Goal: Task Accomplishment & Management: Use online tool/utility

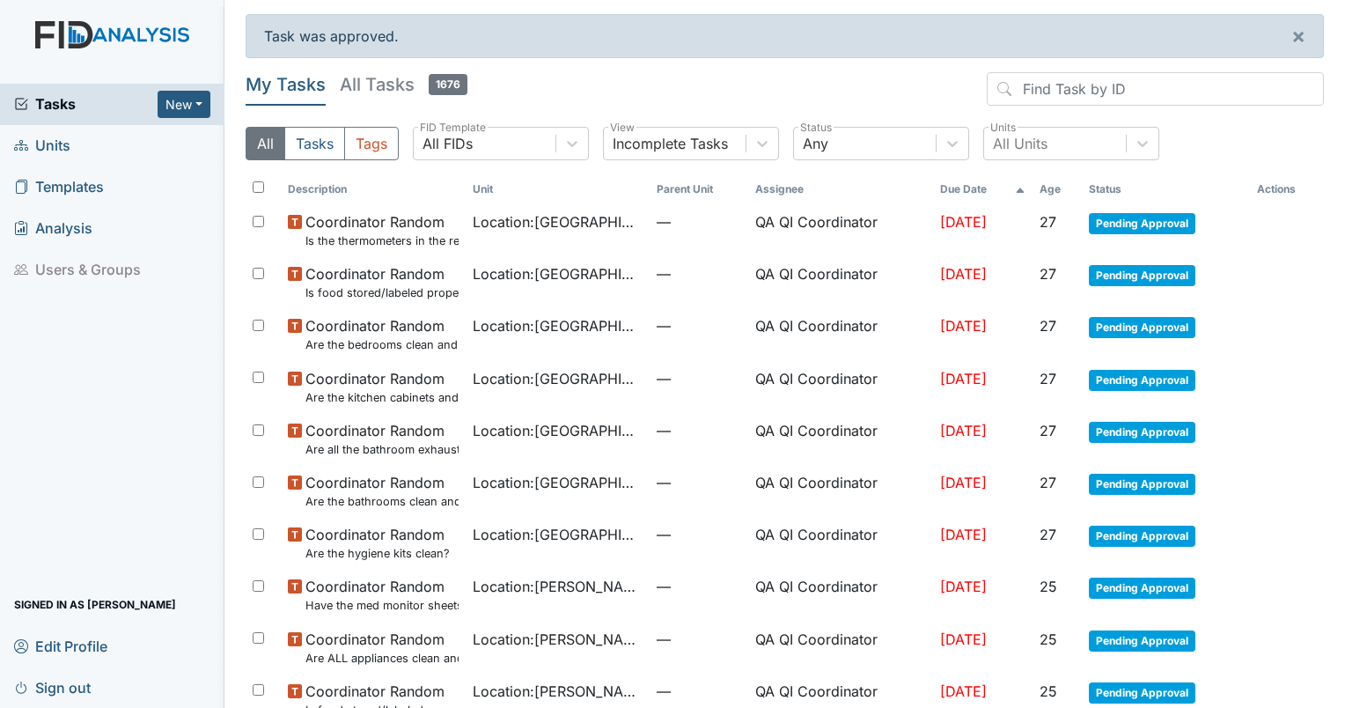
click at [77, 150] on link "Units" at bounding box center [112, 145] width 224 height 41
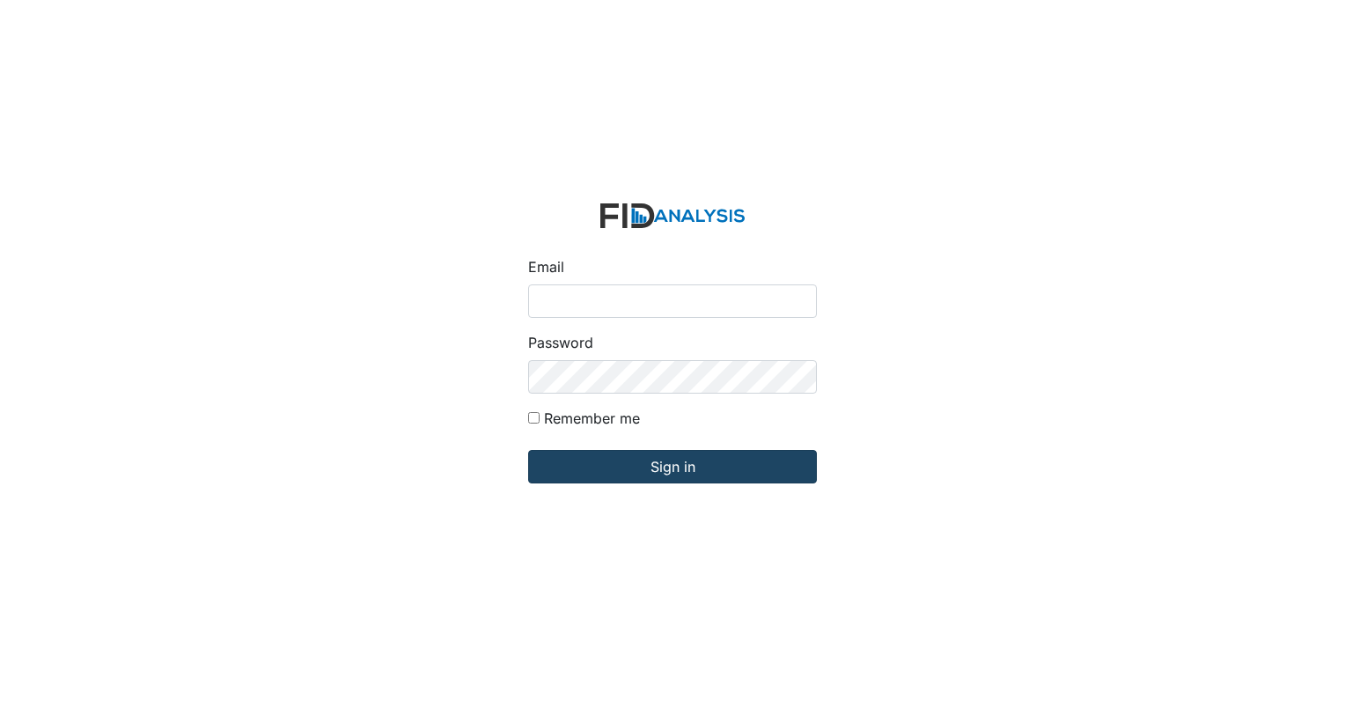
type input "[EMAIL_ADDRESS][DOMAIN_NAME]"
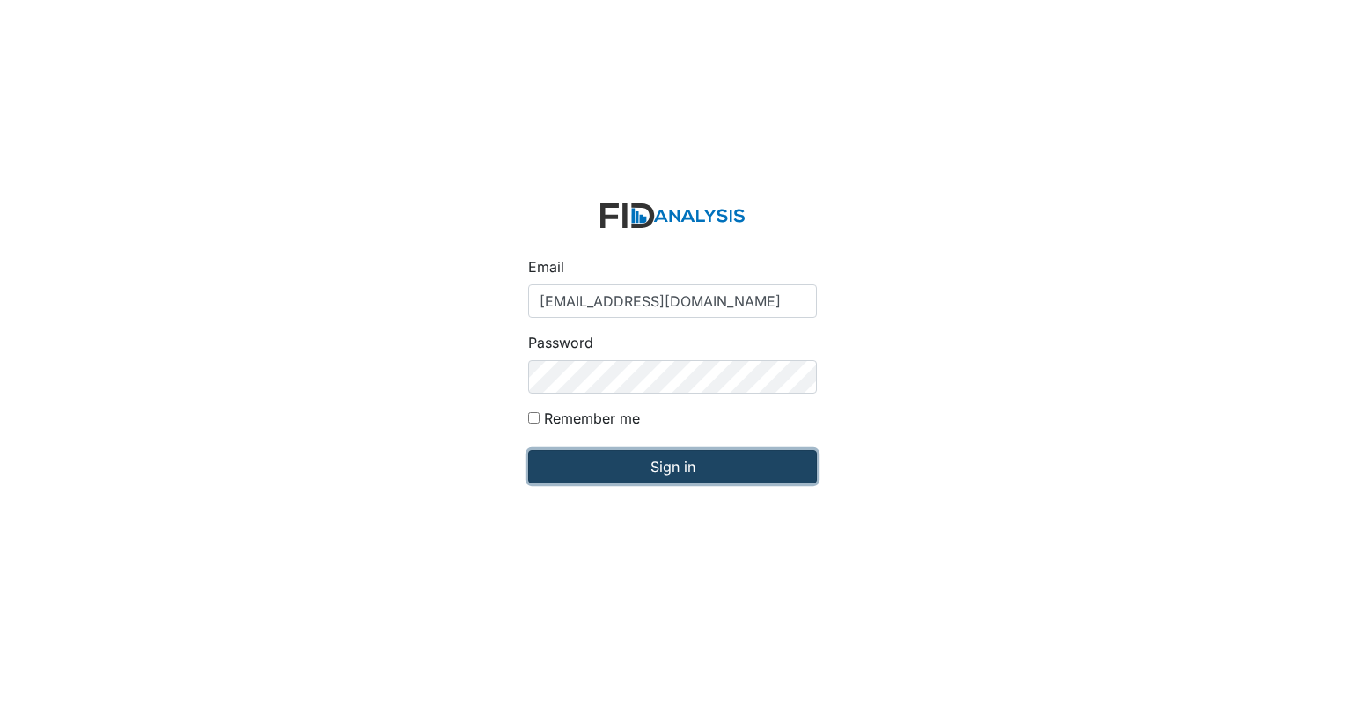
click at [613, 465] on input "Sign in" at bounding box center [672, 466] width 289 height 33
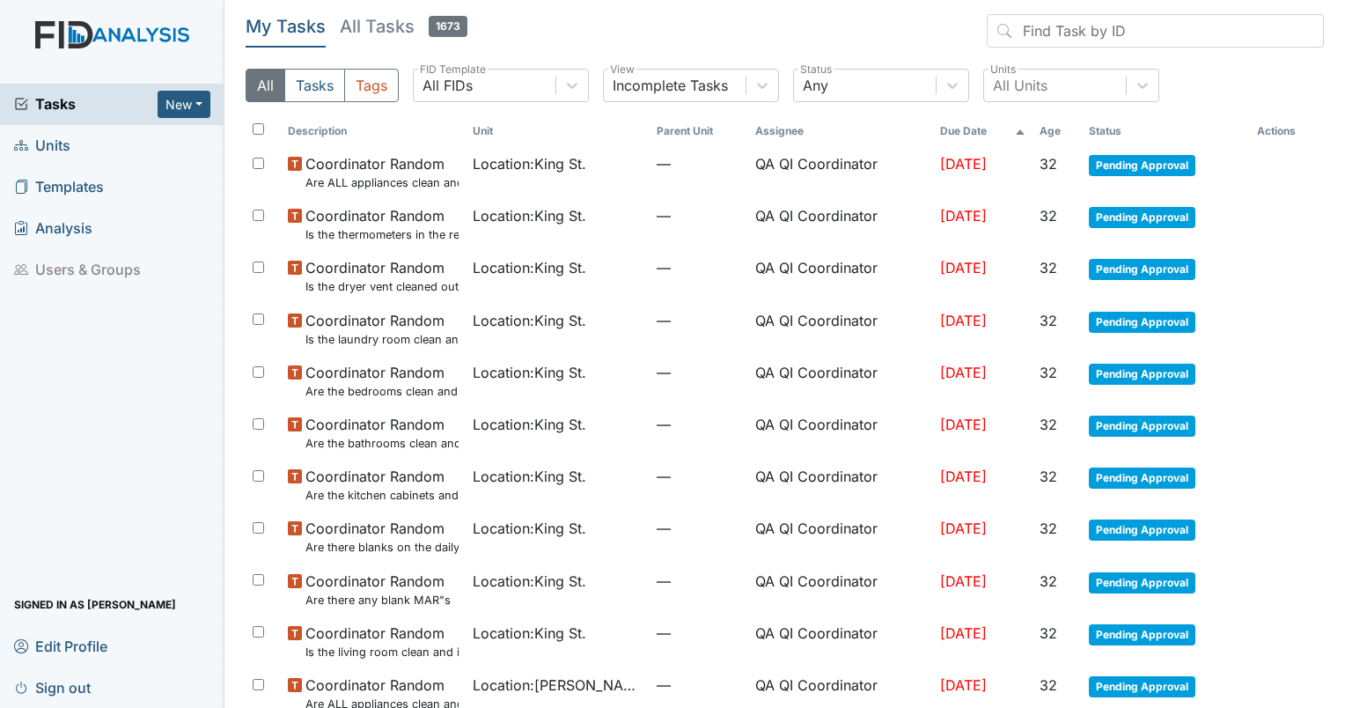
click at [50, 154] on span "Units" at bounding box center [42, 145] width 56 height 27
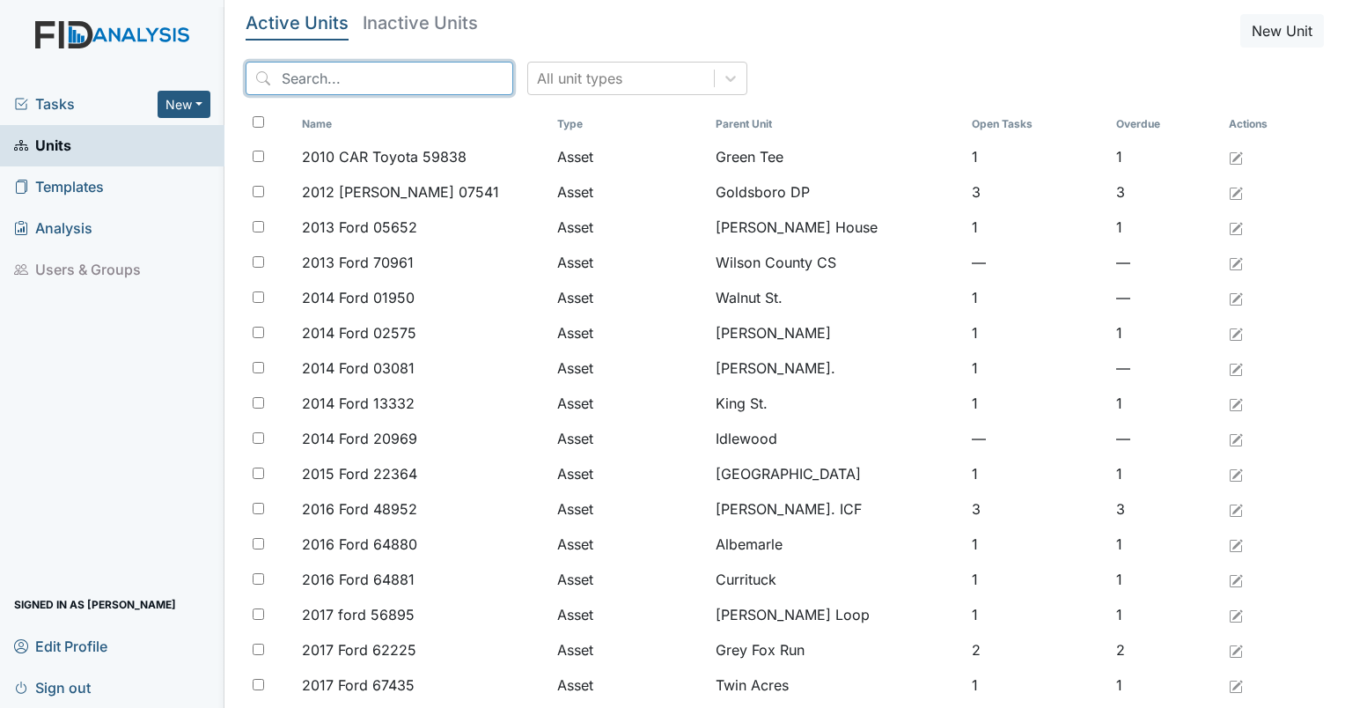
click at [342, 85] on input "search" at bounding box center [380, 78] width 268 height 33
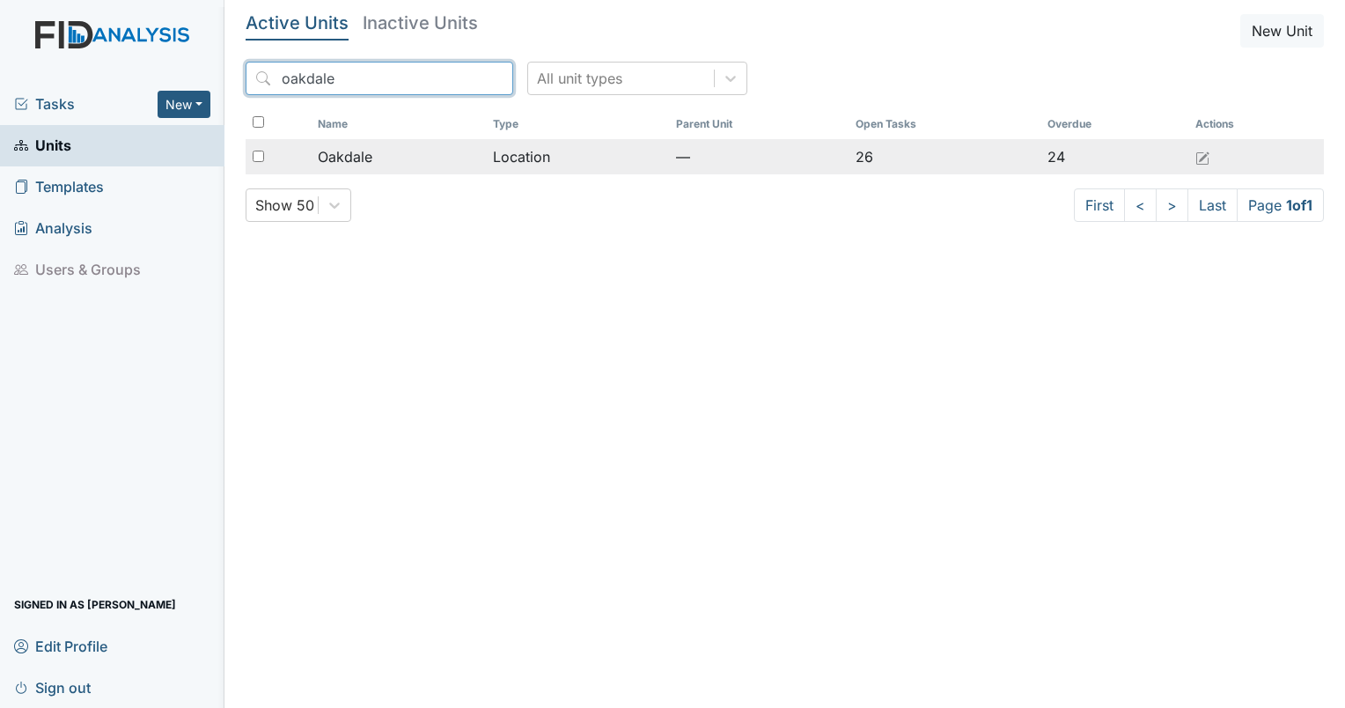
type input "oakdale"
click at [339, 144] on td "Oakdale" at bounding box center [399, 156] width 176 height 35
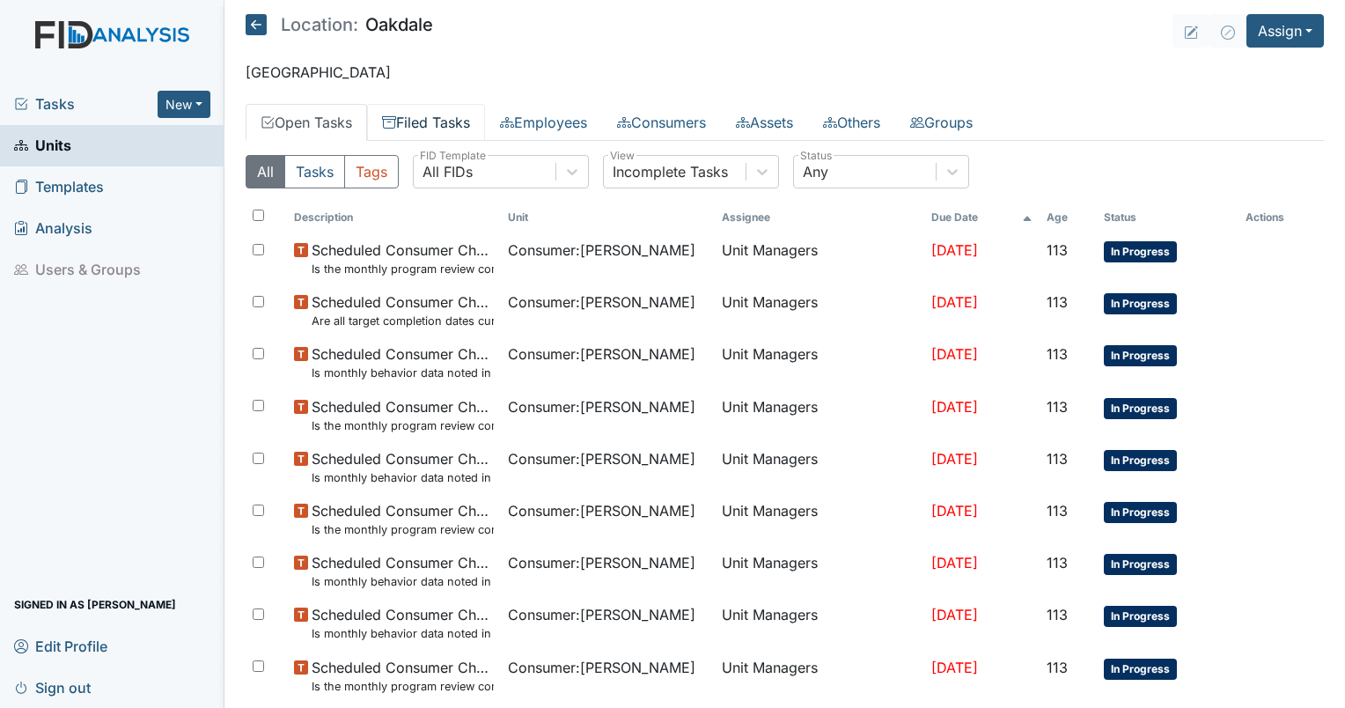
click at [416, 127] on link "Filed Tasks" at bounding box center [426, 122] width 118 height 37
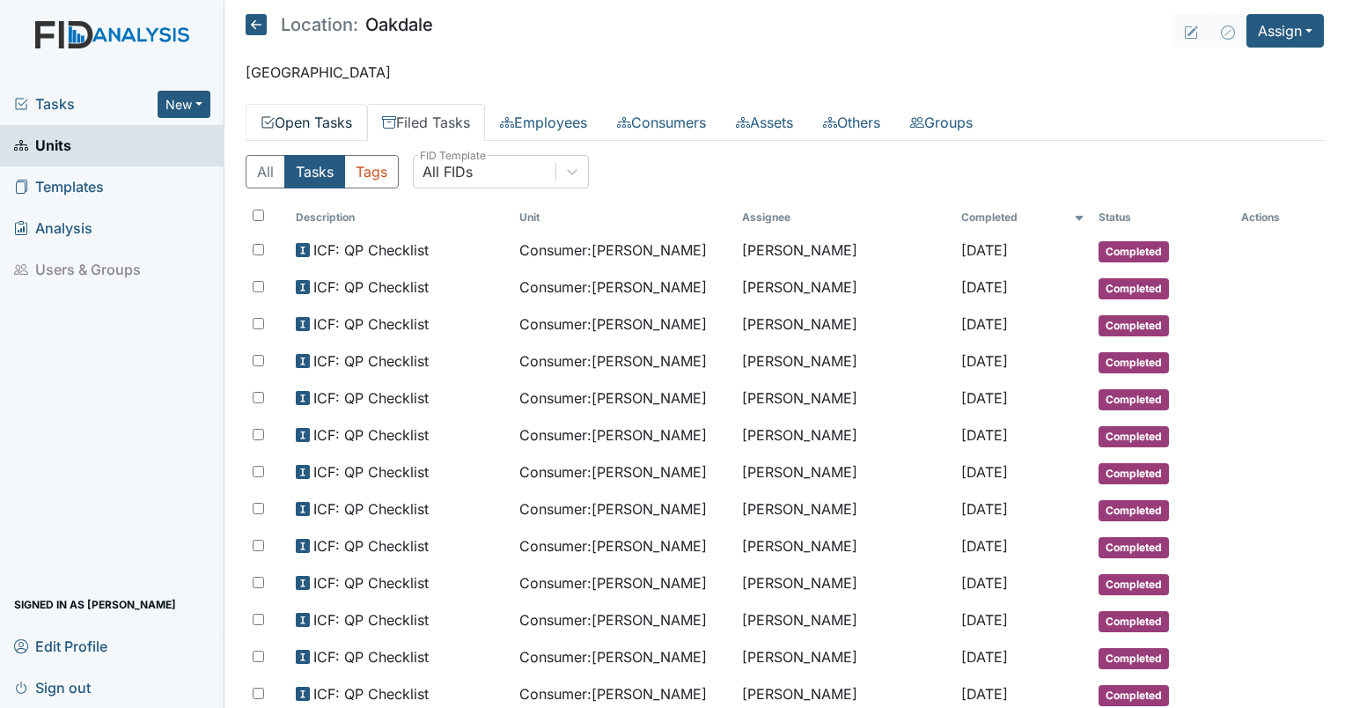
click at [292, 123] on link "Open Tasks" at bounding box center [306, 122] width 121 height 37
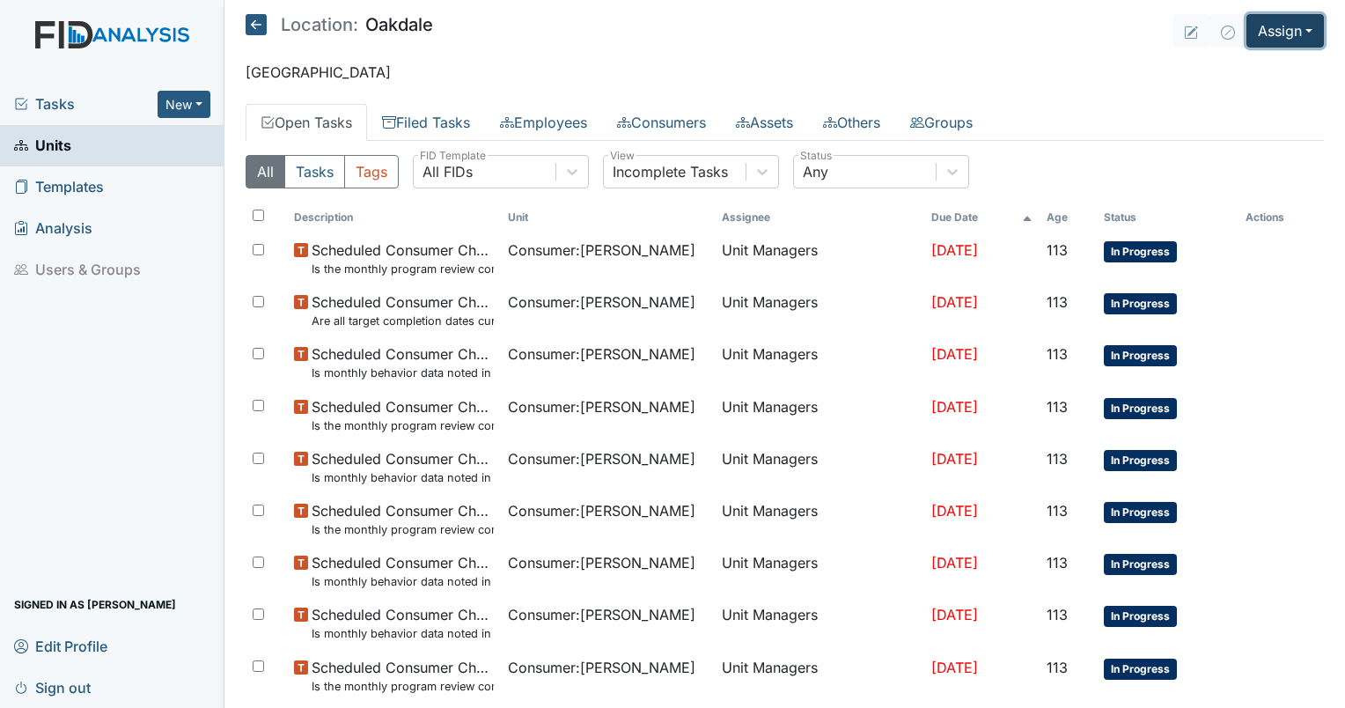
click at [1298, 37] on button "Assign" at bounding box center [1284, 30] width 77 height 33
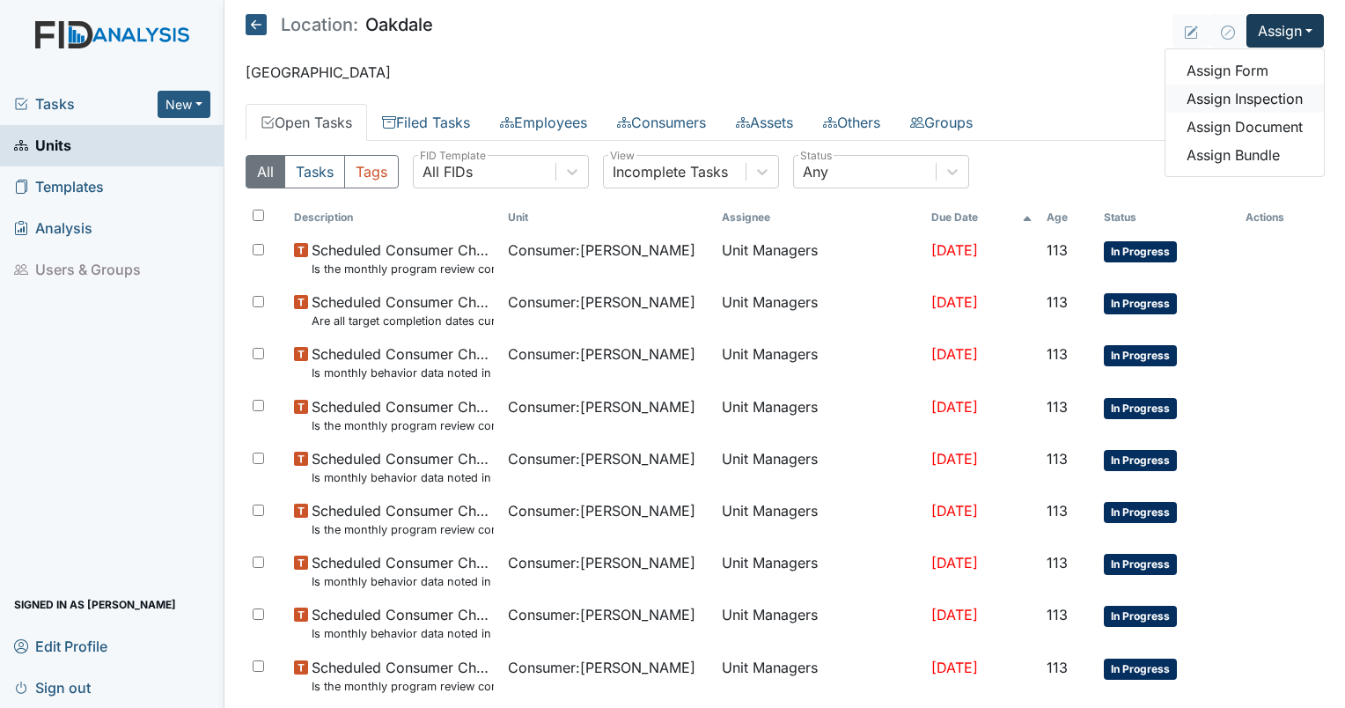
click at [1225, 97] on link "Assign Inspection" at bounding box center [1244, 99] width 158 height 28
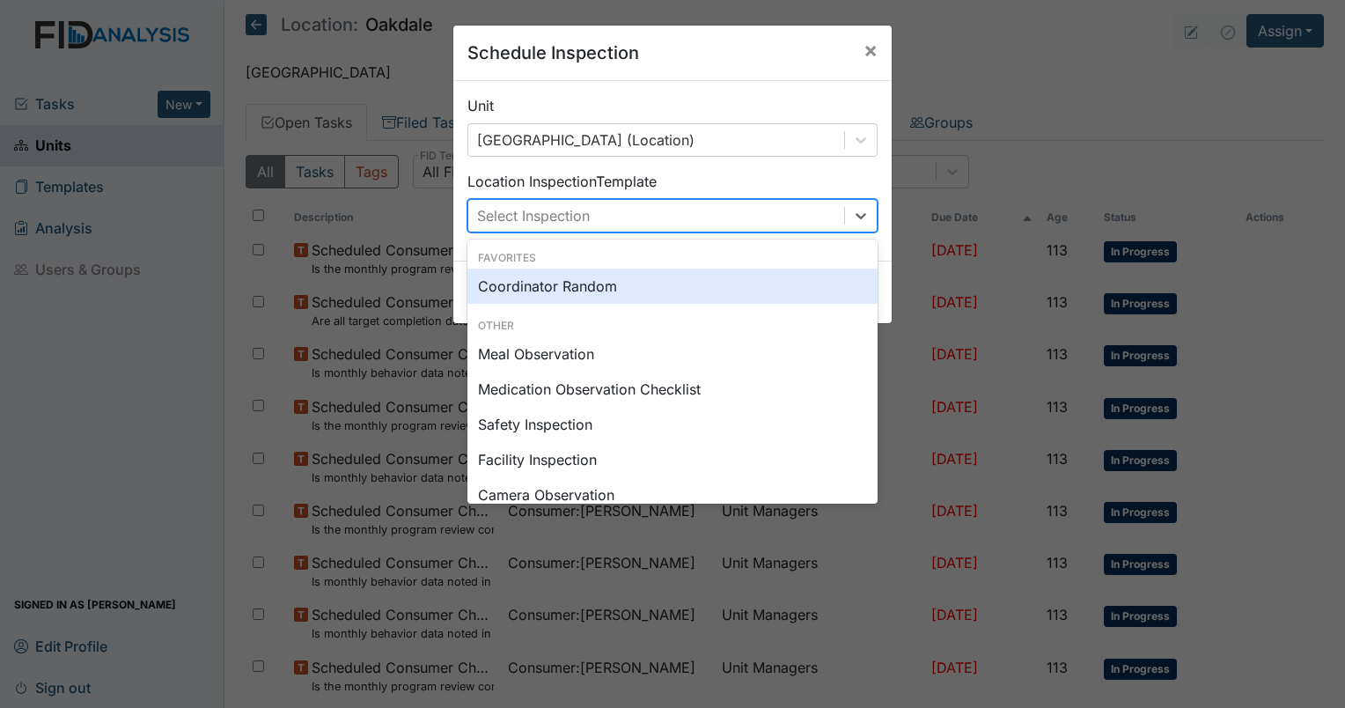
click at [533, 205] on div "Select Inspection" at bounding box center [533, 215] width 113 height 21
click at [539, 299] on div "Coordinator Random" at bounding box center [672, 285] width 410 height 35
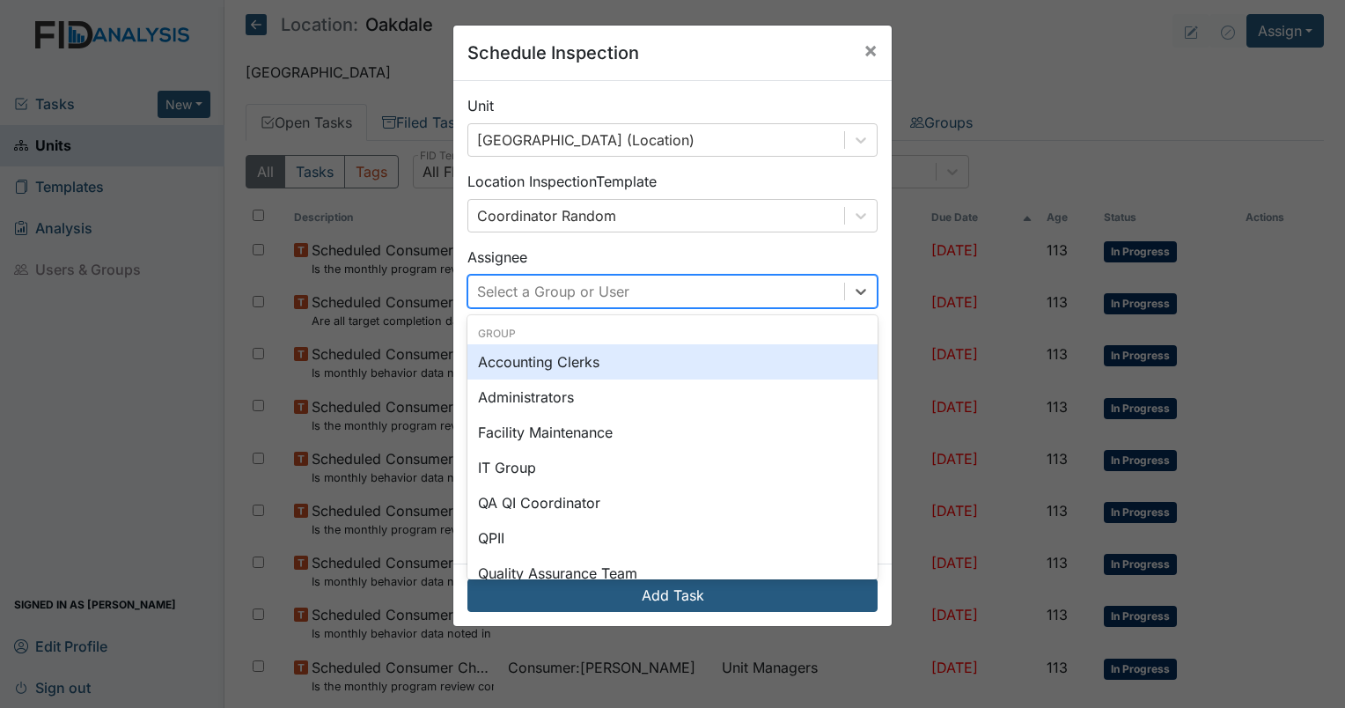
click at [567, 293] on div "Select a Group or User" at bounding box center [553, 291] width 152 height 21
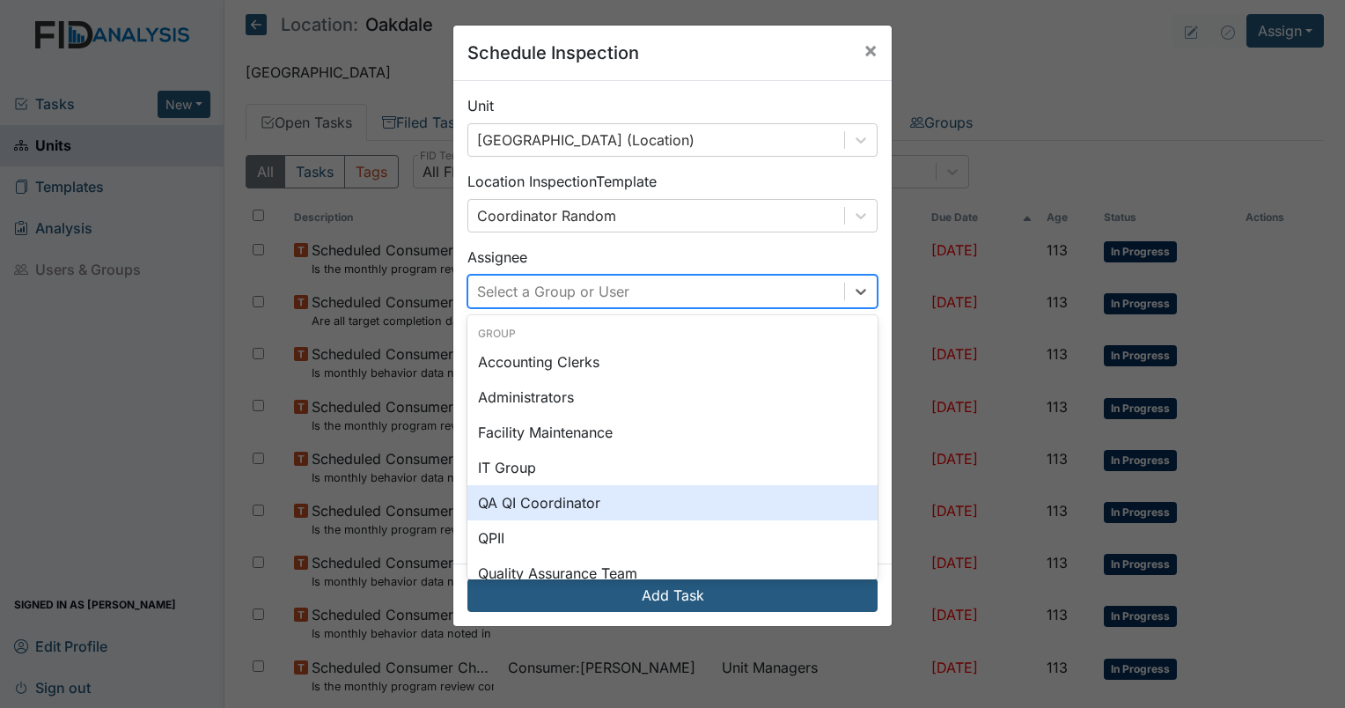
click at [539, 492] on div "QA QI Coordinator" at bounding box center [672, 502] width 410 height 35
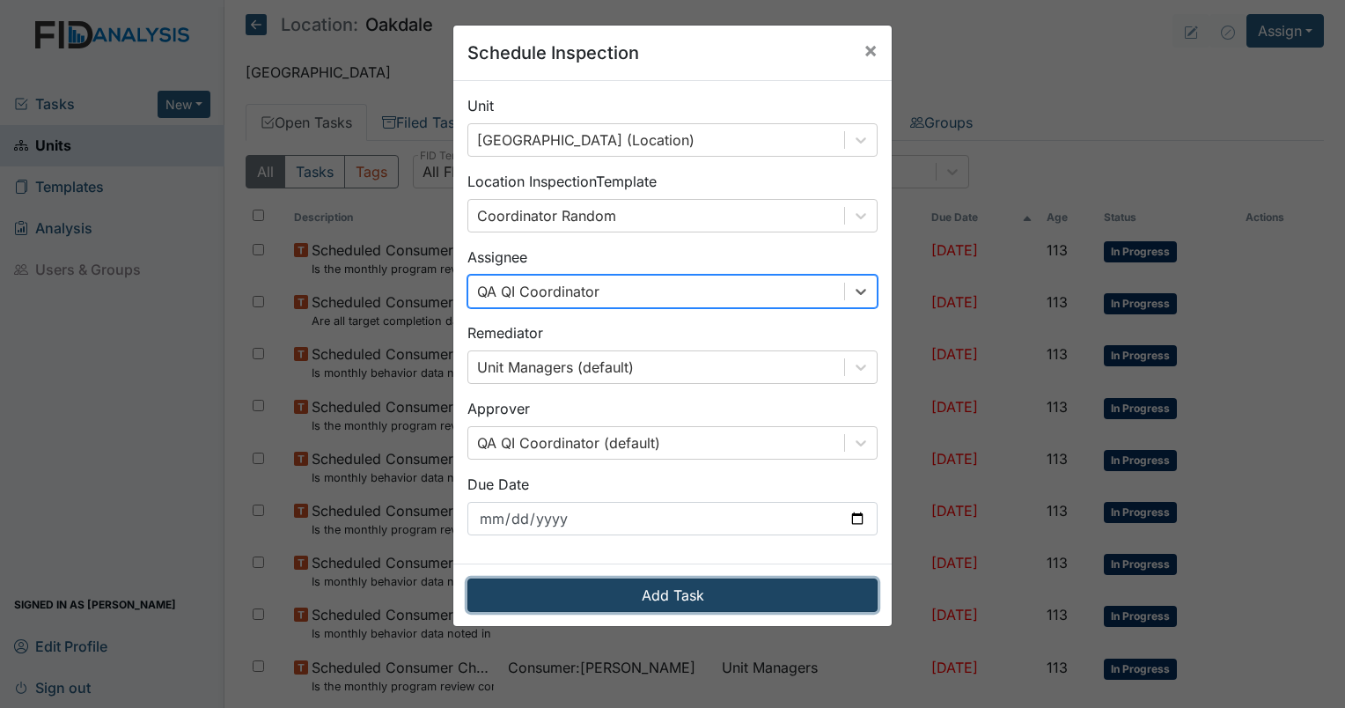
click at [604, 588] on button "Add Task" at bounding box center [672, 594] width 410 height 33
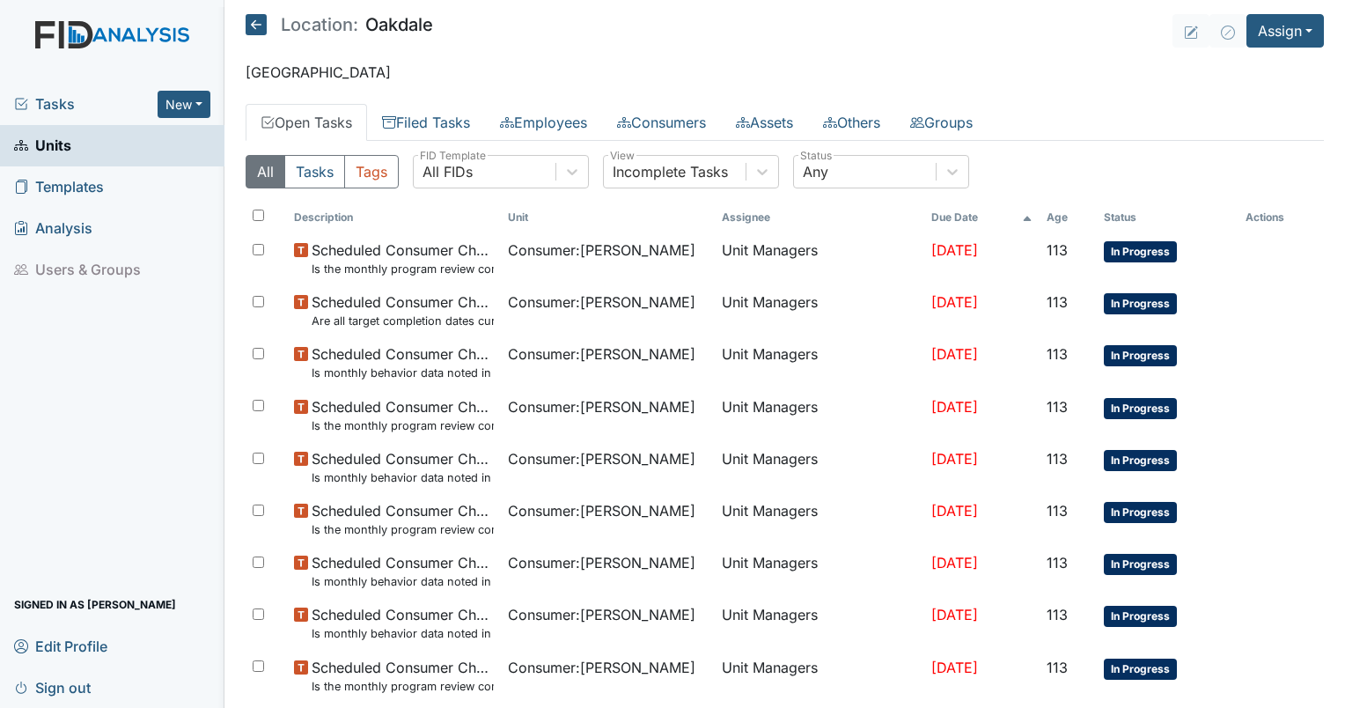
click at [33, 105] on span "Tasks" at bounding box center [85, 103] width 143 height 21
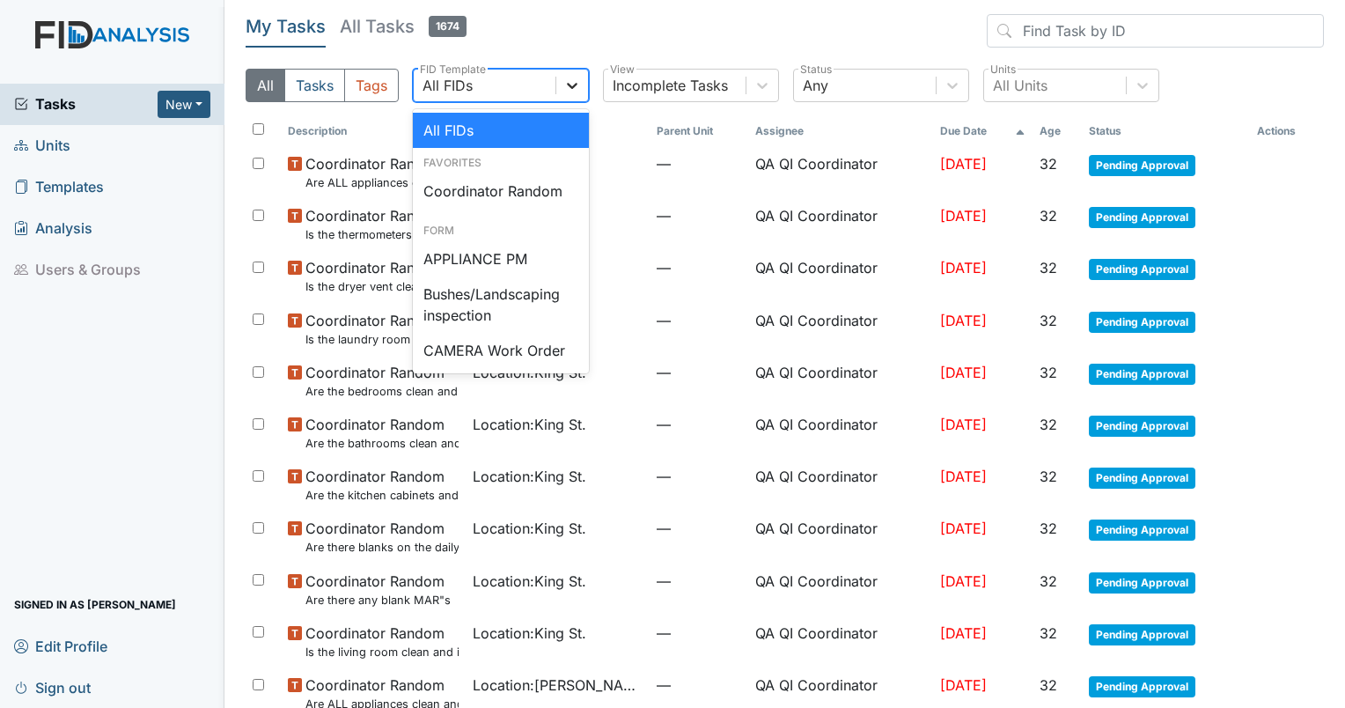
click at [556, 83] on div at bounding box center [572, 86] width 32 height 32
click at [518, 183] on div "Coordinator Random" at bounding box center [501, 190] width 176 height 35
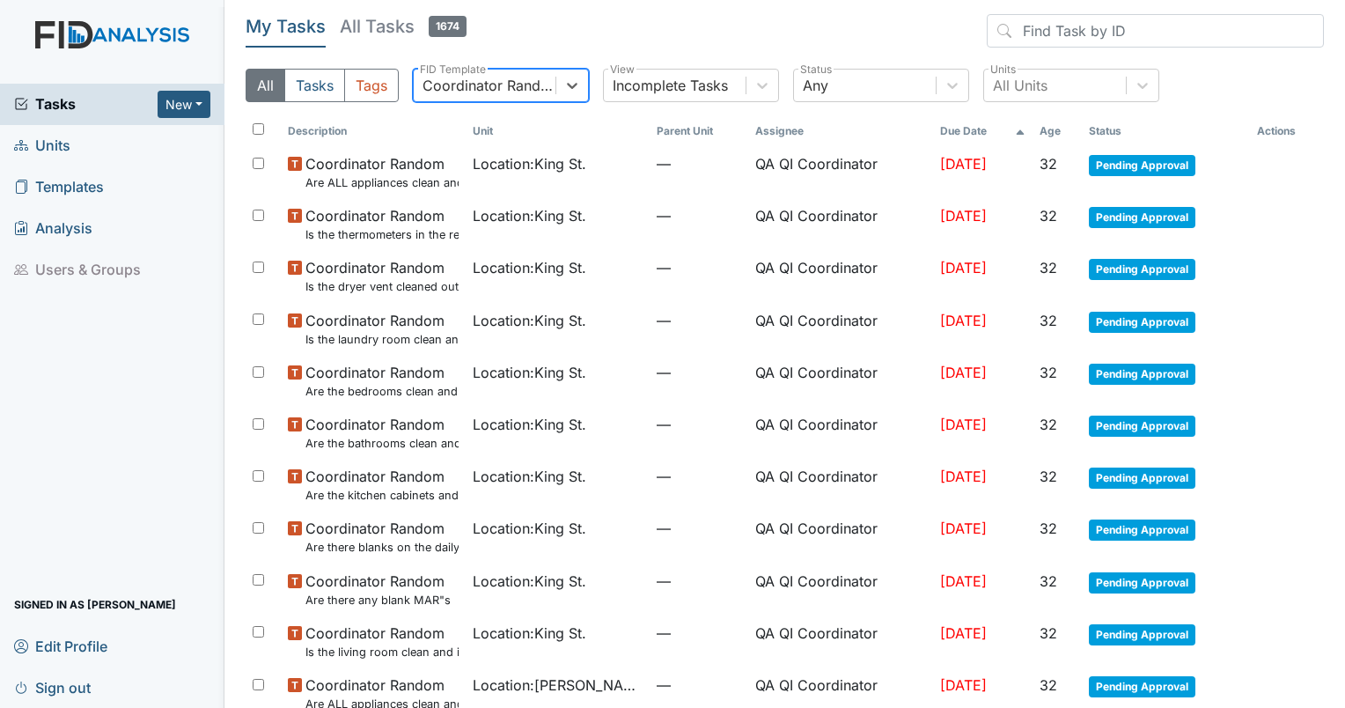
click at [1052, 126] on th "Age" at bounding box center [1057, 131] width 49 height 30
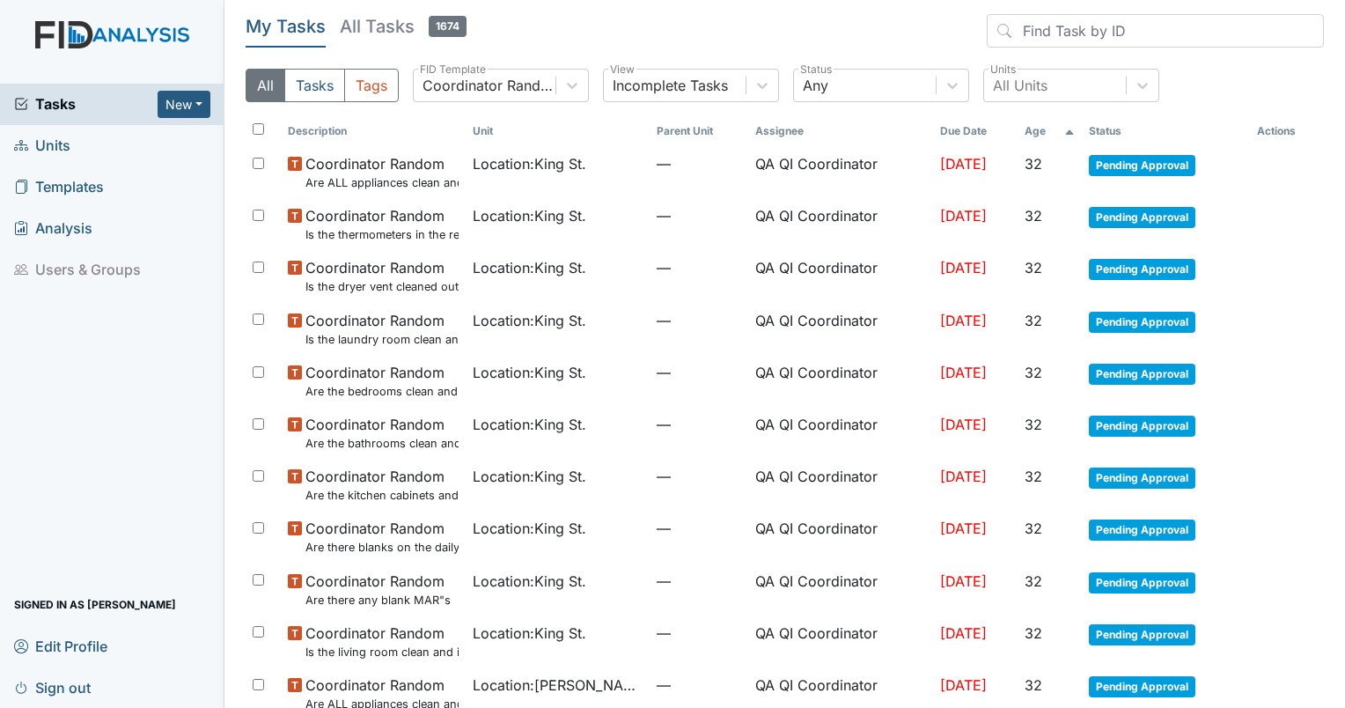
click at [1052, 126] on th "Age" at bounding box center [1050, 131] width 64 height 30
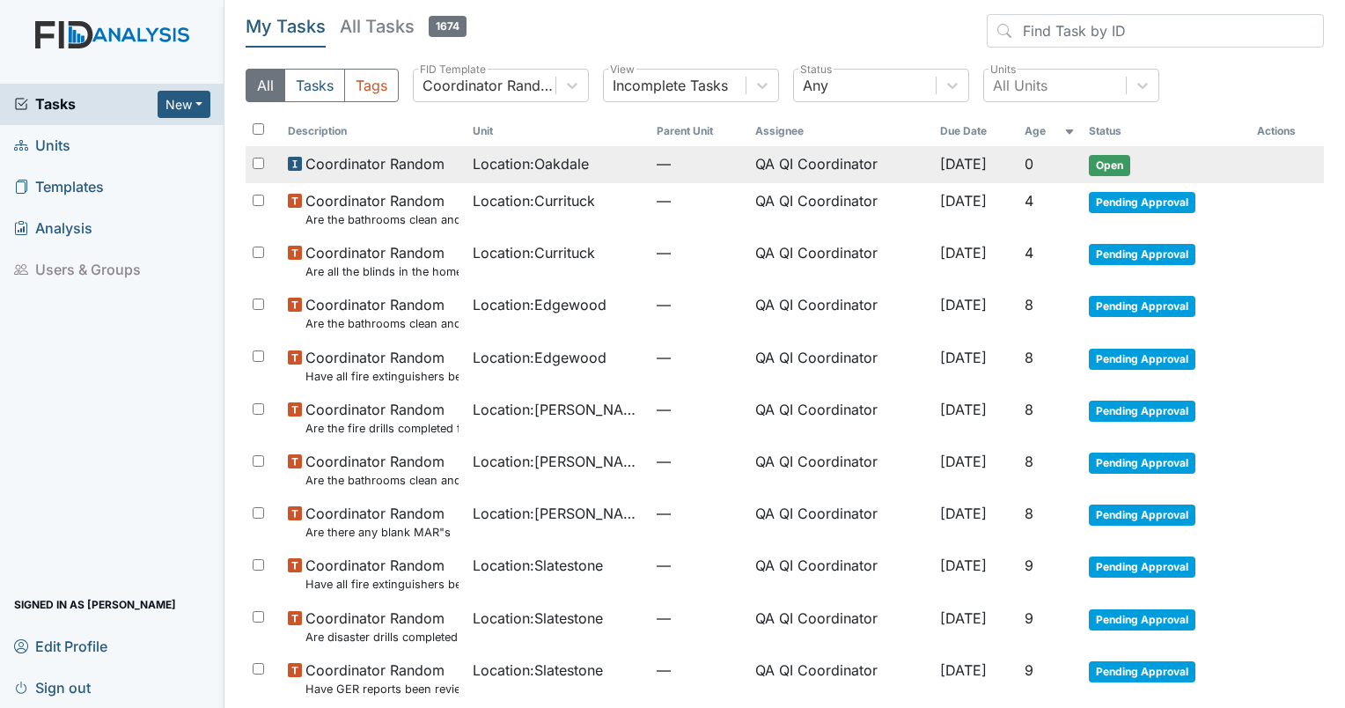
click at [479, 180] on td "Location : [GEOGRAPHIC_DATA]" at bounding box center [558, 164] width 185 height 37
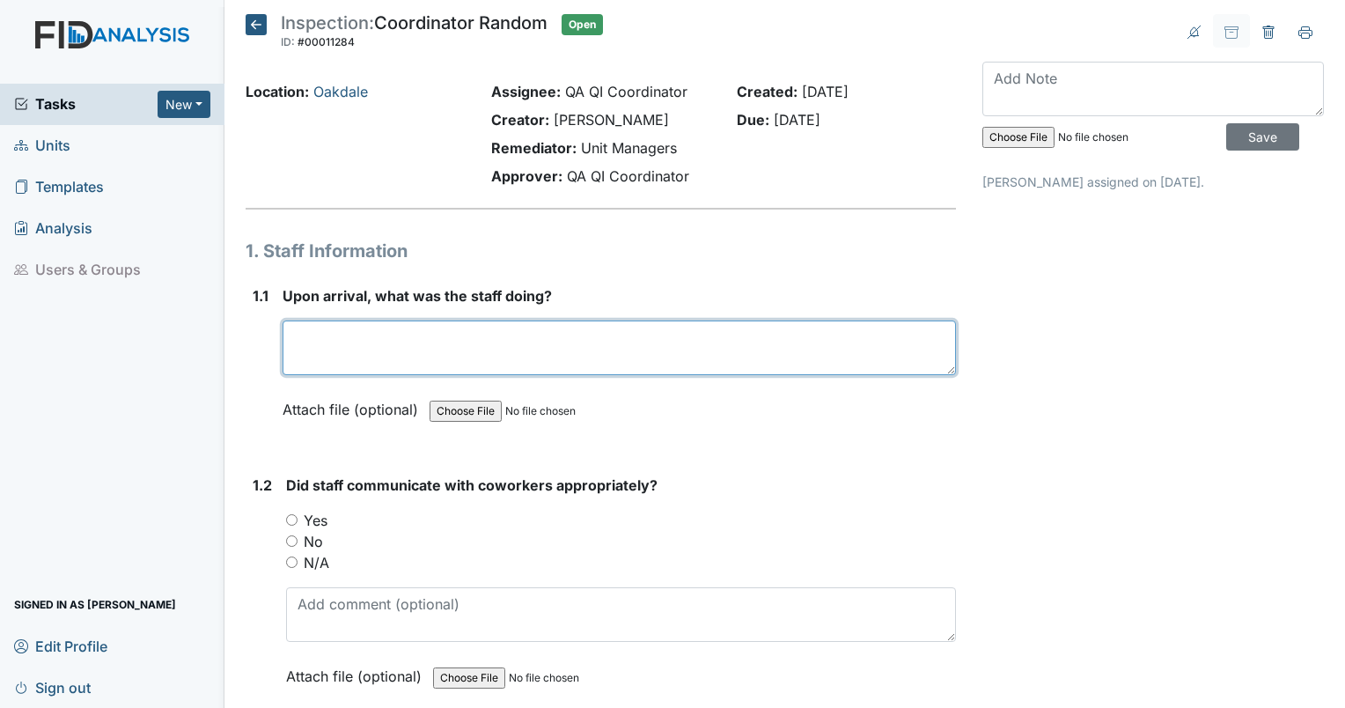
click at [361, 335] on textarea at bounding box center [619, 347] width 673 height 55
type textarea "Staff was engaged with residents in the home."
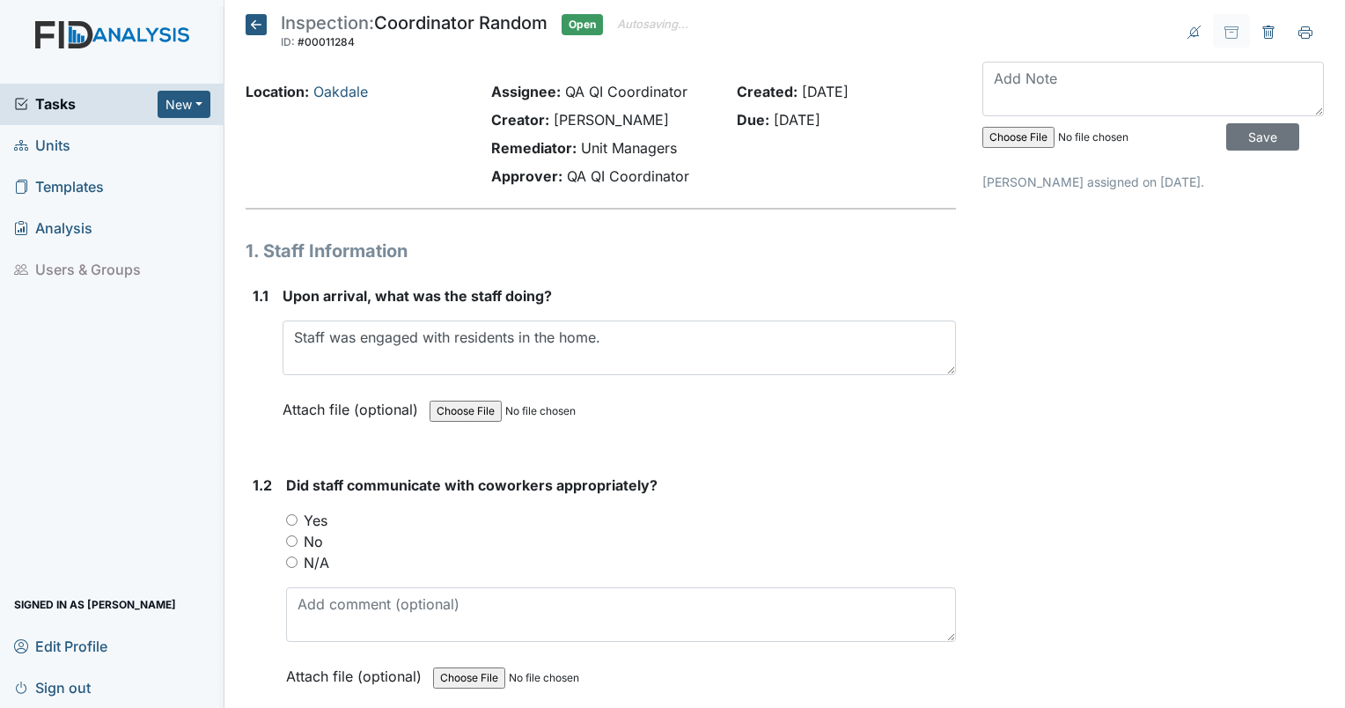
click at [286, 518] on input "Yes" at bounding box center [291, 519] width 11 height 11
radio input "true"
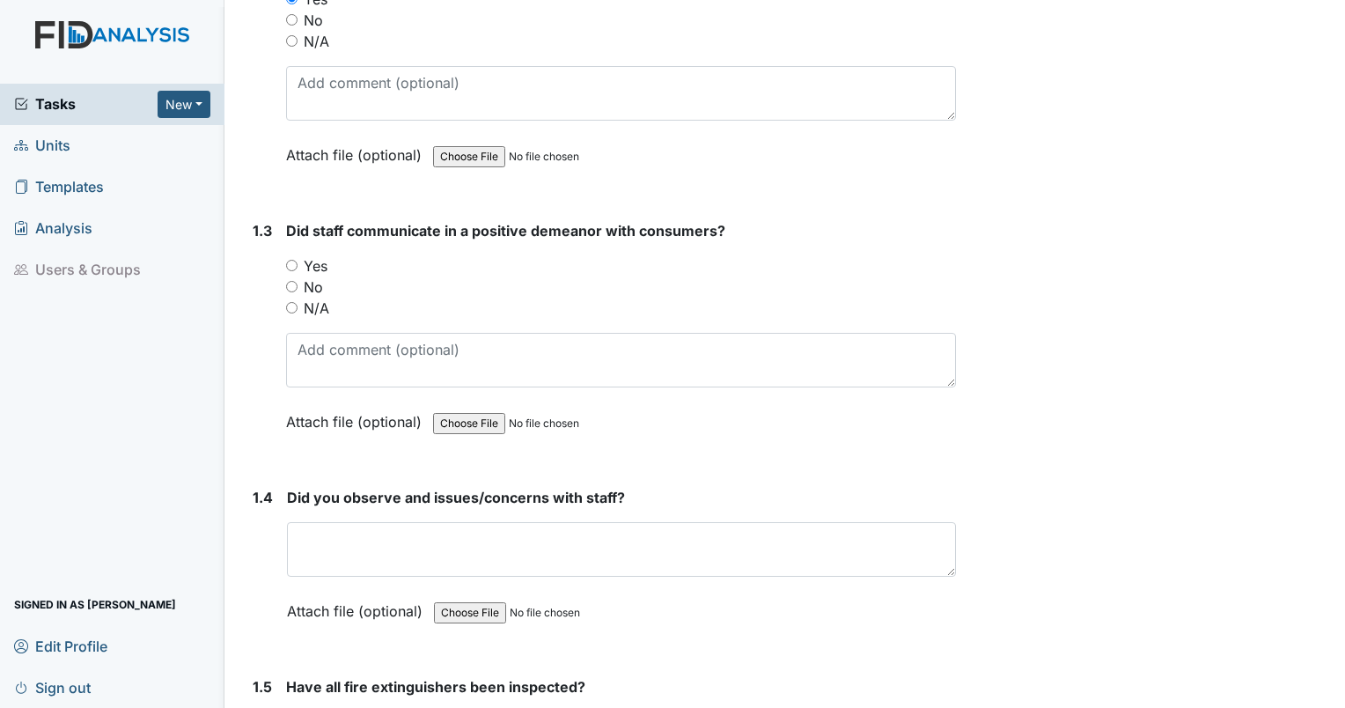
scroll to position [537, 0]
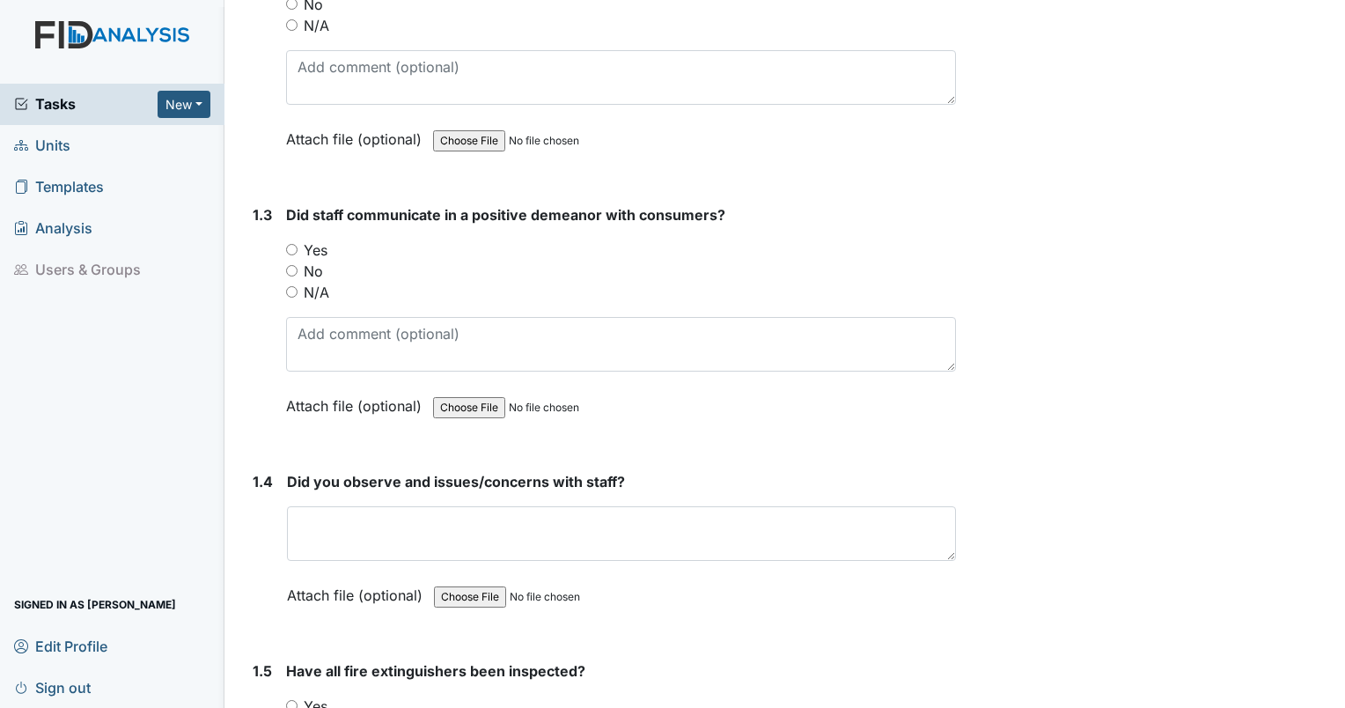
click at [289, 245] on input "Yes" at bounding box center [291, 249] width 11 height 11
radio input "true"
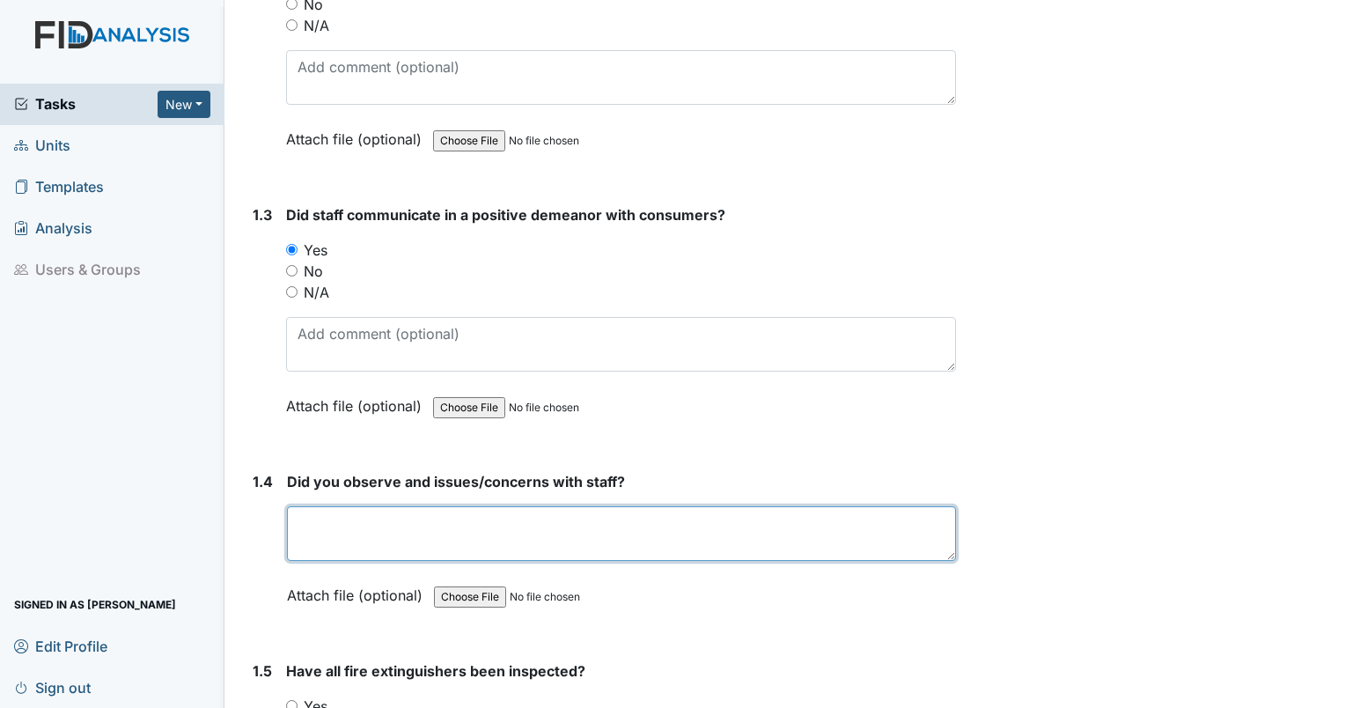
click at [340, 523] on textarea at bounding box center [621, 533] width 669 height 55
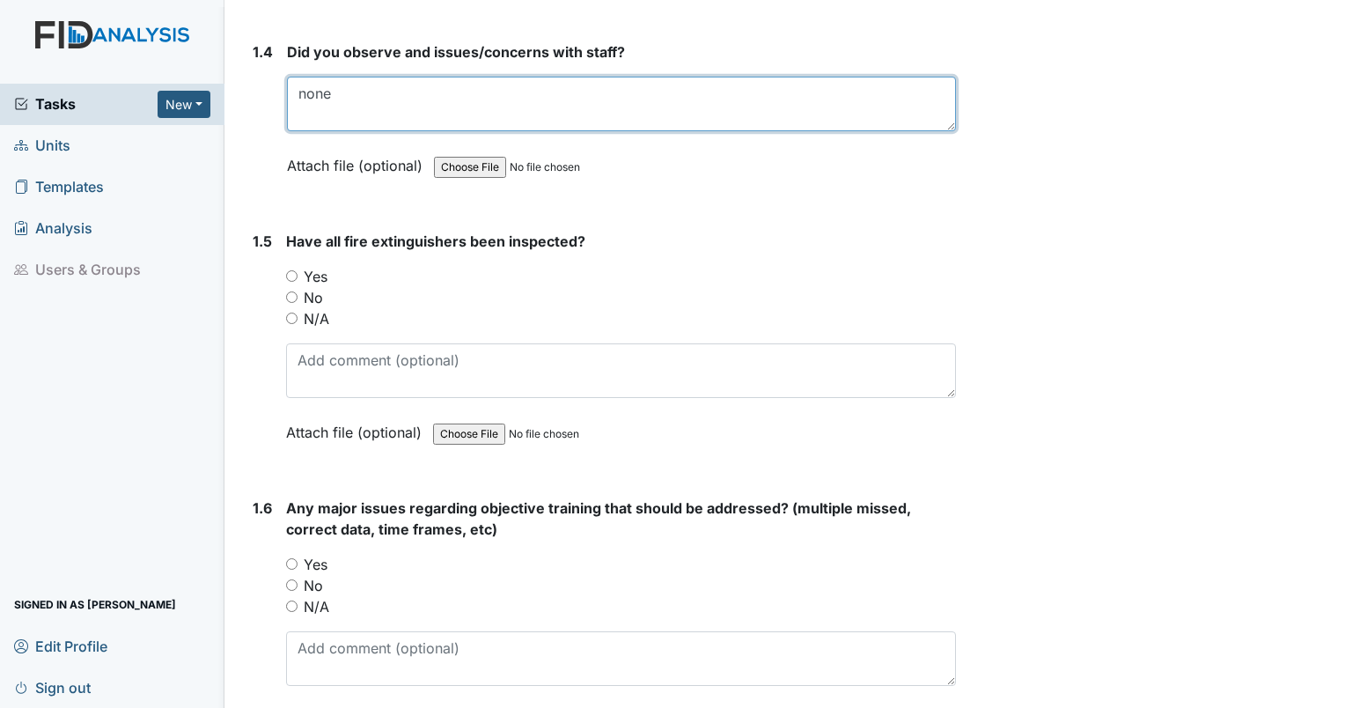
scroll to position [982, 0]
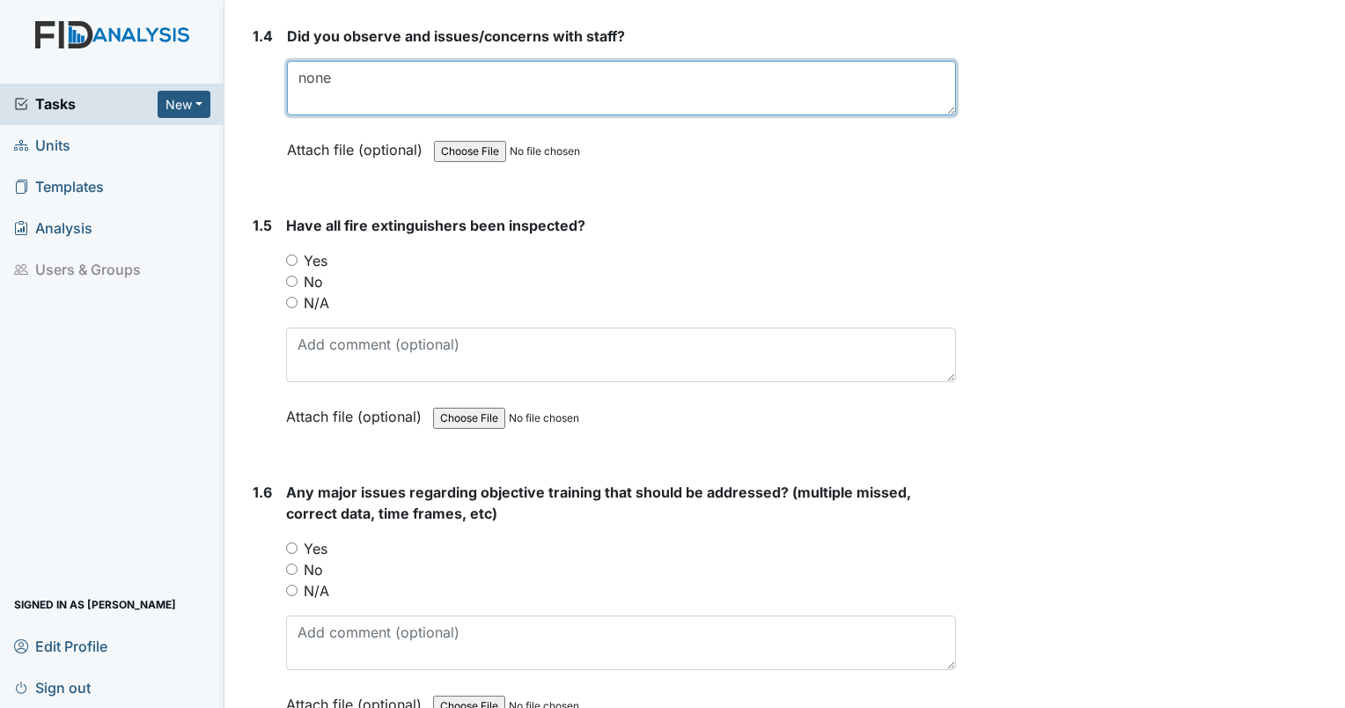
type textarea "none"
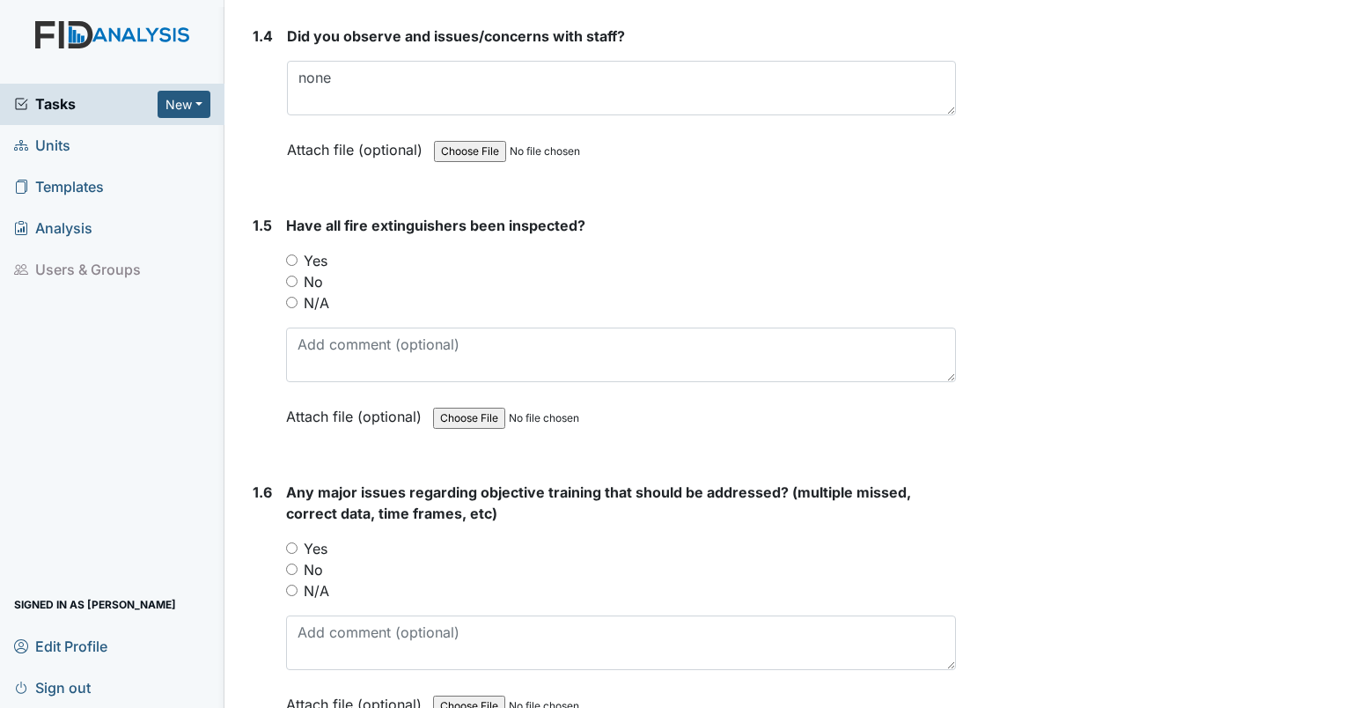
click at [287, 261] on input "Yes" at bounding box center [291, 259] width 11 height 11
radio input "true"
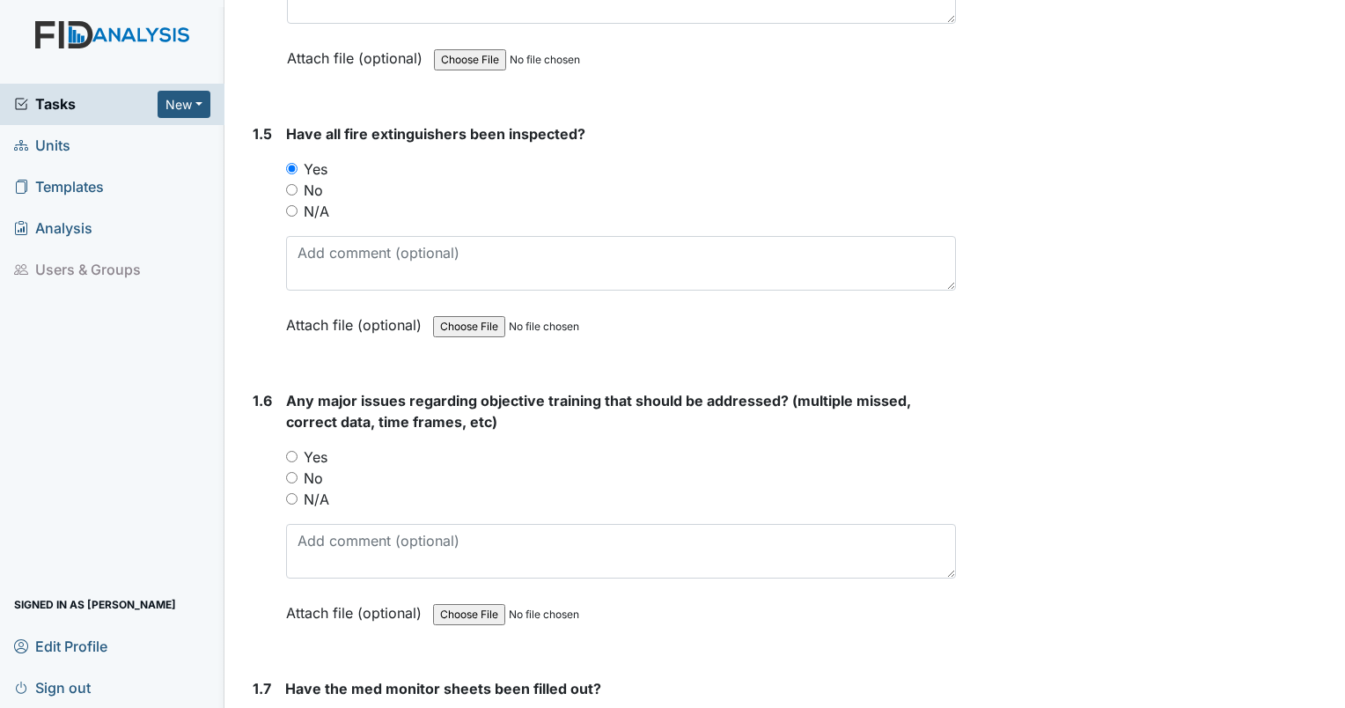
scroll to position [1150, 0]
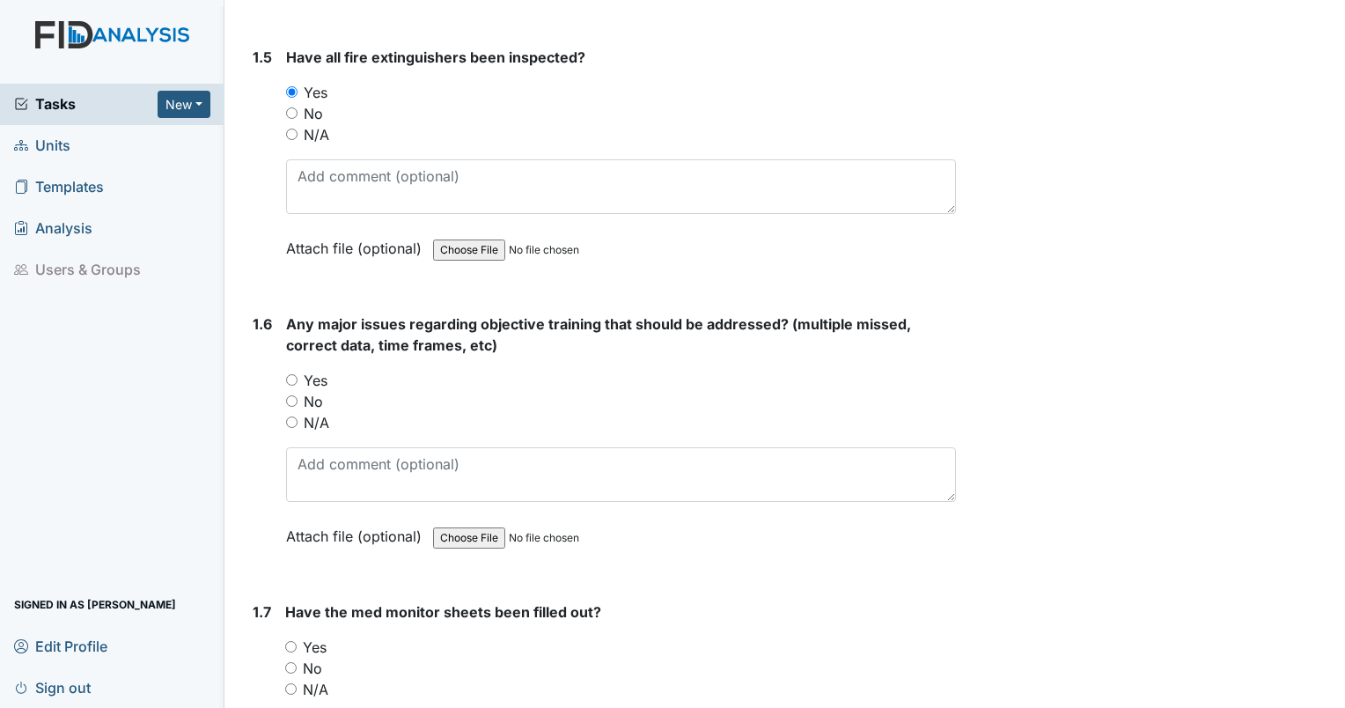
click at [286, 374] on input "Yes" at bounding box center [291, 379] width 11 height 11
radio input "true"
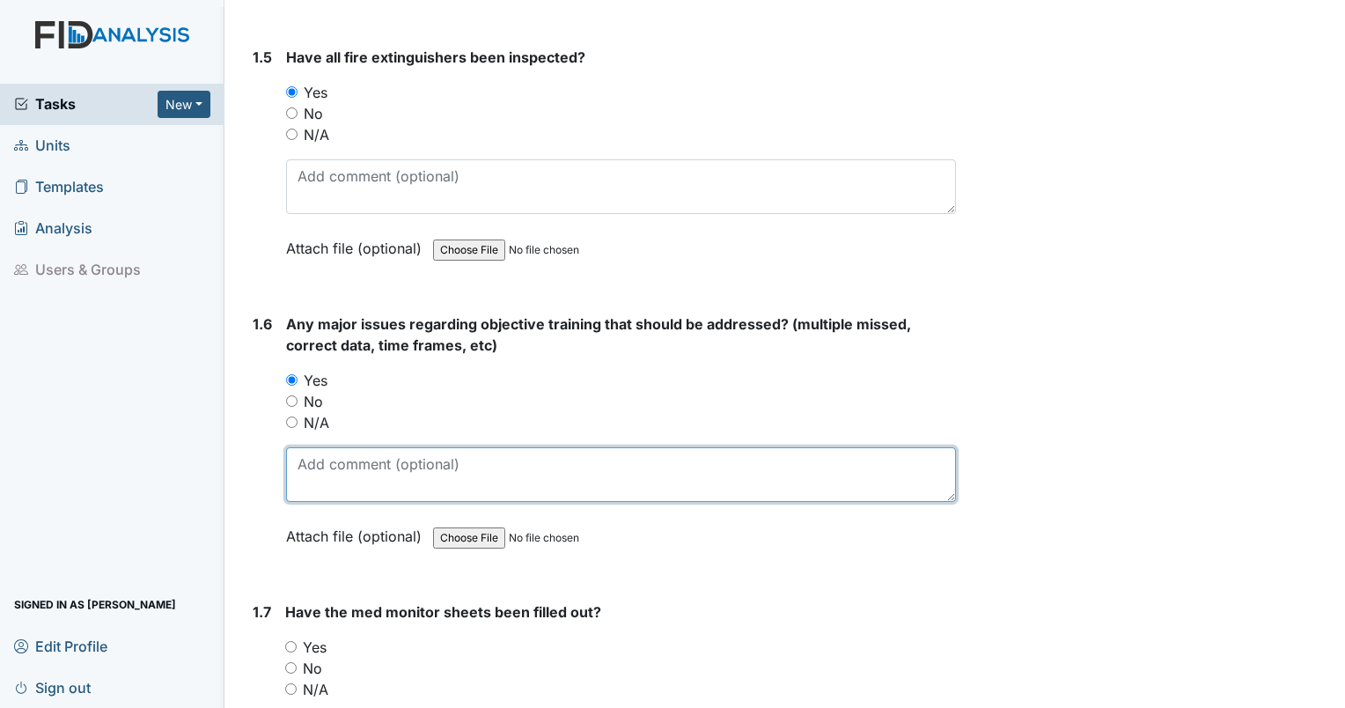
click at [358, 468] on textarea at bounding box center [621, 474] width 670 height 55
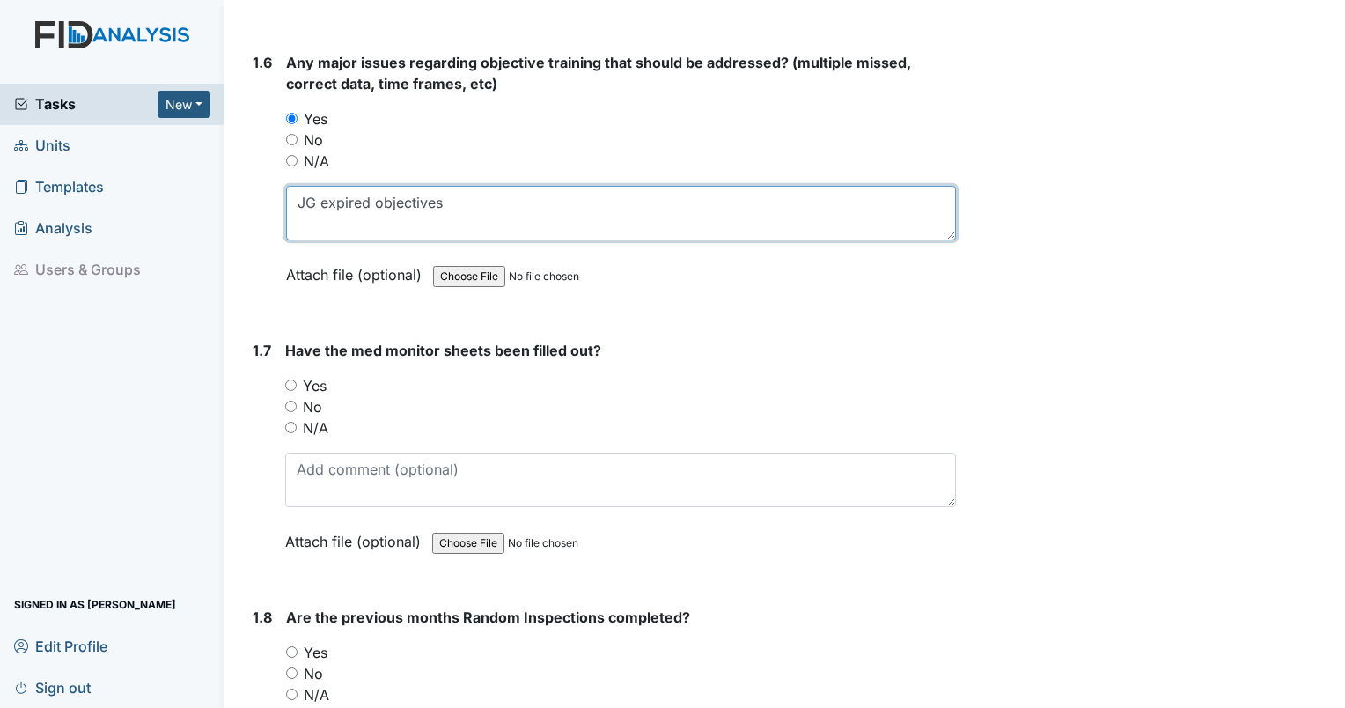
scroll to position [1549, 0]
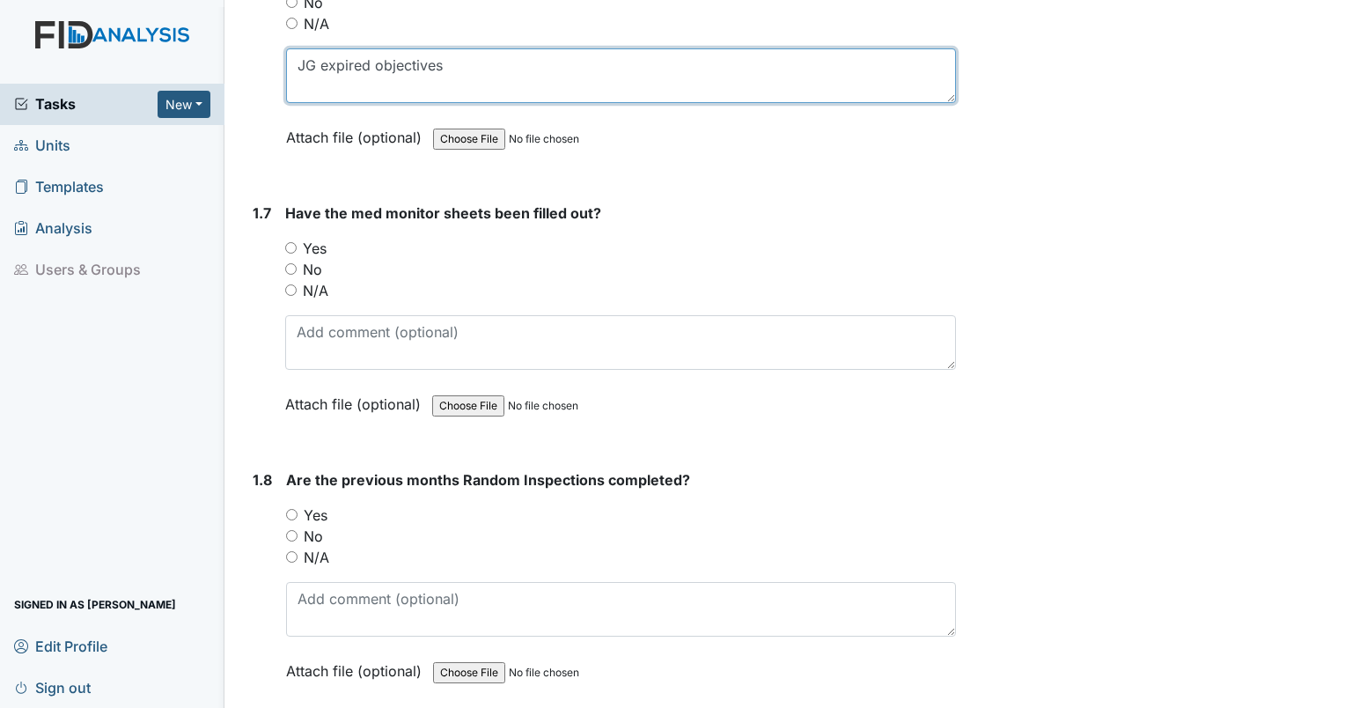
type textarea "JG expired objectives"
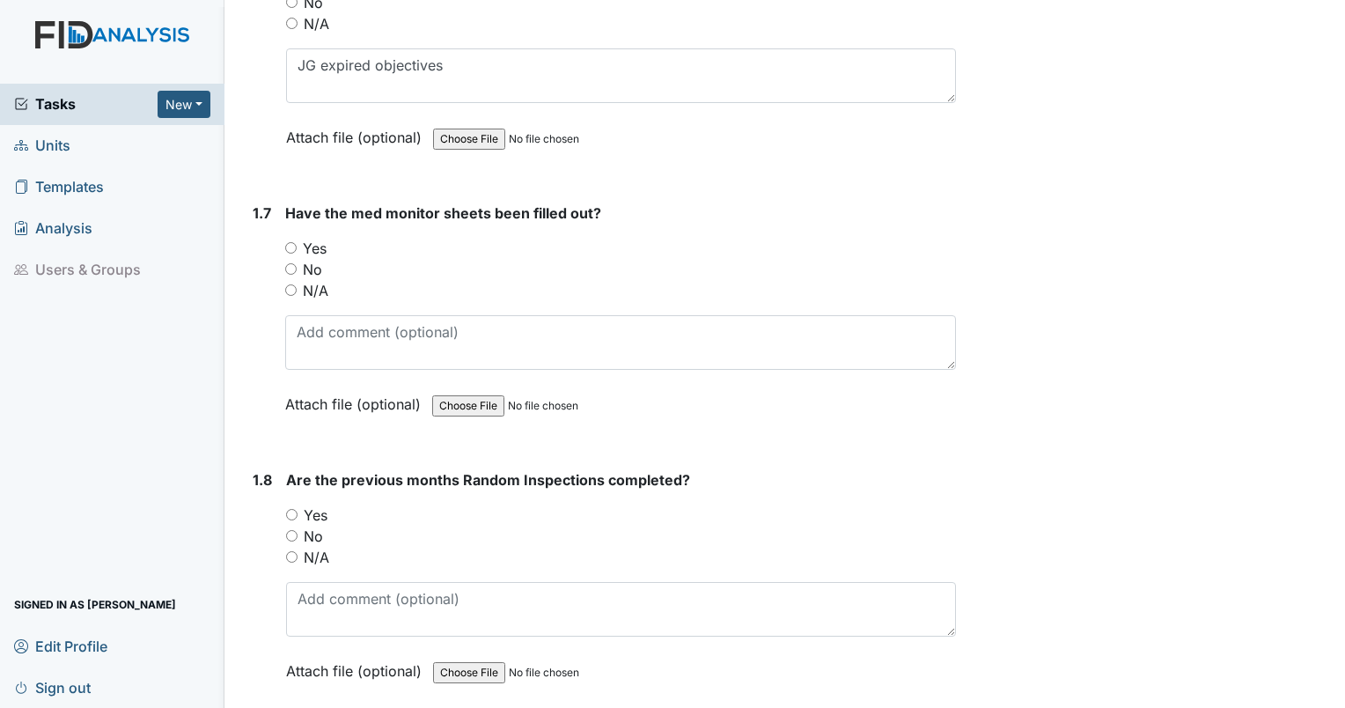
click at [290, 242] on input "Yes" at bounding box center [290, 247] width 11 height 11
radio input "true"
click at [289, 509] on input "Yes" at bounding box center [291, 514] width 11 height 11
radio input "true"
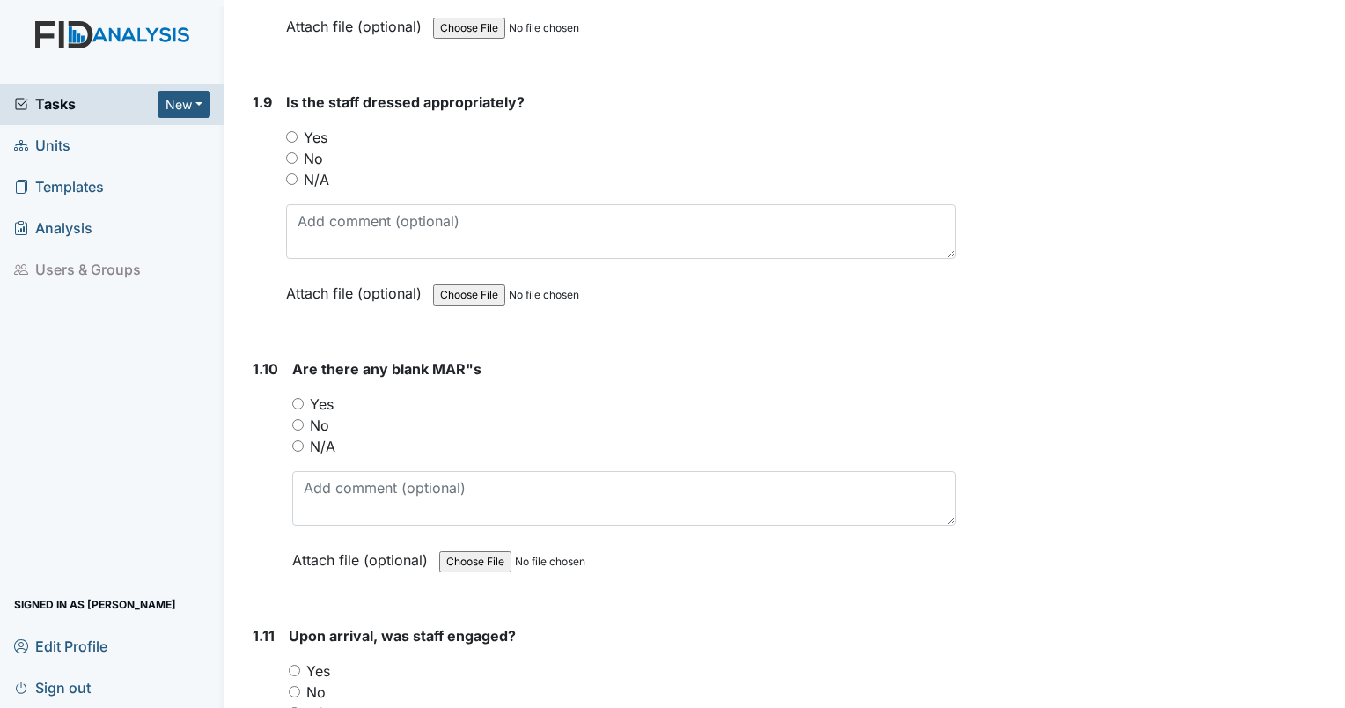
scroll to position [2271, 0]
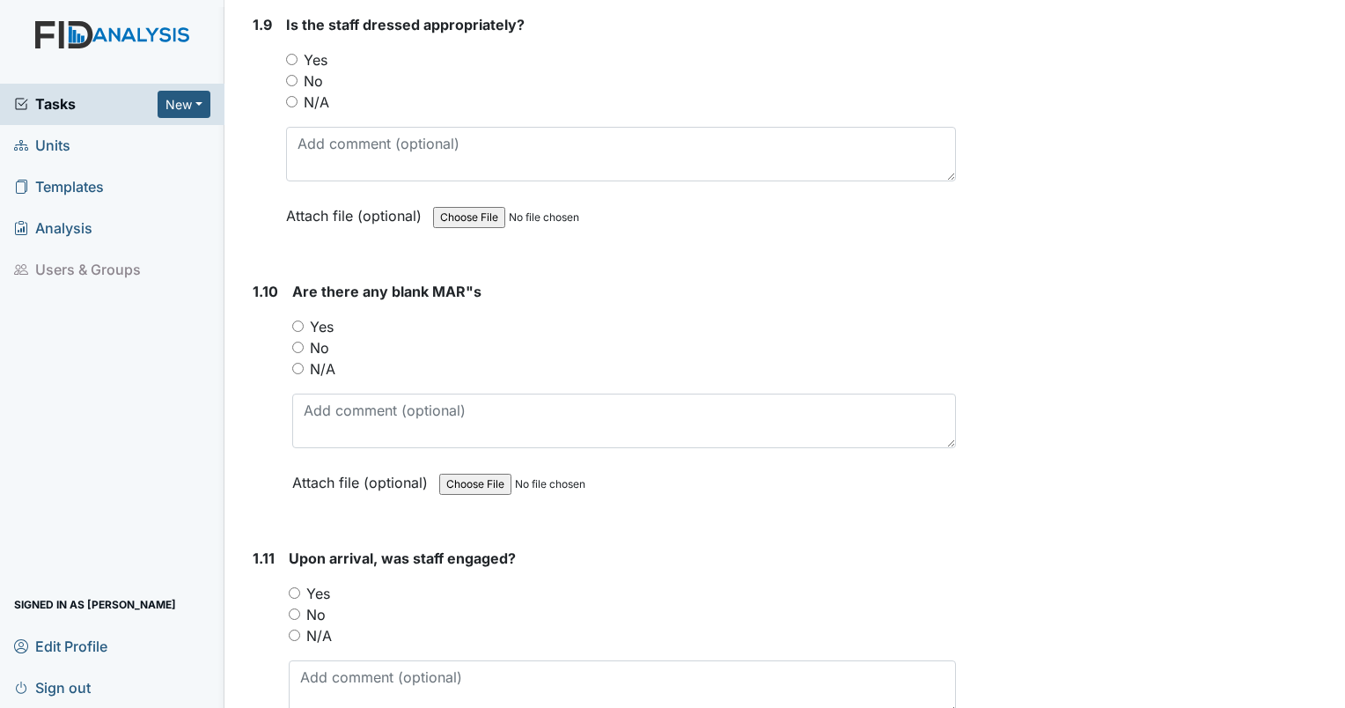
click at [290, 54] on input "Yes" at bounding box center [291, 59] width 11 height 11
radio input "true"
click at [300, 342] on input "No" at bounding box center [297, 347] width 11 height 11
radio input "true"
click at [292, 588] on input "Yes" at bounding box center [294, 592] width 11 height 11
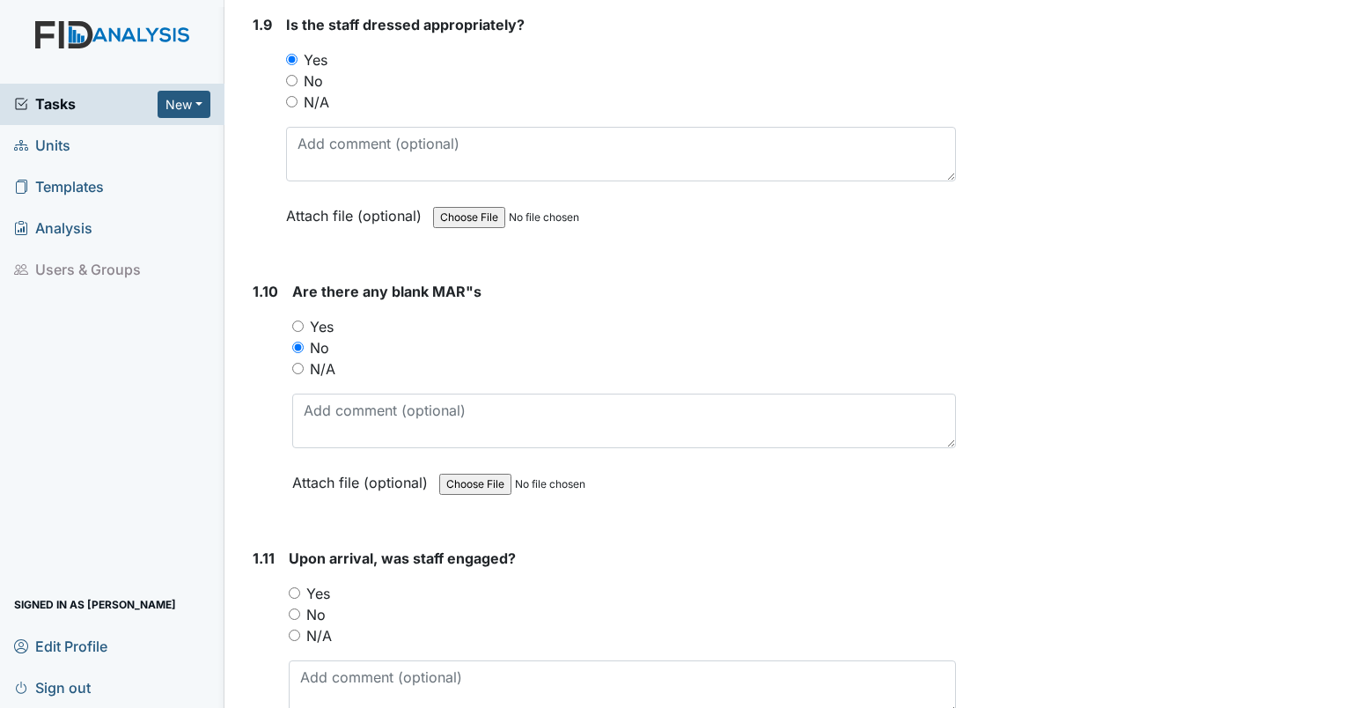
radio input "true"
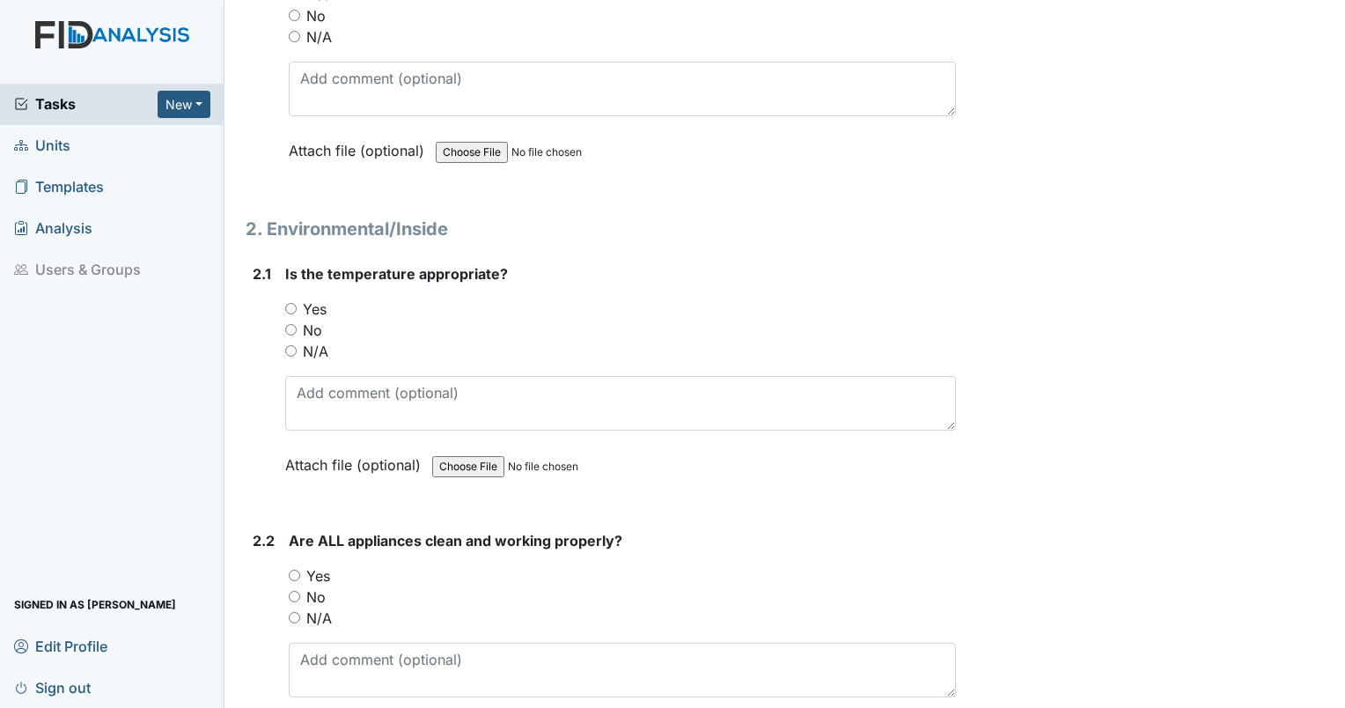
scroll to position [2930, 0]
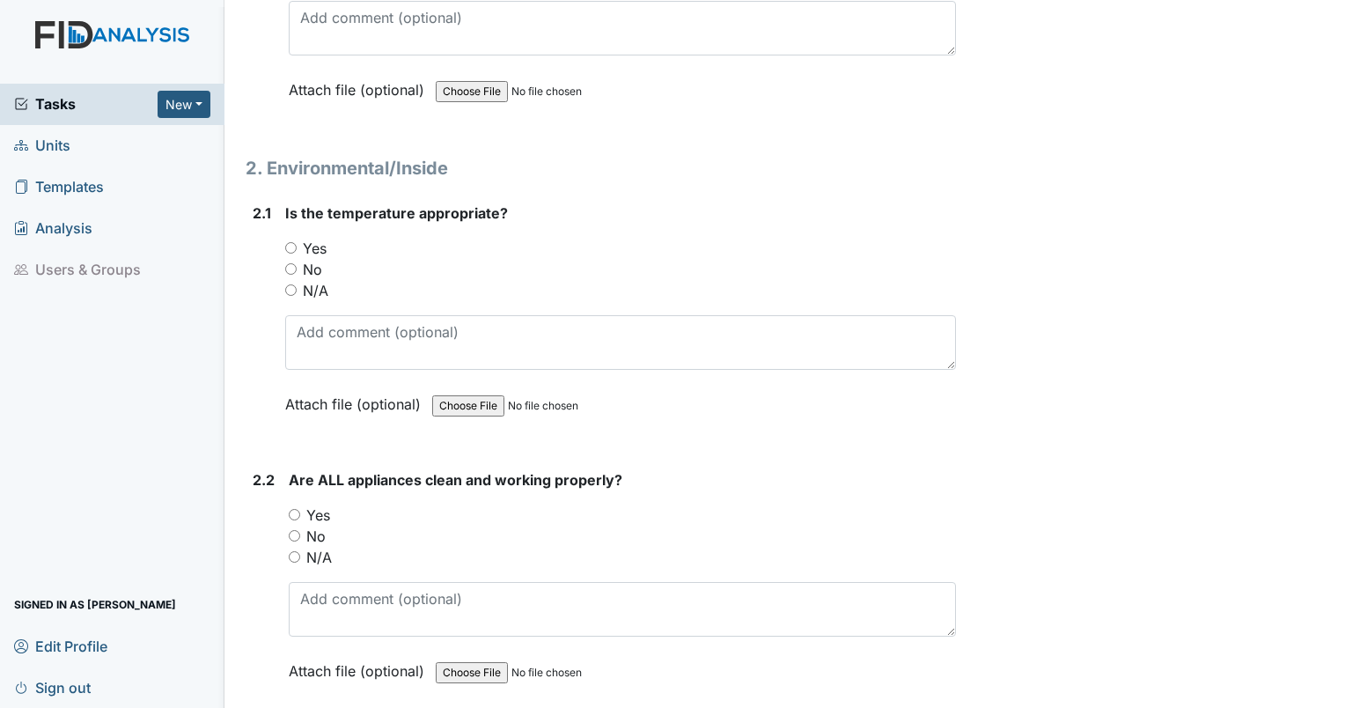
click at [286, 263] on input "No" at bounding box center [290, 268] width 11 height 11
radio input "true"
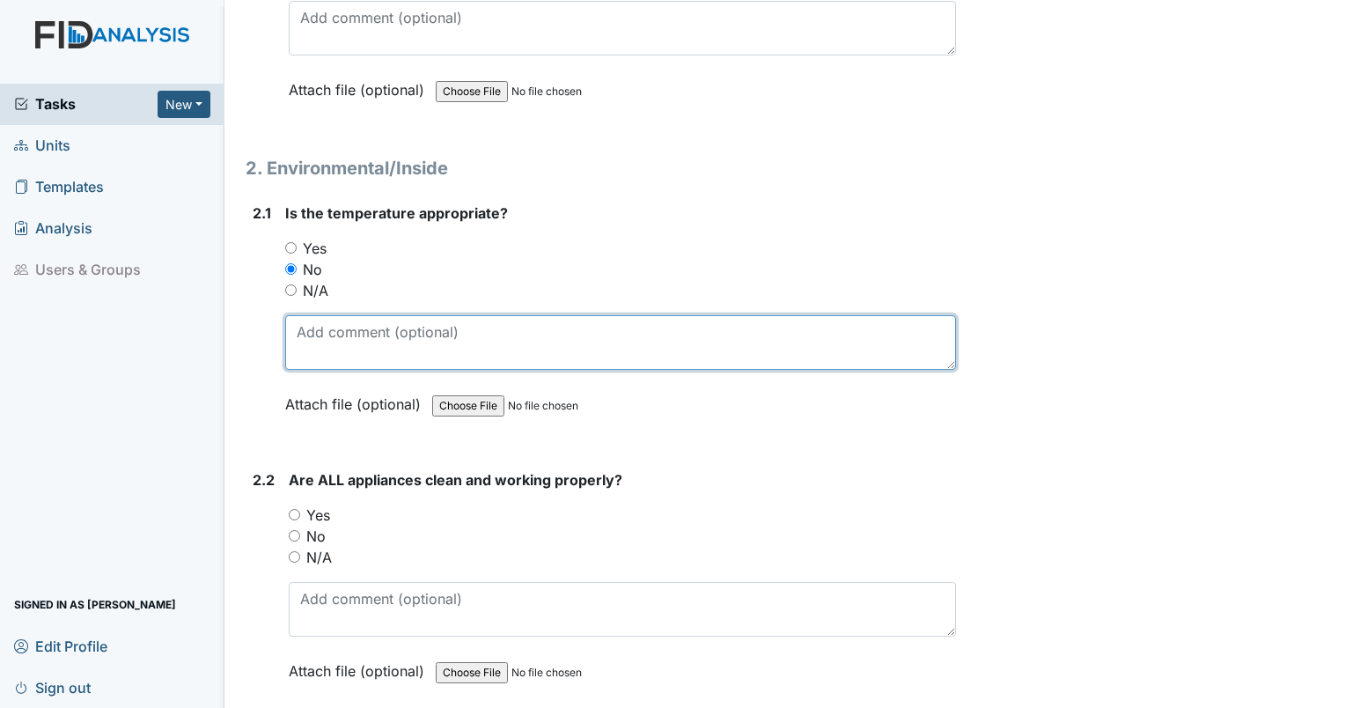
click at [316, 315] on textarea at bounding box center [620, 342] width 671 height 55
type textarea "house feels warm particularly in the staff area and hallway."
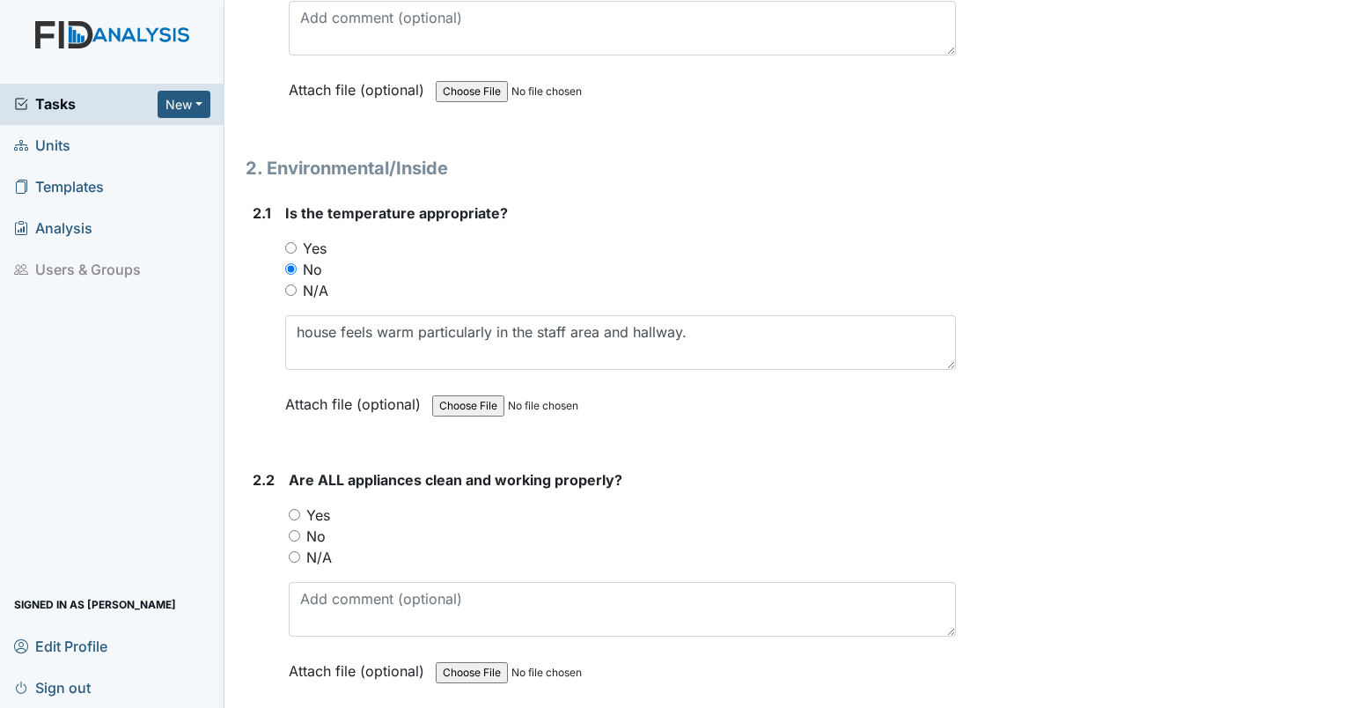
click at [289, 509] on input "Yes" at bounding box center [294, 514] width 11 height 11
radio input "true"
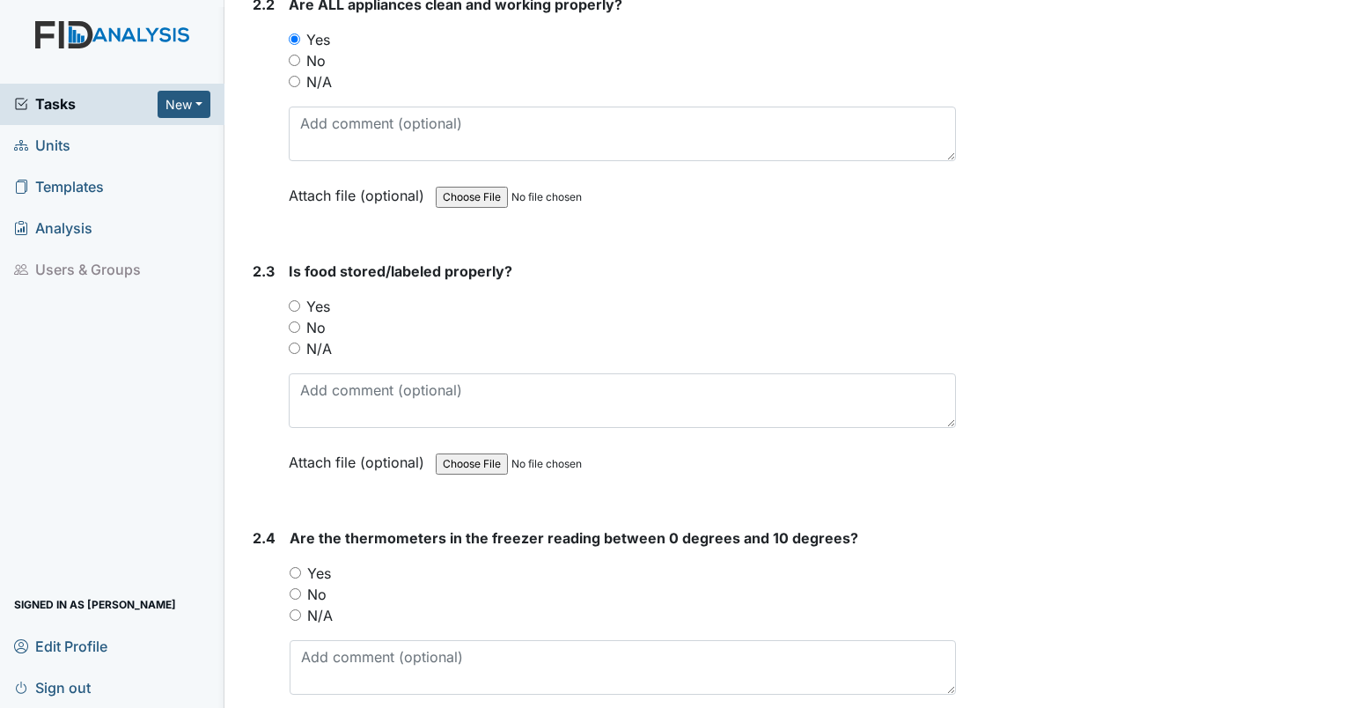
scroll to position [3421, 0]
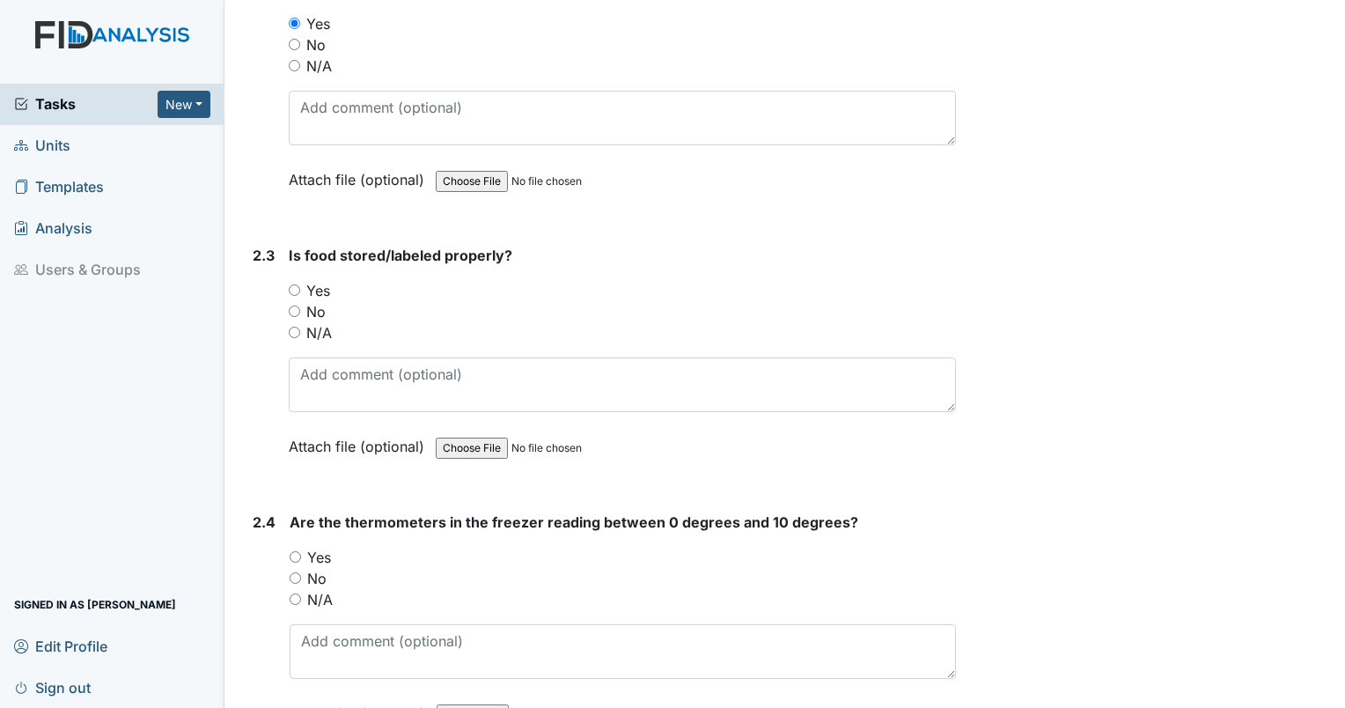
click at [291, 284] on input "Yes" at bounding box center [294, 289] width 11 height 11
radio input "true"
click at [292, 551] on input "Yes" at bounding box center [295, 556] width 11 height 11
radio input "true"
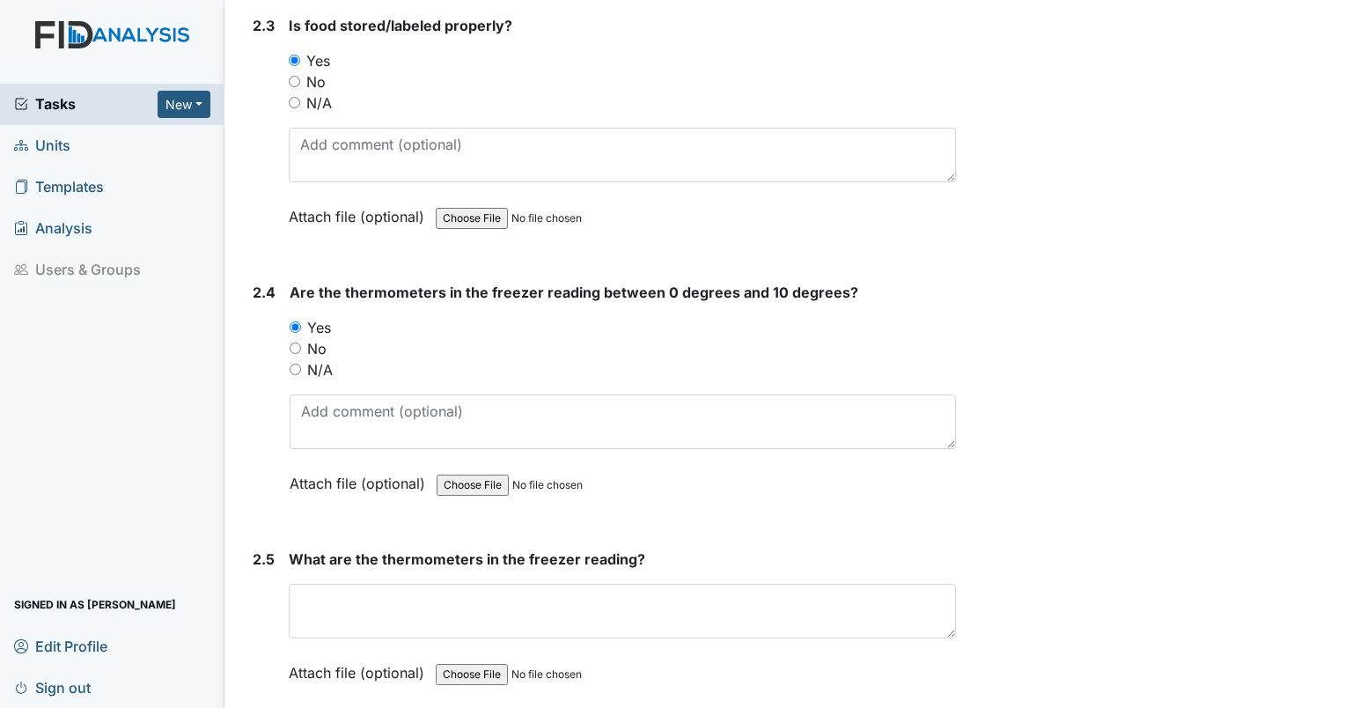
scroll to position [3682, 0]
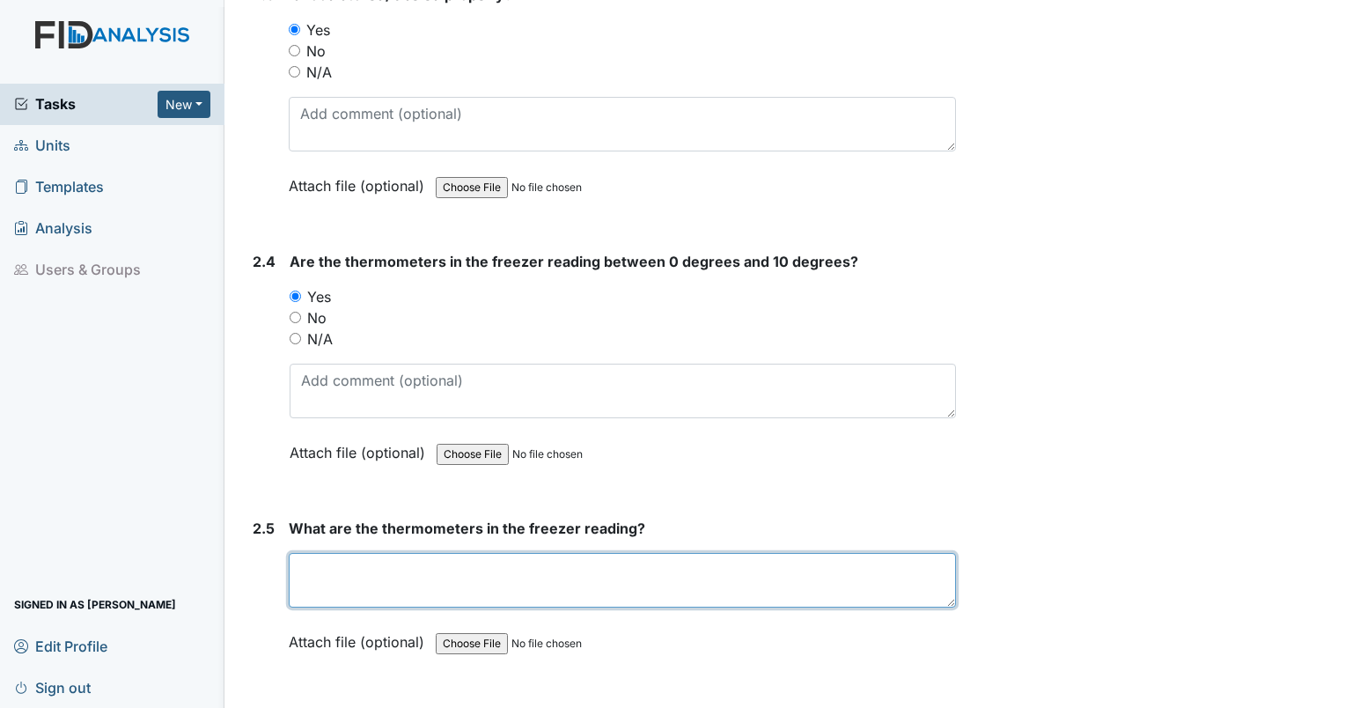
click at [767, 553] on textarea at bounding box center [622, 580] width 667 height 55
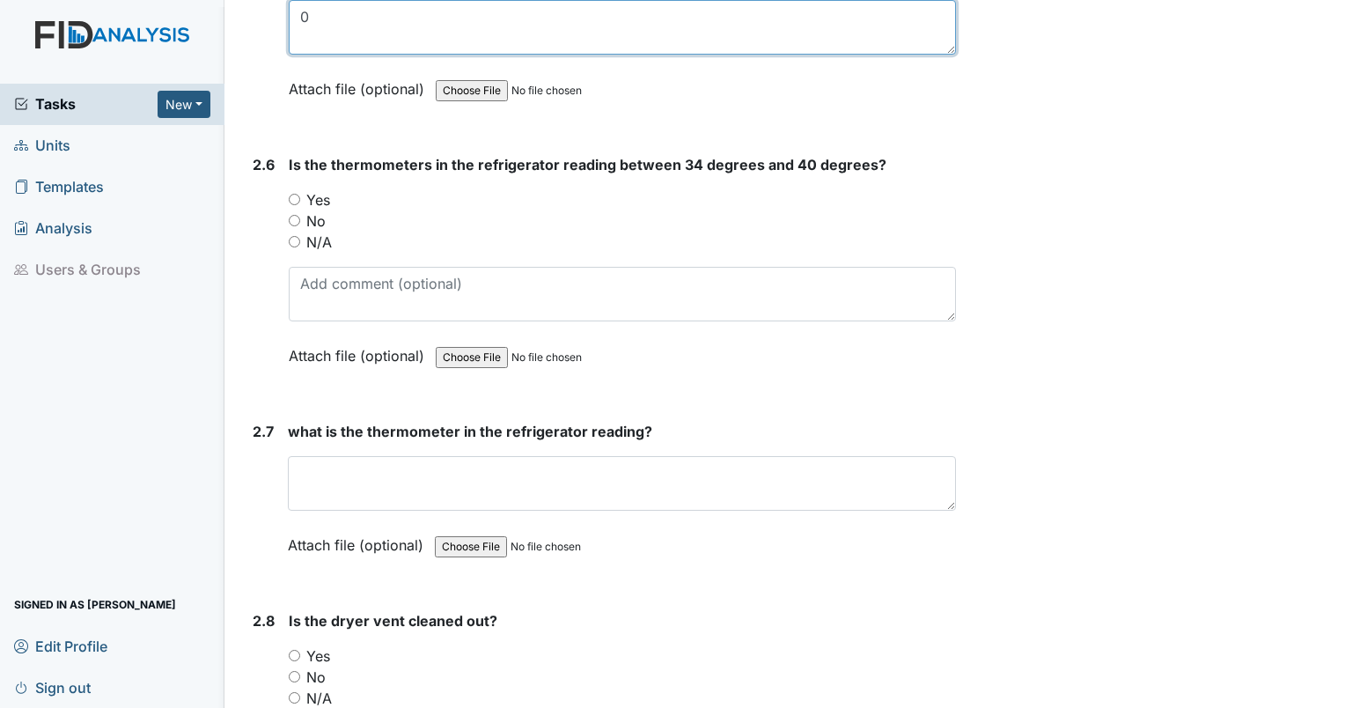
scroll to position [4188, 0]
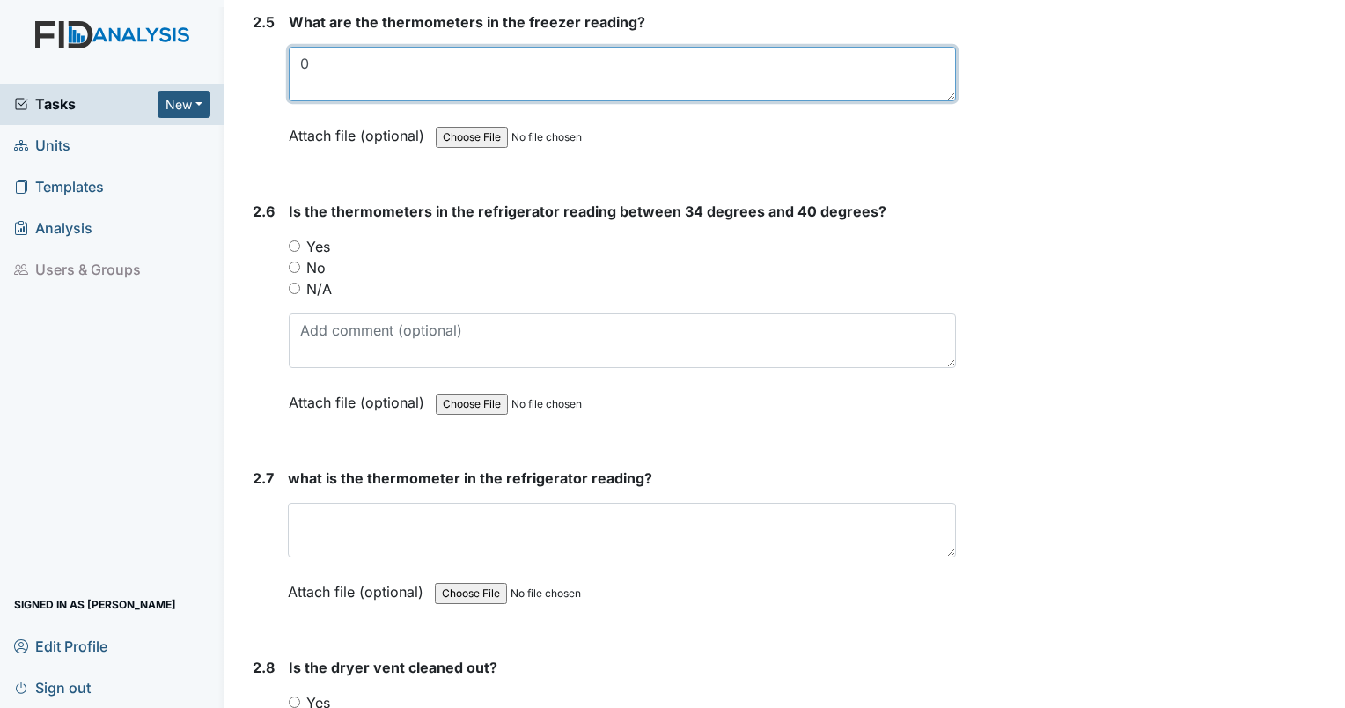
type textarea "0"
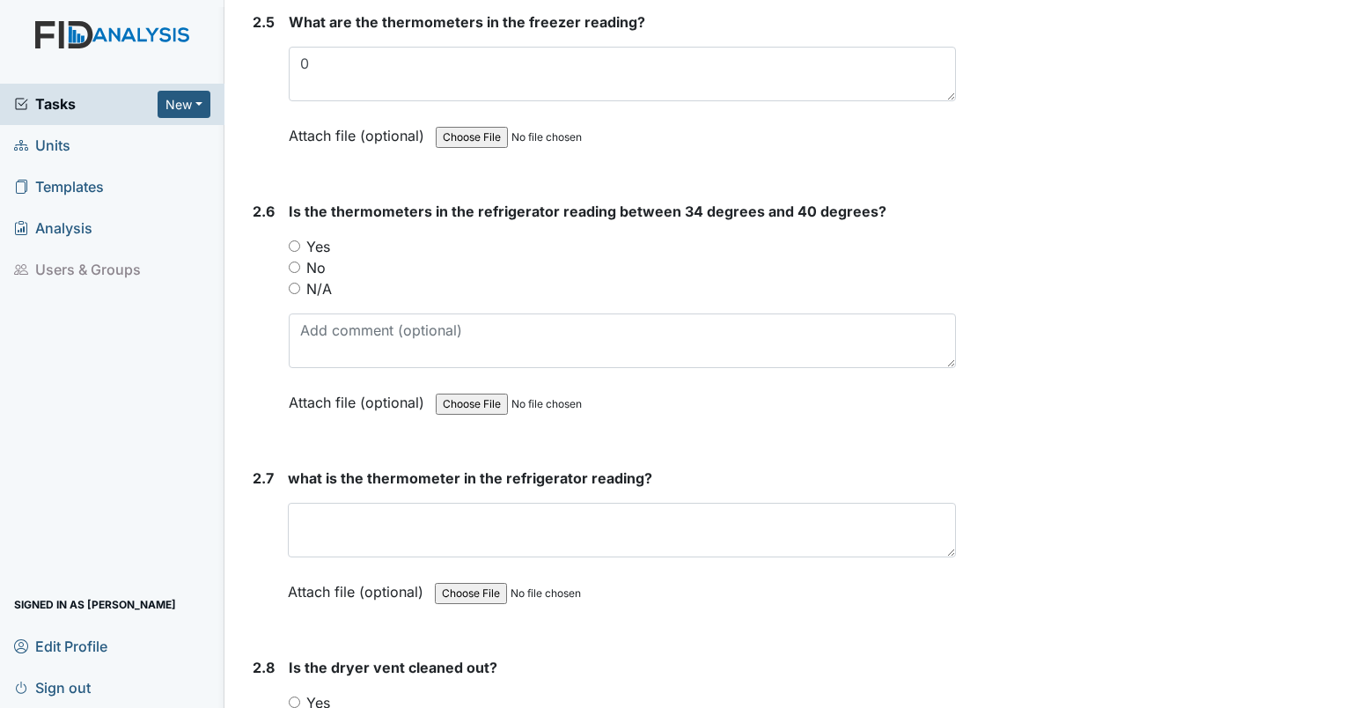
click at [293, 240] on input "Yes" at bounding box center [294, 245] width 11 height 11
radio input "true"
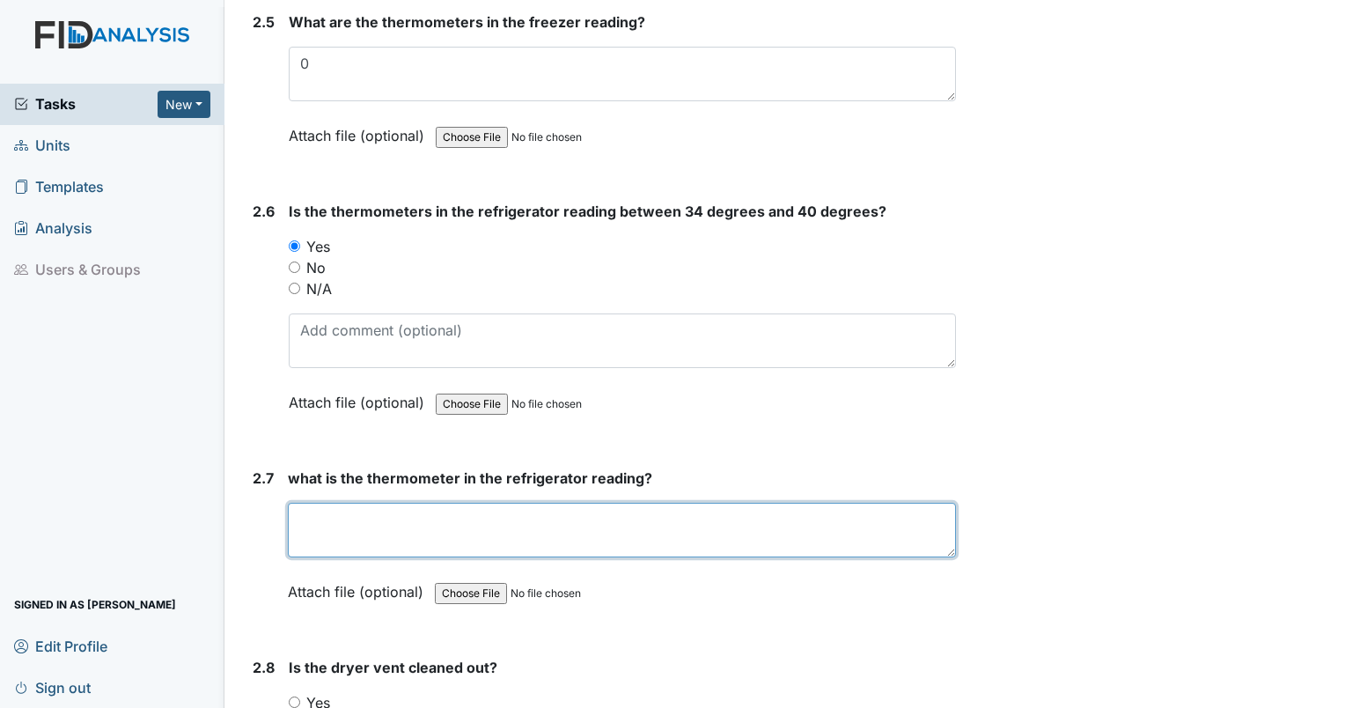
click at [362, 503] on textarea at bounding box center [622, 530] width 668 height 55
type textarea "35"
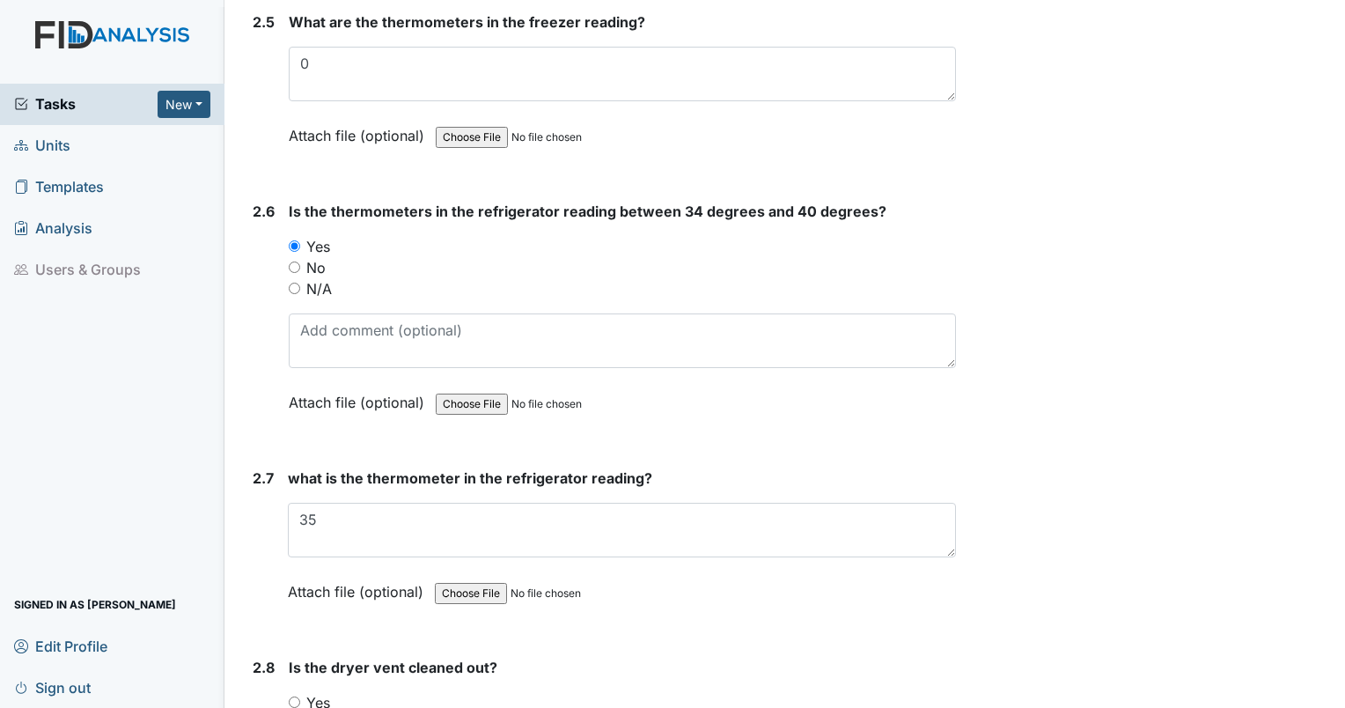
click at [292, 696] on input "Yes" at bounding box center [294, 701] width 11 height 11
radio input "true"
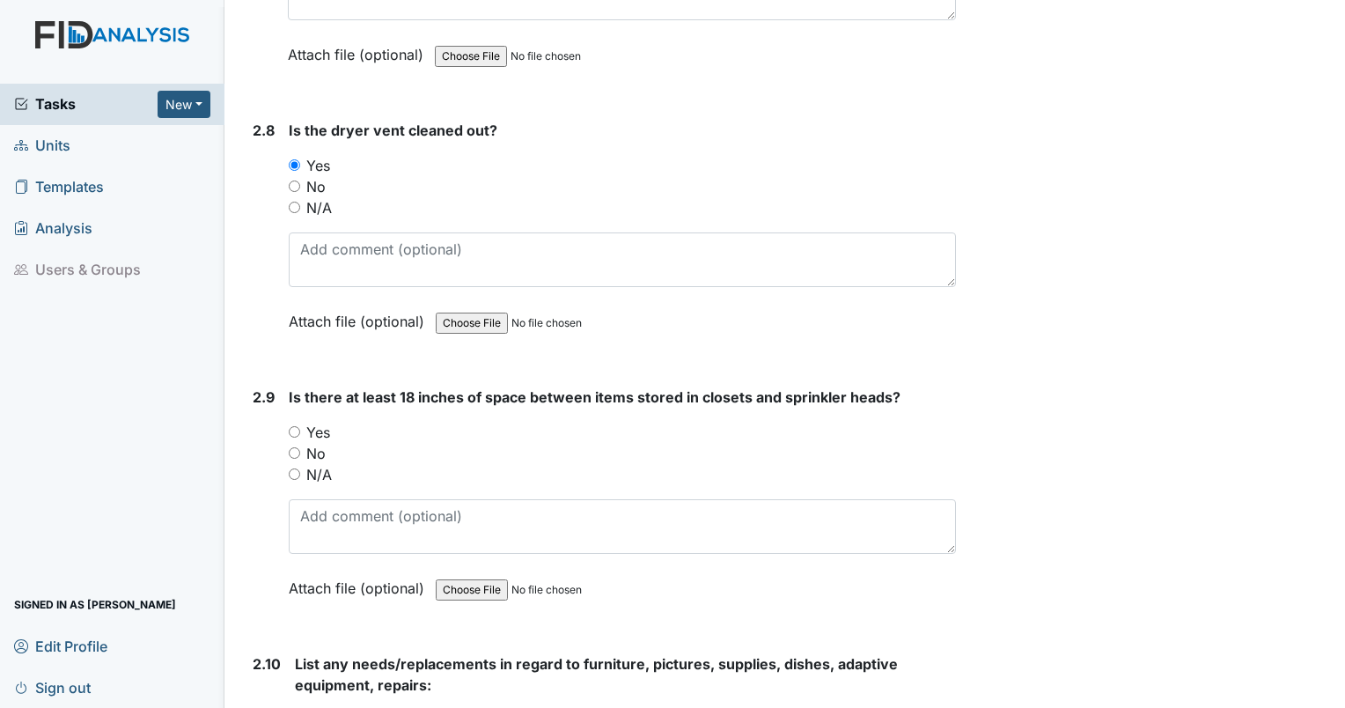
scroll to position [4757, 0]
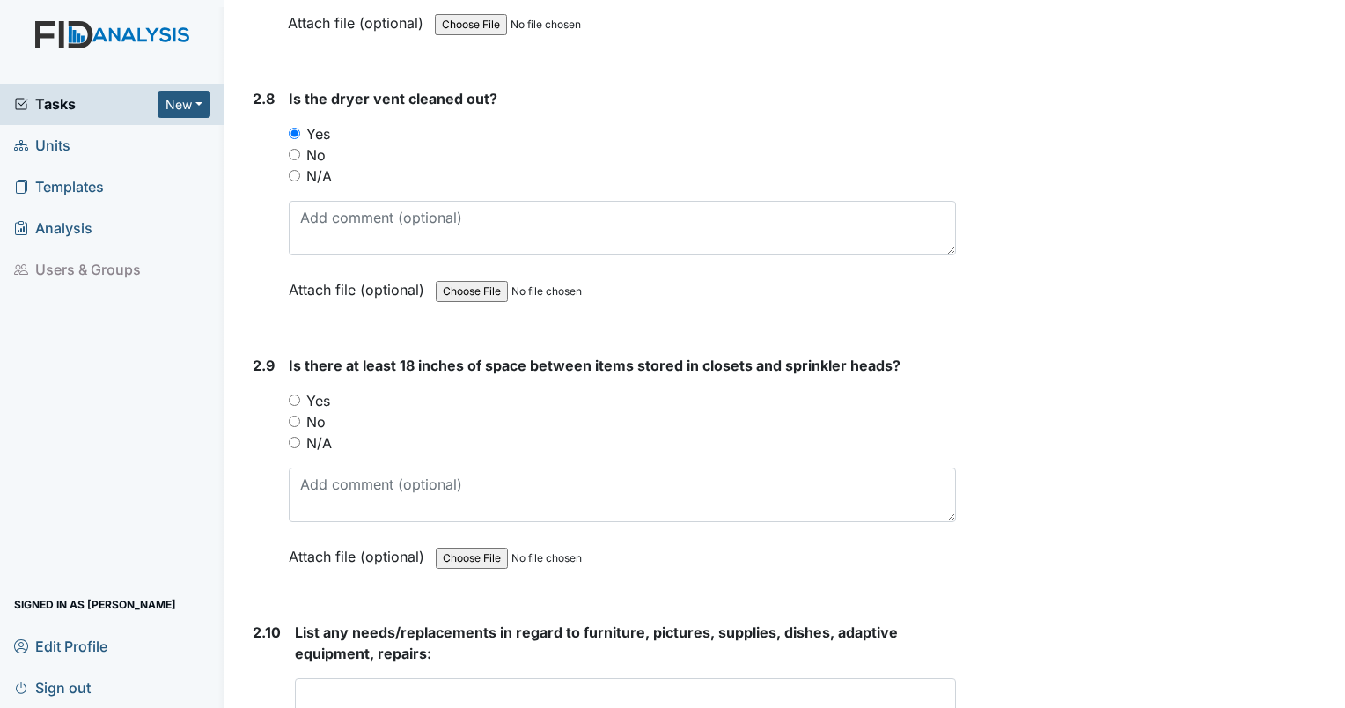
click at [291, 394] on input "Yes" at bounding box center [294, 399] width 11 height 11
radio input "true"
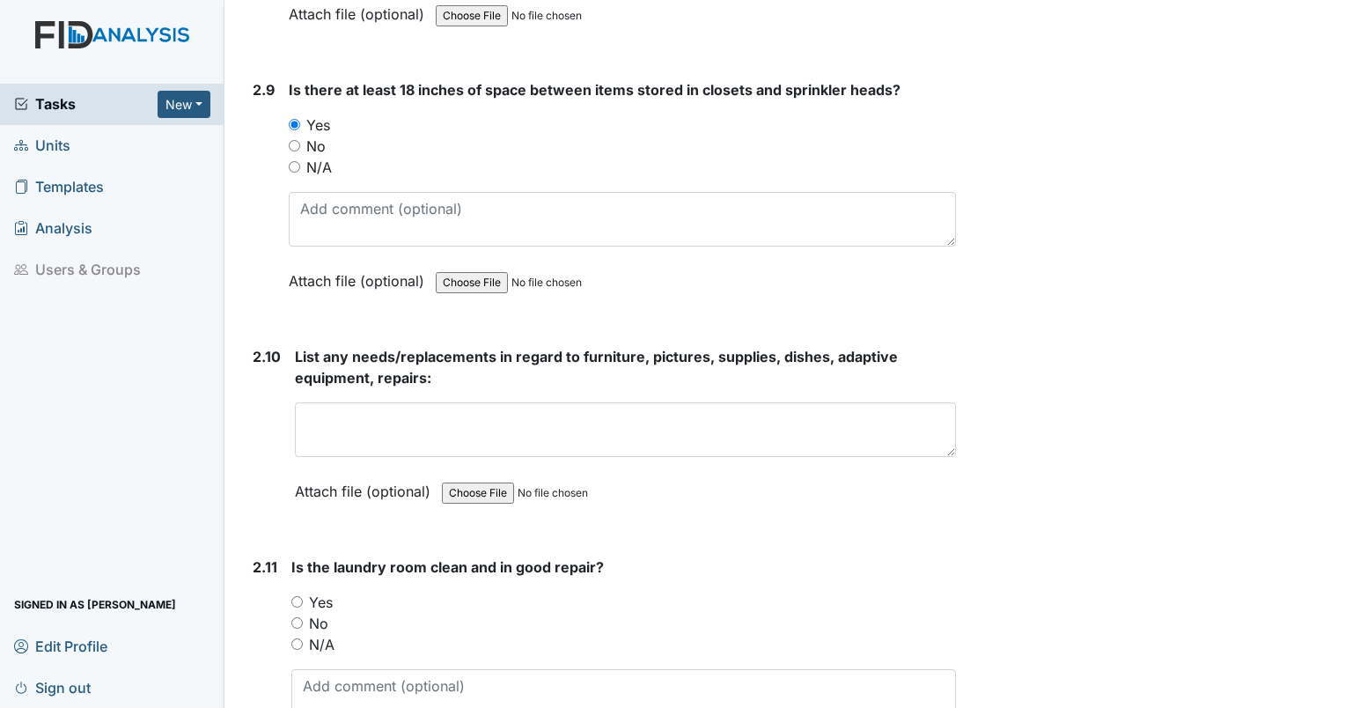
scroll to position [5048, 0]
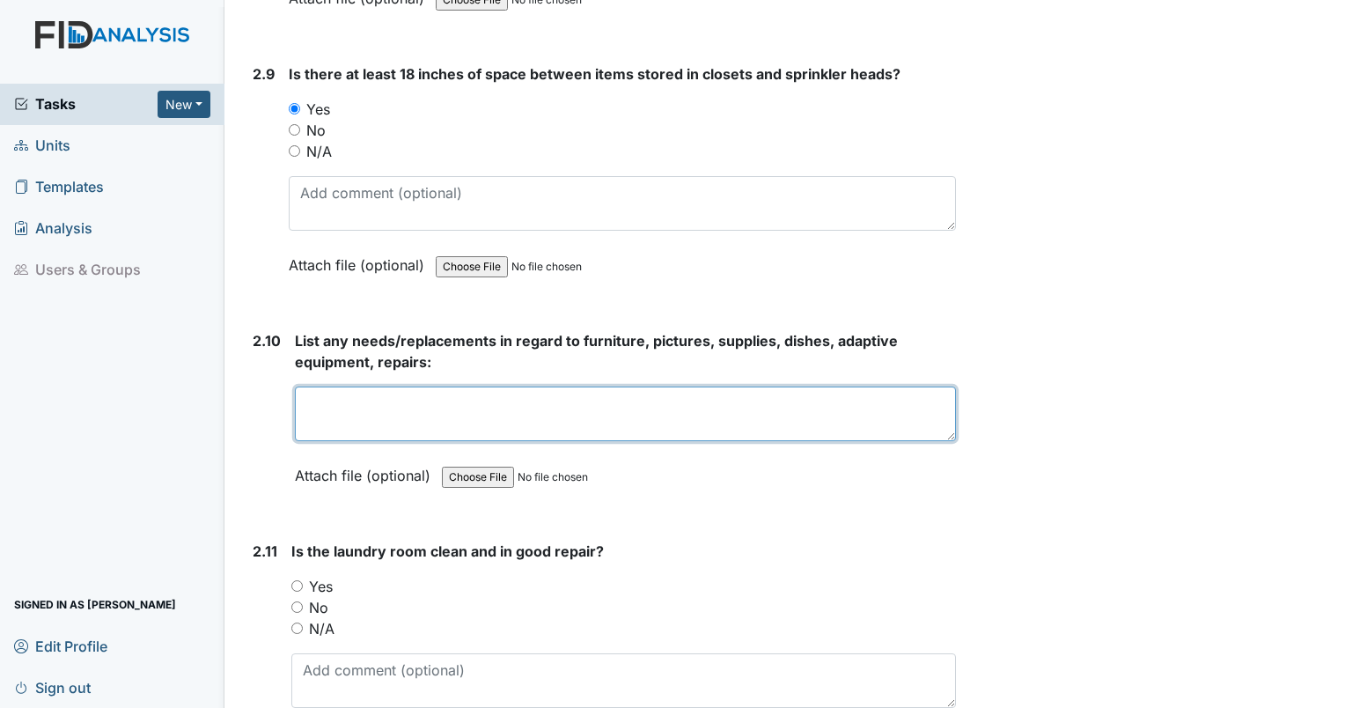
click at [728, 386] on textarea at bounding box center [625, 413] width 661 height 55
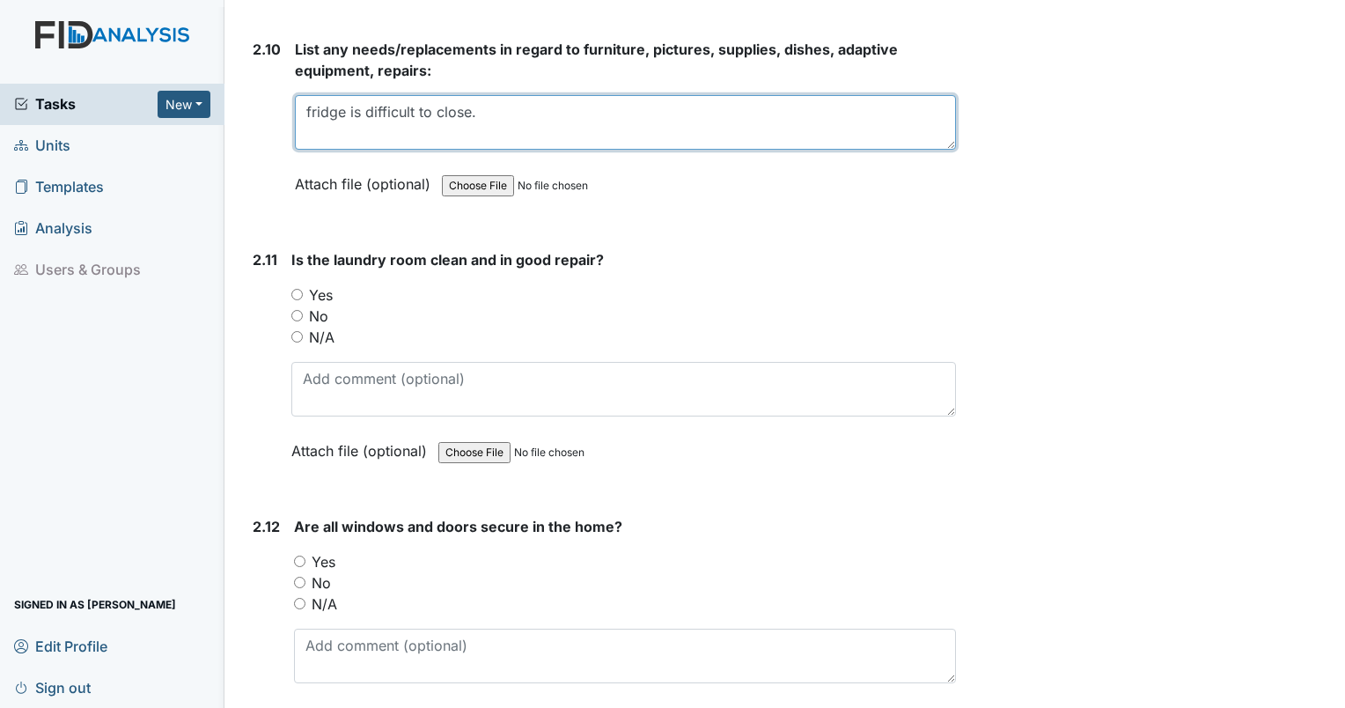
scroll to position [5354, 0]
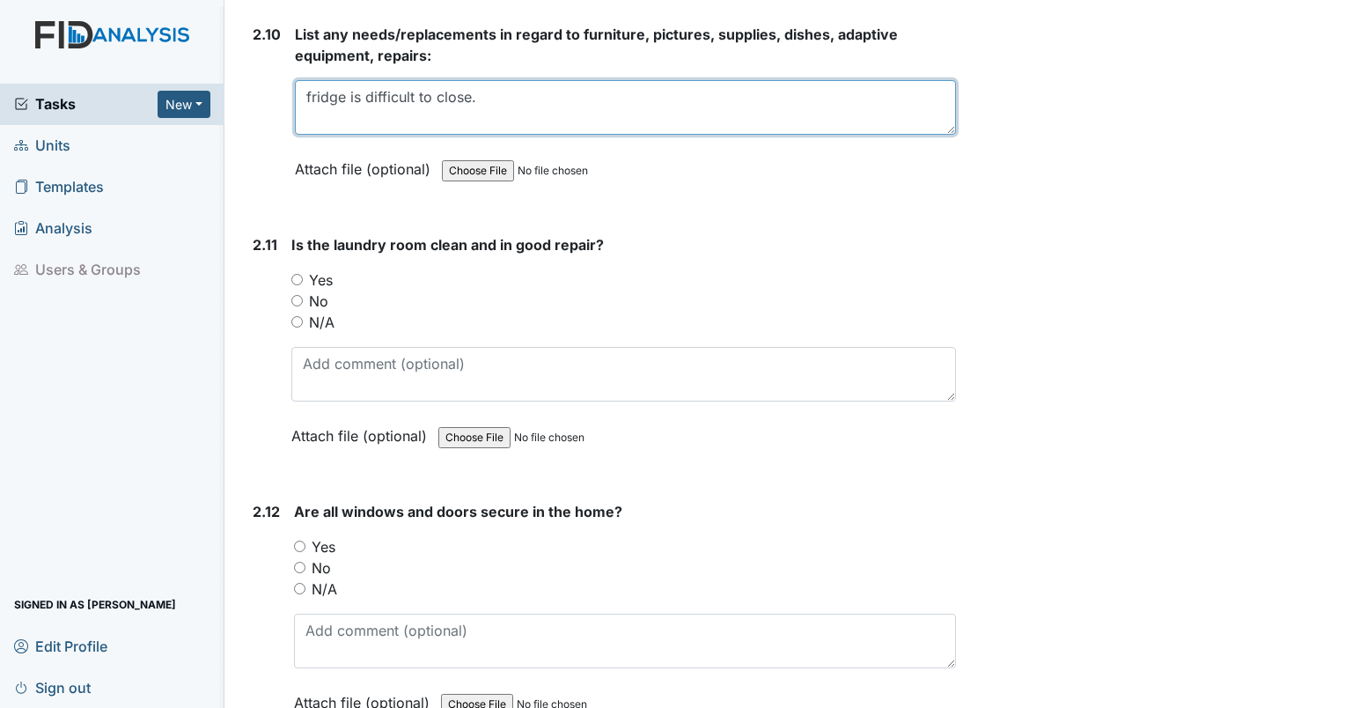
type textarea "fridge is difficult to close."
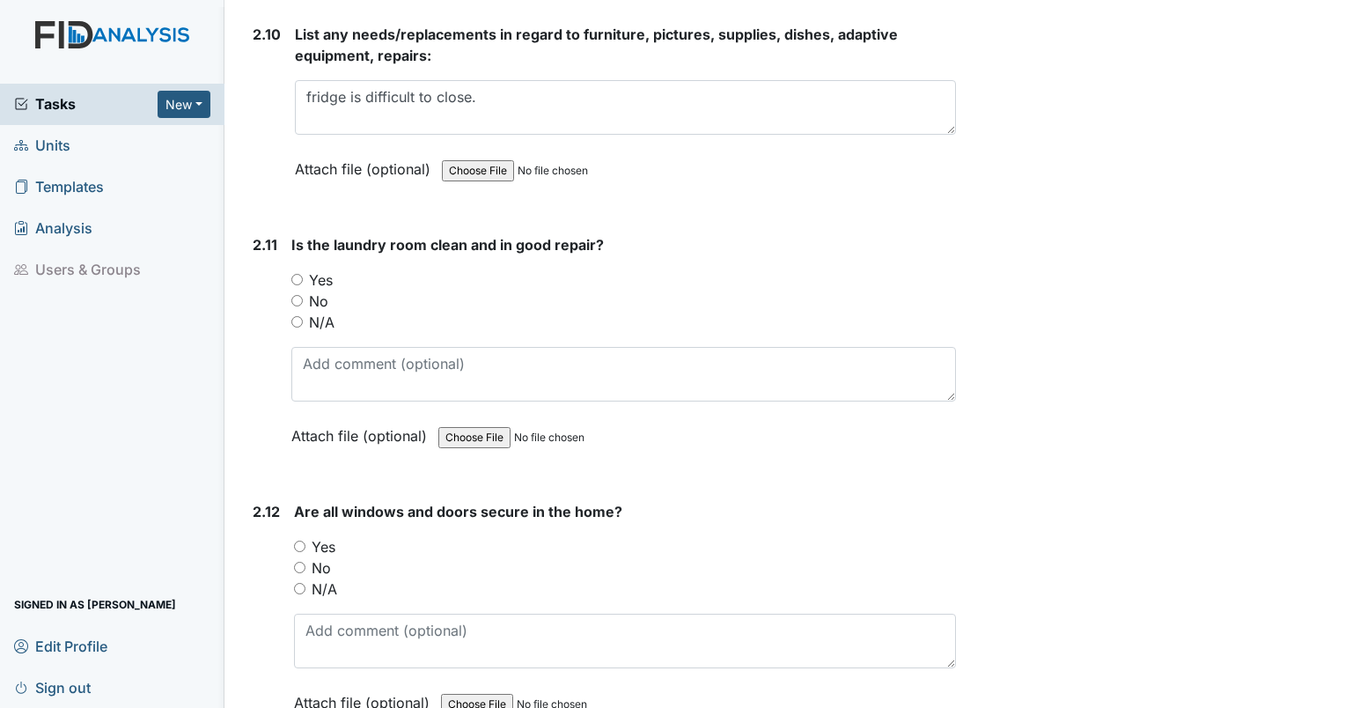
click at [300, 274] on input "Yes" at bounding box center [296, 279] width 11 height 11
radio input "true"
click at [296, 540] on input "Yes" at bounding box center [299, 545] width 11 height 11
radio input "true"
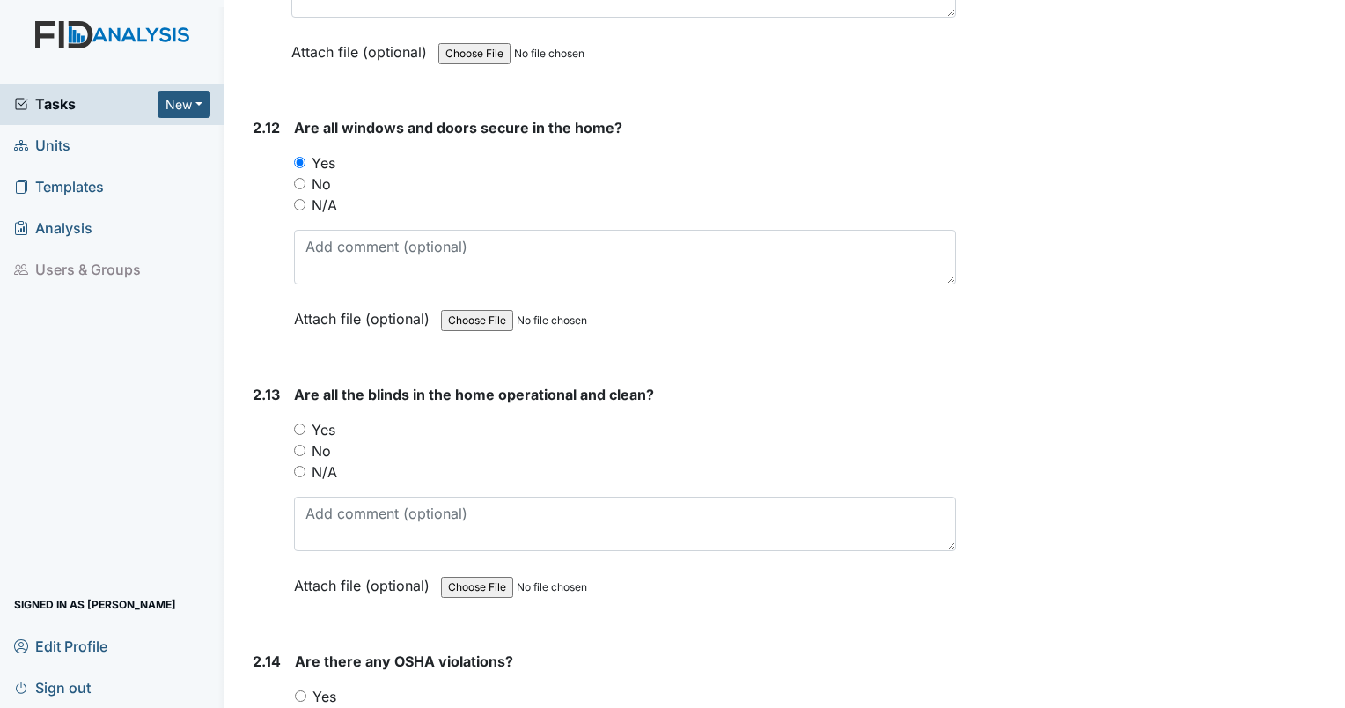
scroll to position [5753, 0]
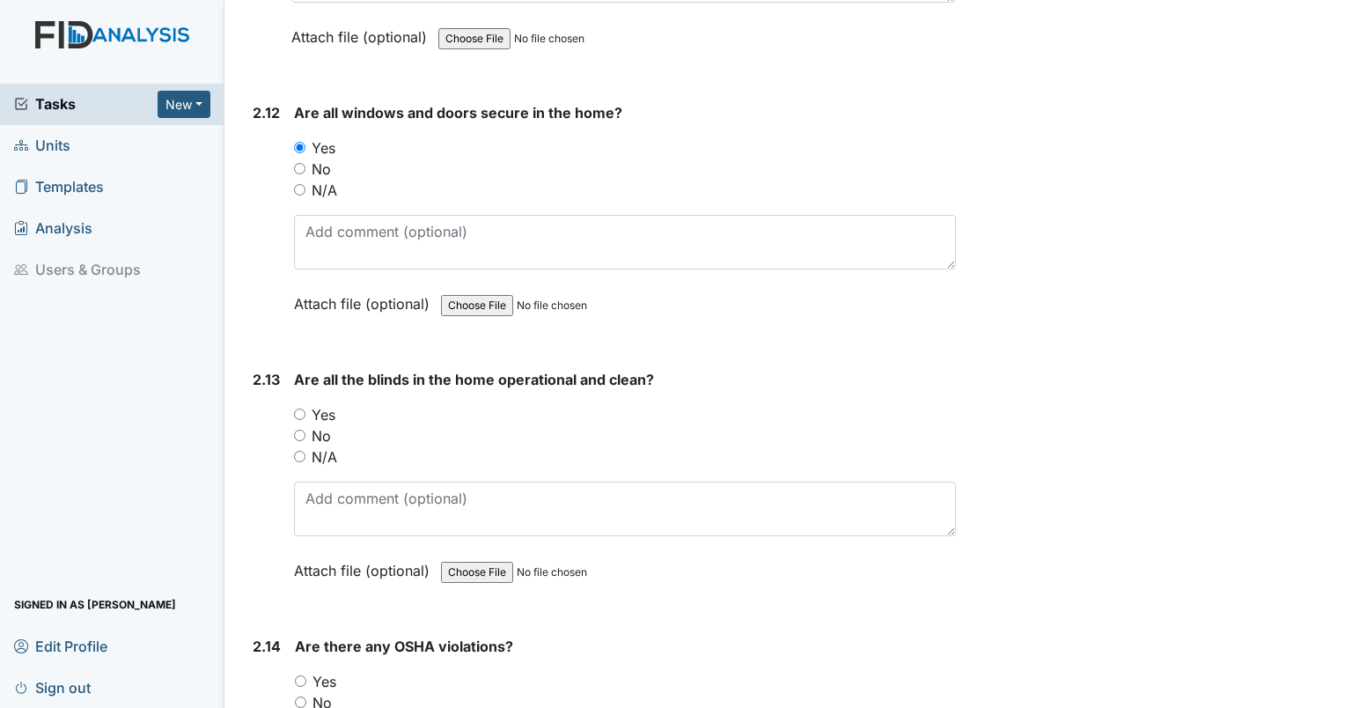
click at [299, 408] on input "Yes" at bounding box center [299, 413] width 11 height 11
radio input "true"
click at [299, 408] on input "Yes" at bounding box center [299, 413] width 11 height 11
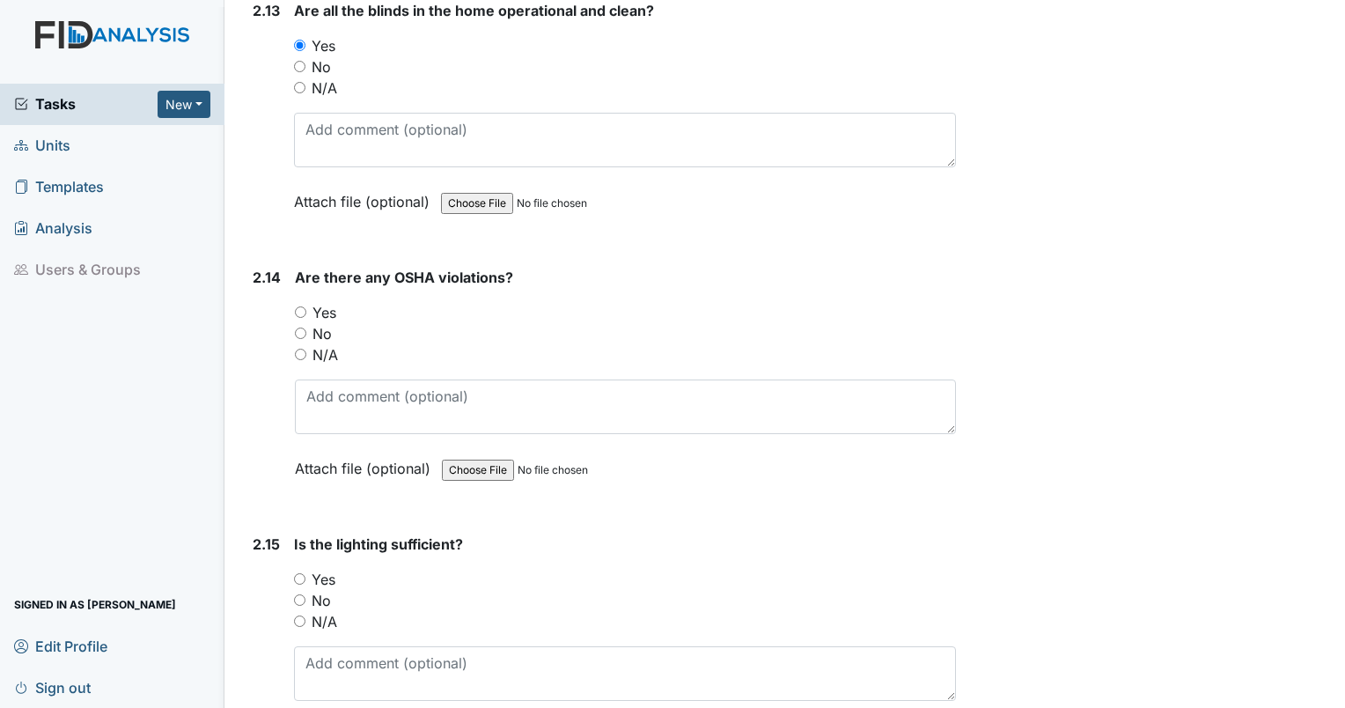
scroll to position [6137, 0]
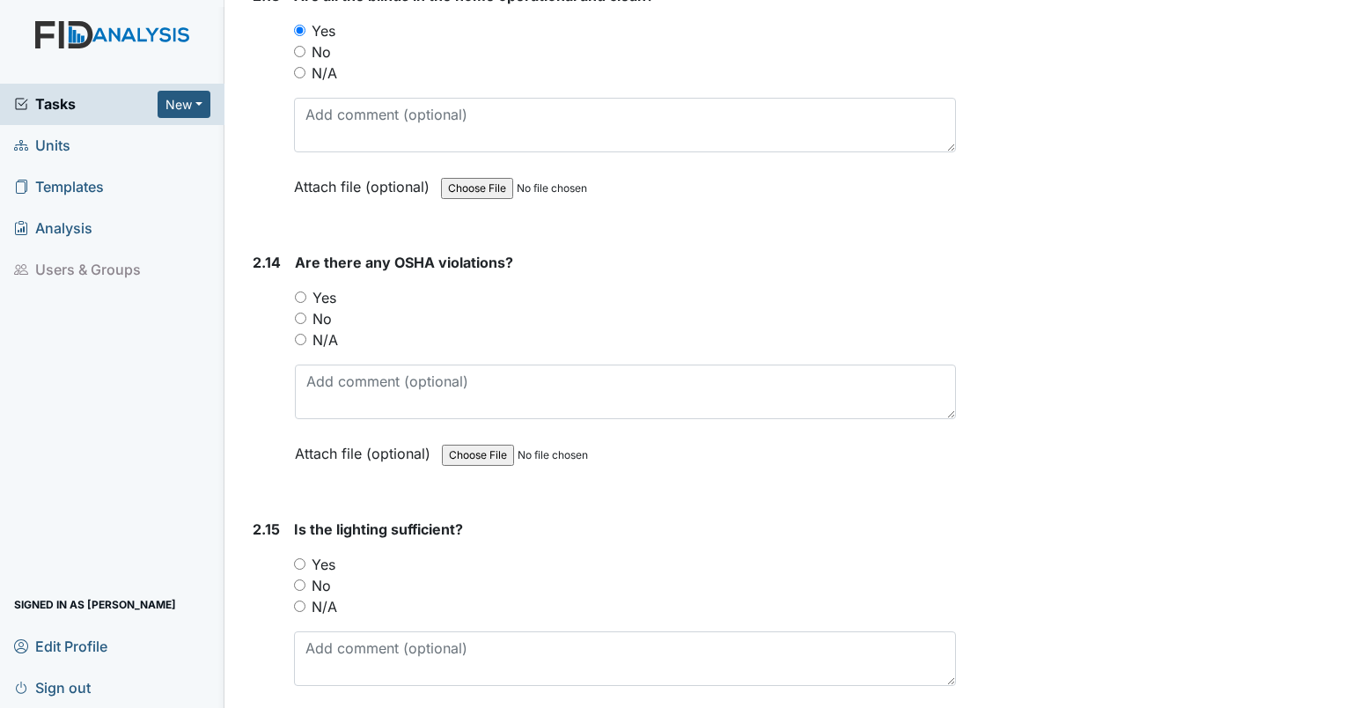
click at [295, 312] on input "No" at bounding box center [300, 317] width 11 height 11
radio input "true"
click at [299, 558] on input "Yes" at bounding box center [299, 563] width 11 height 11
radio input "true"
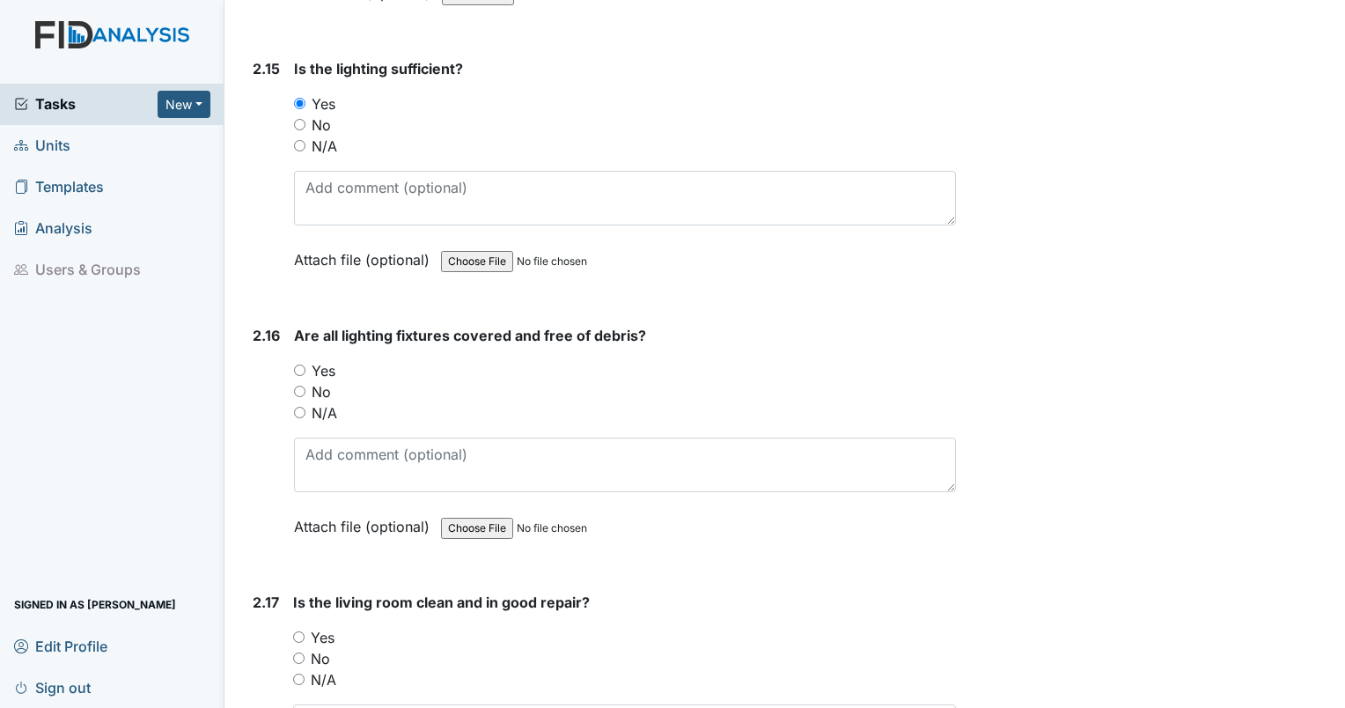
scroll to position [6644, 0]
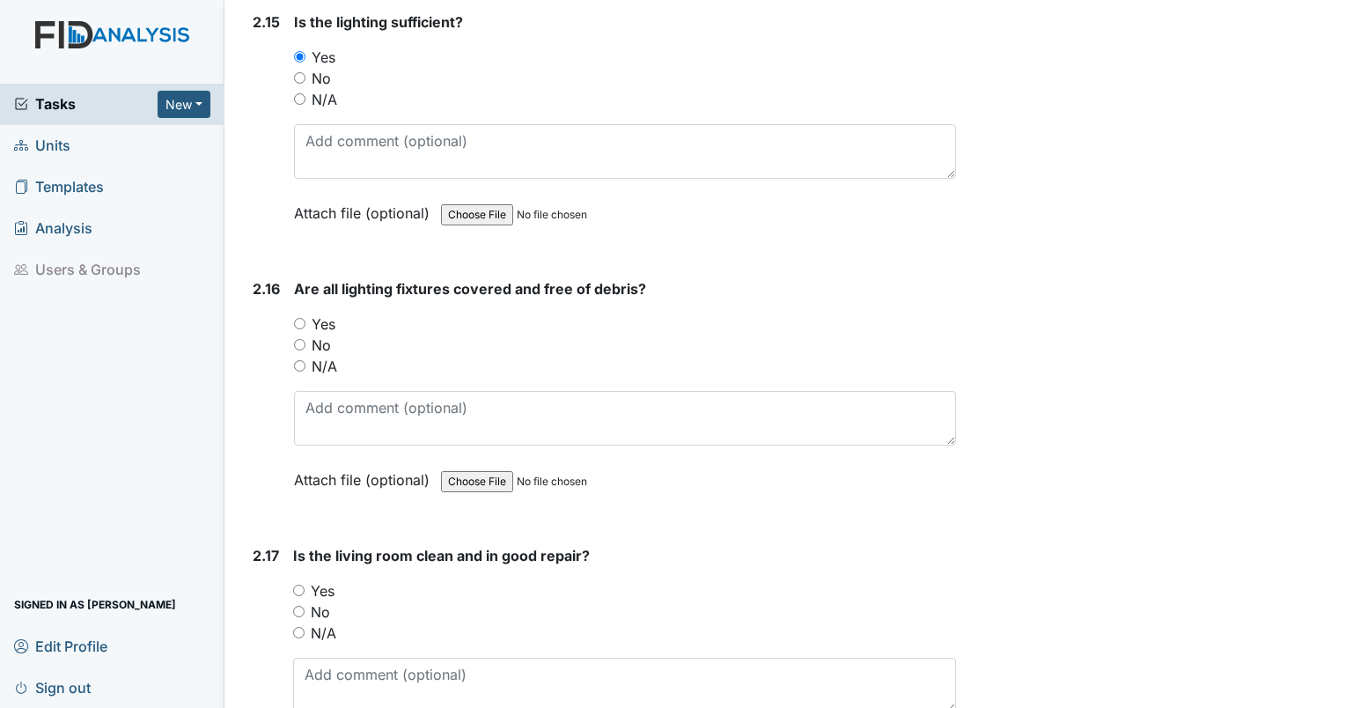
click at [299, 318] on input "Yes" at bounding box center [299, 323] width 11 height 11
radio input "true"
click at [297, 584] on input "Yes" at bounding box center [298, 589] width 11 height 11
radio input "true"
click at [297, 584] on input "Yes" at bounding box center [298, 589] width 11 height 11
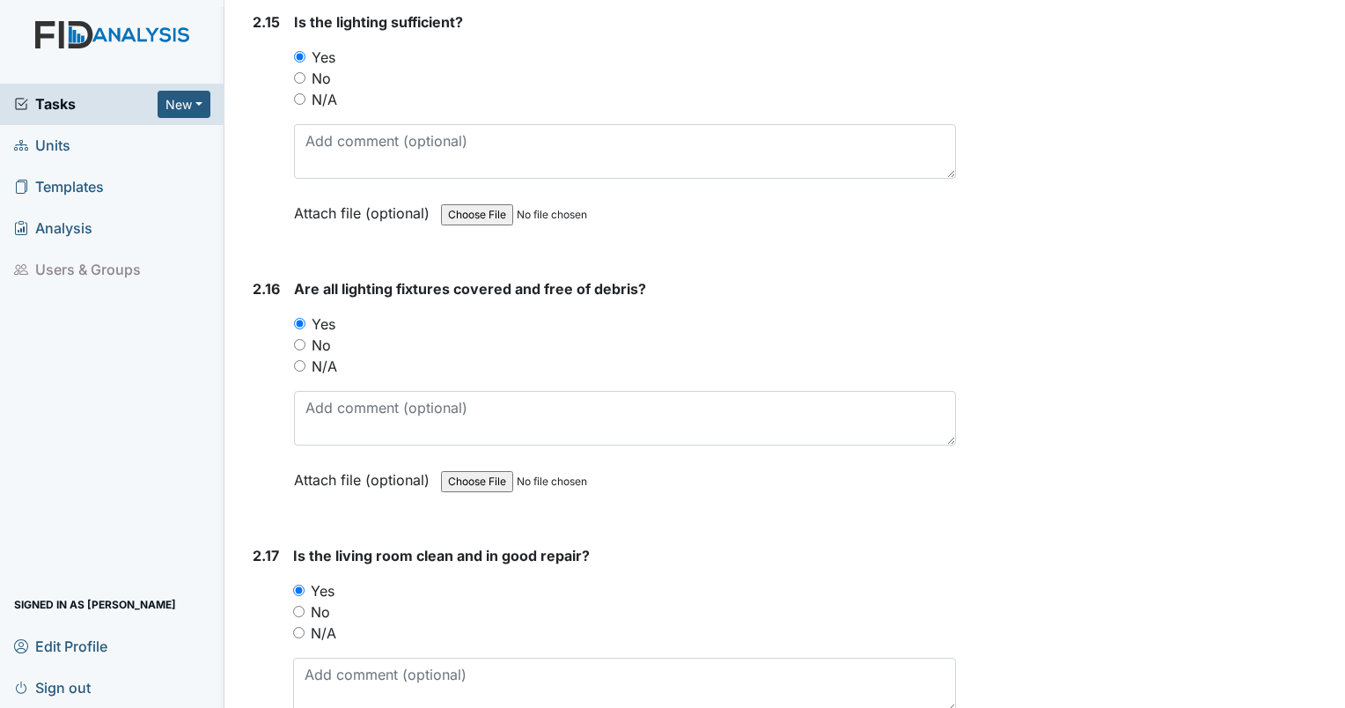
click at [297, 584] on input "Yes" at bounding box center [298, 589] width 11 height 11
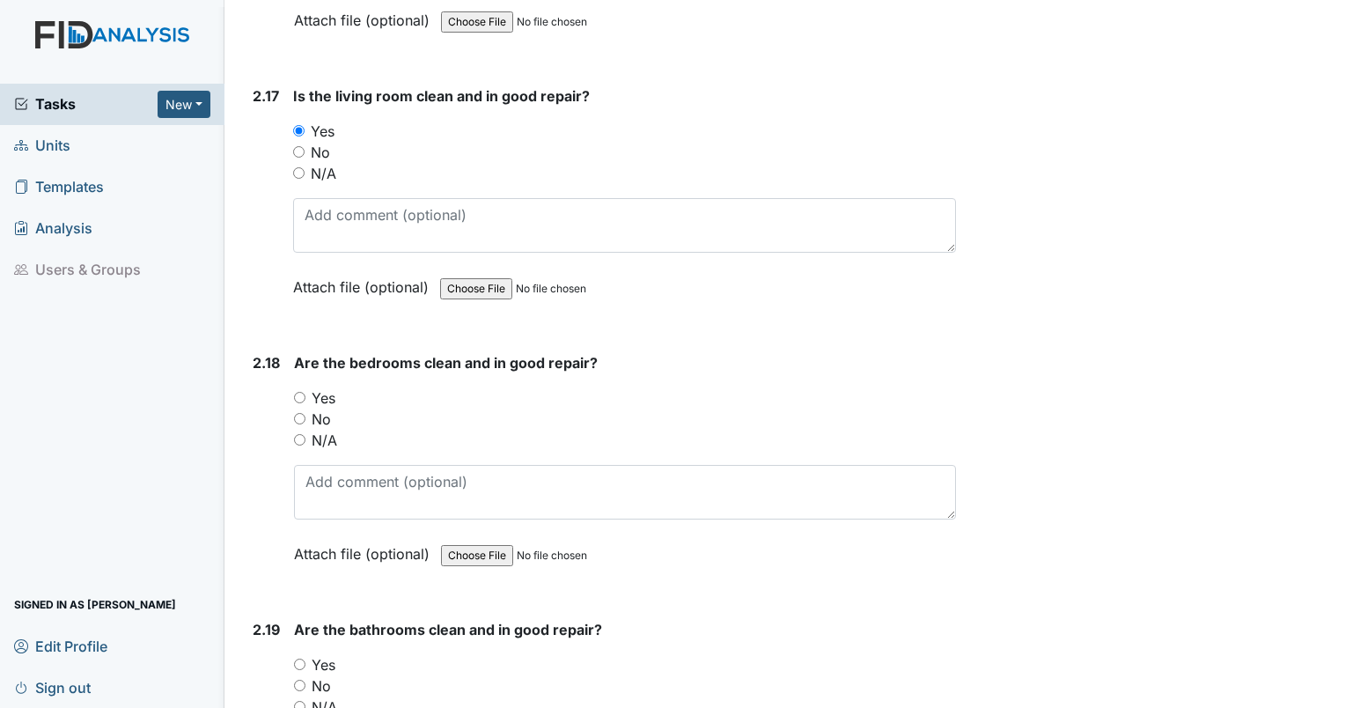
scroll to position [7165, 0]
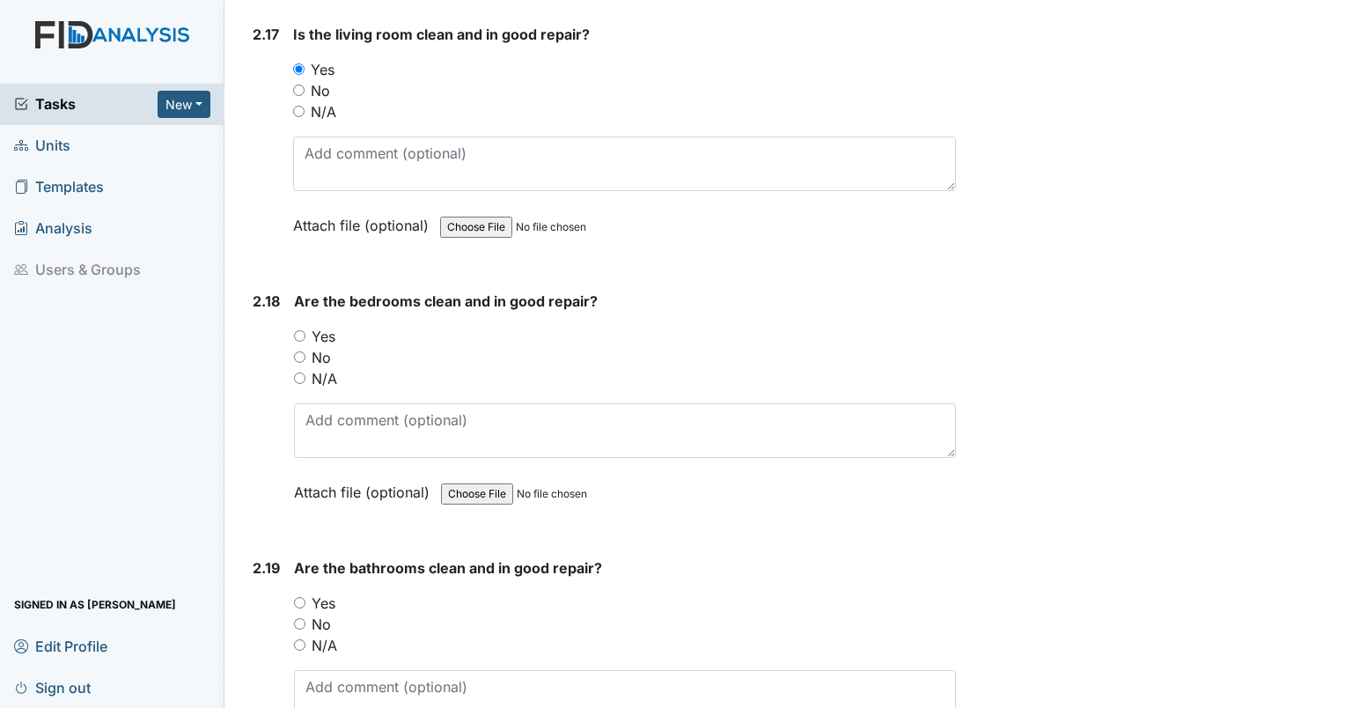
click at [300, 330] on input "Yes" at bounding box center [299, 335] width 11 height 11
radio input "true"
click at [299, 372] on input "N/A" at bounding box center [299, 377] width 11 height 11
radio input "true"
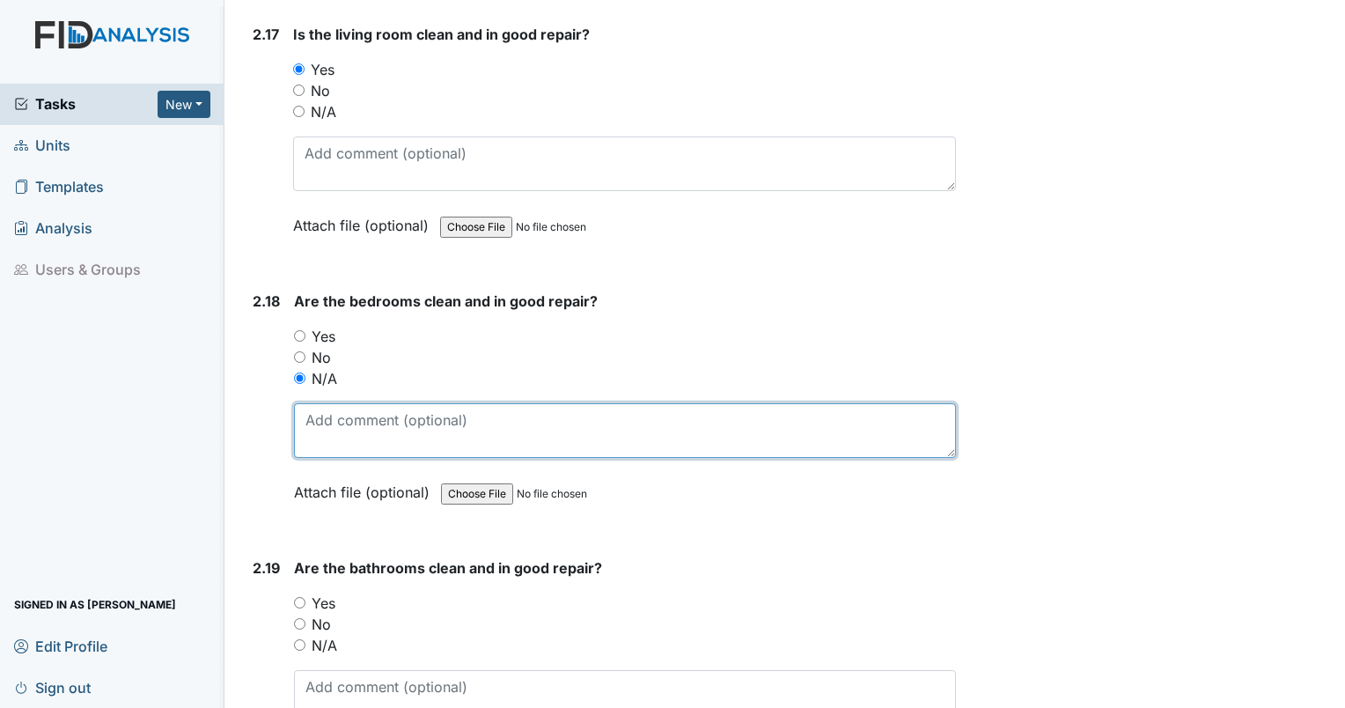
click at [327, 403] on textarea at bounding box center [625, 430] width 662 height 55
type textarea "could not enter all rooms. residents were home and resting."
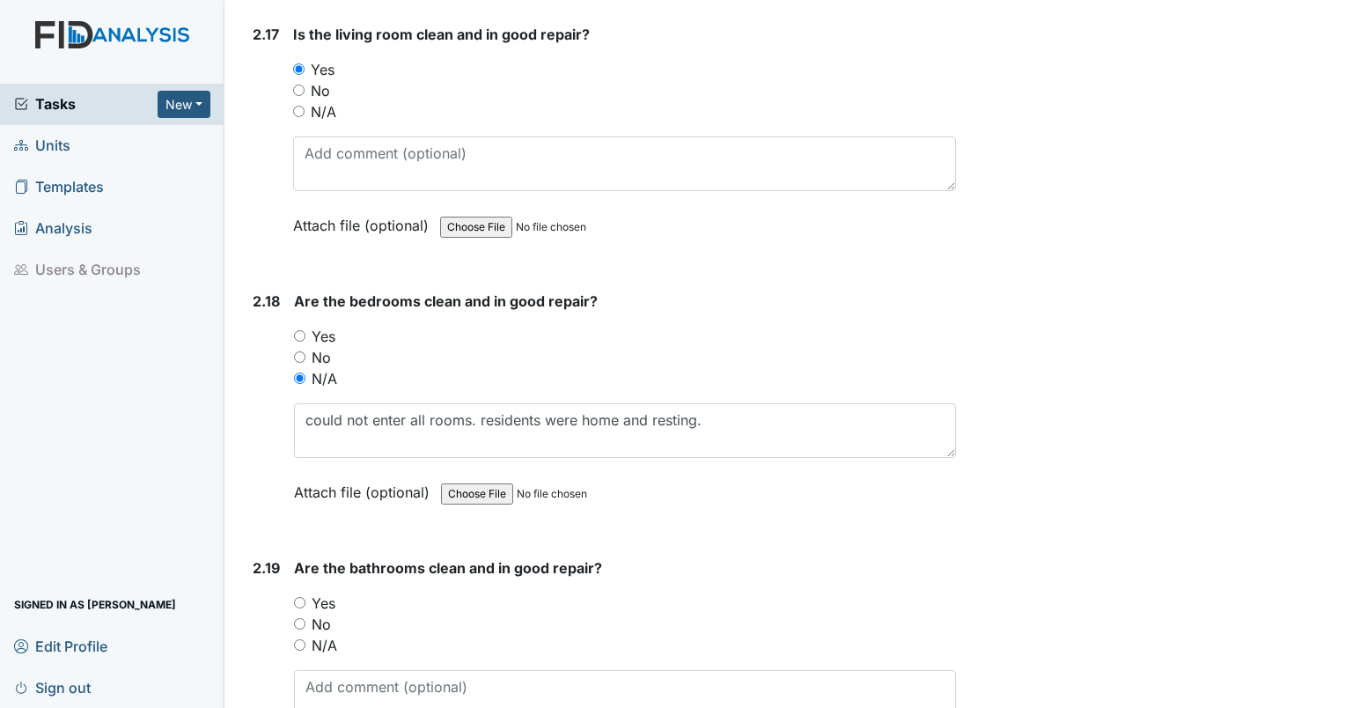
click at [300, 639] on input "N/A" at bounding box center [299, 644] width 11 height 11
radio input "true"
click at [337, 670] on textarea at bounding box center [625, 697] width 662 height 55
click at [303, 597] on input "Yes" at bounding box center [299, 602] width 11 height 11
radio input "true"
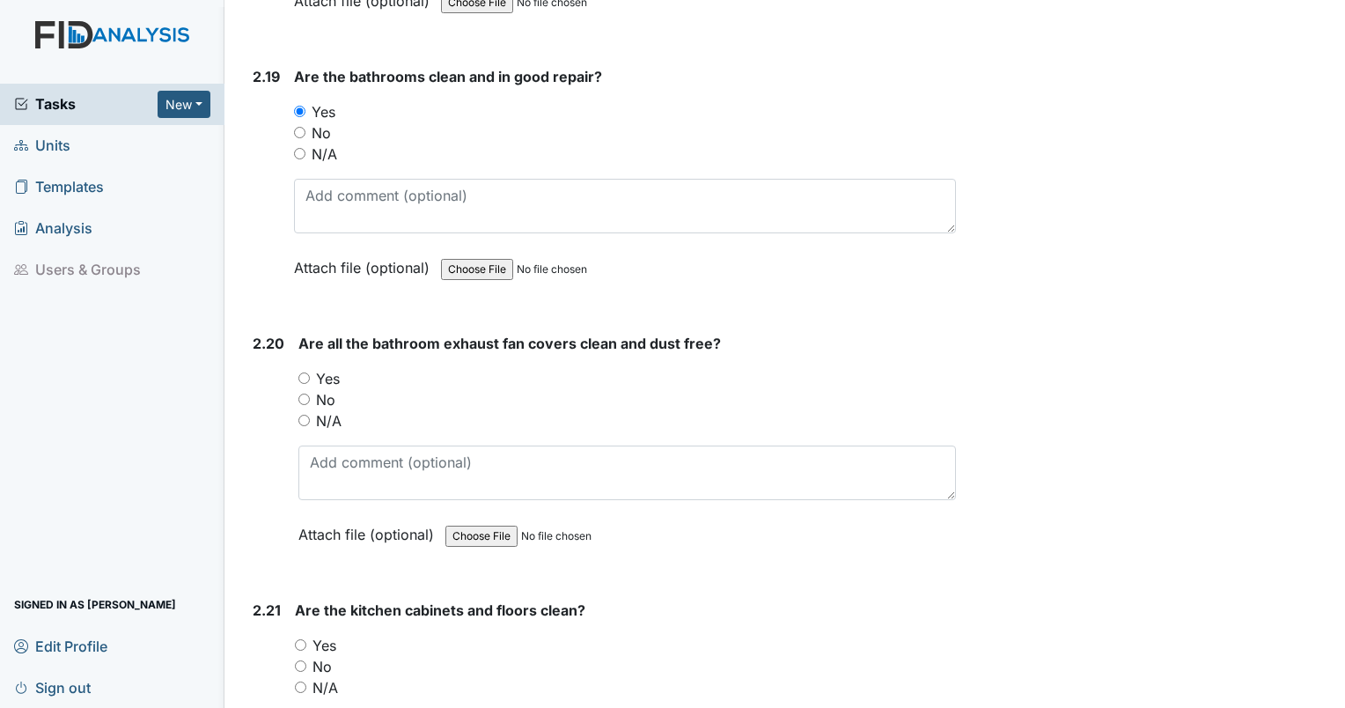
scroll to position [7672, 0]
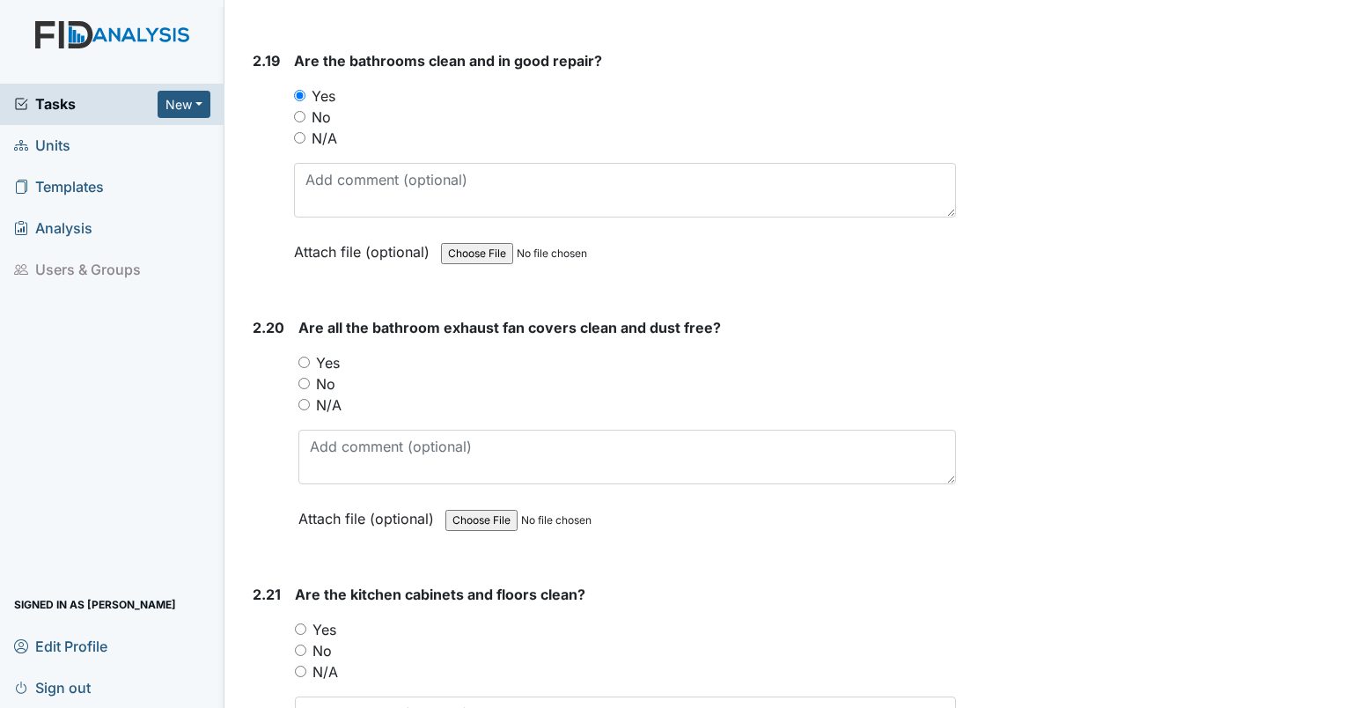
click at [303, 356] on input "Yes" at bounding box center [303, 361] width 11 height 11
radio input "true"
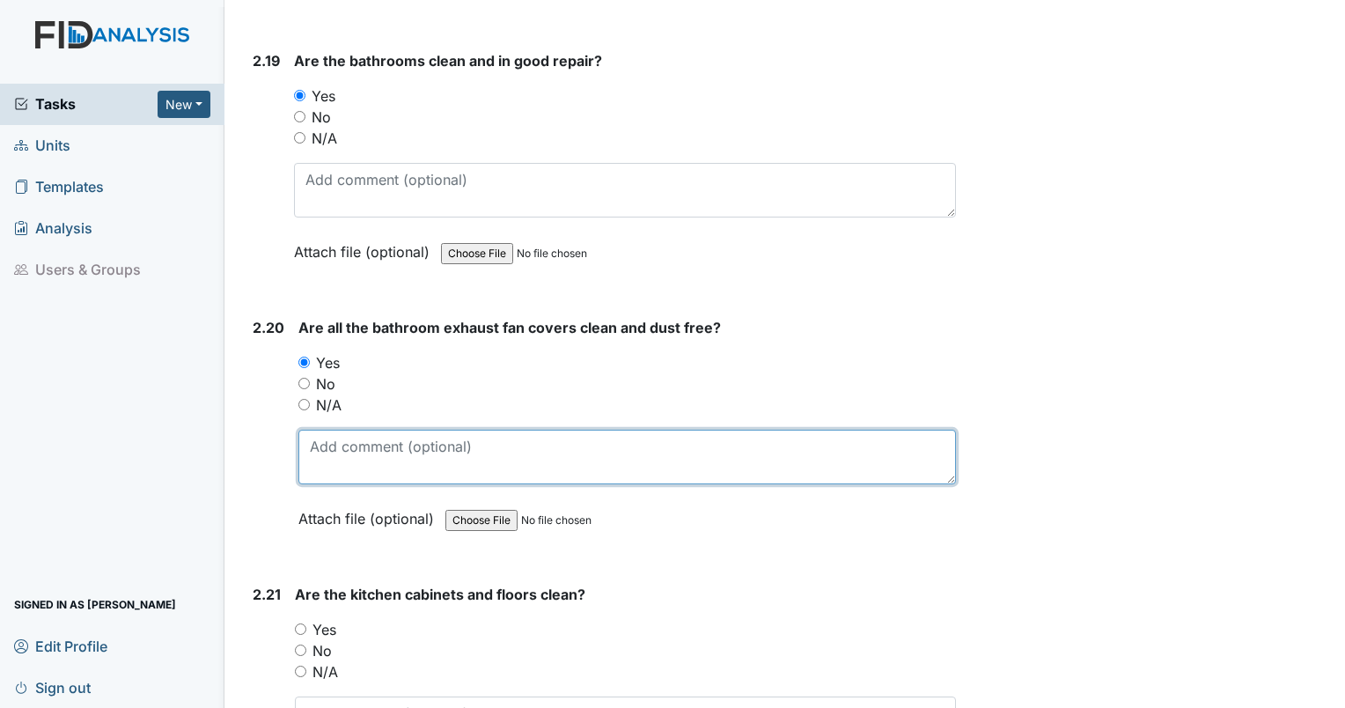
click at [423, 430] on textarea at bounding box center [627, 457] width 658 height 55
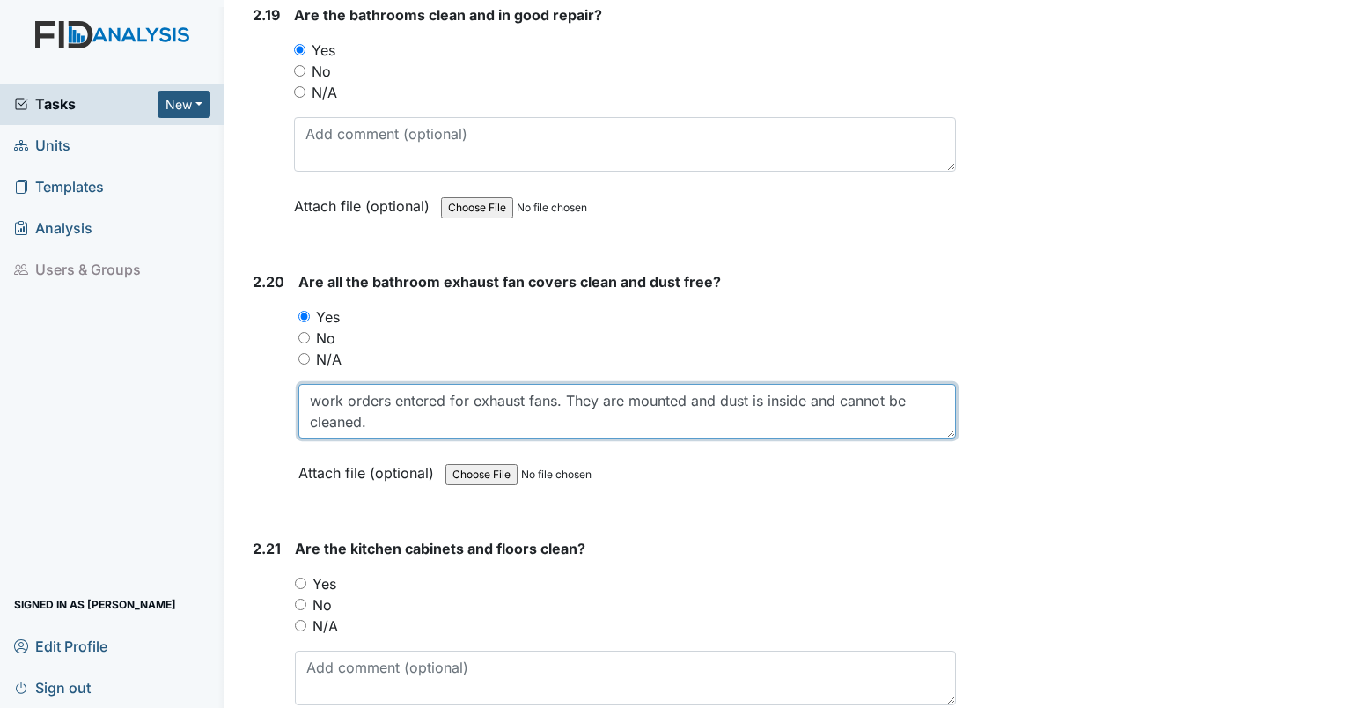
type textarea "work orders entered for exhaust fans. They are mounted and dust is inside and c…"
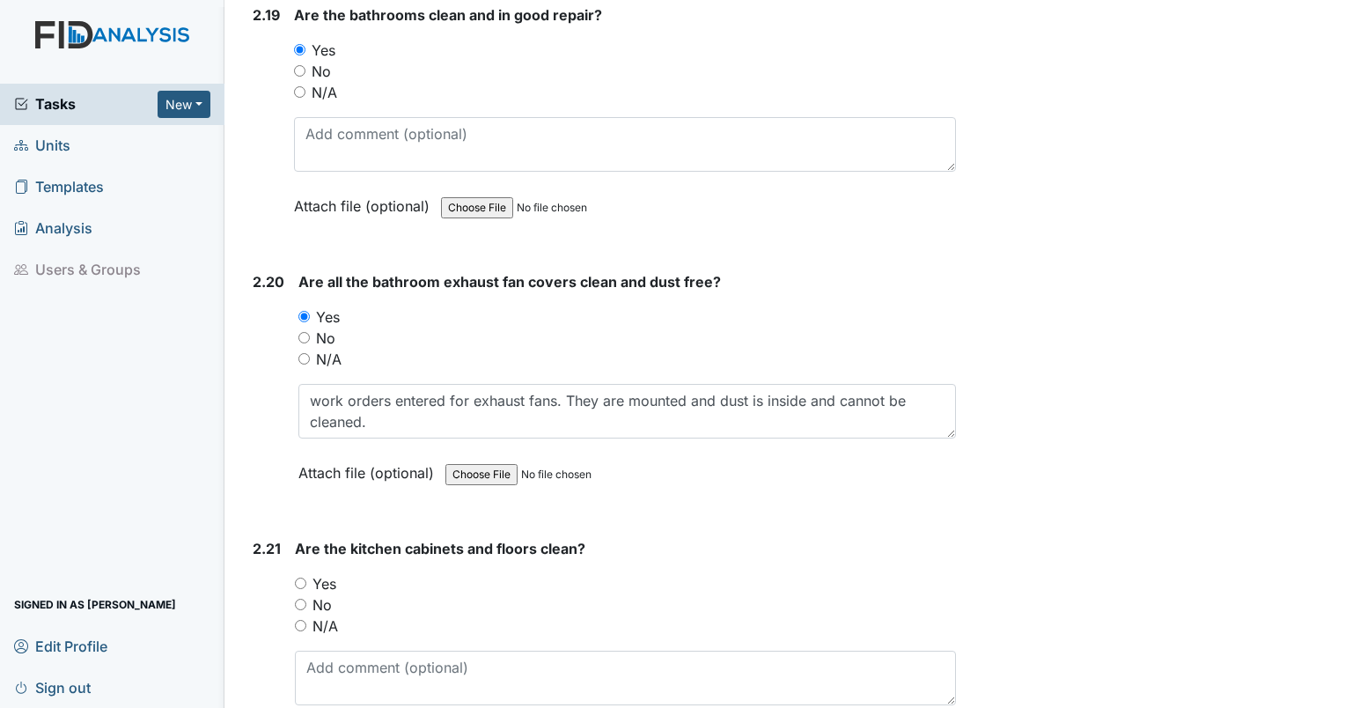
click at [304, 577] on input "Yes" at bounding box center [300, 582] width 11 height 11
radio input "true"
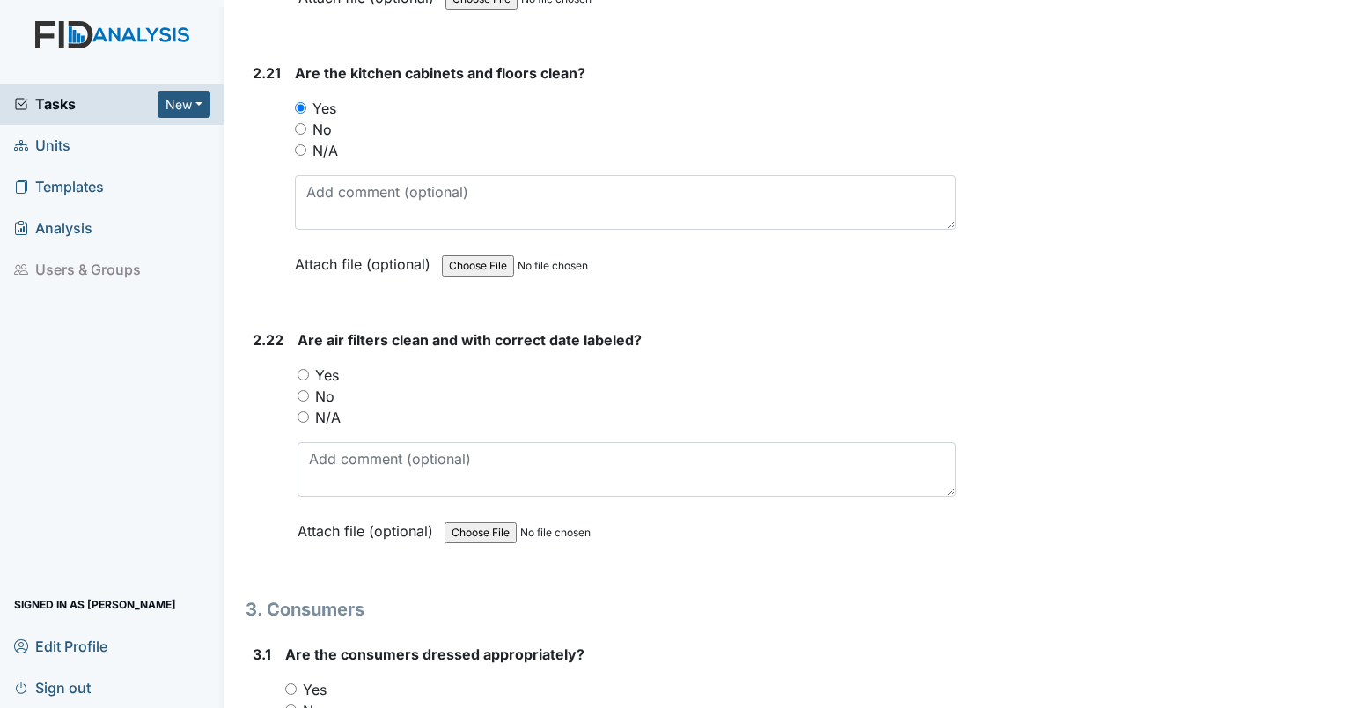
scroll to position [8255, 0]
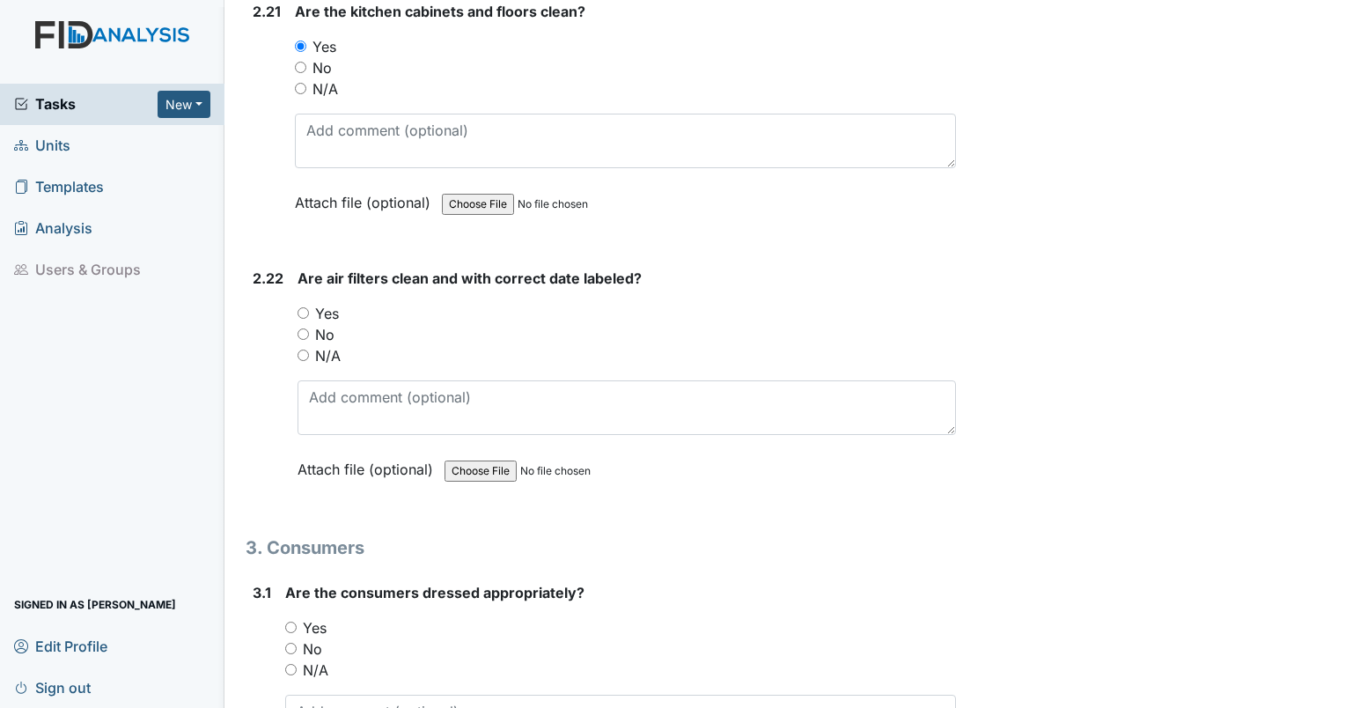
click at [306, 307] on input "Yes" at bounding box center [303, 312] width 11 height 11
radio input "true"
click at [306, 307] on input "Yes" at bounding box center [303, 312] width 11 height 11
click at [295, 621] on input "Yes" at bounding box center [290, 626] width 11 height 11
radio input "true"
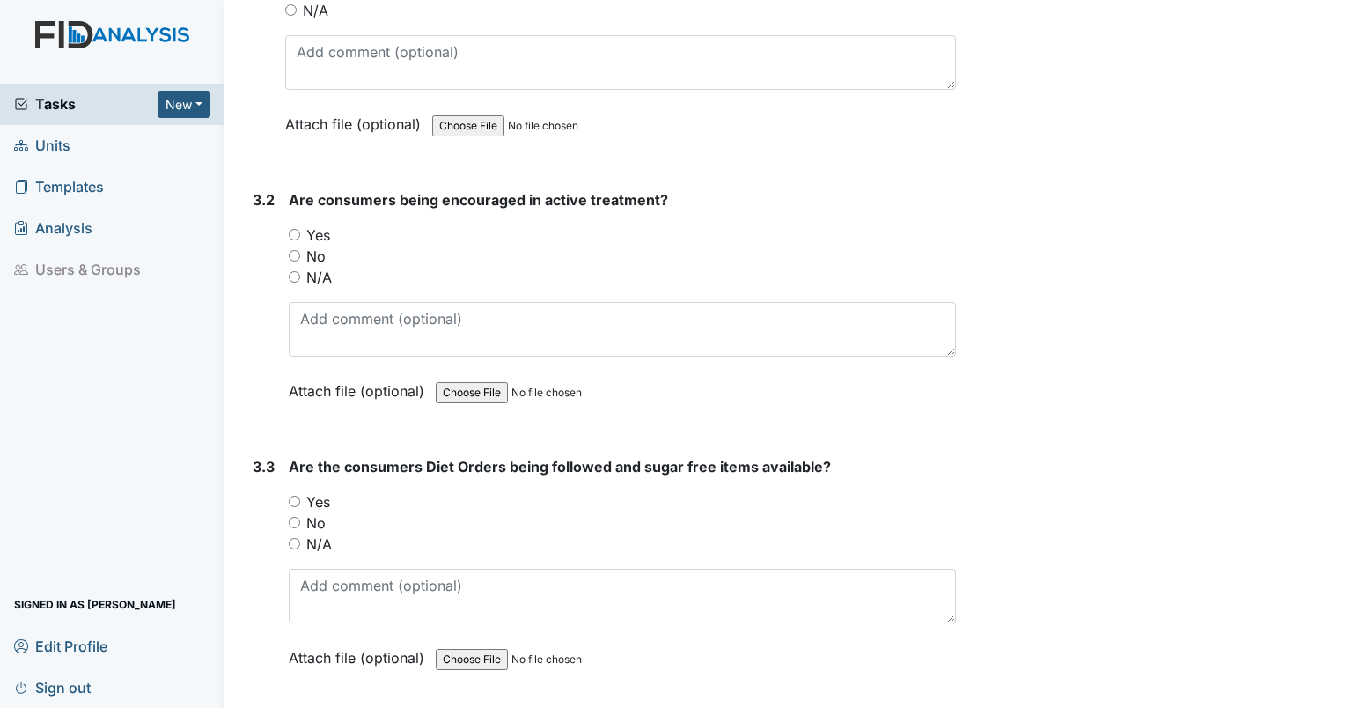
scroll to position [8929, 0]
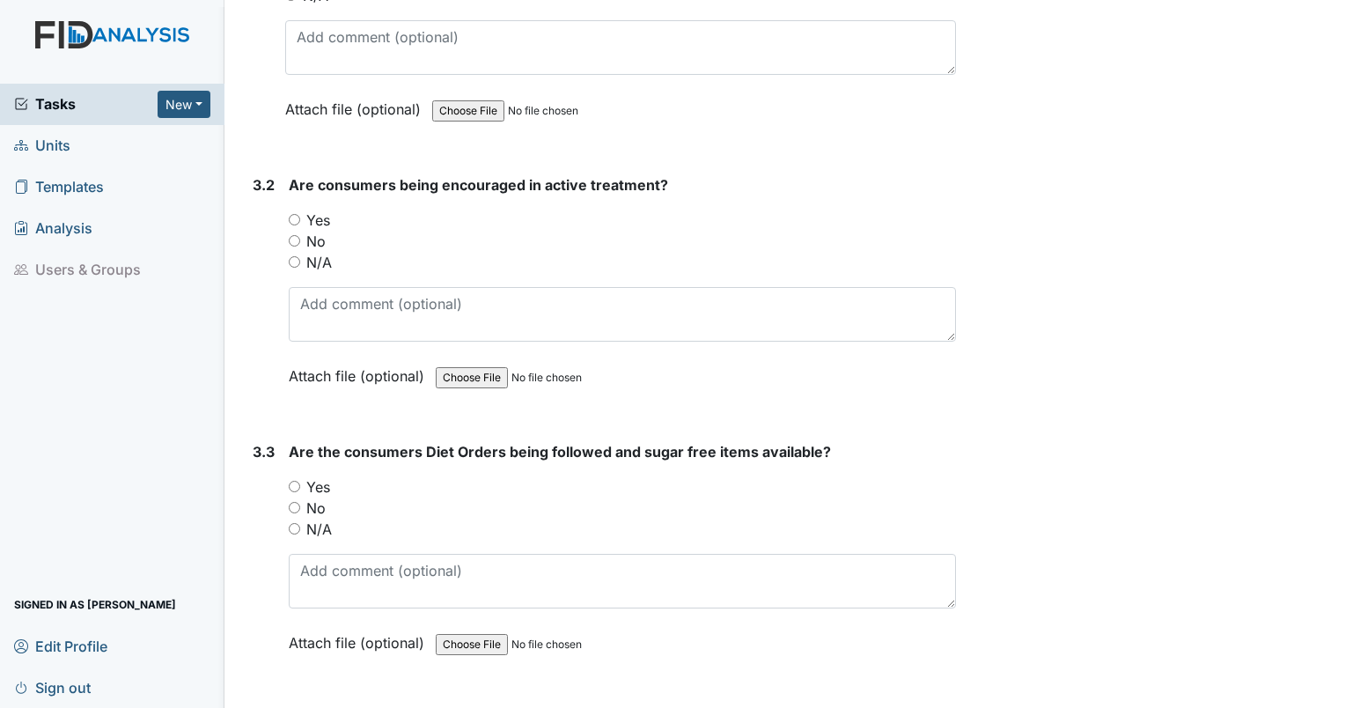
click at [291, 214] on input "Yes" at bounding box center [294, 219] width 11 height 11
radio input "true"
click at [297, 481] on input "Yes" at bounding box center [294, 486] width 11 height 11
radio input "true"
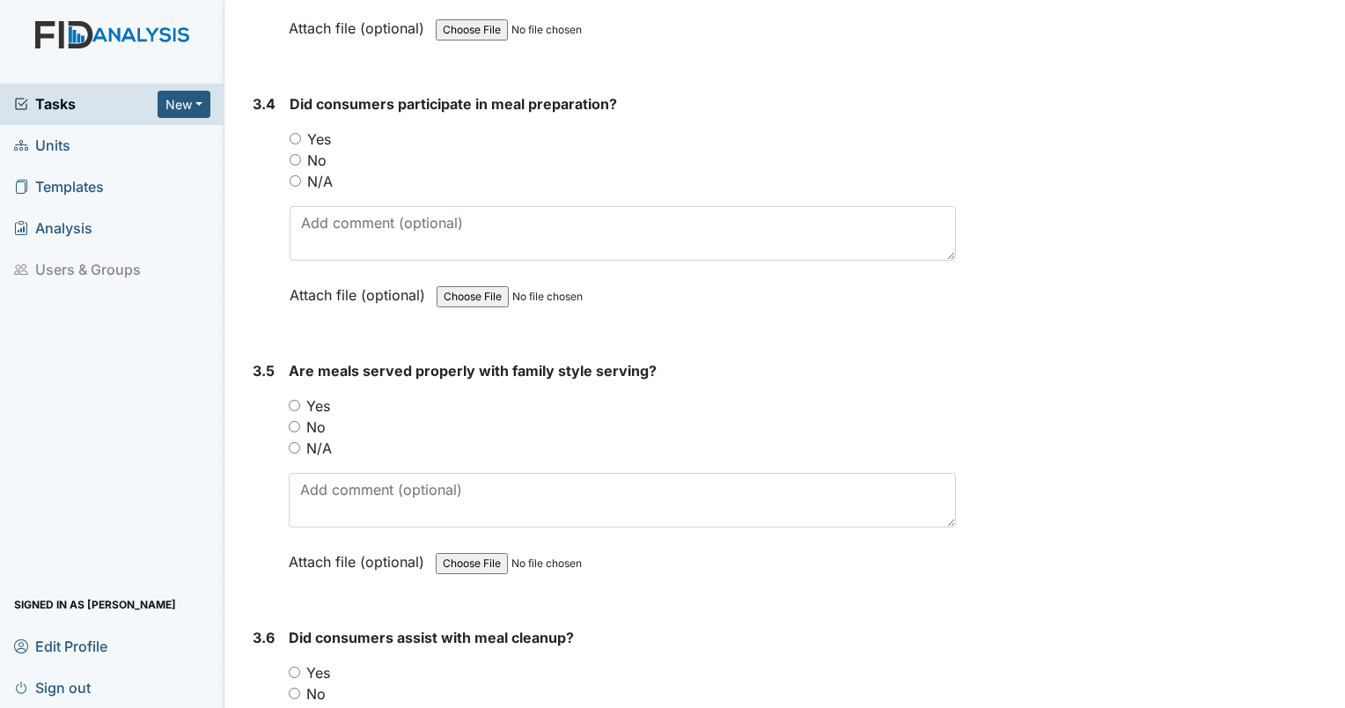
scroll to position [9573, 0]
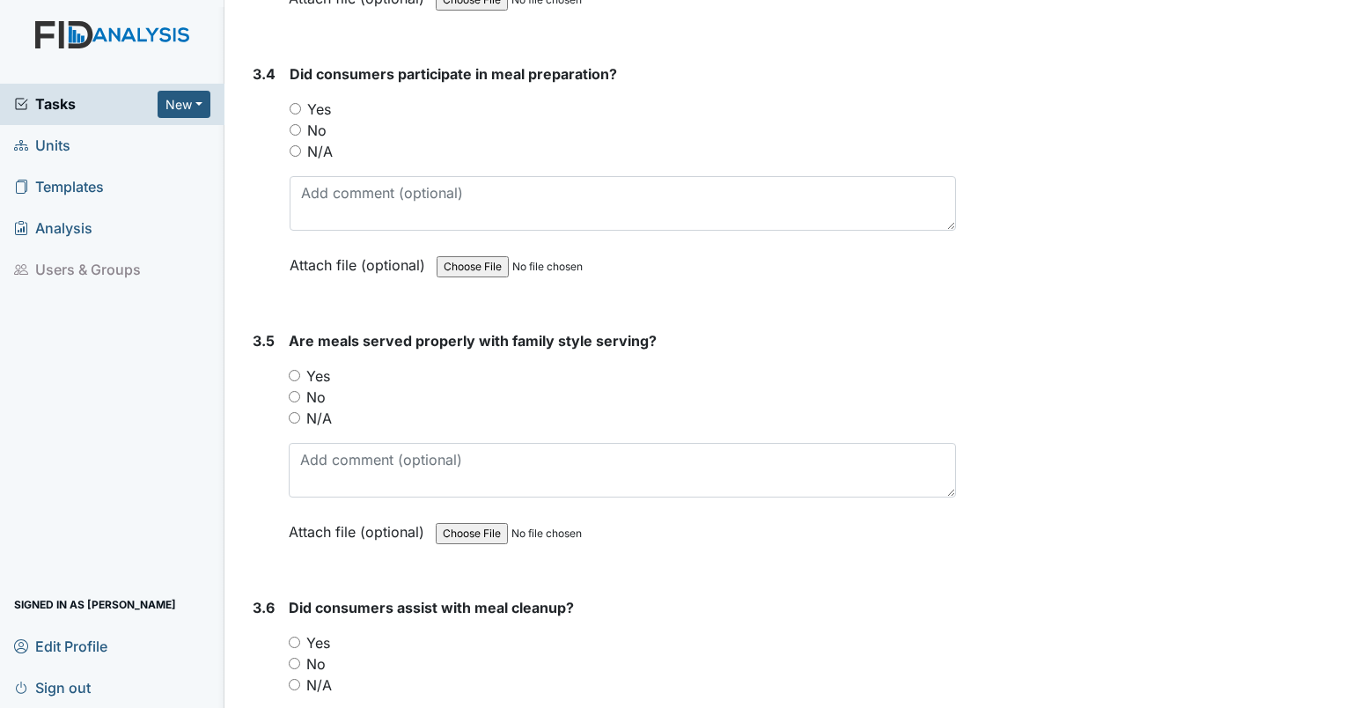
click at [1330, 479] on main "Inspection: Coordinator Random ID: #00011284 Open Autosaving... Location: Oakda…" at bounding box center [784, 354] width 1121 height 708
click at [295, 145] on input "N/A" at bounding box center [295, 150] width 11 height 11
radio input "true"
click at [289, 412] on input "N/A" at bounding box center [294, 417] width 11 height 11
radio input "true"
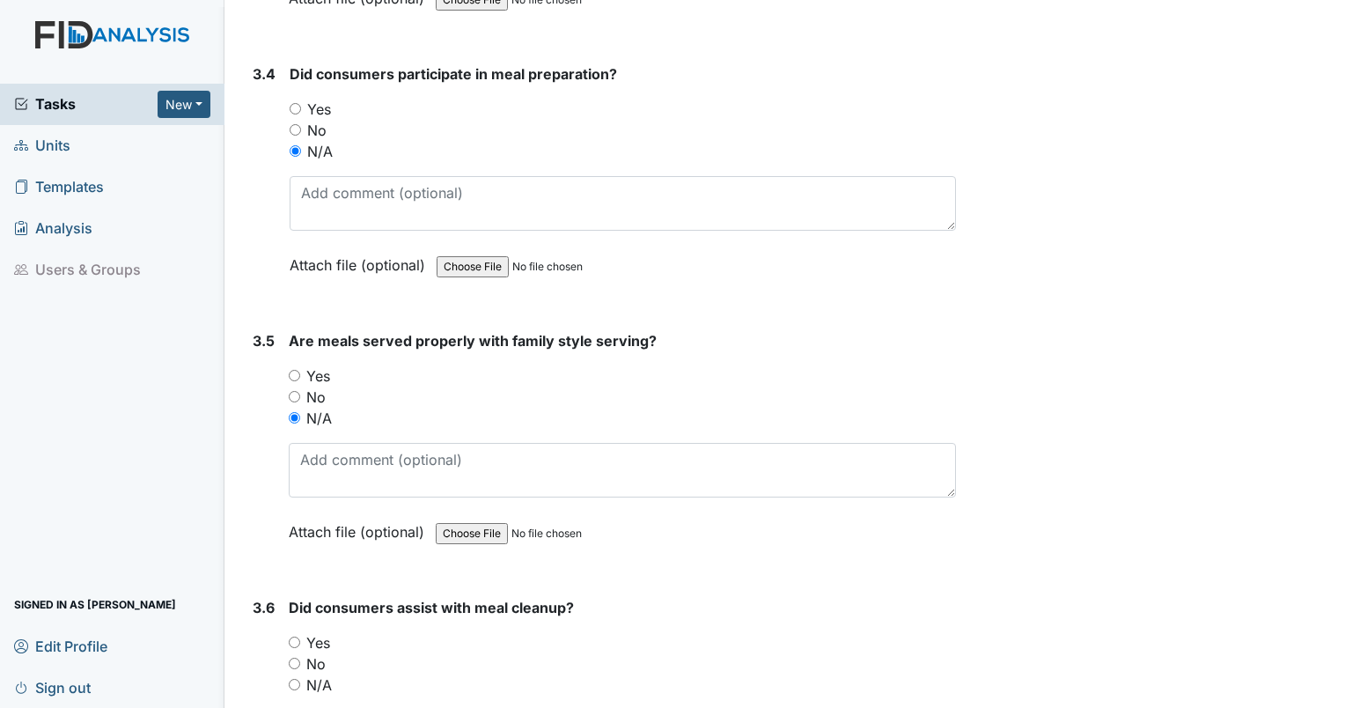
click at [294, 679] on input "N/A" at bounding box center [294, 684] width 11 height 11
radio input "true"
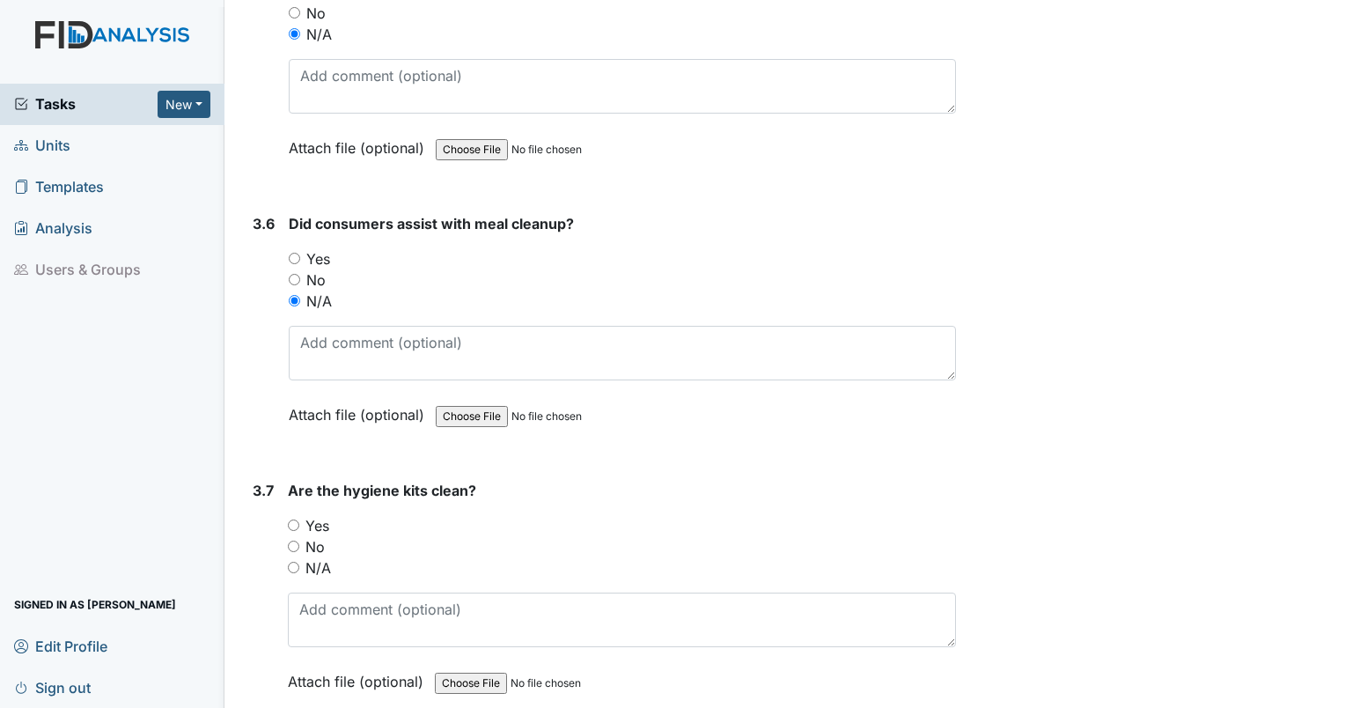
scroll to position [10035, 0]
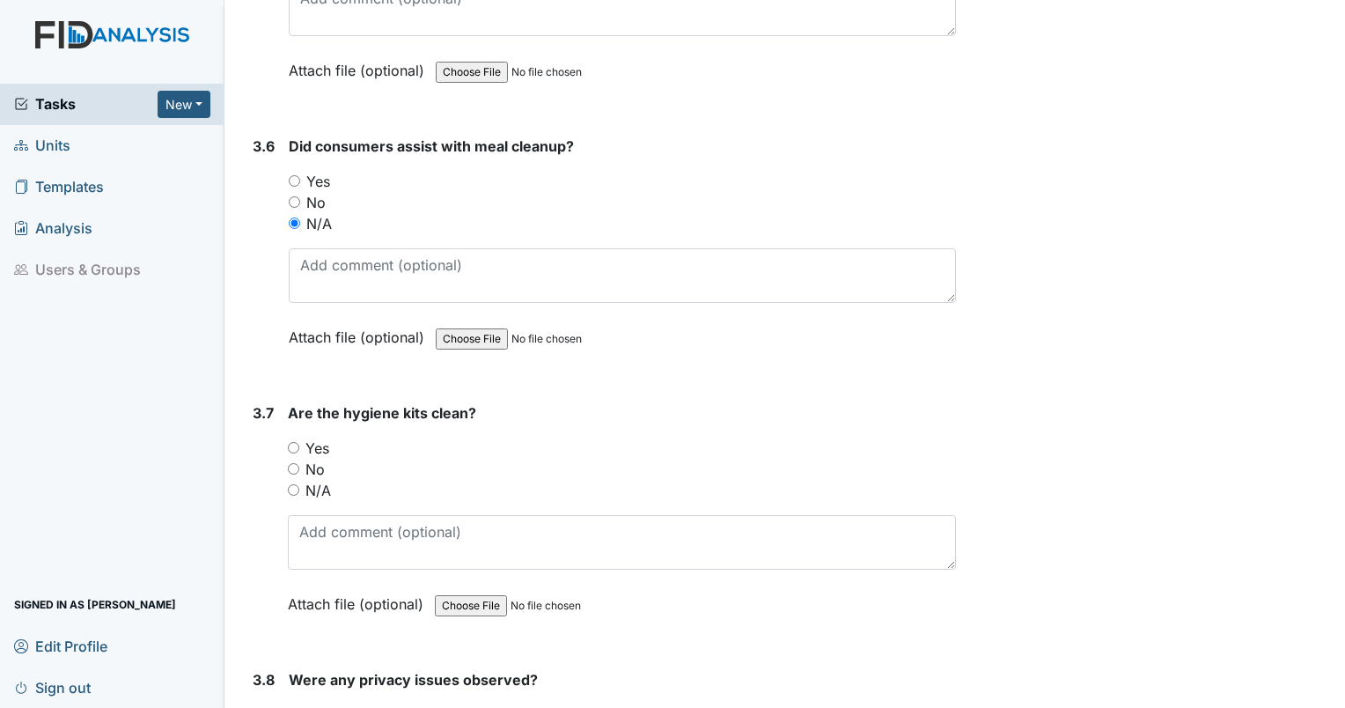
click at [291, 442] on input "Yes" at bounding box center [293, 447] width 11 height 11
radio input "true"
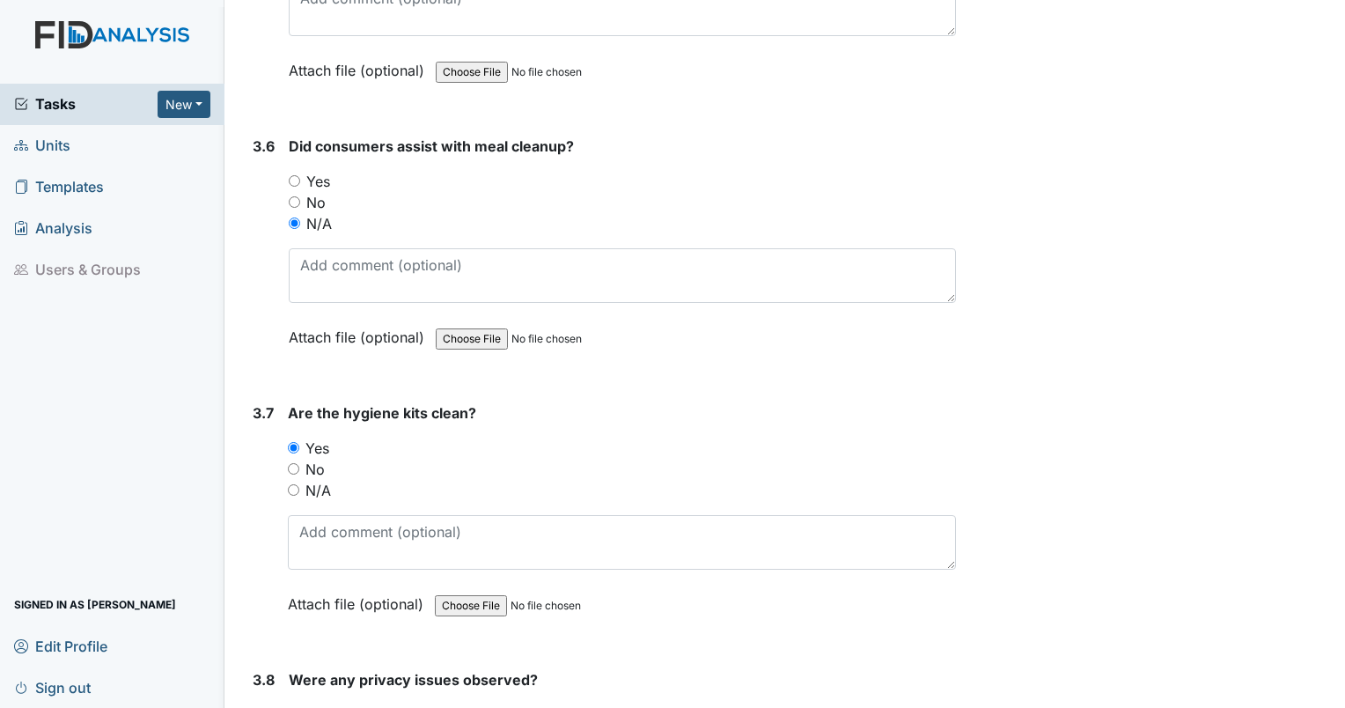
radio input "true"
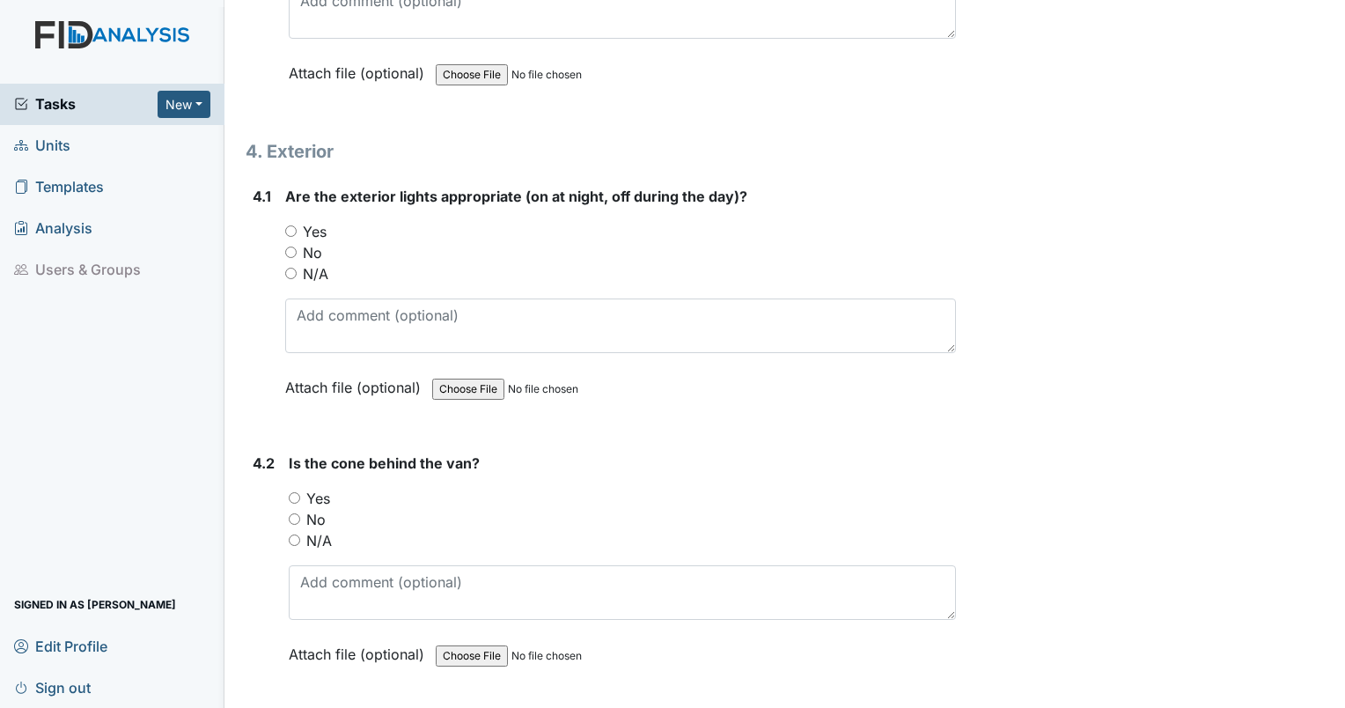
scroll to position [10816, 0]
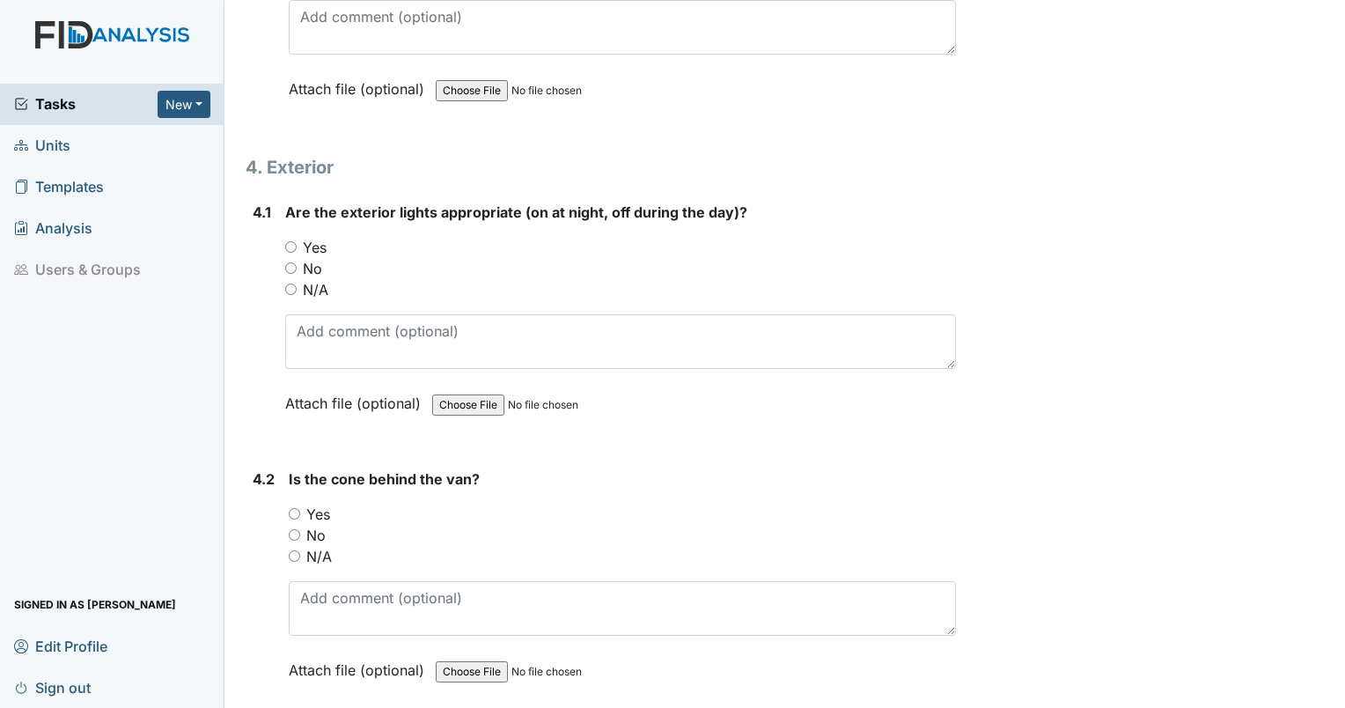
click at [290, 241] on input "Yes" at bounding box center [290, 246] width 11 height 11
radio input "true"
click at [291, 508] on input "Yes" at bounding box center [294, 513] width 11 height 11
radio input "true"
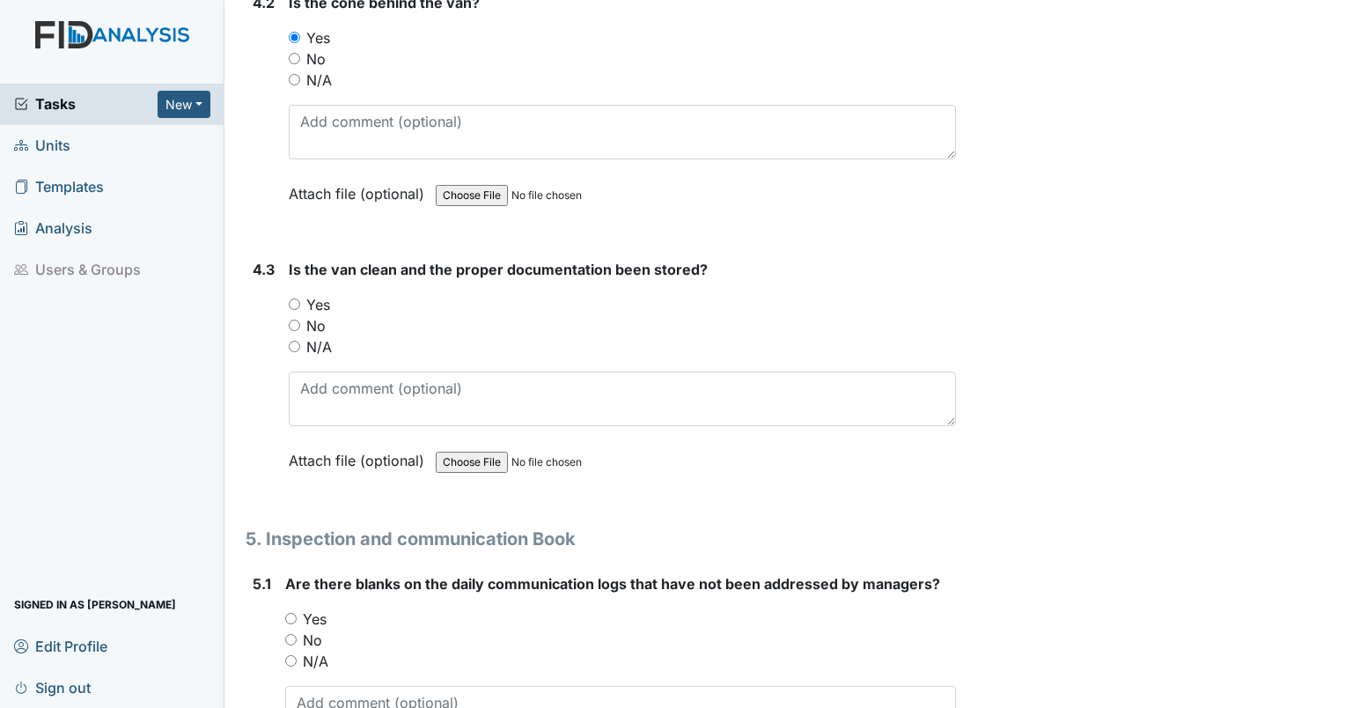
scroll to position [11338, 0]
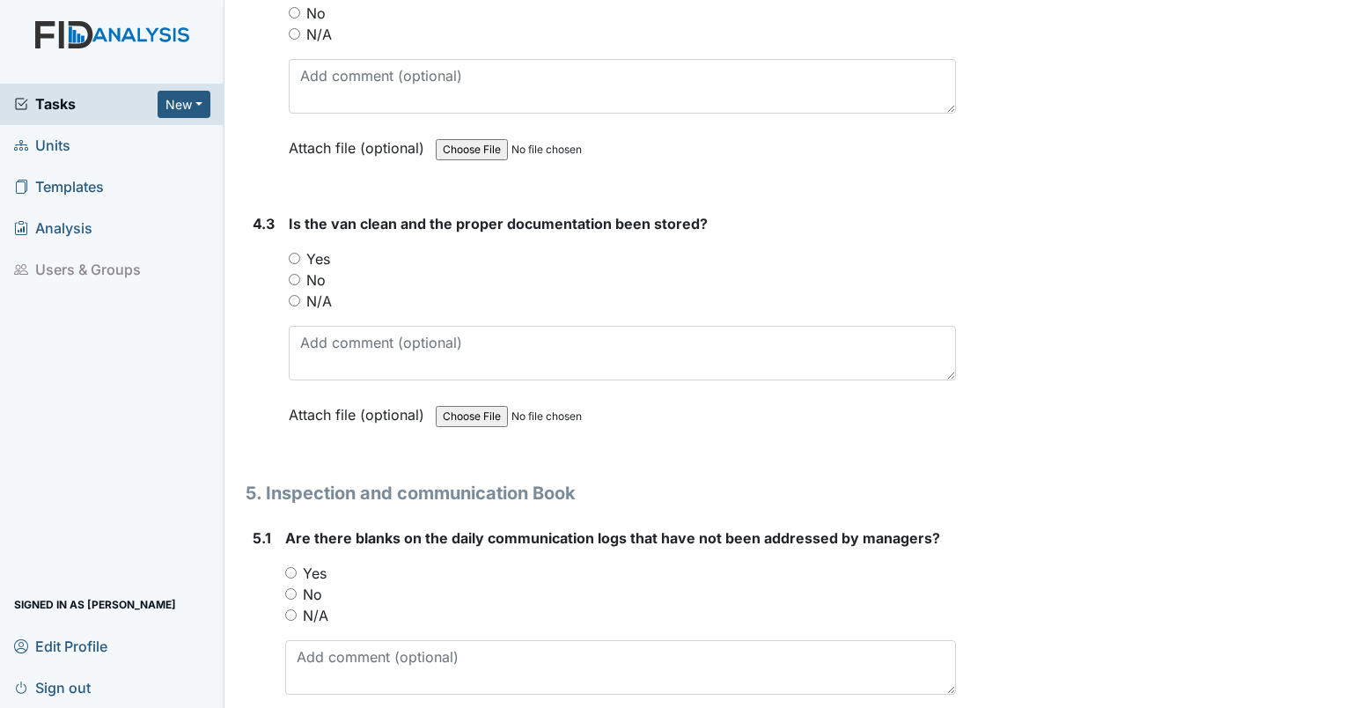
click at [293, 253] on input "Yes" at bounding box center [294, 258] width 11 height 11
radio input "true"
click at [288, 588] on input "No" at bounding box center [290, 593] width 11 height 11
radio input "true"
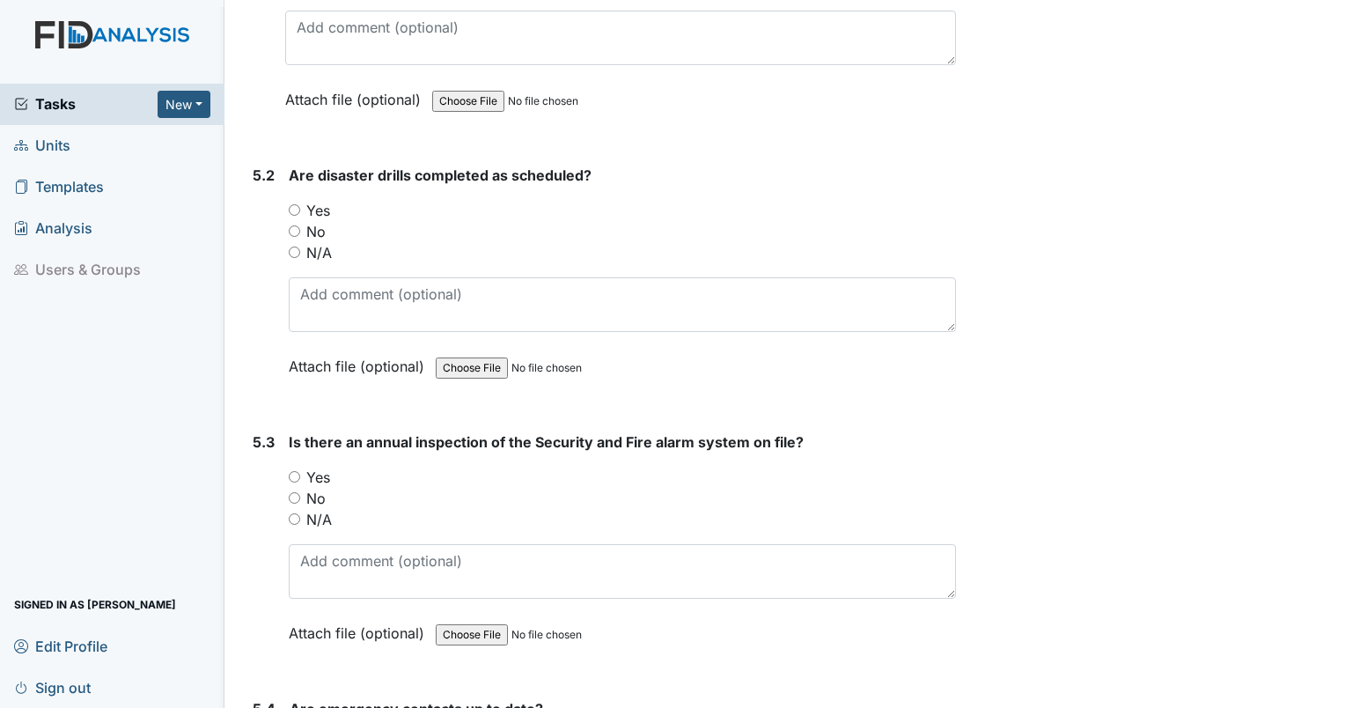
scroll to position [11953, 0]
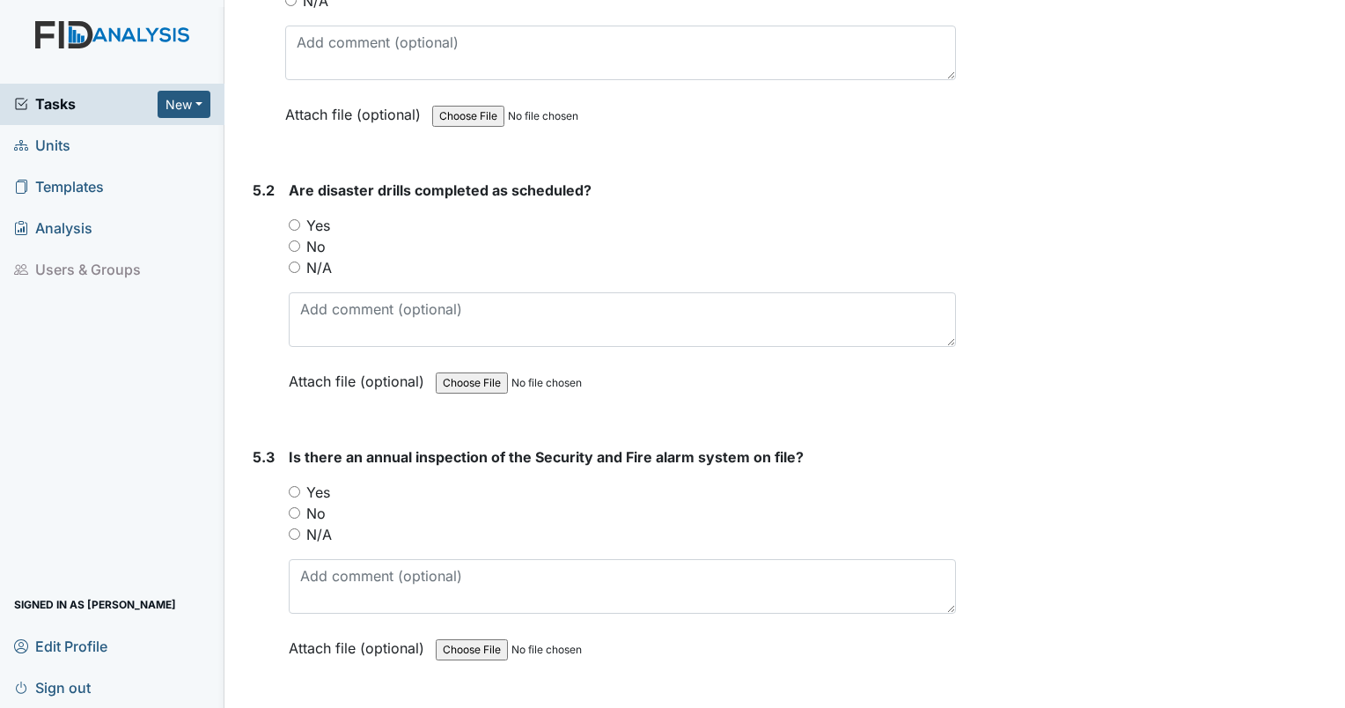
click at [295, 219] on input "Yes" at bounding box center [294, 224] width 11 height 11
radio input "true"
click at [296, 486] on input "Yes" at bounding box center [294, 491] width 11 height 11
radio input "true"
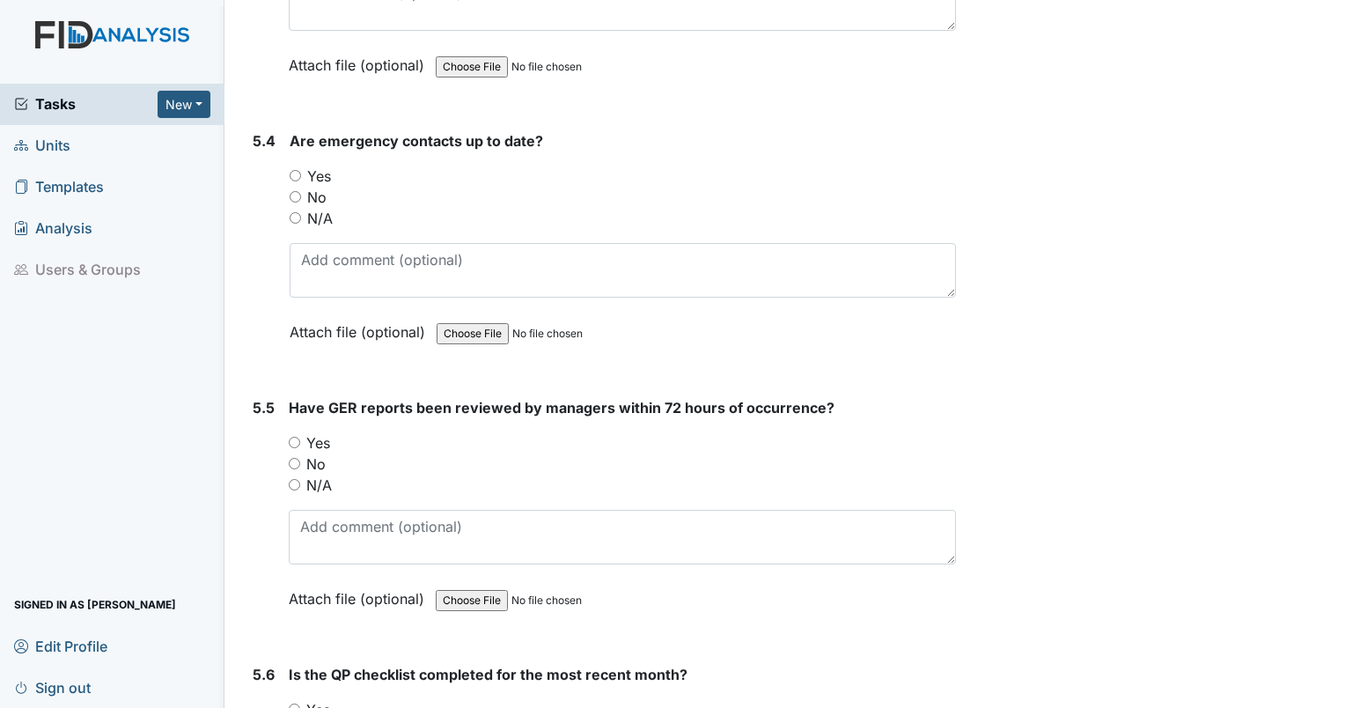
scroll to position [12550, 0]
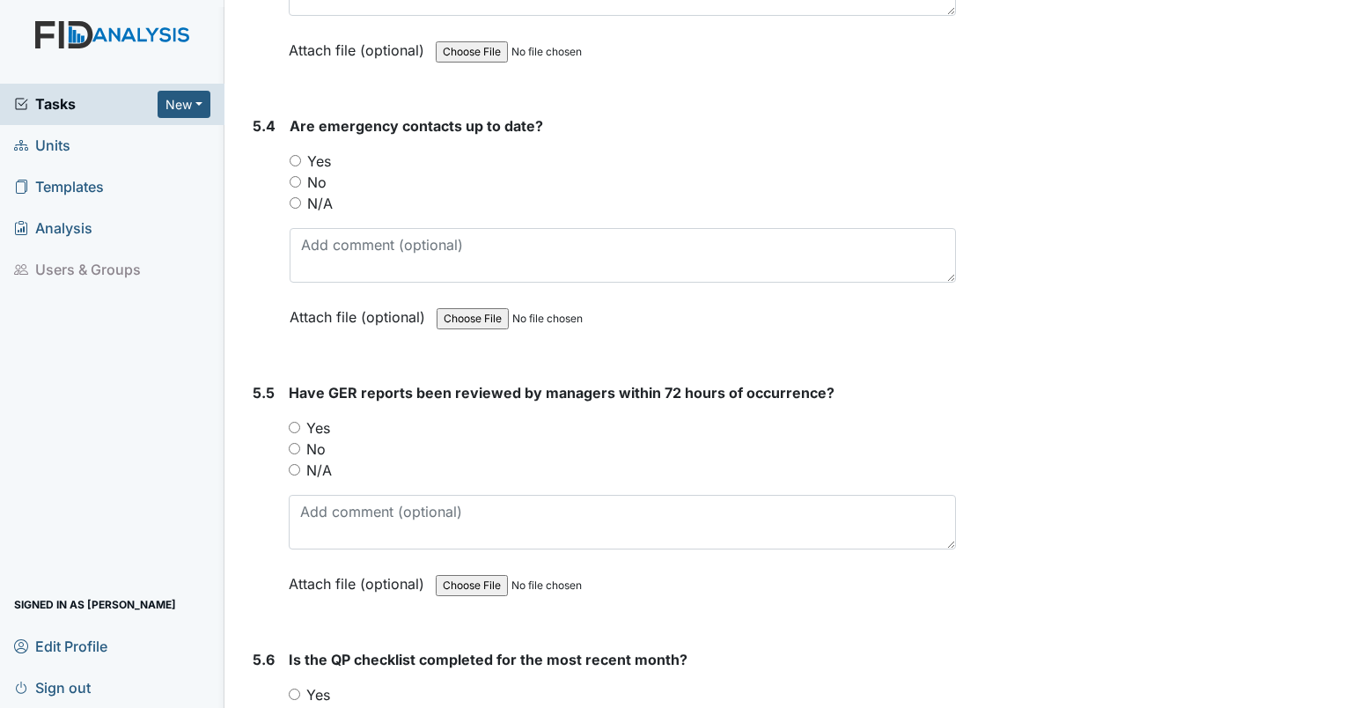
click at [294, 155] on input "Yes" at bounding box center [295, 160] width 11 height 11
radio input "true"
click at [294, 422] on input "Yes" at bounding box center [294, 427] width 11 height 11
radio input "true"
click at [289, 688] on input "Yes" at bounding box center [294, 693] width 11 height 11
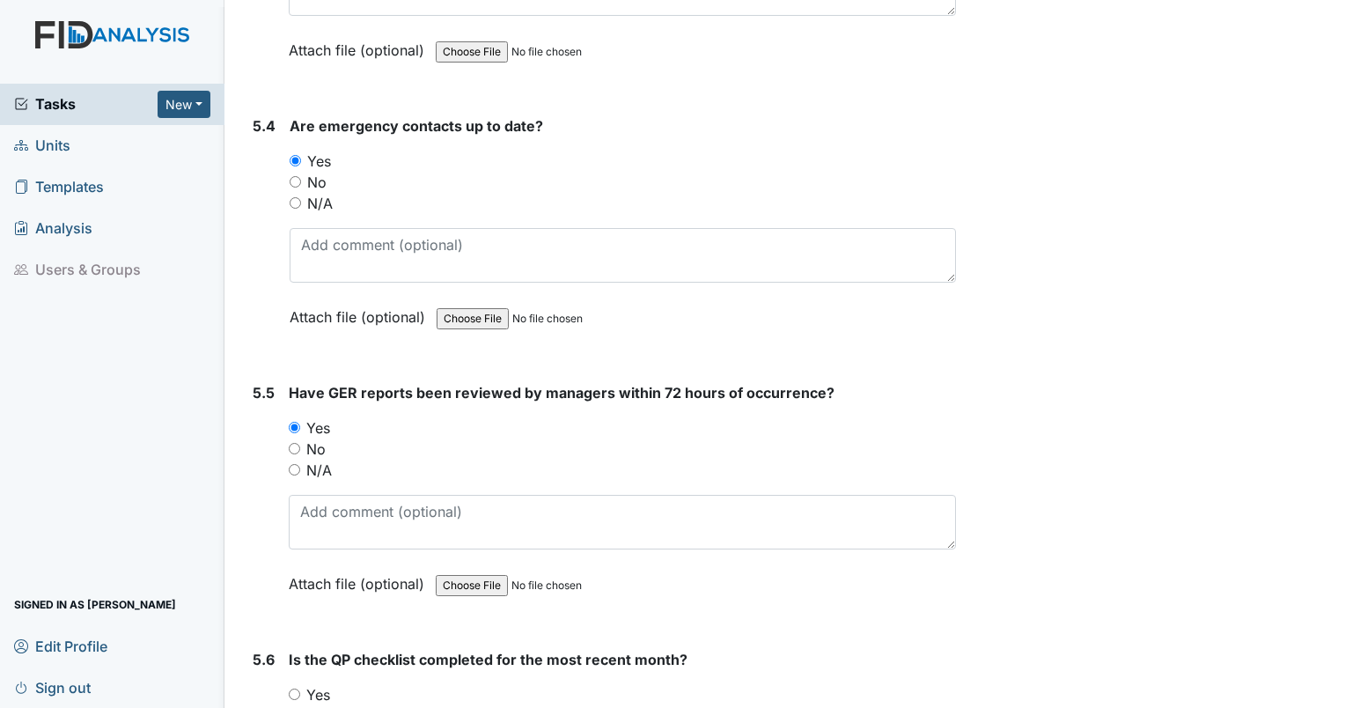
radio input "true"
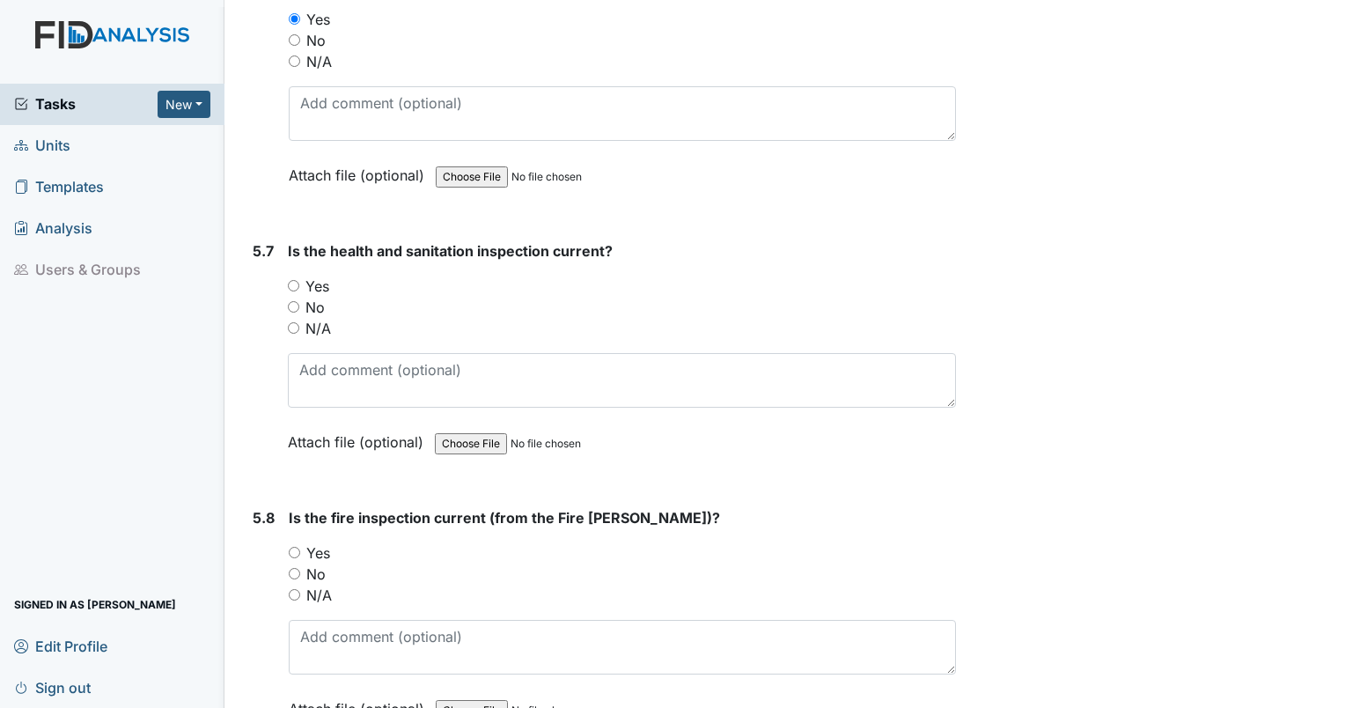
scroll to position [13211, 0]
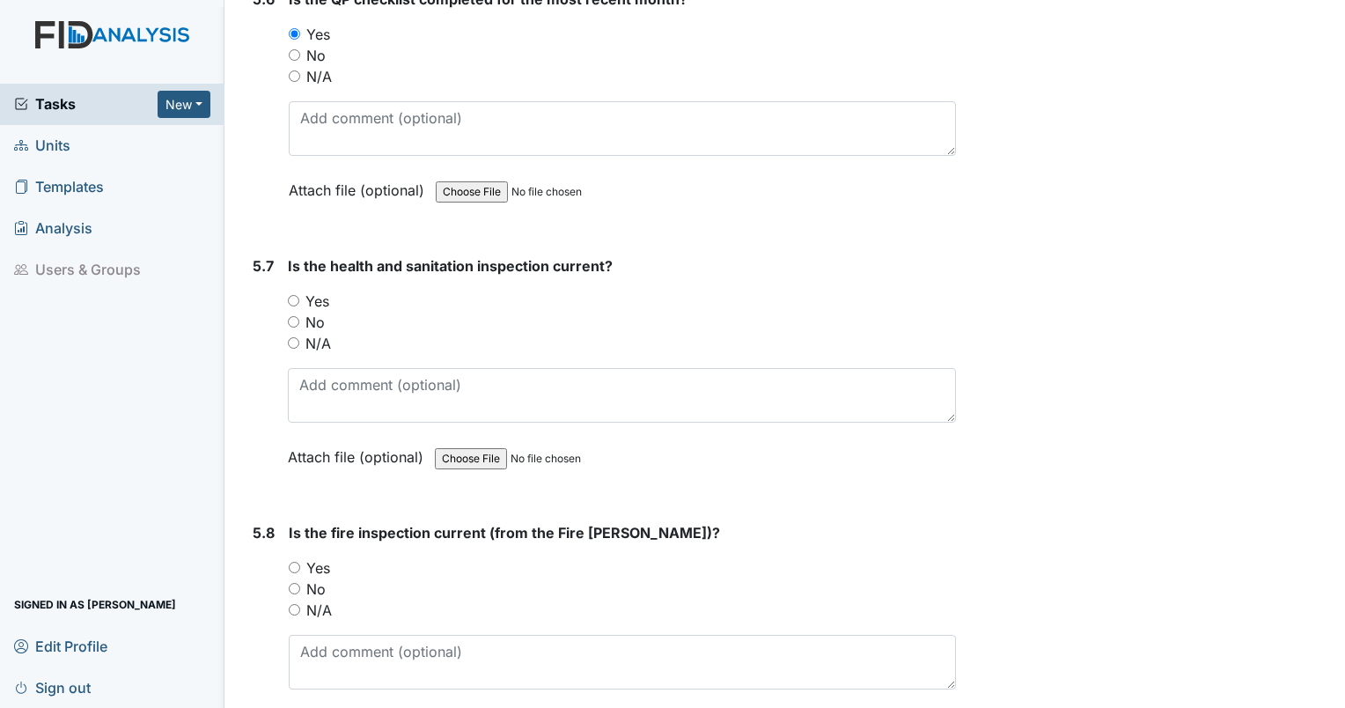
click at [296, 295] on input "Yes" at bounding box center [293, 300] width 11 height 11
radio input "true"
click at [287, 522] on div "5.8 Is the fire inspection current (from the Fire Marshall)? You must select on…" at bounding box center [601, 641] width 710 height 239
click at [294, 562] on input "Yes" at bounding box center [294, 567] width 11 height 11
radio input "true"
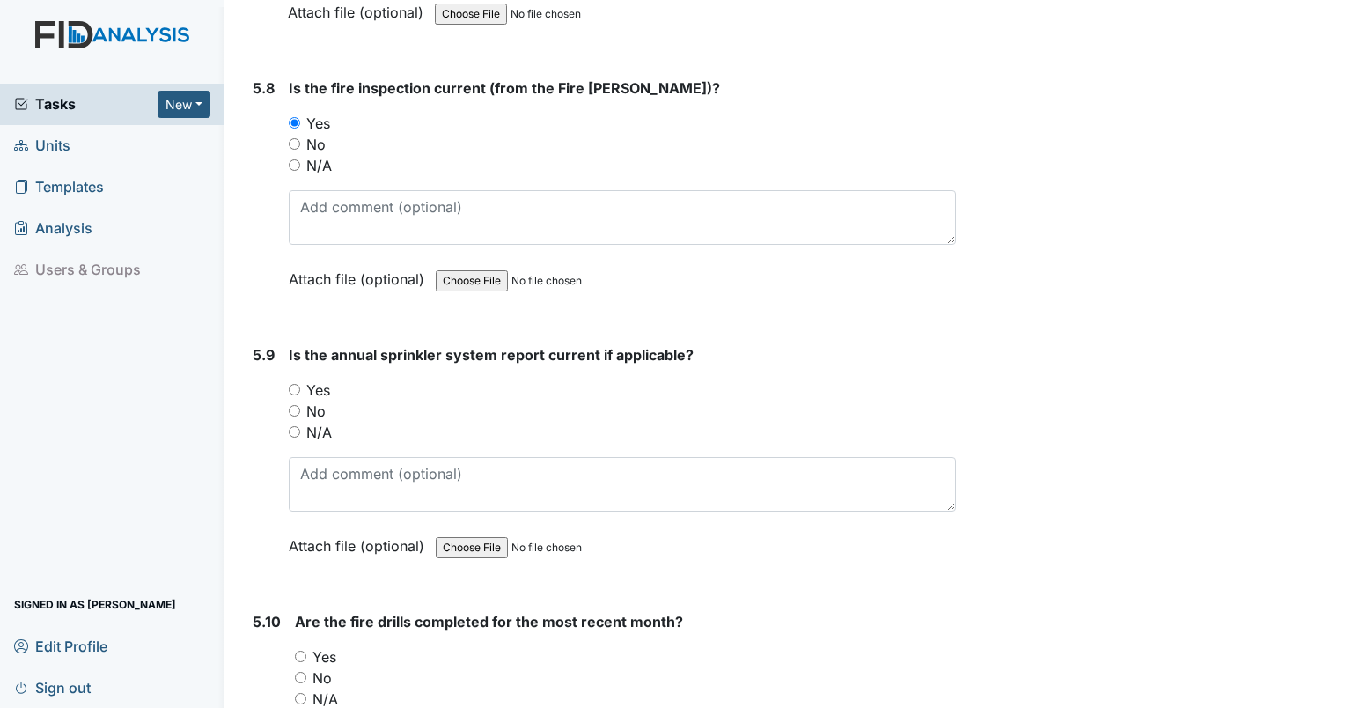
scroll to position [13686, 0]
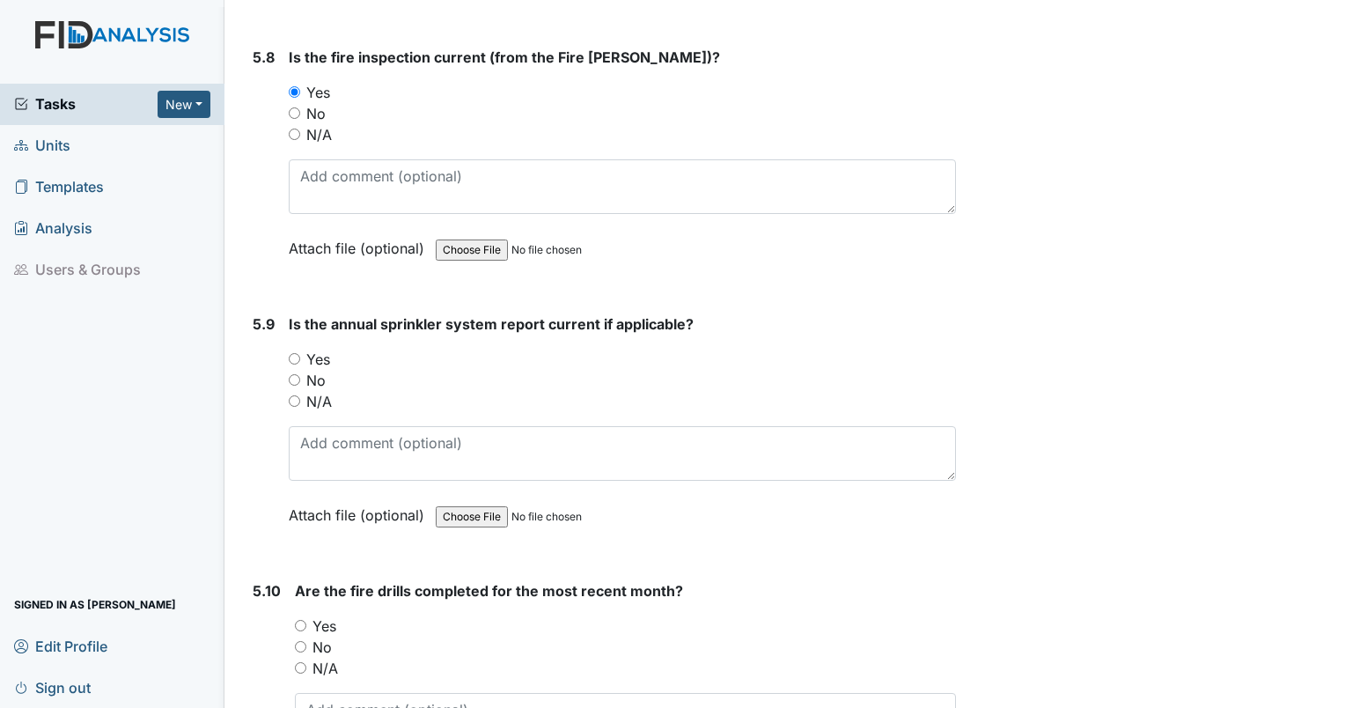
click at [299, 353] on input "Yes" at bounding box center [294, 358] width 11 height 11
radio input "true"
click at [303, 620] on input "Yes" at bounding box center [300, 625] width 11 height 11
radio input "true"
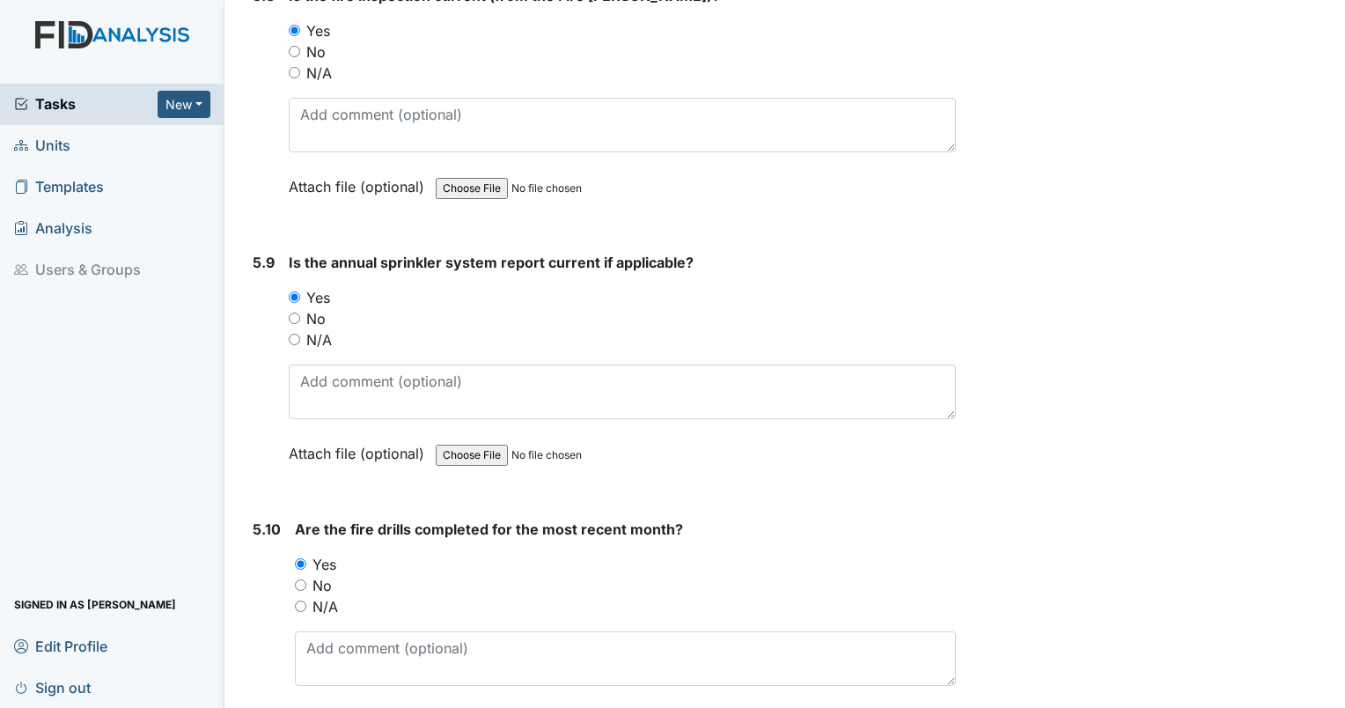
scroll to position [13824, 0]
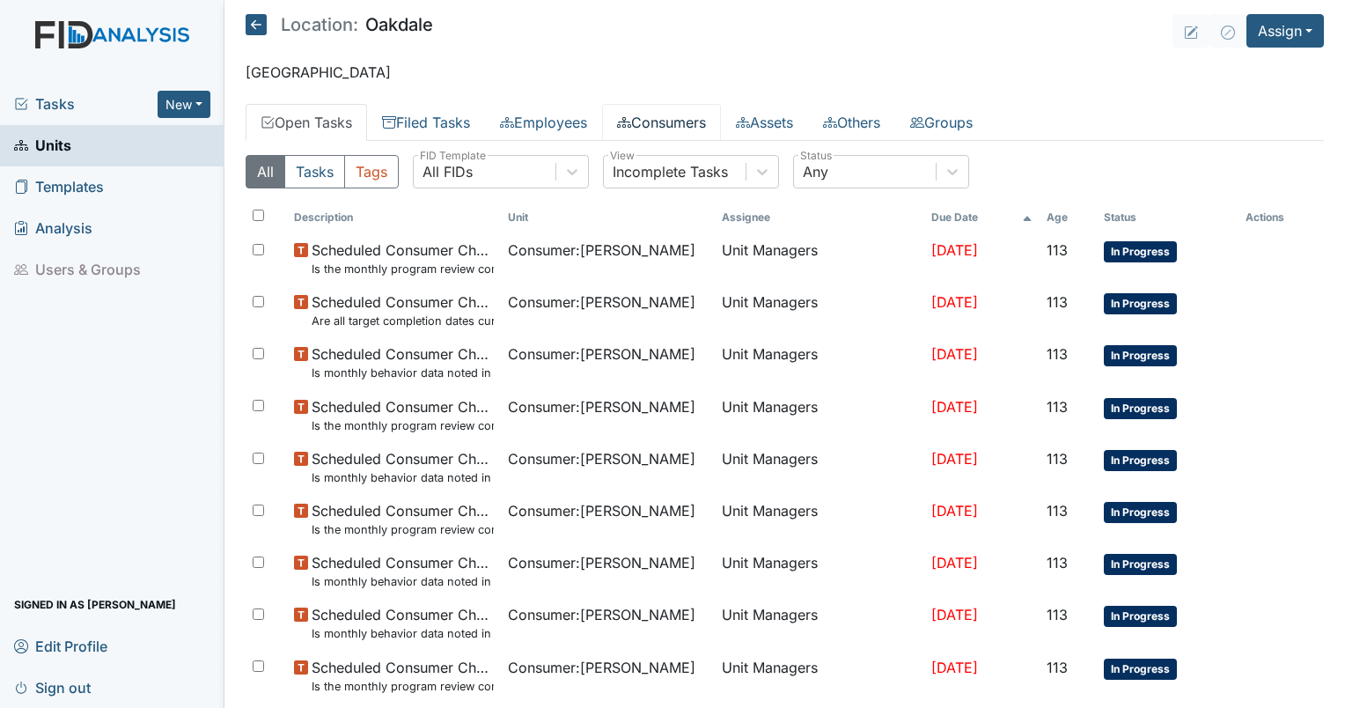
click at [668, 120] on link "Consumers" at bounding box center [661, 122] width 119 height 37
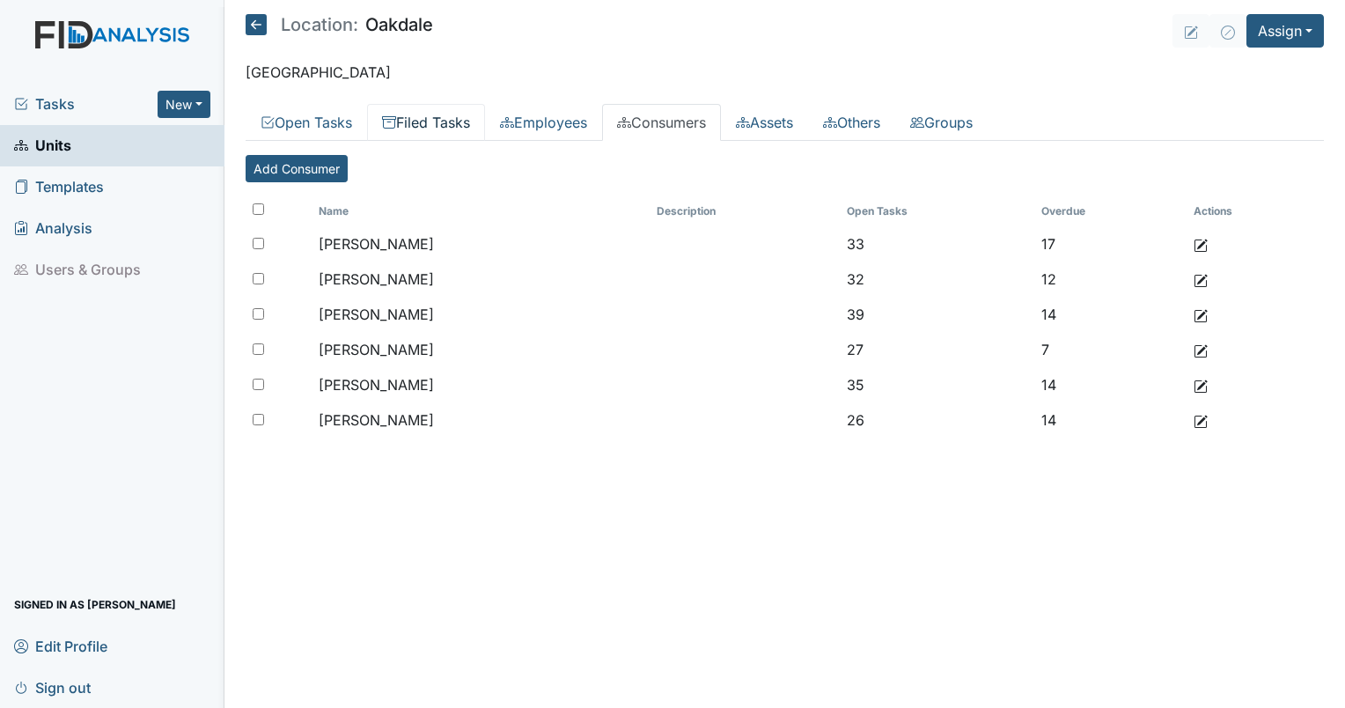
click at [440, 129] on link "Filed Tasks" at bounding box center [426, 122] width 118 height 37
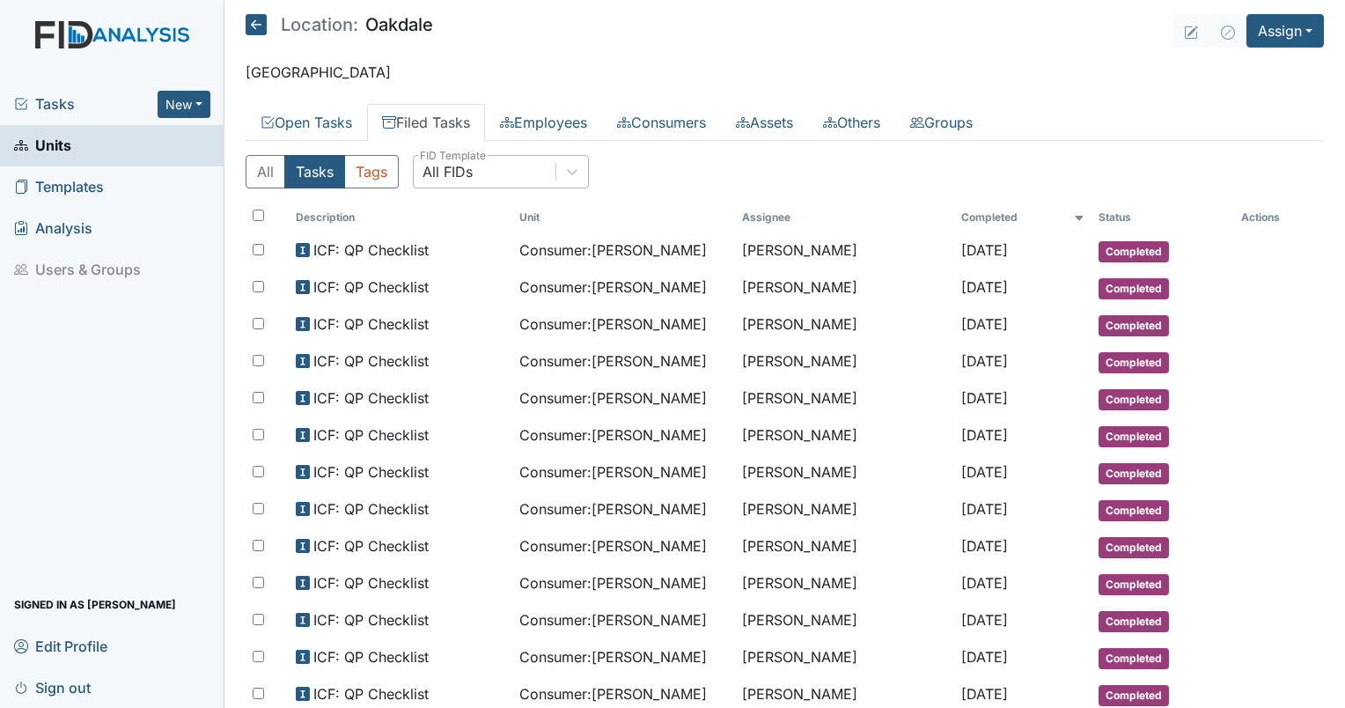
click at [481, 173] on div "All FIDs" at bounding box center [485, 172] width 142 height 32
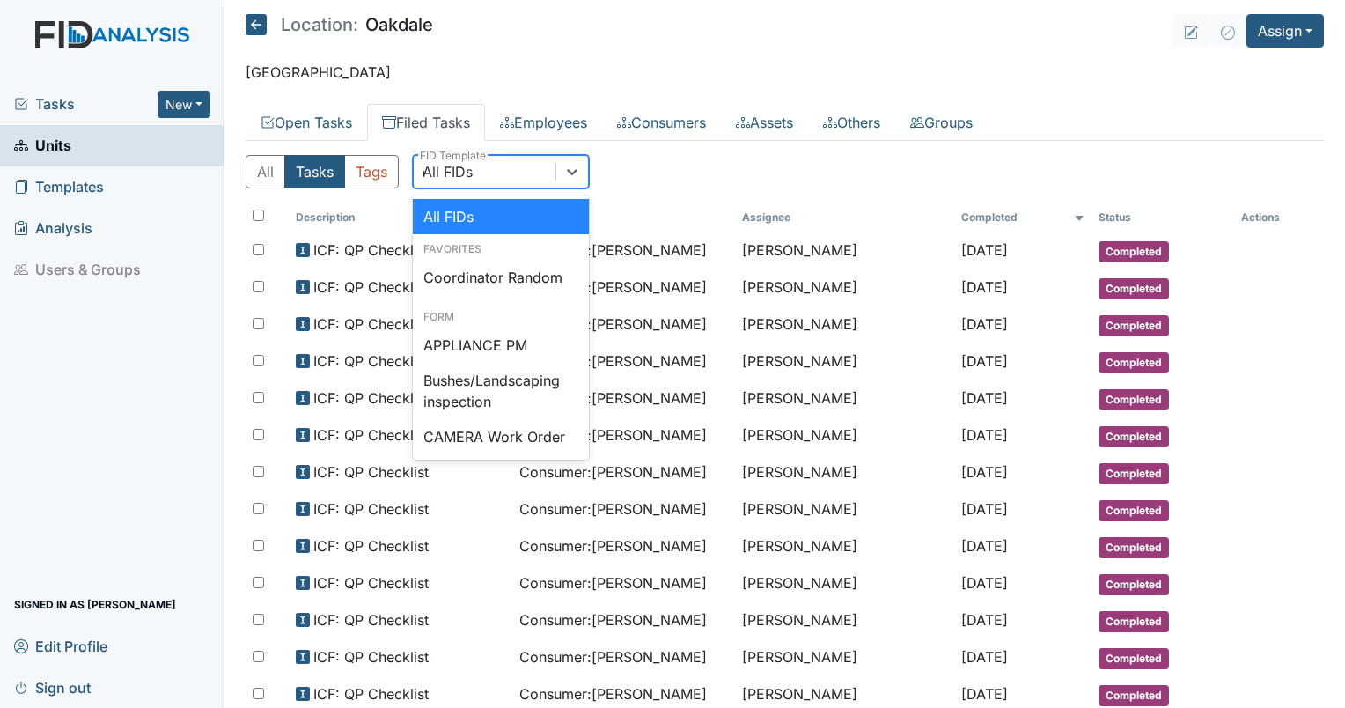
type input "qp"
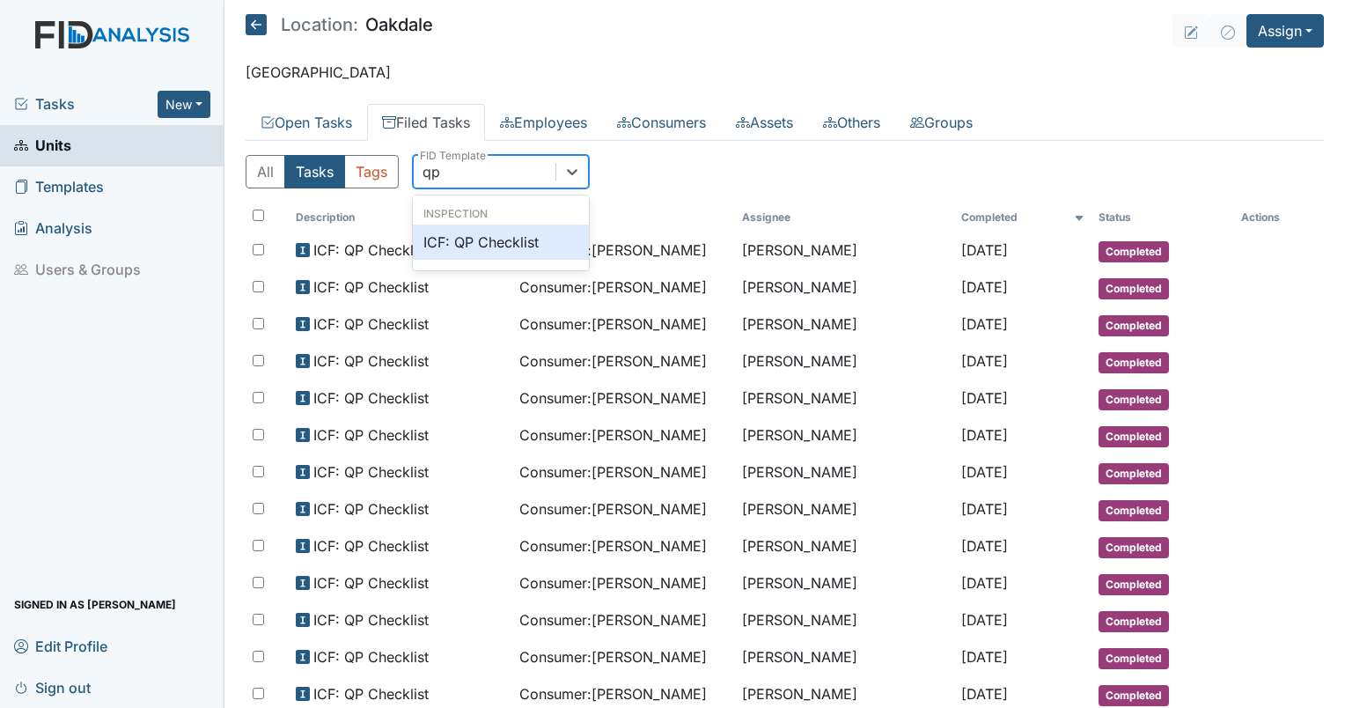
click at [497, 233] on div "ICF: QP Checklist" at bounding box center [501, 241] width 176 height 35
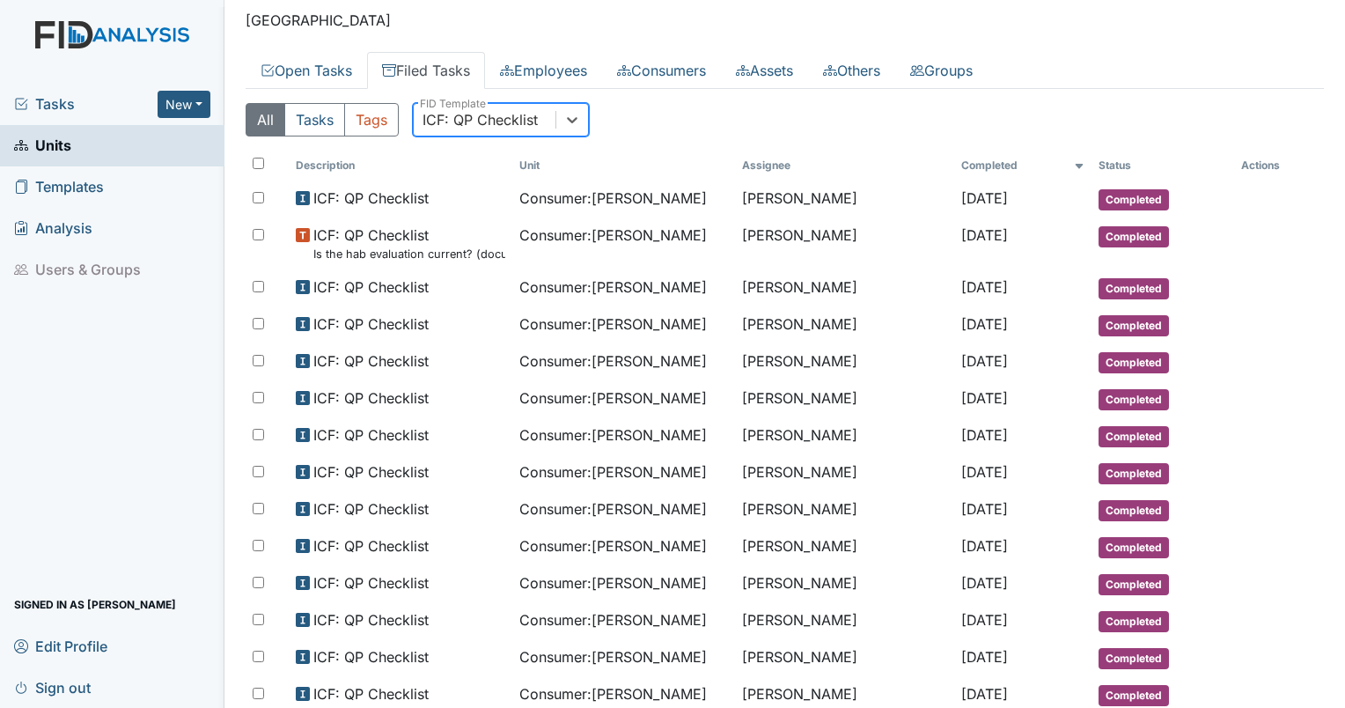
scroll to position [40, 0]
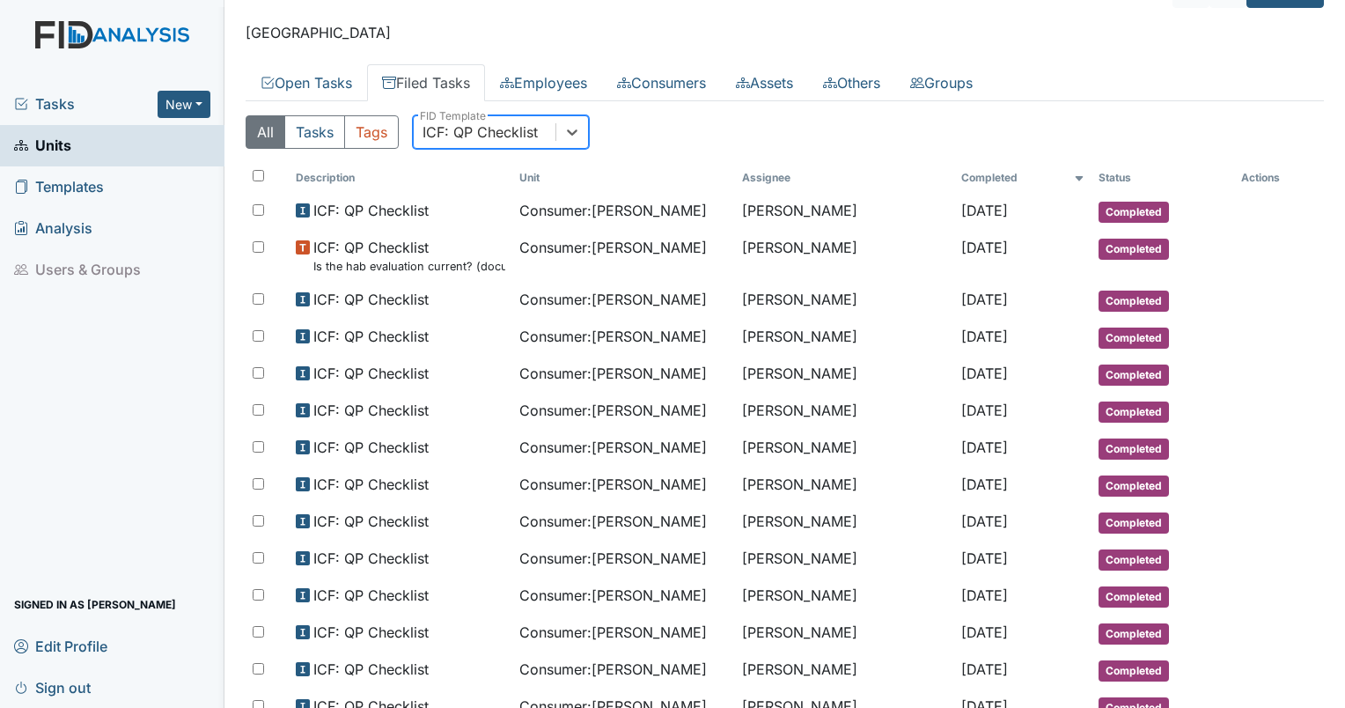
click at [522, 133] on div "ICF: QP Checklist" at bounding box center [480, 131] width 115 height 21
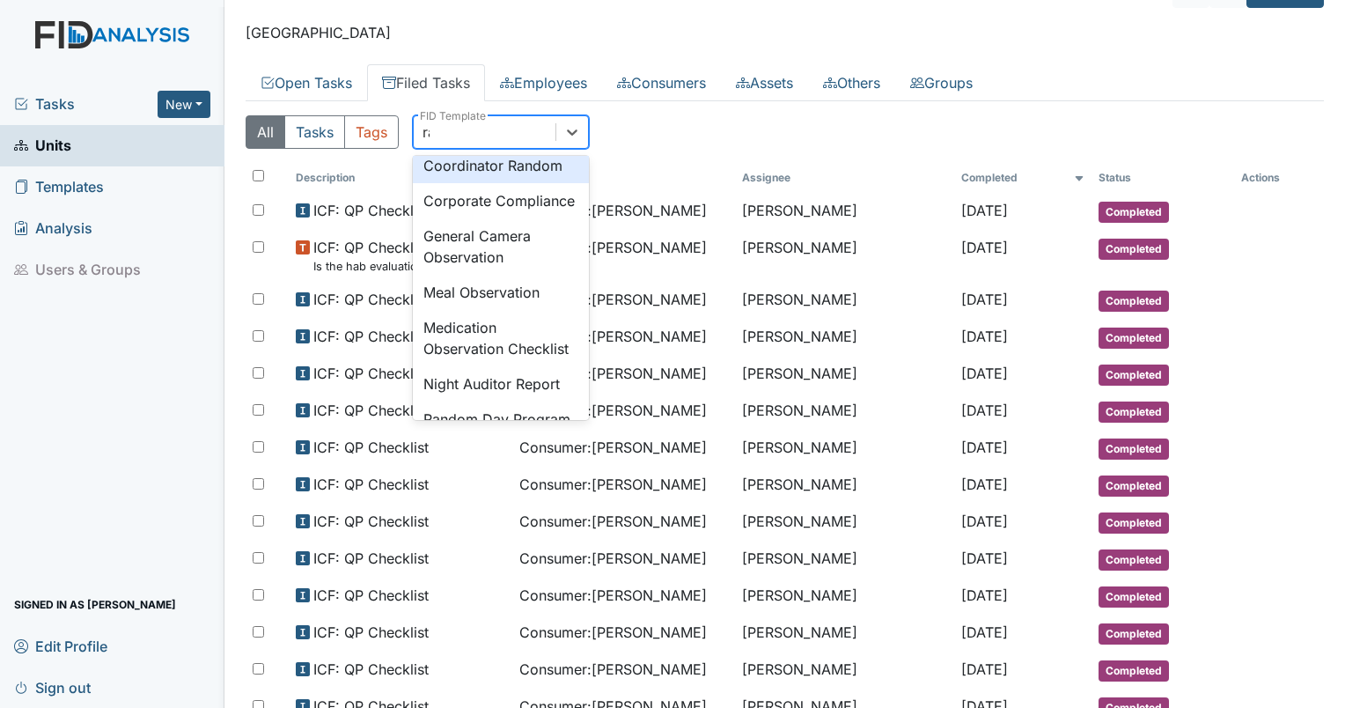
scroll to position [62, 0]
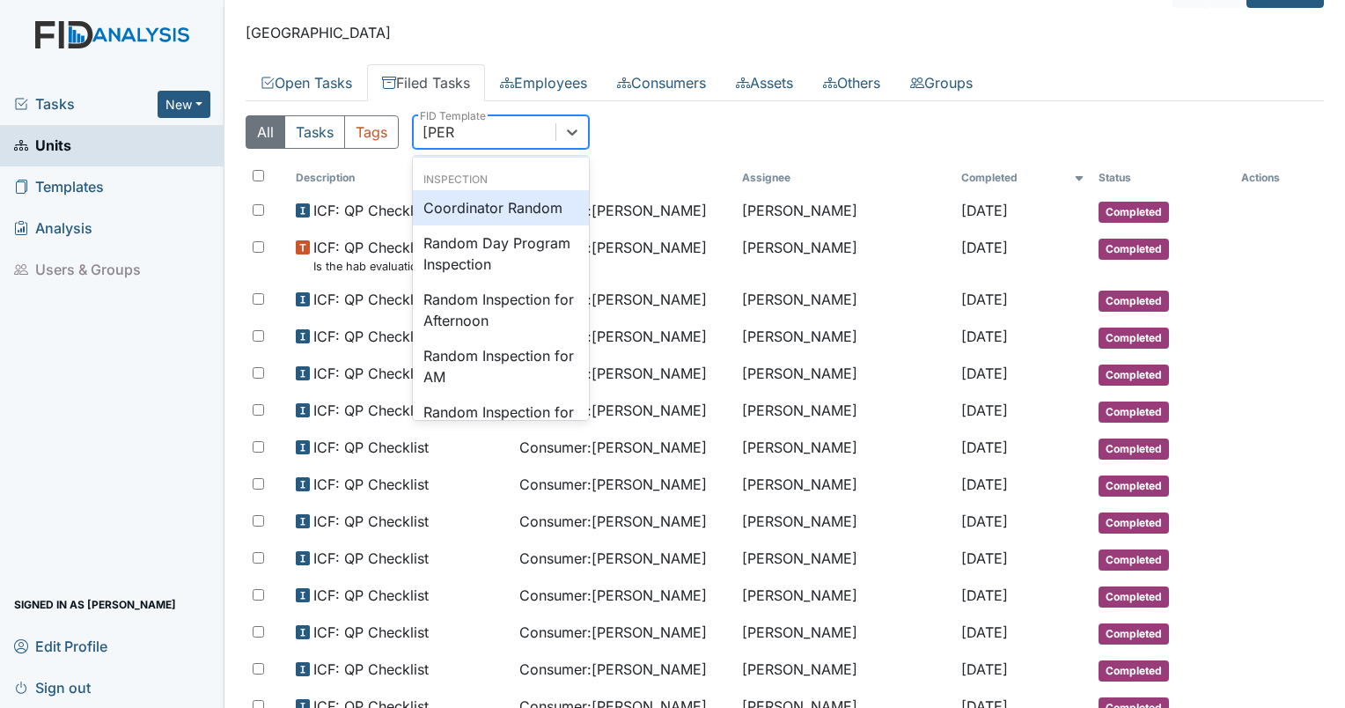
type input "random"
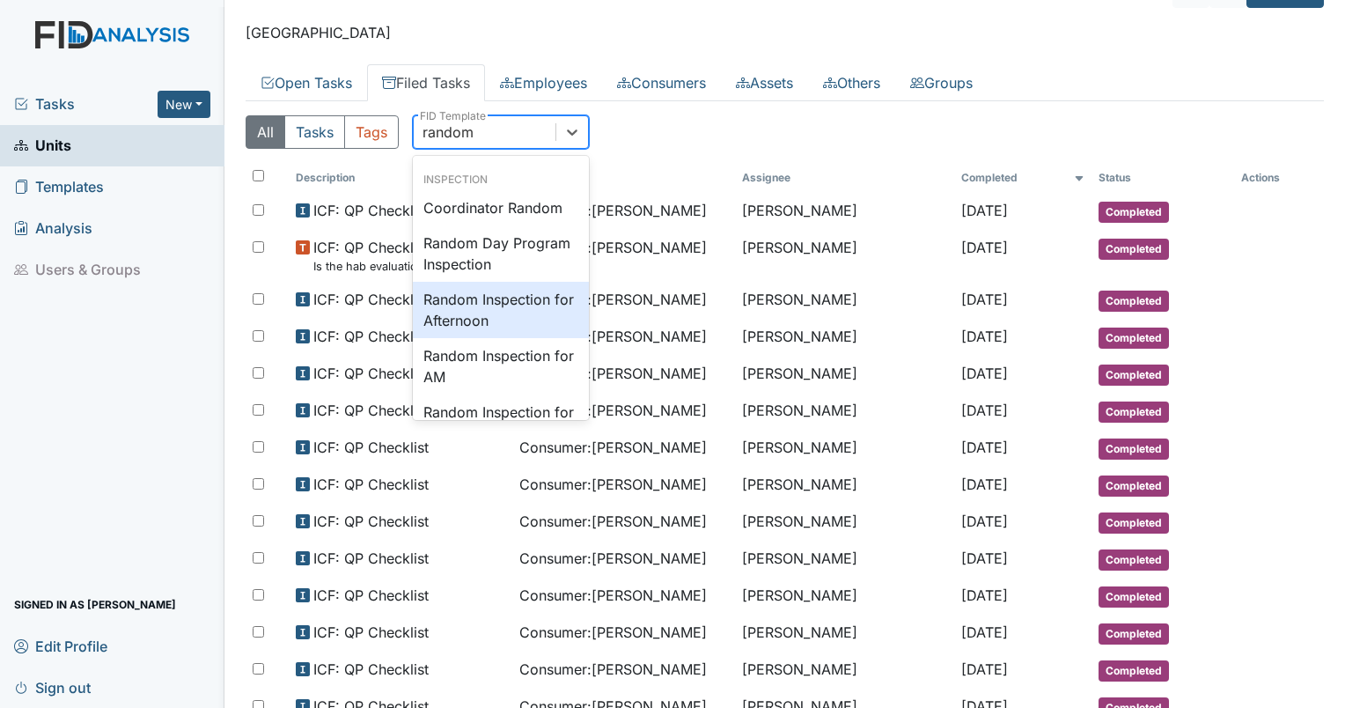
click at [530, 326] on div "Random Inspection for Afternoon" at bounding box center [501, 310] width 176 height 56
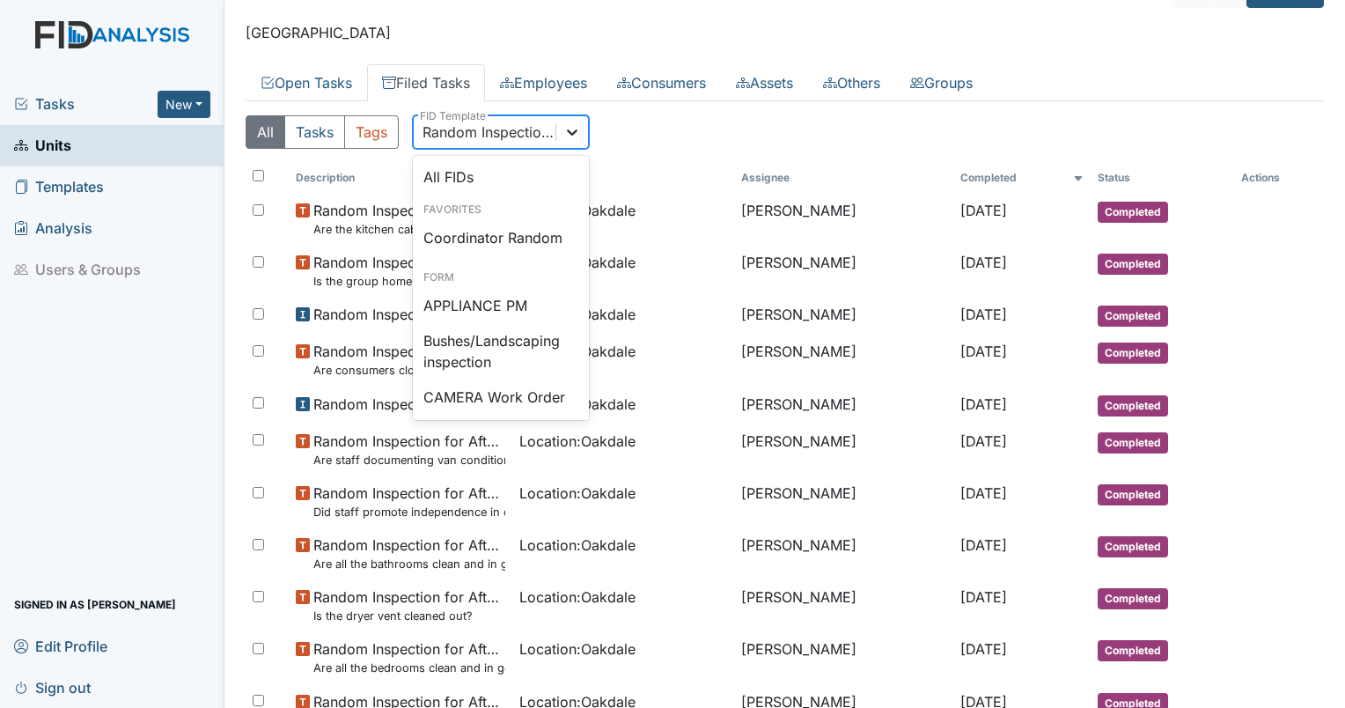
click at [560, 137] on div at bounding box center [572, 132] width 32 height 32
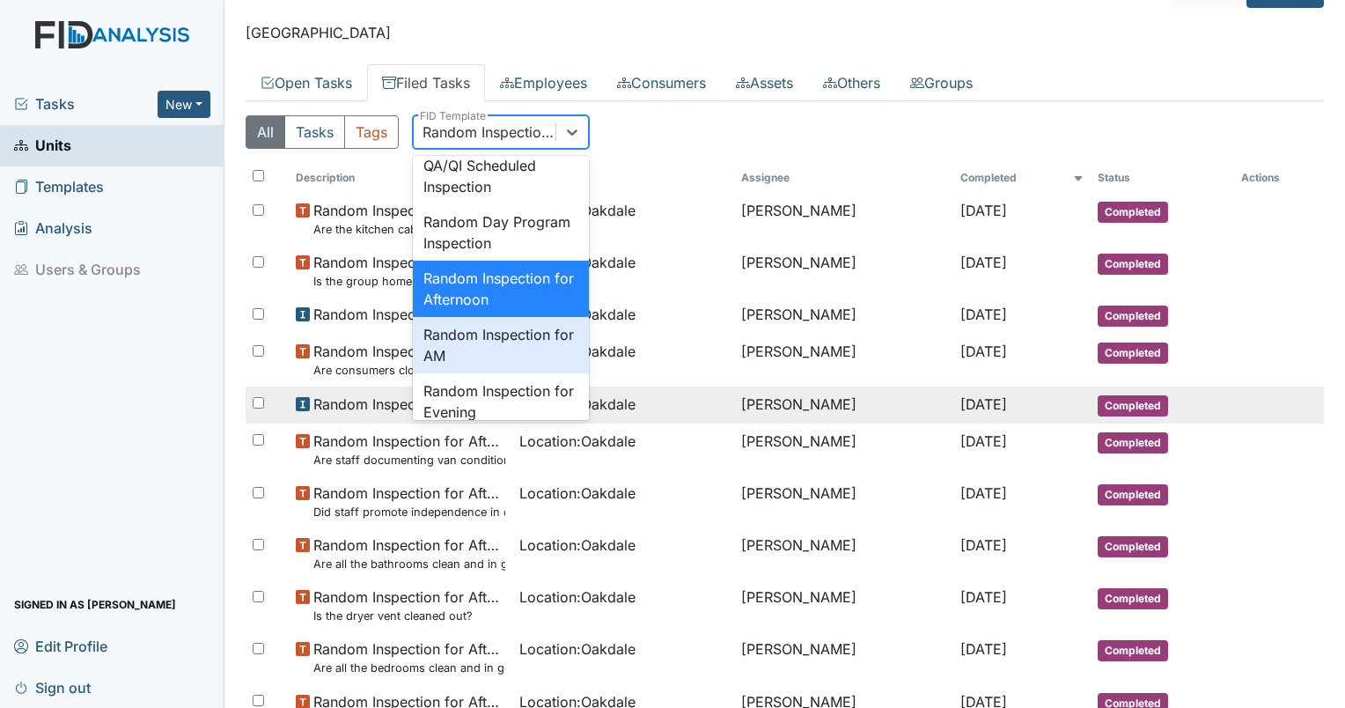
click at [540, 419] on td "Location : Oakdale" at bounding box center [622, 404] width 221 height 37
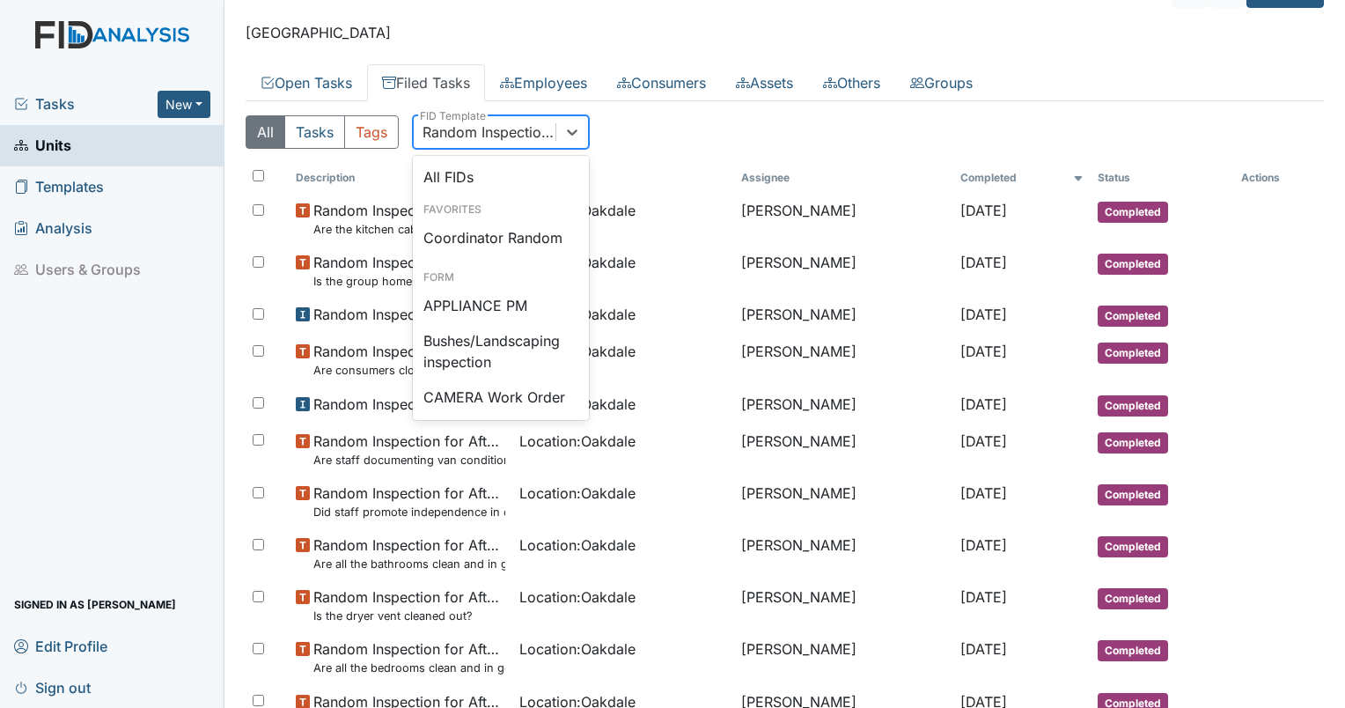
click at [535, 136] on div "Random Inspection for Afternoon" at bounding box center [490, 131] width 135 height 21
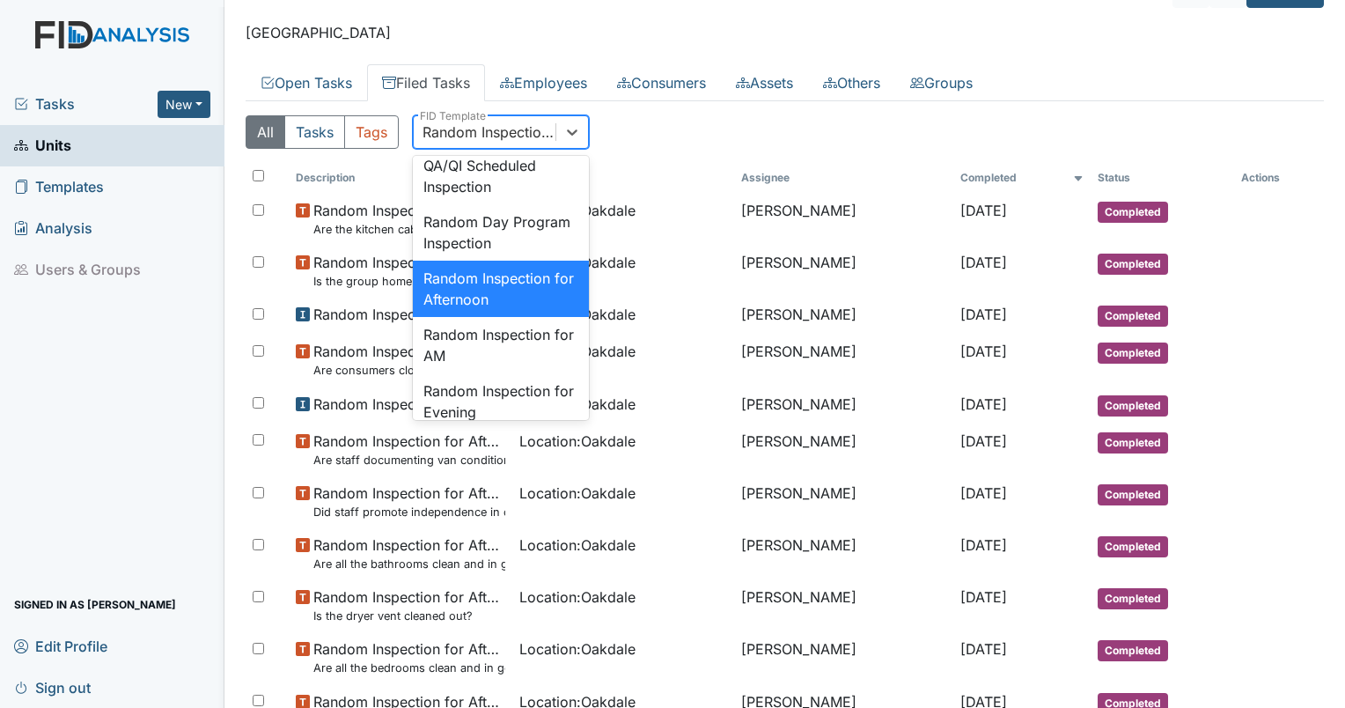
click at [535, 136] on div "Random Inspection for Afternoon" at bounding box center [490, 131] width 135 height 21
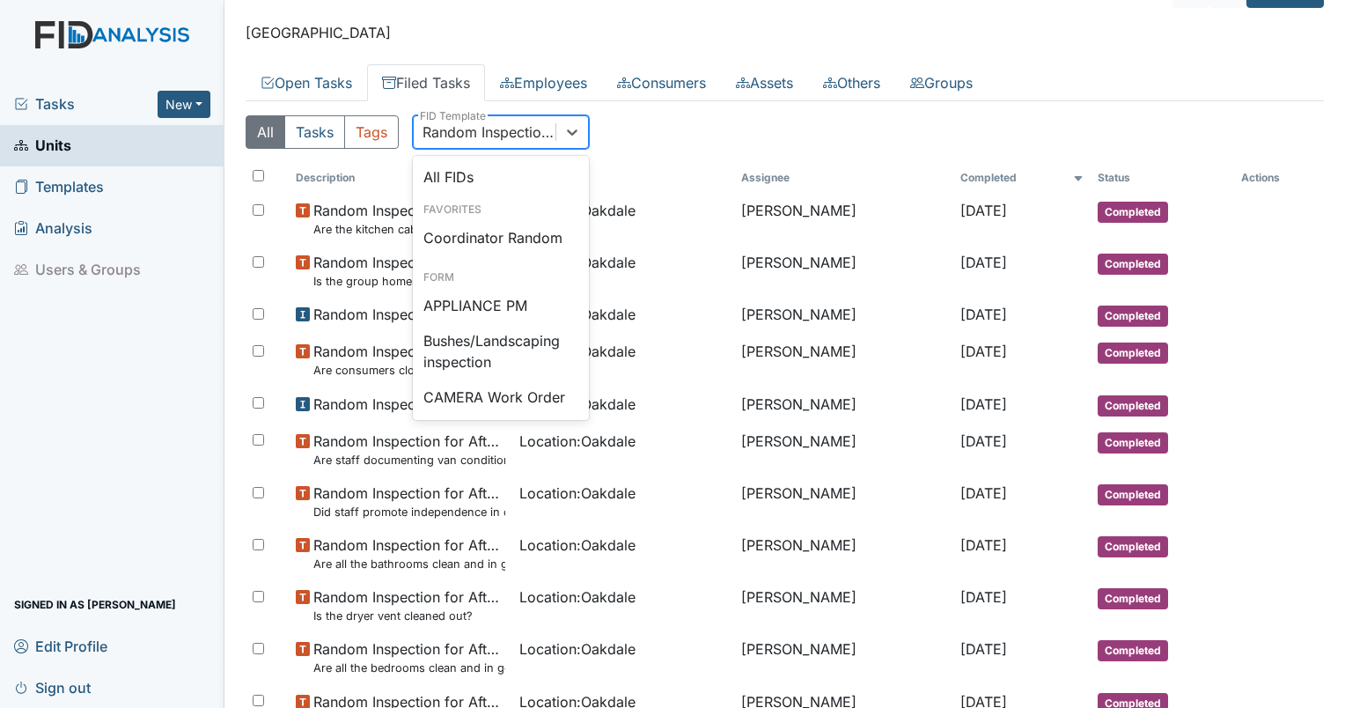
click at [525, 138] on div "Random Inspection for Afternoon" at bounding box center [490, 131] width 135 height 21
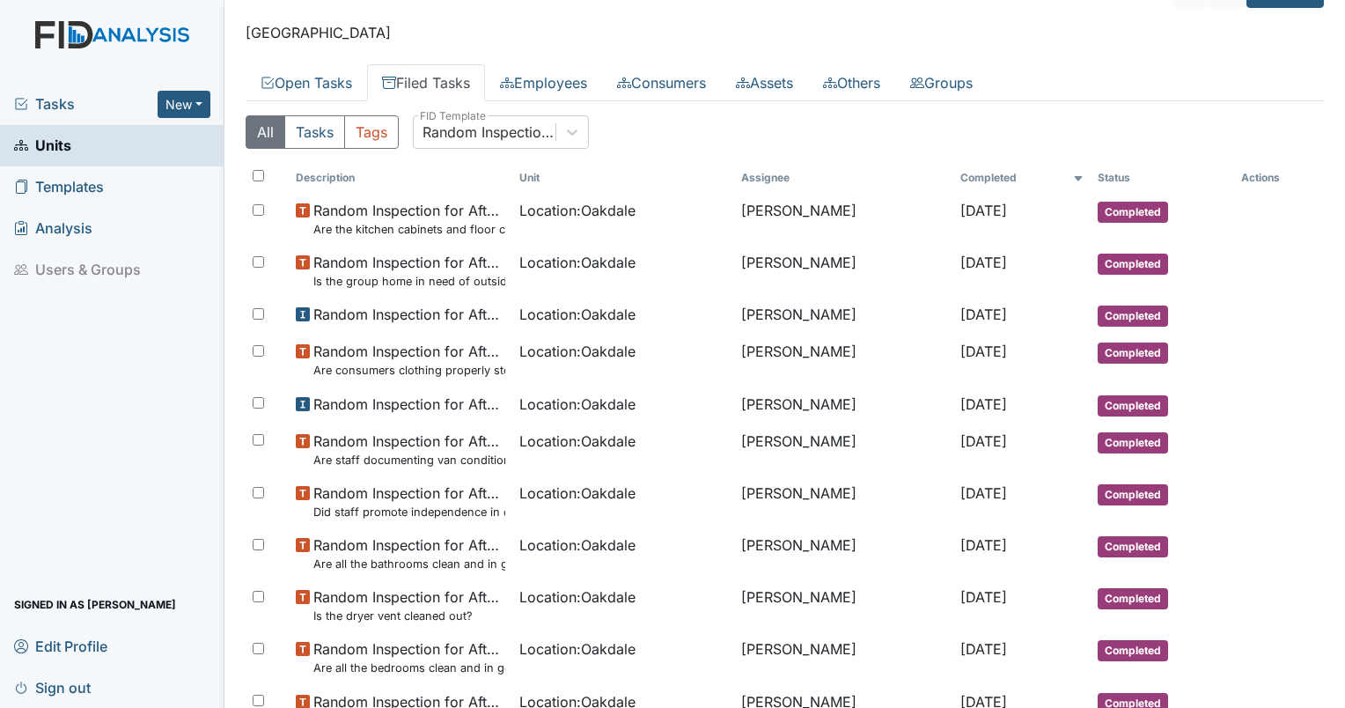
click at [540, 151] on div "All Tasks Tags Random Inspection for Afternoon FID Template" at bounding box center [785, 139] width 1078 height 48
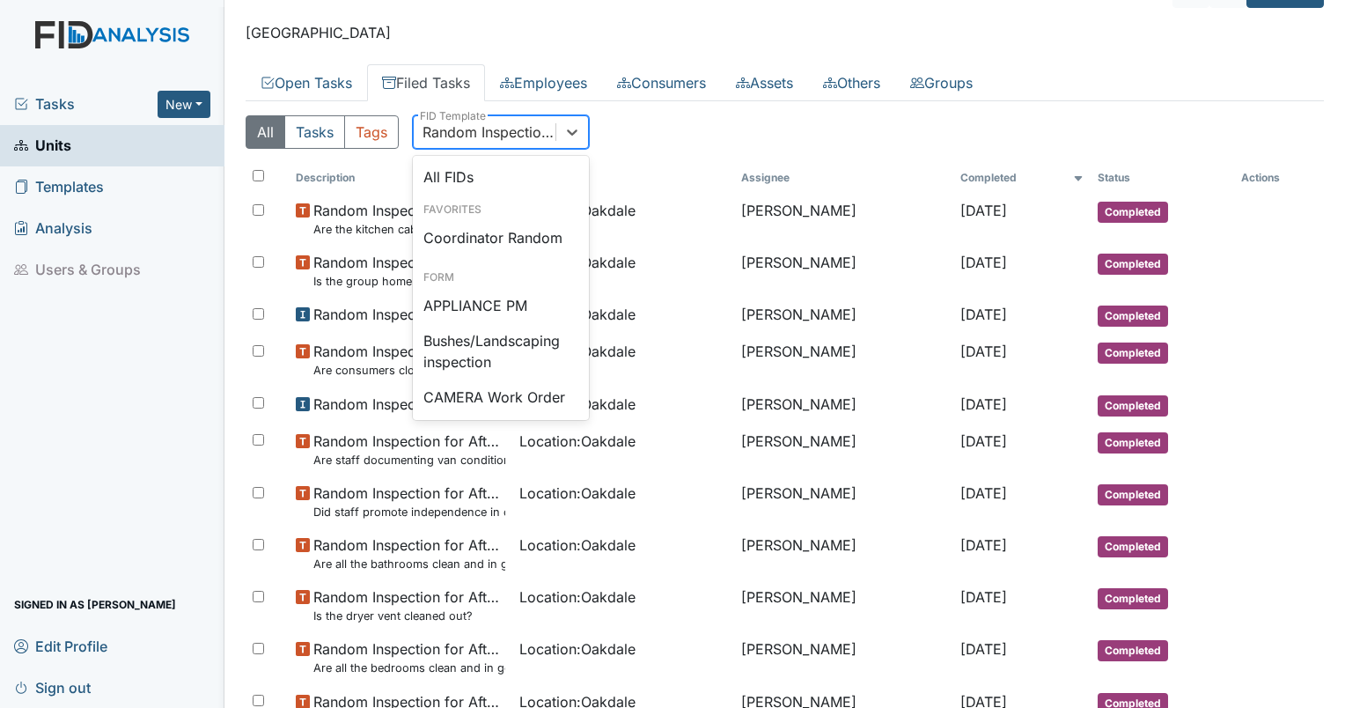
click at [513, 129] on div "Random Inspection for Afternoon" at bounding box center [490, 131] width 135 height 21
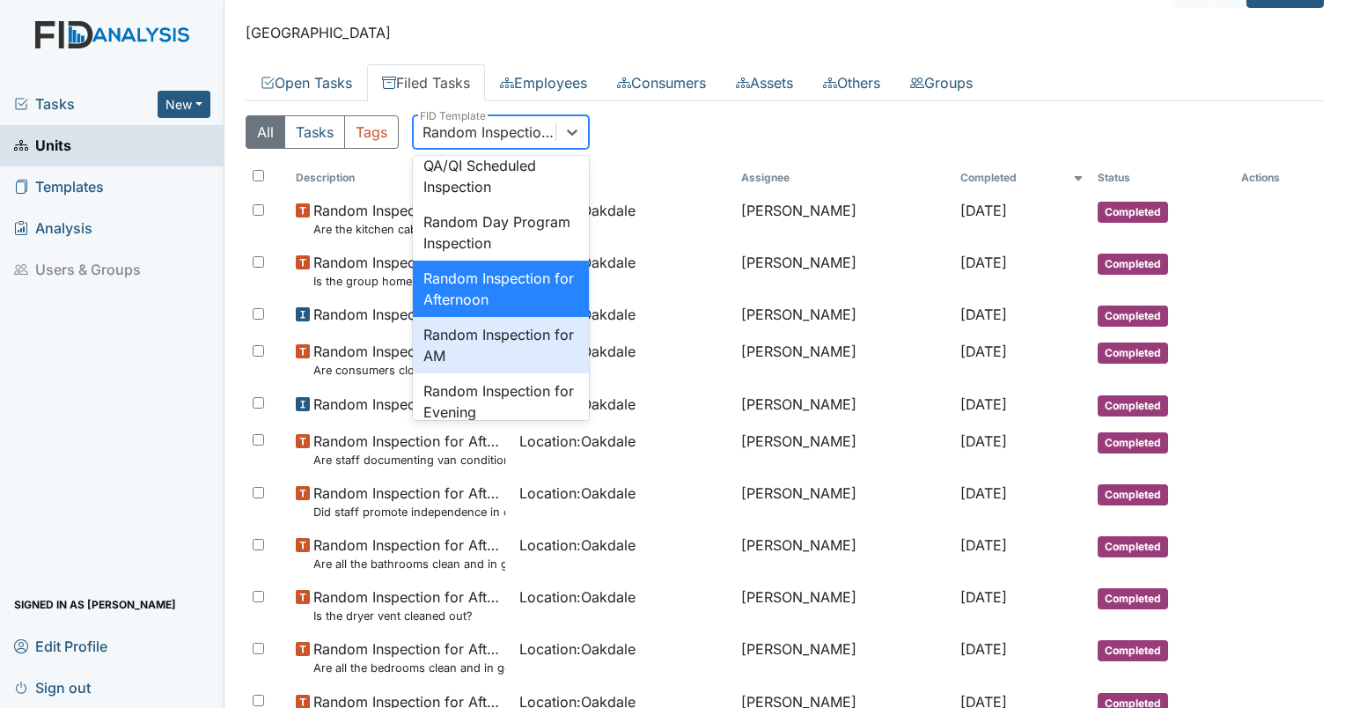
click at [518, 373] on div "Random Inspection for AM" at bounding box center [501, 345] width 176 height 56
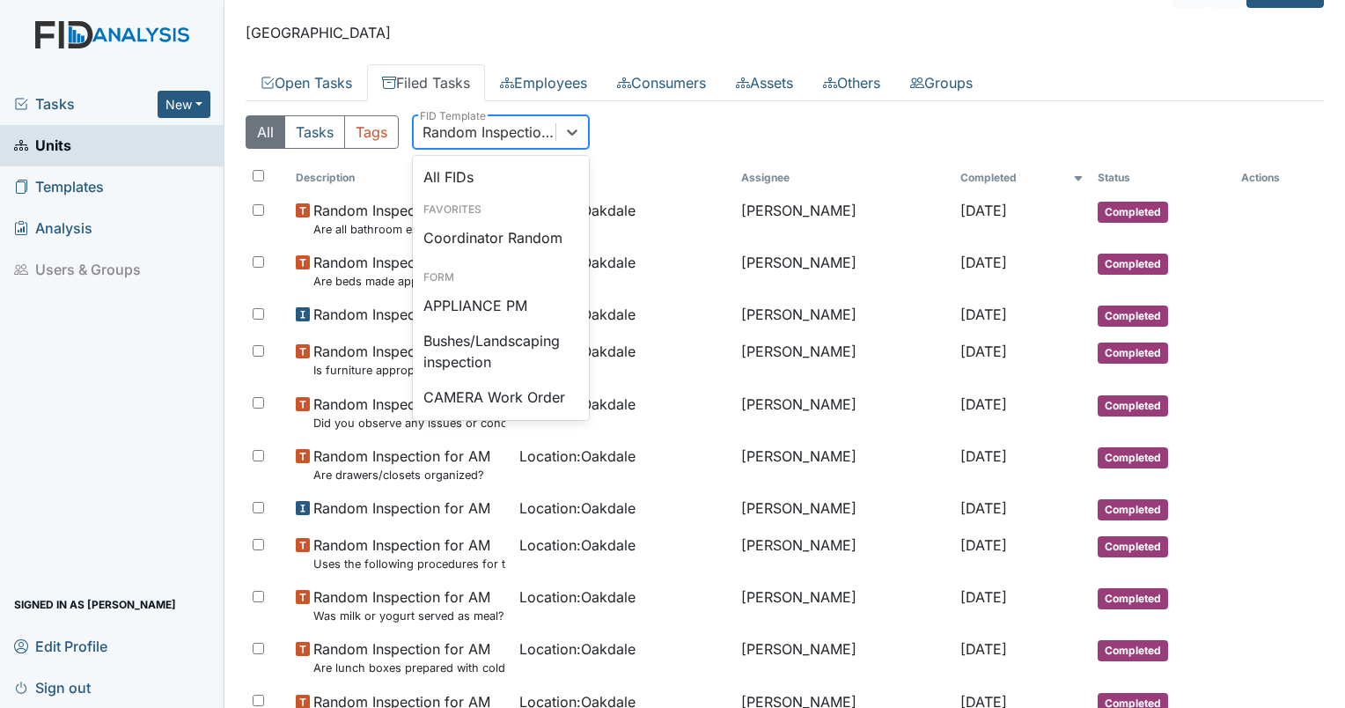
click at [506, 146] on div "Random Inspection for AM" at bounding box center [501, 131] width 176 height 33
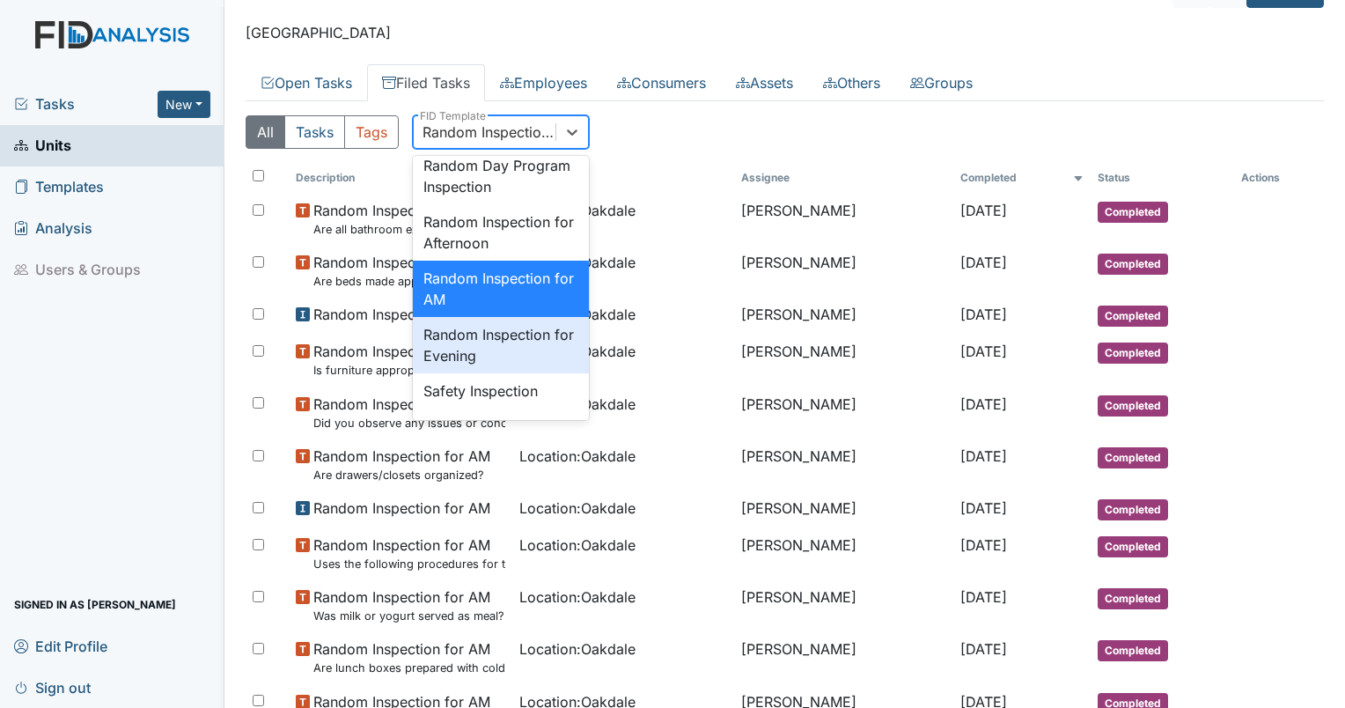
click at [518, 373] on div "Random Inspection for Evening" at bounding box center [501, 345] width 176 height 56
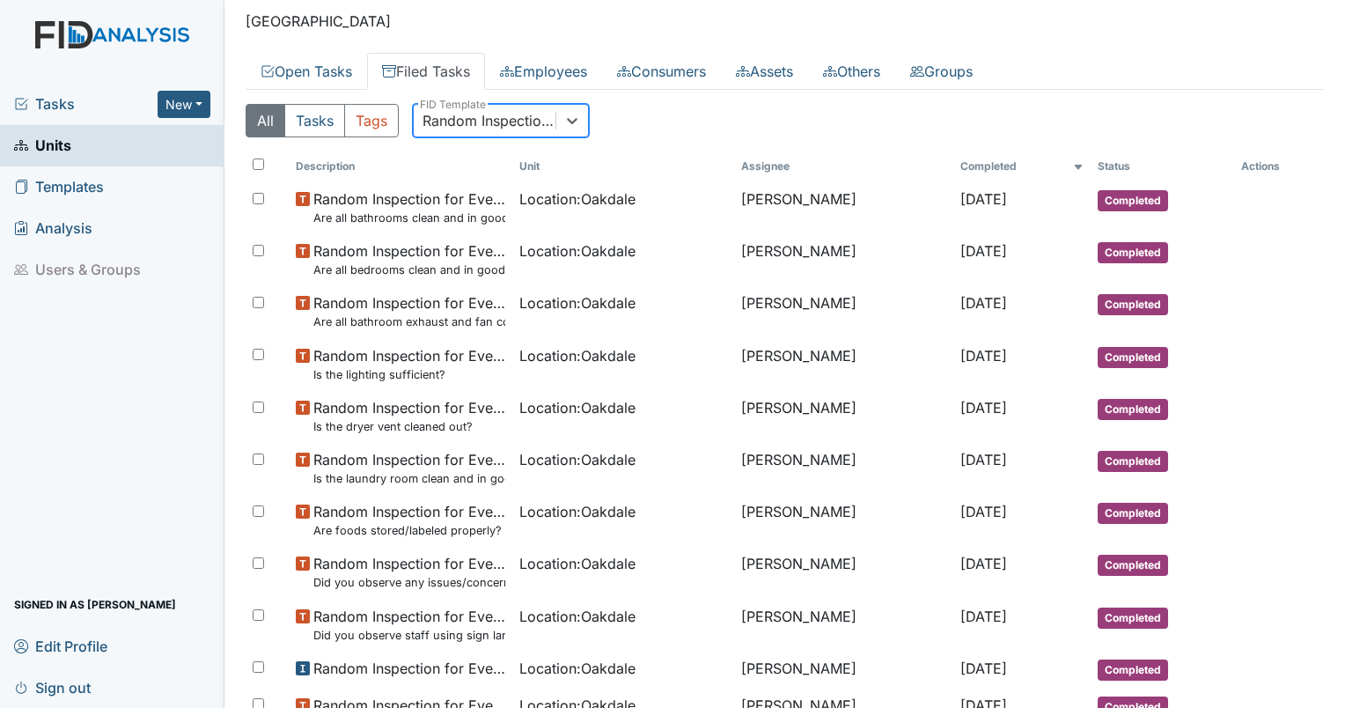
scroll to position [0, 0]
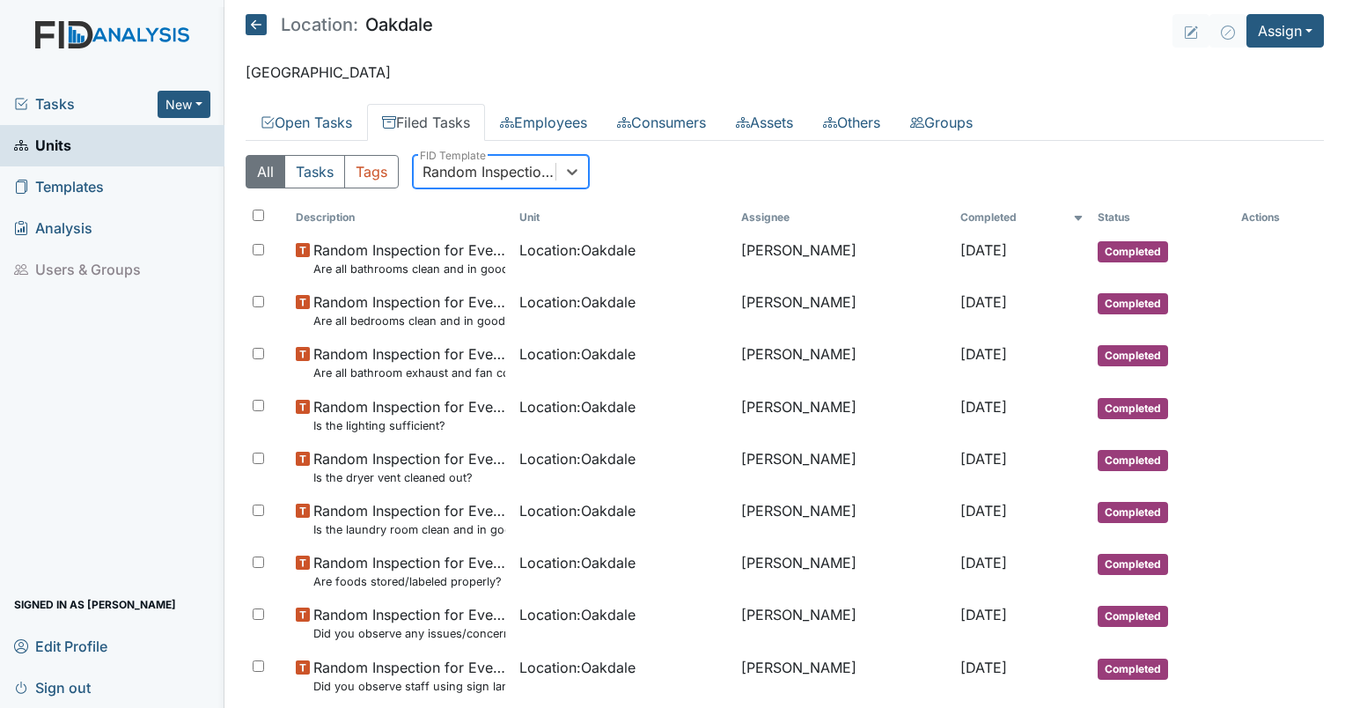
click at [1327, 71] on main "Location: Oakdale Assign Assign Form Assign Inspection Assign Document Assign B…" at bounding box center [784, 354] width 1121 height 708
click at [501, 163] on div "Random Inspection for Evening" at bounding box center [490, 171] width 135 height 21
type input "disas"
click at [503, 232] on div "Disaster Drill Report" at bounding box center [501, 241] width 176 height 35
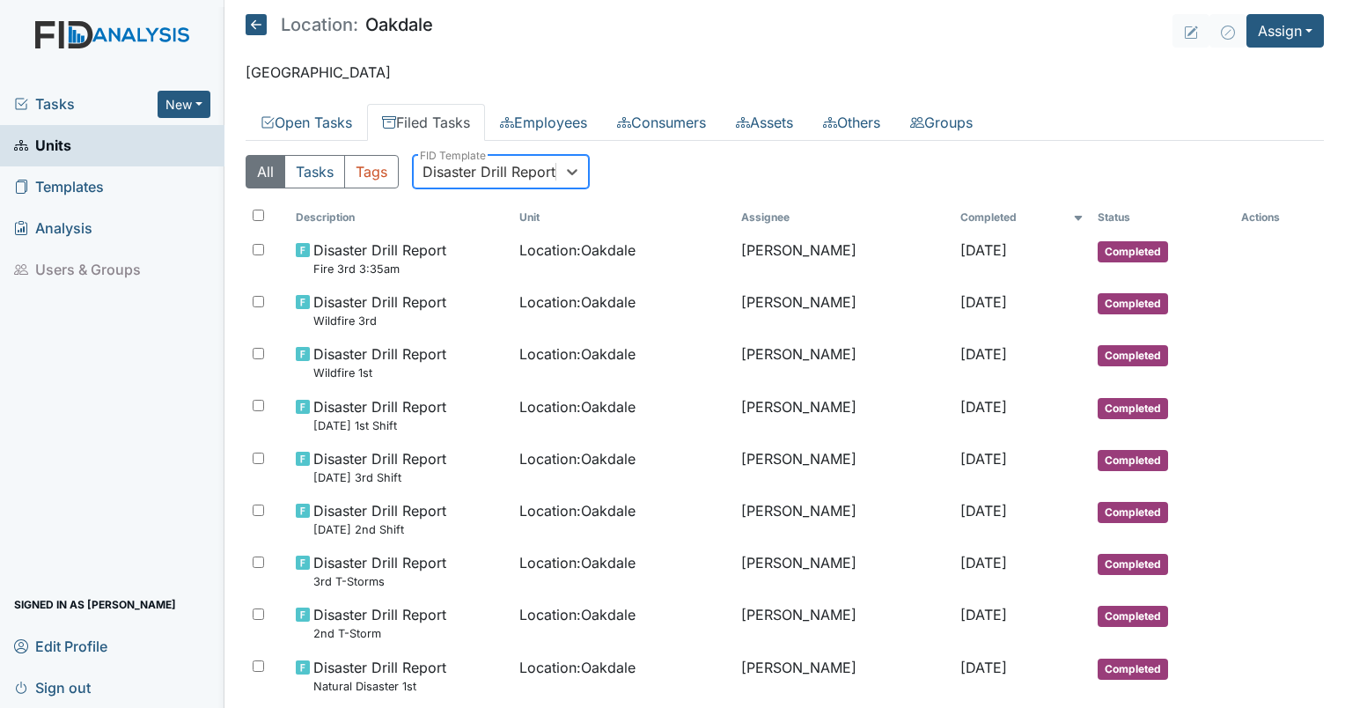
click at [447, 171] on div "Disaster Drill Report" at bounding box center [489, 171] width 133 height 21
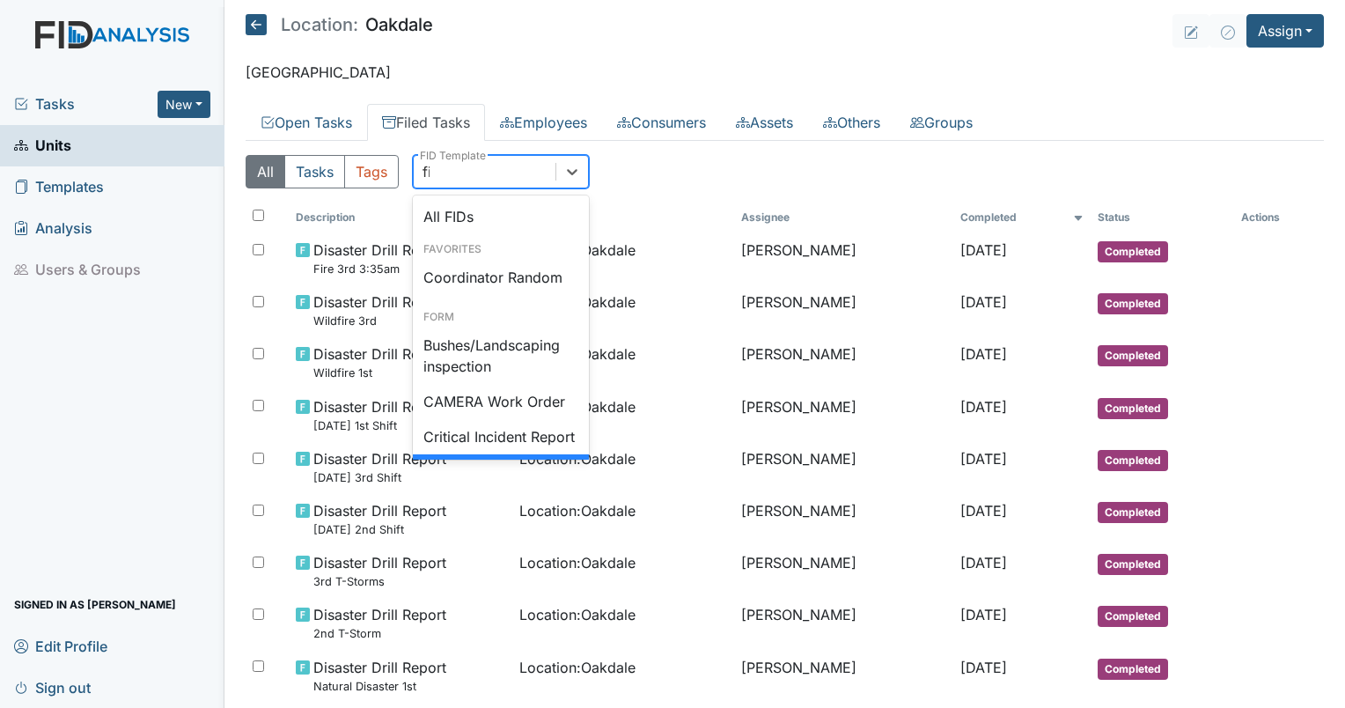
type input "fire"
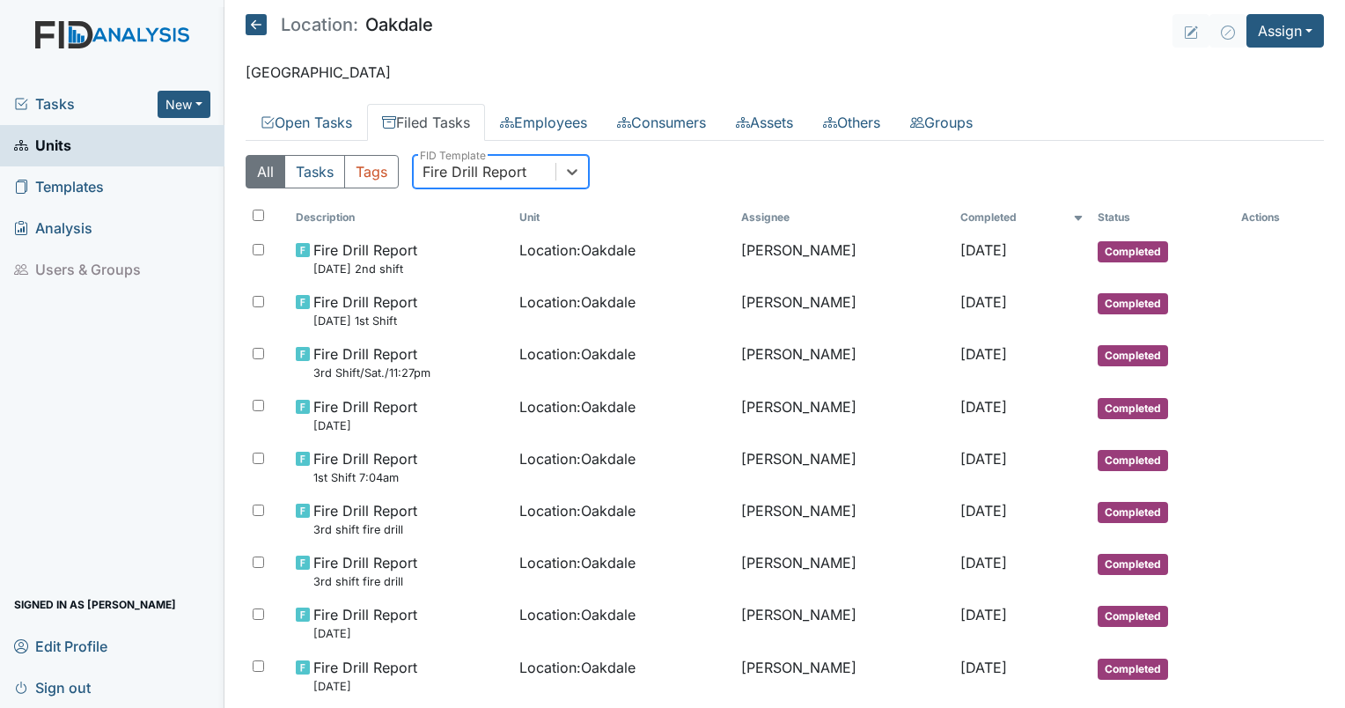
click at [123, 149] on link "Units" at bounding box center [112, 145] width 224 height 41
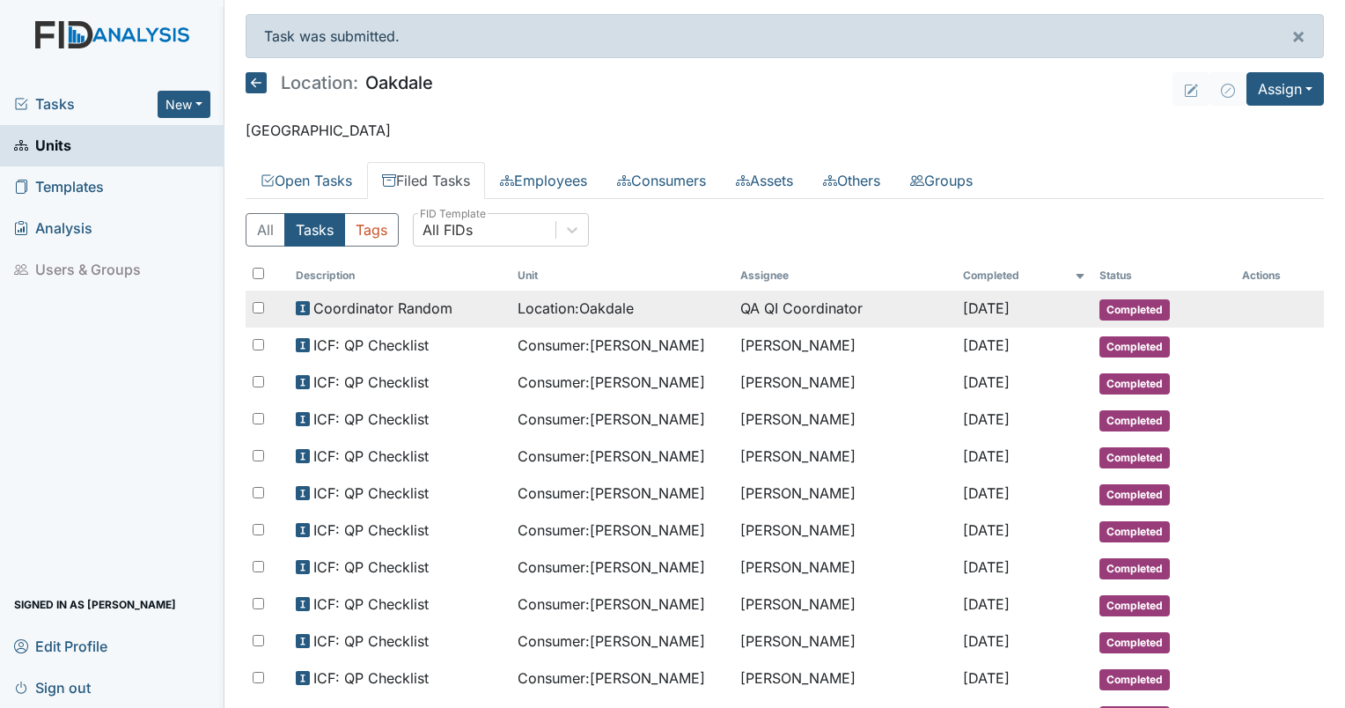
click at [543, 305] on span "Location : [GEOGRAPHIC_DATA]" at bounding box center [576, 308] width 116 height 21
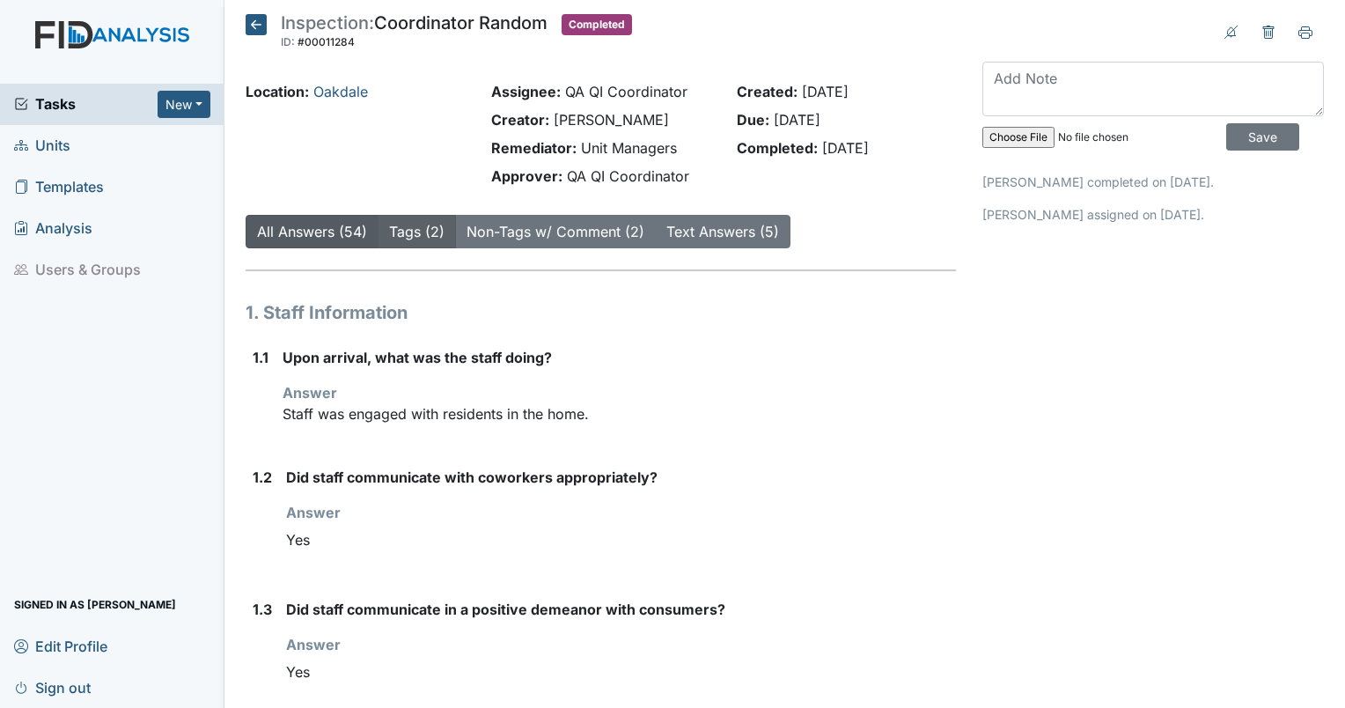
click at [394, 234] on link "Tags (2)" at bounding box center [416, 232] width 55 height 18
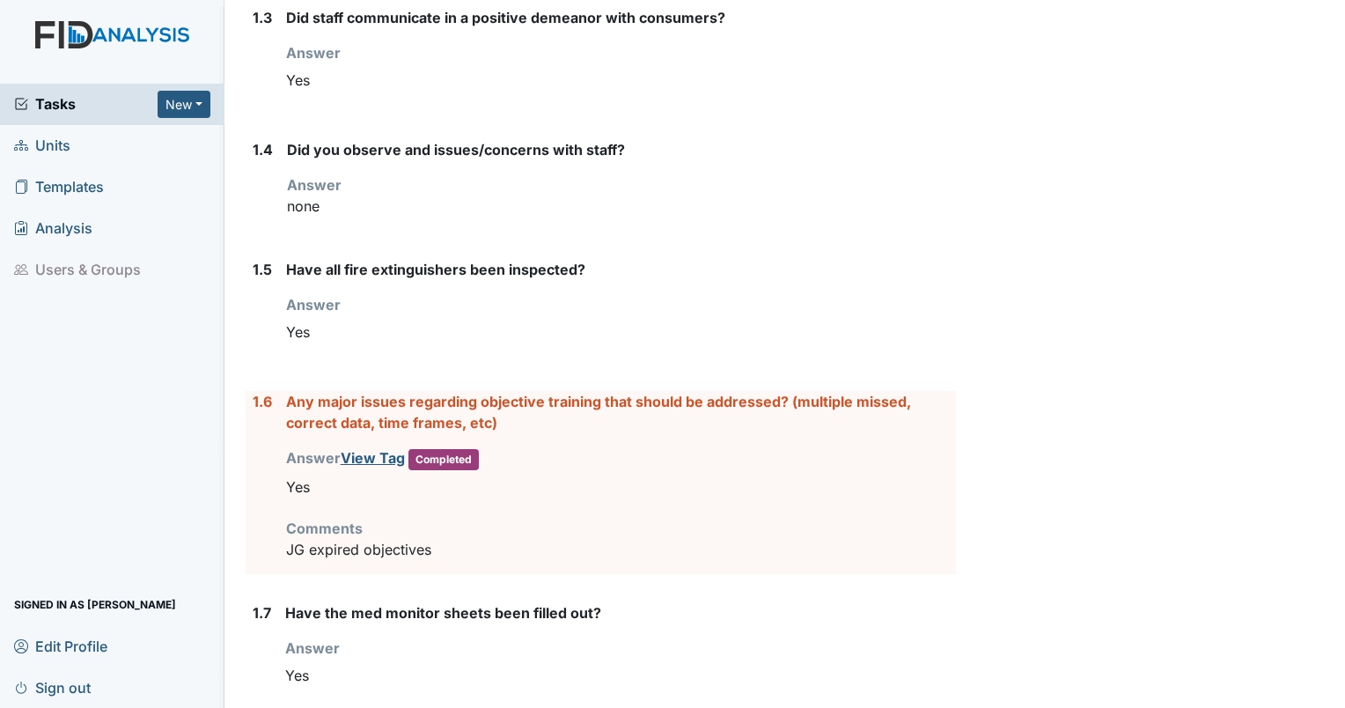
scroll to position [608, 0]
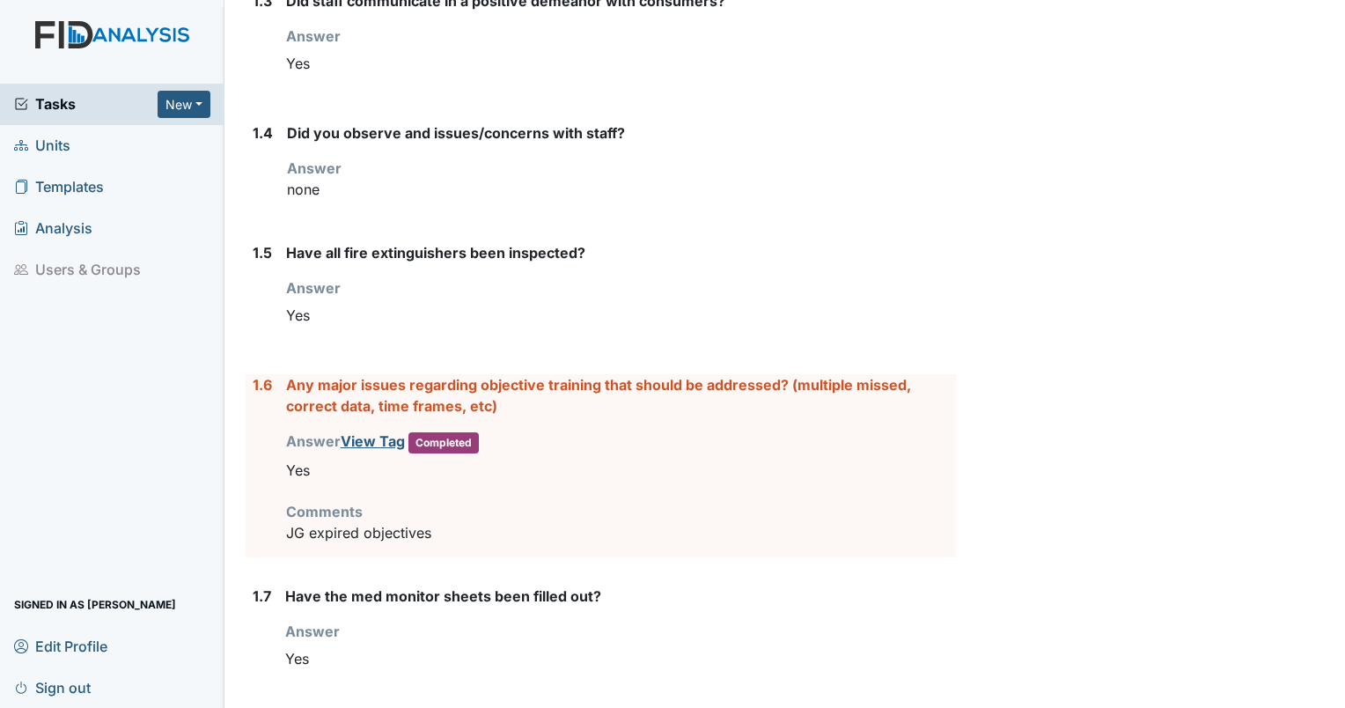
click at [443, 538] on p "JG expired objectives" at bounding box center [621, 532] width 670 height 21
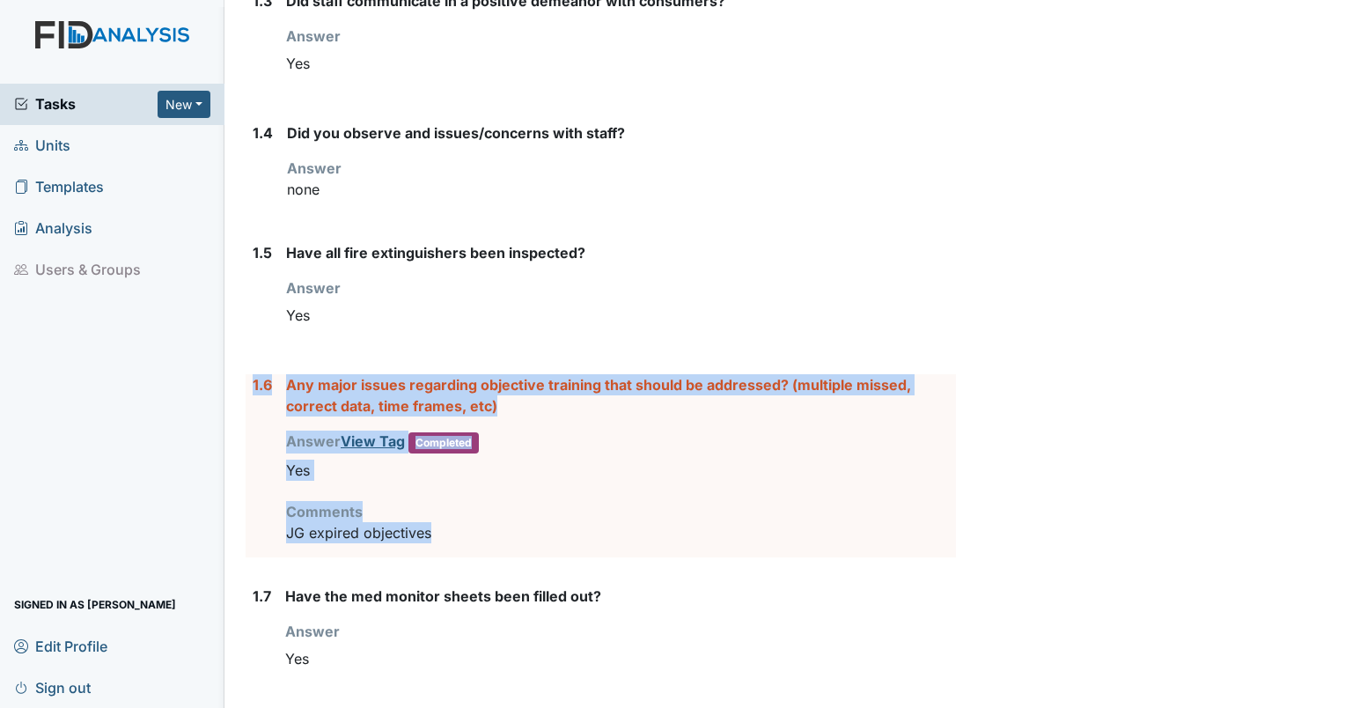
drag, startPoint x: 443, startPoint y: 538, endPoint x: 250, endPoint y: 391, distance: 242.4
click at [250, 391] on div "1.6 Any major issues regarding objective training that should be addressed? (mu…" at bounding box center [601, 465] width 710 height 183
drag, startPoint x: 250, startPoint y: 391, endPoint x: 332, endPoint y: 393, distance: 81.9
copy form "1.6 Any major issues regarding objective training that should be addressed? (mu…"
click at [246, 155] on div "1.4 Did you observe and issues/concerns with staff? Answer none" at bounding box center [601, 168] width 710 height 92
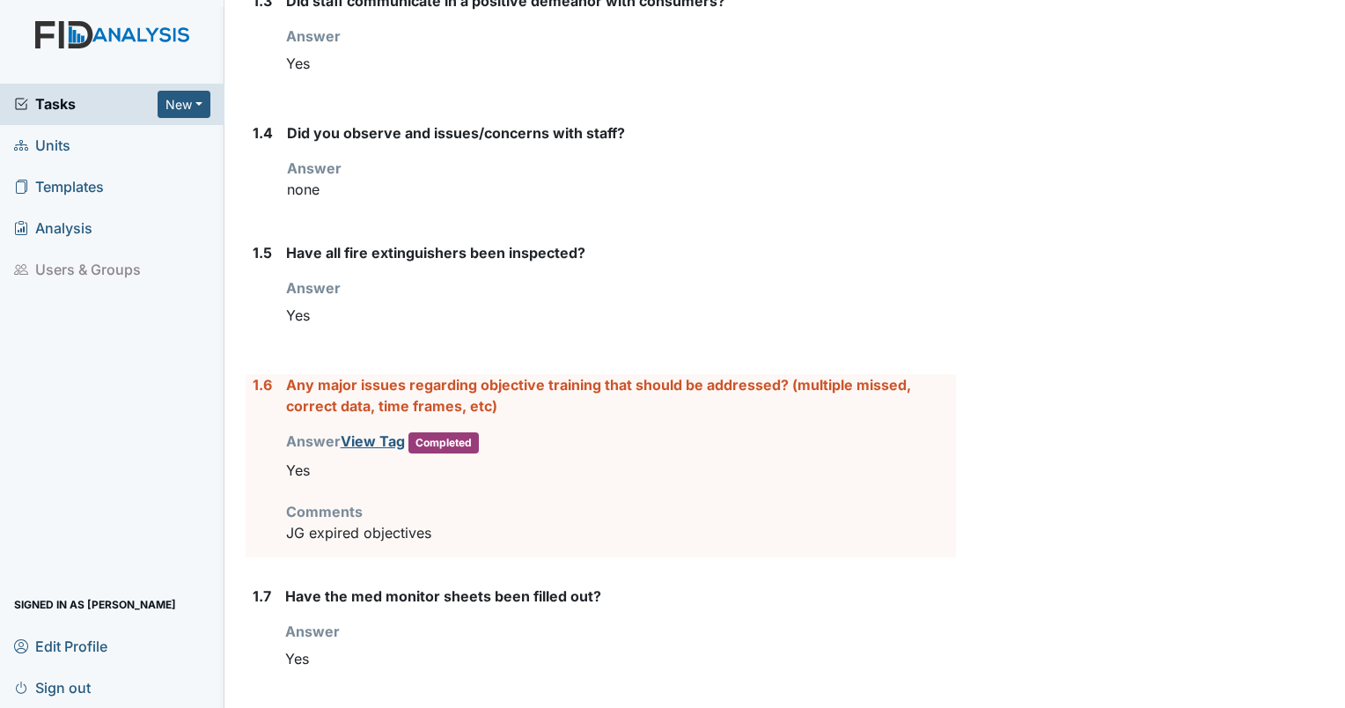
click at [467, 535] on p "JG expired objectives" at bounding box center [621, 532] width 670 height 21
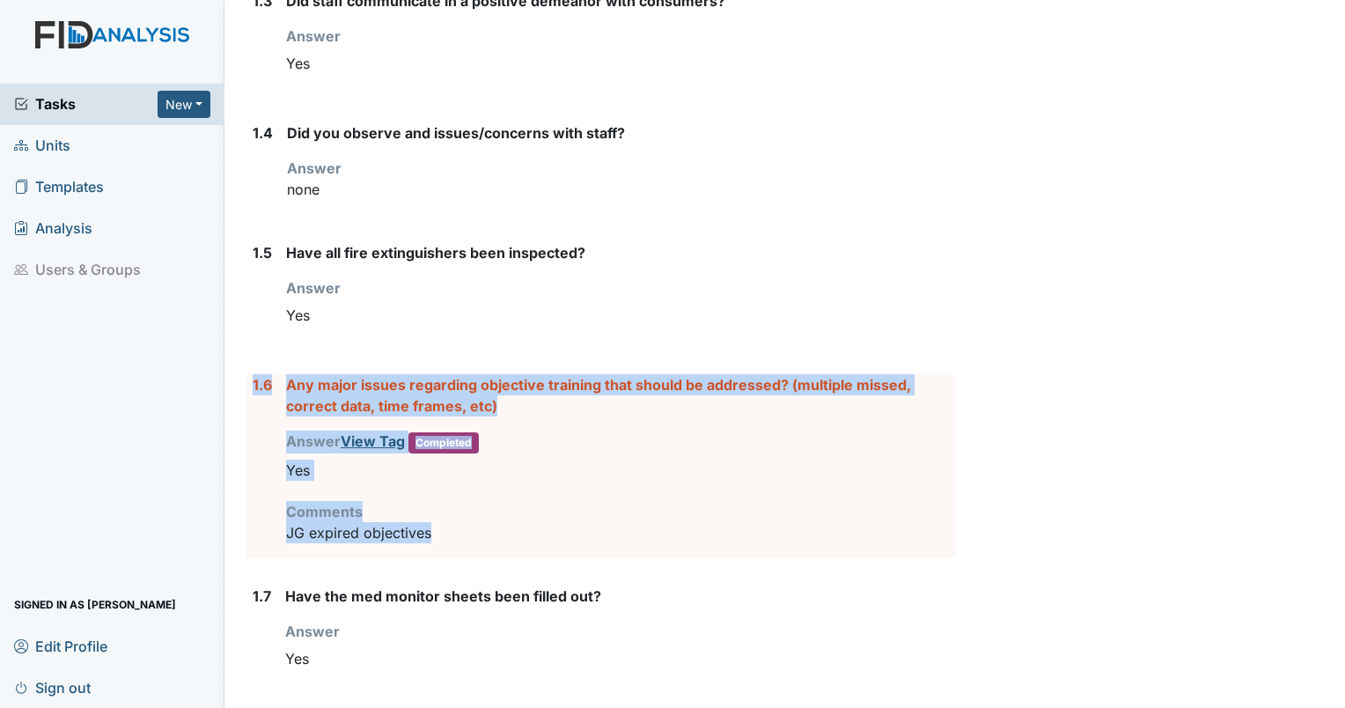
drag, startPoint x: 467, startPoint y: 535, endPoint x: 257, endPoint y: 382, distance: 259.5
click at [257, 382] on div "1.6 Any major issues regarding objective training that should be addressed? (mu…" at bounding box center [601, 465] width 710 height 183
drag, startPoint x: 257, startPoint y: 382, endPoint x: 352, endPoint y: 386, distance: 95.1
copy form "1.6 Any major issues regarding objective training that should be addressed? (mu…"
click at [254, 444] on div "1.6" at bounding box center [262, 465] width 19 height 183
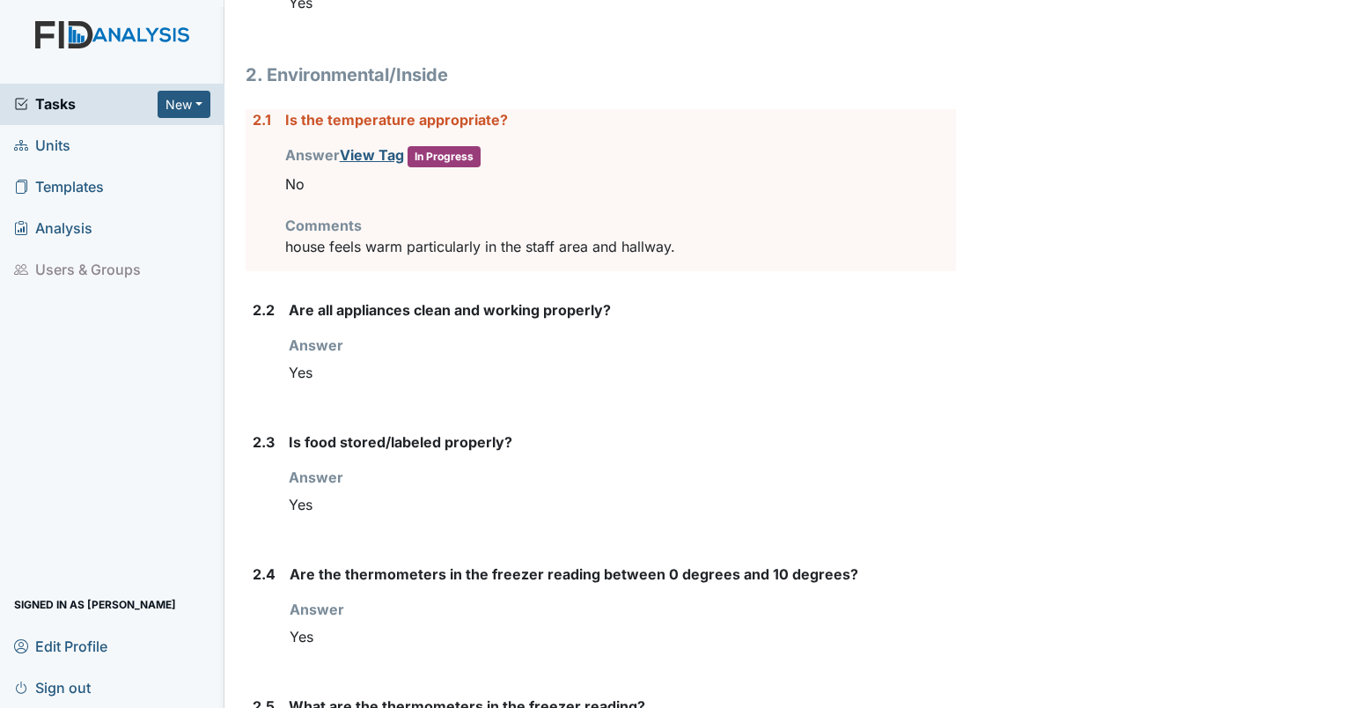
scroll to position [1809, 0]
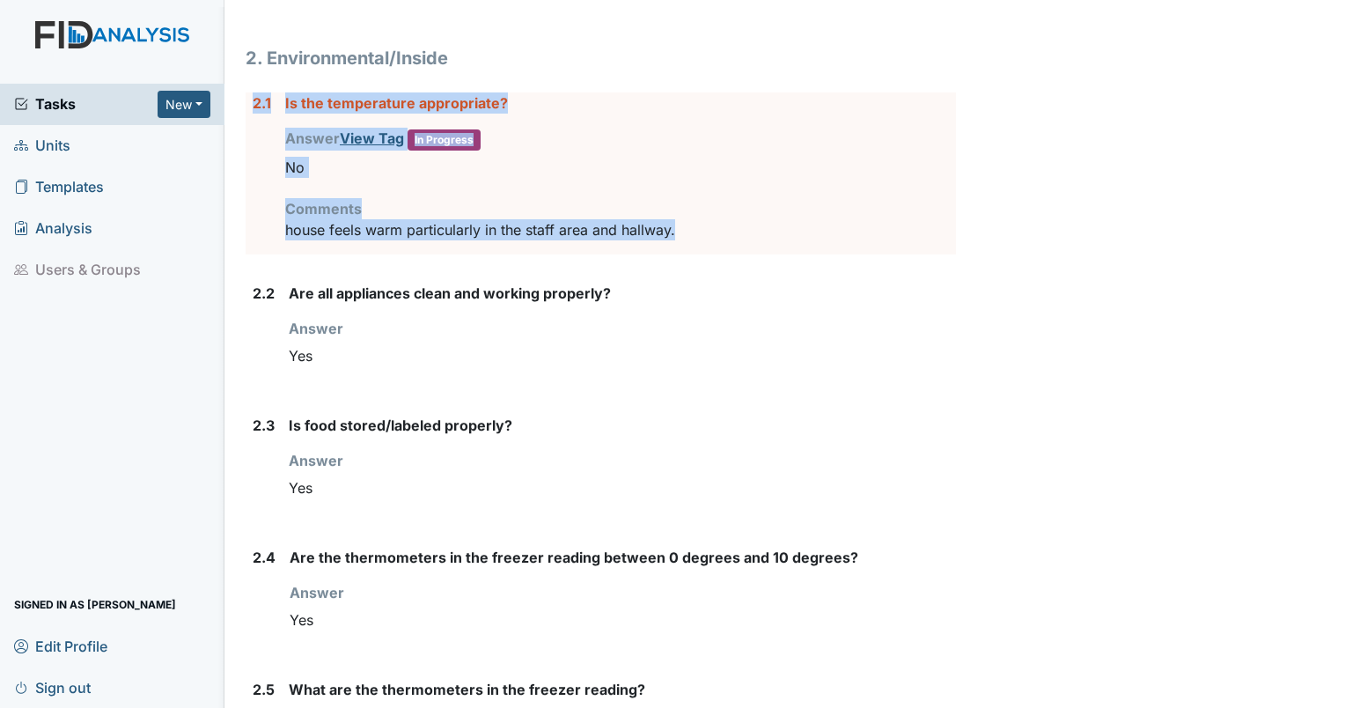
drag, startPoint x: 702, startPoint y: 229, endPoint x: 243, endPoint y: 75, distance: 484.6
copy div "2.1 Is the temperature appropriate? Answer View Tag In Progress You must select…"
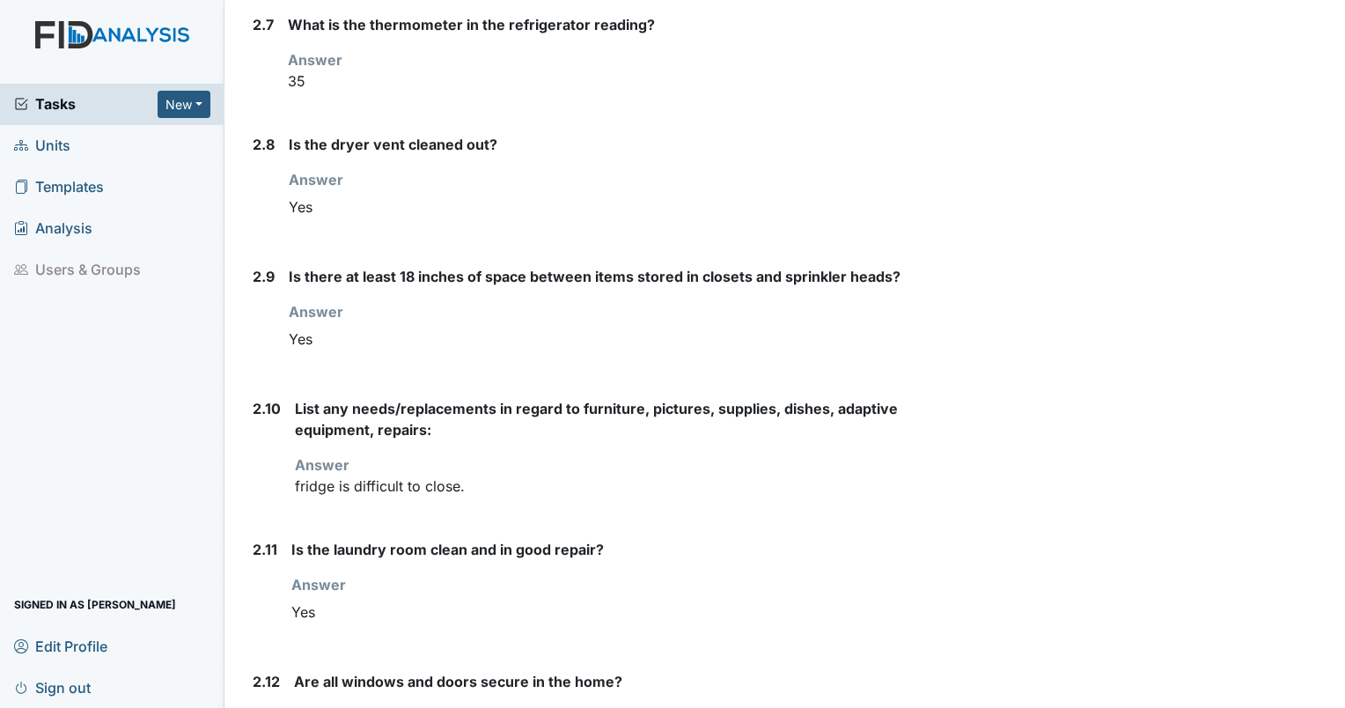
scroll to position [2759, 0]
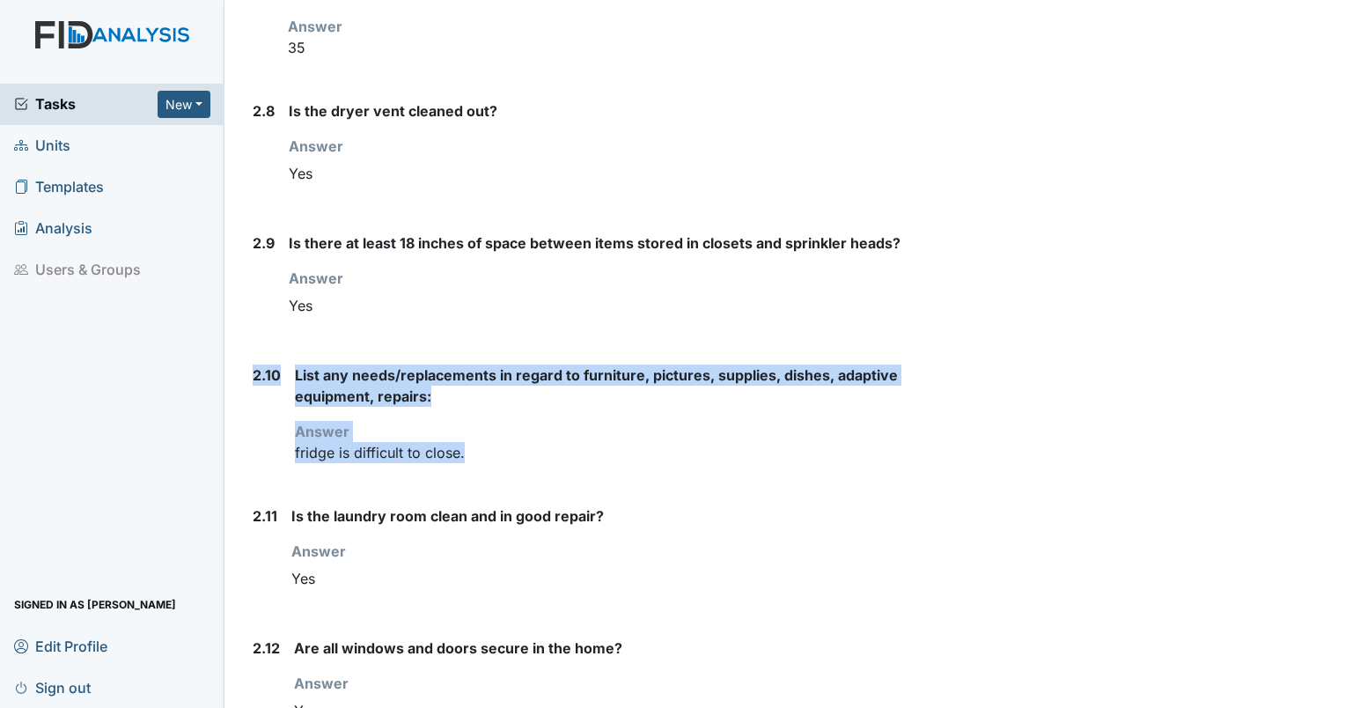
drag, startPoint x: 474, startPoint y: 440, endPoint x: 253, endPoint y: 363, distance: 234.1
click at [253, 364] on div "2.10 List any needs/replacements in regard to furniture, pictures, supplies, di…" at bounding box center [601, 420] width 710 height 113
drag, startPoint x: 253, startPoint y: 363, endPoint x: 320, endPoint y: 366, distance: 67.0
copy div "2.10 List any needs/replacements in regard to furniture, pictures, supplies, di…"
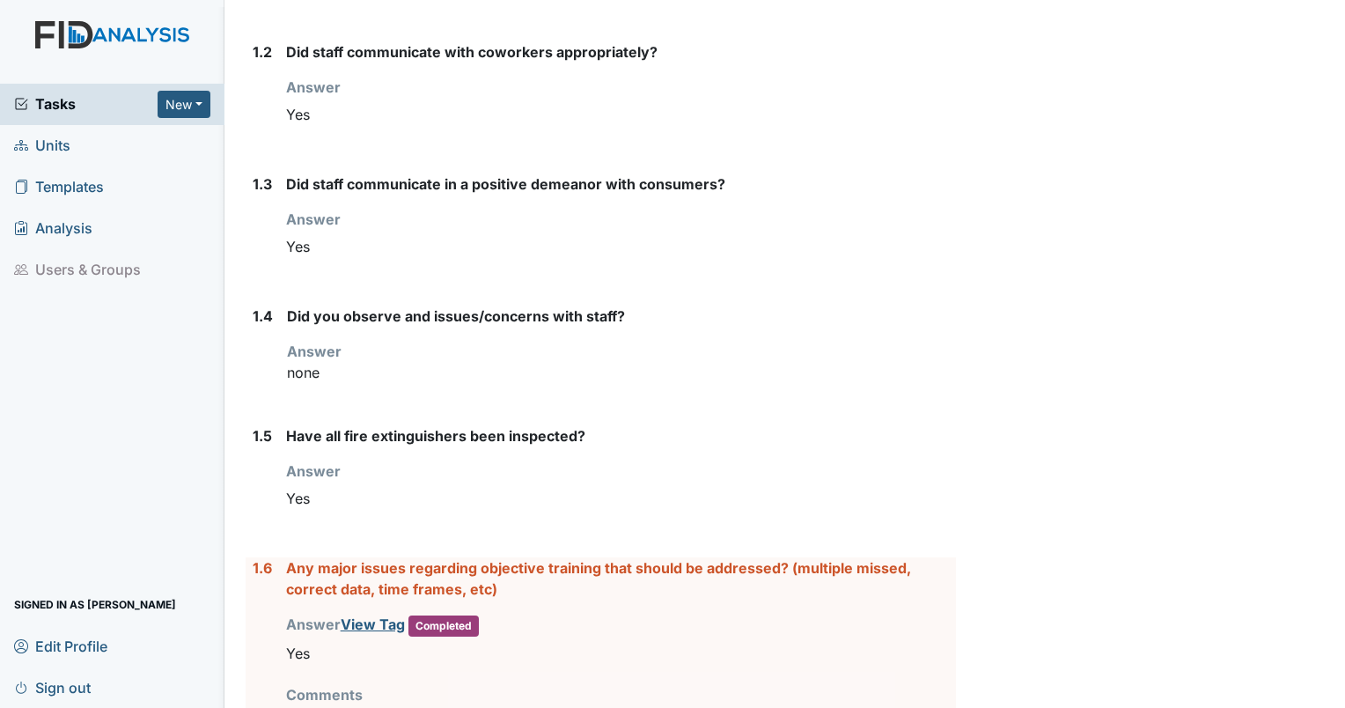
scroll to position [0, 0]
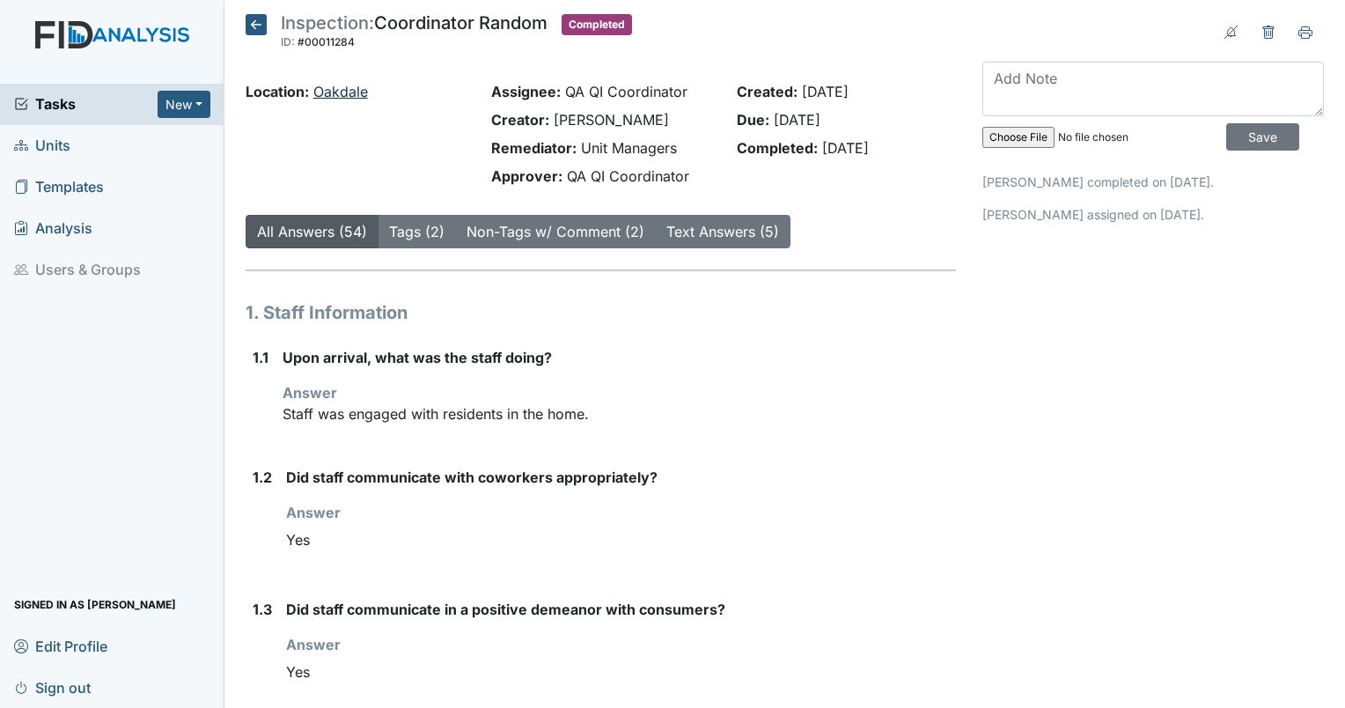
click at [339, 88] on link "Oakdale" at bounding box center [340, 92] width 55 height 18
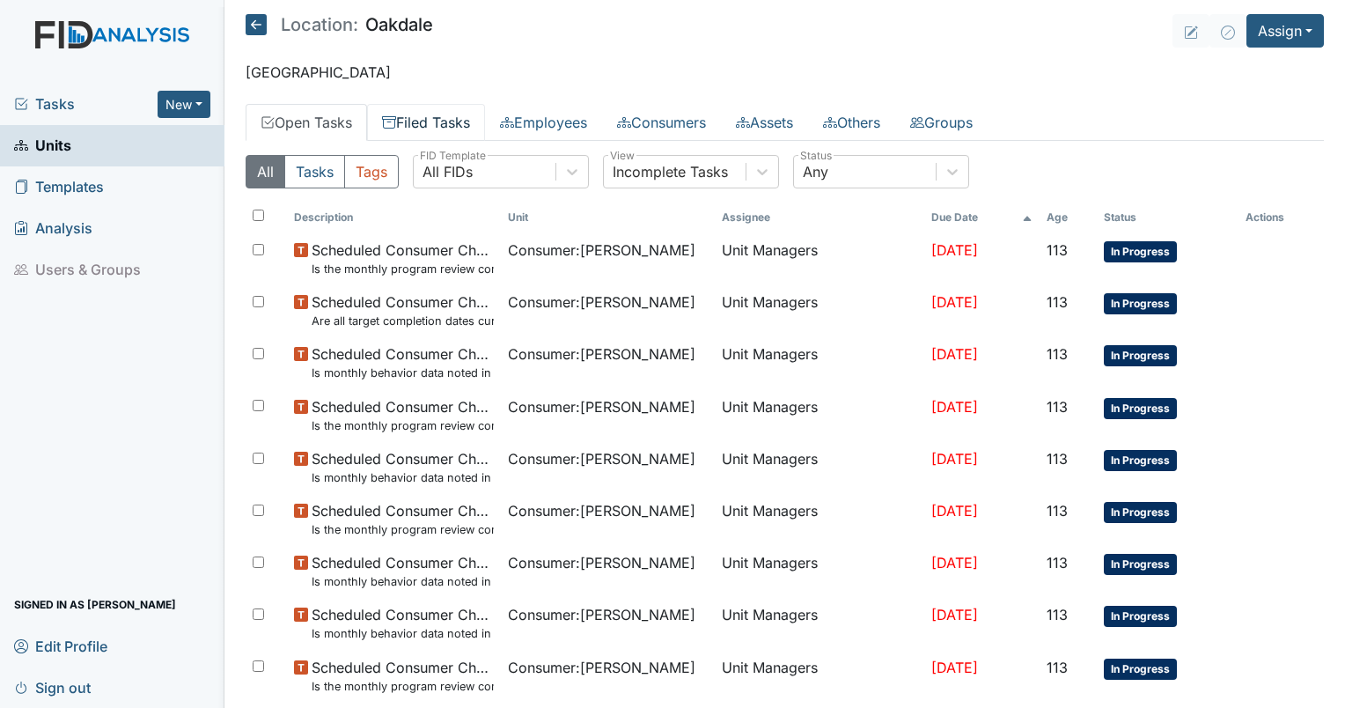
click at [433, 130] on link "Filed Tasks" at bounding box center [426, 122] width 118 height 37
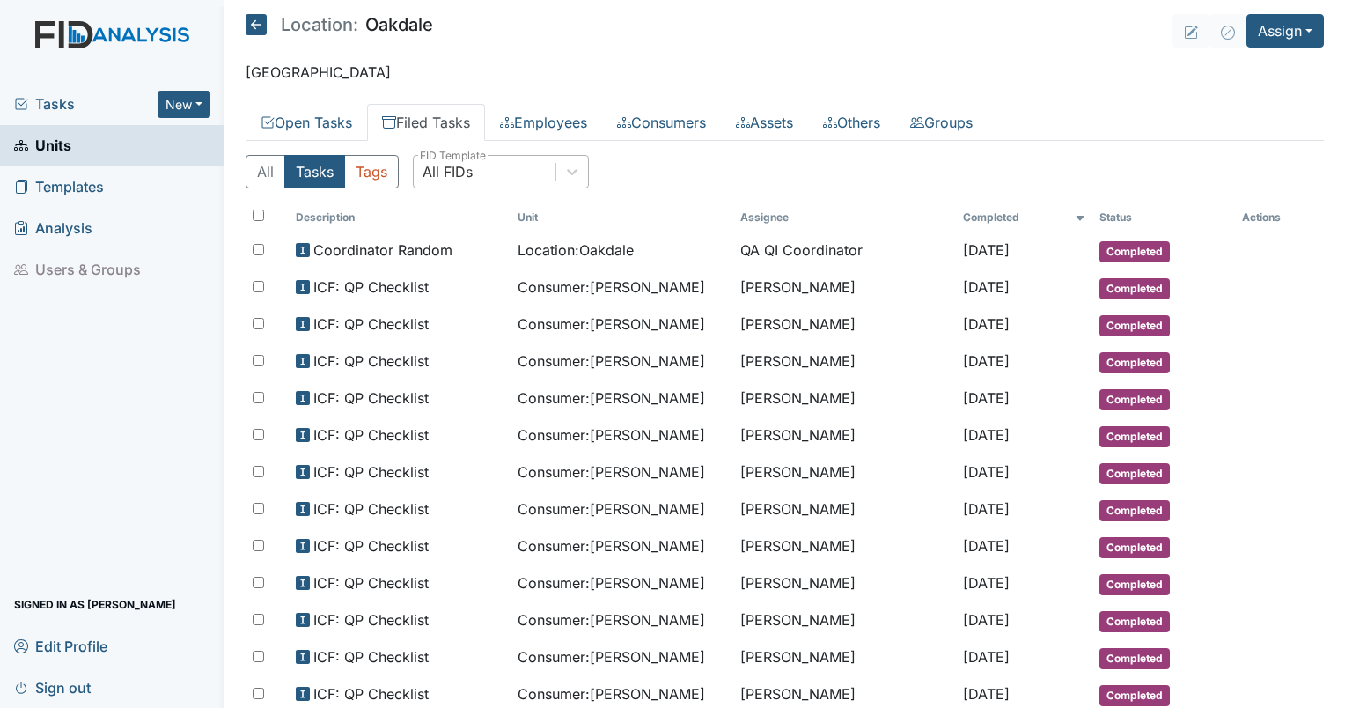
click at [474, 174] on div "All FIDs" at bounding box center [485, 172] width 142 height 32
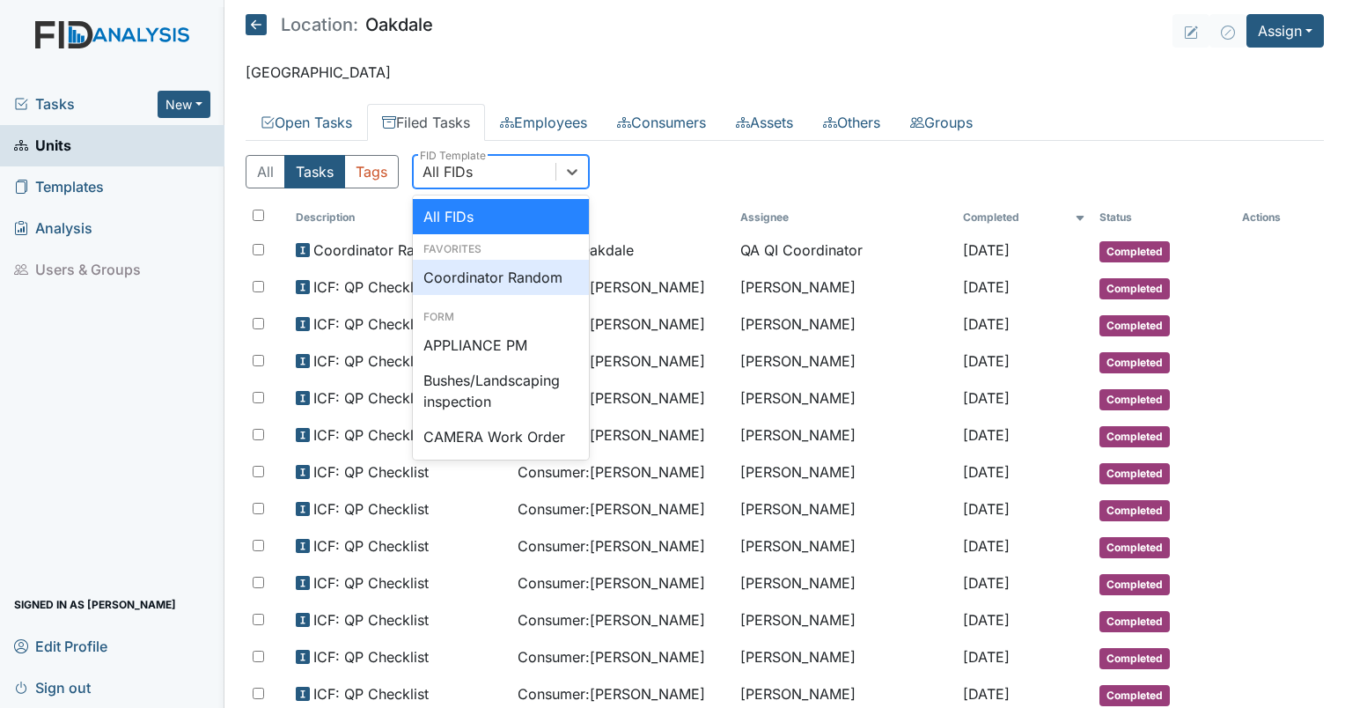
click at [458, 268] on div "Coordinator Random" at bounding box center [501, 277] width 176 height 35
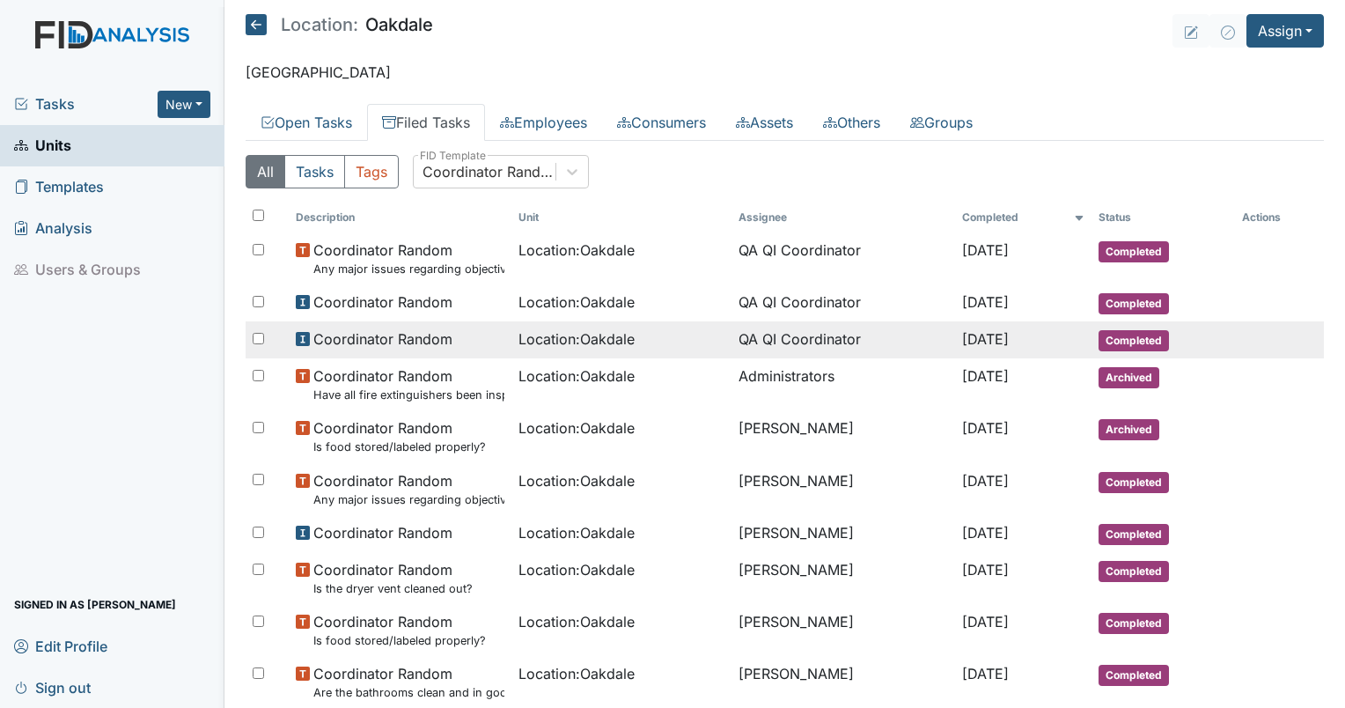
click at [557, 321] on td "Location : Oakdale" at bounding box center [621, 339] width 220 height 37
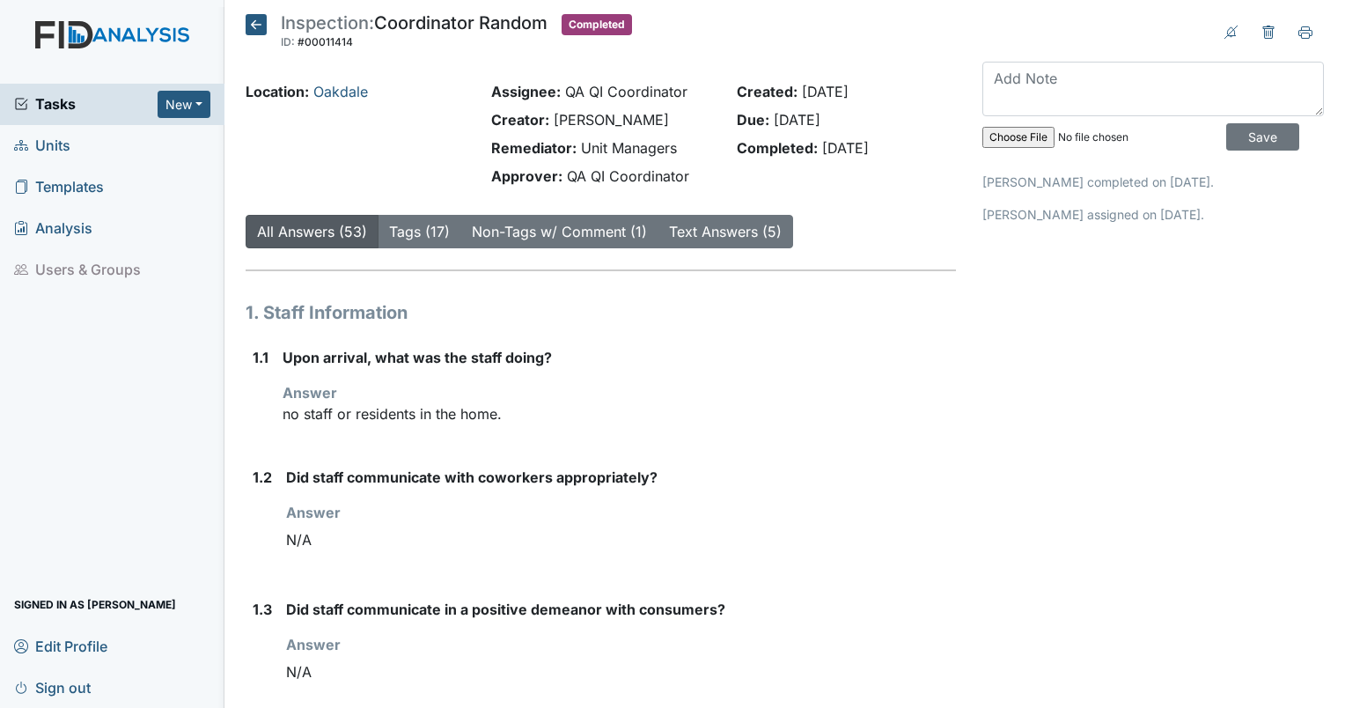
click at [275, 390] on div "1.1 Upon arrival, what was the staff doing? Answer no staff or residents in the…" at bounding box center [601, 393] width 710 height 92
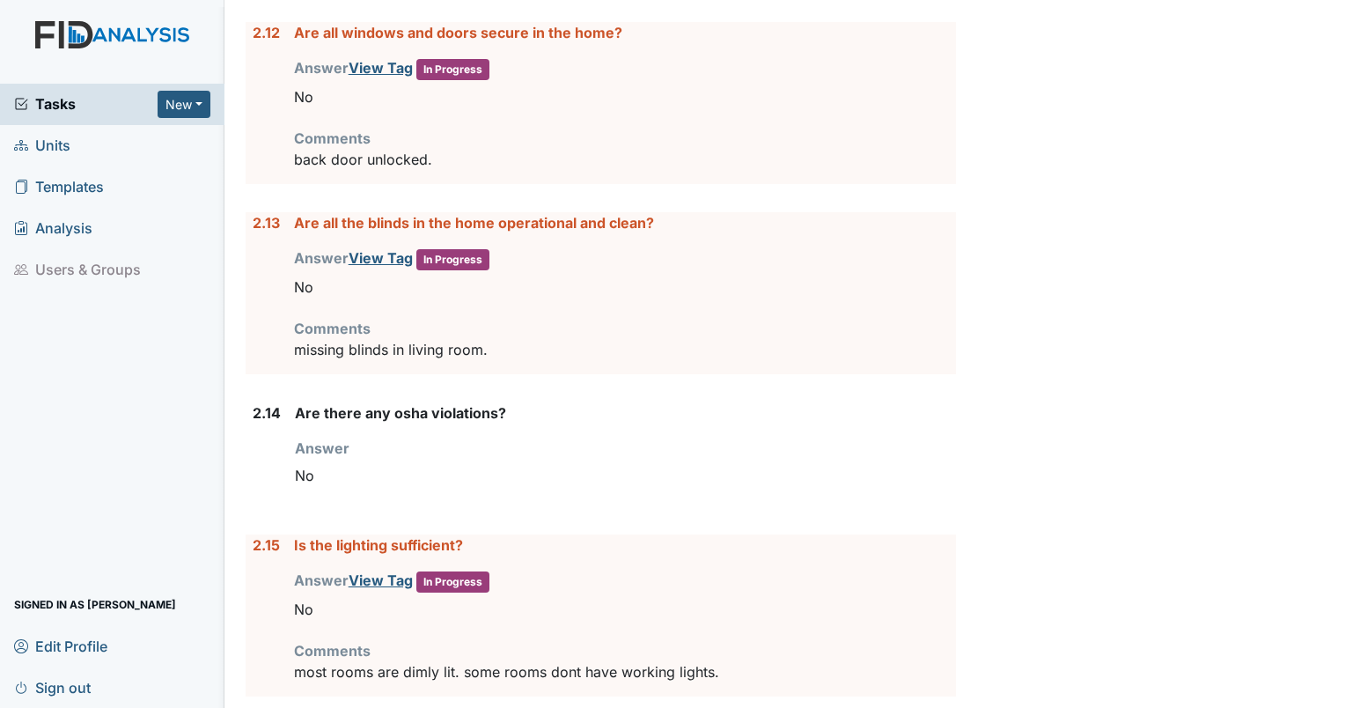
scroll to position [3902, 0]
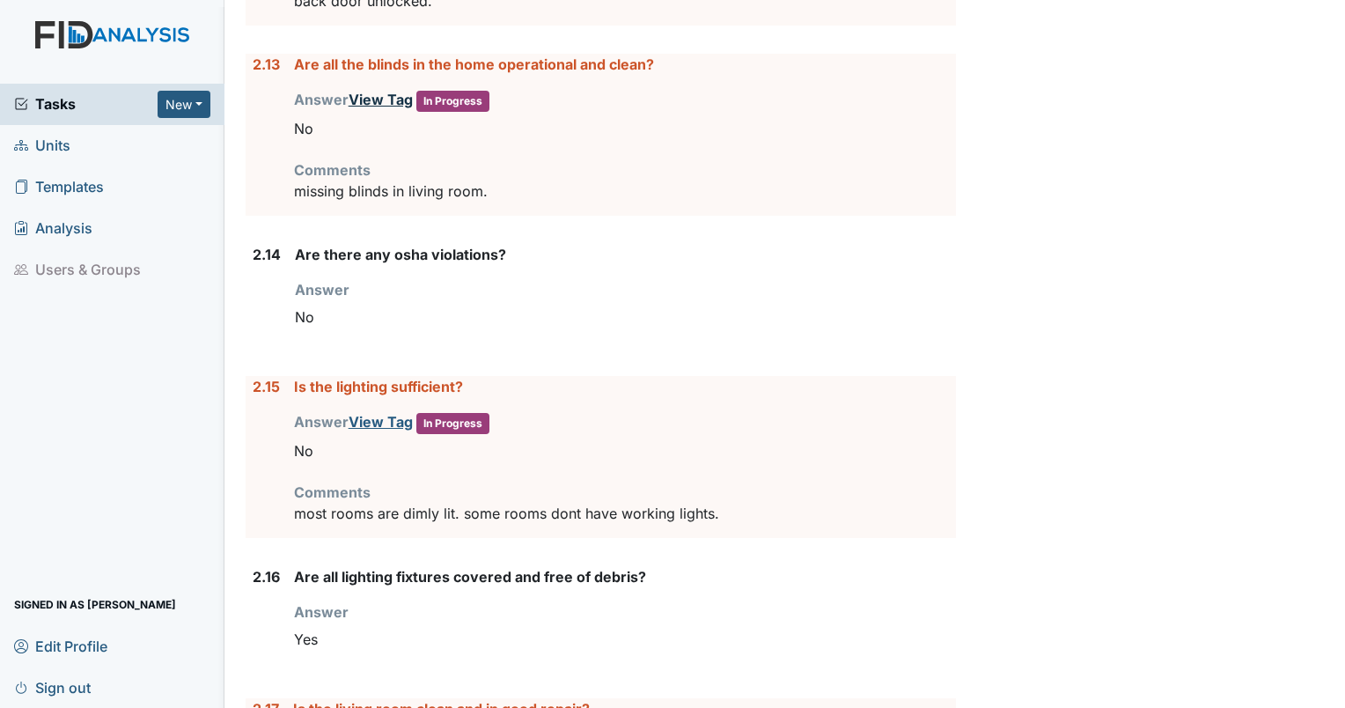
click at [370, 91] on link "View Tag" at bounding box center [381, 100] width 64 height 18
click at [373, 413] on link "View Tag" at bounding box center [381, 422] width 64 height 18
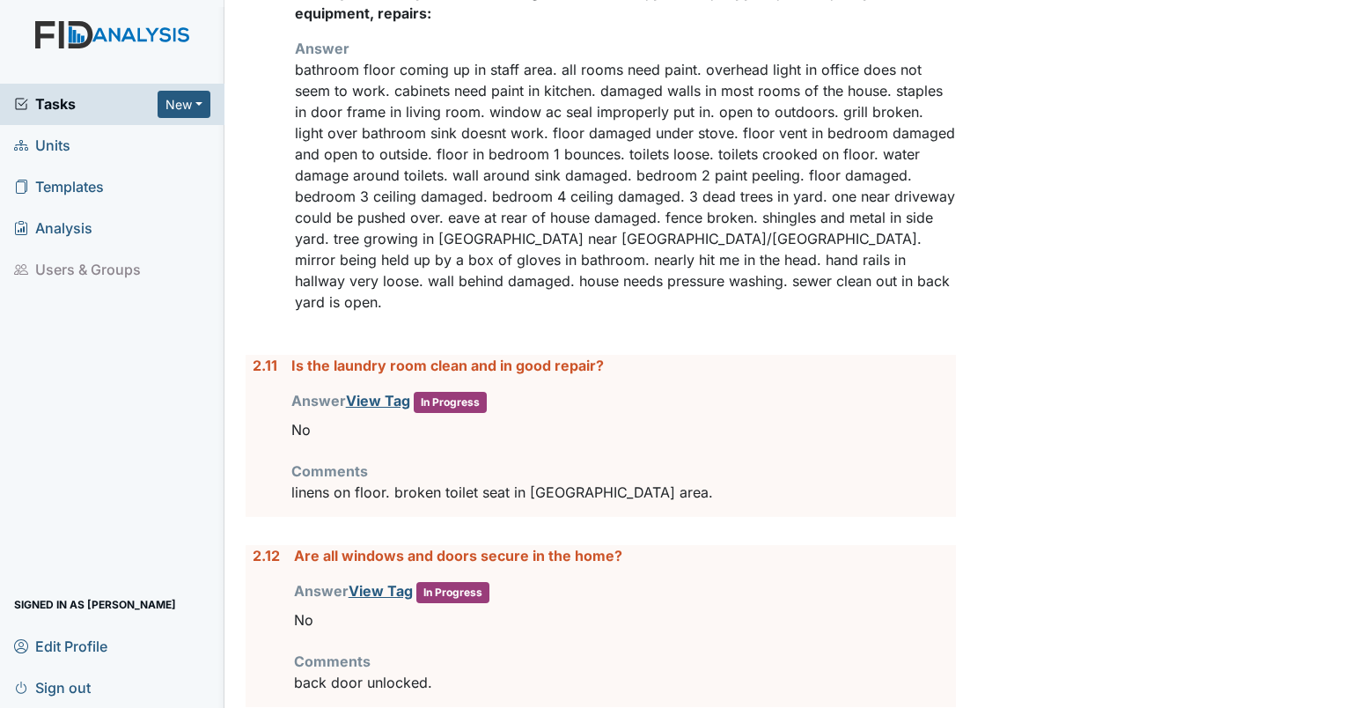
scroll to position [3127, 0]
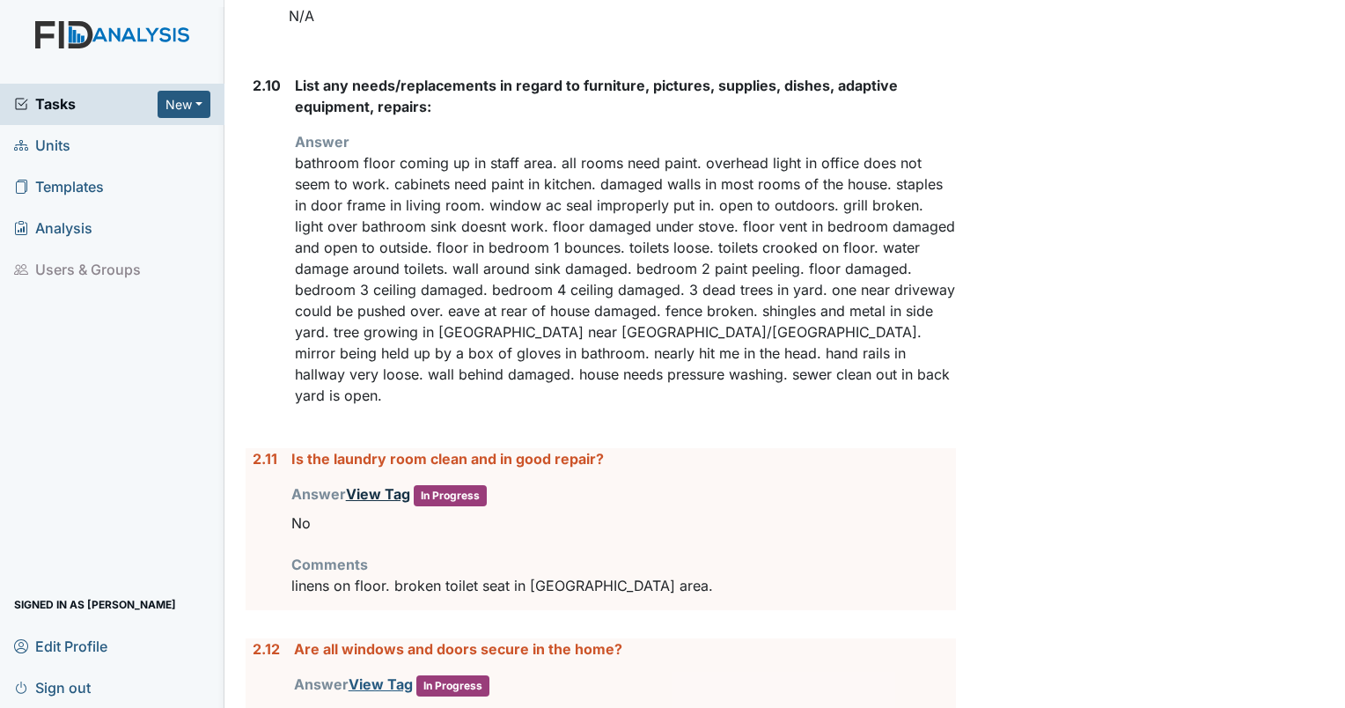
click at [378, 485] on link "View Tag" at bounding box center [378, 494] width 64 height 18
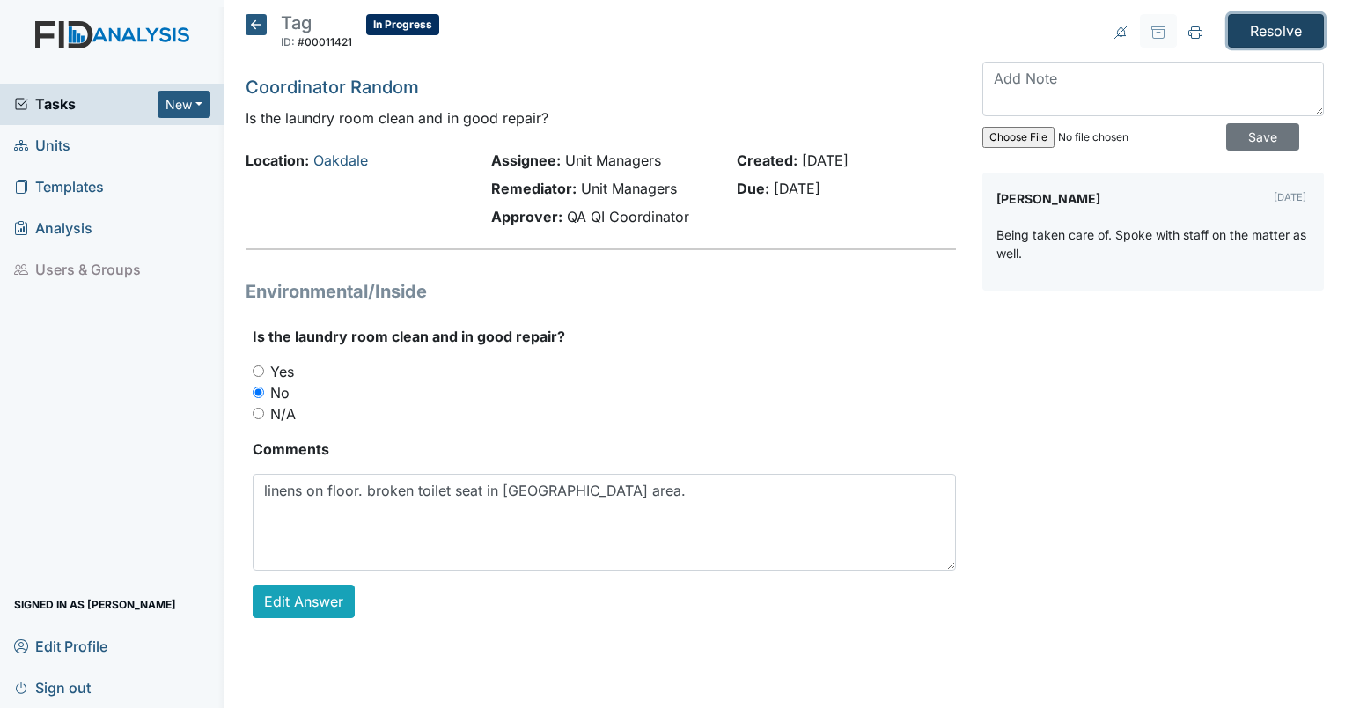
click at [1271, 34] on input "Resolve" at bounding box center [1276, 30] width 96 height 33
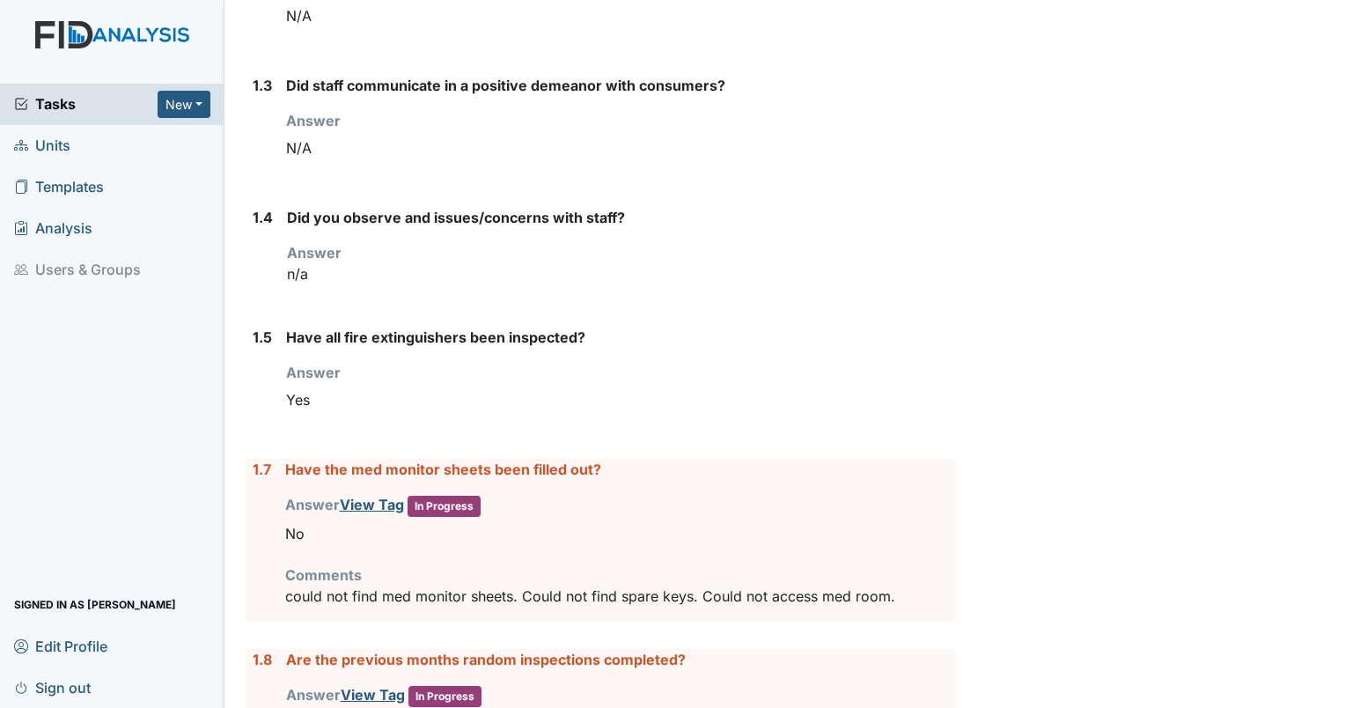
scroll to position [676, 0]
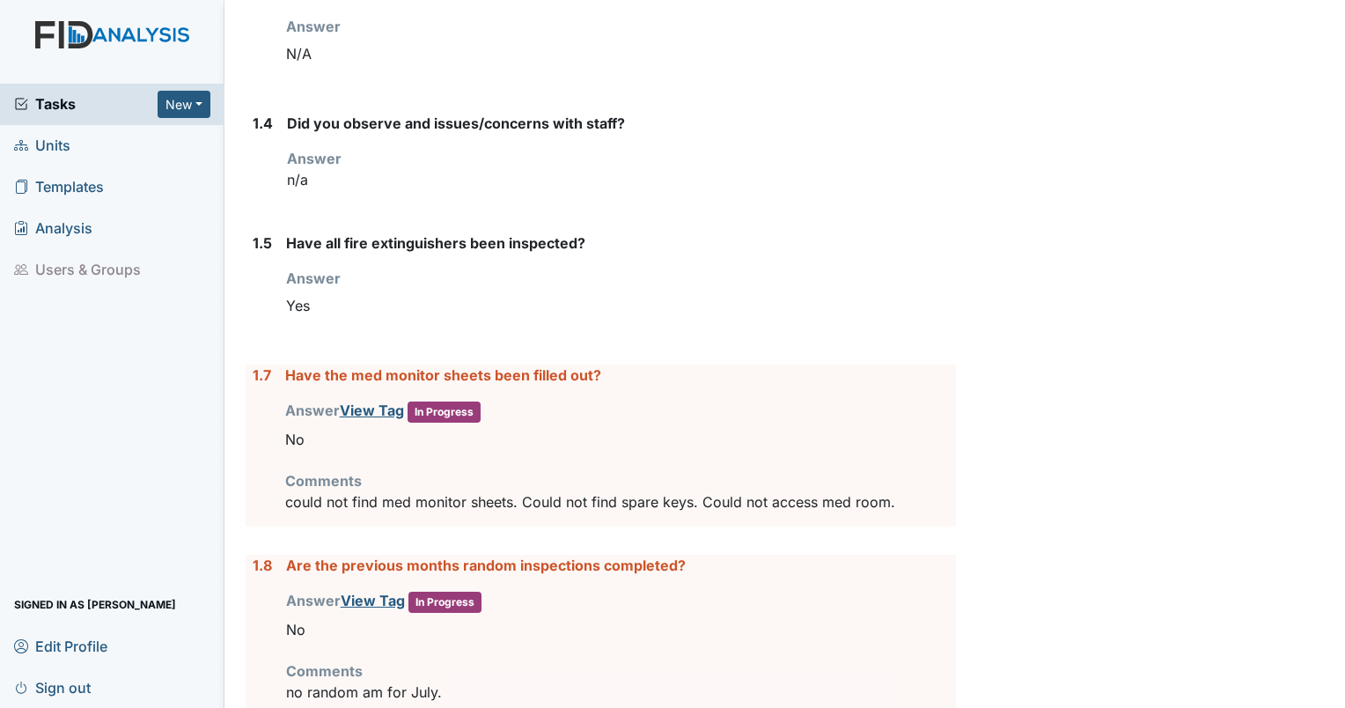
click at [429, 411] on span "In Progress" at bounding box center [444, 411] width 73 height 21
click at [377, 405] on link "View Tag" at bounding box center [372, 410] width 64 height 18
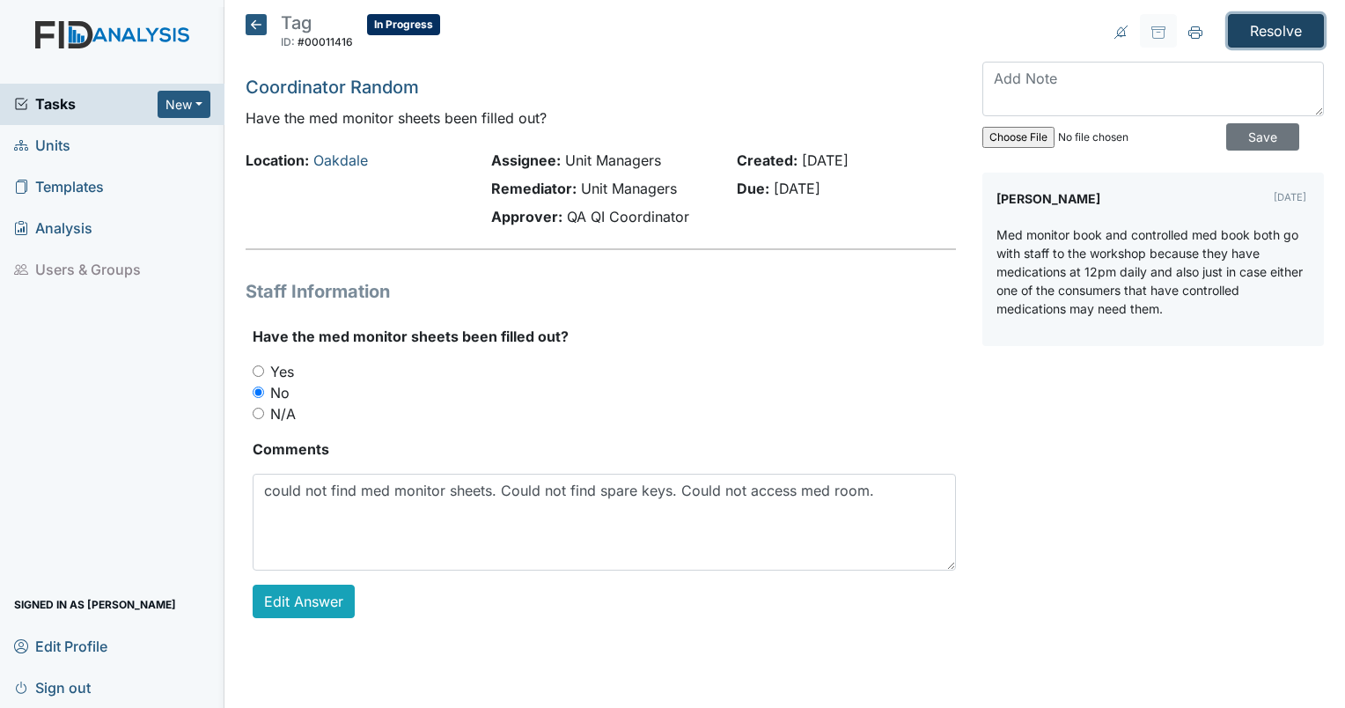
click at [1260, 29] on input "Resolve" at bounding box center [1276, 30] width 96 height 33
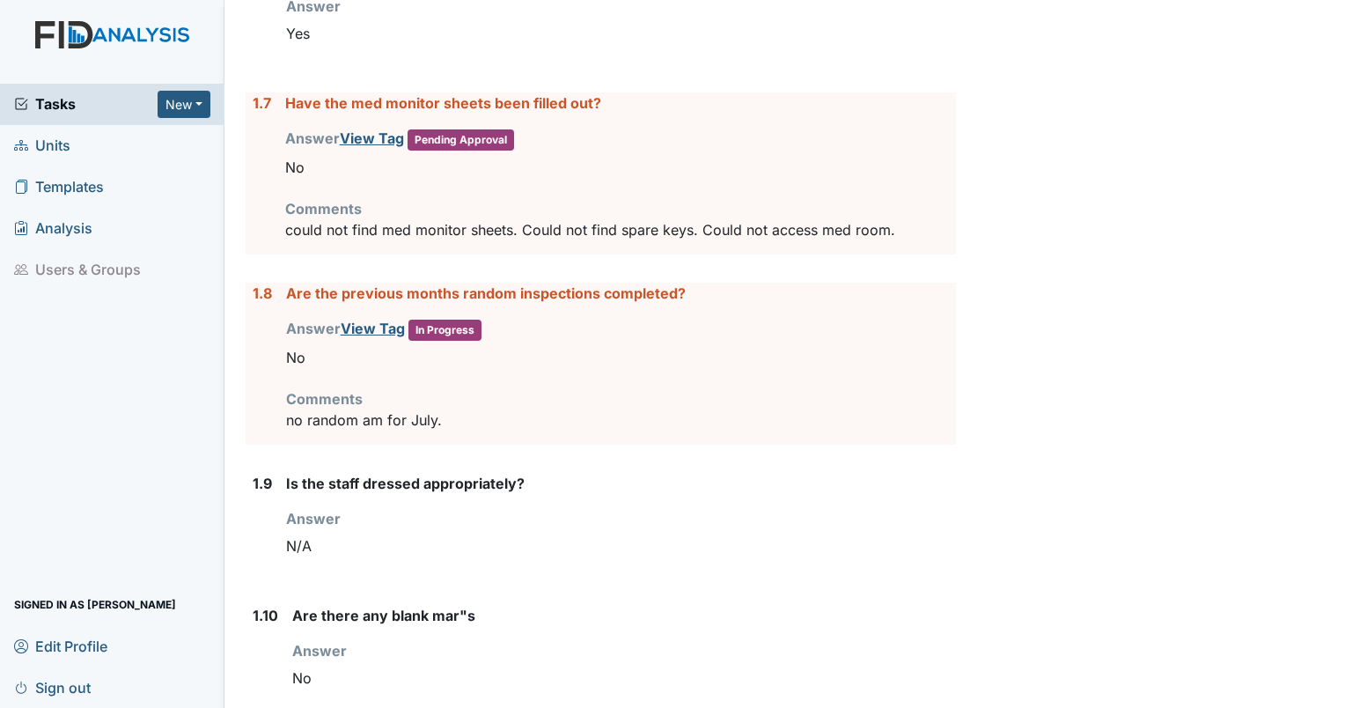
scroll to position [1004, 0]
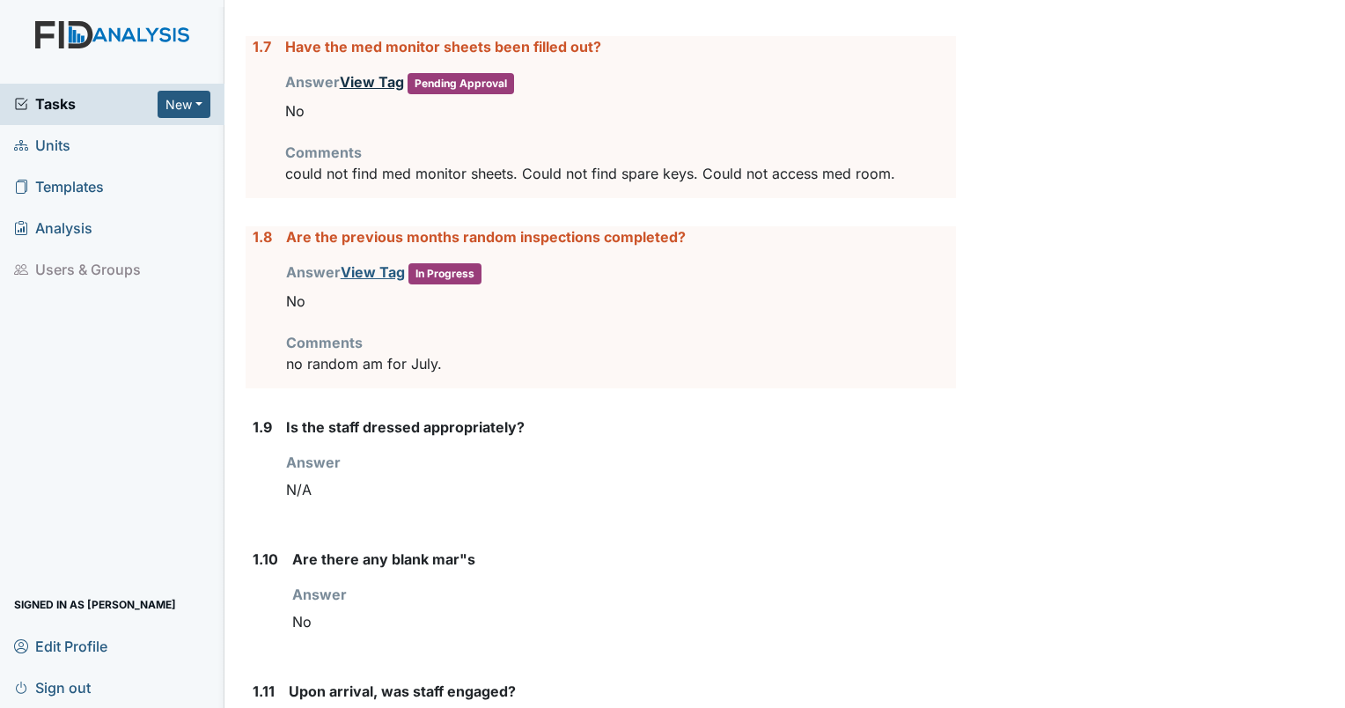
click at [380, 77] on link "View Tag" at bounding box center [372, 82] width 64 height 18
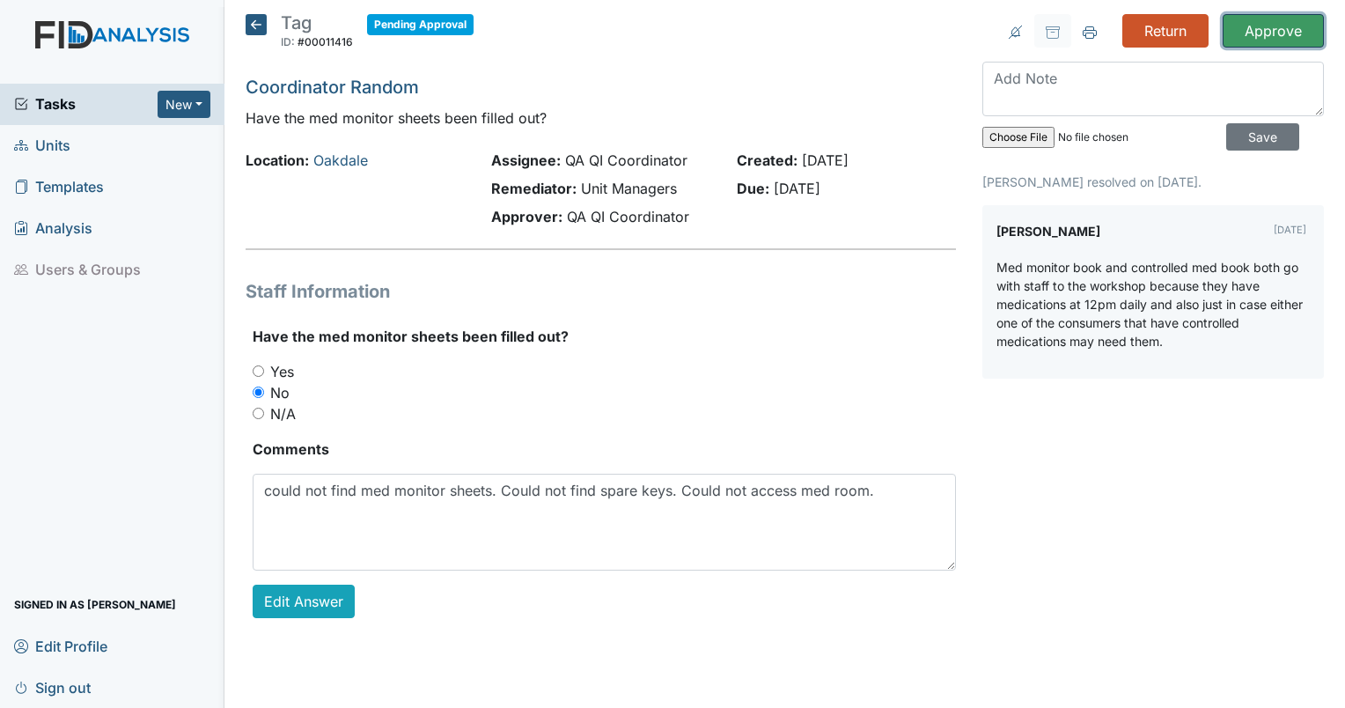
click at [1273, 31] on input "Approve" at bounding box center [1273, 30] width 101 height 33
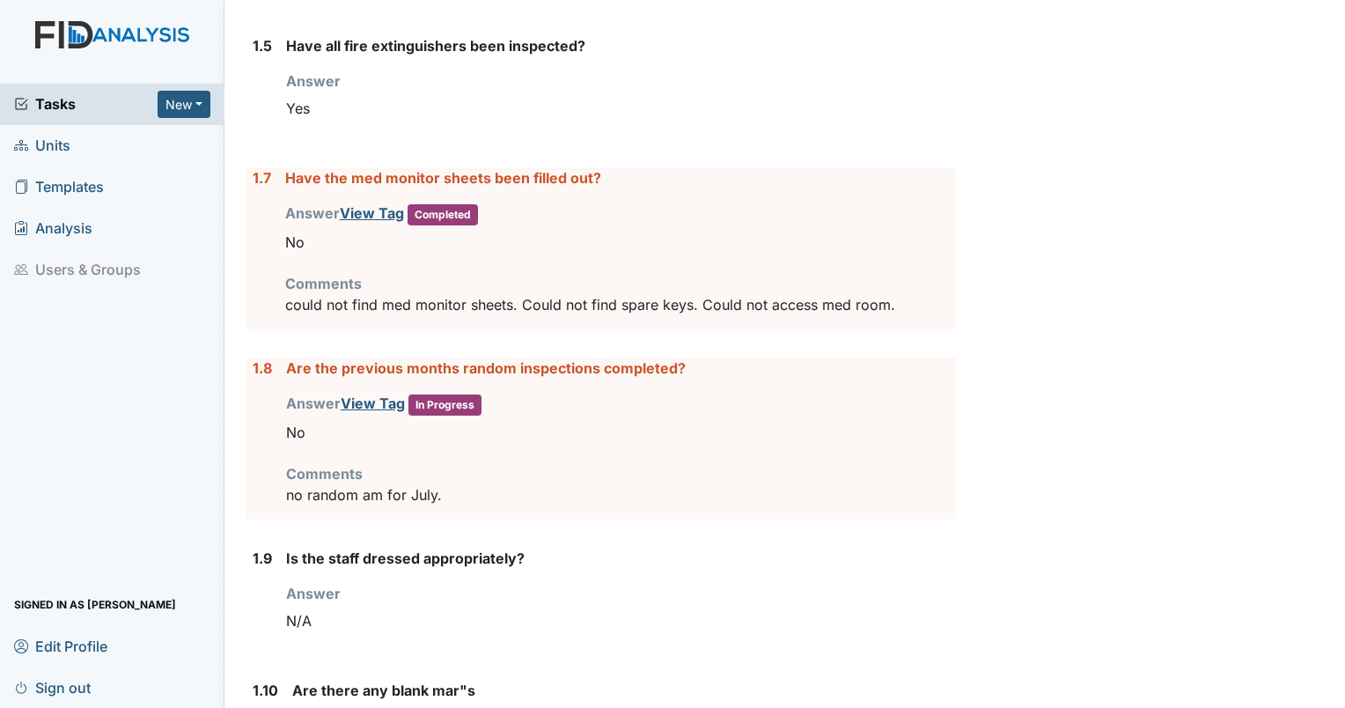
scroll to position [1004, 0]
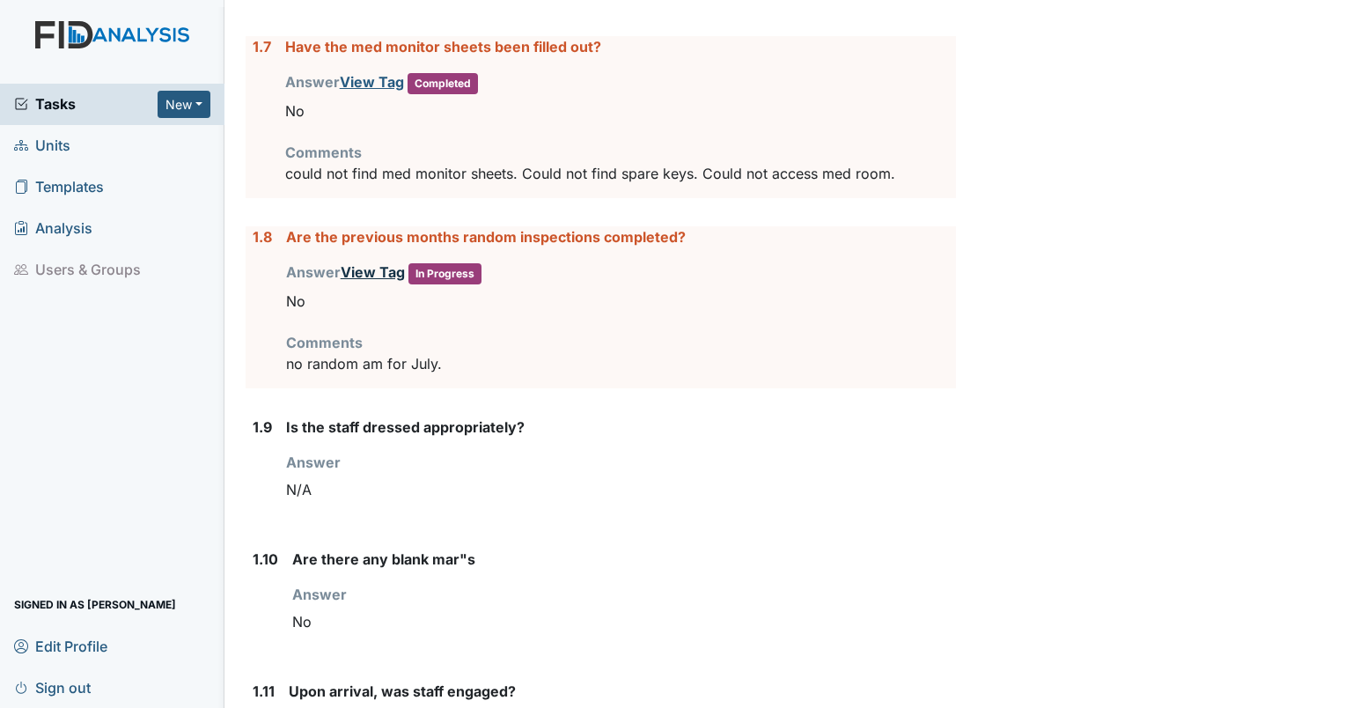
click at [373, 270] on link "View Tag" at bounding box center [373, 272] width 64 height 18
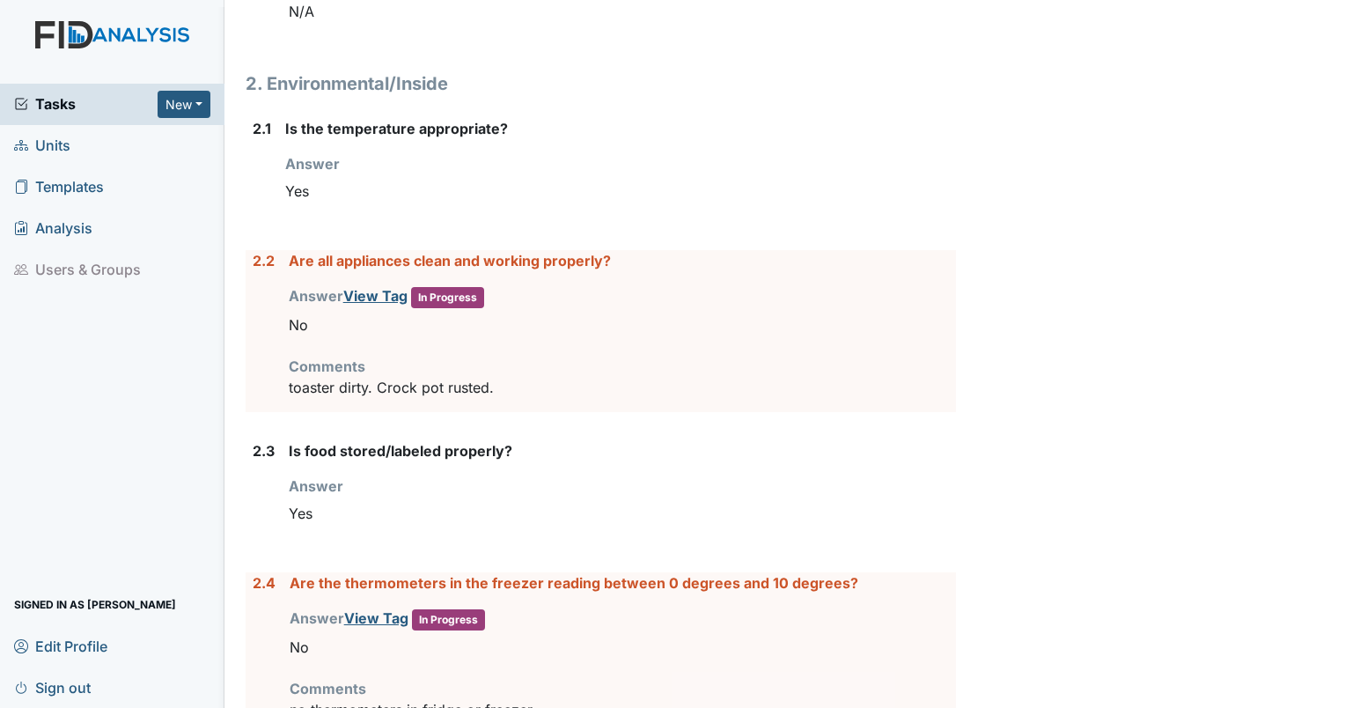
scroll to position [1869, 0]
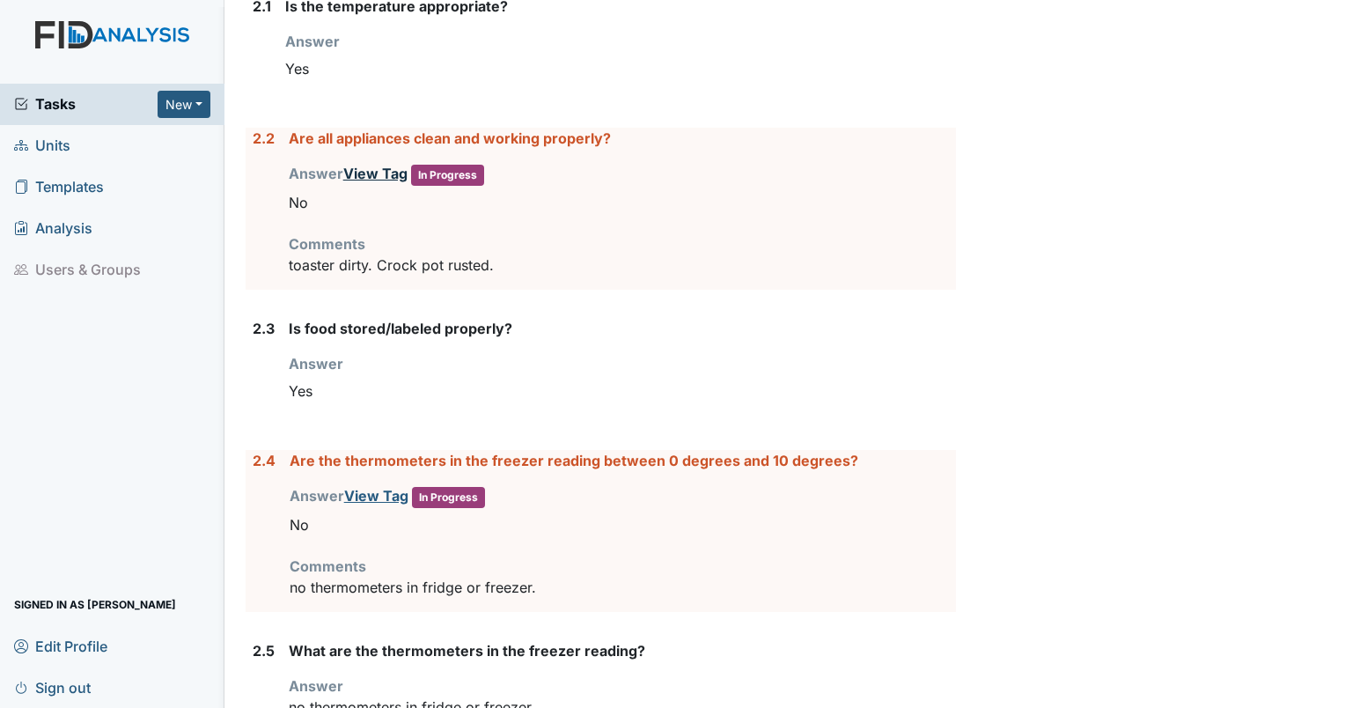
click at [376, 173] on link "View Tag" at bounding box center [375, 174] width 64 height 18
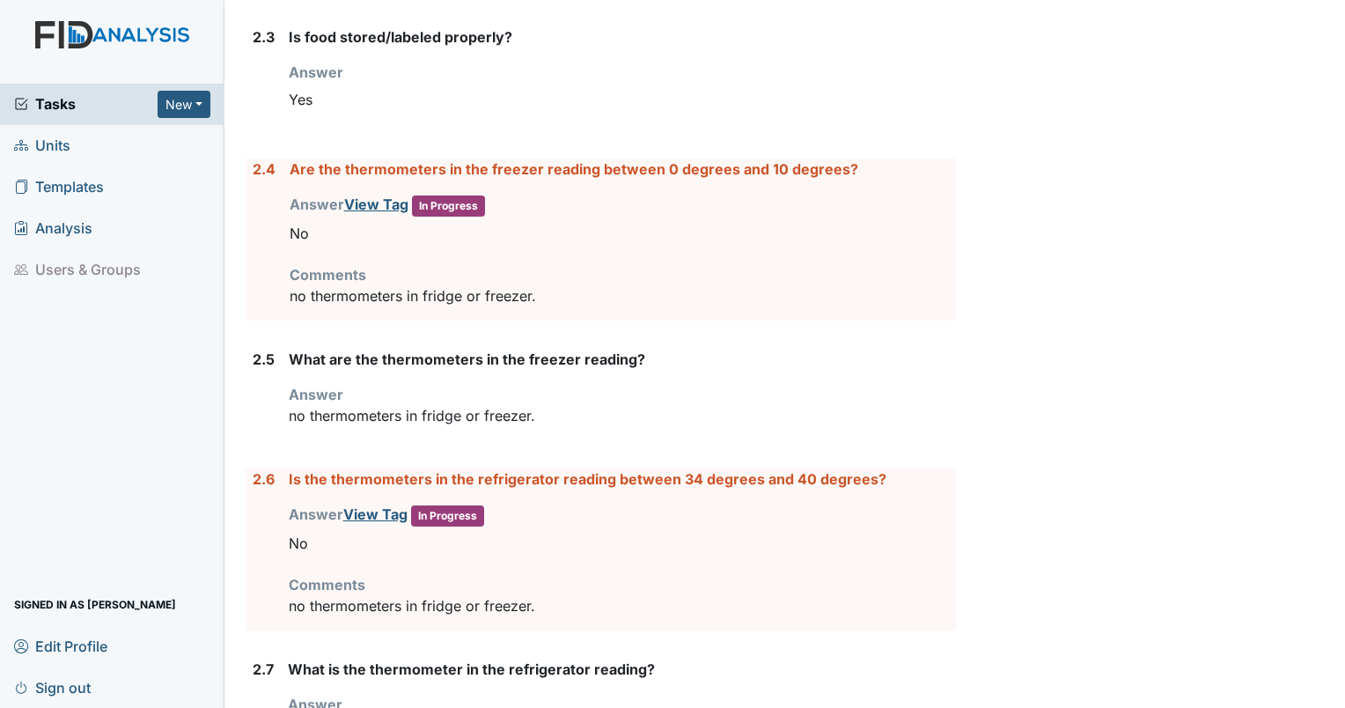
scroll to position [2169, 0]
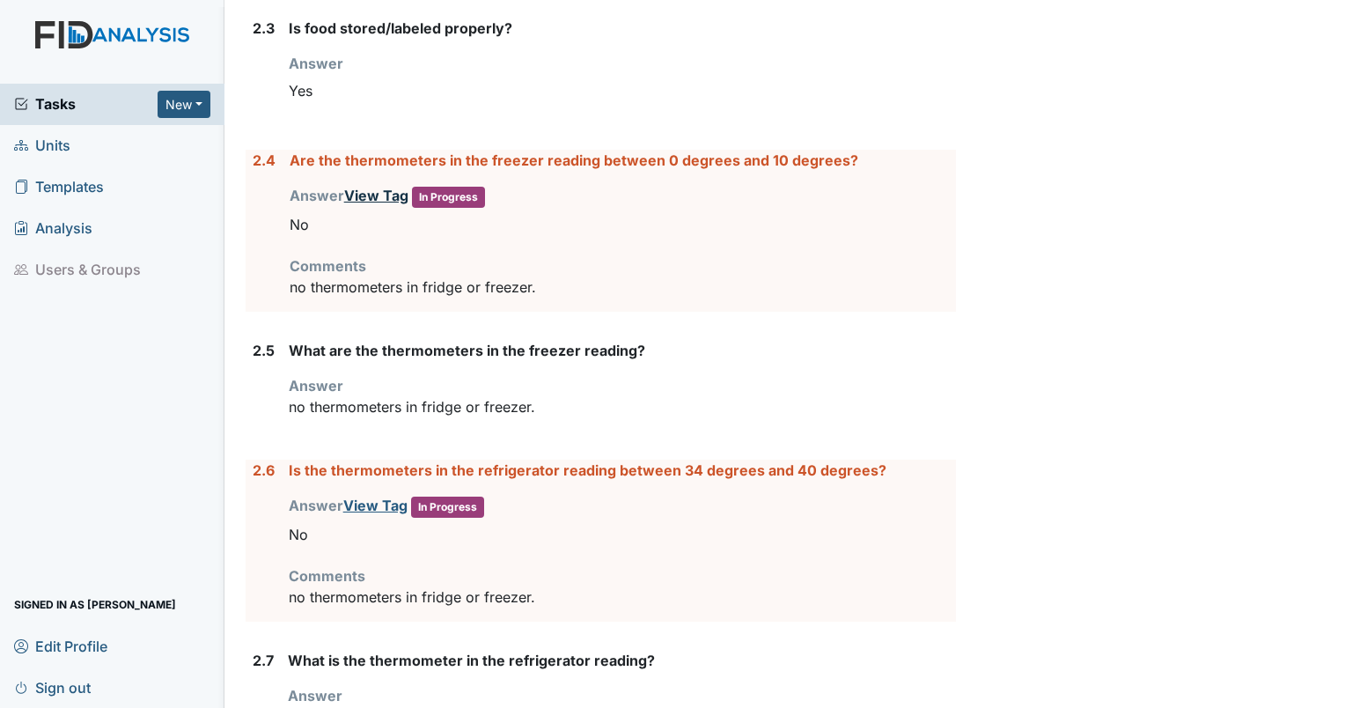
click at [364, 188] on link "View Tag" at bounding box center [376, 196] width 64 height 18
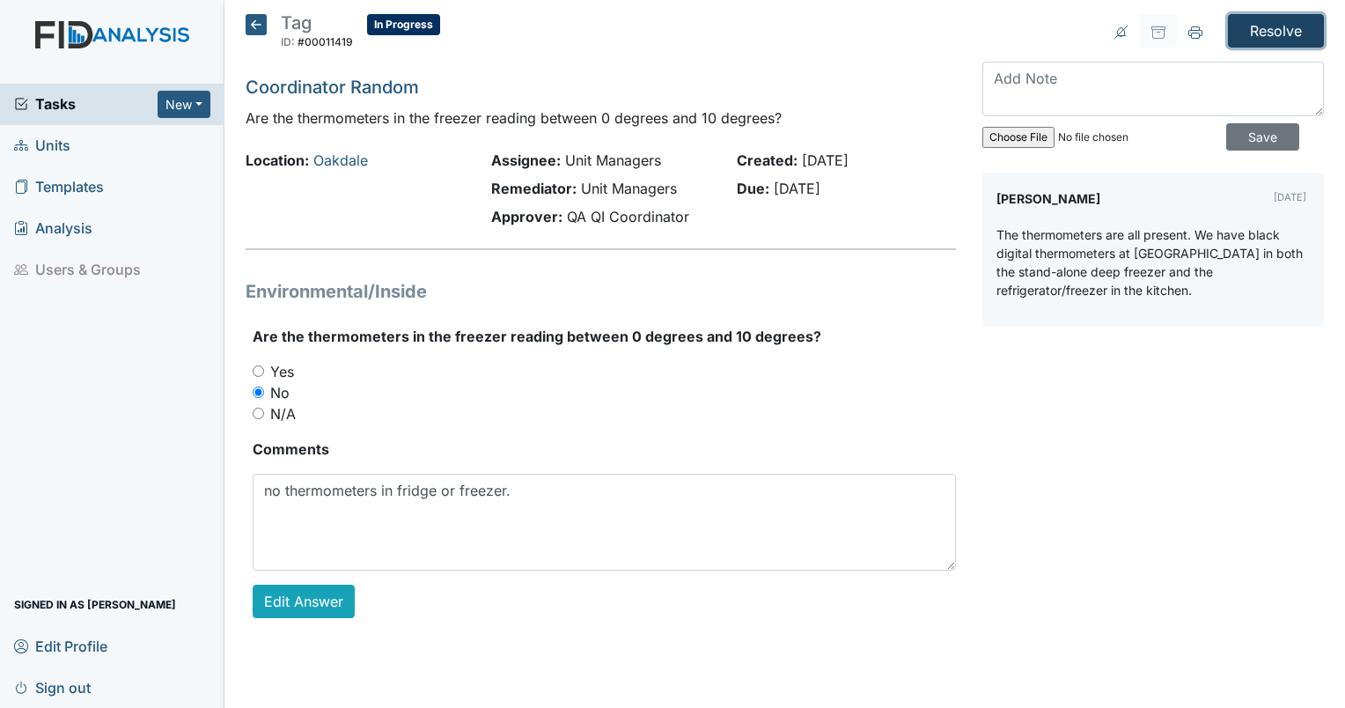
click at [1280, 26] on input "Resolve" at bounding box center [1276, 30] width 96 height 33
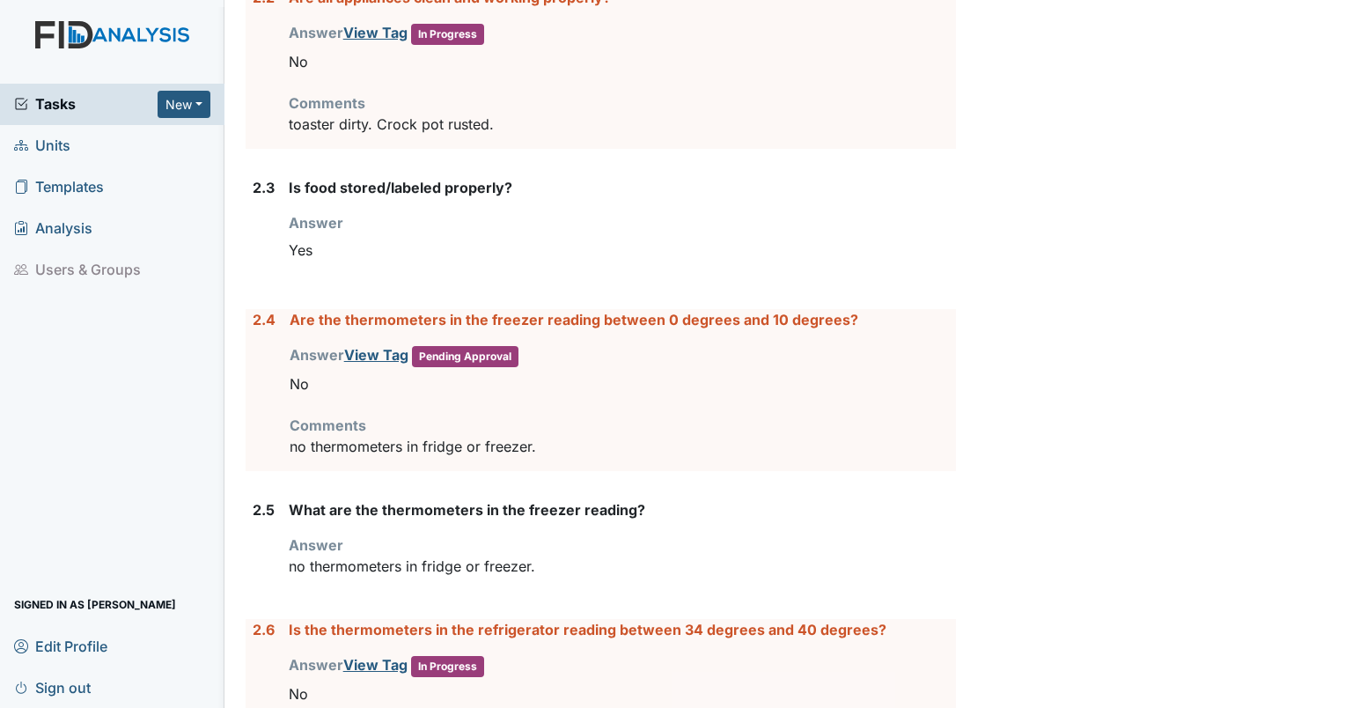
scroll to position [2028, 0]
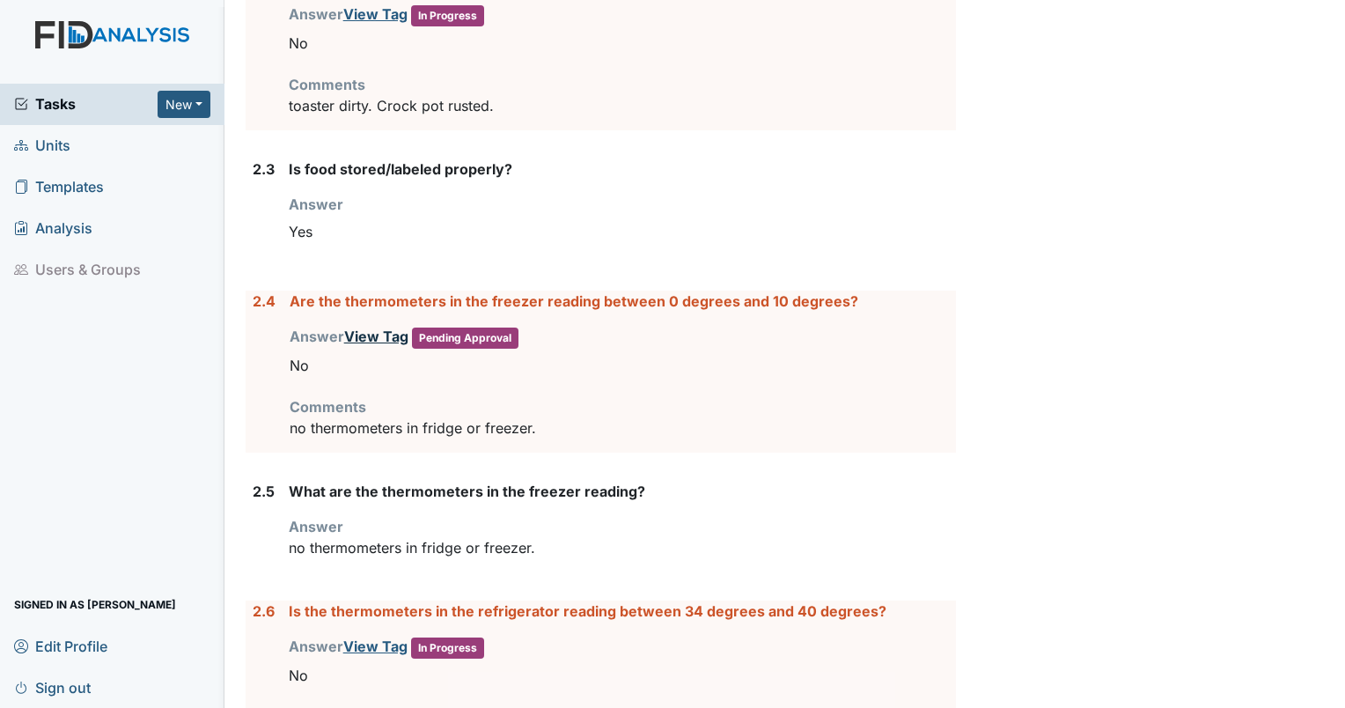
click at [377, 328] on link "View Tag" at bounding box center [376, 336] width 64 height 18
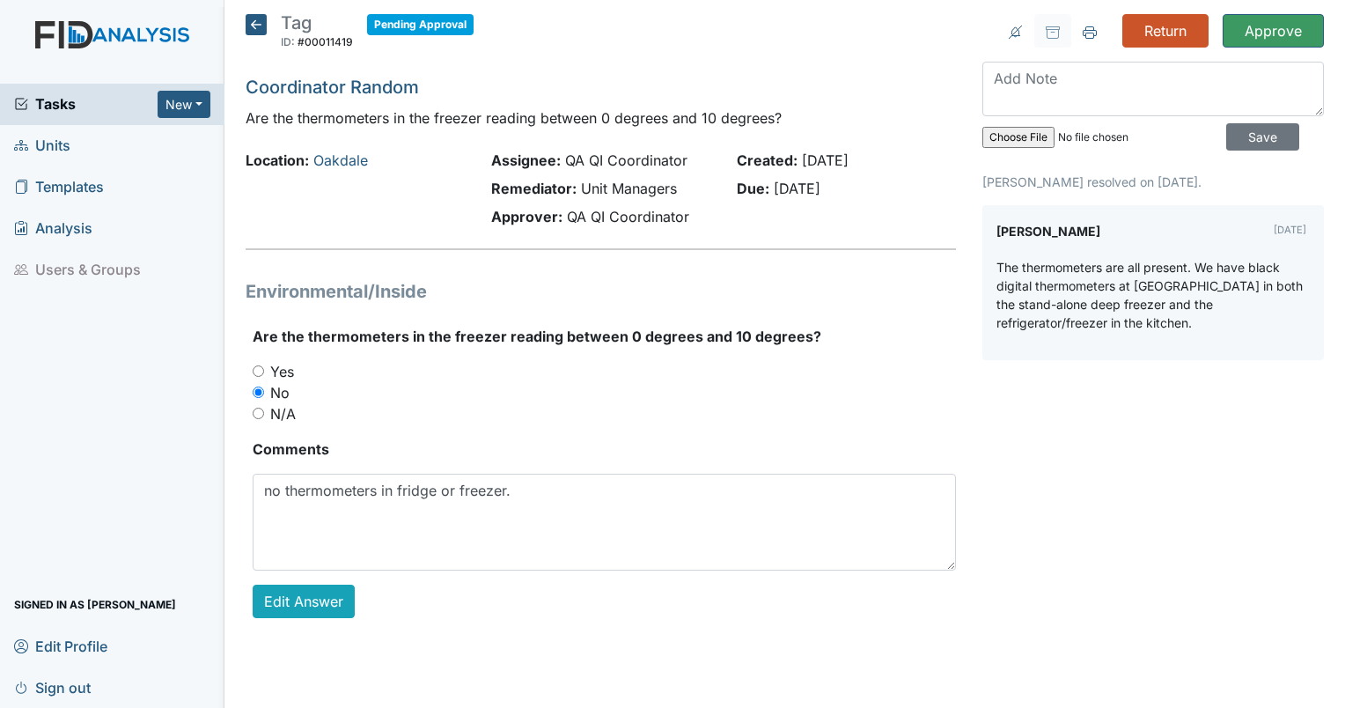
click at [1256, 29] on input "Approve" at bounding box center [1273, 30] width 101 height 33
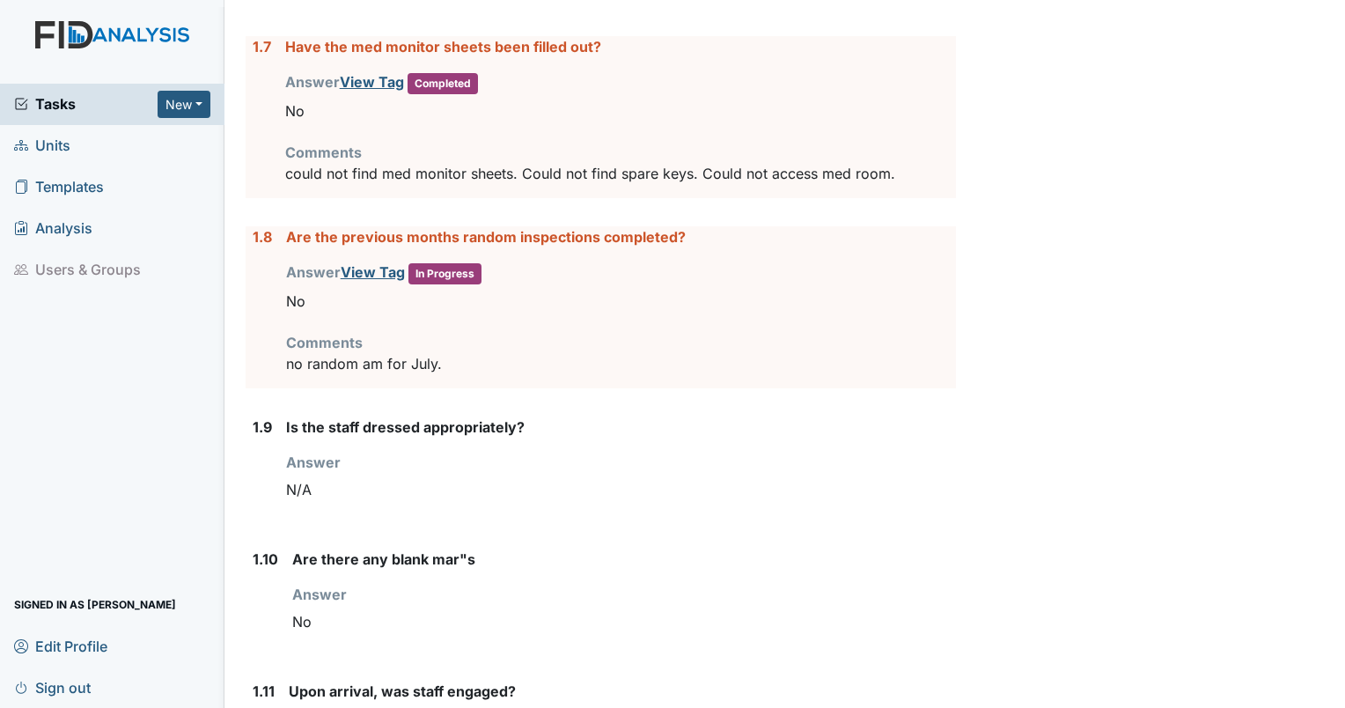
scroll to position [1014, 0]
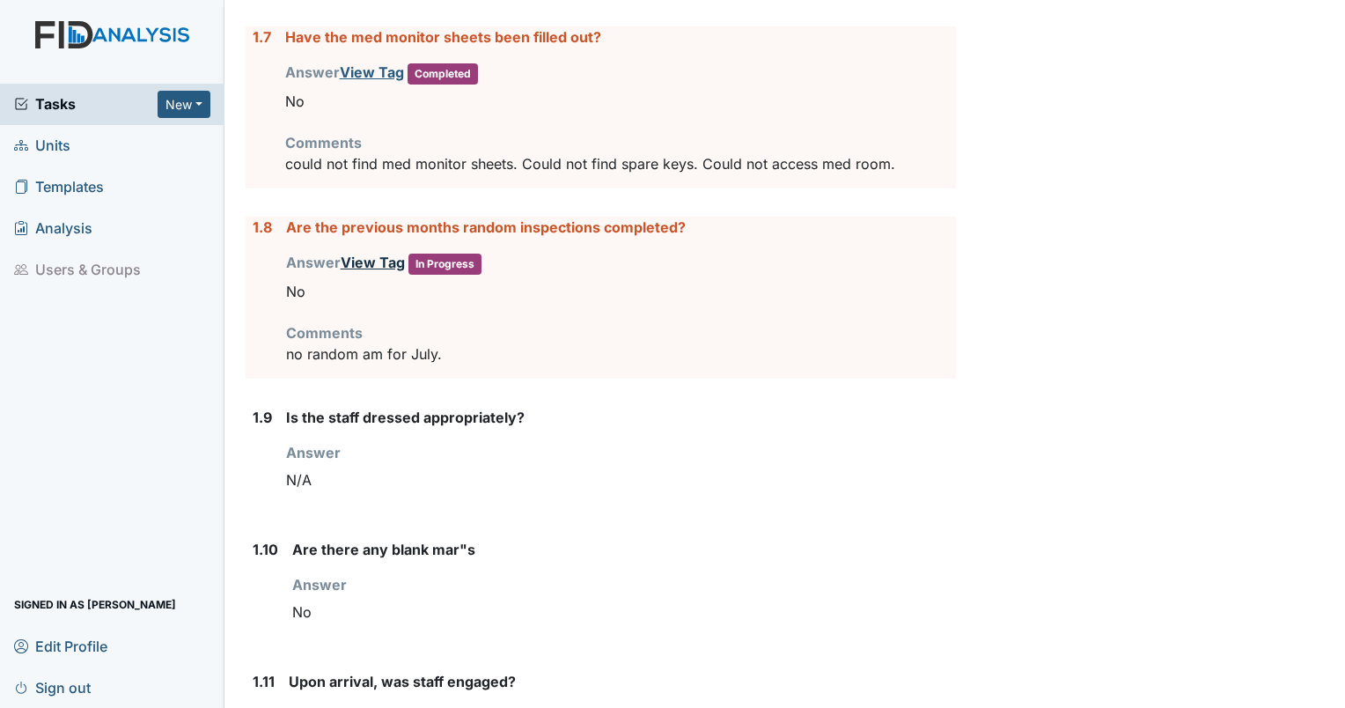
click at [377, 254] on link "View Tag" at bounding box center [373, 263] width 64 height 18
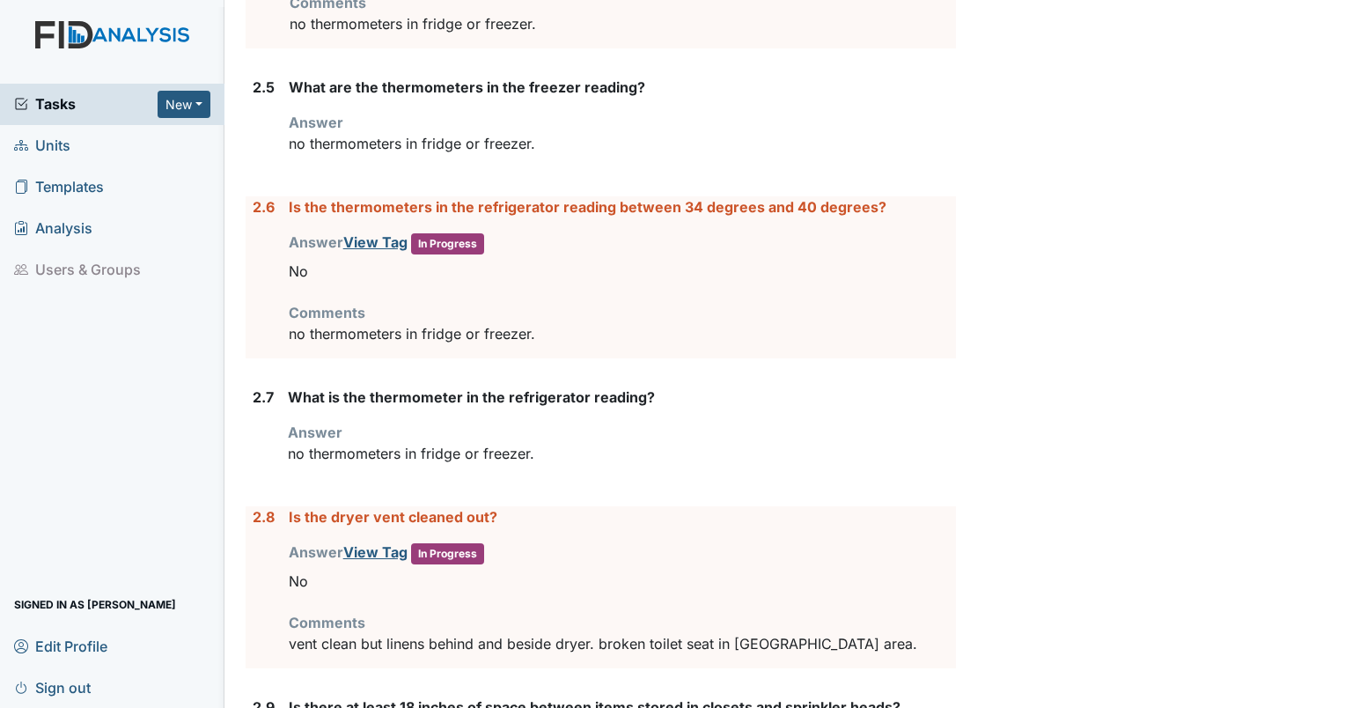
scroll to position [2451, 0]
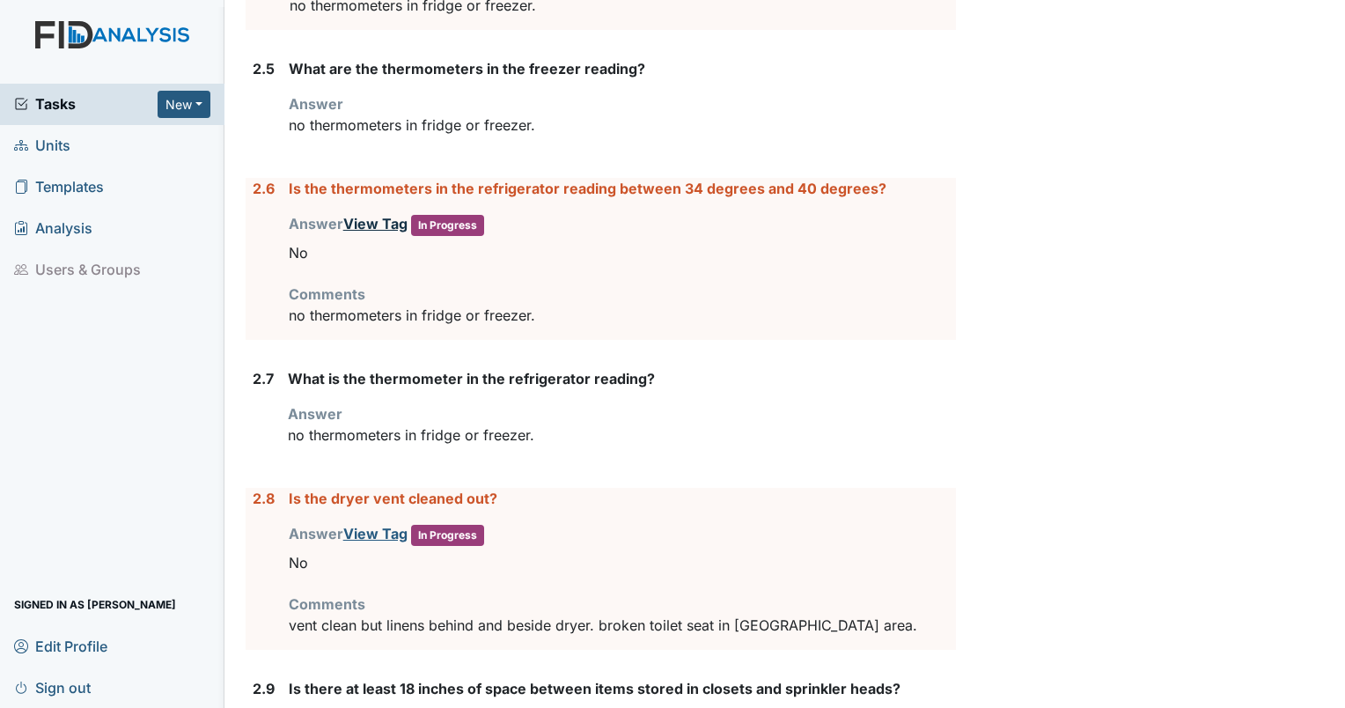
click at [372, 218] on link "View Tag" at bounding box center [375, 224] width 64 height 18
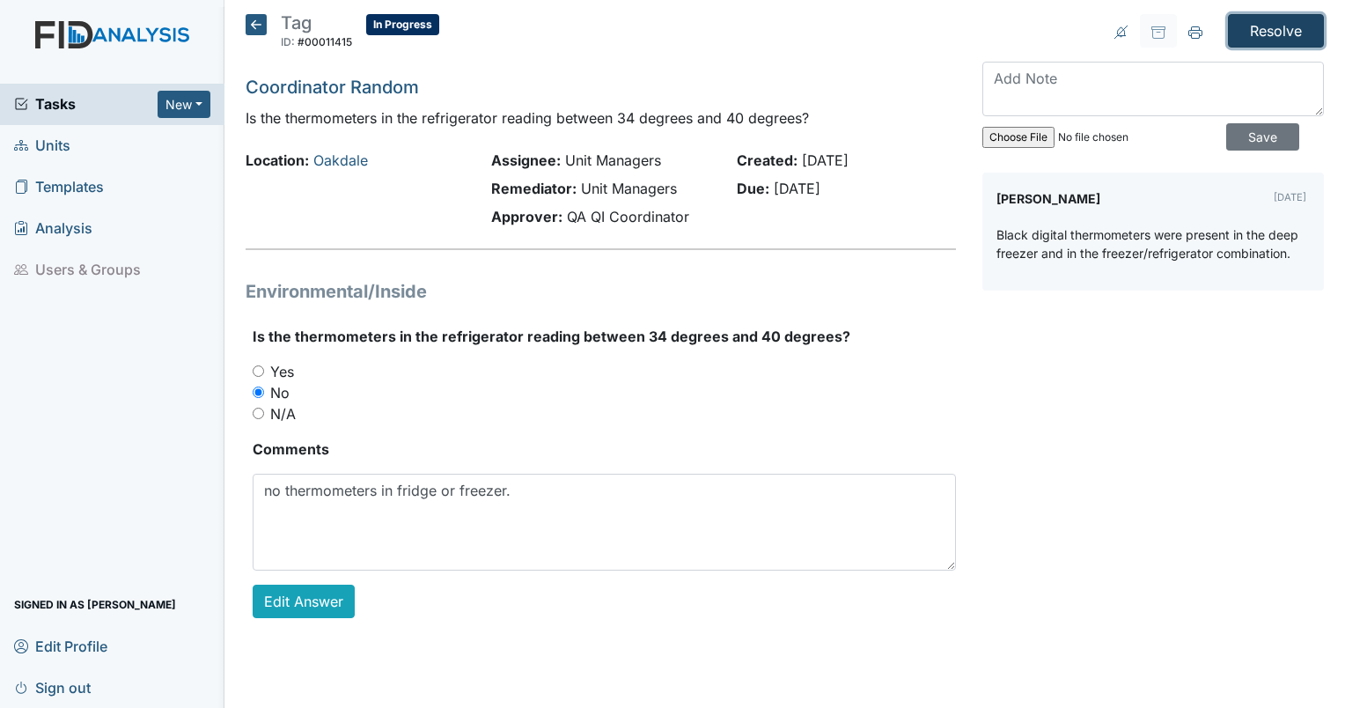
click at [1268, 44] on input "Resolve" at bounding box center [1276, 30] width 96 height 33
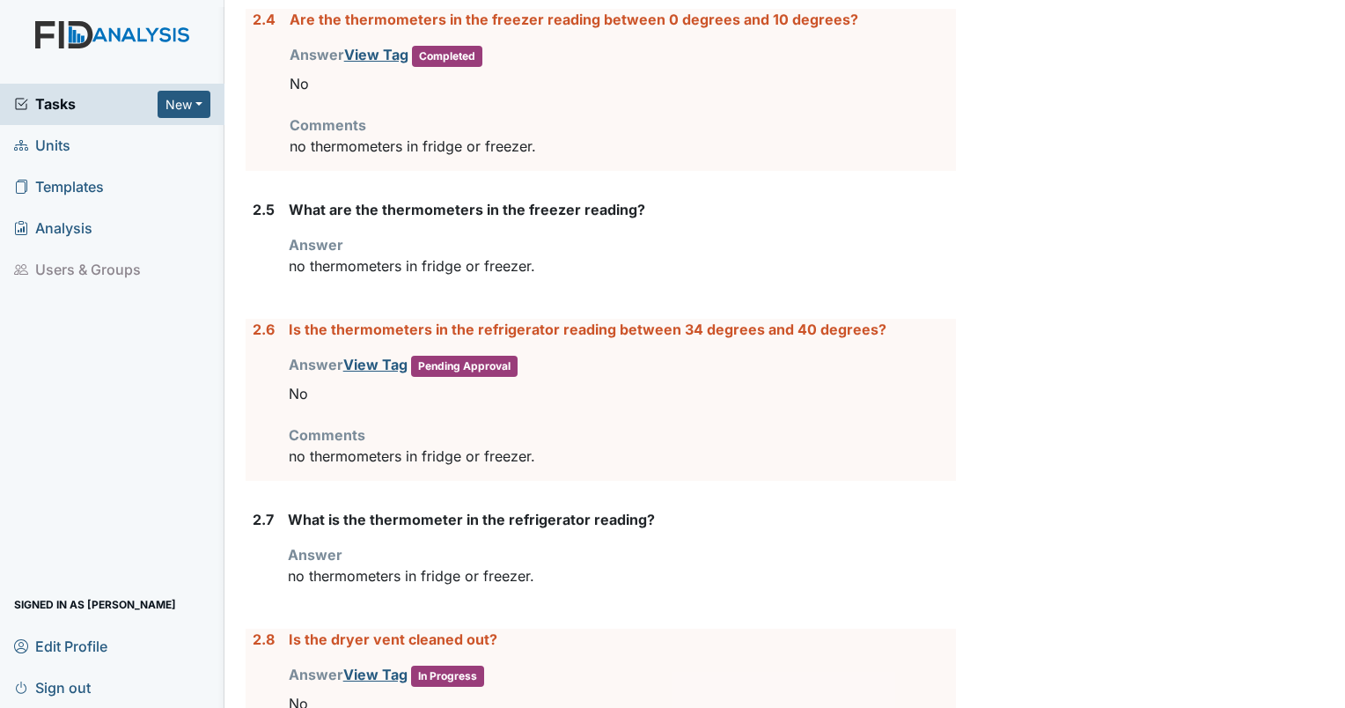
scroll to position [2422, 0]
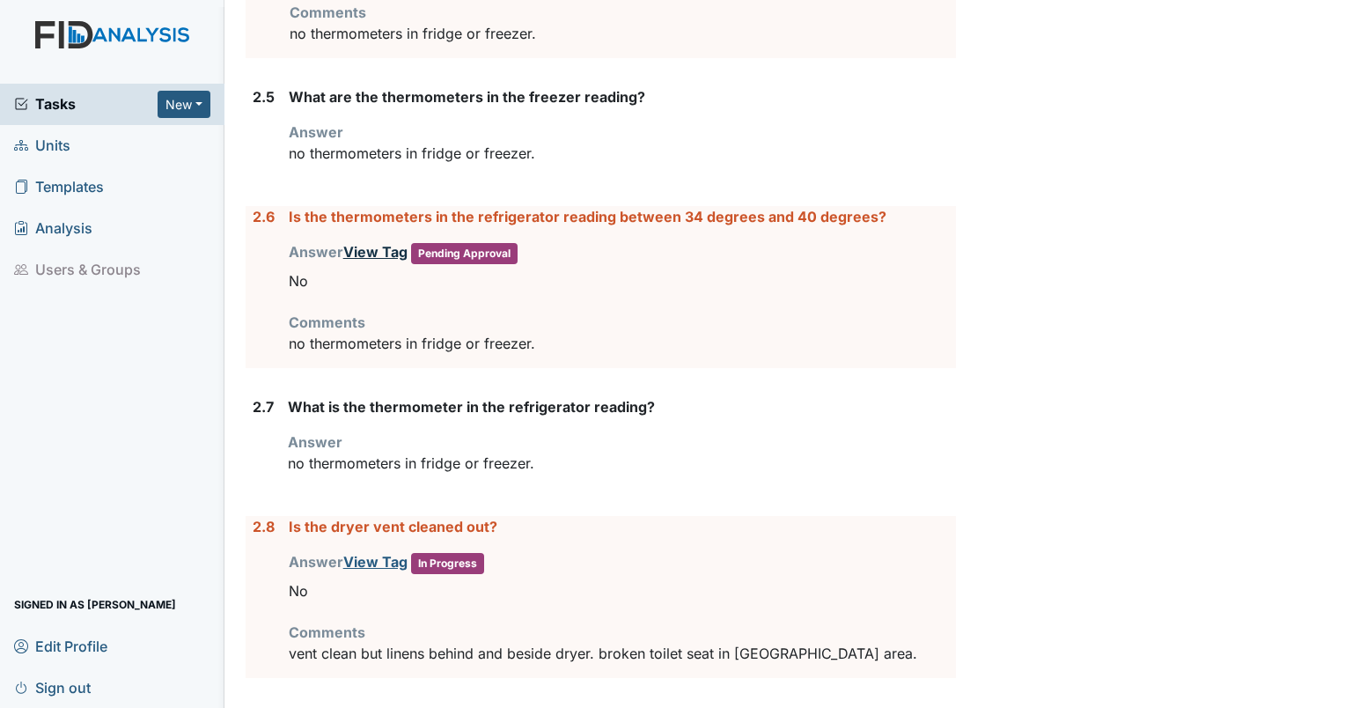
click at [389, 243] on link "View Tag" at bounding box center [375, 252] width 64 height 18
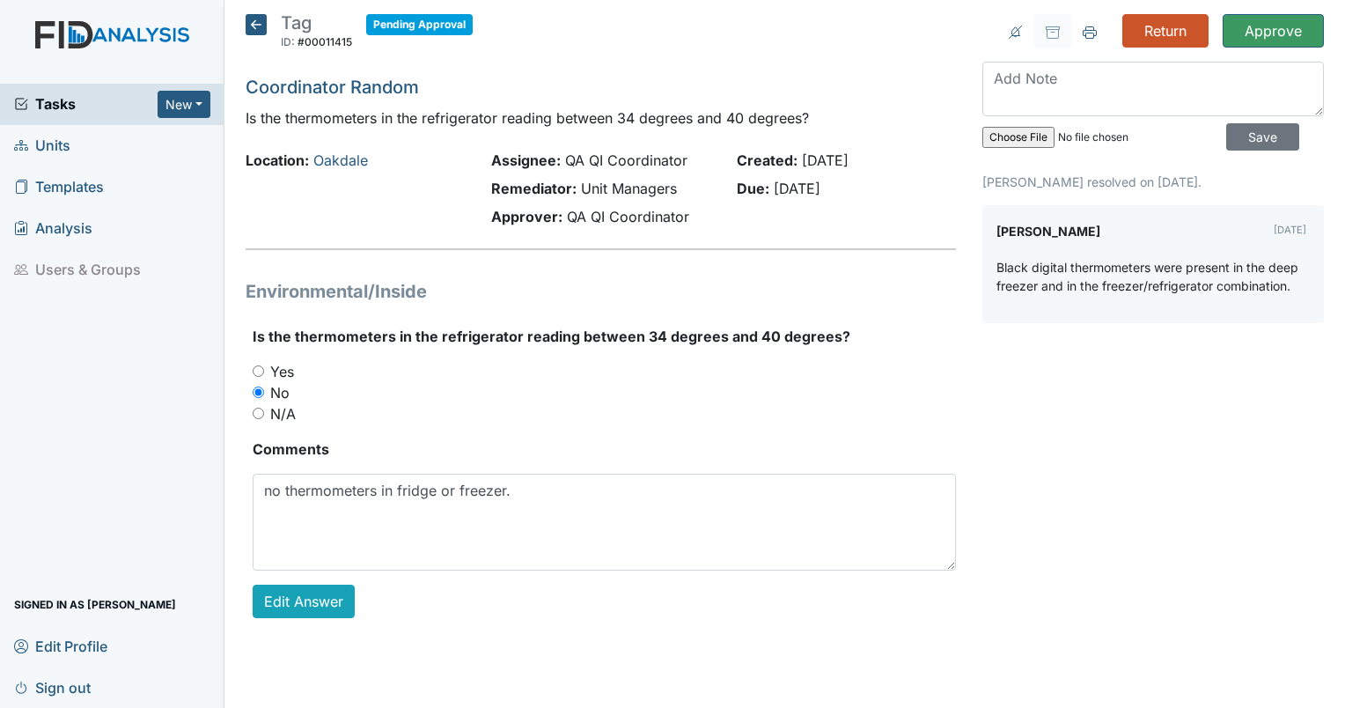
click at [1282, 47] on div "Return Approve Archive Task × Are you sure you want to archive this task? It wi…" at bounding box center [1153, 330] width 368 height 632
click at [1263, 39] on input "Approve" at bounding box center [1273, 30] width 101 height 33
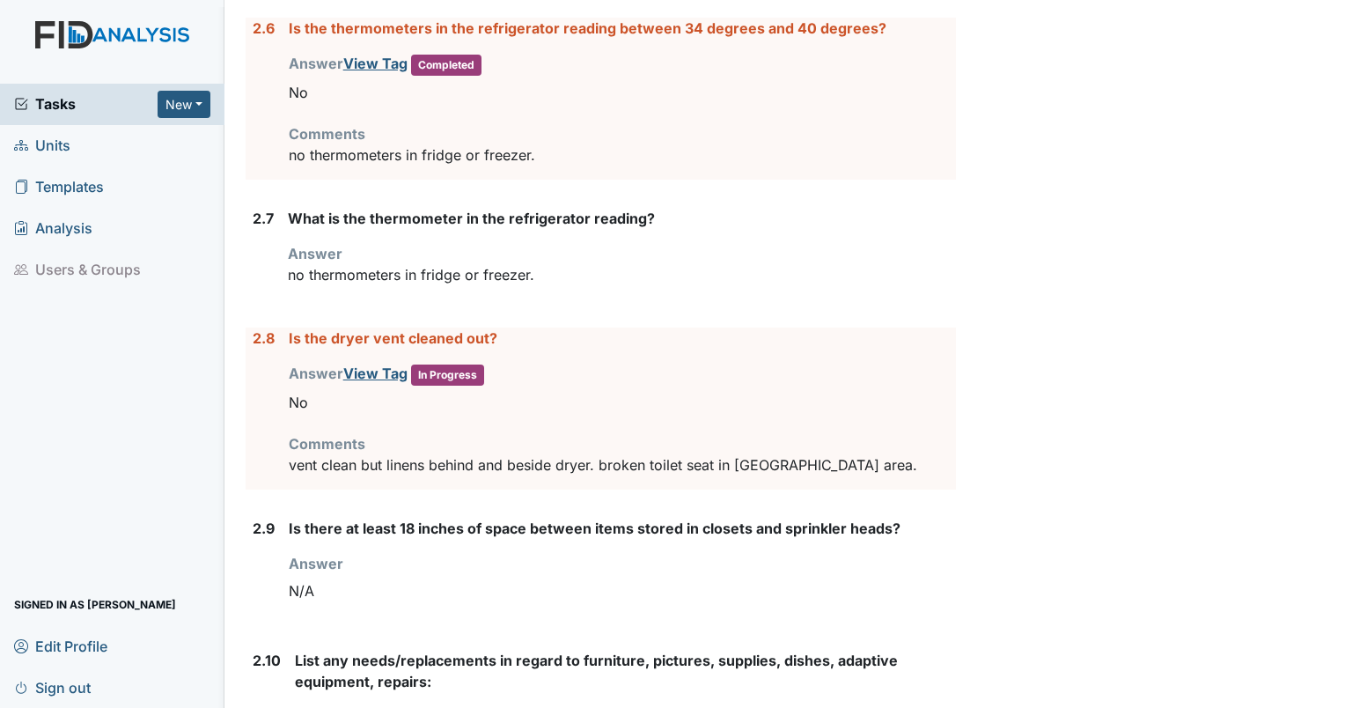
scroll to position [2620, 0]
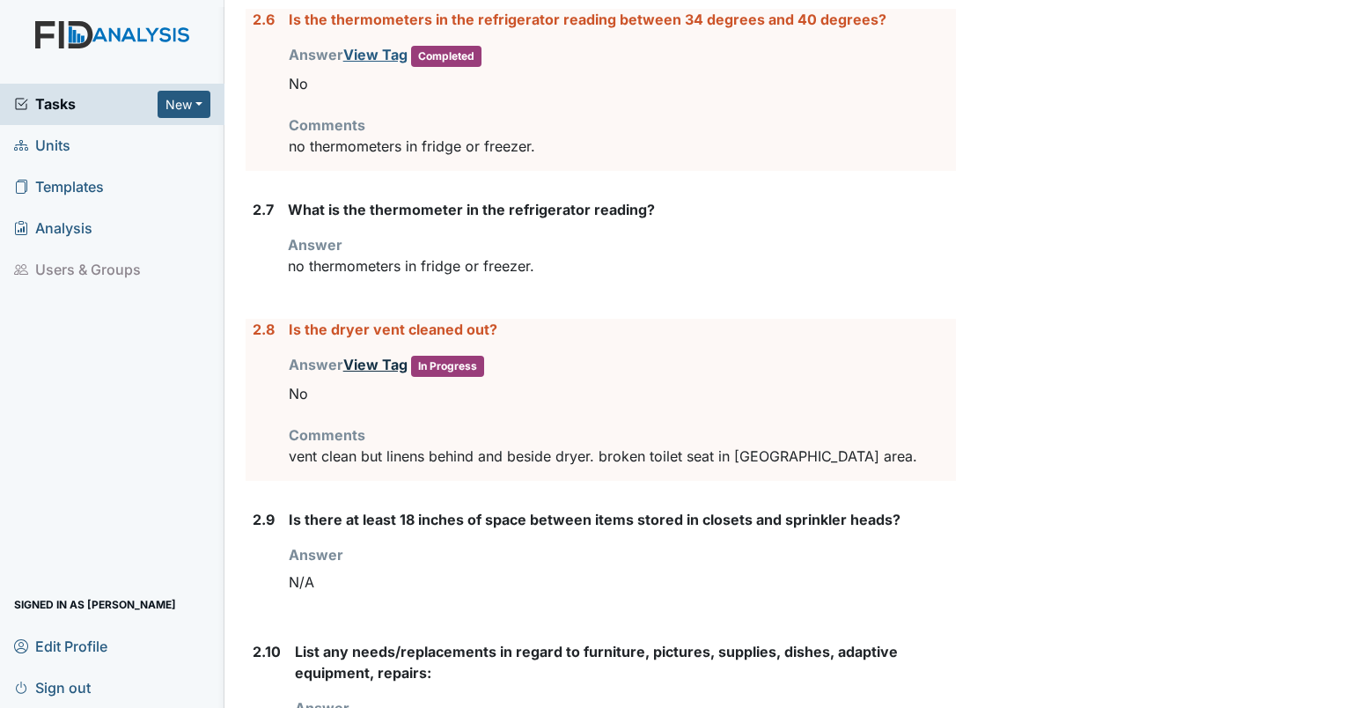
click at [370, 356] on link "View Tag" at bounding box center [375, 365] width 64 height 18
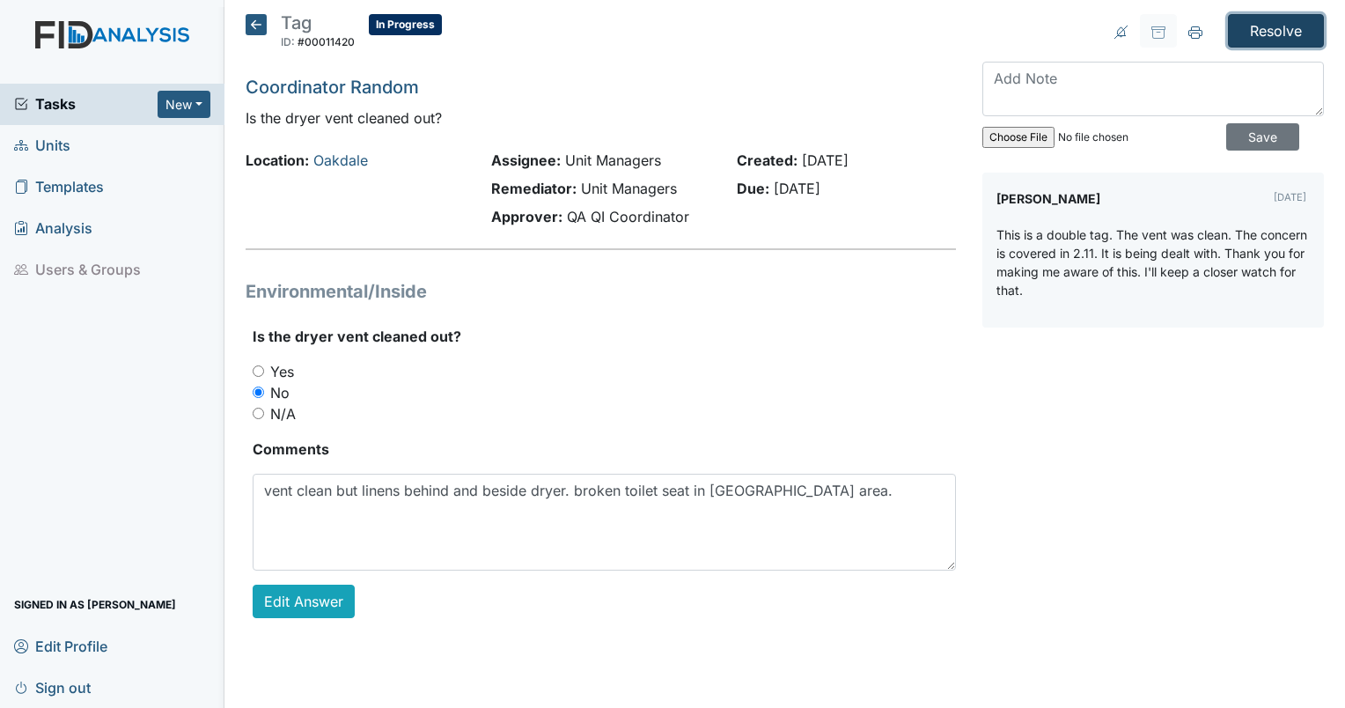
click at [1273, 38] on input "Resolve" at bounding box center [1276, 30] width 96 height 33
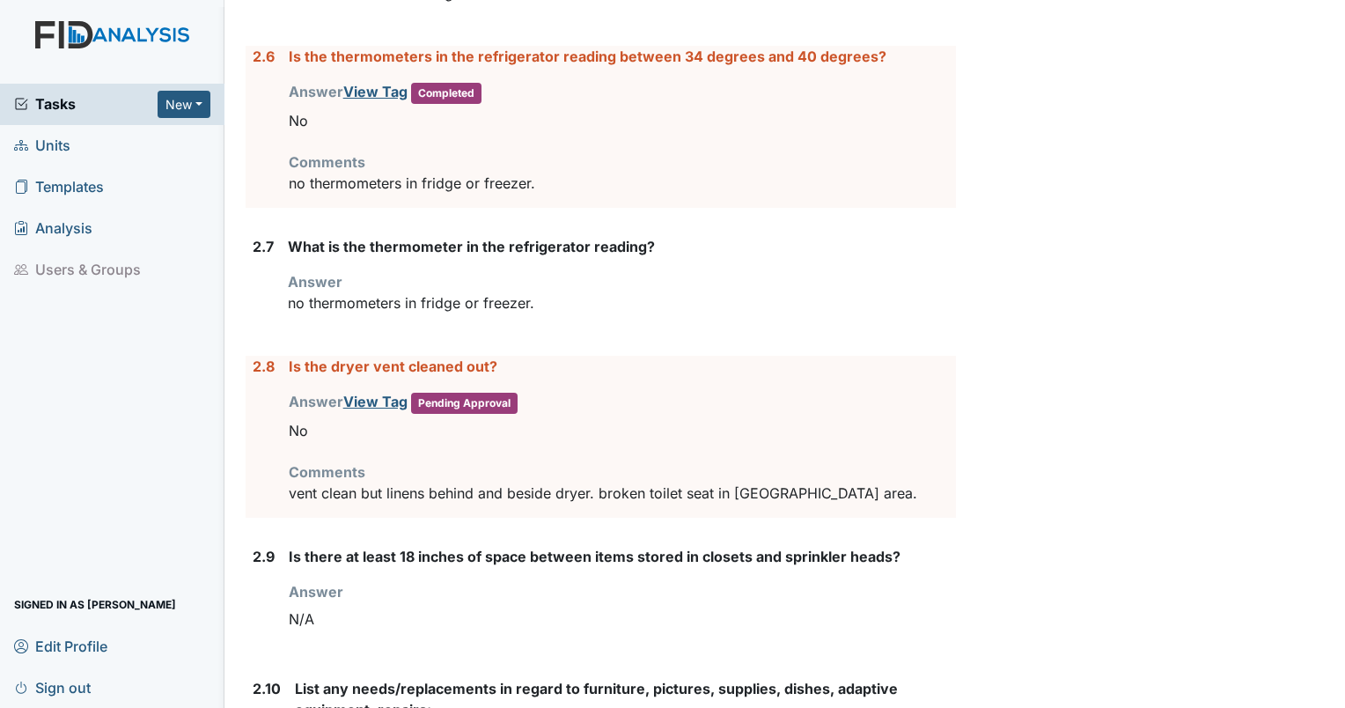
scroll to position [2629, 0]
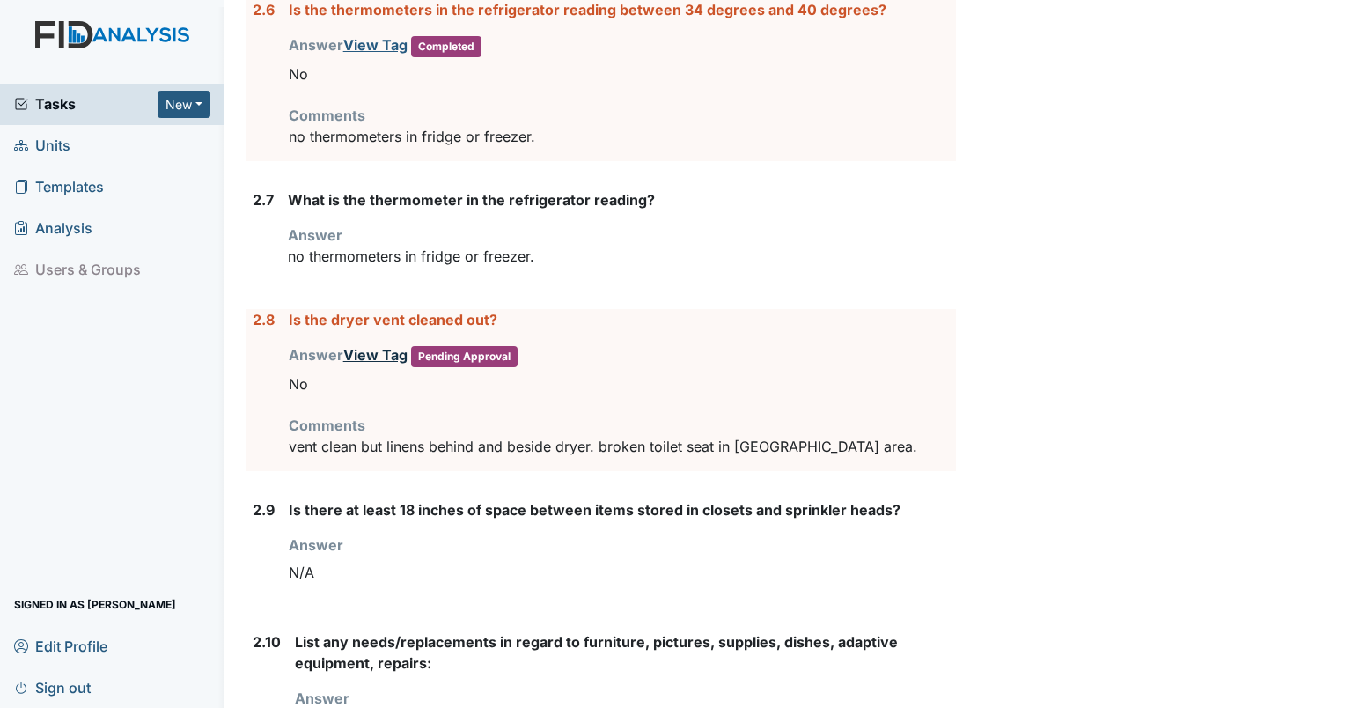
click at [377, 351] on link "View Tag" at bounding box center [375, 355] width 64 height 18
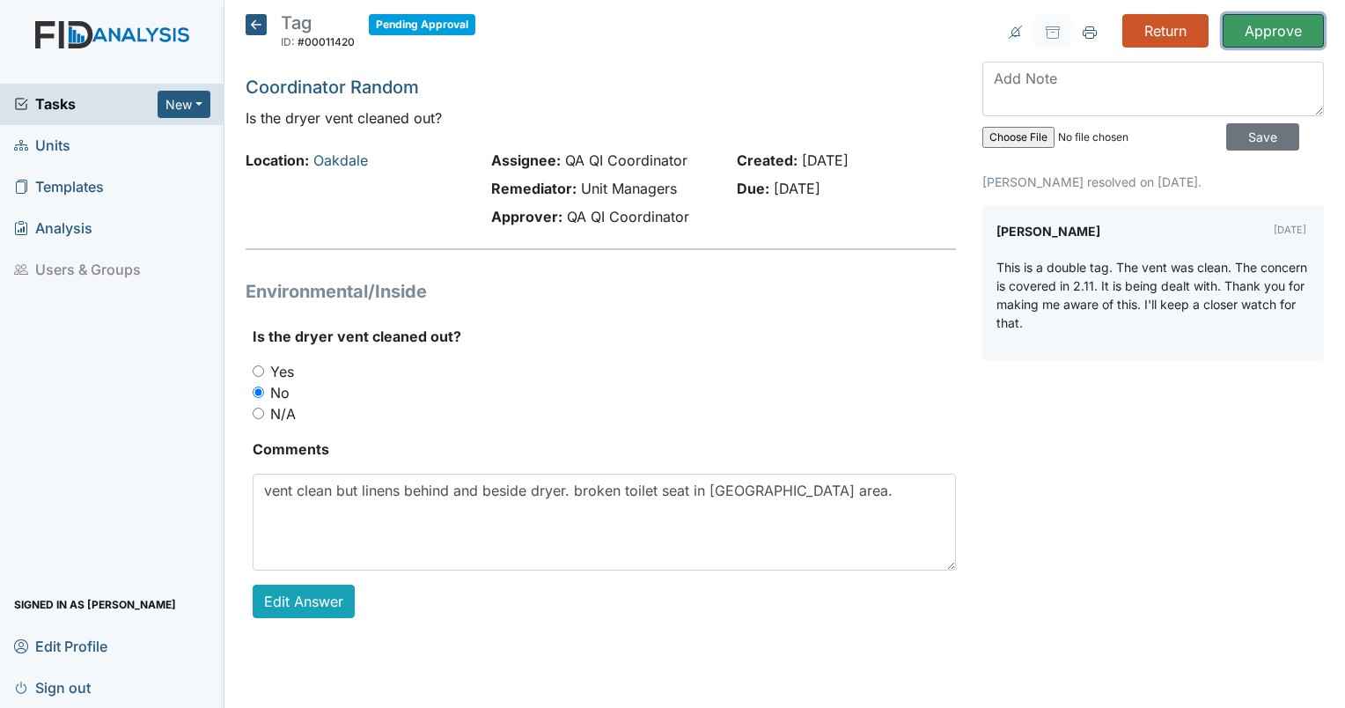
click at [1252, 27] on input "Approve" at bounding box center [1273, 30] width 101 height 33
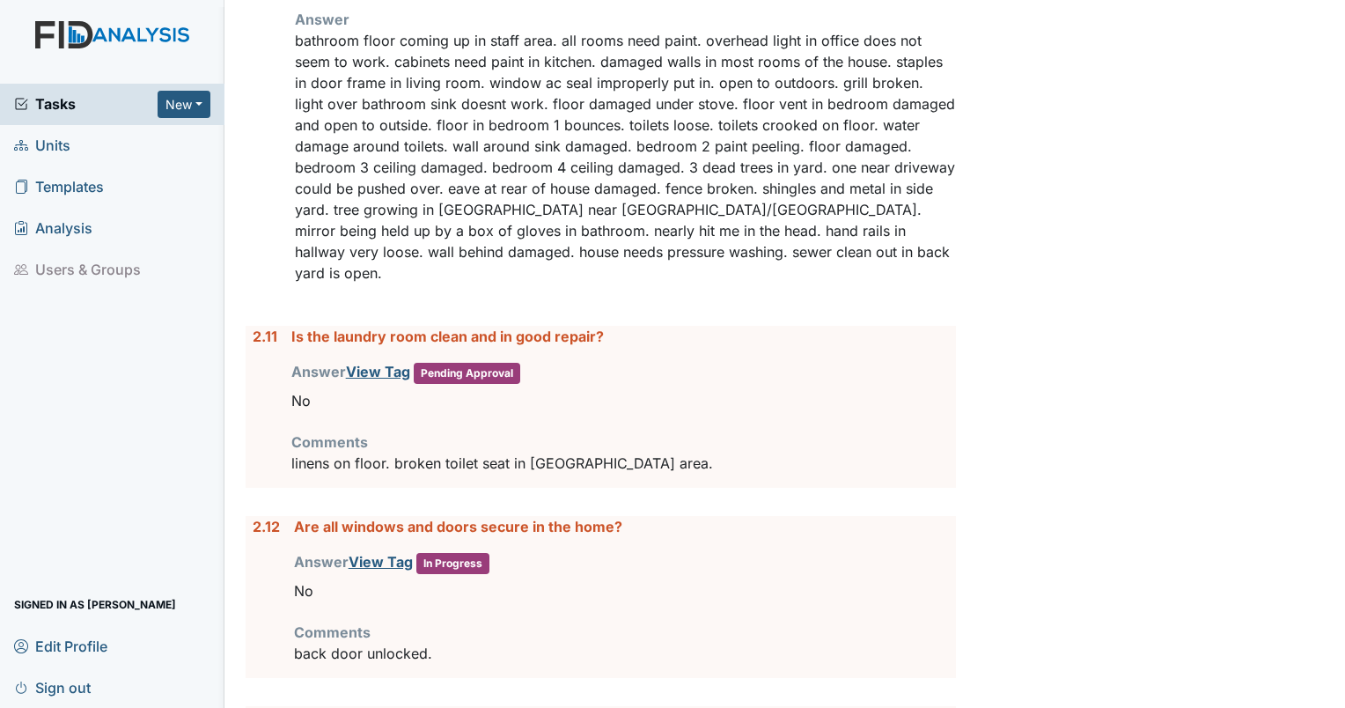
scroll to position [3384, 0]
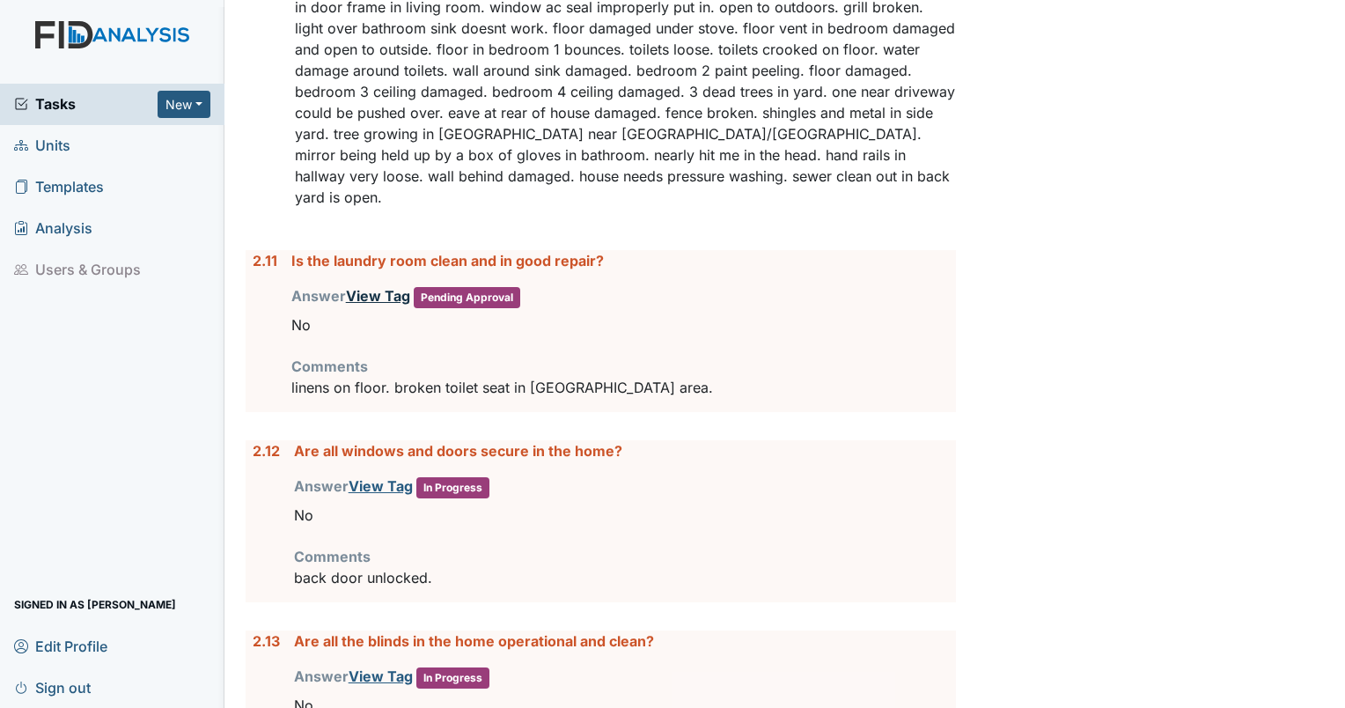
click at [380, 287] on link "View Tag" at bounding box center [378, 296] width 64 height 18
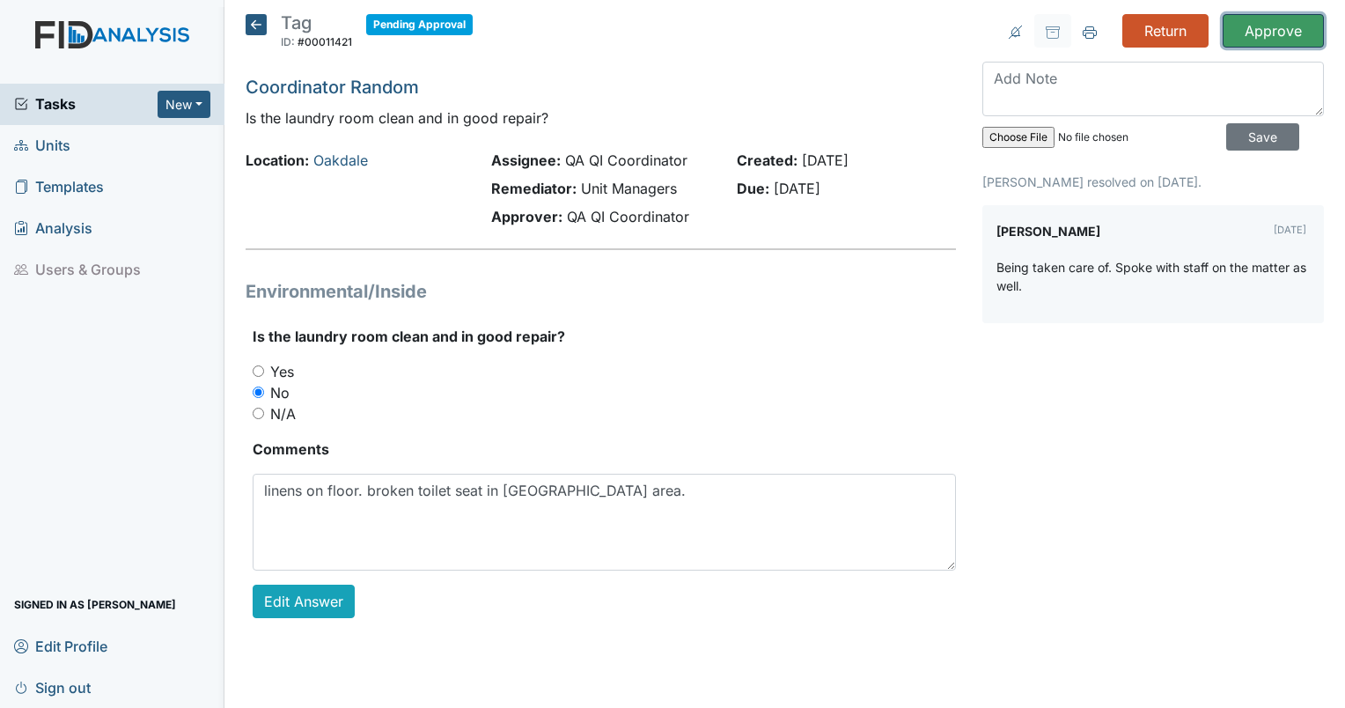
click at [1260, 31] on input "Approve" at bounding box center [1273, 30] width 101 height 33
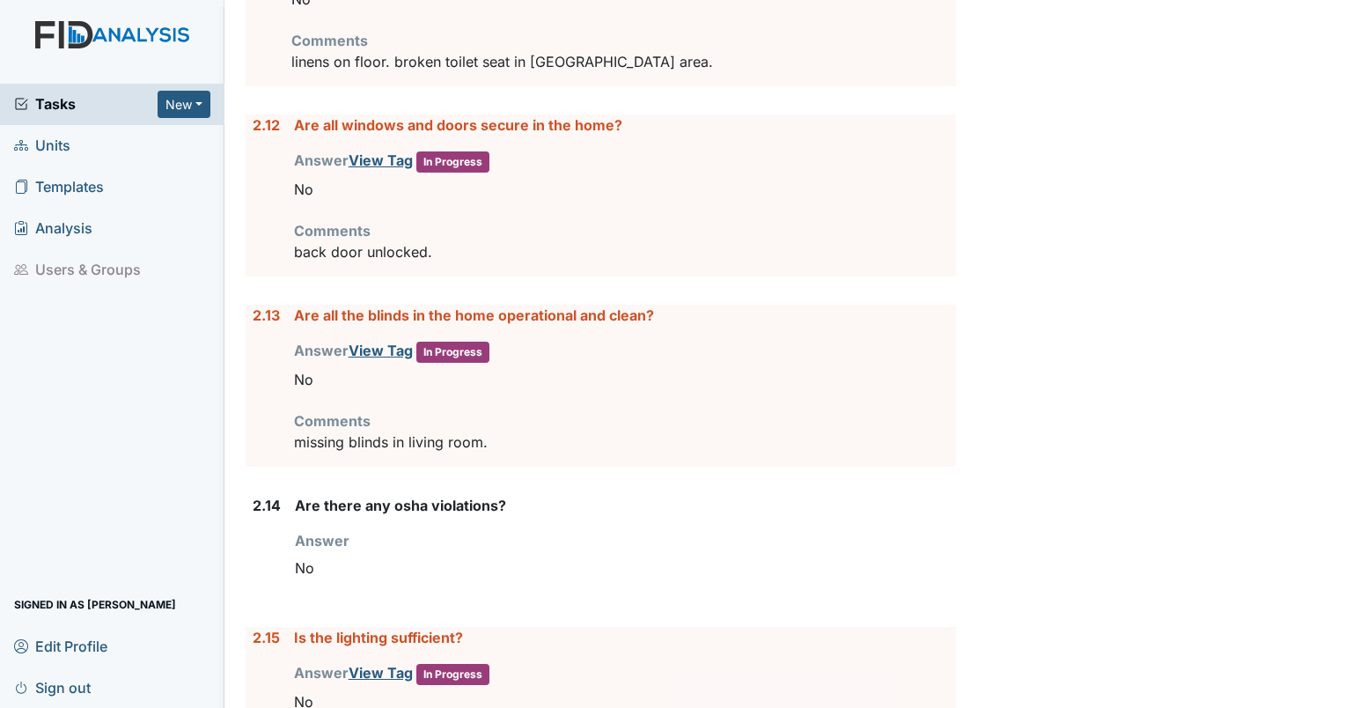
scroll to position [3719, 0]
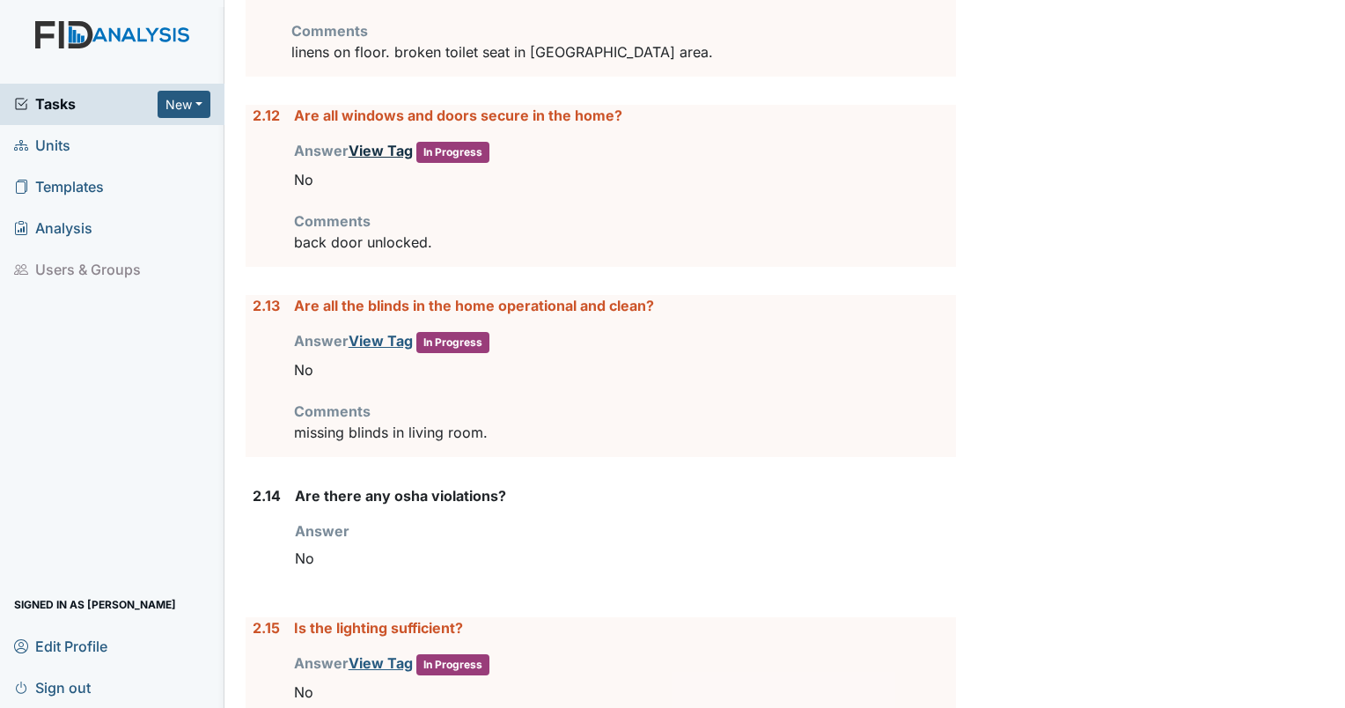
click at [371, 142] on link "View Tag" at bounding box center [381, 151] width 64 height 18
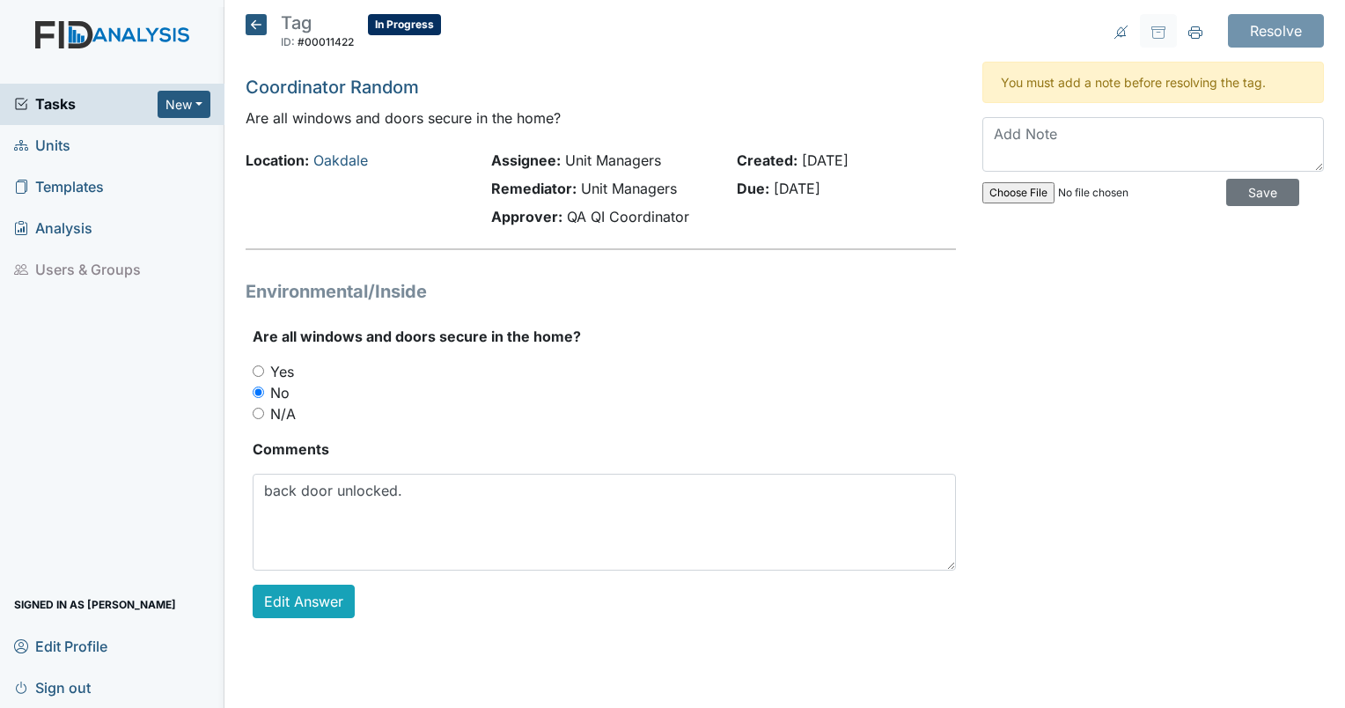
click at [250, 32] on icon at bounding box center [256, 24] width 21 height 21
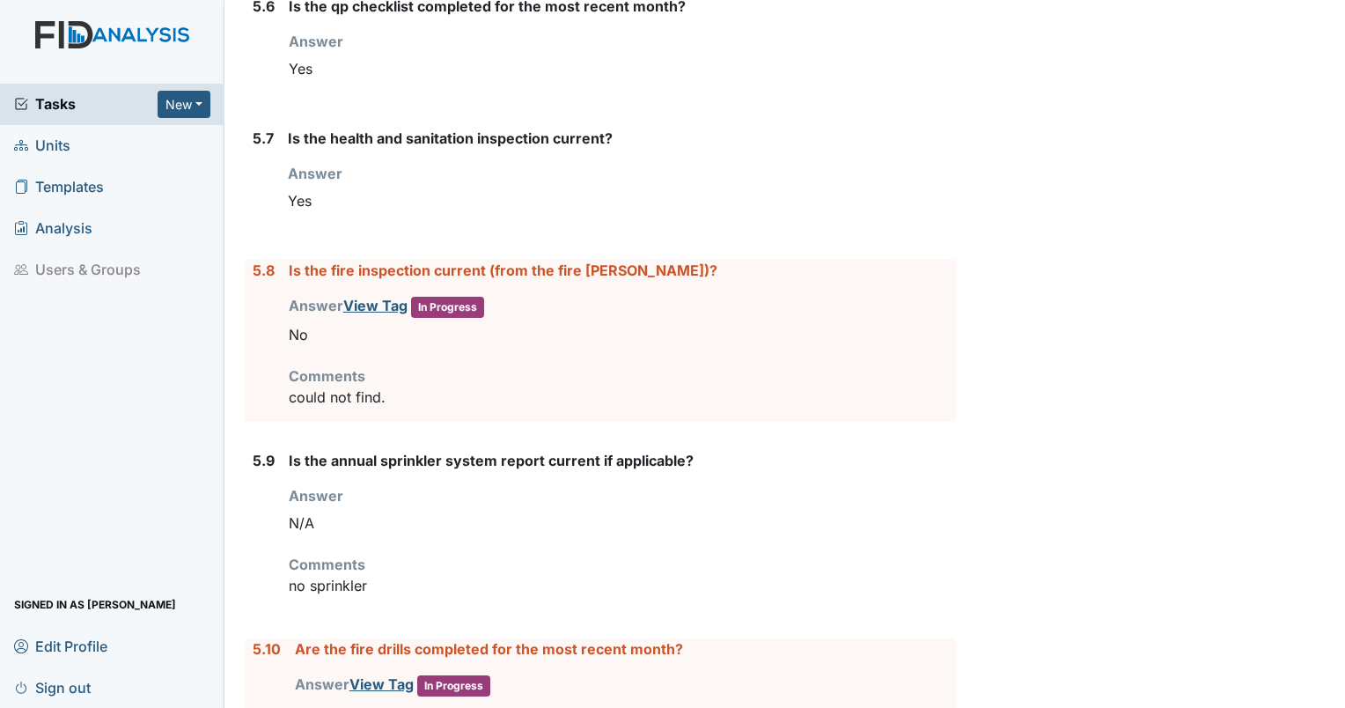
scroll to position [8132, 0]
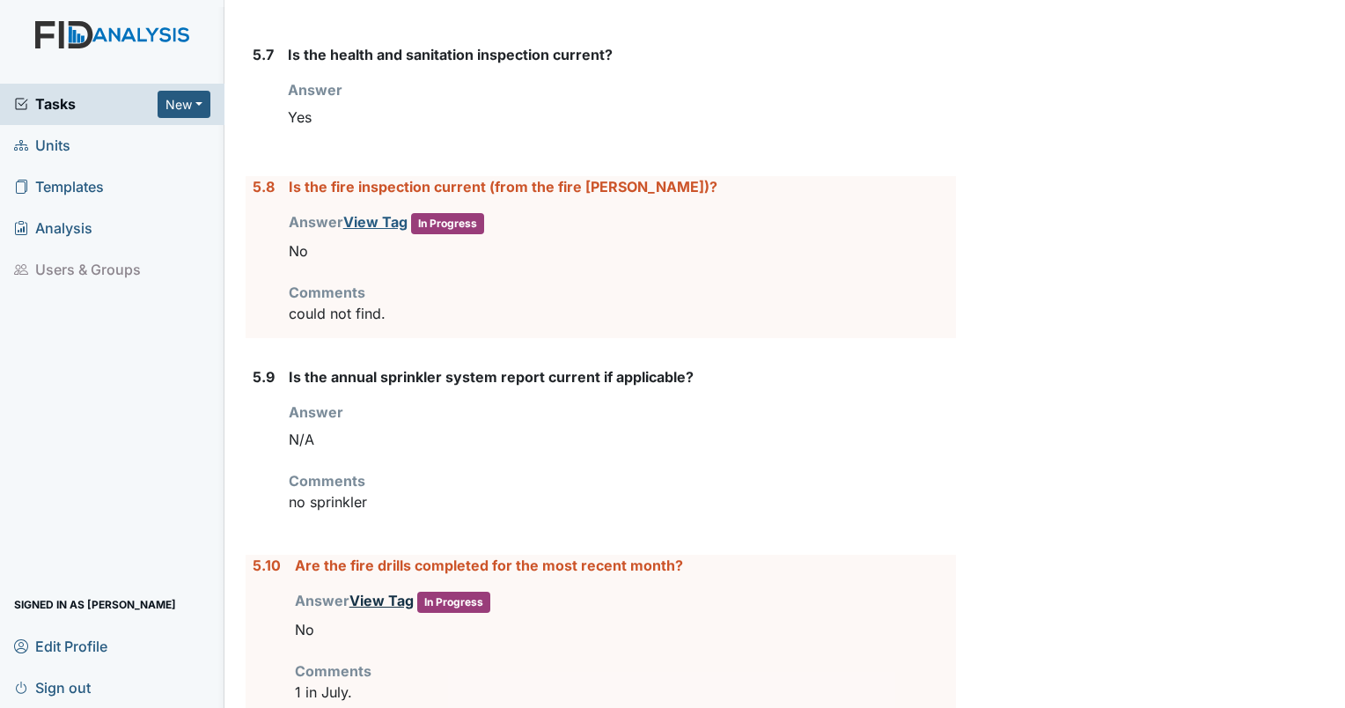
click at [372, 592] on link "View Tag" at bounding box center [381, 601] width 64 height 18
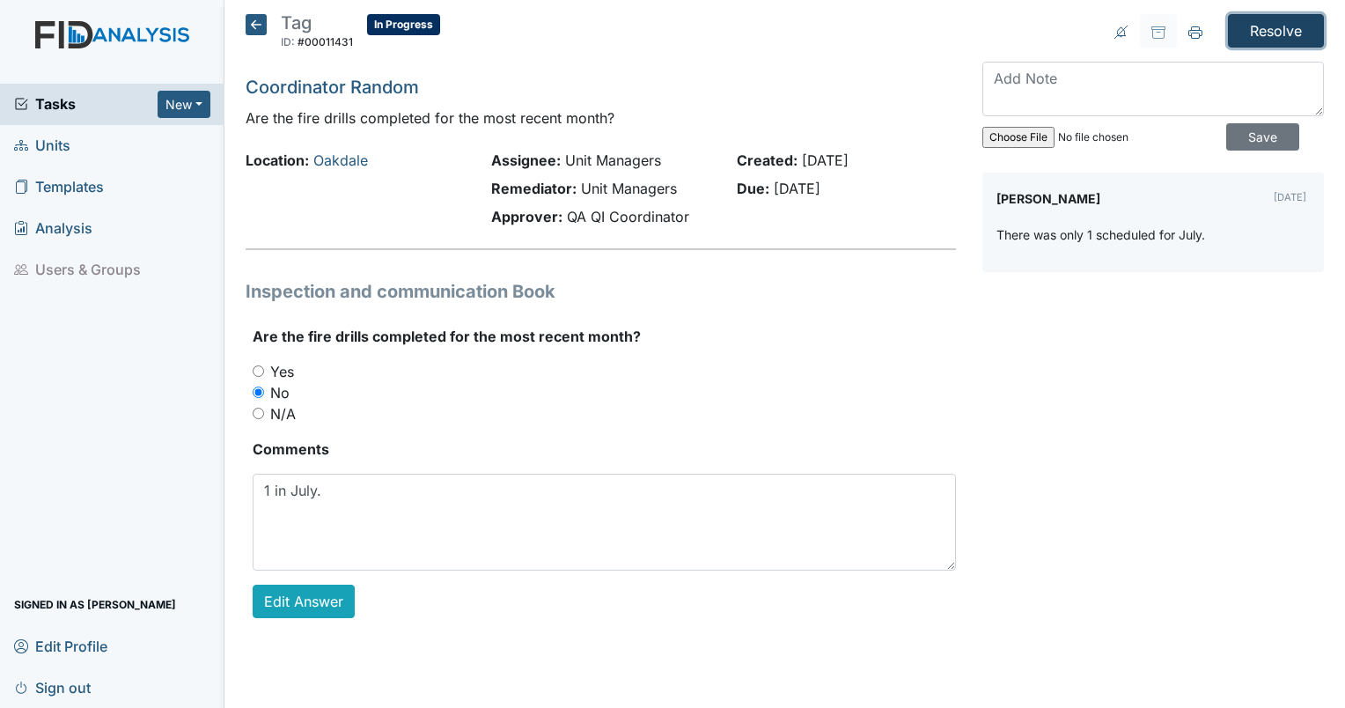
click at [1266, 42] on input "Resolve" at bounding box center [1276, 30] width 96 height 33
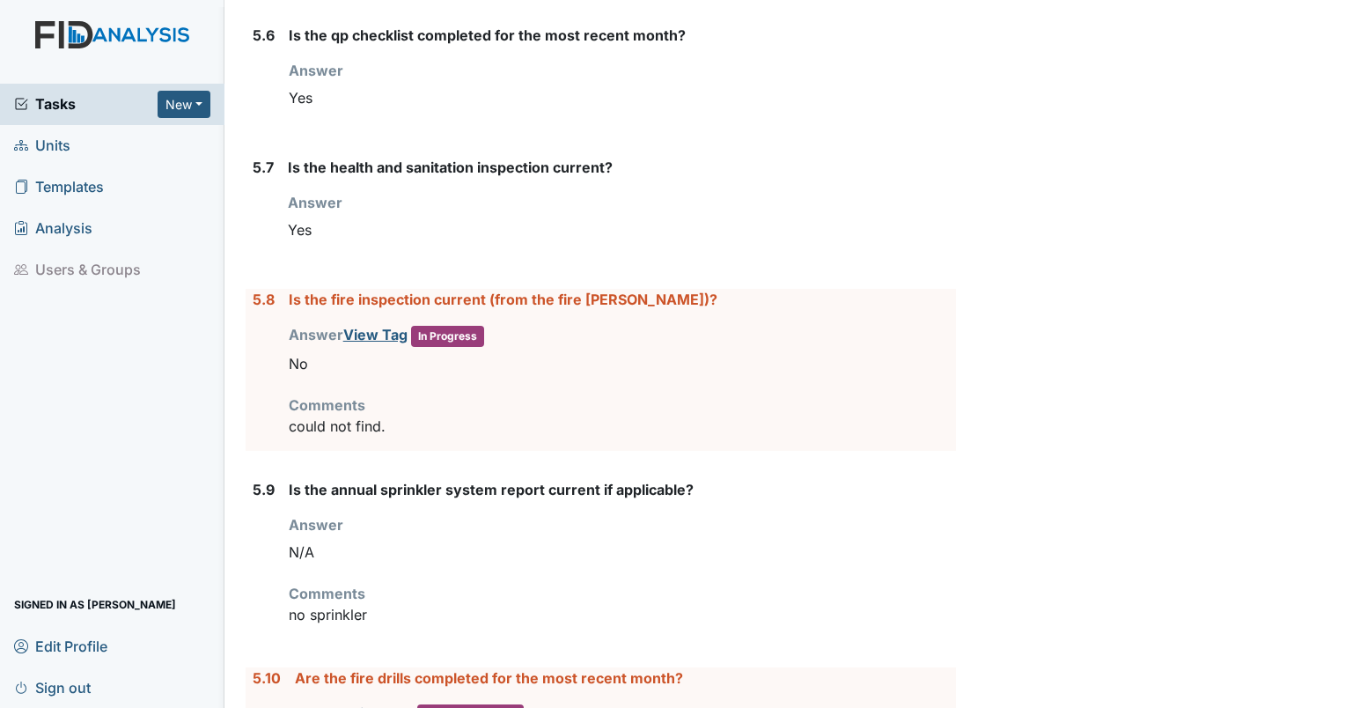
scroll to position [8190, 0]
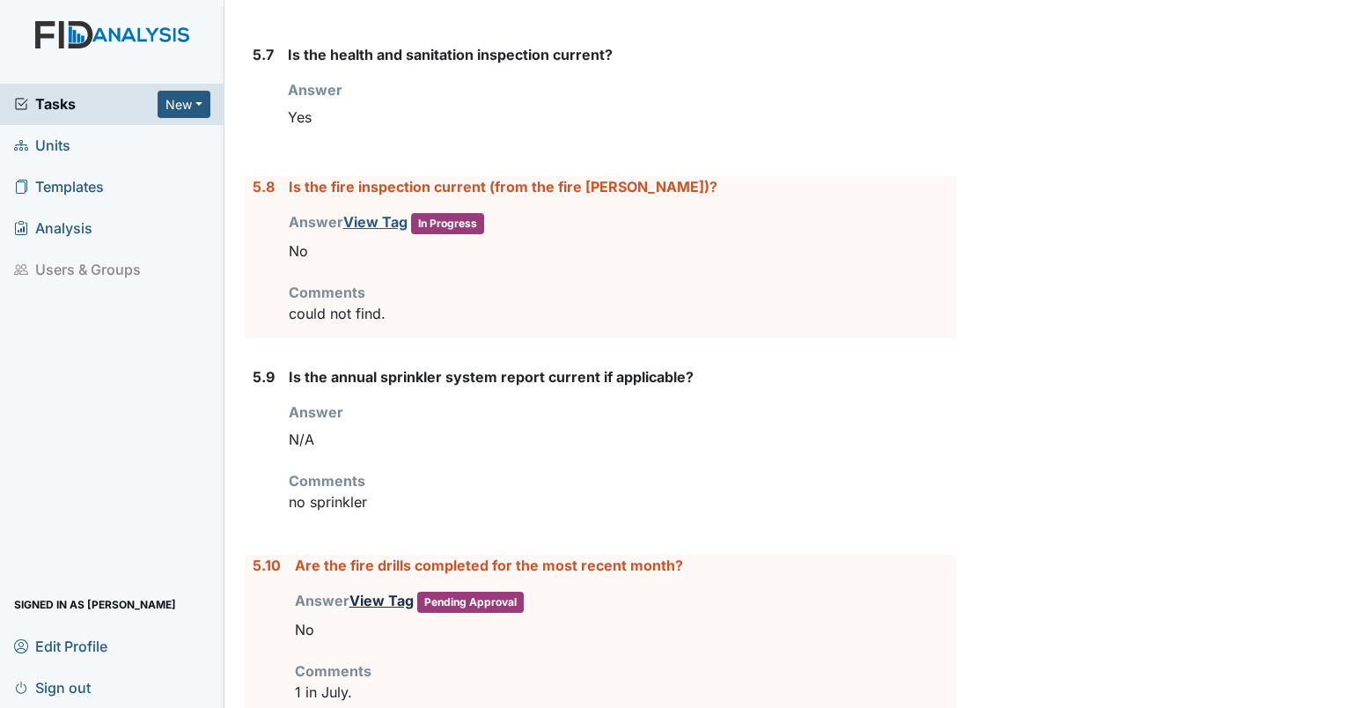
click at [377, 592] on link "View Tag" at bounding box center [381, 601] width 64 height 18
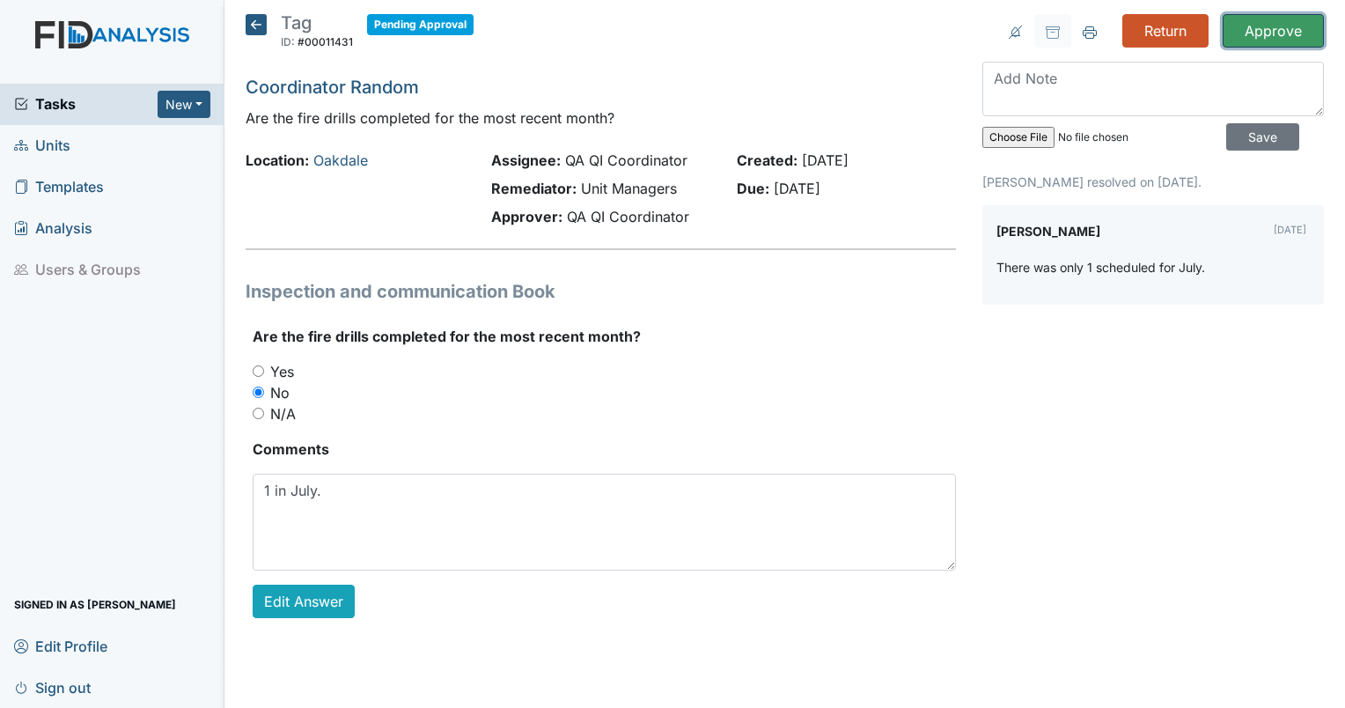
click at [1269, 34] on input "Approve" at bounding box center [1273, 30] width 101 height 33
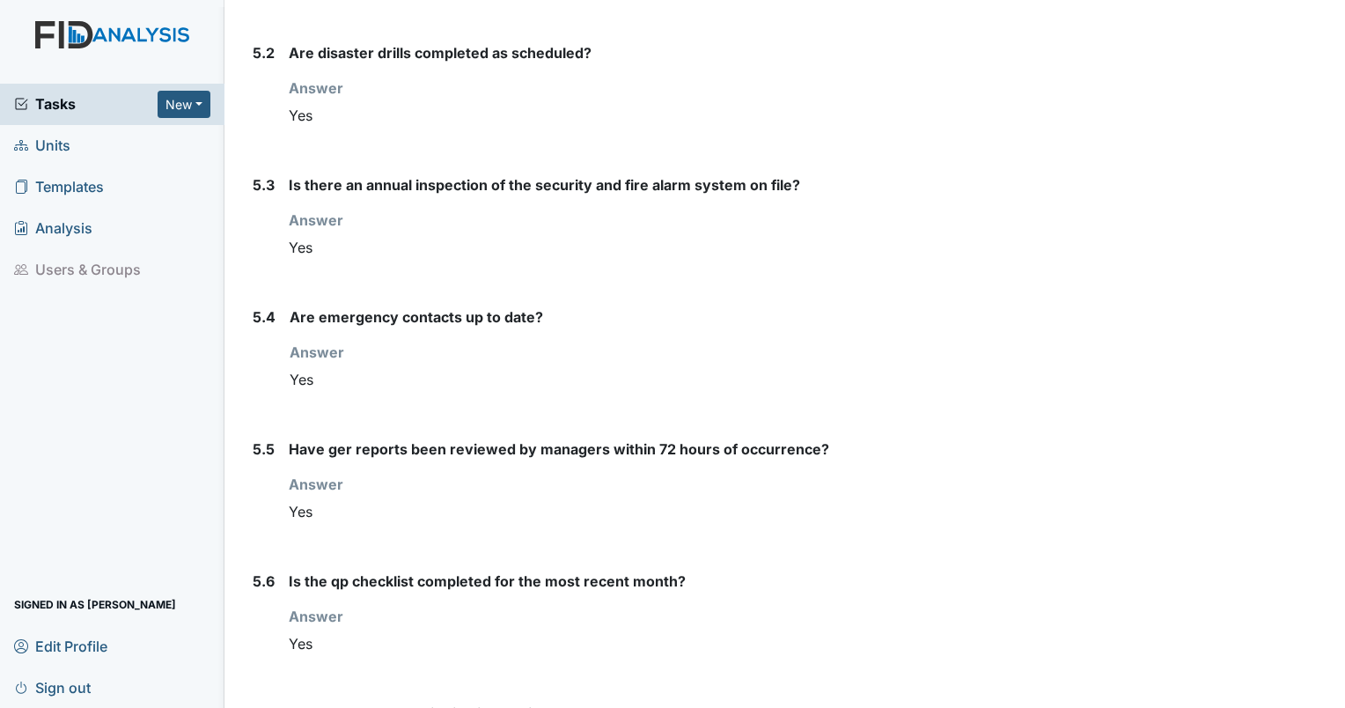
scroll to position [8190, 0]
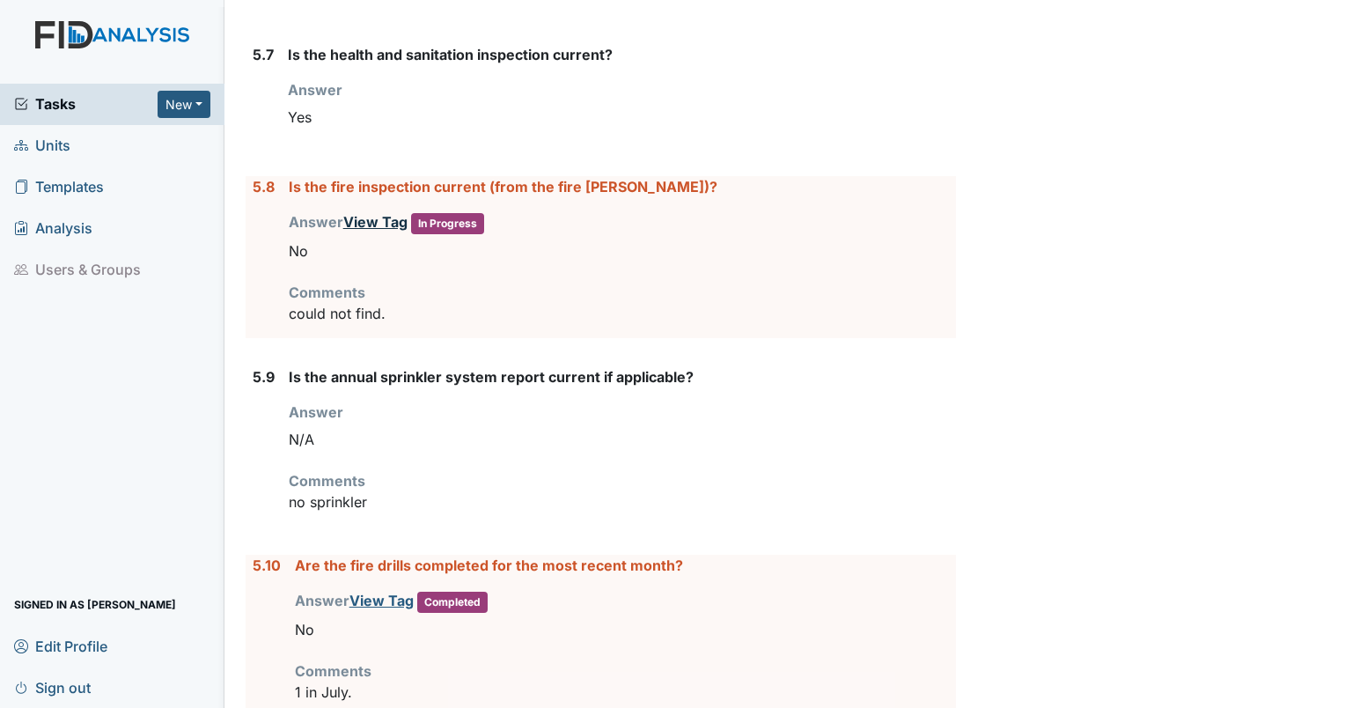
click at [360, 213] on link "View Tag" at bounding box center [375, 222] width 64 height 18
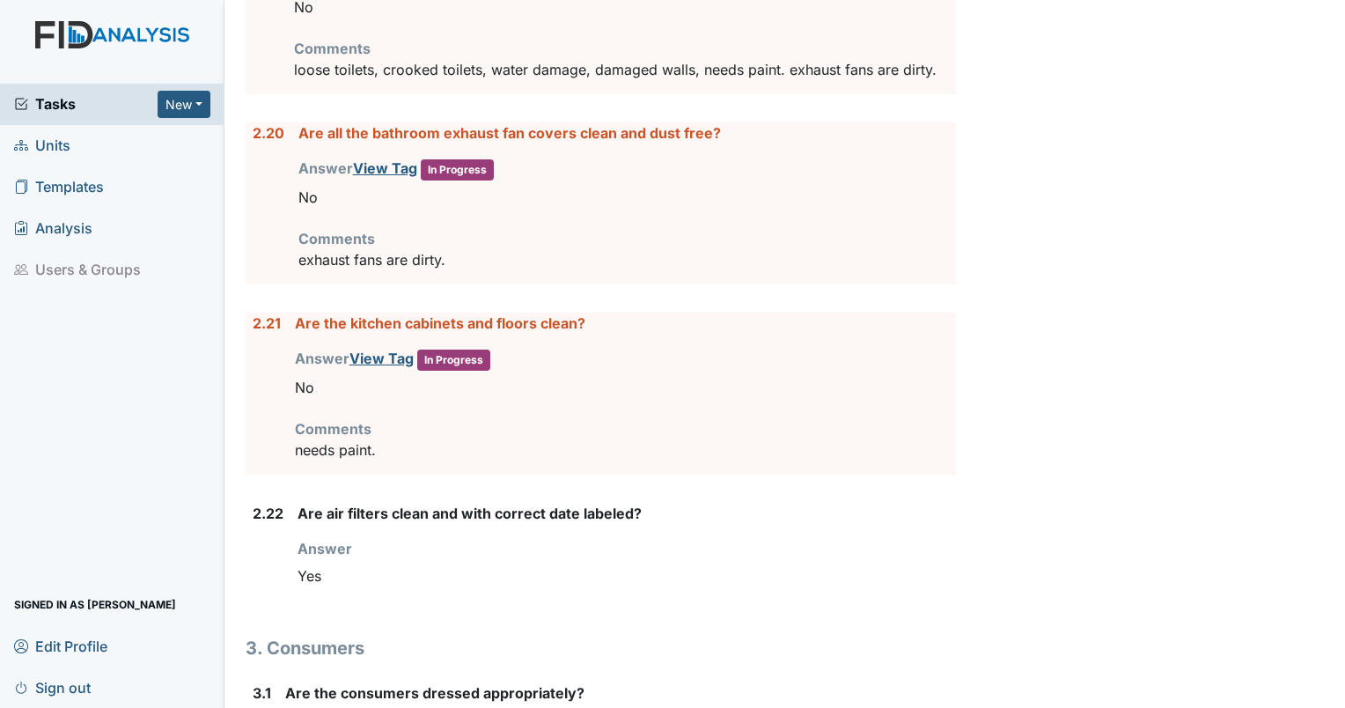
scroll to position [5203, 0]
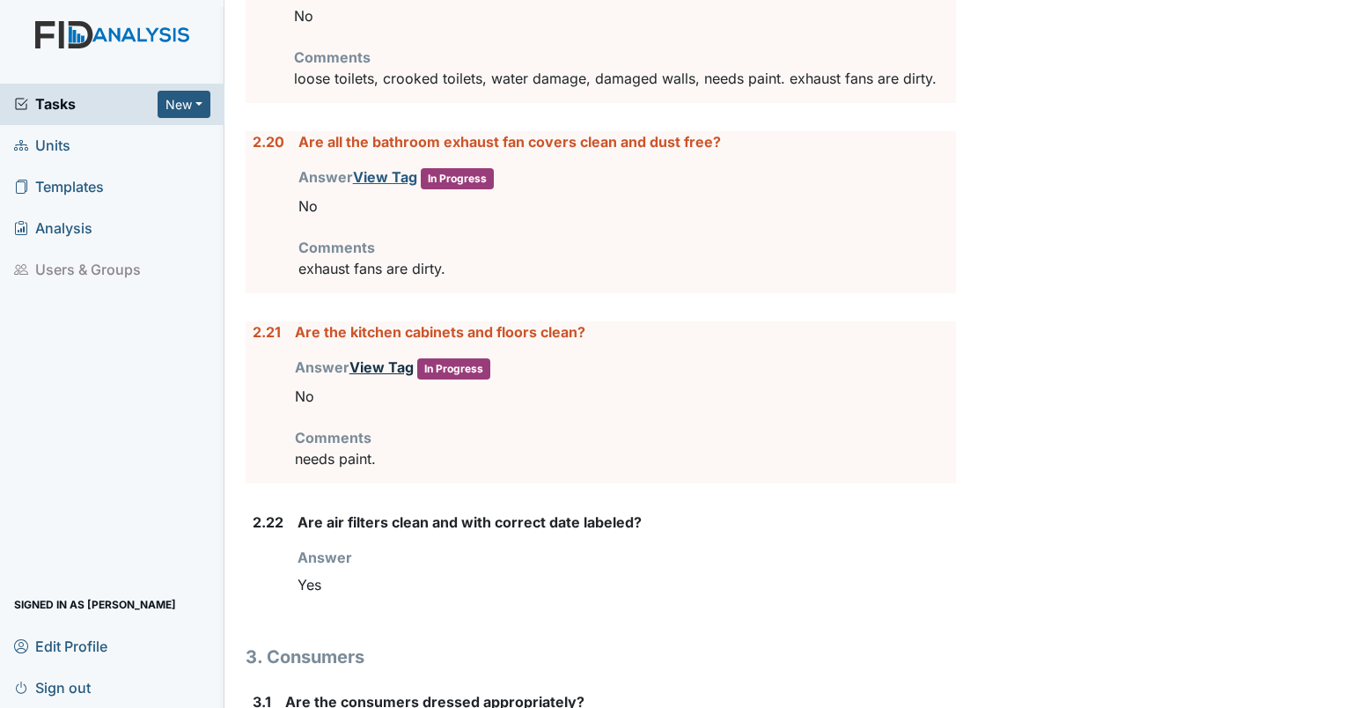
click at [359, 358] on link "View Tag" at bounding box center [381, 367] width 64 height 18
click at [182, 356] on div "Tasks New Form Inspection Document Bundle Units Templates Analysis Users & Grou…" at bounding box center [112, 396] width 224 height 624
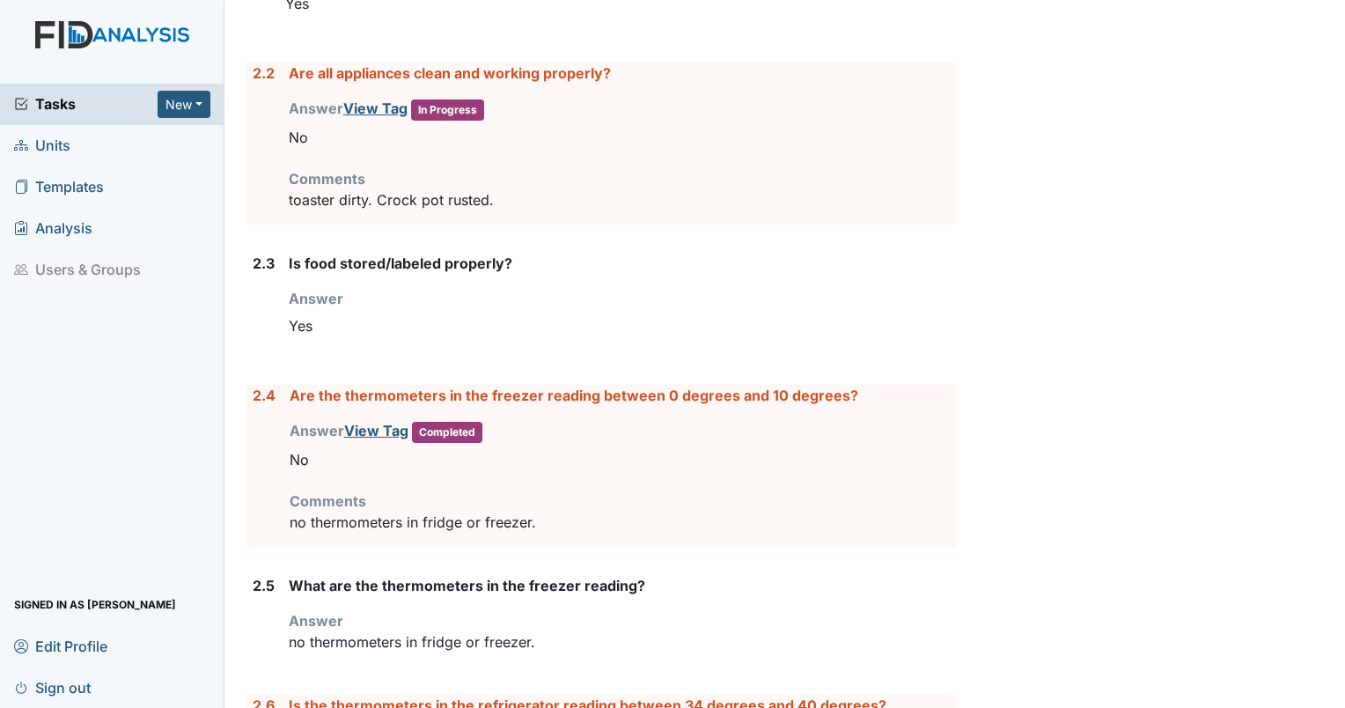
scroll to position [0, 0]
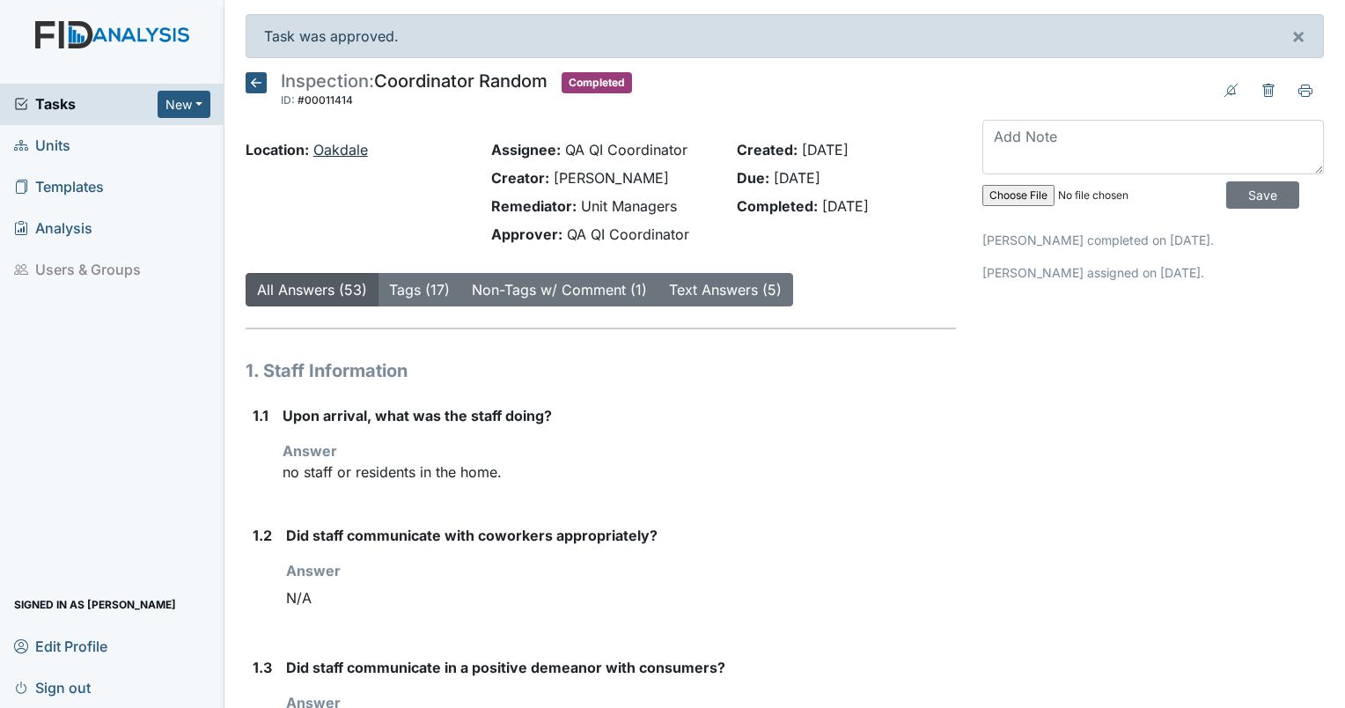
click at [333, 152] on link "Oakdale" at bounding box center [340, 150] width 55 height 18
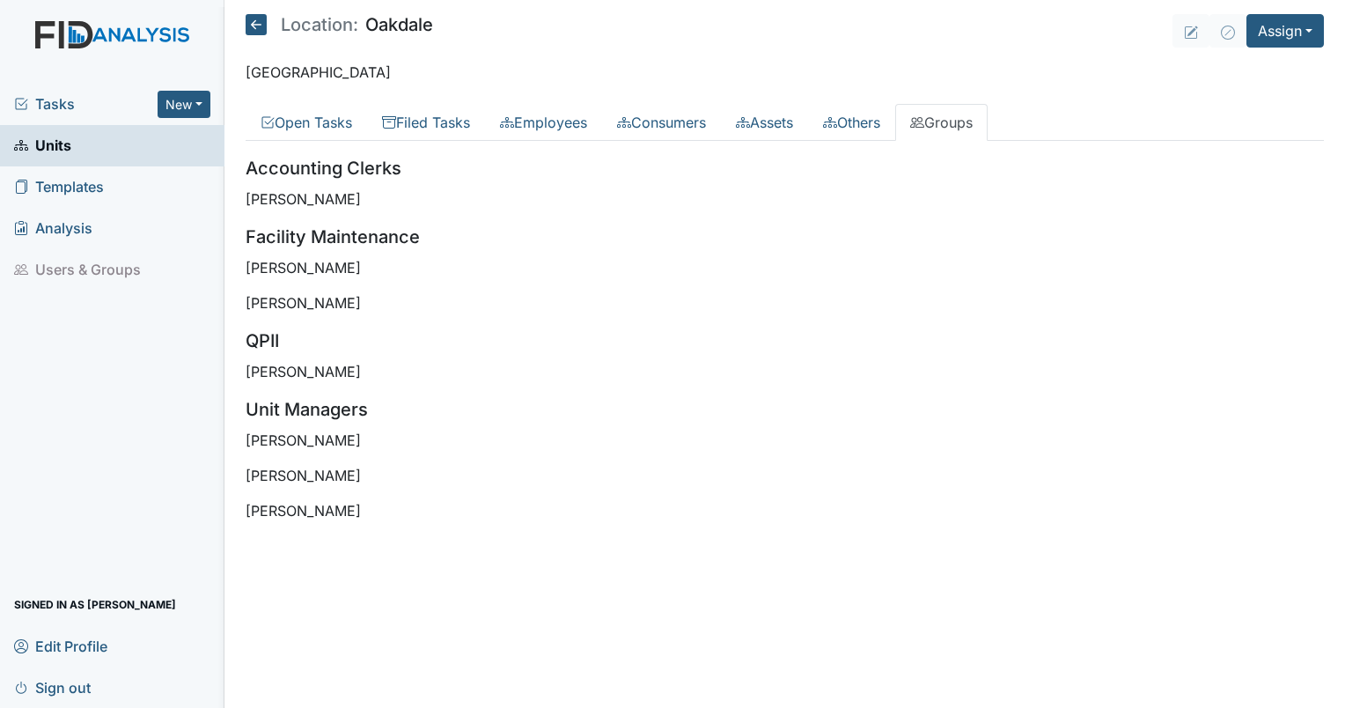
click at [33, 151] on span "Units" at bounding box center [42, 145] width 57 height 27
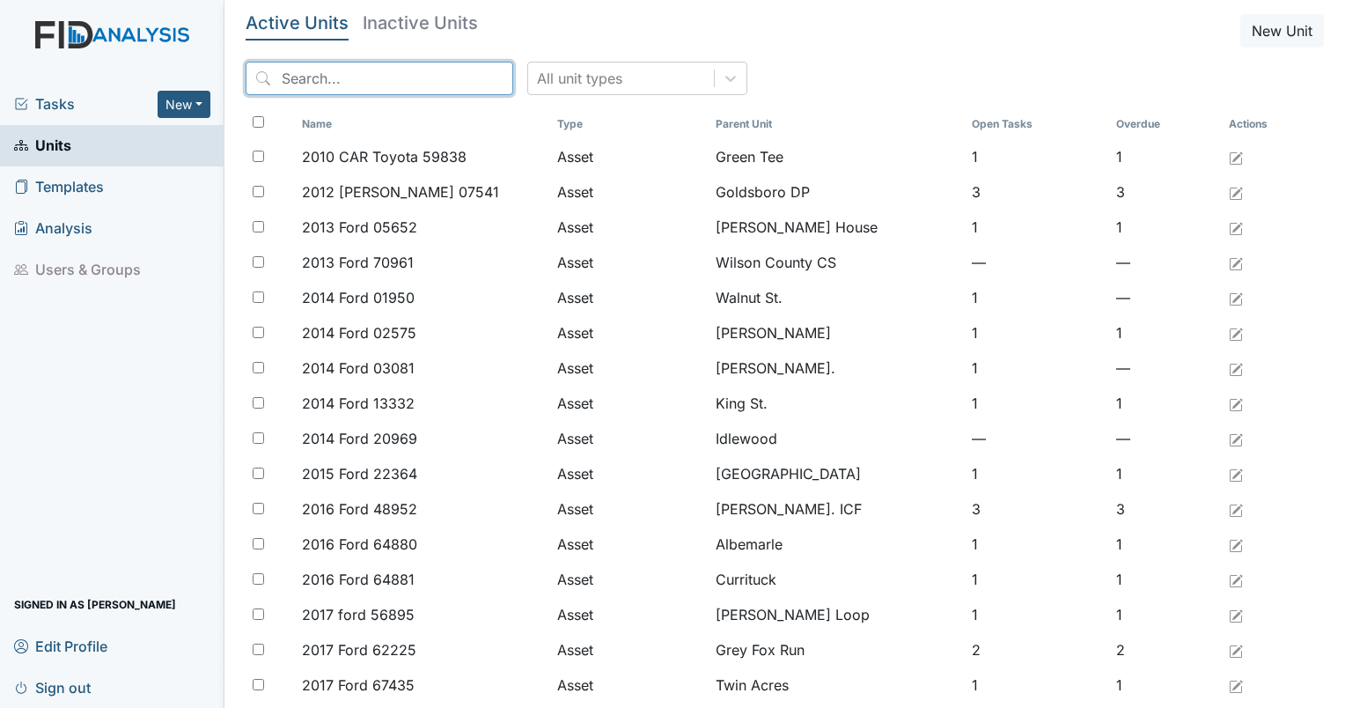
click at [358, 81] on input "search" at bounding box center [380, 78] width 268 height 33
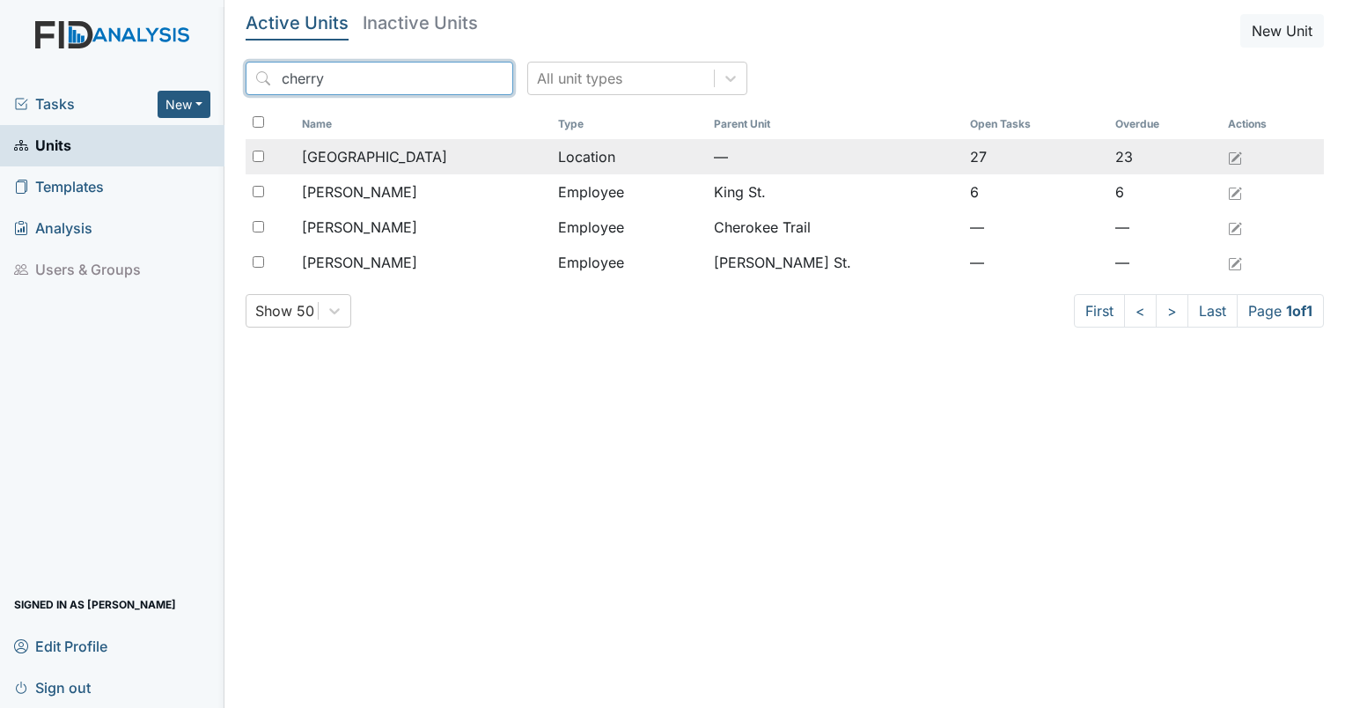
type input "cherry"
click at [344, 162] on span "[GEOGRAPHIC_DATA]" at bounding box center [374, 156] width 145 height 21
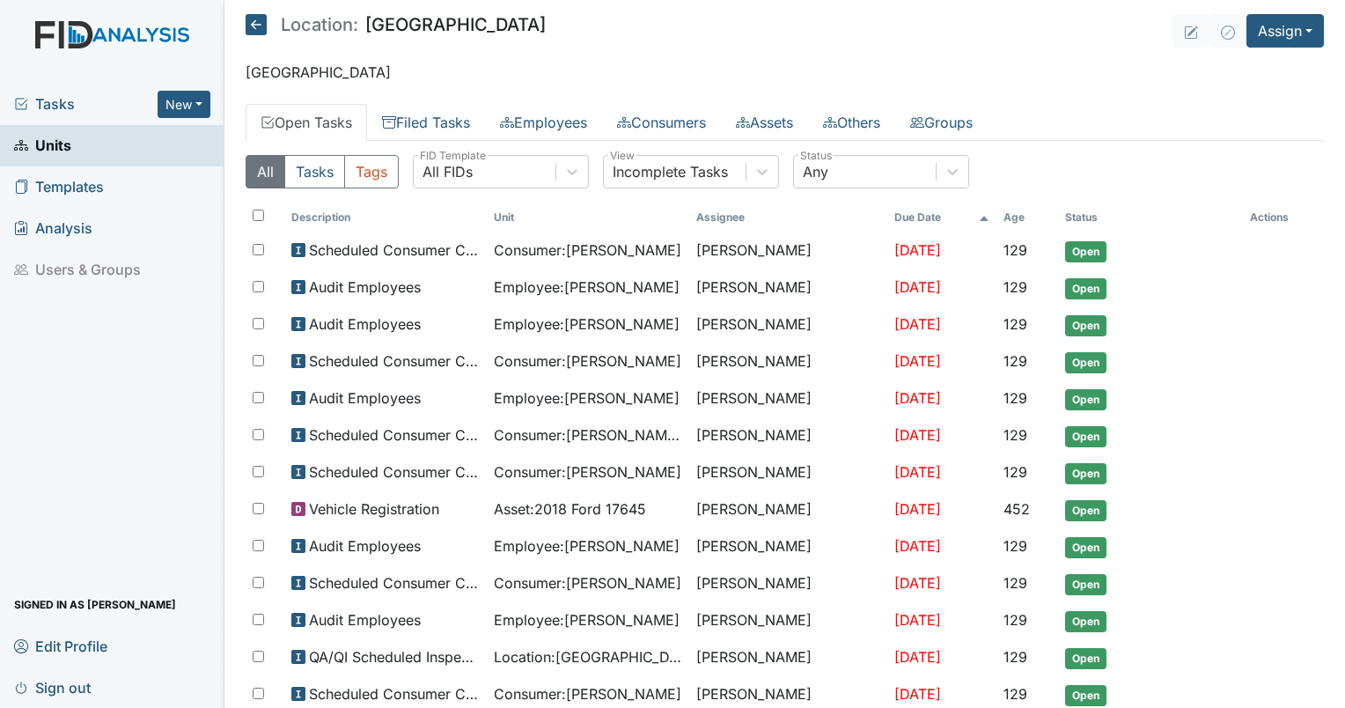
click at [42, 109] on span "Tasks" at bounding box center [85, 103] width 143 height 21
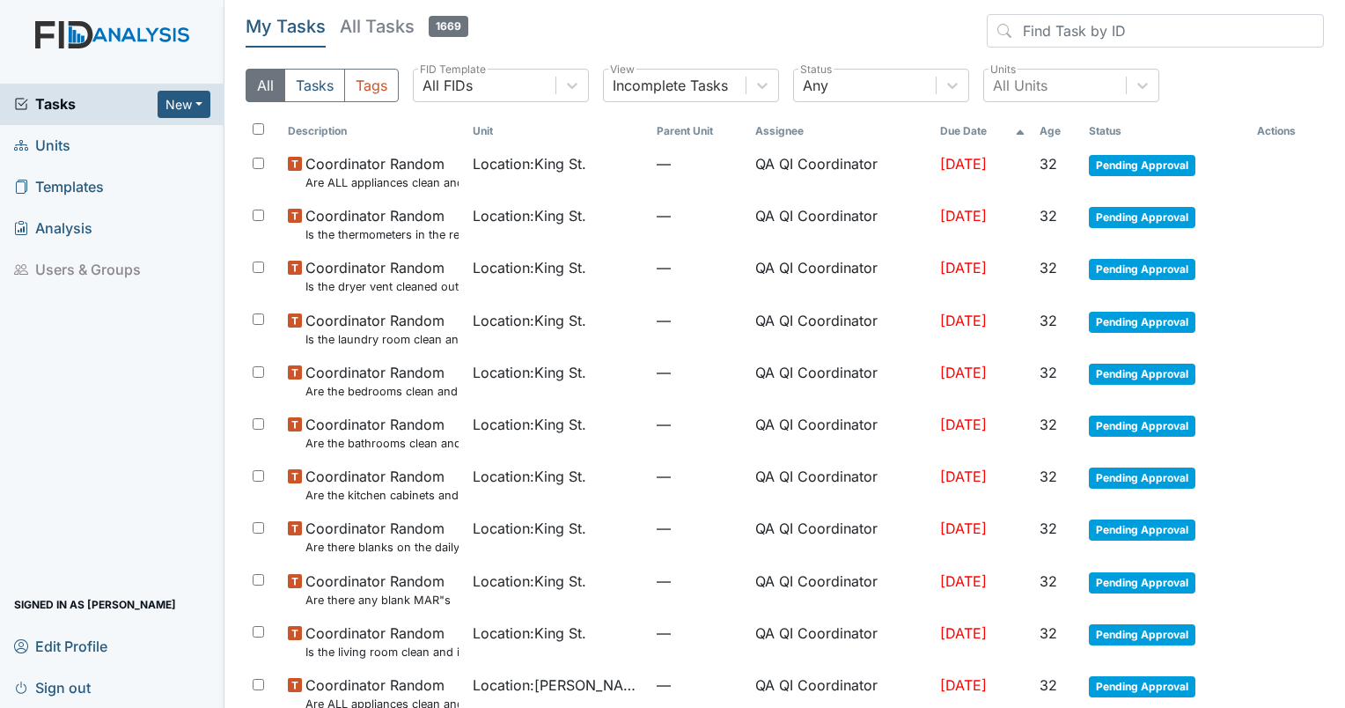
click at [1052, 134] on th "Age" at bounding box center [1057, 131] width 49 height 30
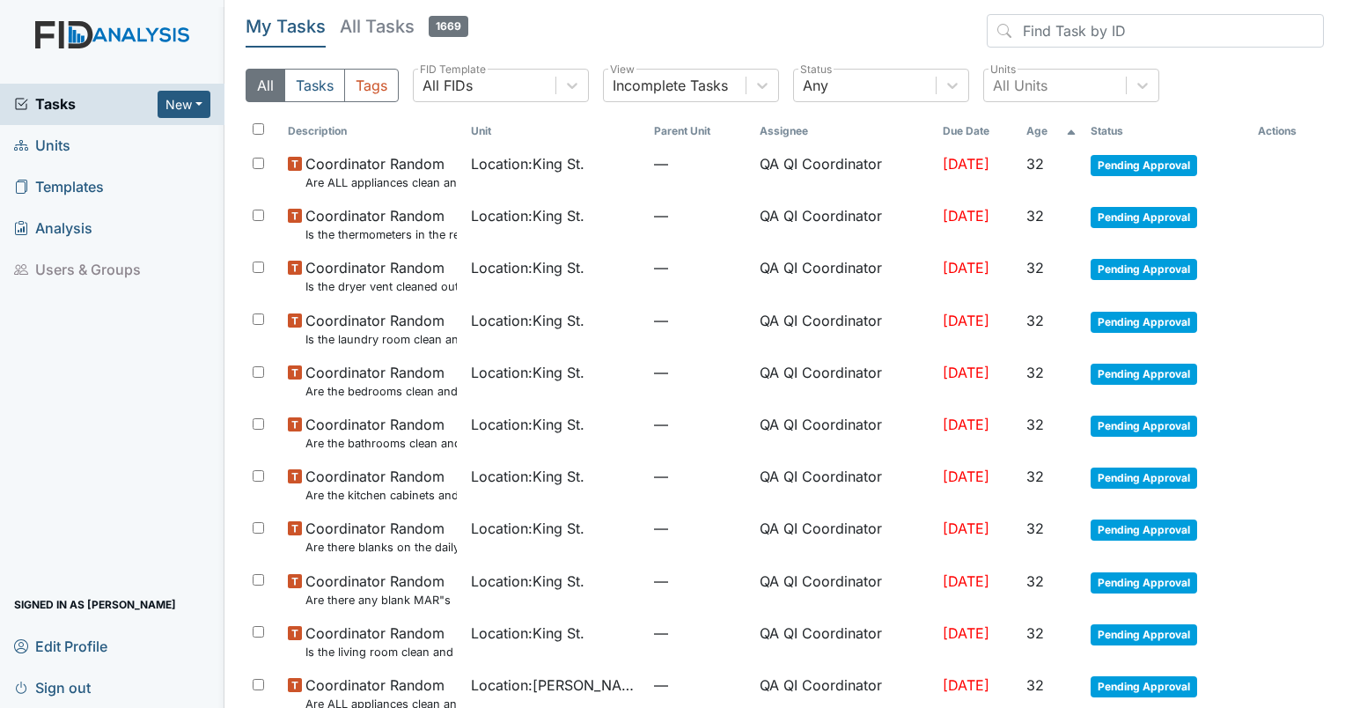
click at [1052, 134] on th "Age" at bounding box center [1050, 131] width 63 height 30
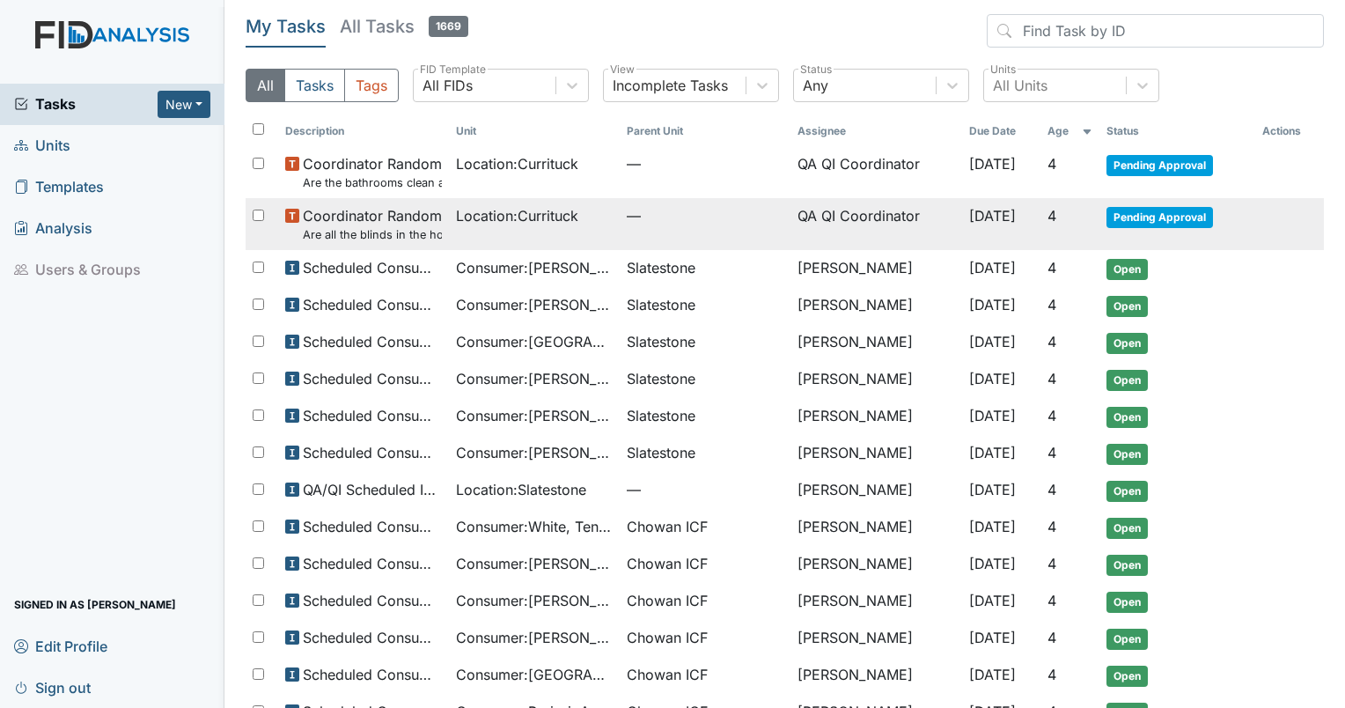
click at [359, 222] on span "Coordinator Random Are all the blinds in the home operational and clean?" at bounding box center [372, 224] width 139 height 38
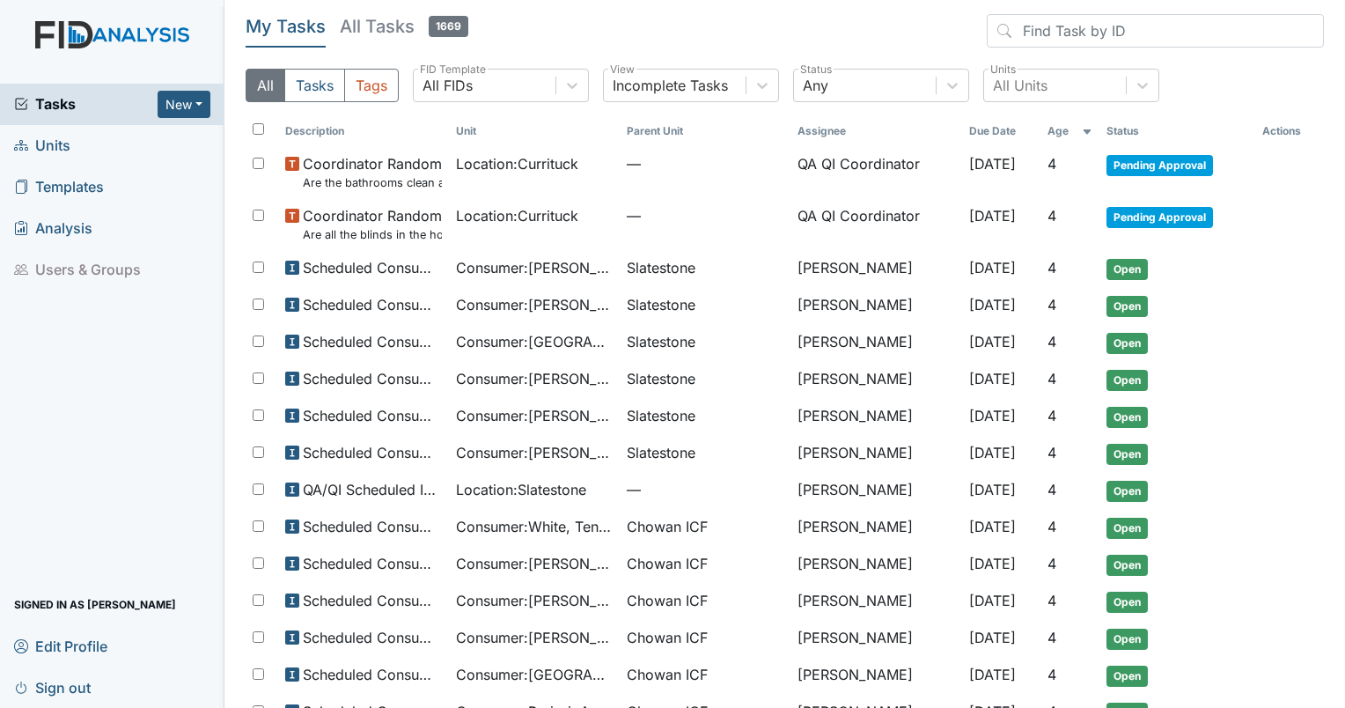
click at [42, 153] on span "Units" at bounding box center [42, 145] width 56 height 27
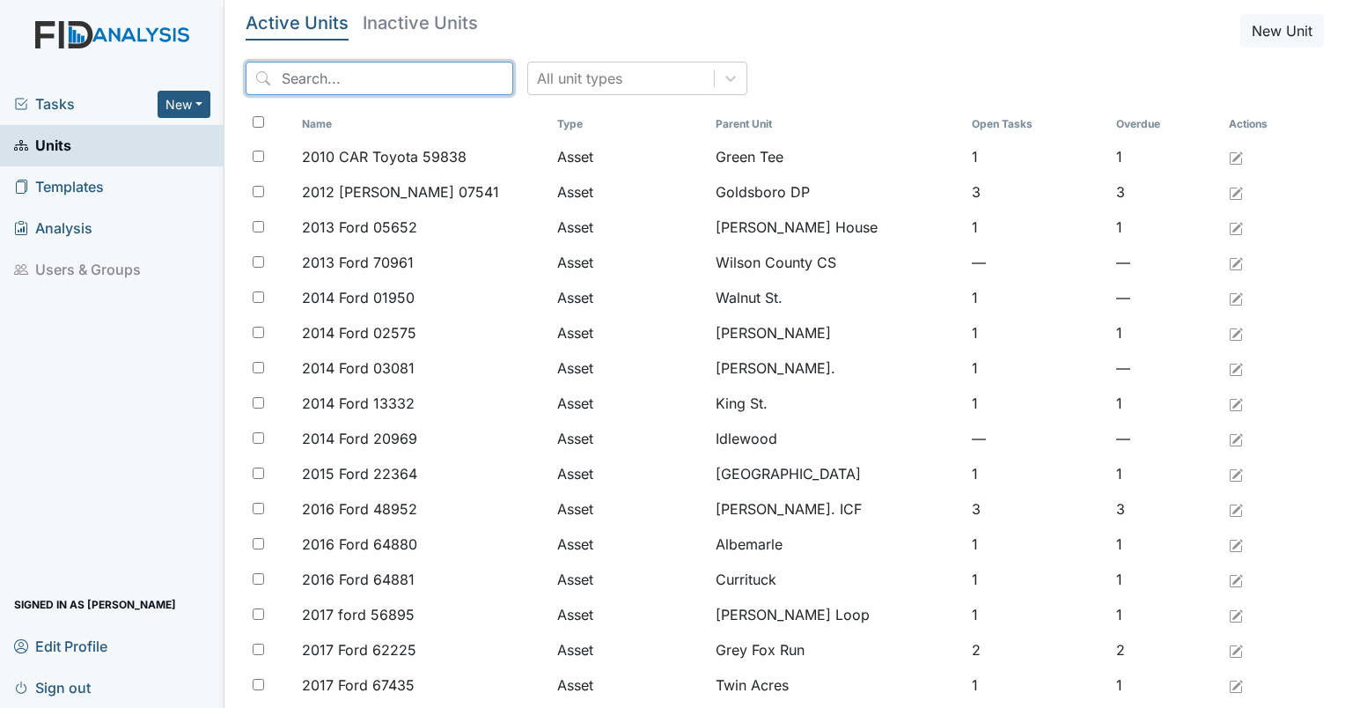
click at [388, 92] on input "search" at bounding box center [380, 78] width 268 height 33
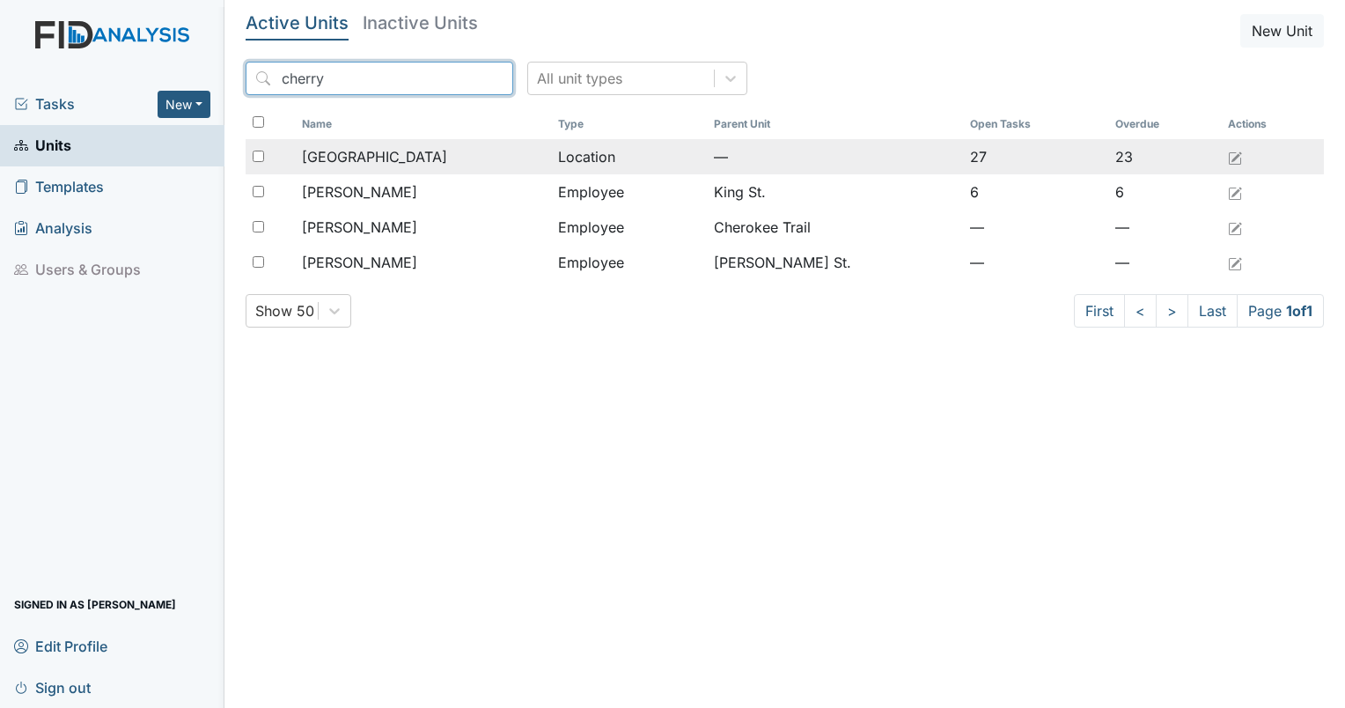
type input "cherry"
click at [364, 151] on span "[GEOGRAPHIC_DATA]" at bounding box center [374, 156] width 145 height 21
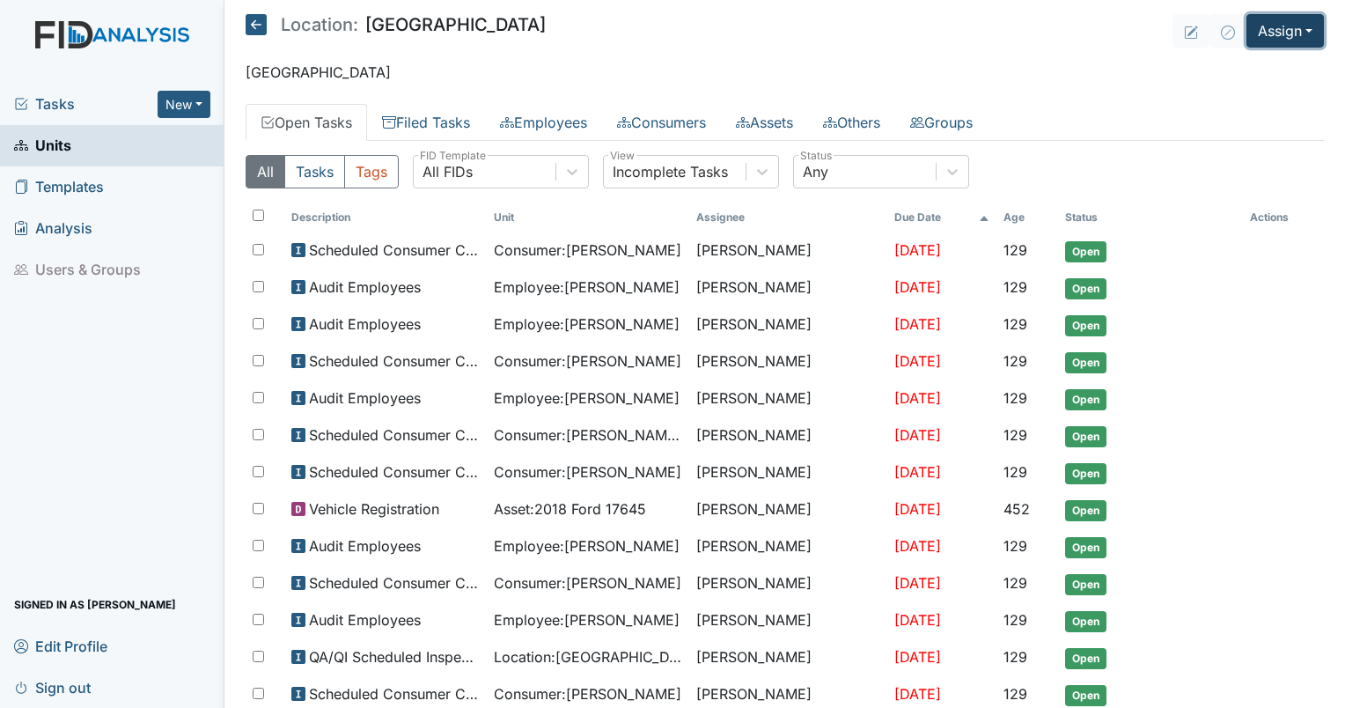
click at [1280, 46] on button "Assign" at bounding box center [1284, 30] width 77 height 33
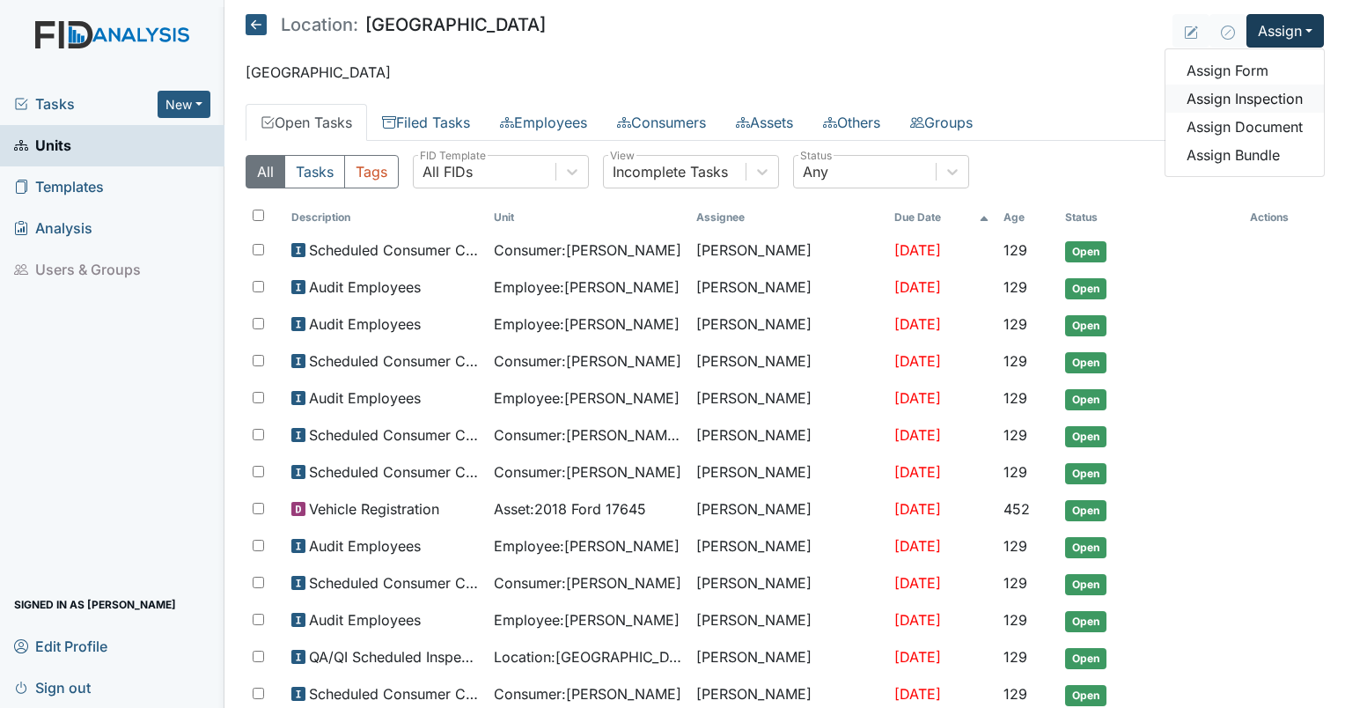
click at [1239, 106] on link "Assign Inspection" at bounding box center [1244, 99] width 158 height 28
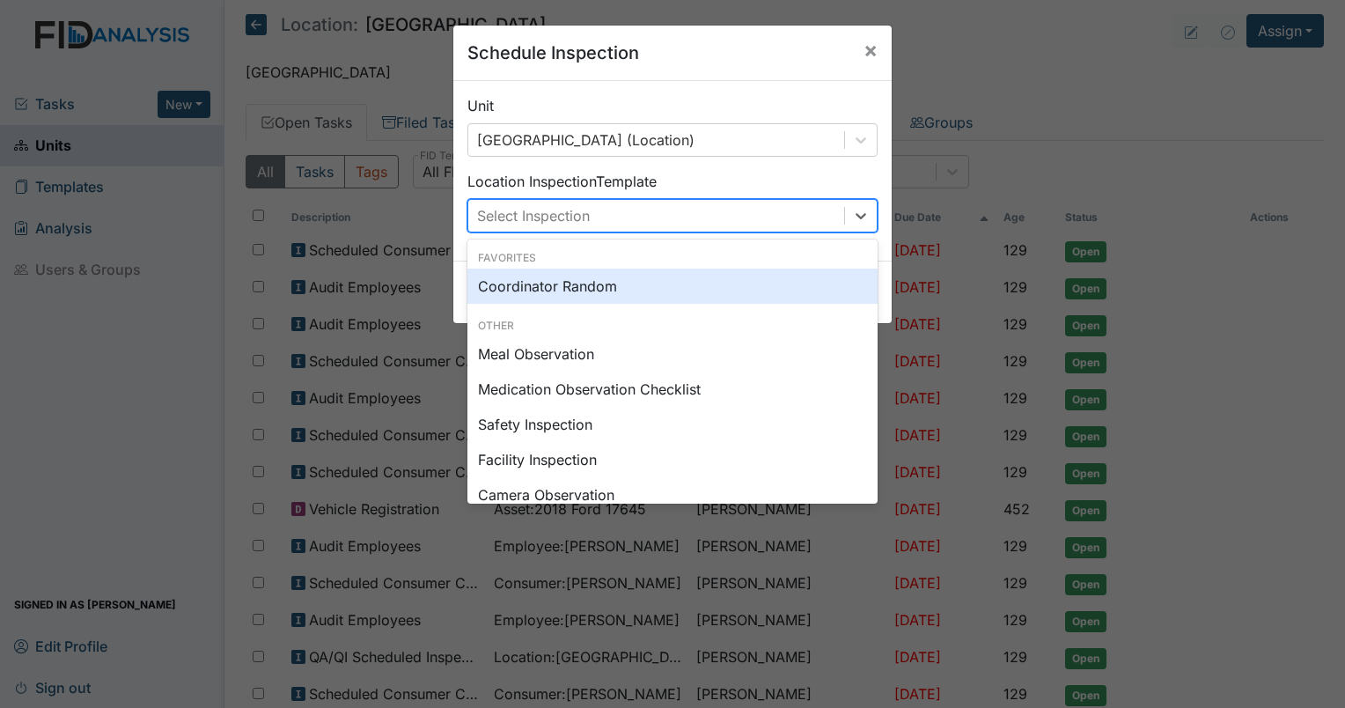
click at [634, 207] on div "Select Inspection" at bounding box center [656, 216] width 376 height 32
click at [548, 294] on div "Coordinator Random" at bounding box center [672, 285] width 410 height 35
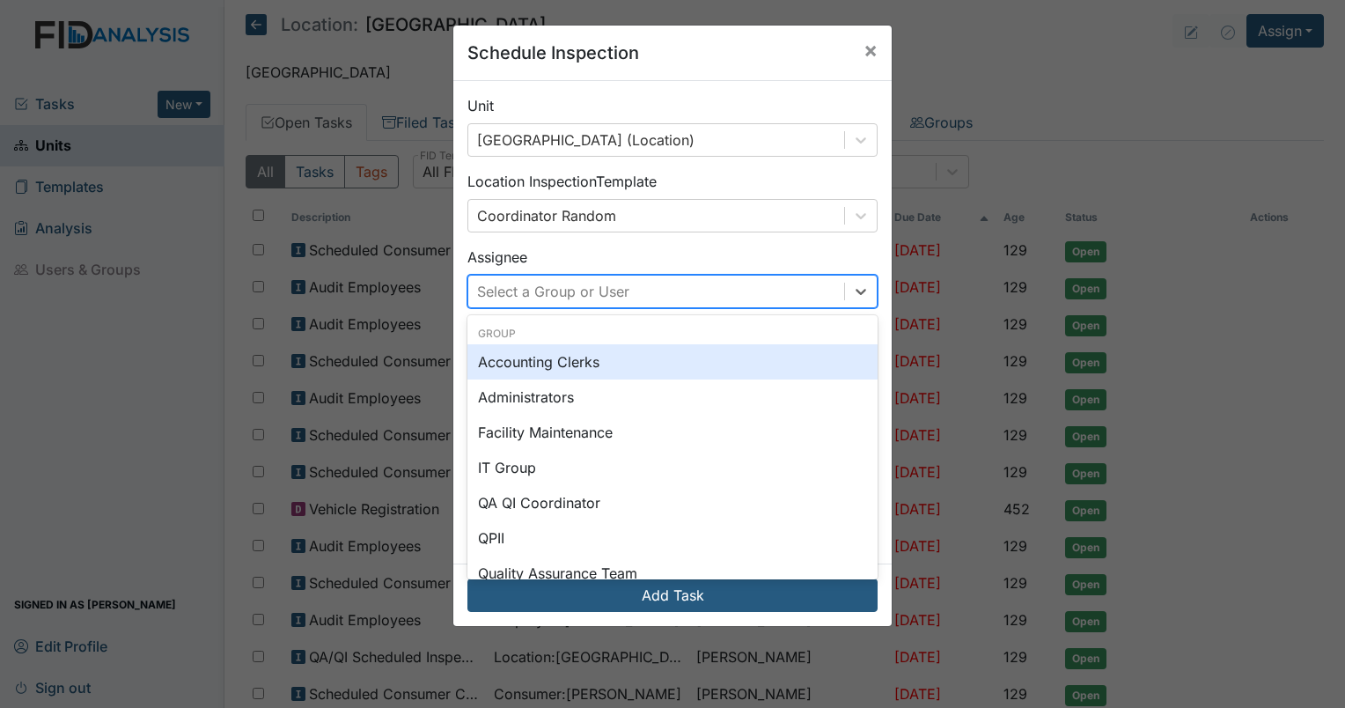
click at [567, 293] on div "Select a Group or User" at bounding box center [553, 291] width 152 height 21
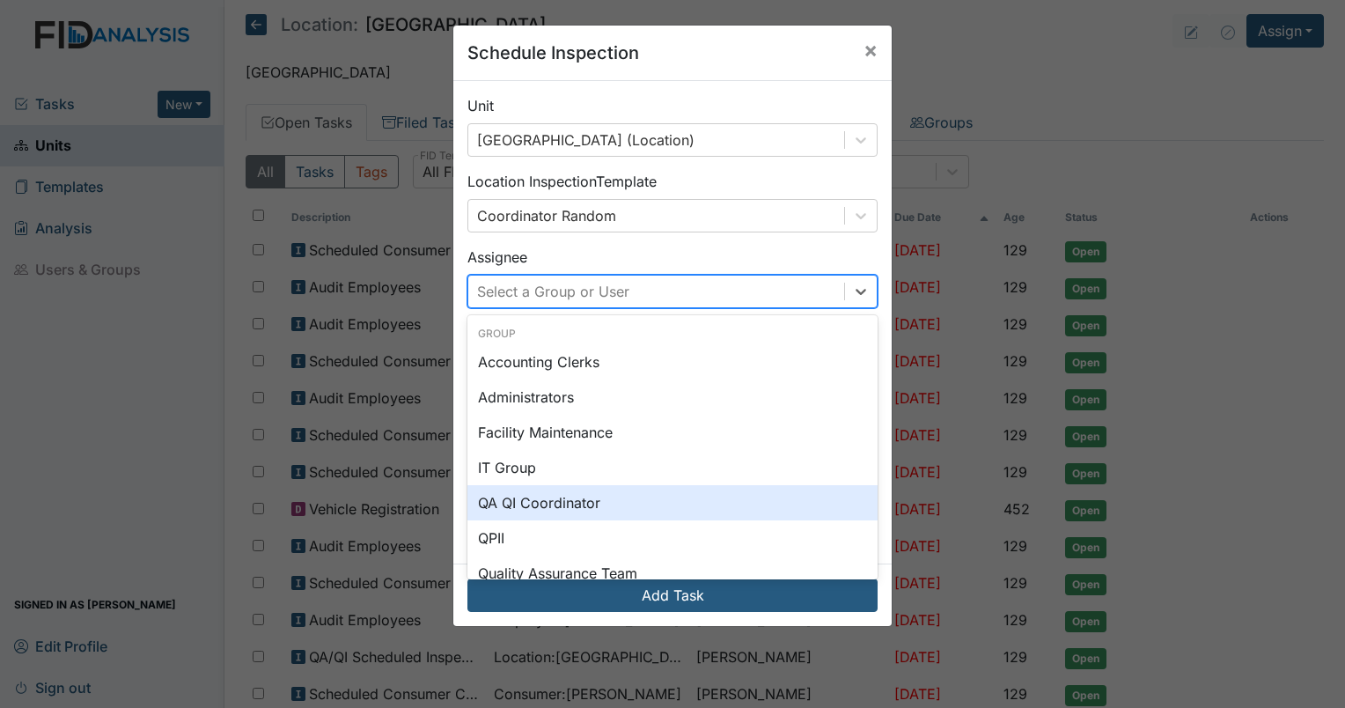
click at [511, 499] on div "QA QI Coordinator" at bounding box center [672, 502] width 410 height 35
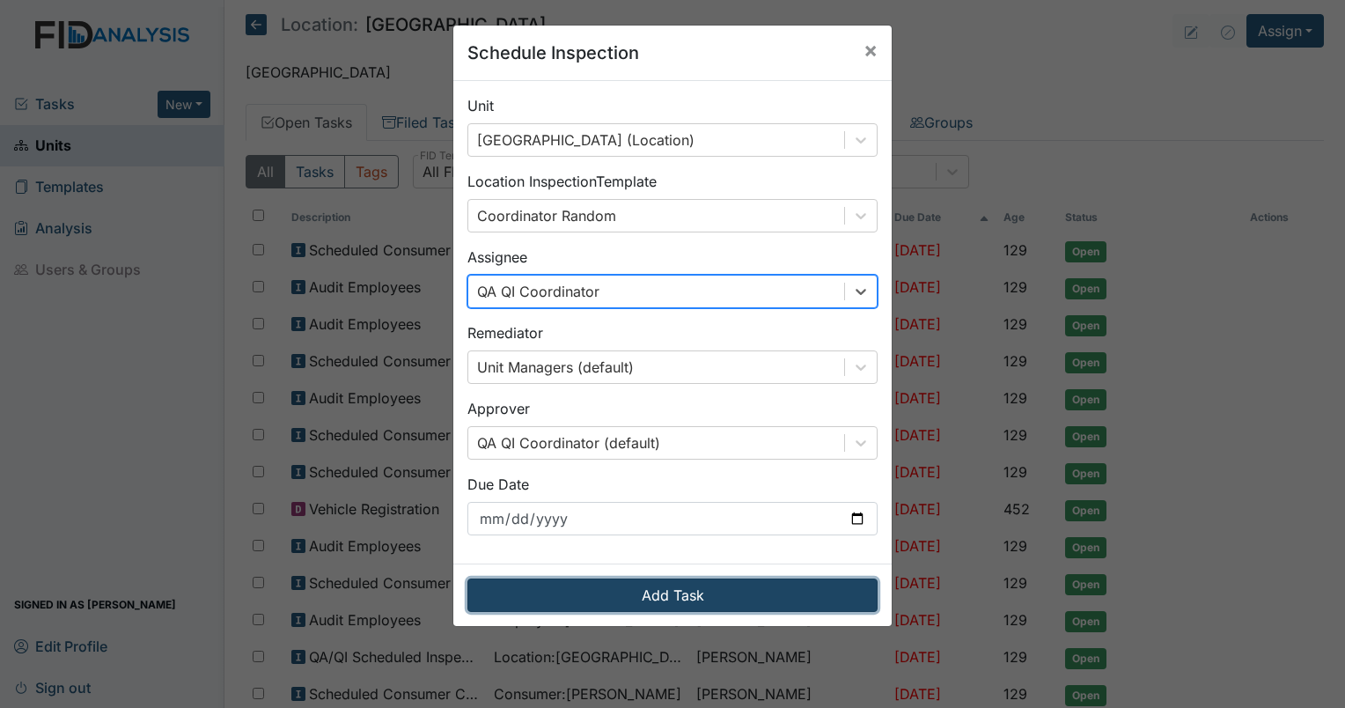
click at [630, 583] on button "Add Task" at bounding box center [672, 594] width 410 height 33
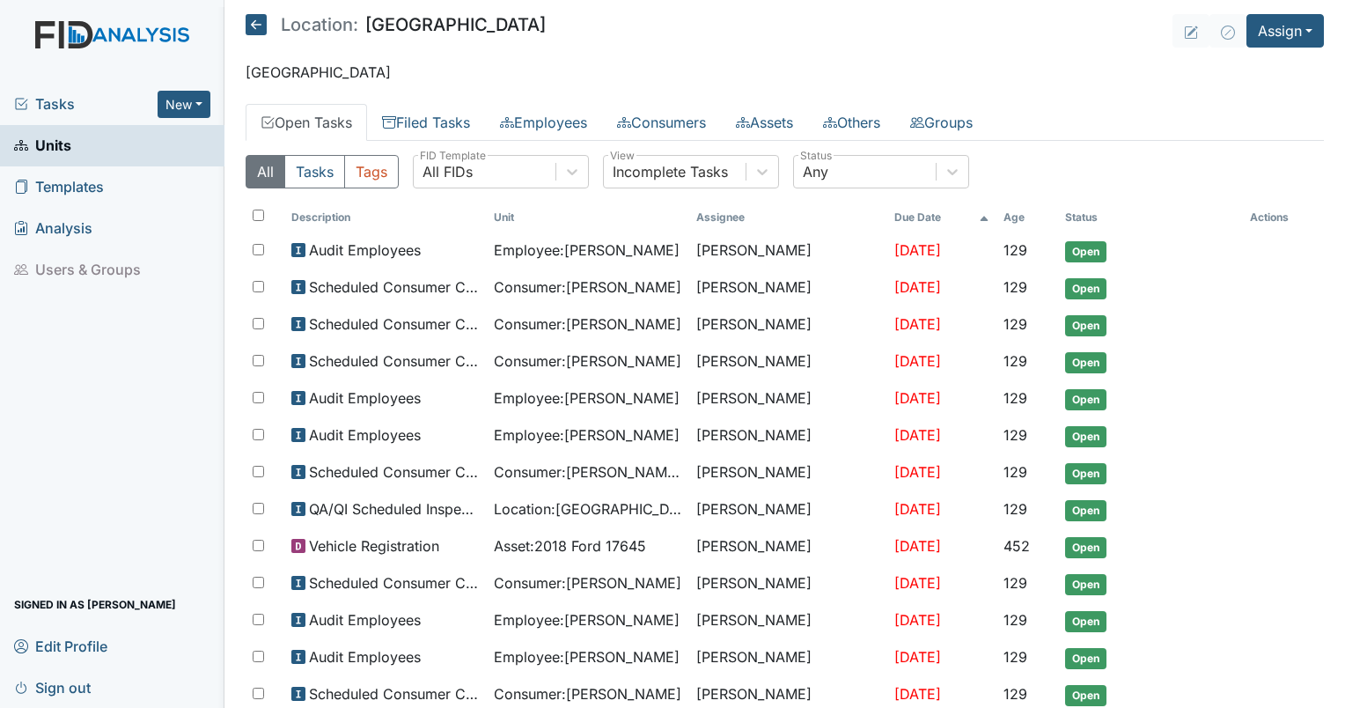
click at [48, 109] on span "Tasks" at bounding box center [85, 103] width 143 height 21
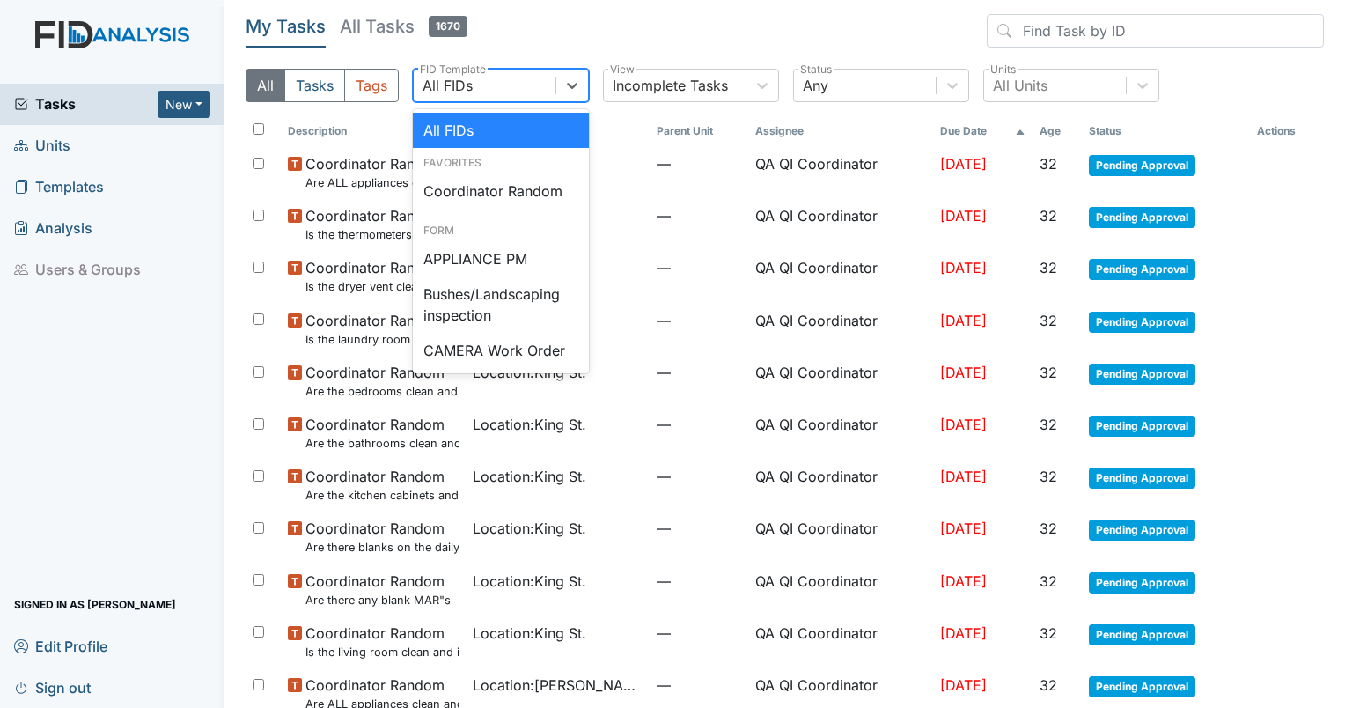
click at [514, 77] on div "All FIDs" at bounding box center [485, 86] width 142 height 32
click at [523, 193] on div "Coordinator Random" at bounding box center [501, 190] width 176 height 35
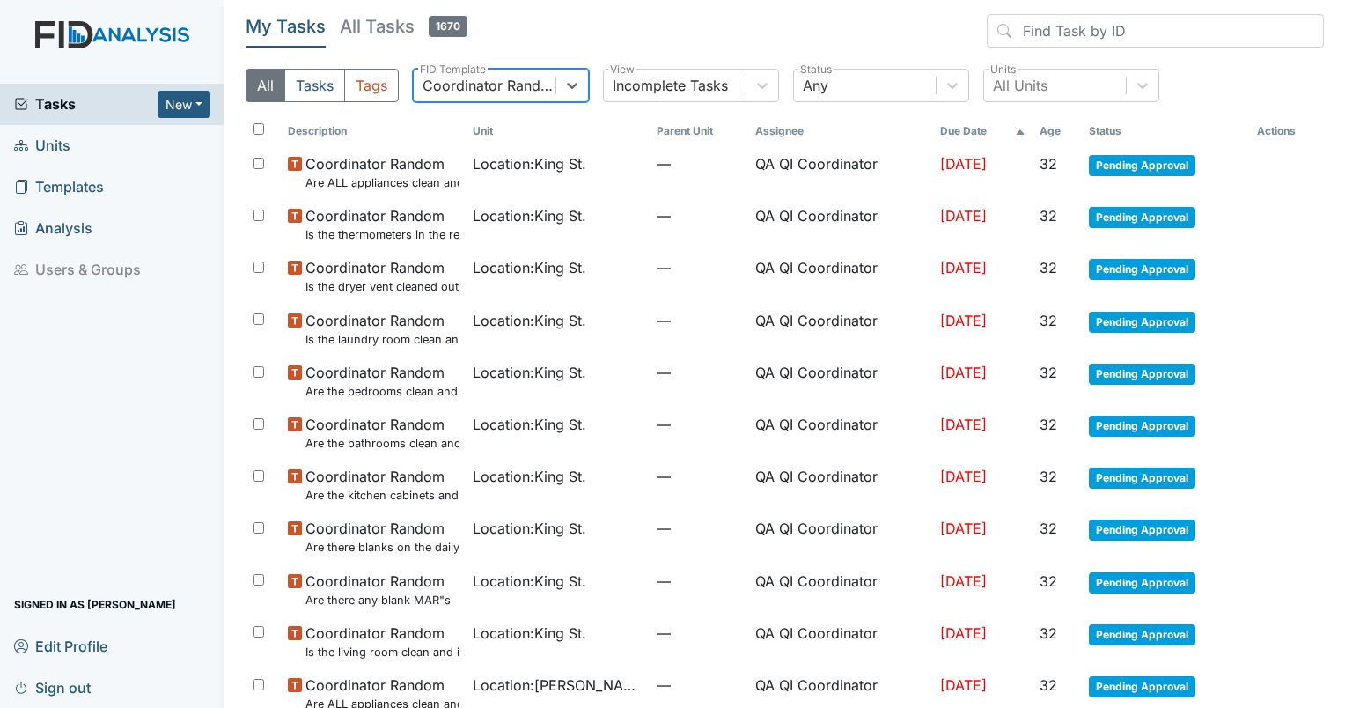
click at [1048, 128] on th "Age" at bounding box center [1057, 131] width 49 height 30
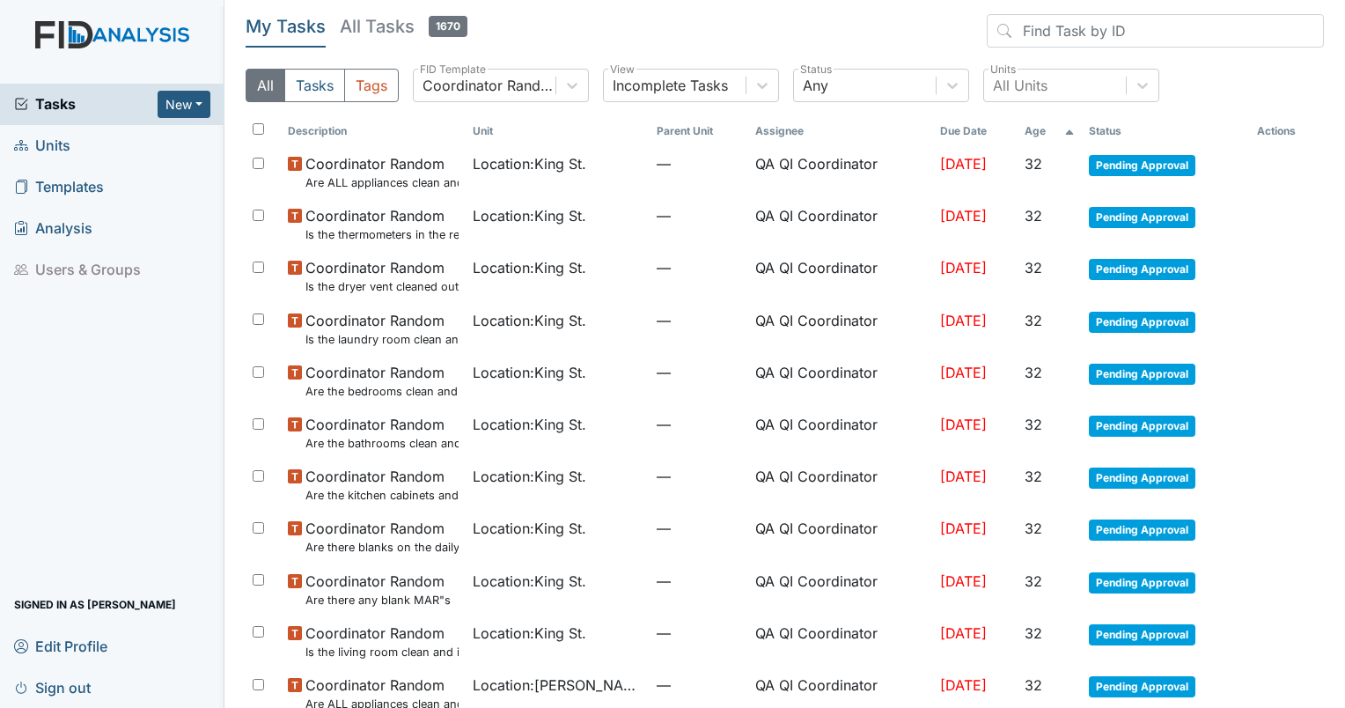
click at [1048, 128] on th "Age" at bounding box center [1050, 131] width 64 height 30
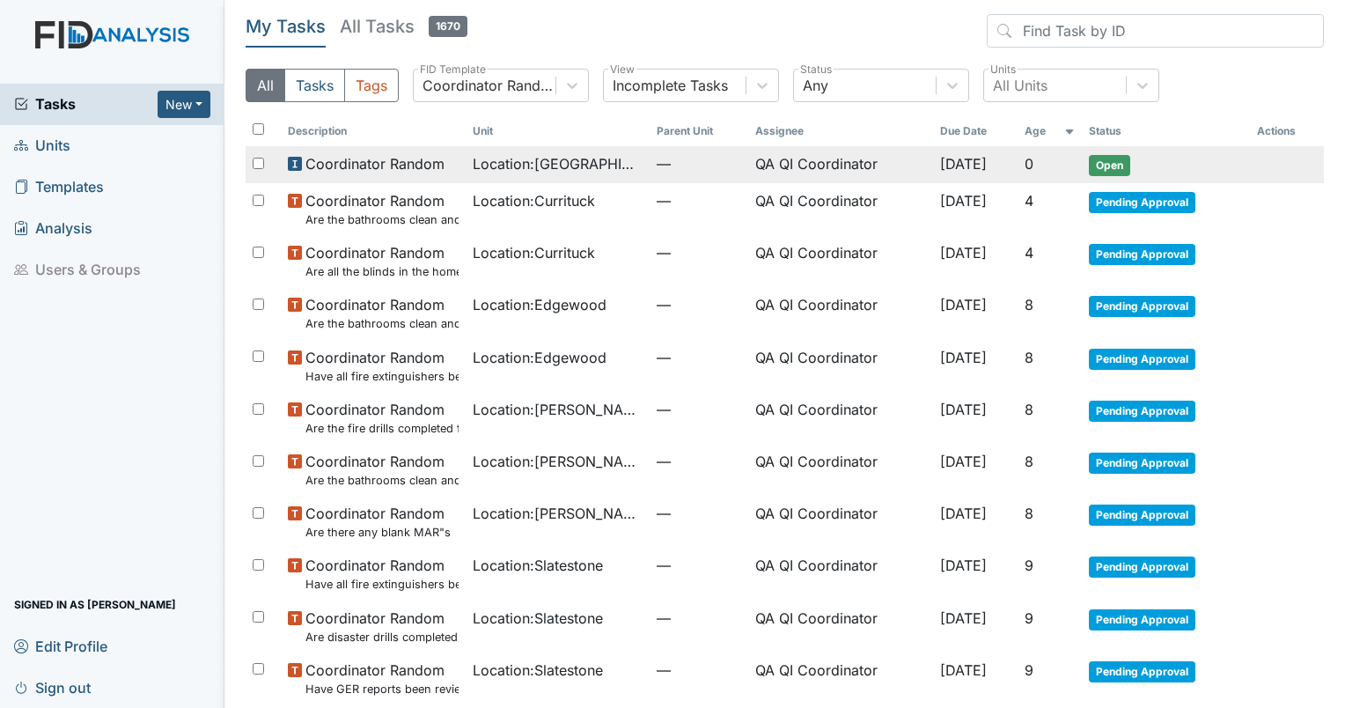
click at [553, 163] on span "Location : Cherry Lane" at bounding box center [558, 163] width 171 height 21
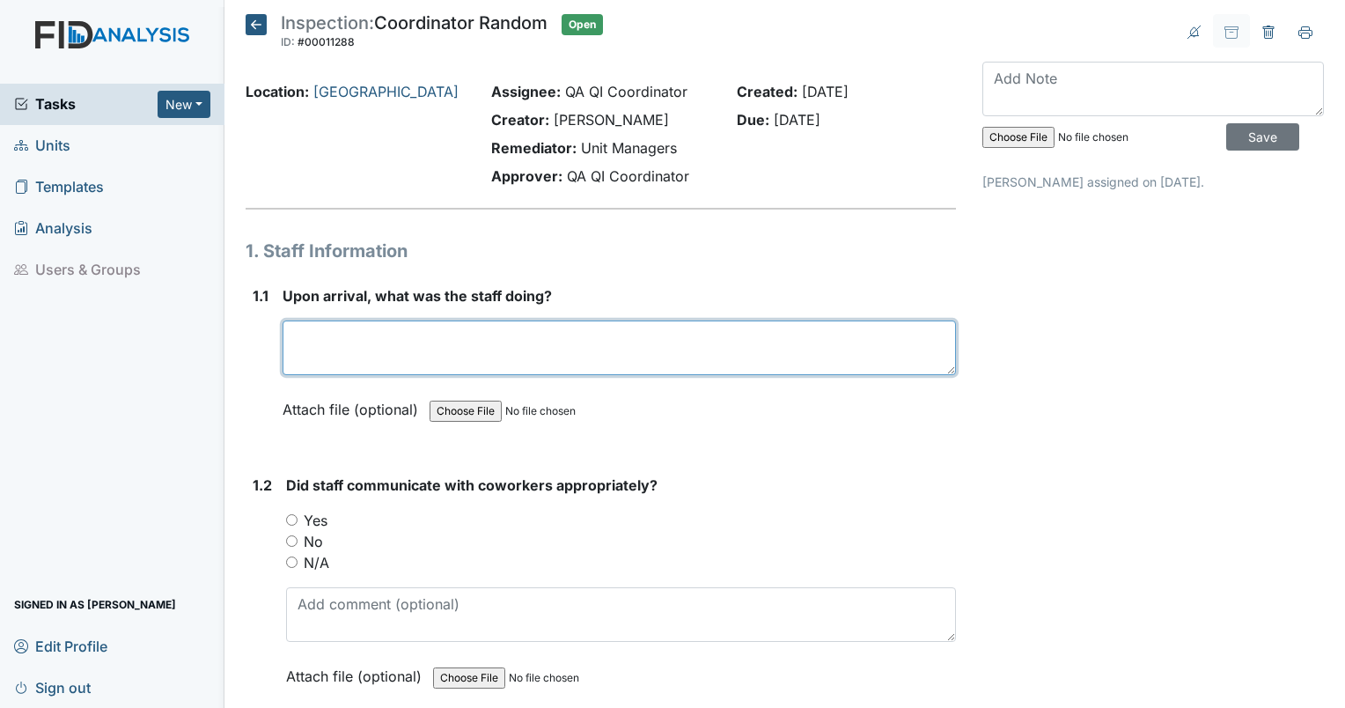
click at [384, 349] on textarea at bounding box center [619, 347] width 673 height 55
type textarea "Staff was engaged with residents."
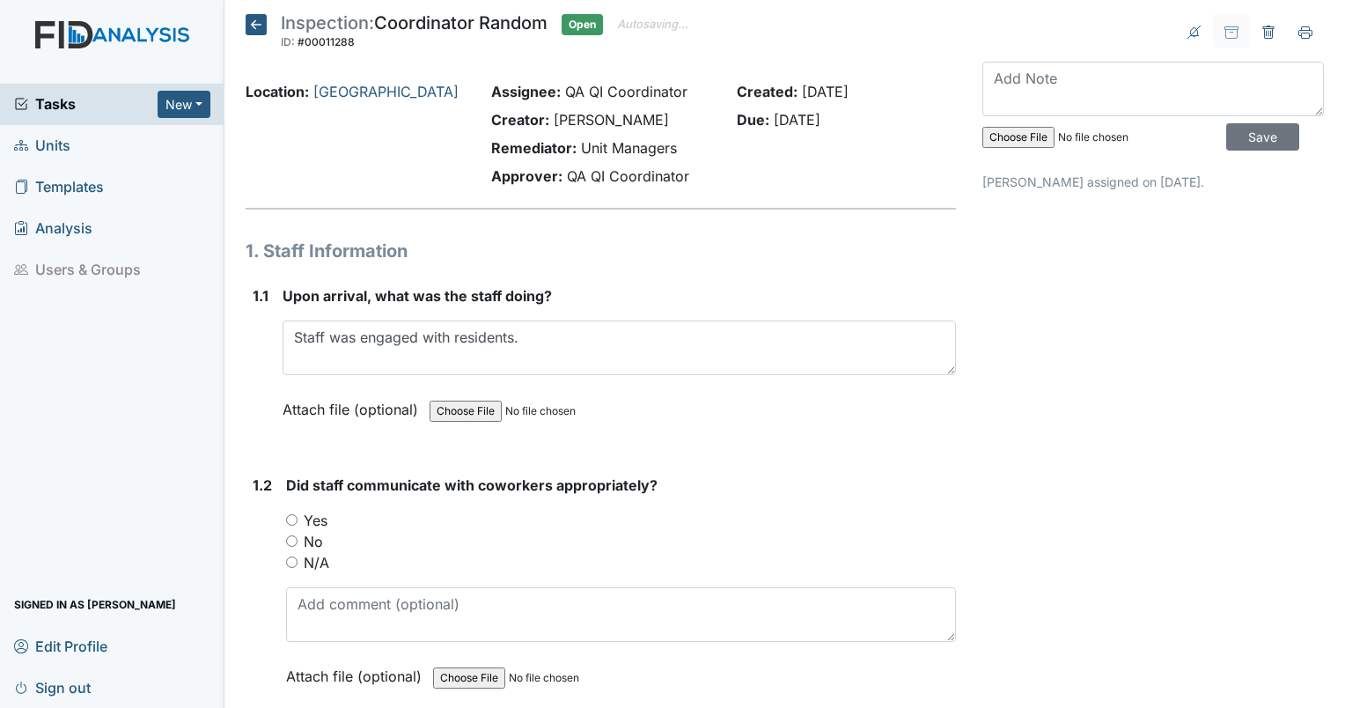
click at [293, 518] on input "Yes" at bounding box center [291, 519] width 11 height 11
radio input "true"
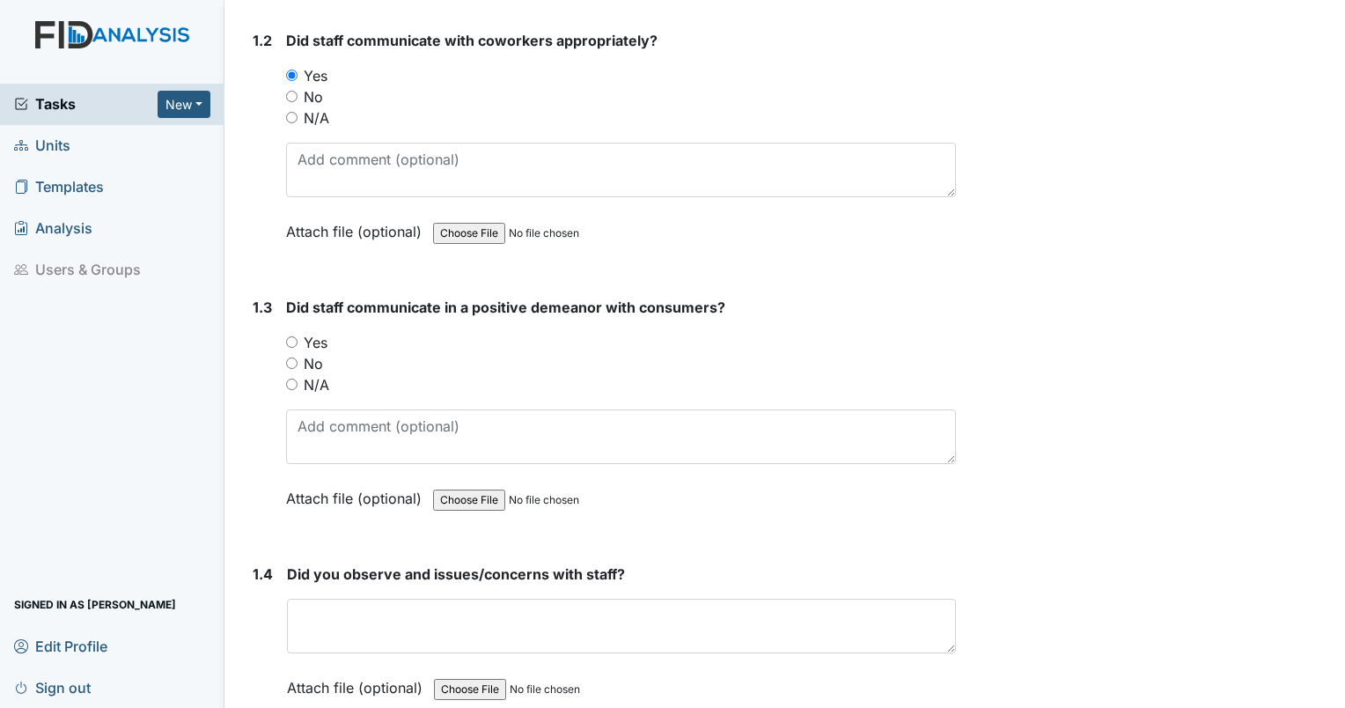
scroll to position [552, 0]
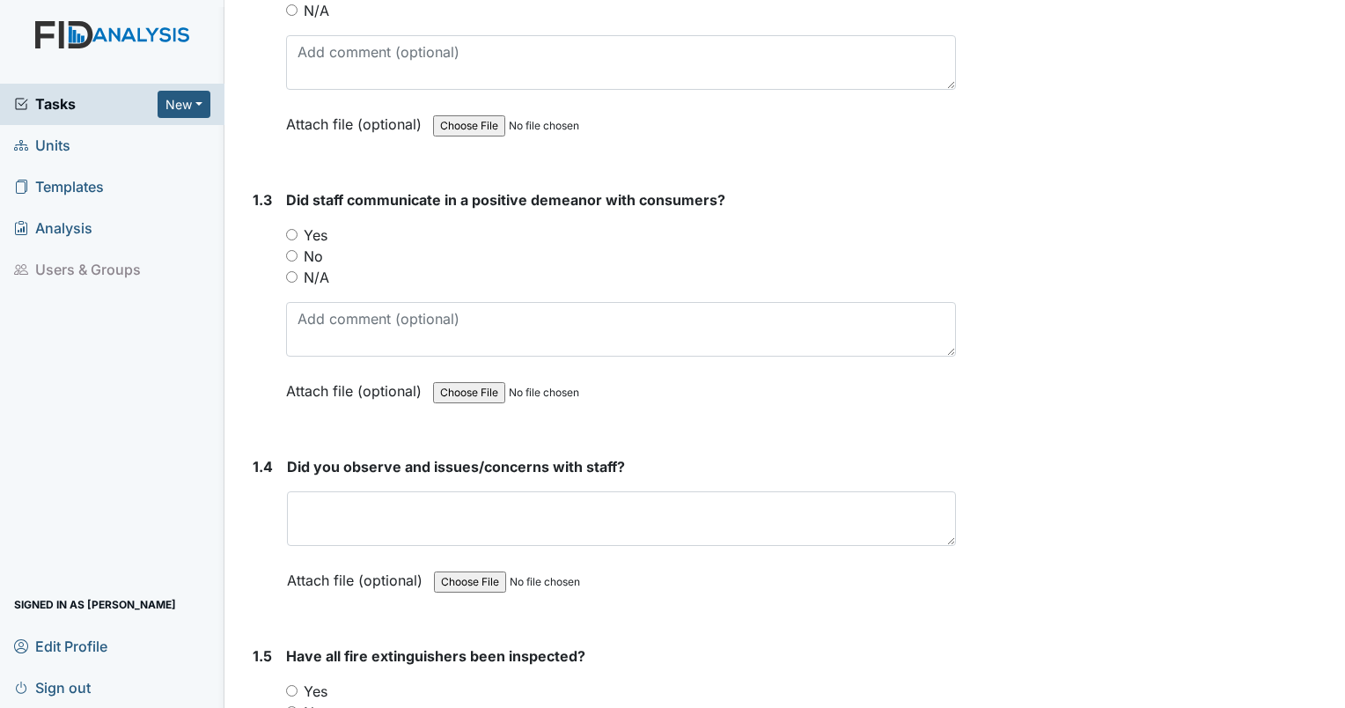
click at [288, 232] on input "Yes" at bounding box center [291, 234] width 11 height 11
radio input "true"
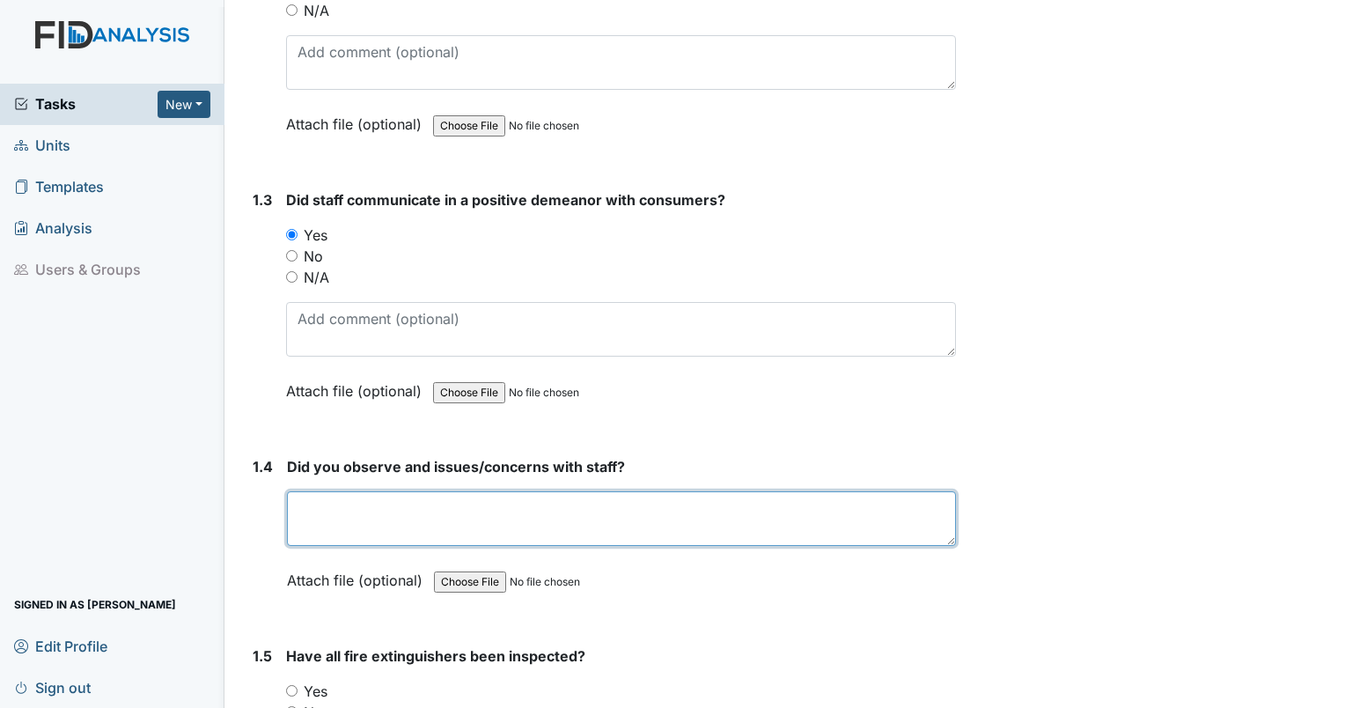
click at [328, 507] on textarea at bounding box center [621, 518] width 669 height 55
type textarea "none"
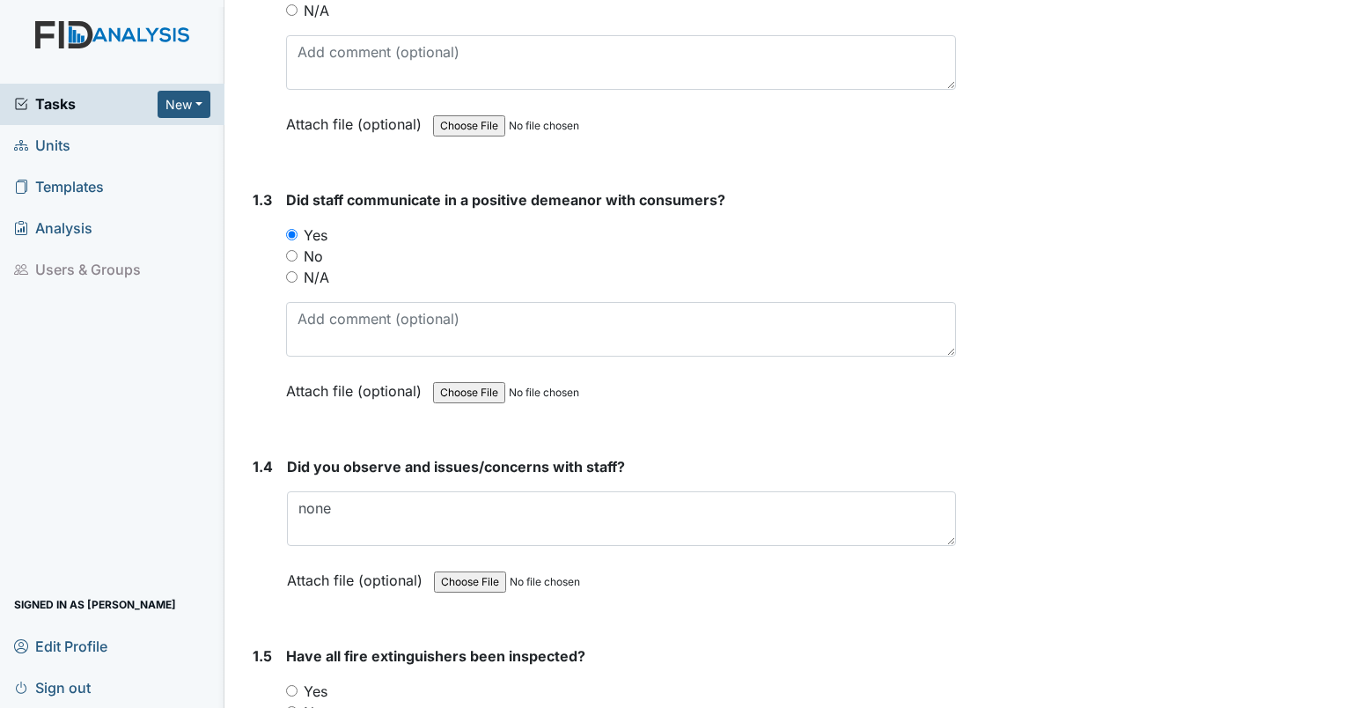
click at [293, 687] on input "Yes" at bounding box center [291, 690] width 11 height 11
radio input "true"
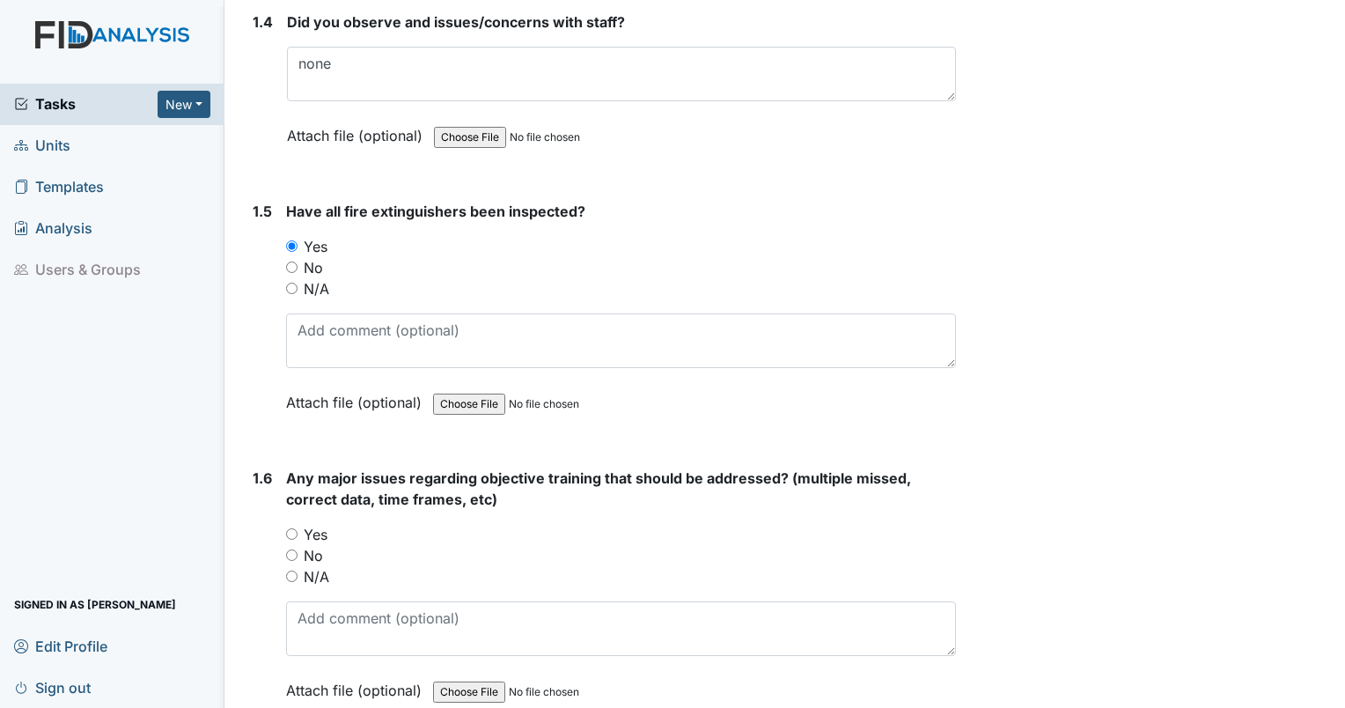
scroll to position [1043, 0]
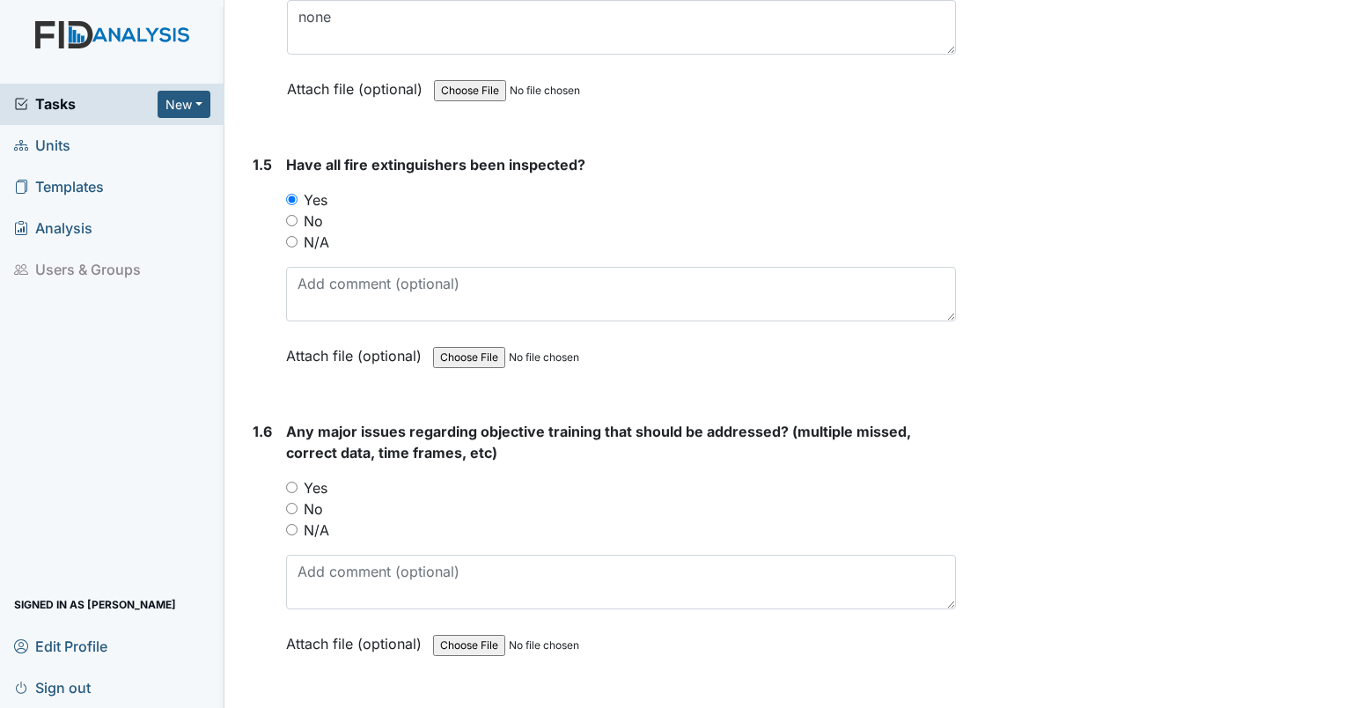
click at [289, 481] on input "Yes" at bounding box center [291, 486] width 11 height 11
radio input "true"
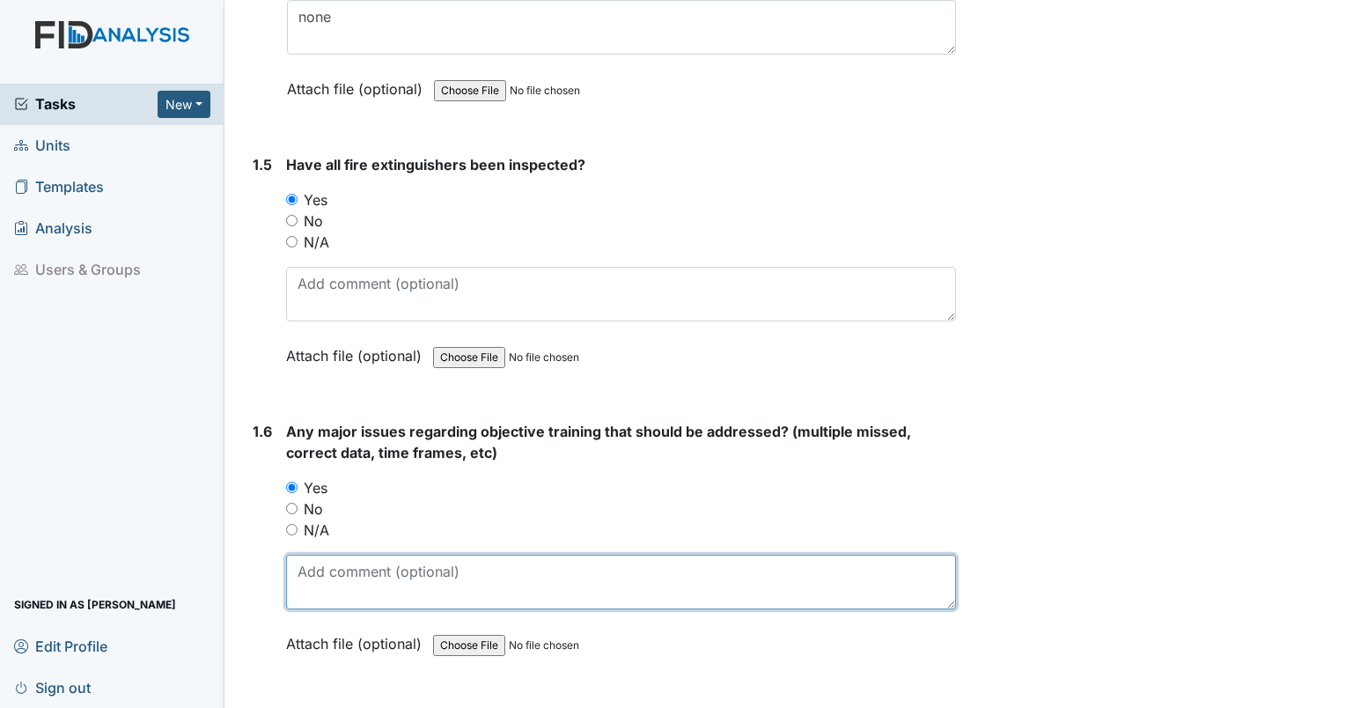
click at [343, 567] on textarea at bounding box center [621, 582] width 670 height 55
type textarea "JF expired objective; KH expired objectives; EH all objectives expired."
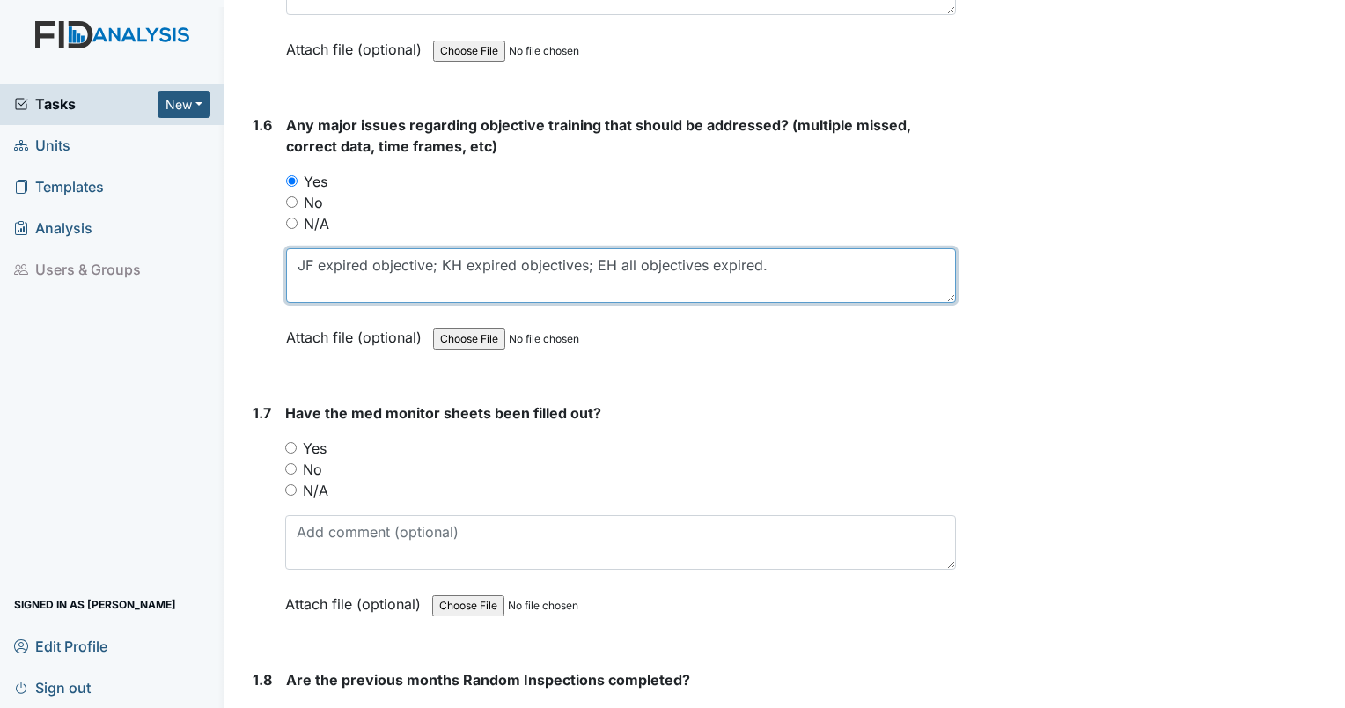
scroll to position [1458, 0]
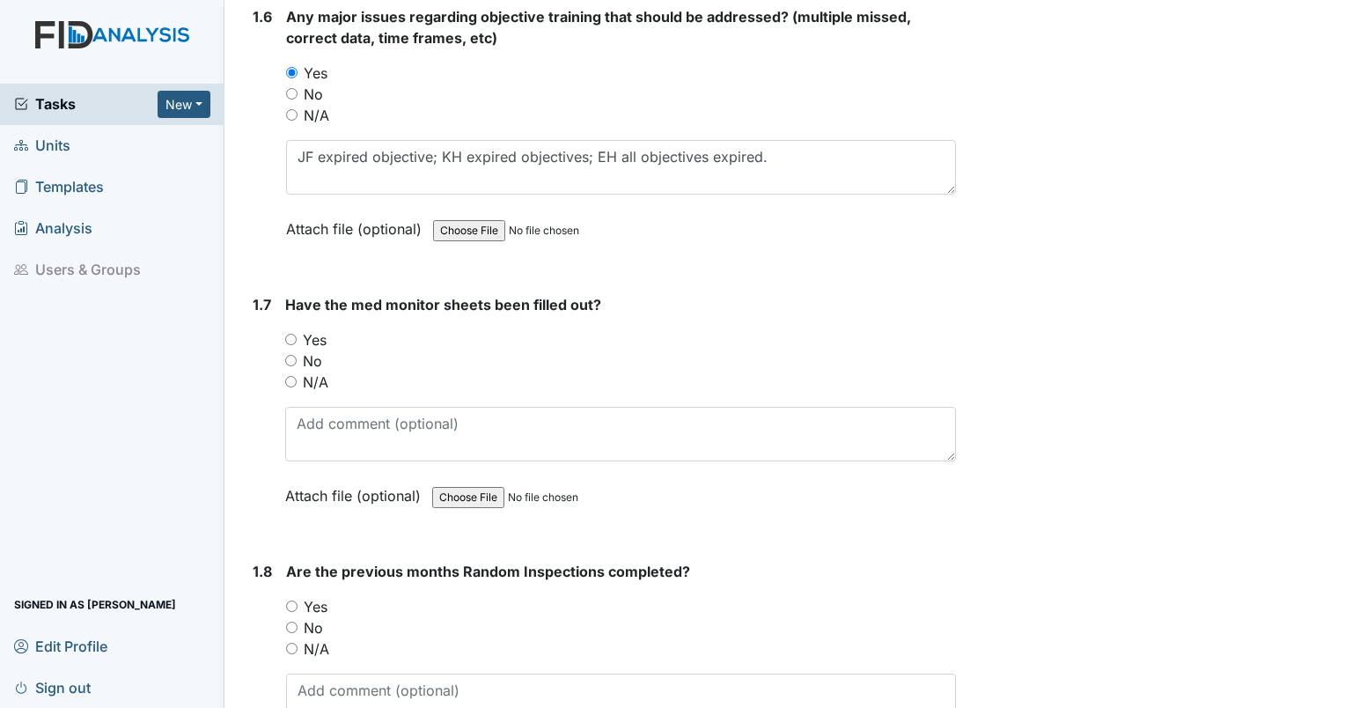
click at [297, 335] on div "Yes" at bounding box center [620, 339] width 671 height 21
click at [292, 334] on input "Yes" at bounding box center [290, 339] width 11 height 11
radio input "true"
click at [287, 603] on input "Yes" at bounding box center [291, 605] width 11 height 11
radio input "true"
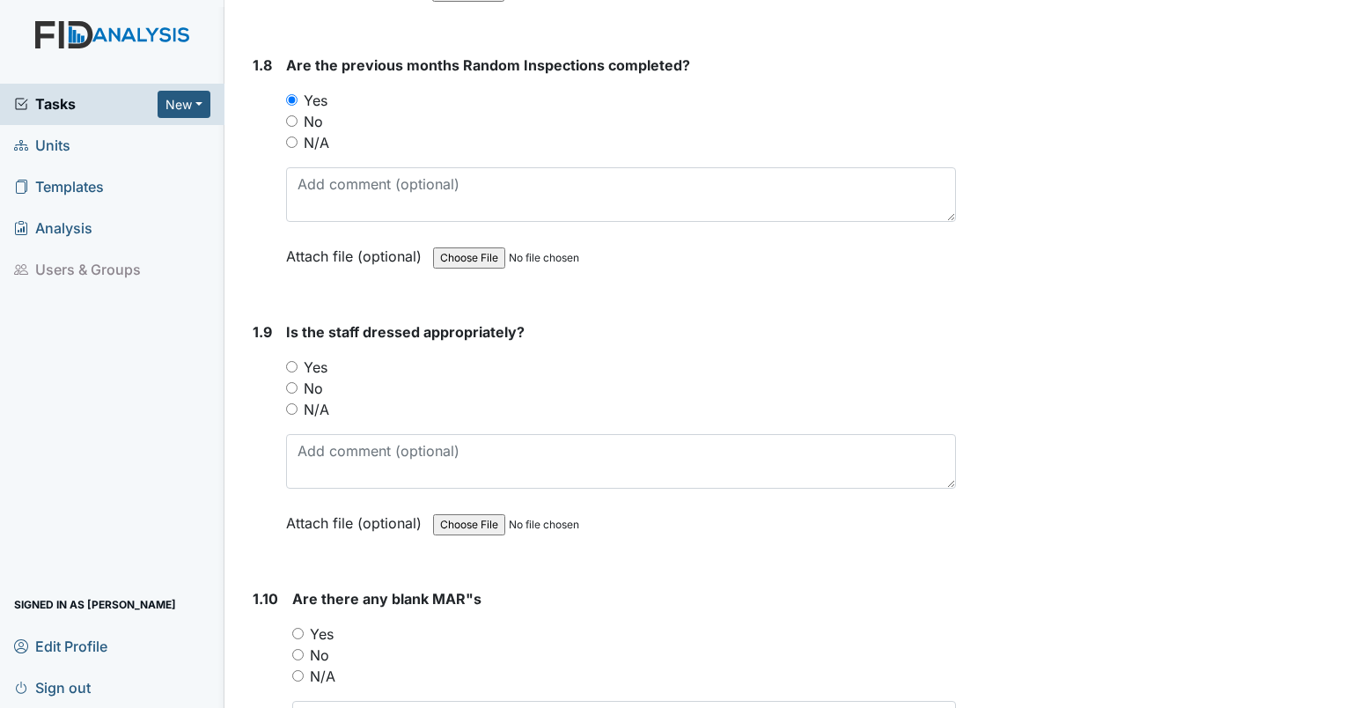
scroll to position [2025, 0]
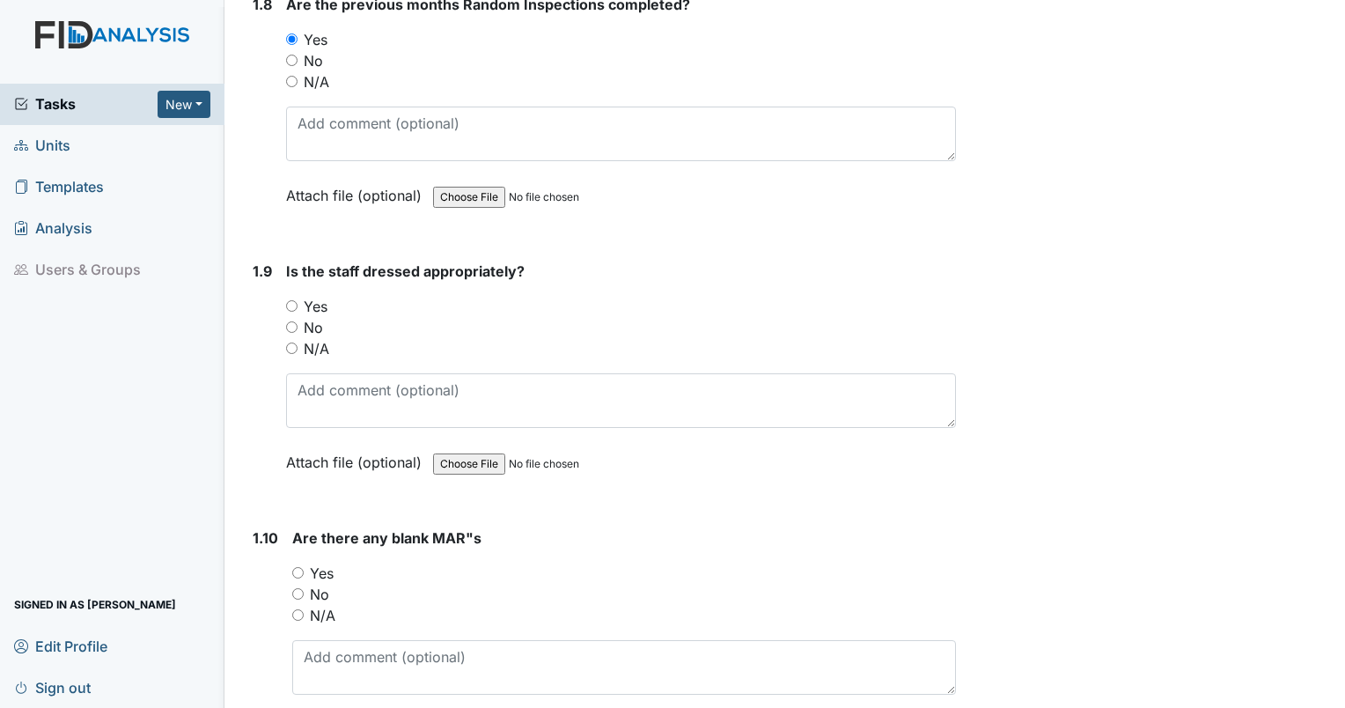
click at [287, 300] on input "Yes" at bounding box center [291, 305] width 11 height 11
radio input "true"
click at [298, 584] on div "No" at bounding box center [624, 594] width 664 height 21
click at [298, 588] on input "No" at bounding box center [297, 593] width 11 height 11
radio input "true"
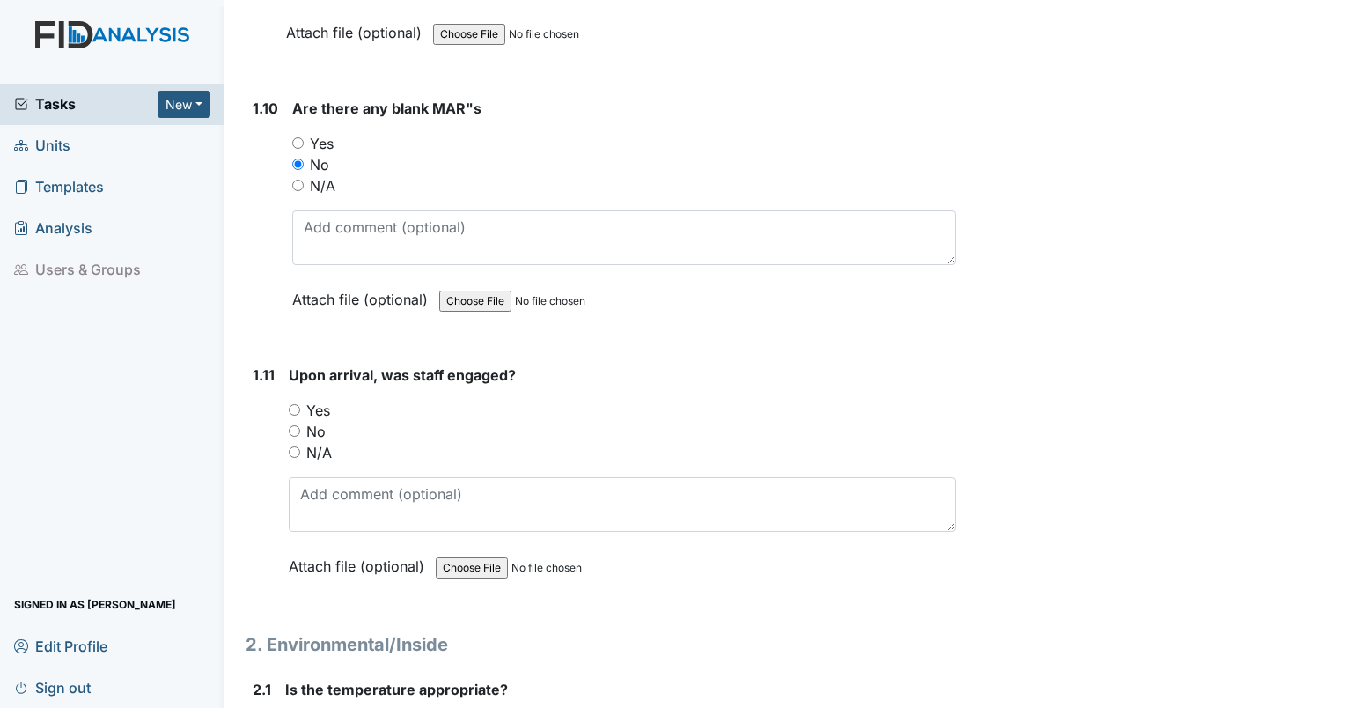
scroll to position [2716, 0]
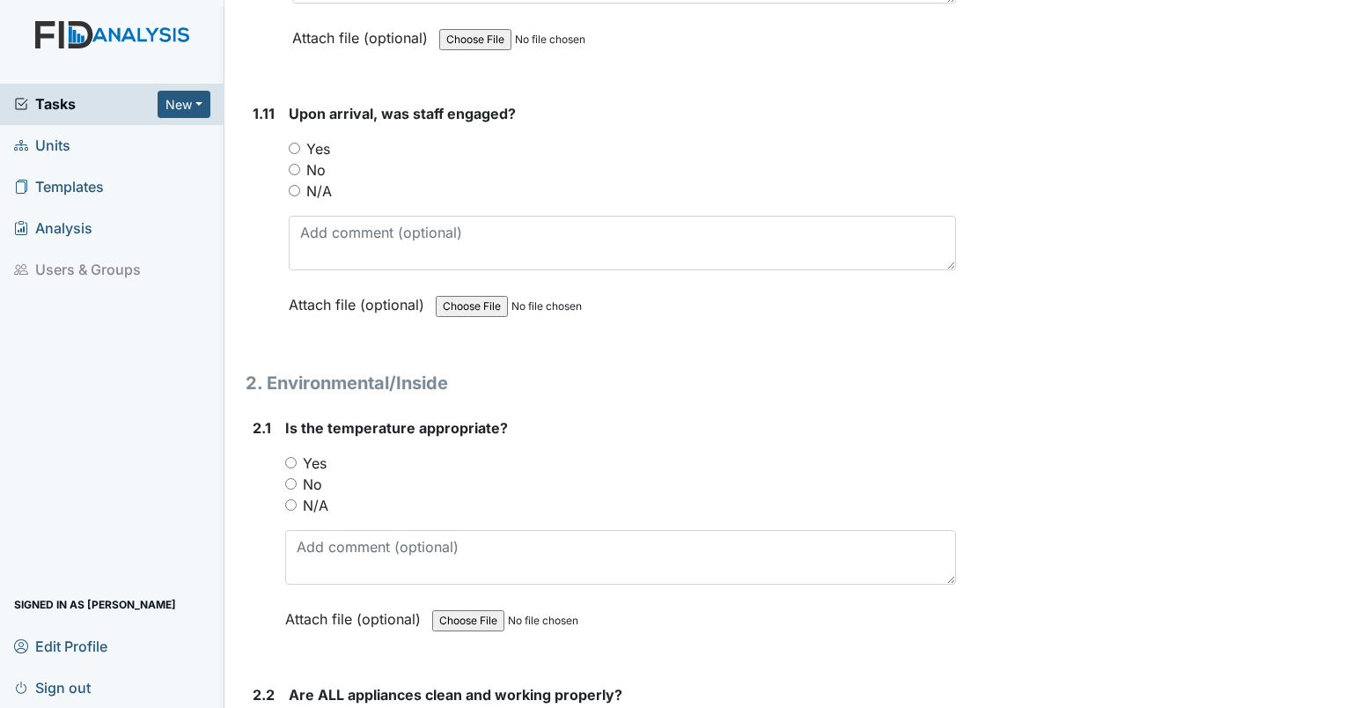
click at [291, 143] on input "Yes" at bounding box center [294, 148] width 11 height 11
radio input "true"
click at [292, 457] on input "Yes" at bounding box center [290, 462] width 11 height 11
radio input "true"
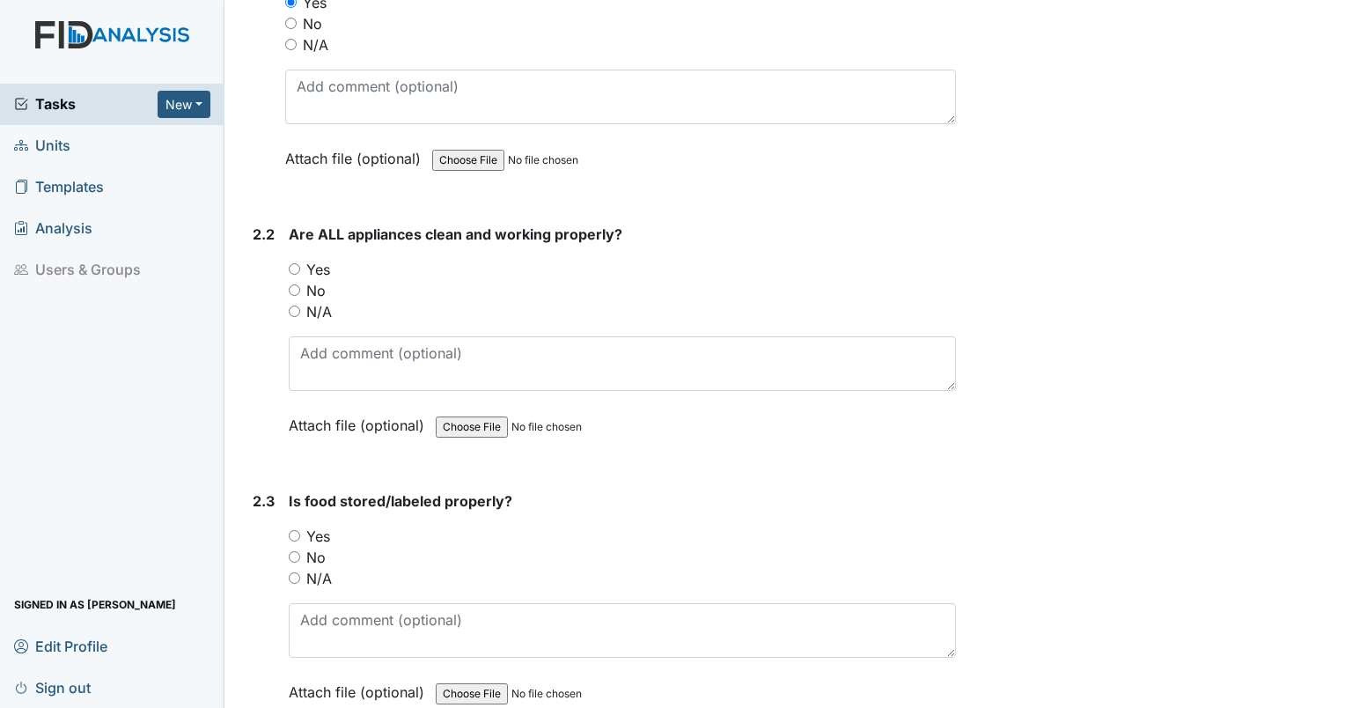
scroll to position [3222, 0]
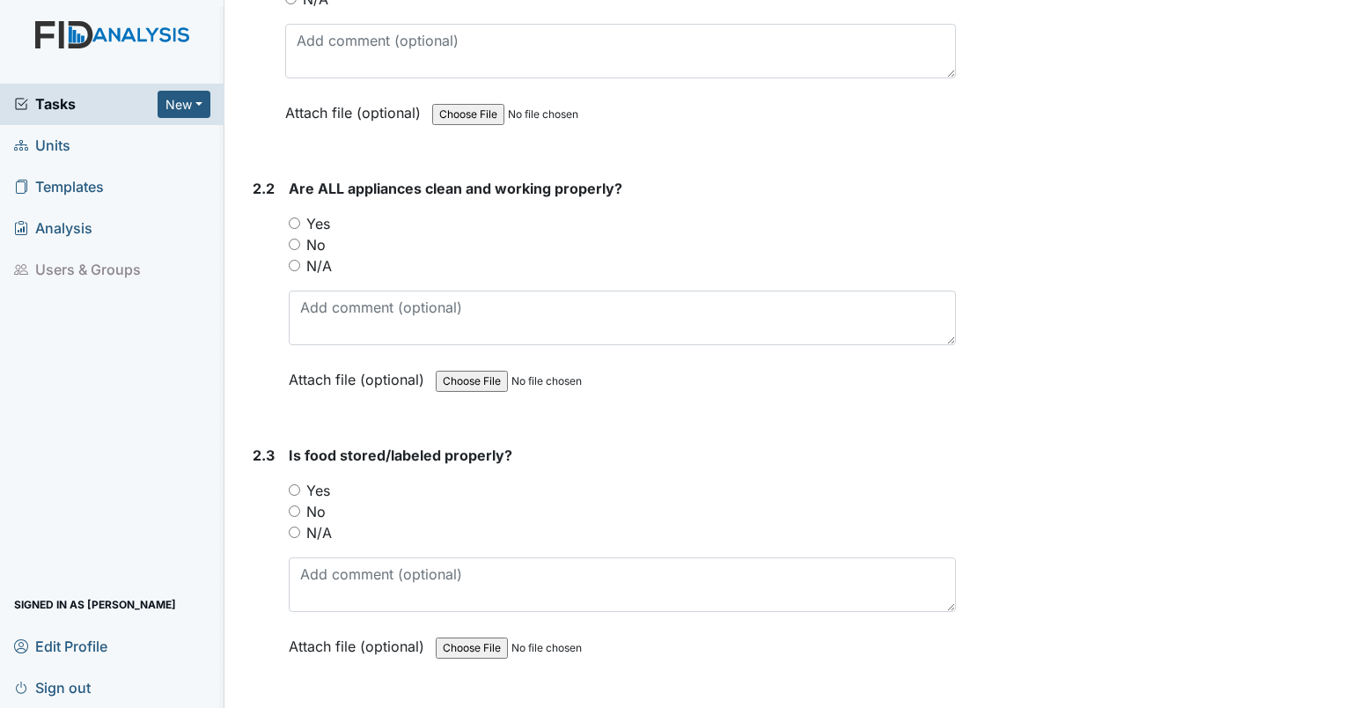
click at [289, 239] on input "No" at bounding box center [294, 244] width 11 height 11
radio input "true"
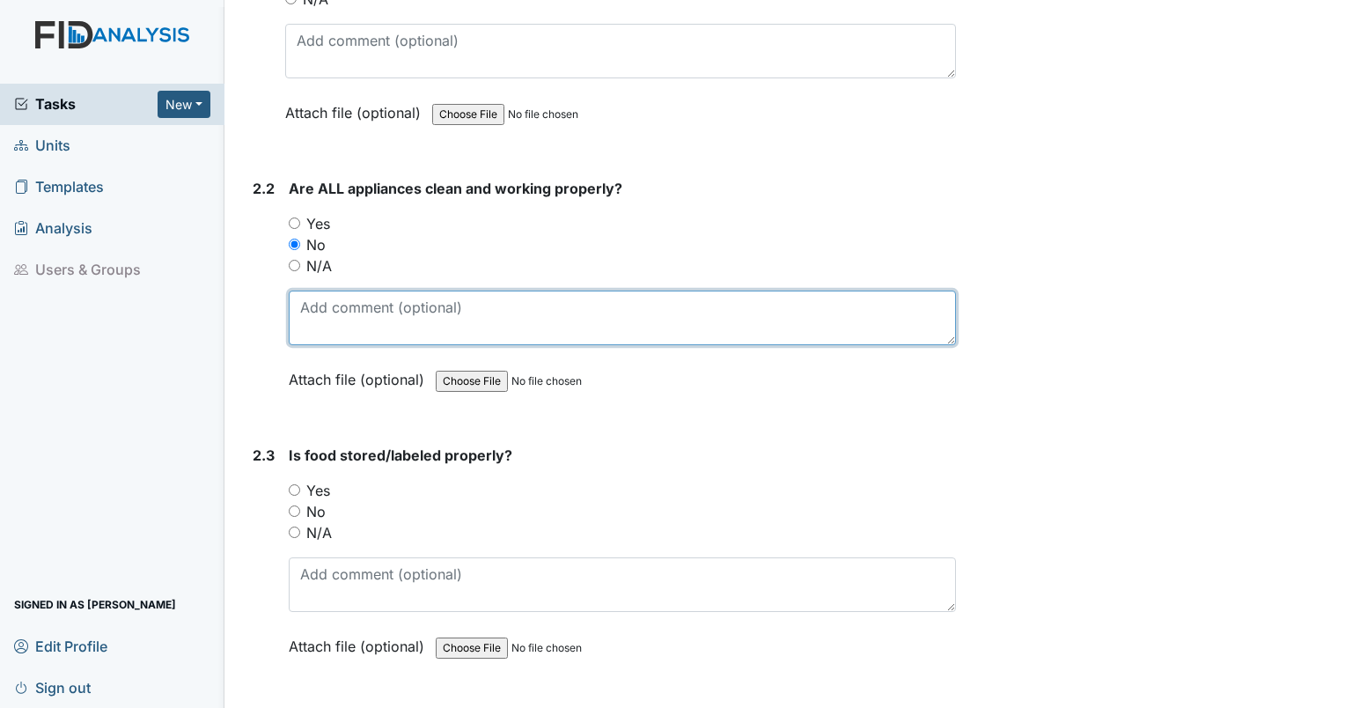
click at [327, 291] on textarea at bounding box center [622, 317] width 667 height 55
type textarea "oven dirty. needs cleaning."
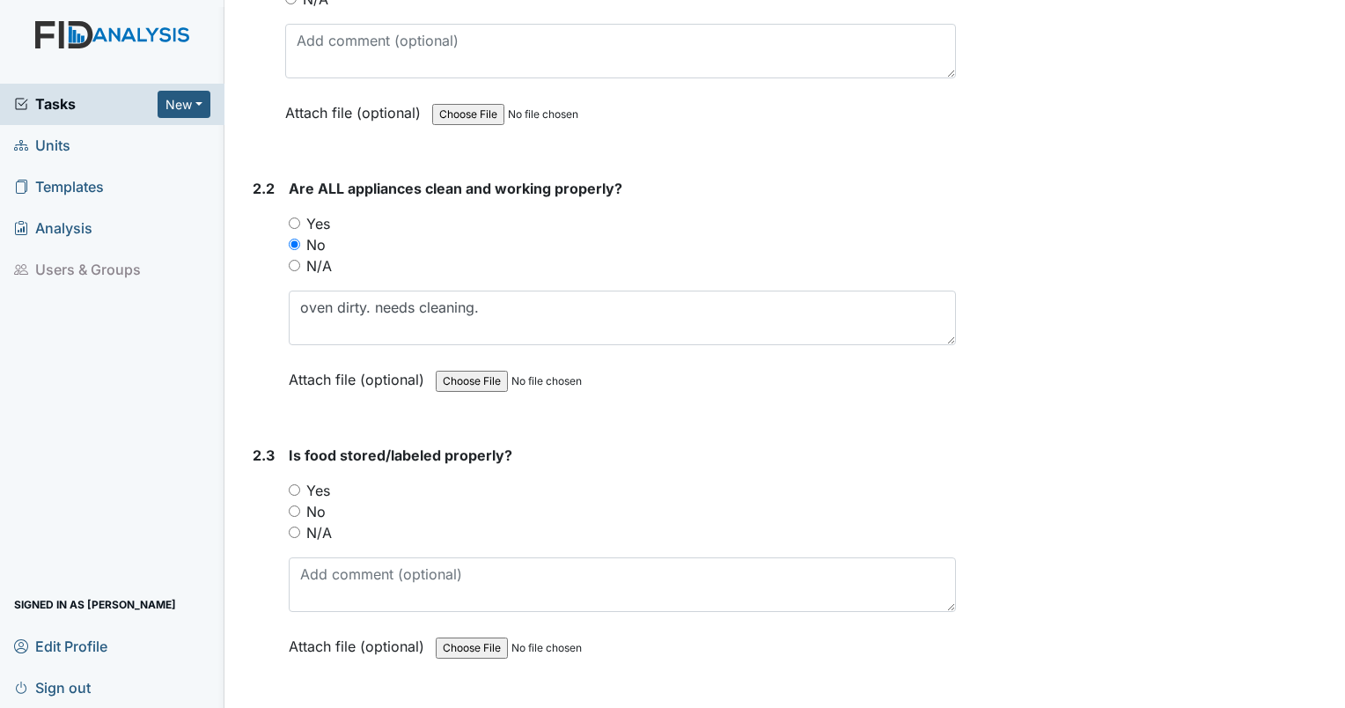
click at [298, 484] on input "Yes" at bounding box center [294, 489] width 11 height 11
radio input "true"
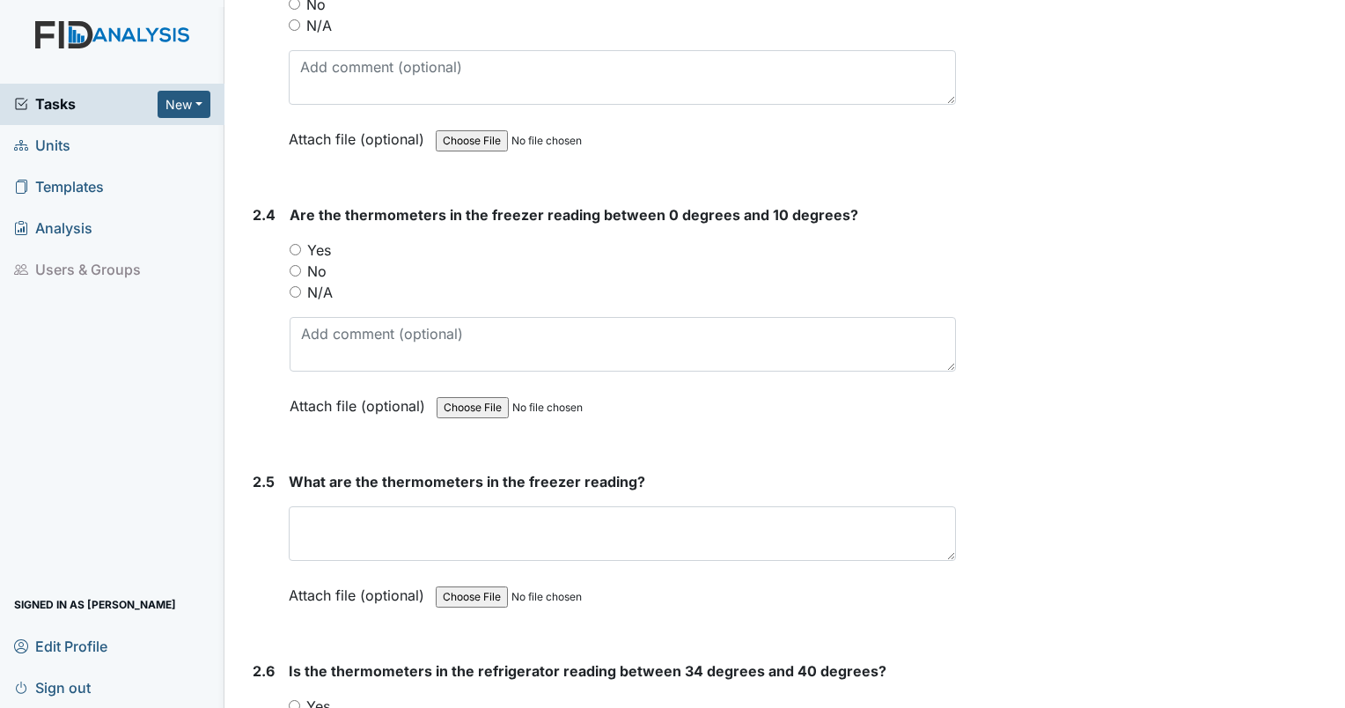
scroll to position [3759, 0]
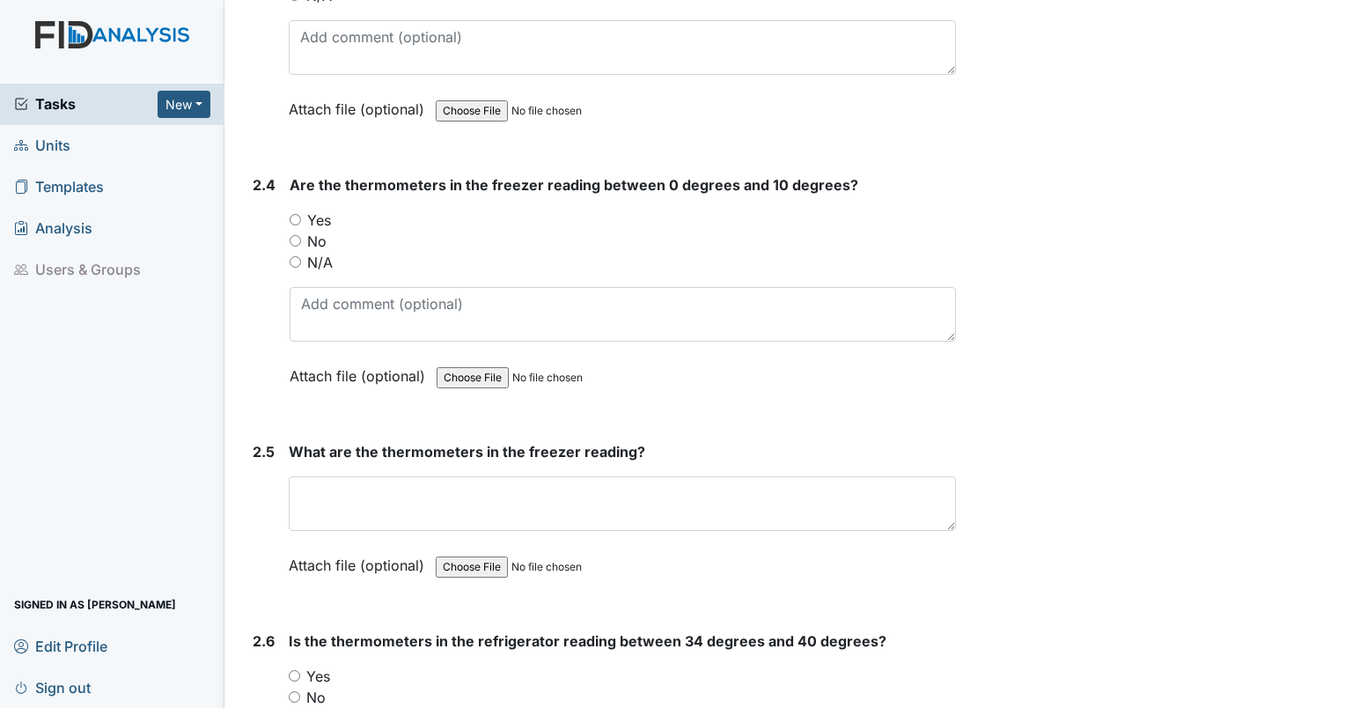
click at [304, 209] on div "Yes" at bounding box center [623, 219] width 666 height 21
click at [294, 214] on input "Yes" at bounding box center [295, 219] width 11 height 11
radio input "true"
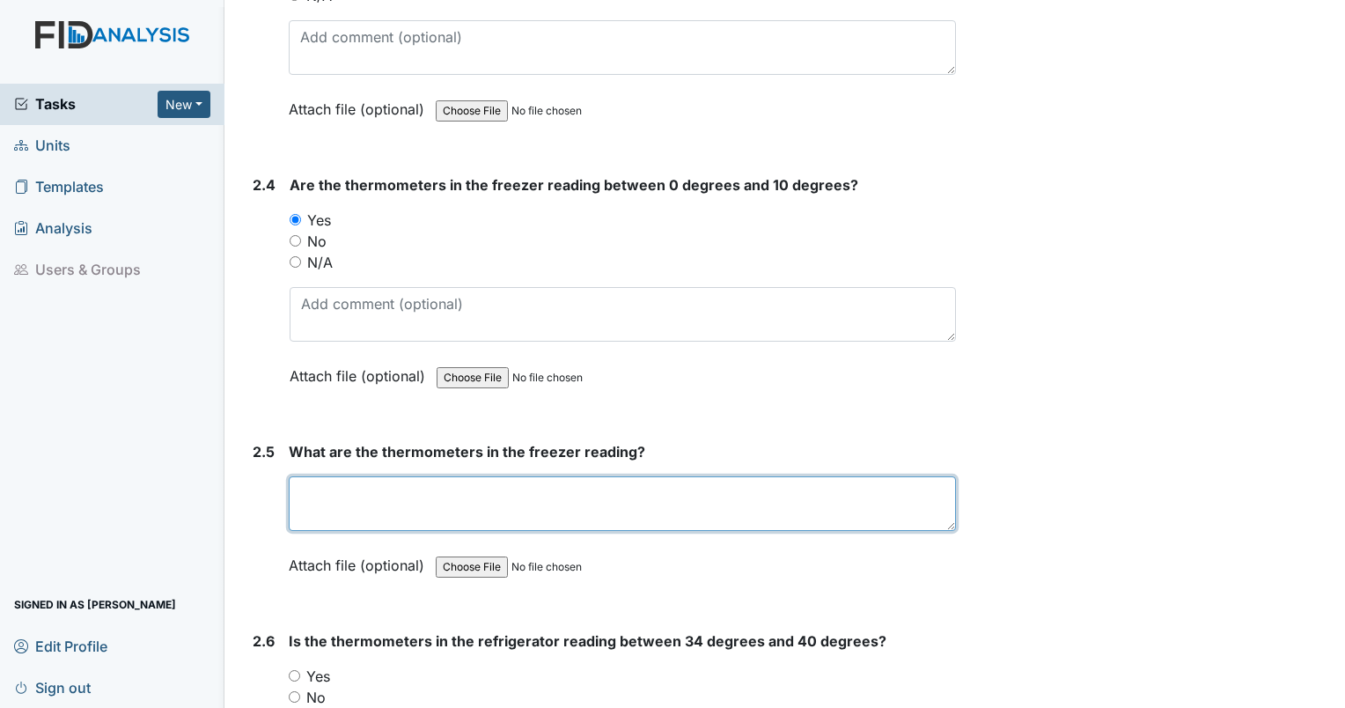
click at [377, 483] on textarea at bounding box center [622, 503] width 667 height 55
type textarea "0"
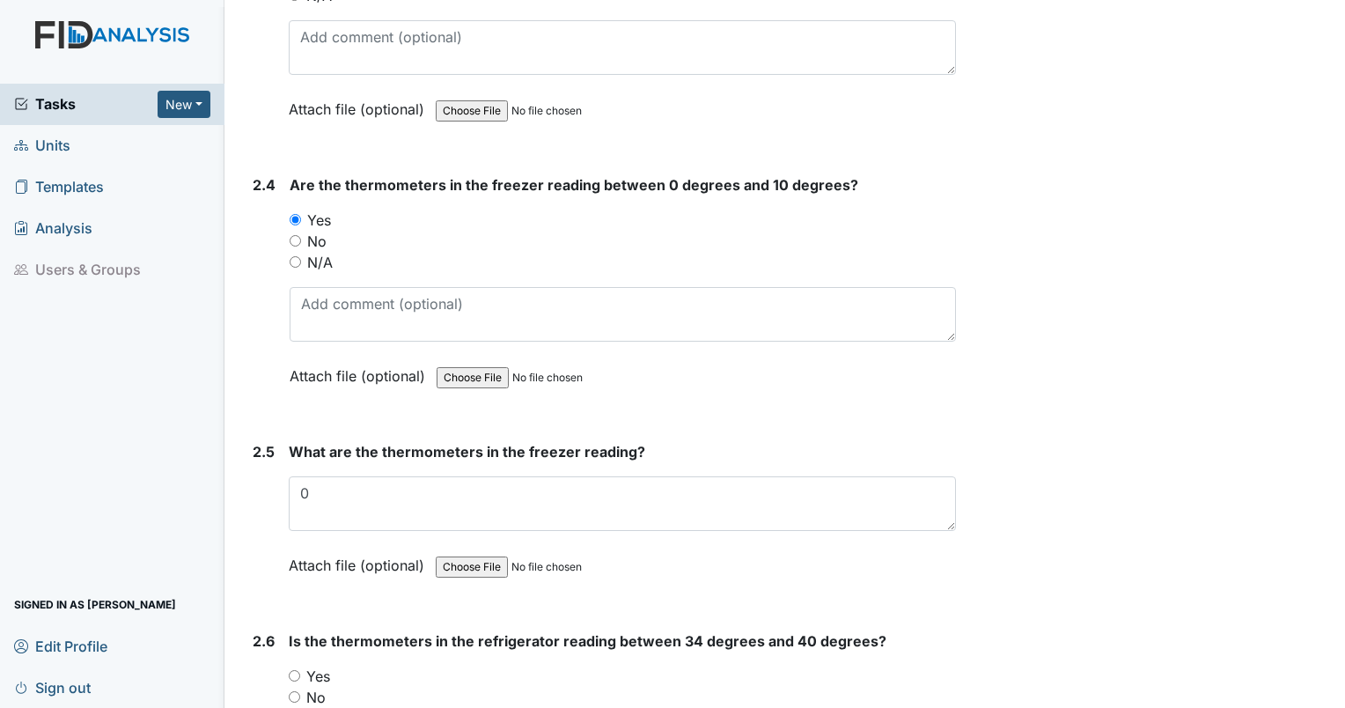
click at [293, 670] on input "Yes" at bounding box center [294, 675] width 11 height 11
radio input "true"
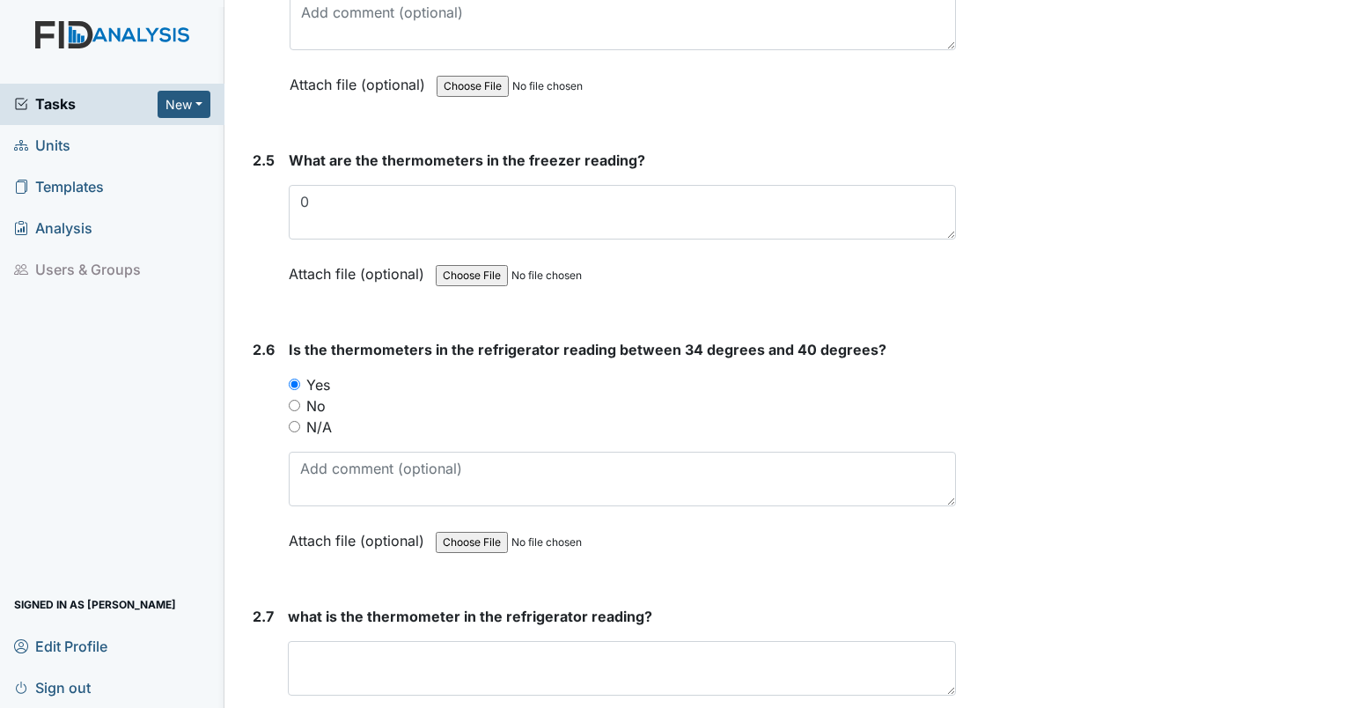
scroll to position [4127, 0]
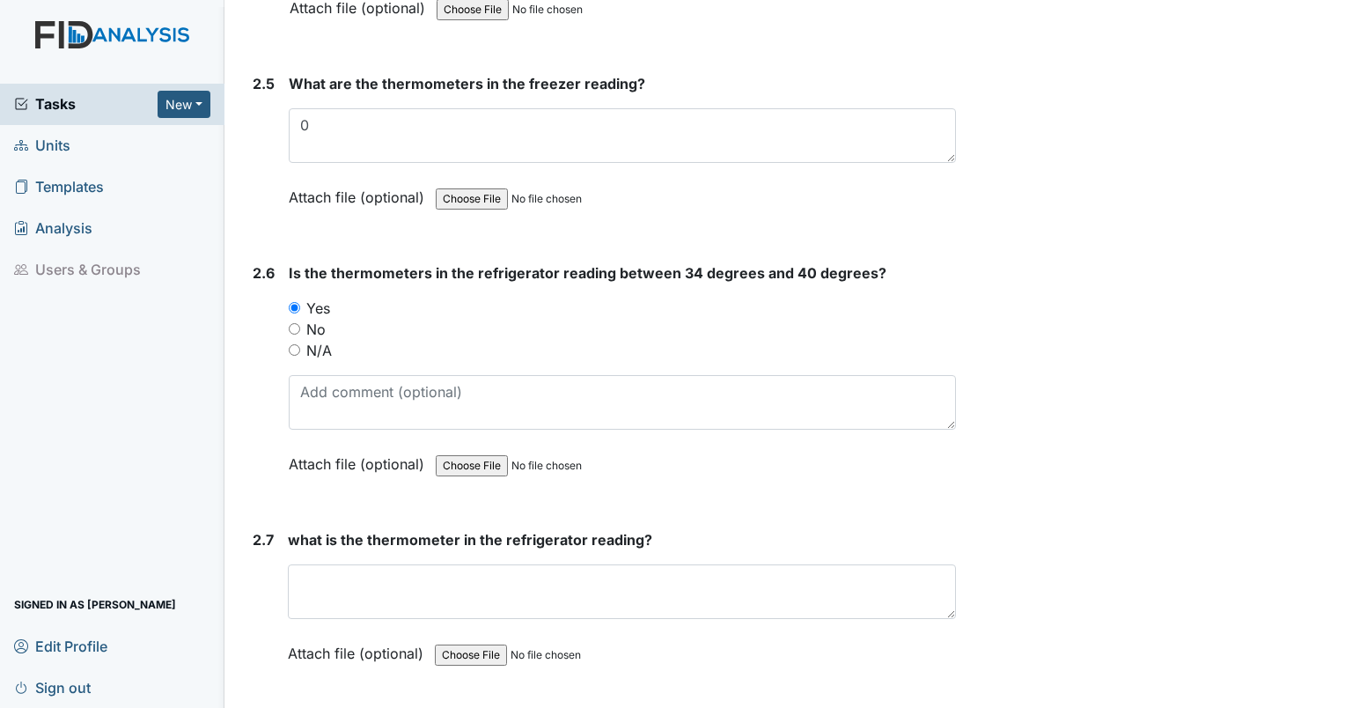
click at [503, 352] on div "Is the thermometers in the refrigerator reading between 34 degrees and 40 degre…" at bounding box center [622, 374] width 667 height 224
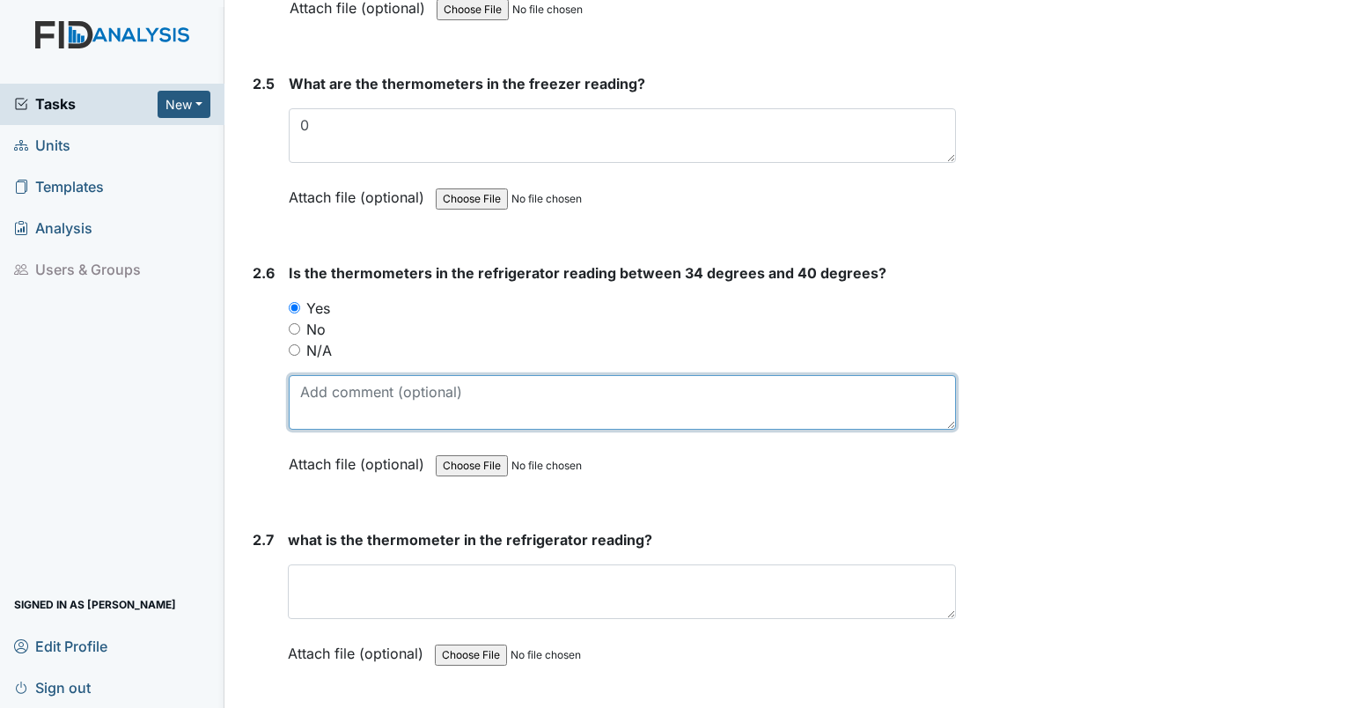
click at [499, 375] on textarea at bounding box center [622, 402] width 667 height 55
type textarea "40"
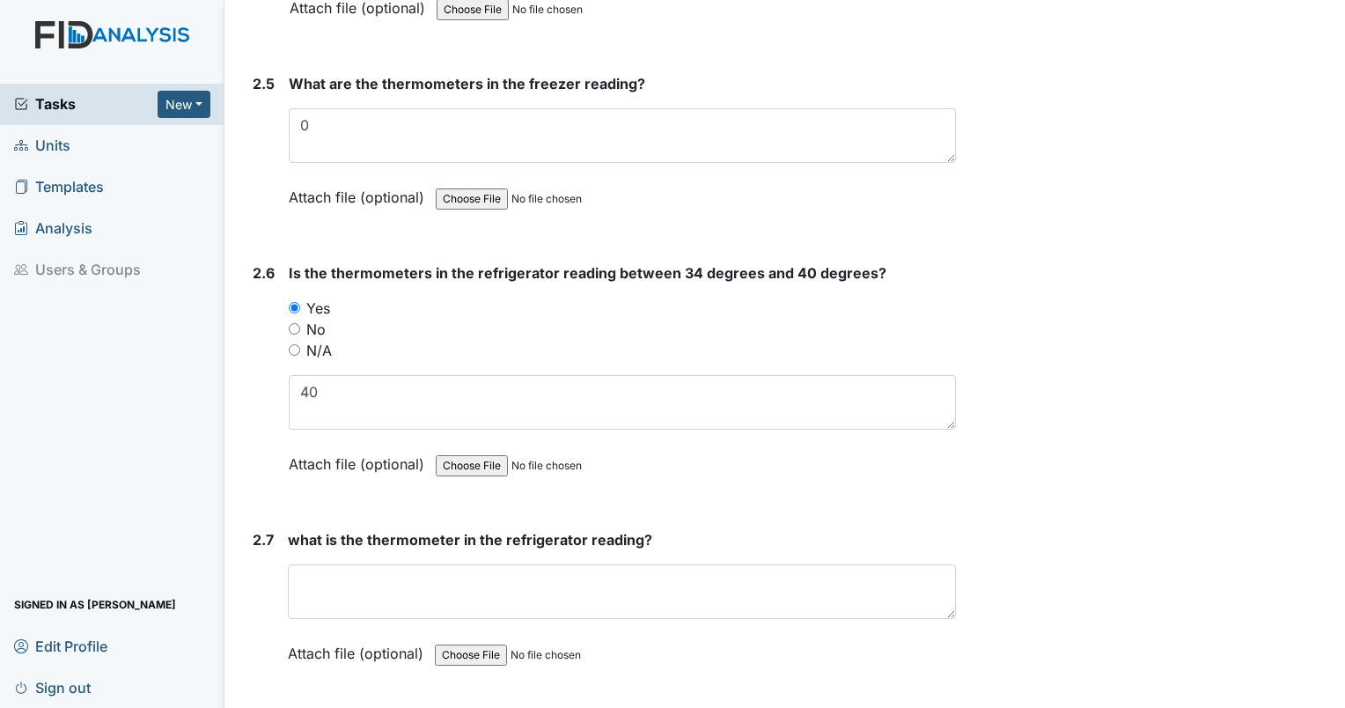
click at [352, 609] on div "what is the thermometer in the refrigerator reading? This field is required. At…" at bounding box center [622, 602] width 668 height 147
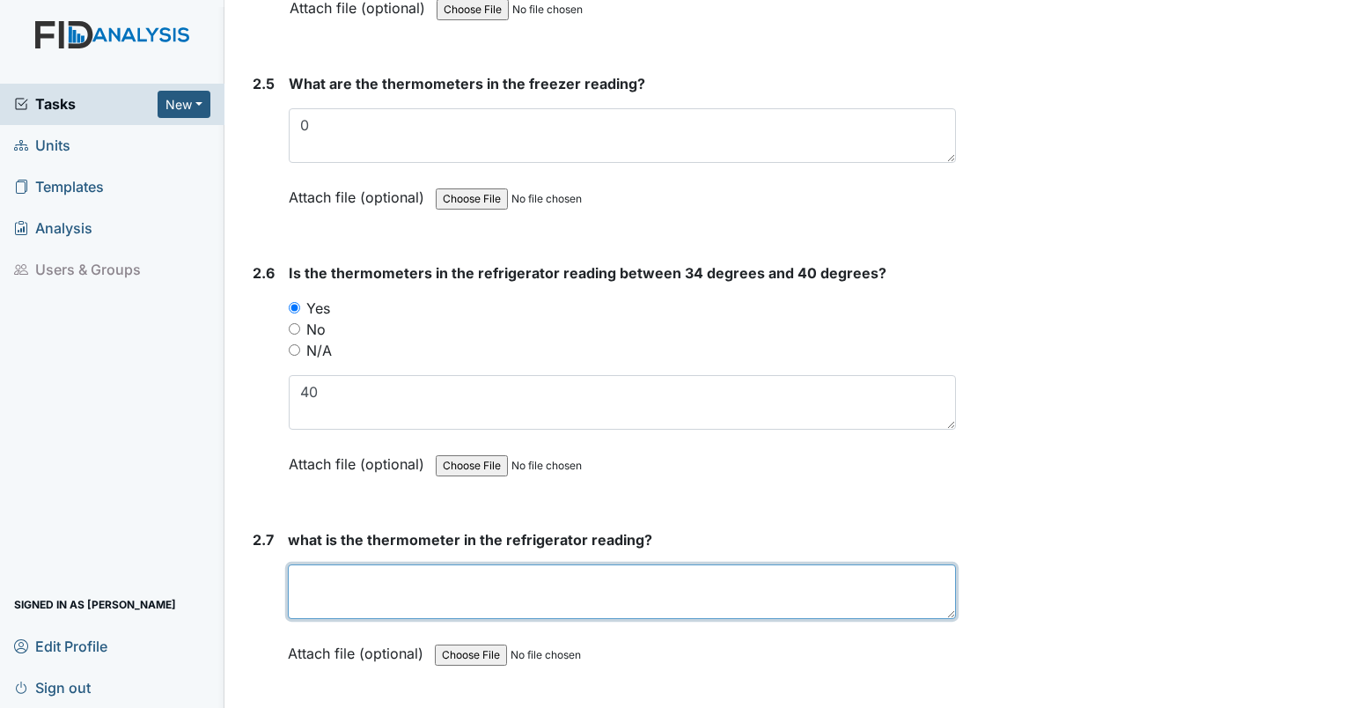
click at [339, 587] on textarea at bounding box center [622, 591] width 668 height 55
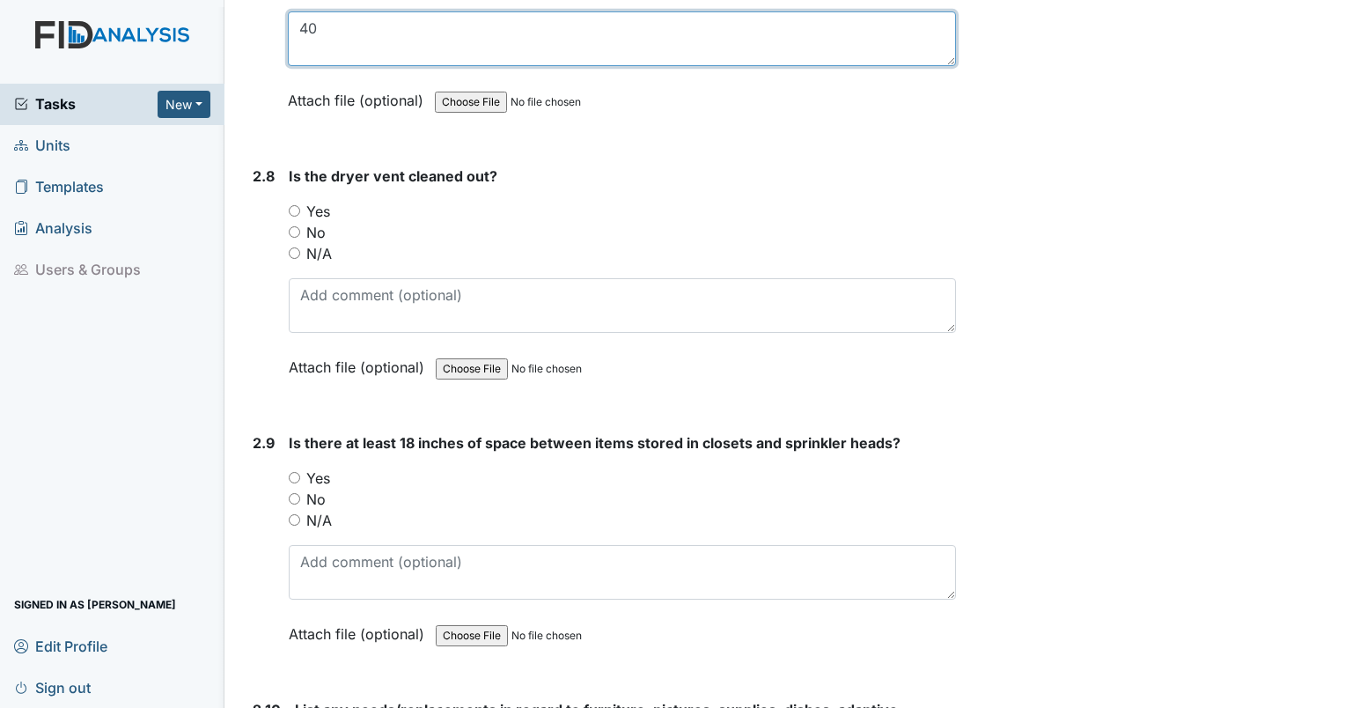
scroll to position [4664, 0]
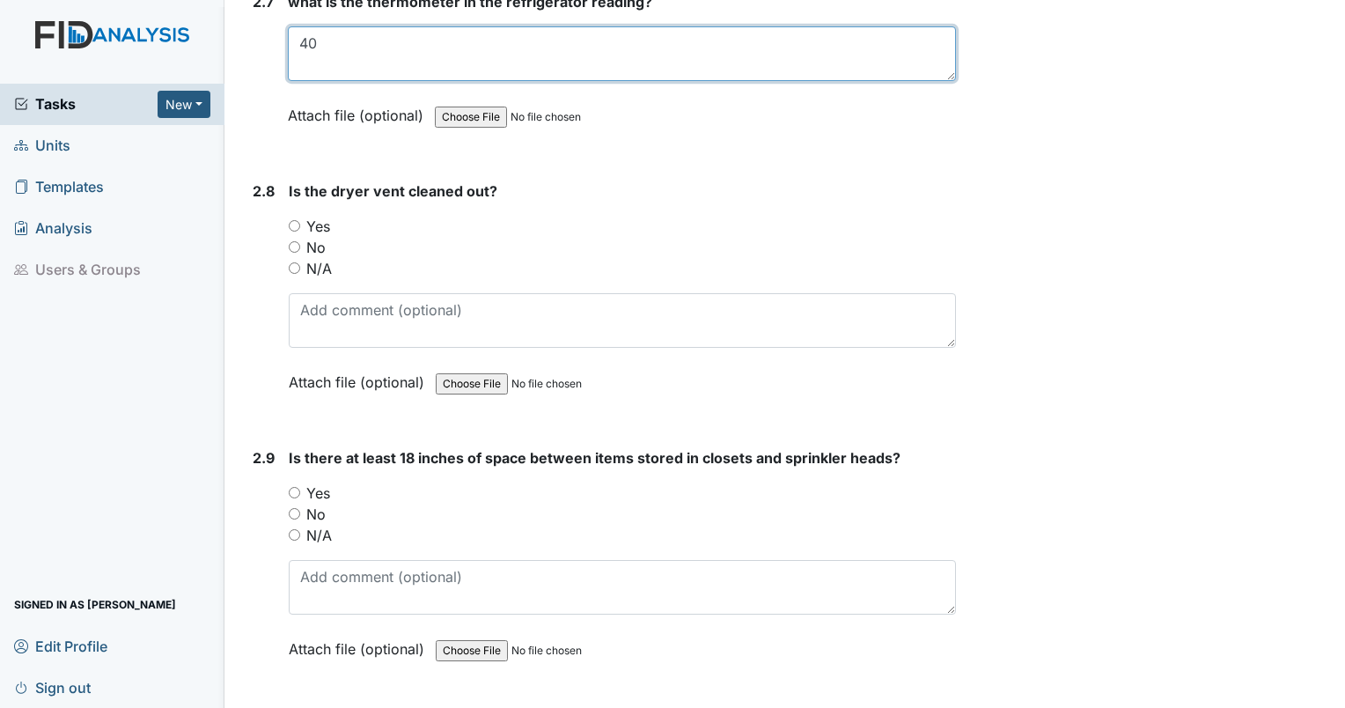
type textarea "40"
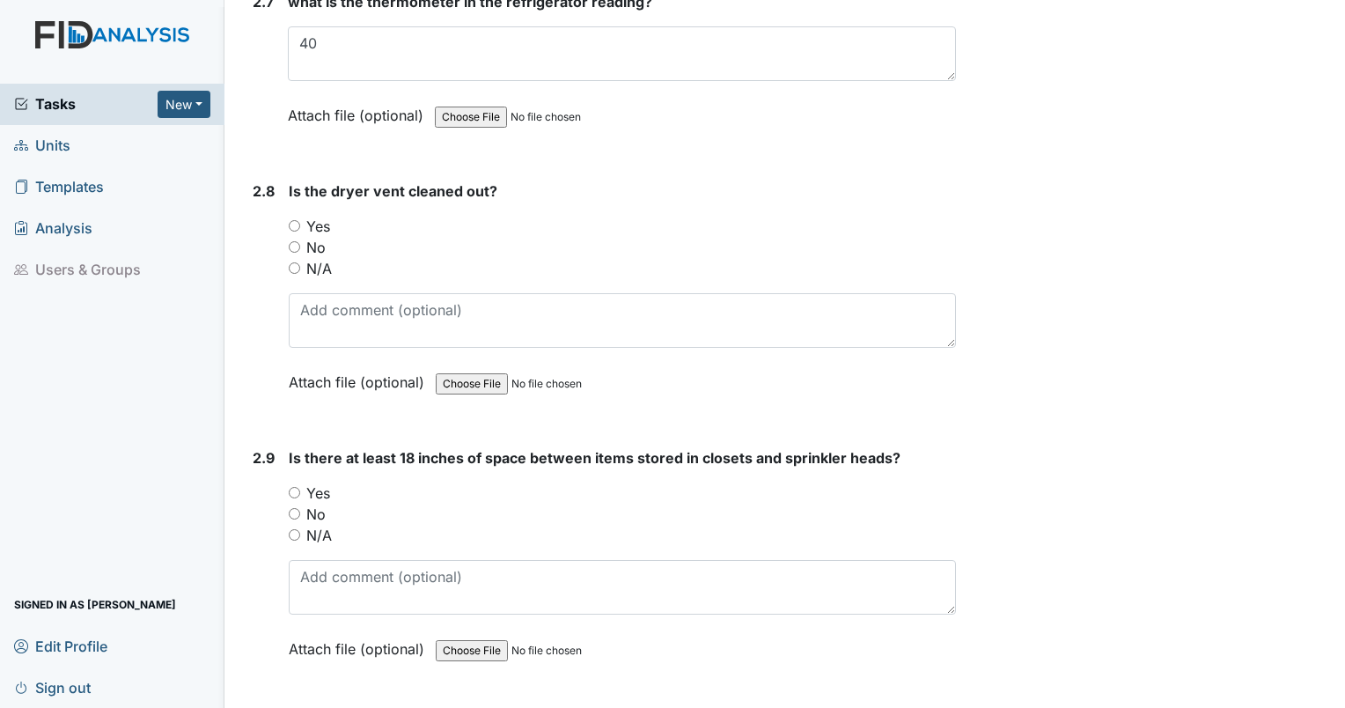
click at [292, 220] on input "Yes" at bounding box center [294, 225] width 11 height 11
radio input "true"
click at [291, 487] on input "Yes" at bounding box center [294, 492] width 11 height 11
radio input "true"
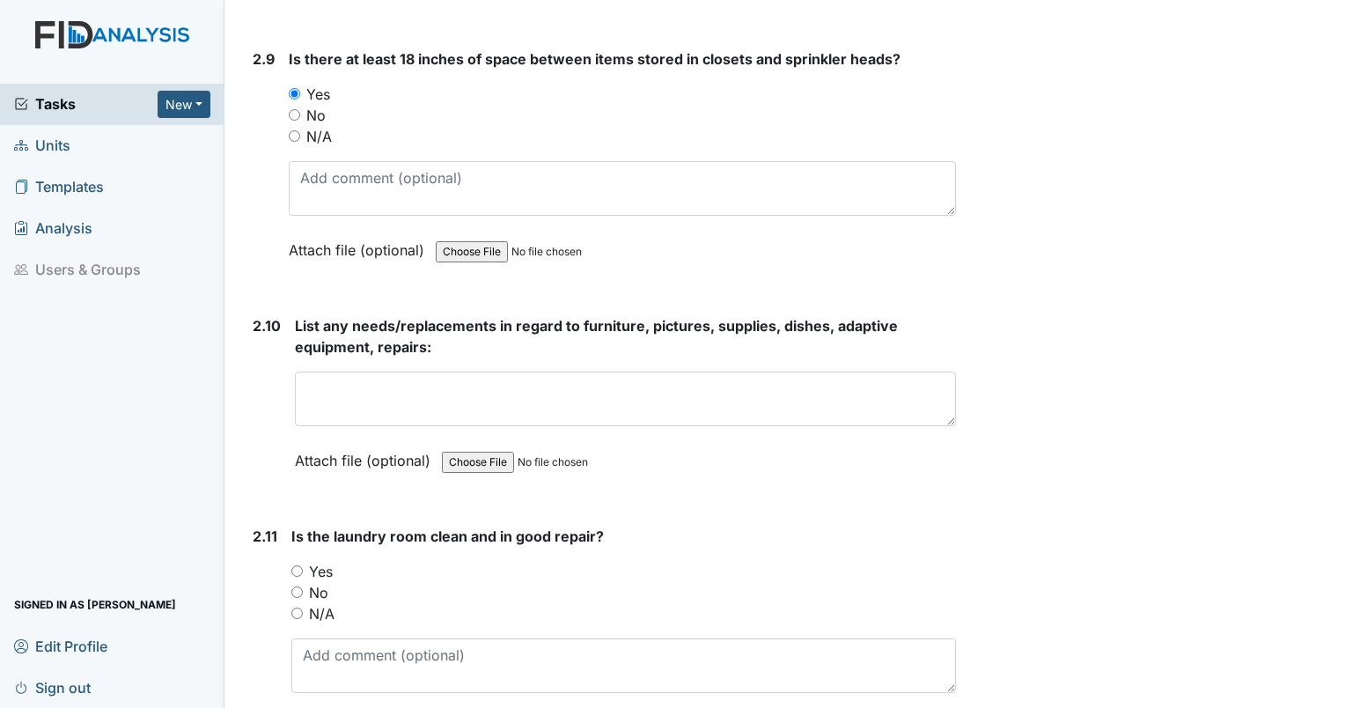
scroll to position [5094, 0]
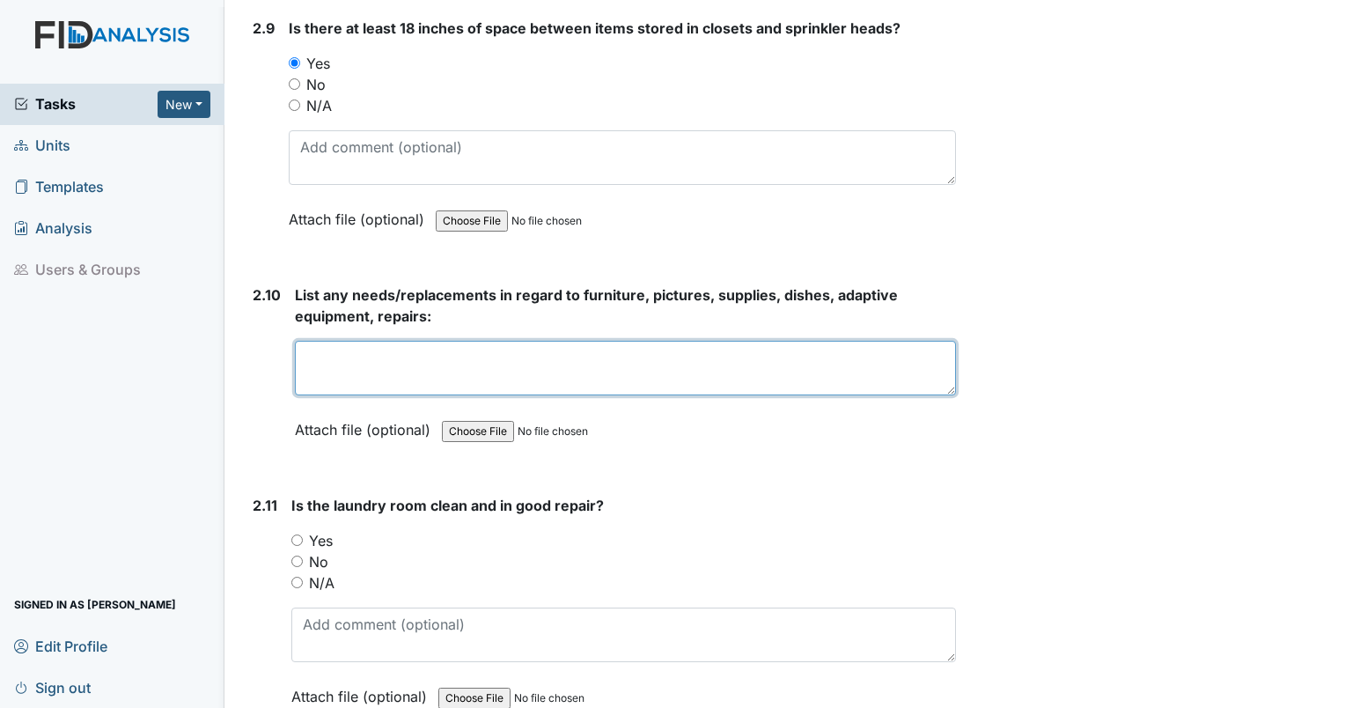
click at [482, 362] on textarea at bounding box center [625, 368] width 661 height 55
type textarea "no new needs"
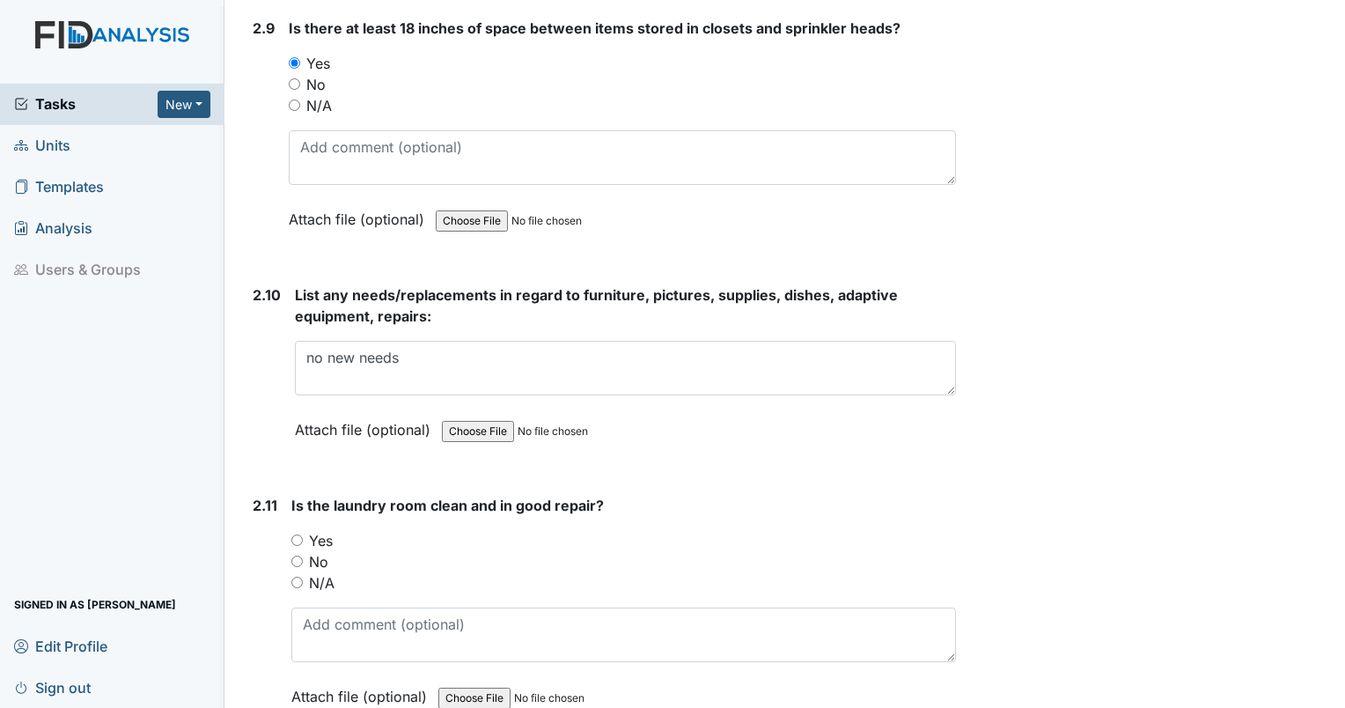
click at [296, 534] on input "Yes" at bounding box center [296, 539] width 11 height 11
radio input "true"
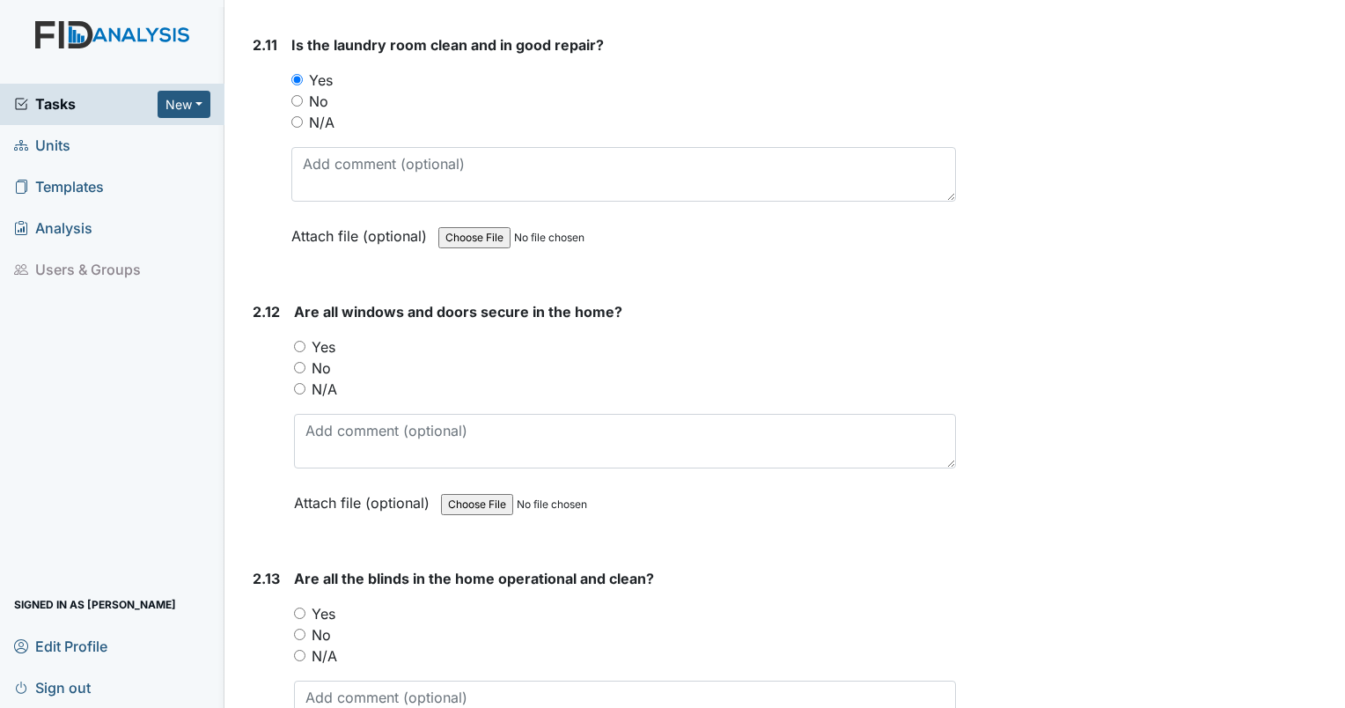
scroll to position [5584, 0]
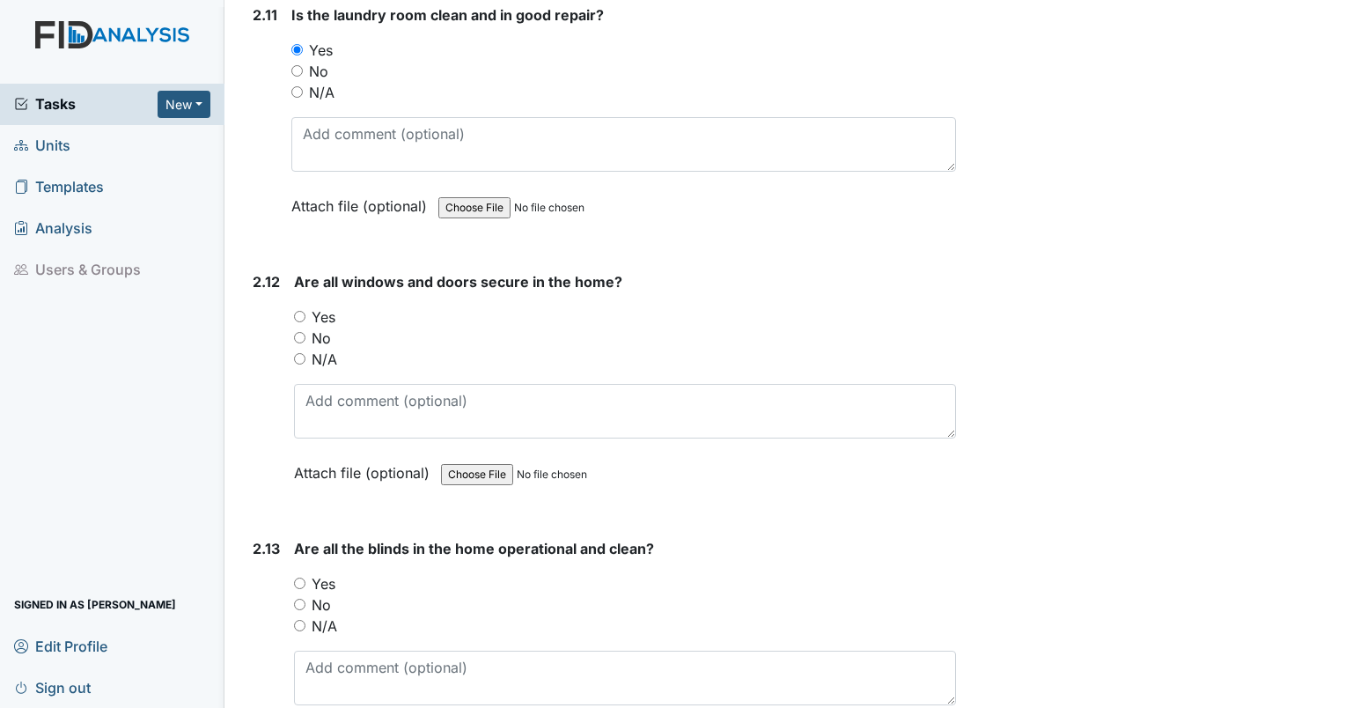
click at [302, 311] on input "Yes" at bounding box center [299, 316] width 11 height 11
radio input "true"
click at [302, 577] on input "Yes" at bounding box center [299, 582] width 11 height 11
radio input "true"
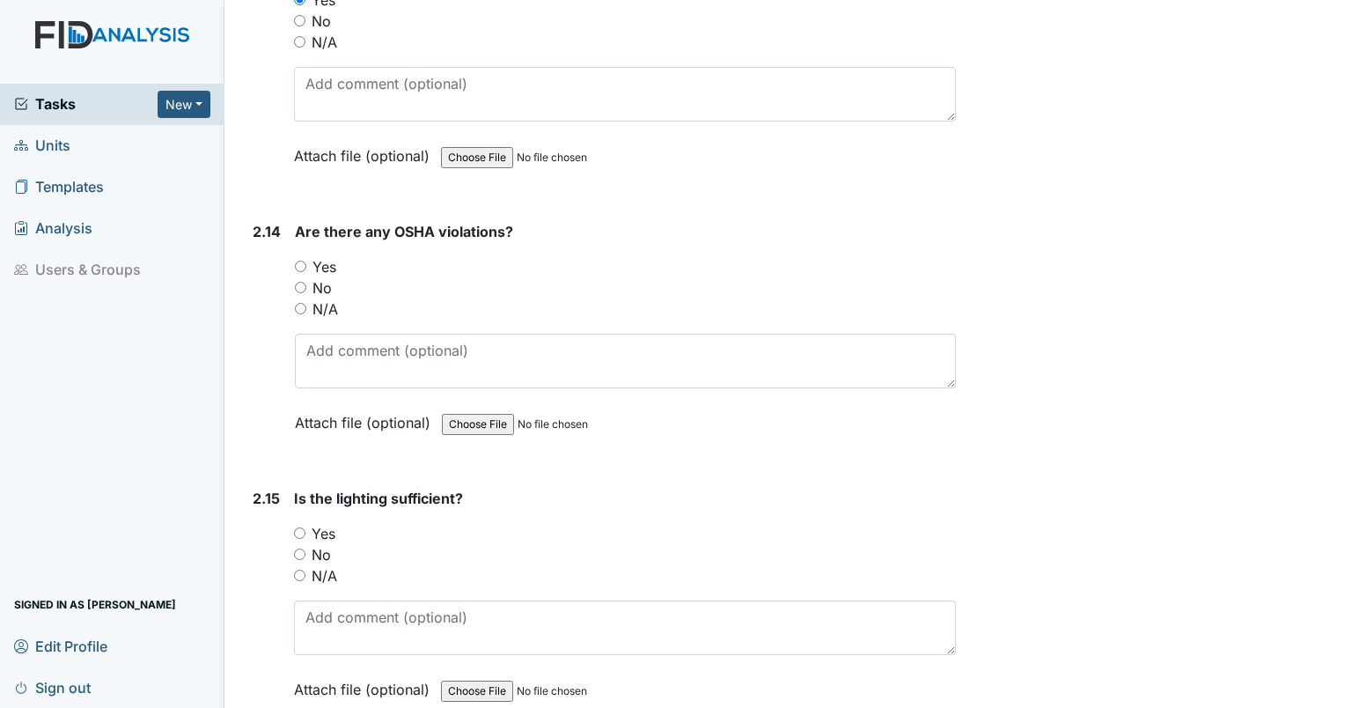
scroll to position [6199, 0]
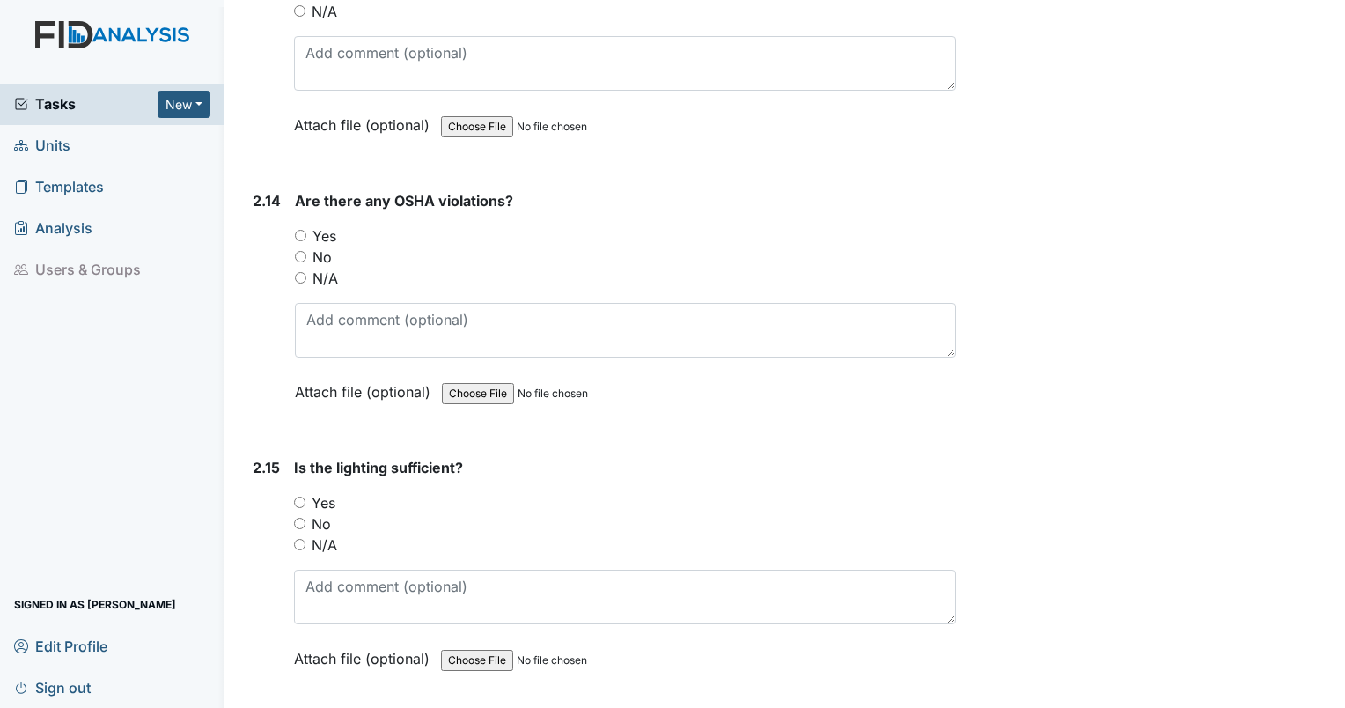
click at [305, 251] on input "No" at bounding box center [300, 256] width 11 height 11
radio input "true"
click at [299, 496] on input "Yes" at bounding box center [299, 501] width 11 height 11
radio input "true"
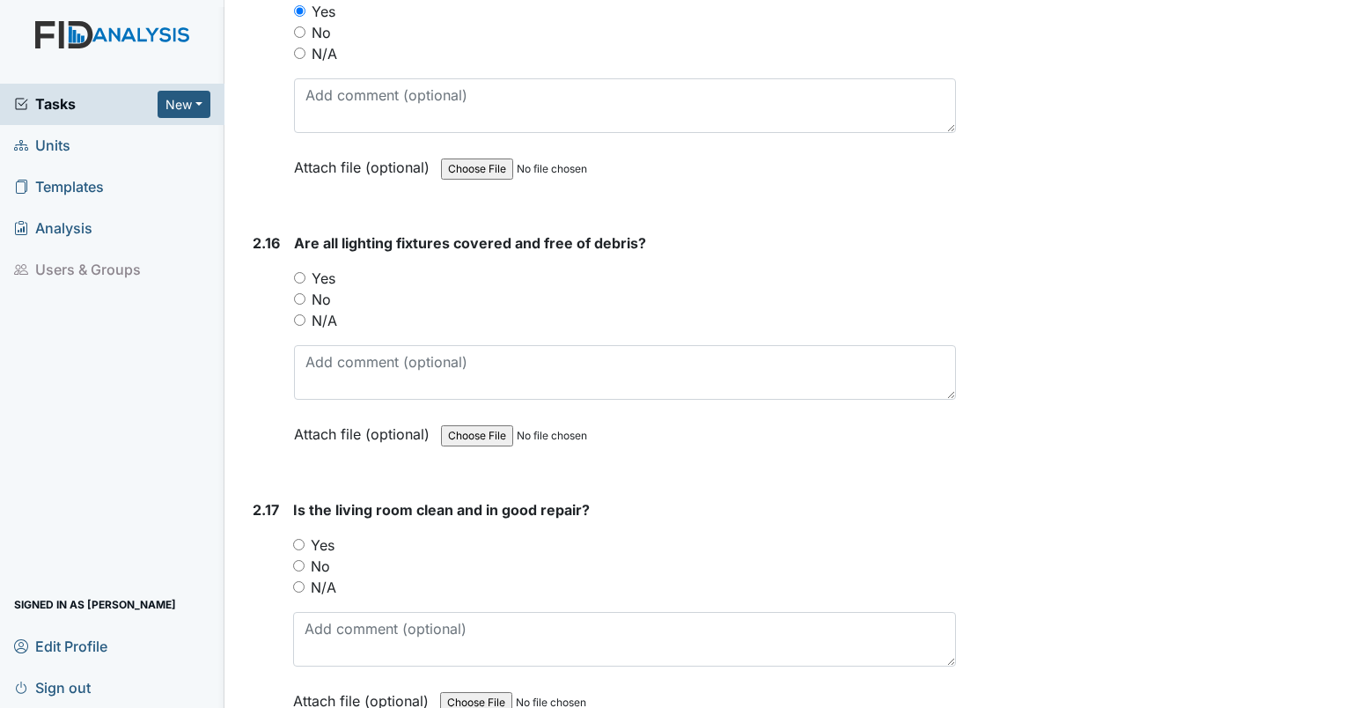
scroll to position [6721, 0]
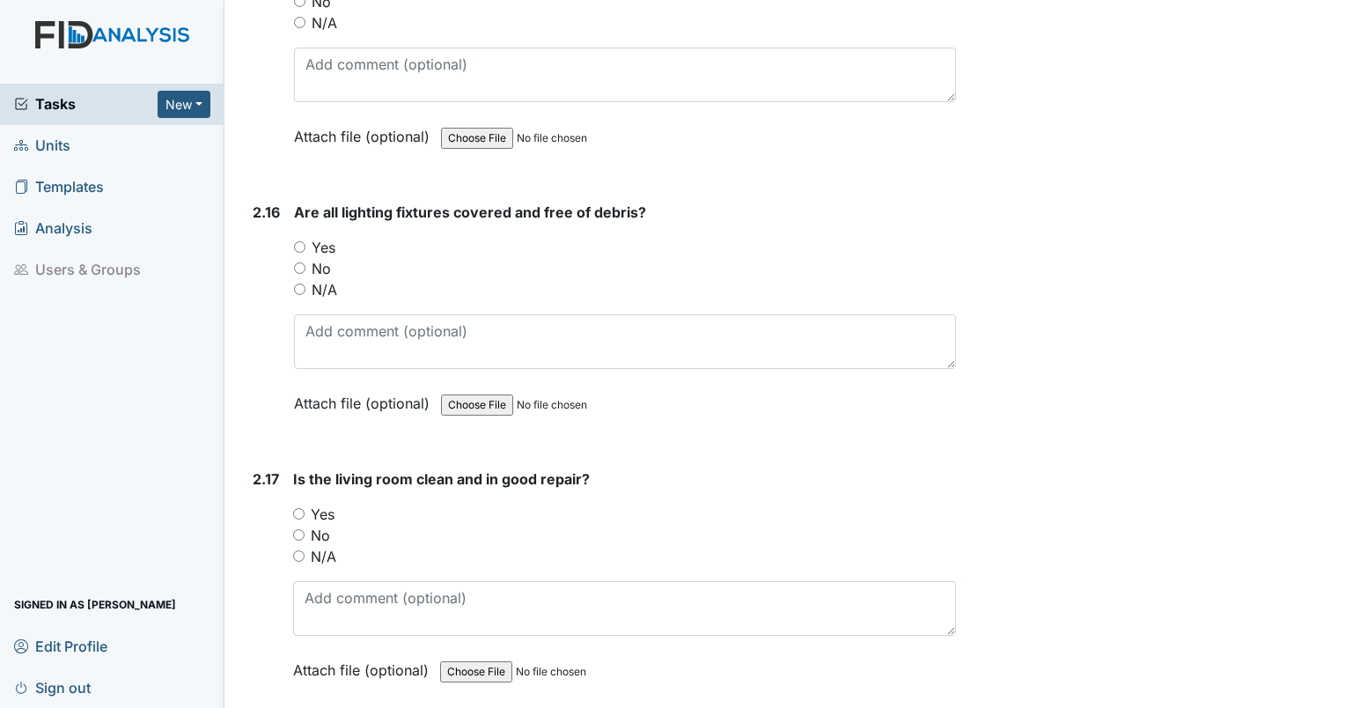
click at [299, 241] on input "Yes" at bounding box center [299, 246] width 11 height 11
radio input "true"
click at [297, 508] on input "Yes" at bounding box center [298, 513] width 11 height 11
radio input "true"
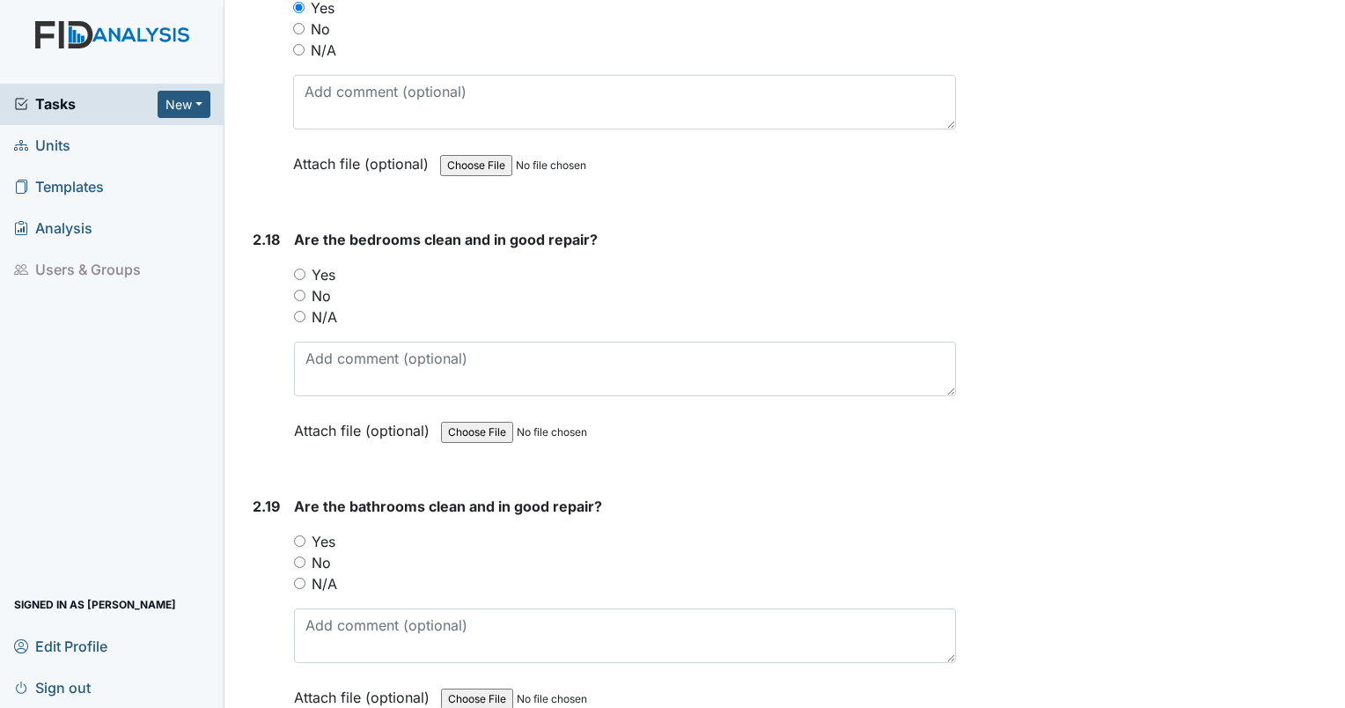
scroll to position [7303, 0]
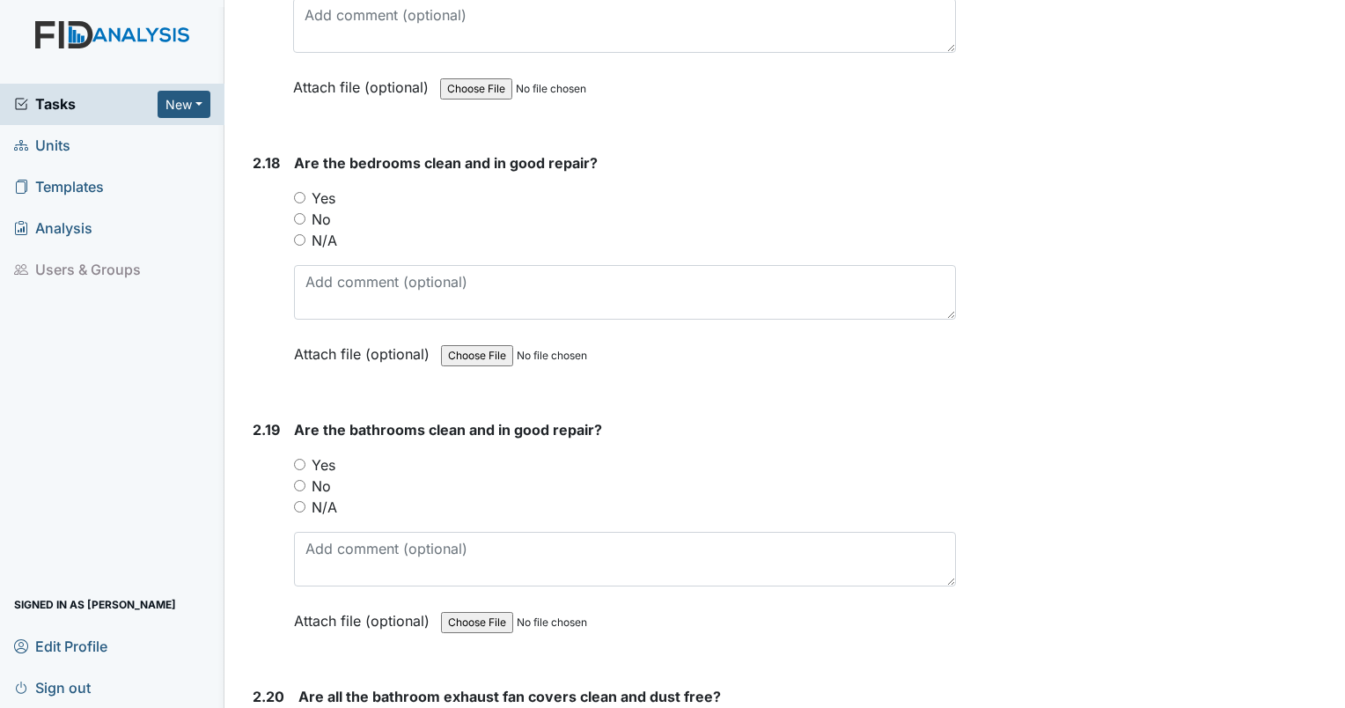
click at [298, 192] on input "Yes" at bounding box center [299, 197] width 11 height 11
radio input "true"
click at [296, 459] on input "Yes" at bounding box center [299, 464] width 11 height 11
radio input "true"
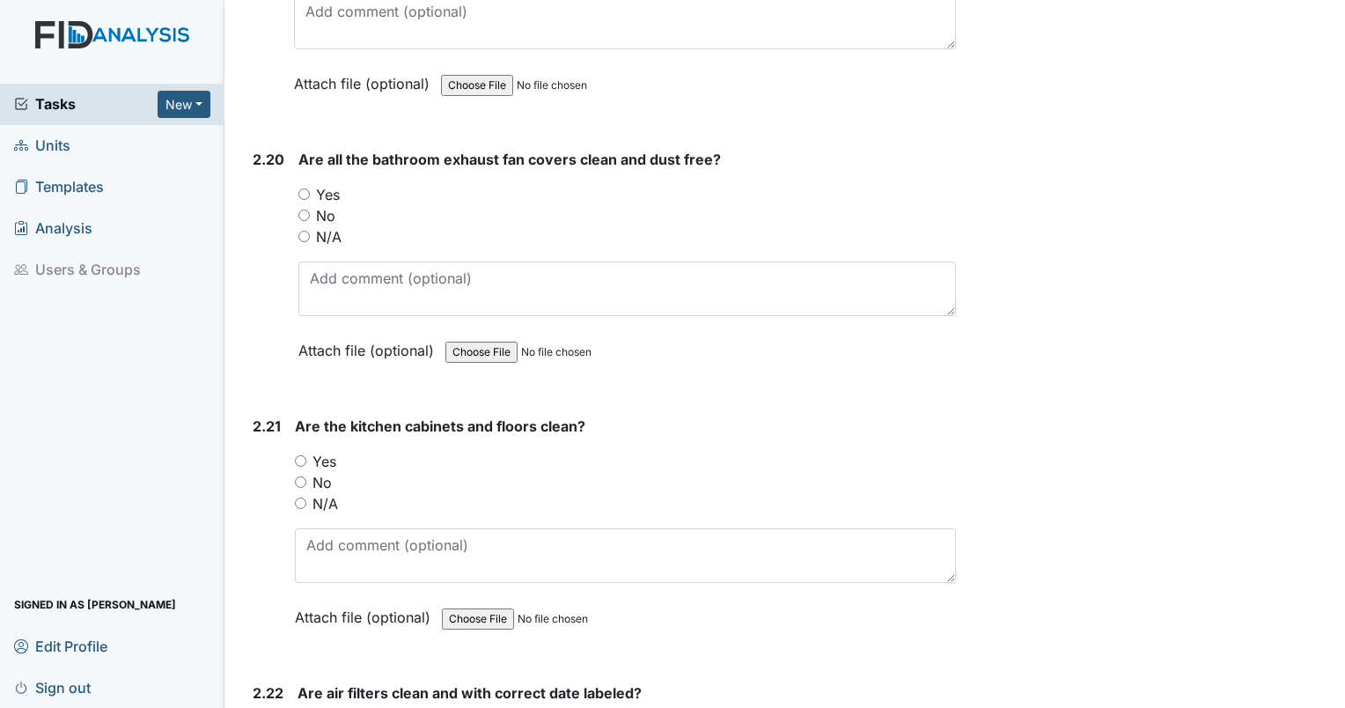
scroll to position [7887, 0]
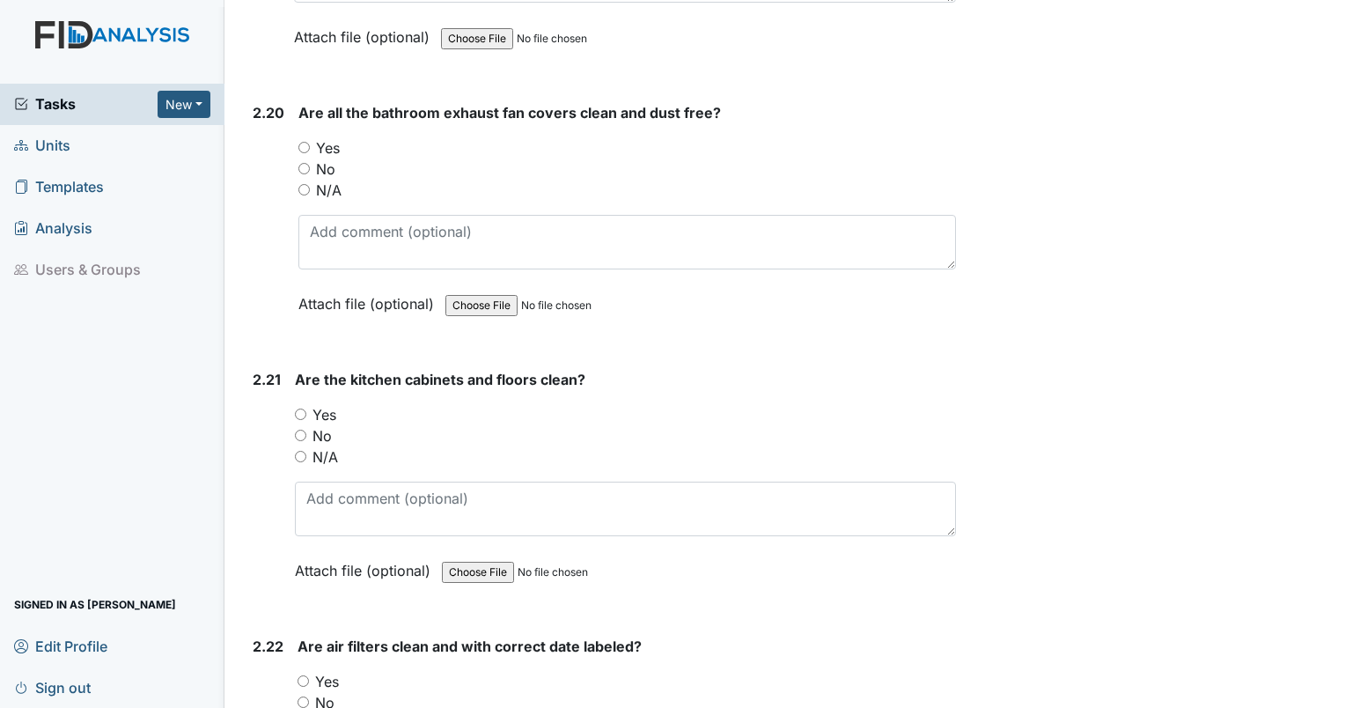
click at [306, 142] on input "Yes" at bounding box center [303, 147] width 11 height 11
radio input "true"
click at [299, 408] on input "Yes" at bounding box center [300, 413] width 11 height 11
radio input "true"
click at [306, 675] on input "Yes" at bounding box center [303, 680] width 11 height 11
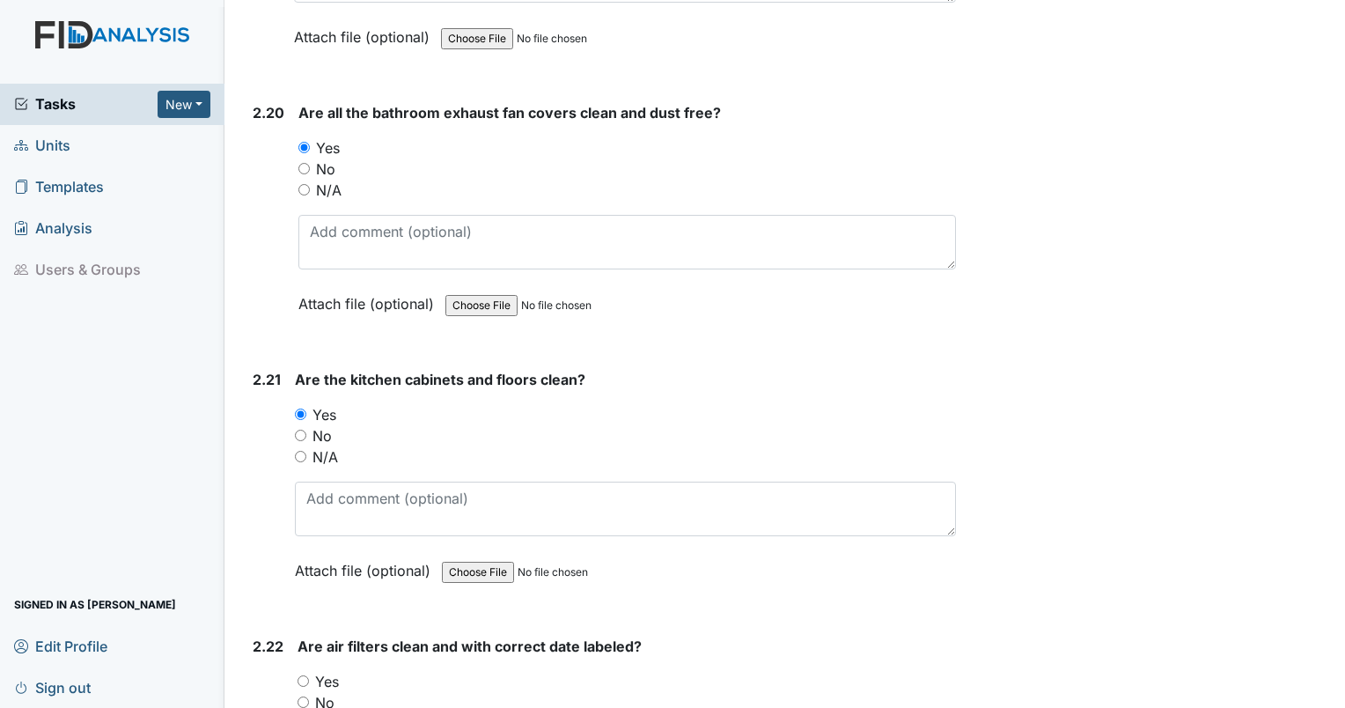
radio input "true"
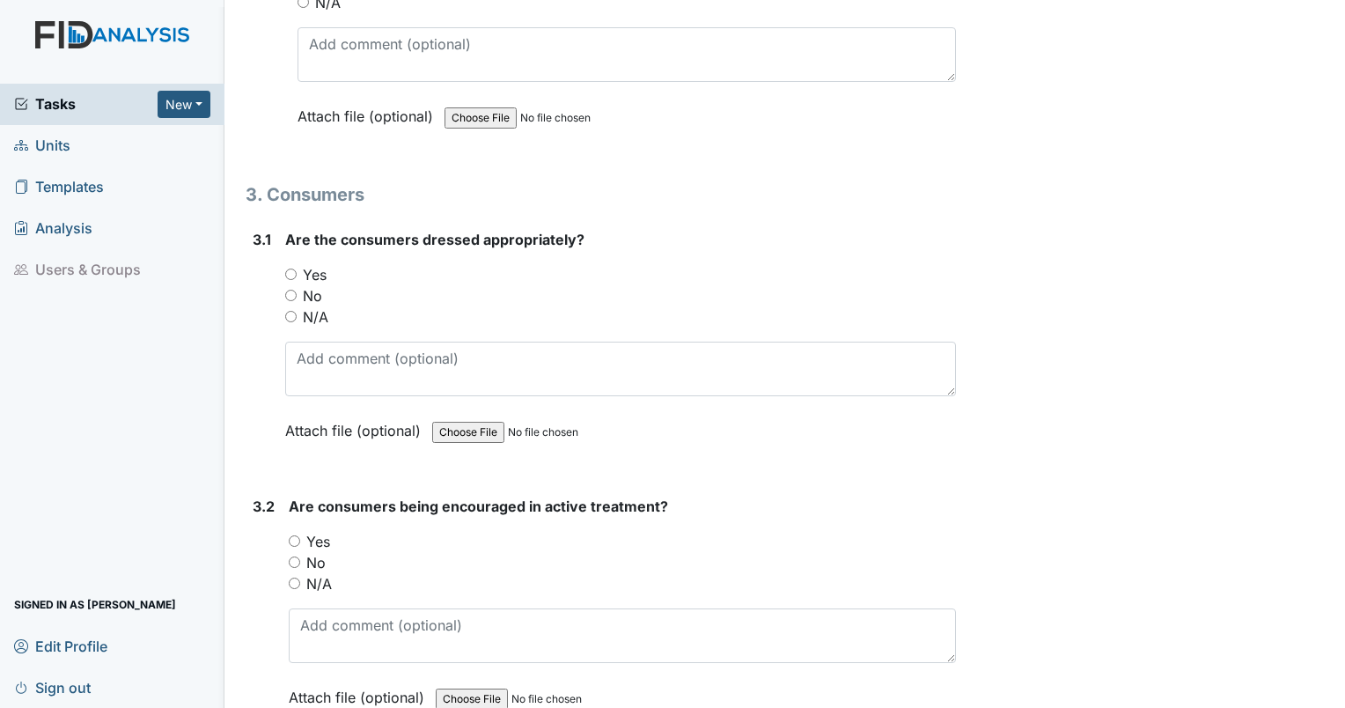
scroll to position [8623, 0]
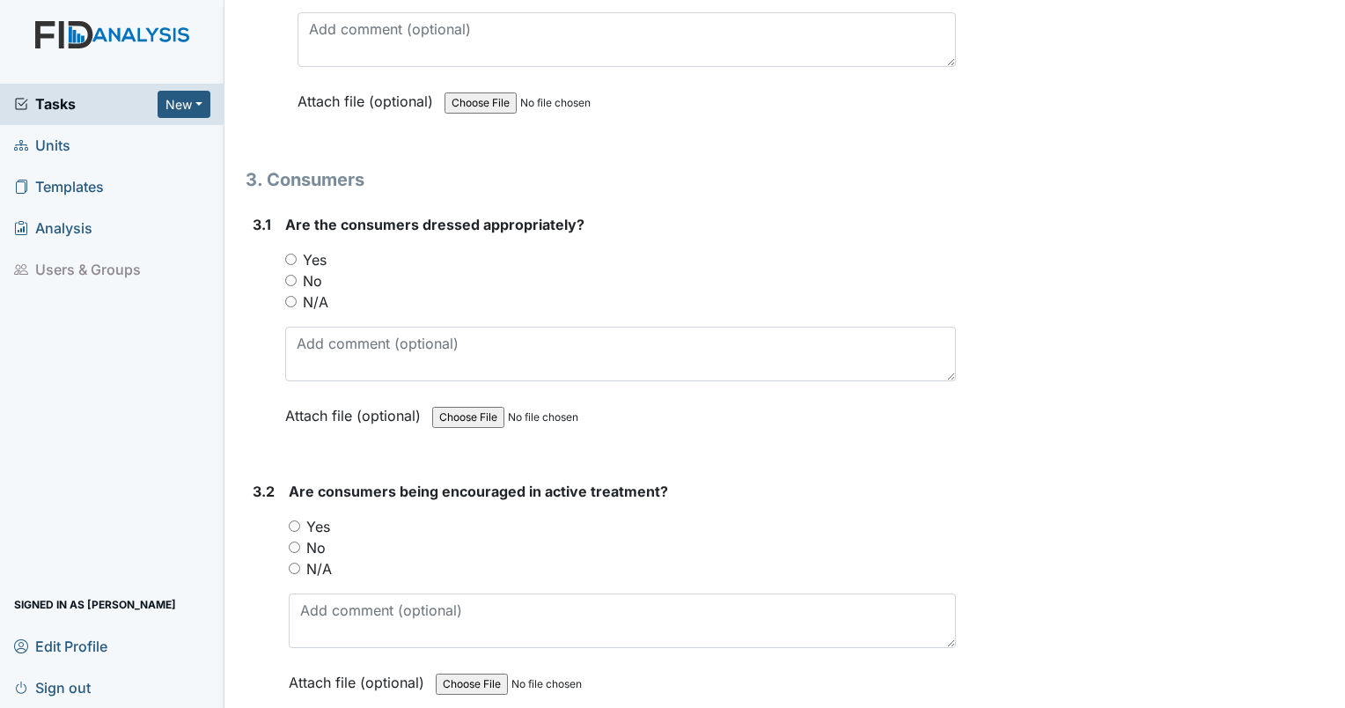
click at [288, 254] on input "Yes" at bounding box center [290, 259] width 11 height 11
radio input "true"
click at [291, 520] on input "Yes" at bounding box center [294, 525] width 11 height 11
radio input "true"
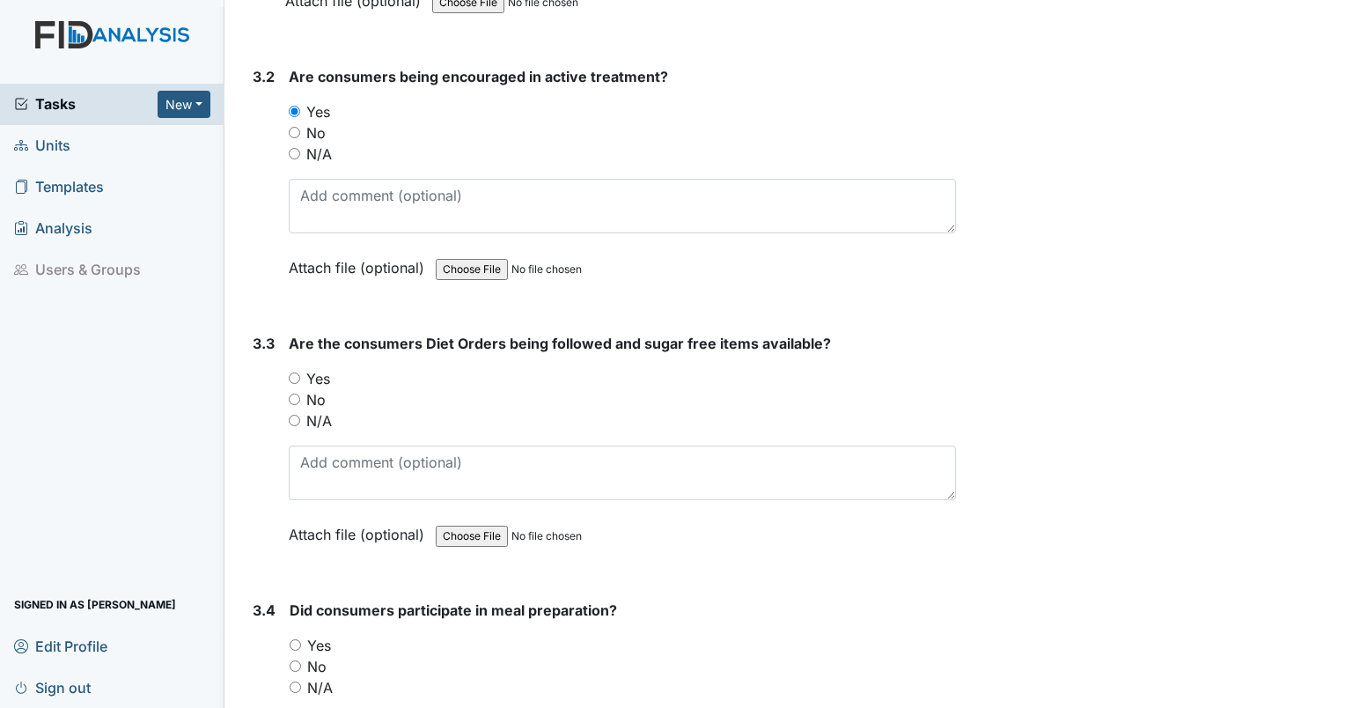
scroll to position [9205, 0]
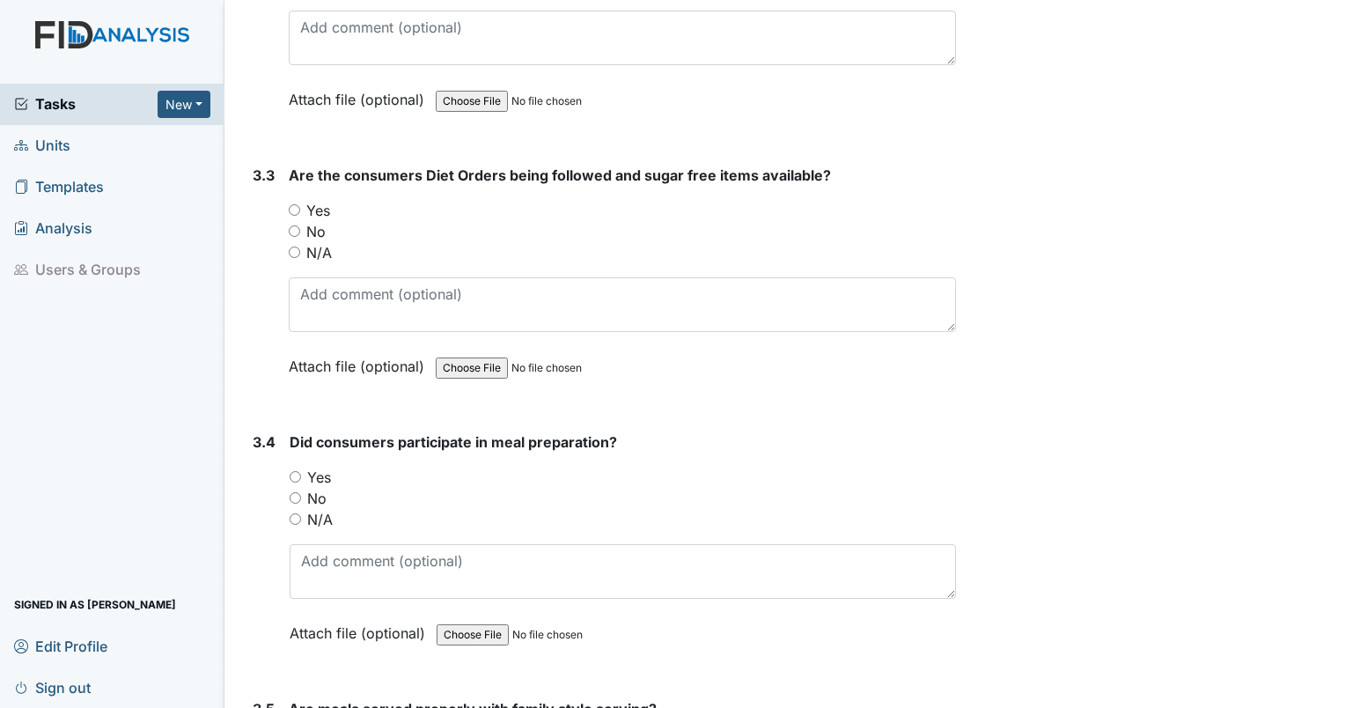
click at [291, 204] on input "Yes" at bounding box center [294, 209] width 11 height 11
radio input "true"
click at [291, 471] on input "Yes" at bounding box center [295, 476] width 11 height 11
radio input "true"
click at [296, 513] on input "N/A" at bounding box center [295, 518] width 11 height 11
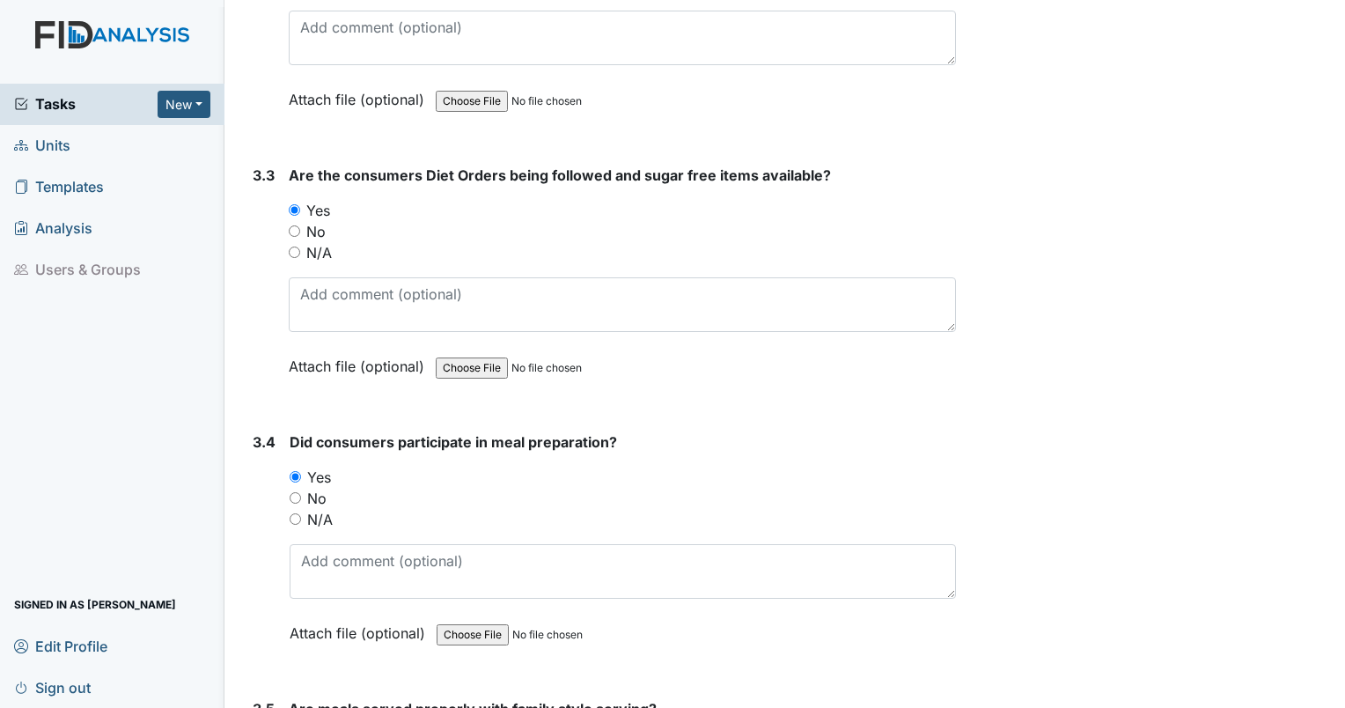
radio input "true"
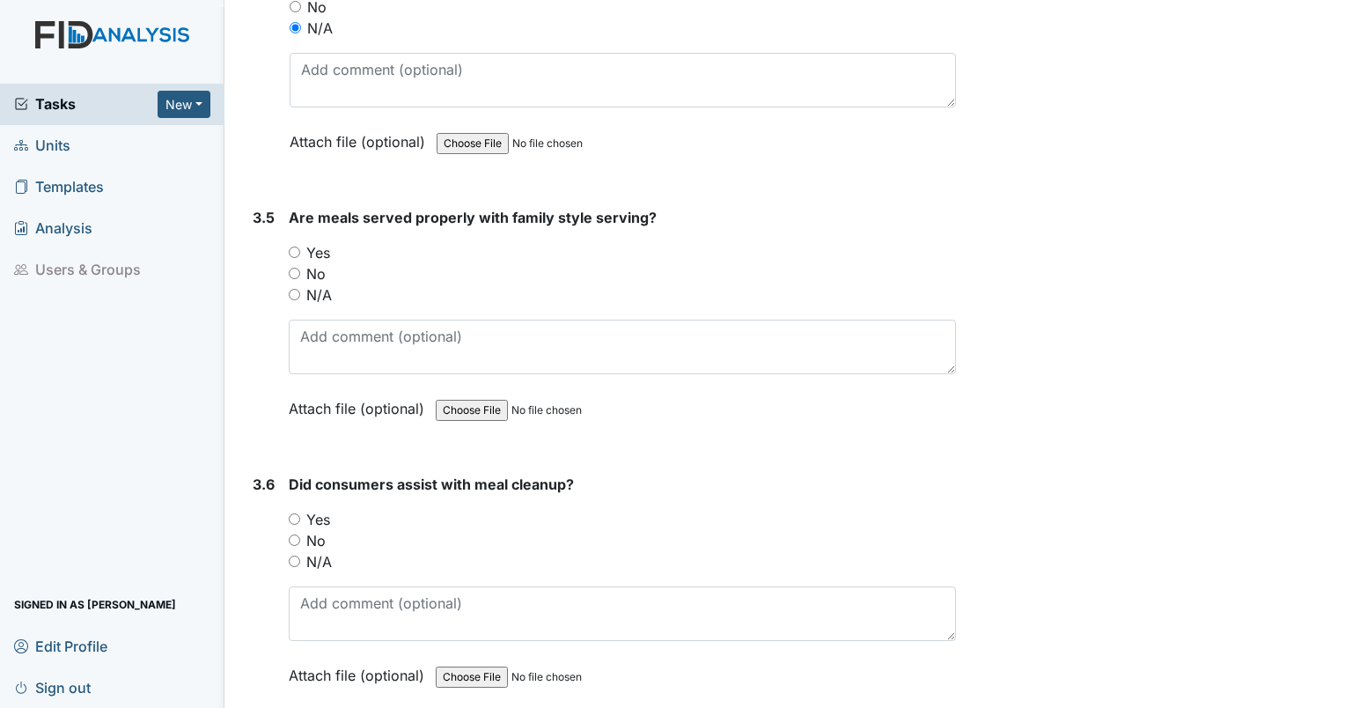
scroll to position [9774, 0]
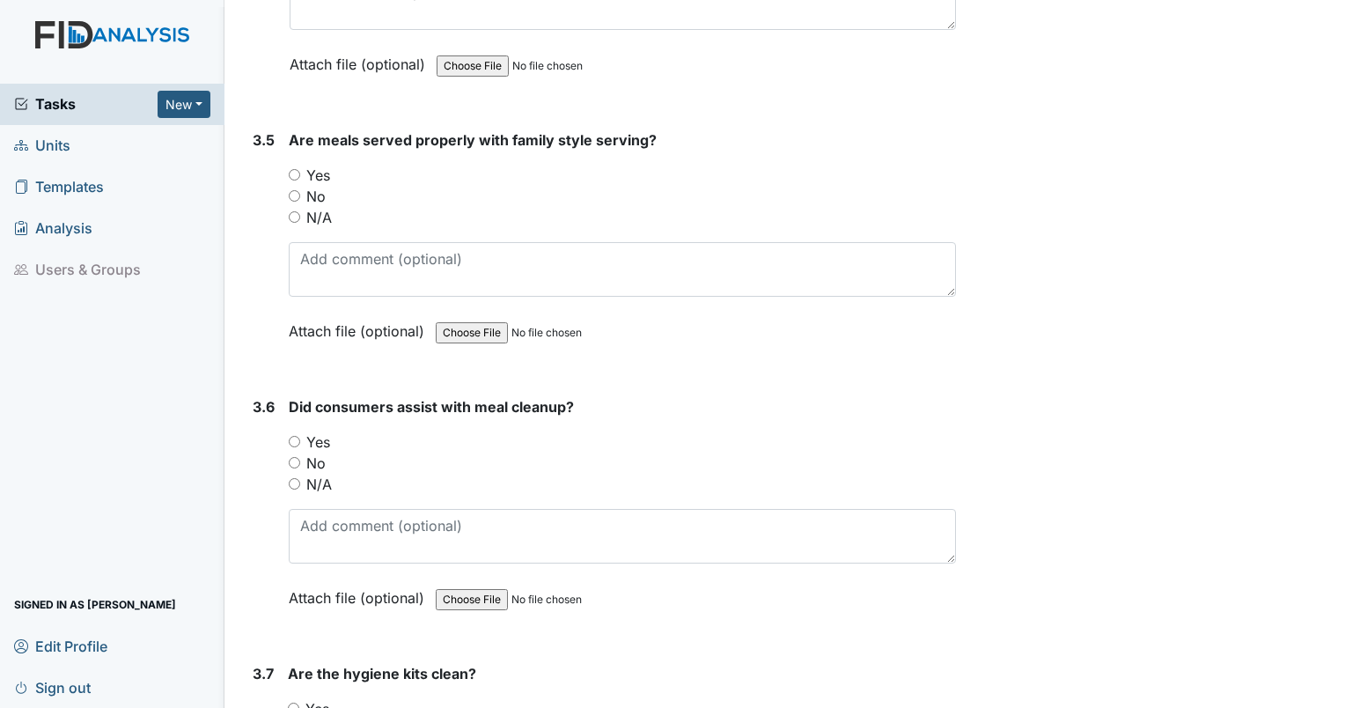
click at [296, 211] on input "N/A" at bounding box center [294, 216] width 11 height 11
radio input "true"
click at [293, 478] on input "N/A" at bounding box center [294, 483] width 11 height 11
radio input "true"
click at [295, 702] on input "Yes" at bounding box center [293, 707] width 11 height 11
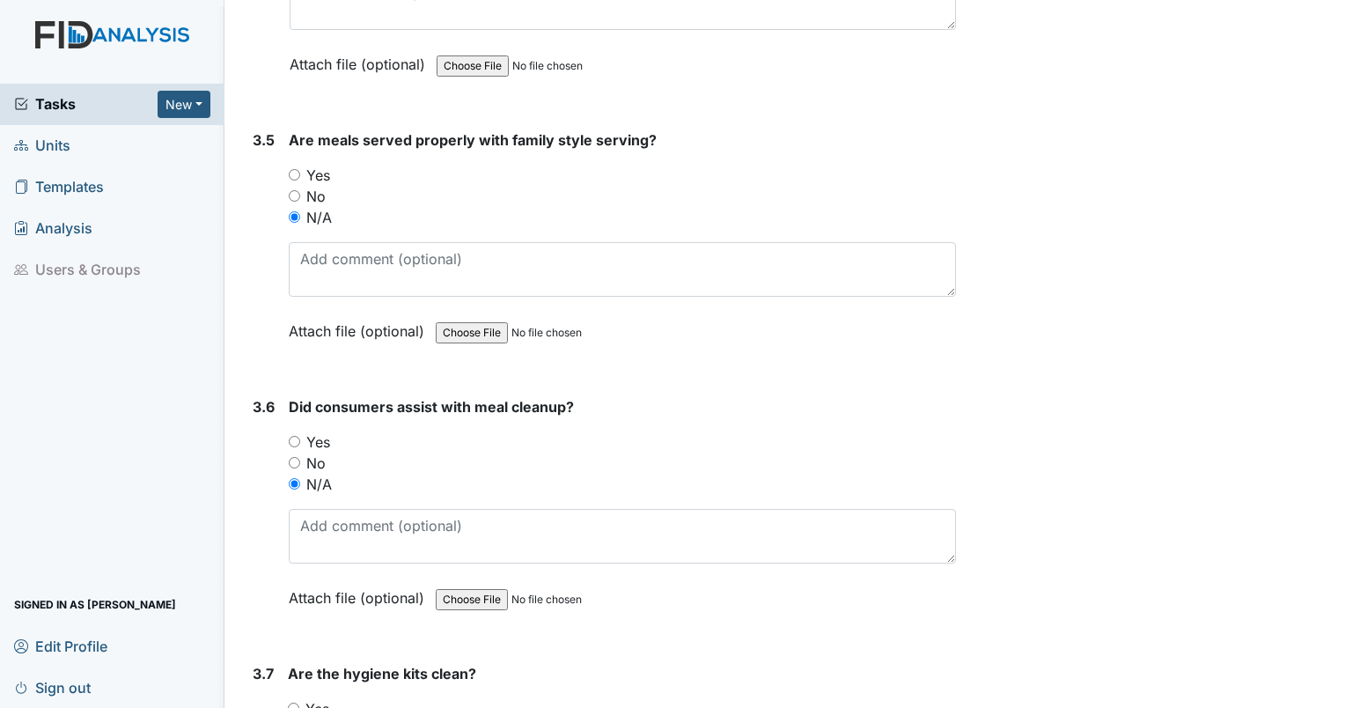
radio input "true"
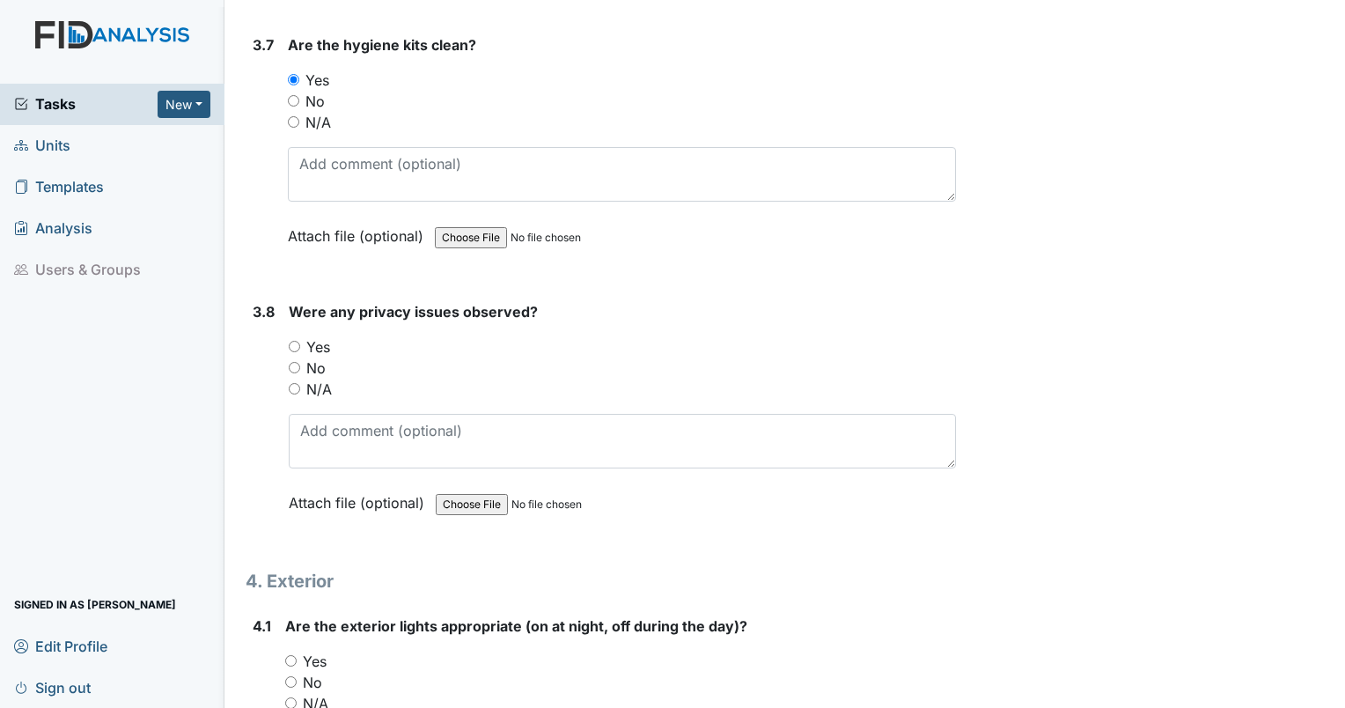
scroll to position [10418, 0]
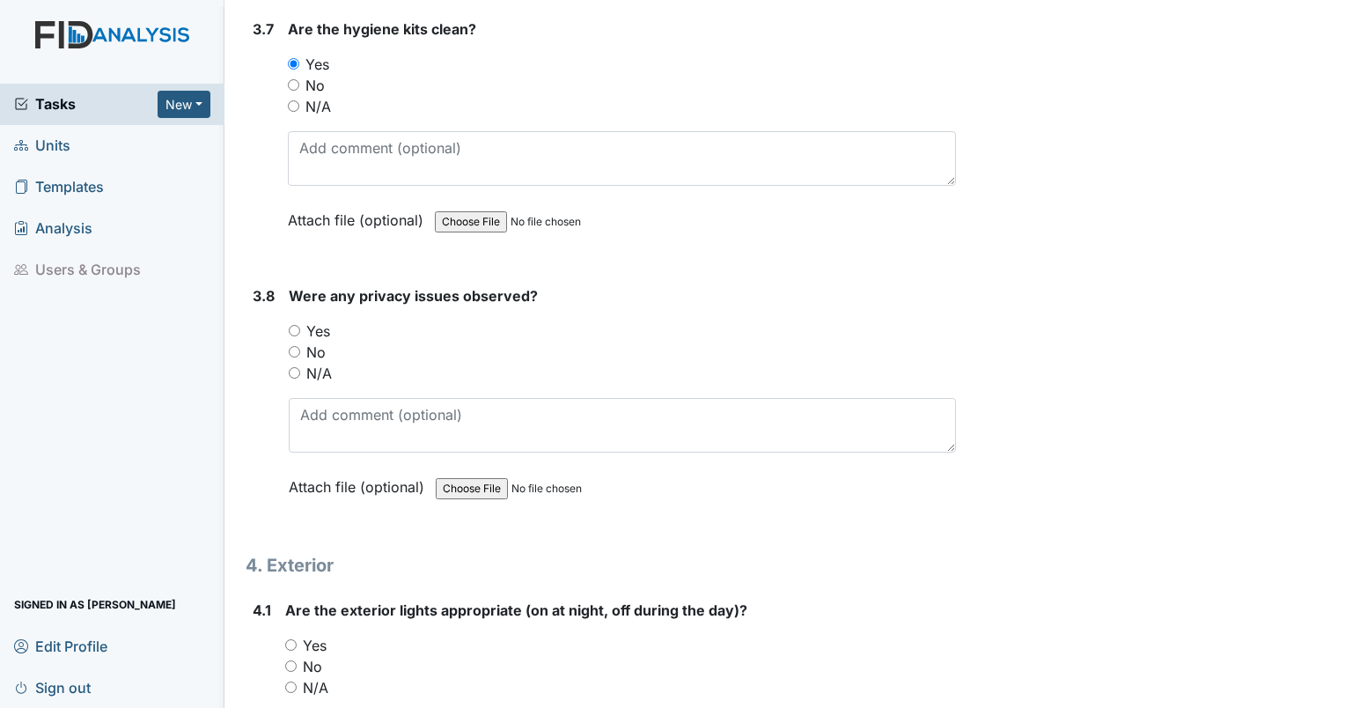
click at [299, 346] on input "No" at bounding box center [294, 351] width 11 height 11
radio input "true"
click at [291, 639] on input "Yes" at bounding box center [290, 644] width 11 height 11
radio input "true"
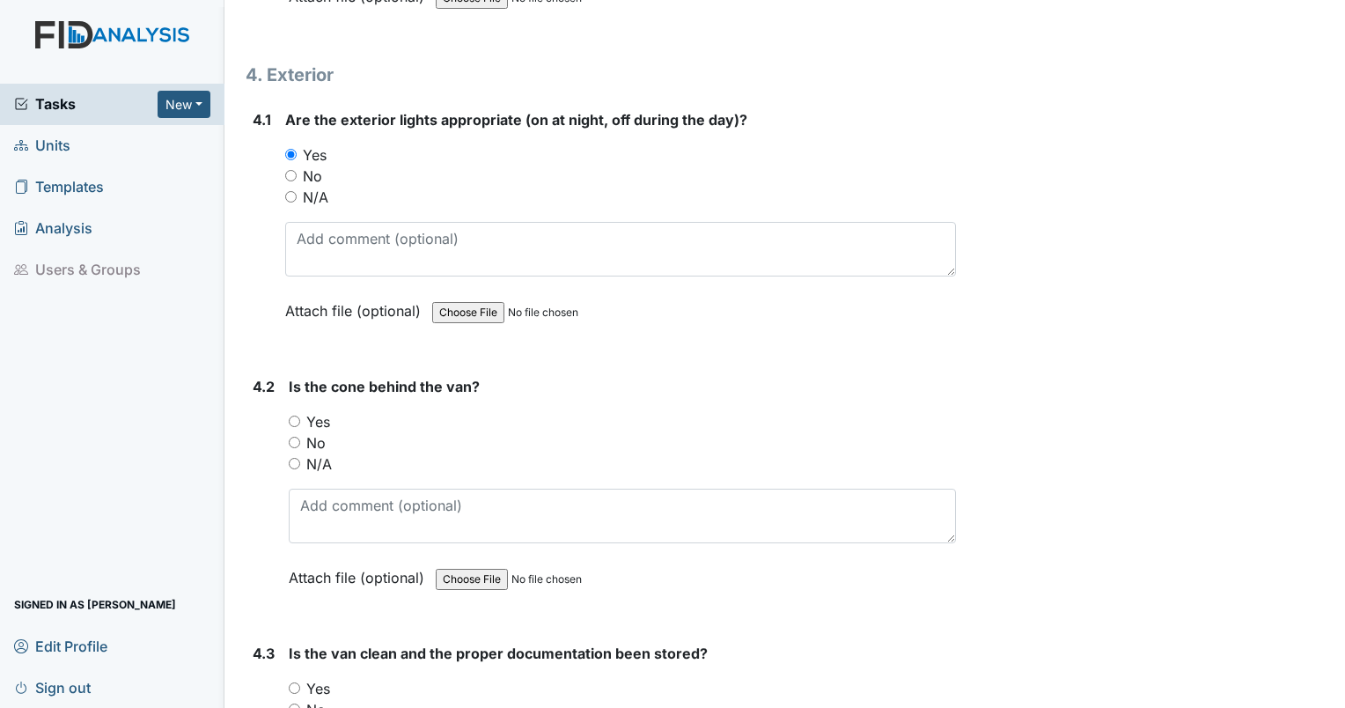
scroll to position [10954, 0]
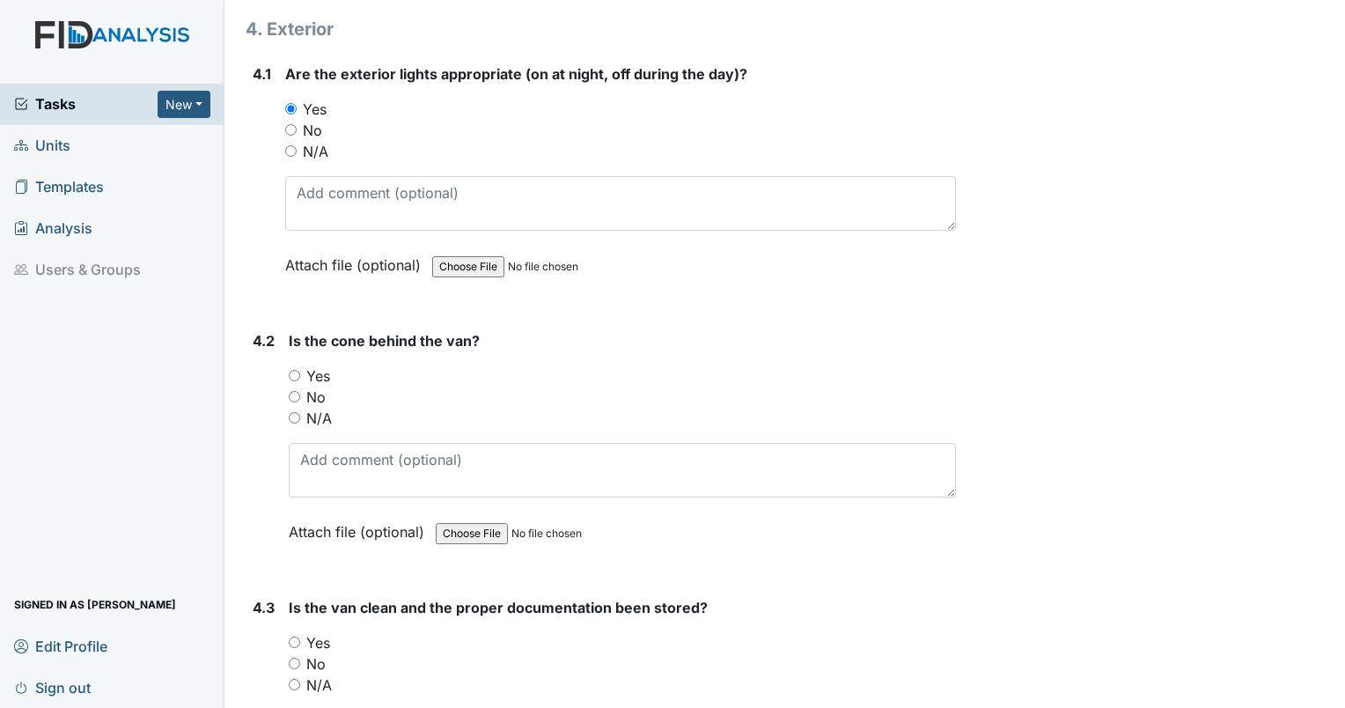
click at [294, 370] on input "Yes" at bounding box center [294, 375] width 11 height 11
radio input "true"
click at [296, 636] on input "Yes" at bounding box center [294, 641] width 11 height 11
radio input "true"
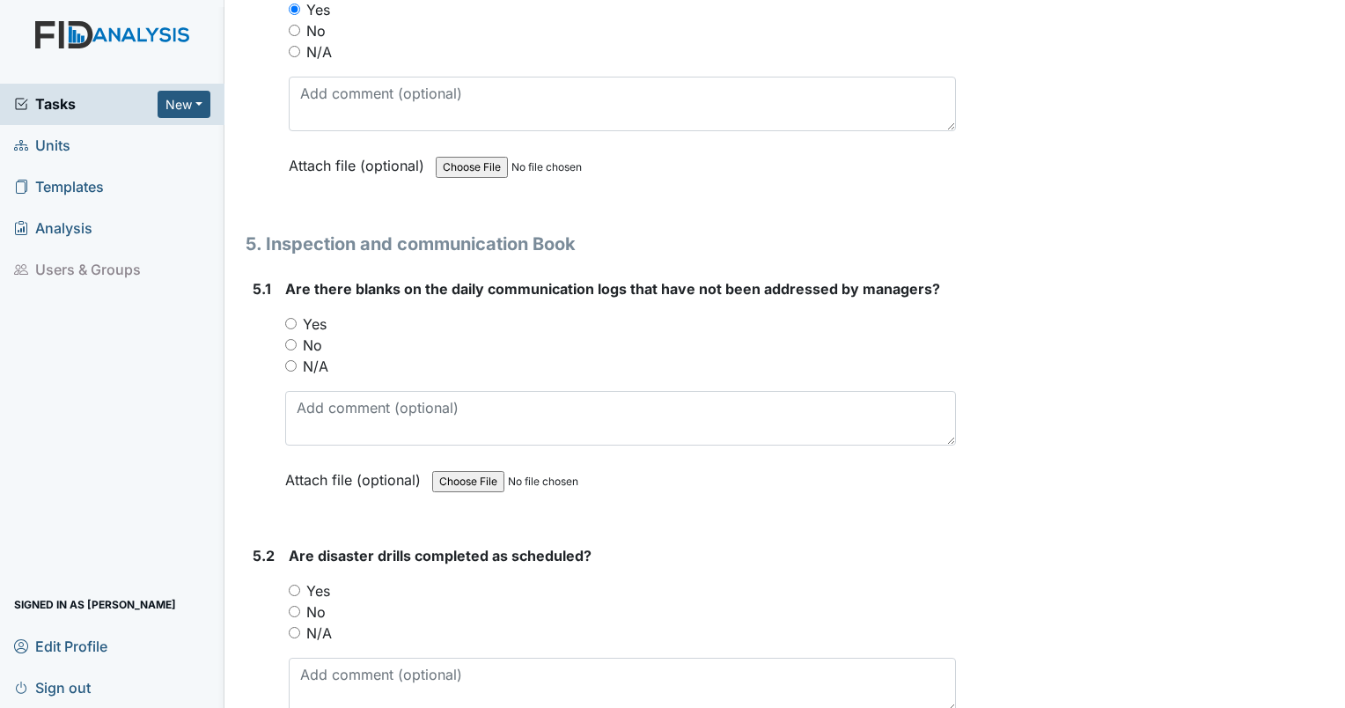
scroll to position [11696, 0]
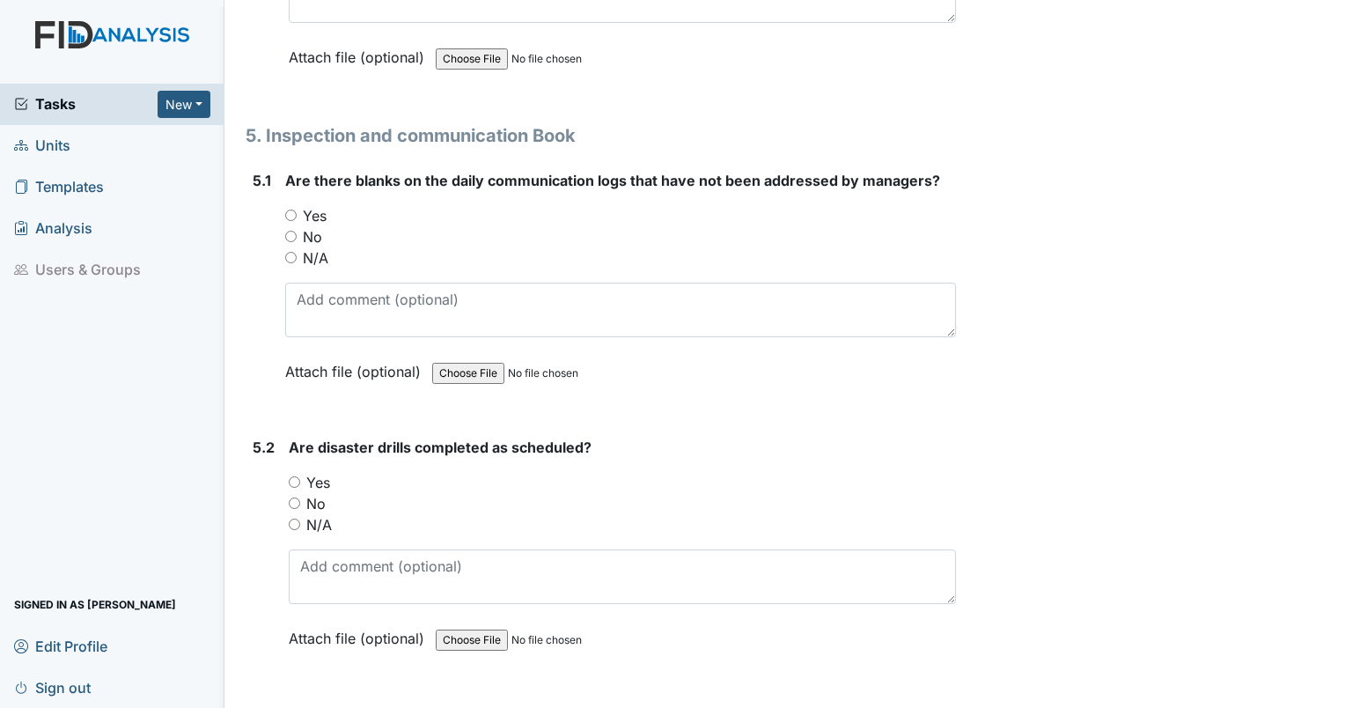
click at [288, 231] on input "No" at bounding box center [290, 236] width 11 height 11
radio input "true"
click at [290, 476] on input "Yes" at bounding box center [294, 481] width 11 height 11
radio input "true"
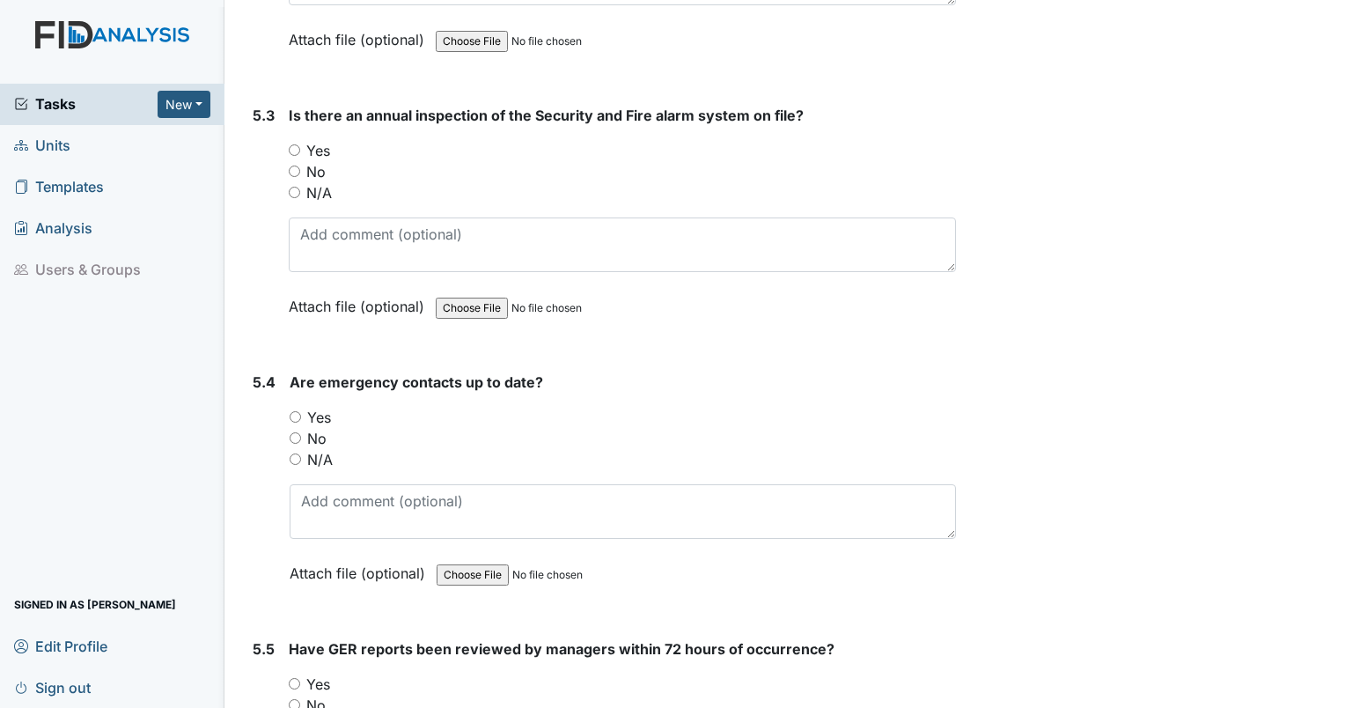
scroll to position [12324, 0]
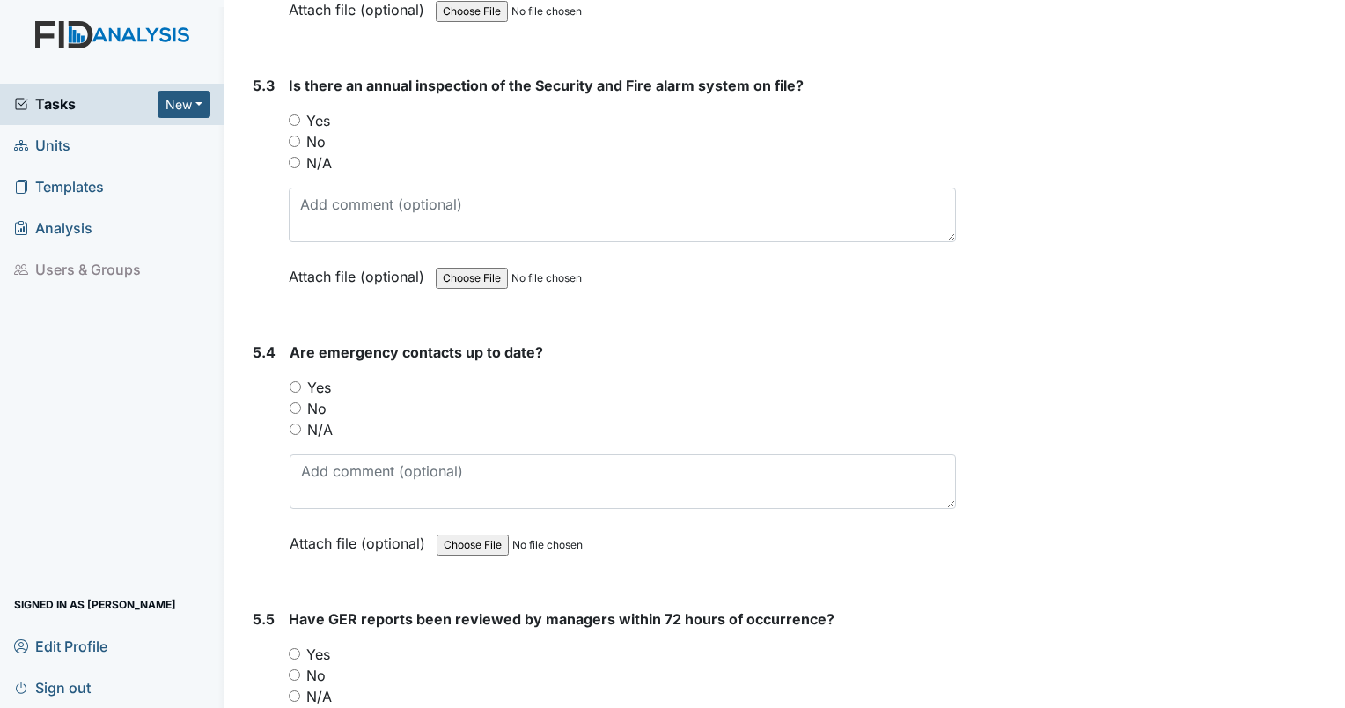
click at [294, 114] on input "Yes" at bounding box center [294, 119] width 11 height 11
radio input "true"
click at [293, 381] on input "Yes" at bounding box center [295, 386] width 11 height 11
radio input "true"
click at [296, 648] on input "Yes" at bounding box center [294, 653] width 11 height 11
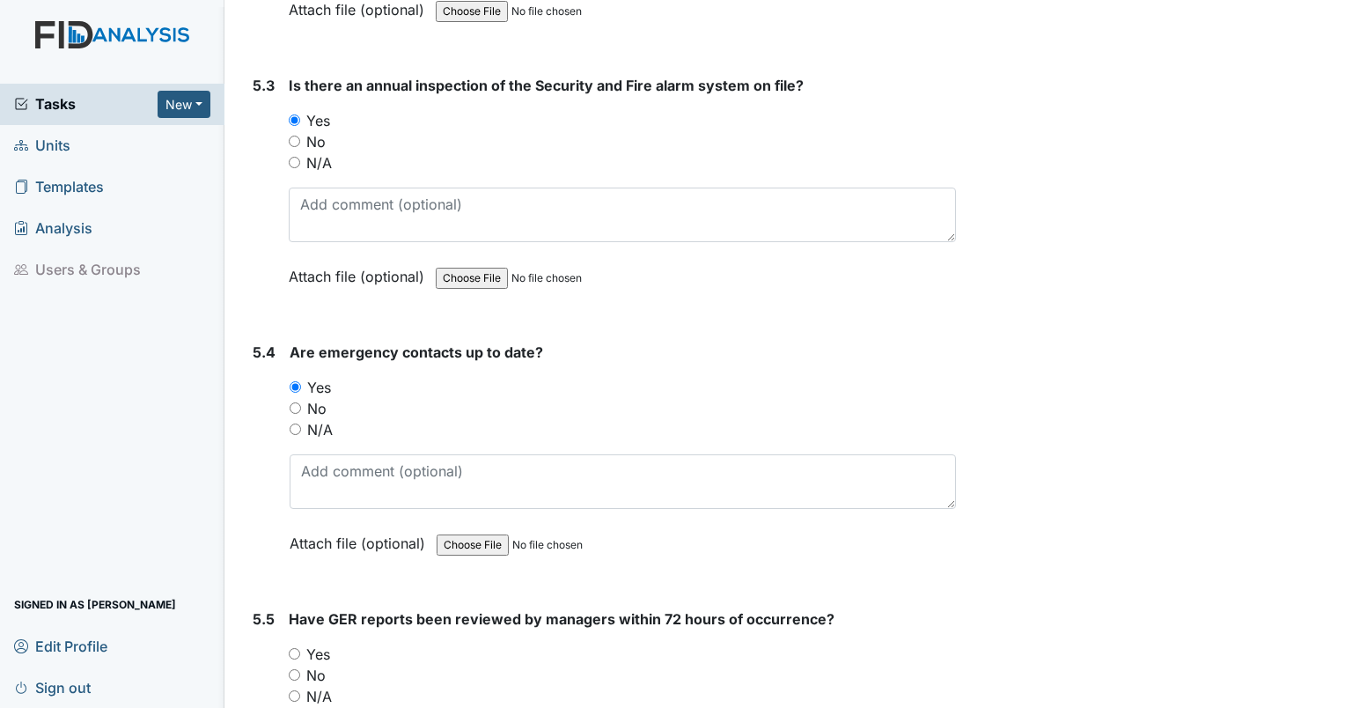
radio input "true"
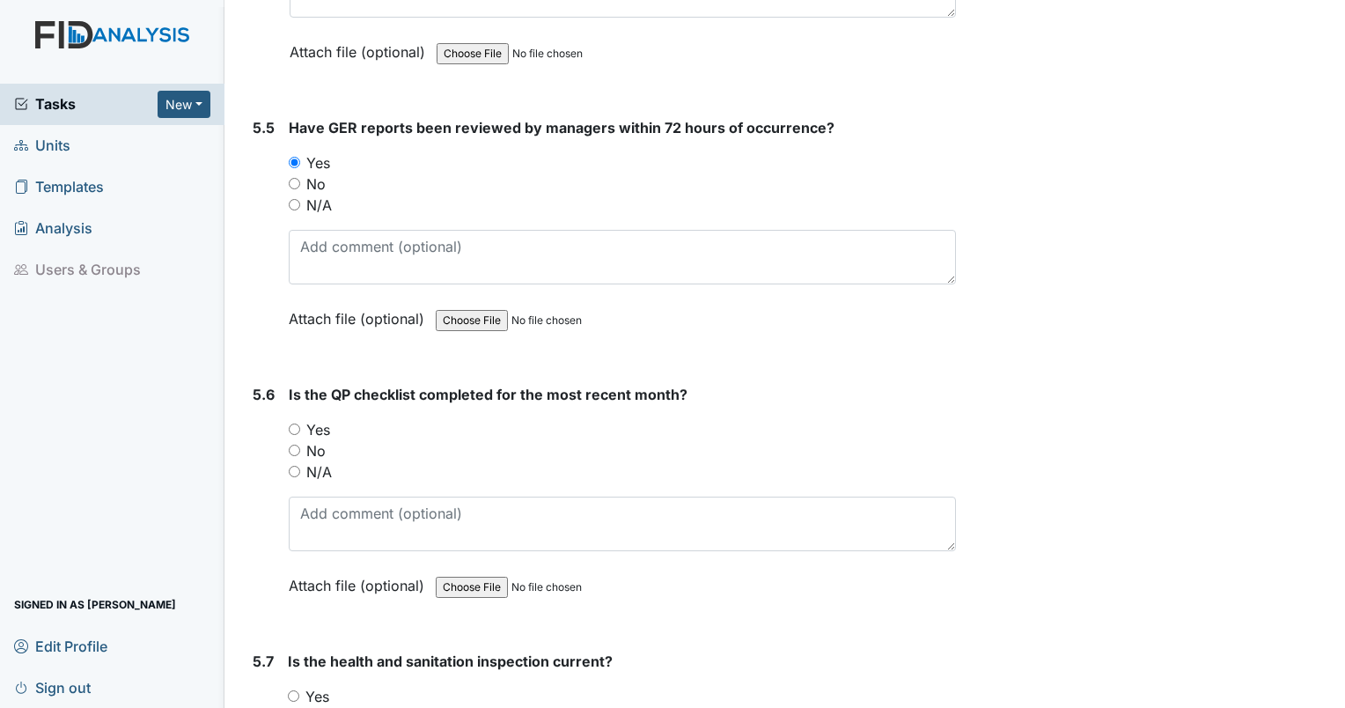
scroll to position [12830, 0]
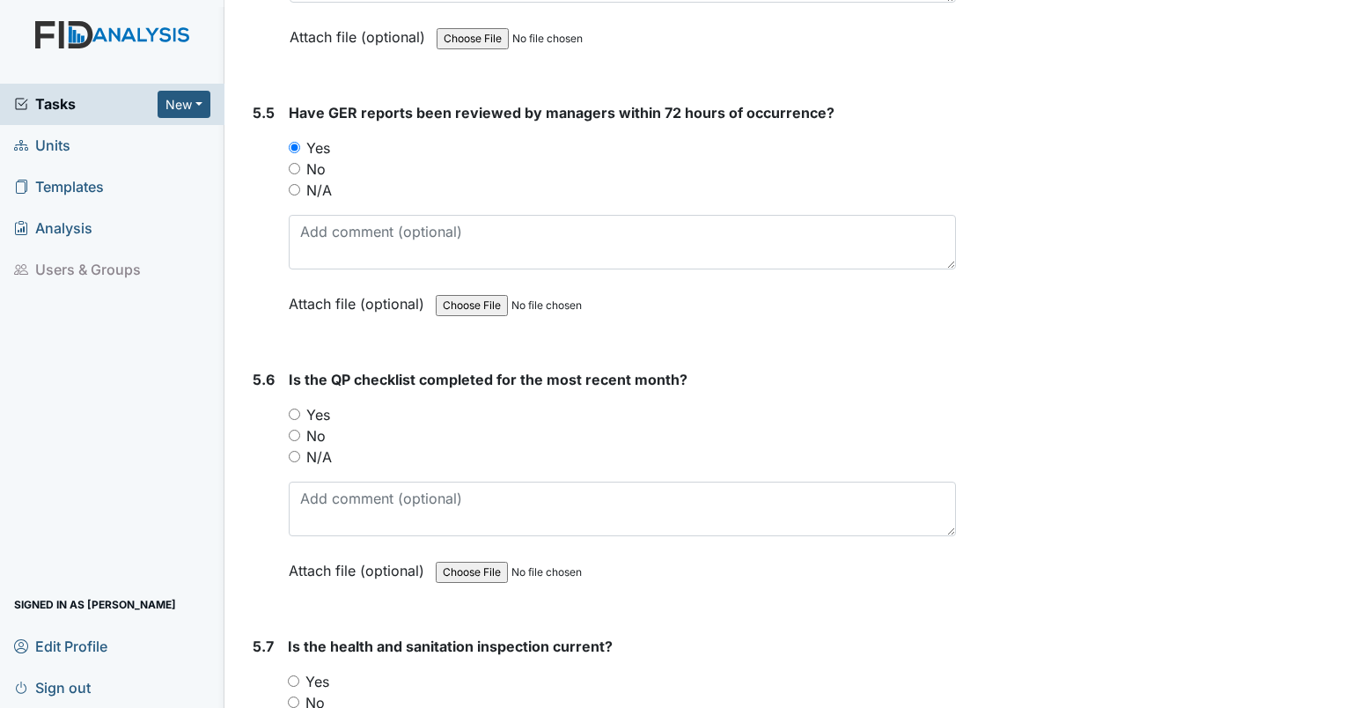
click at [296, 430] on input "No" at bounding box center [294, 435] width 11 height 11
radio input "true"
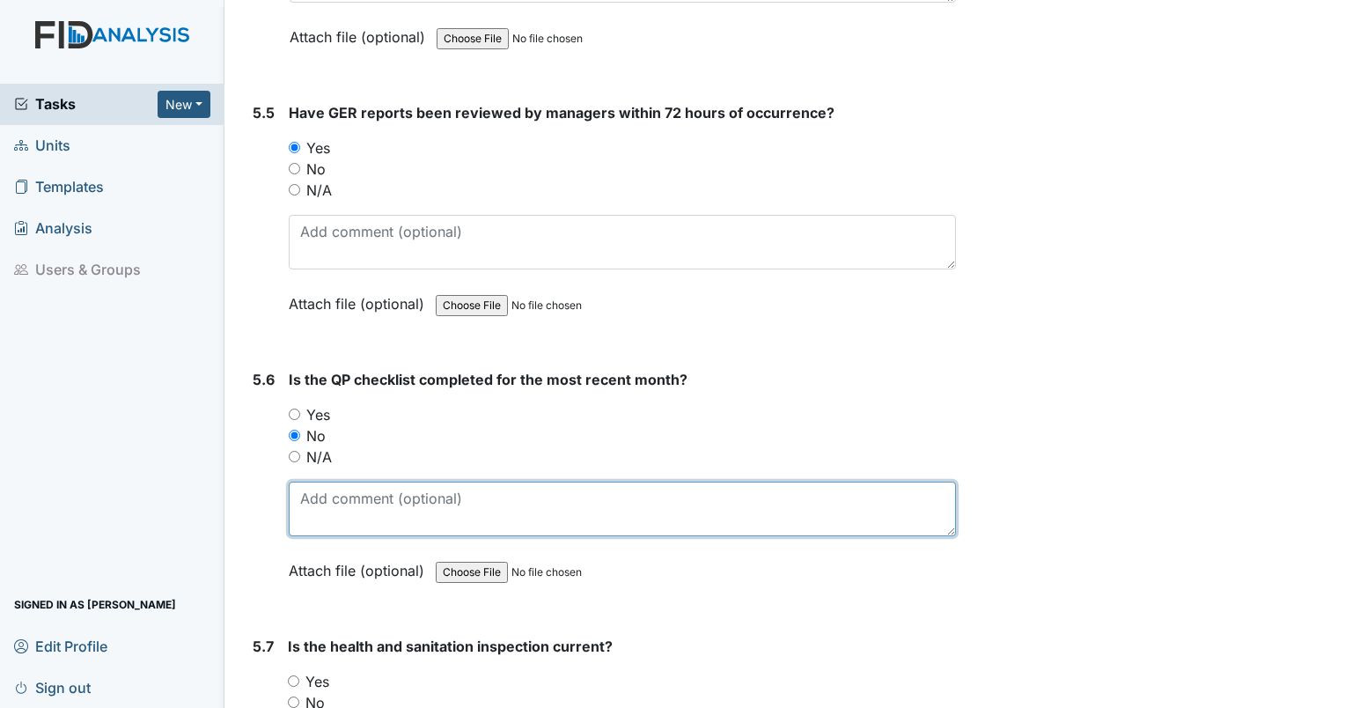
click at [339, 481] on textarea at bounding box center [622, 508] width 667 height 55
type textarea "none in august"
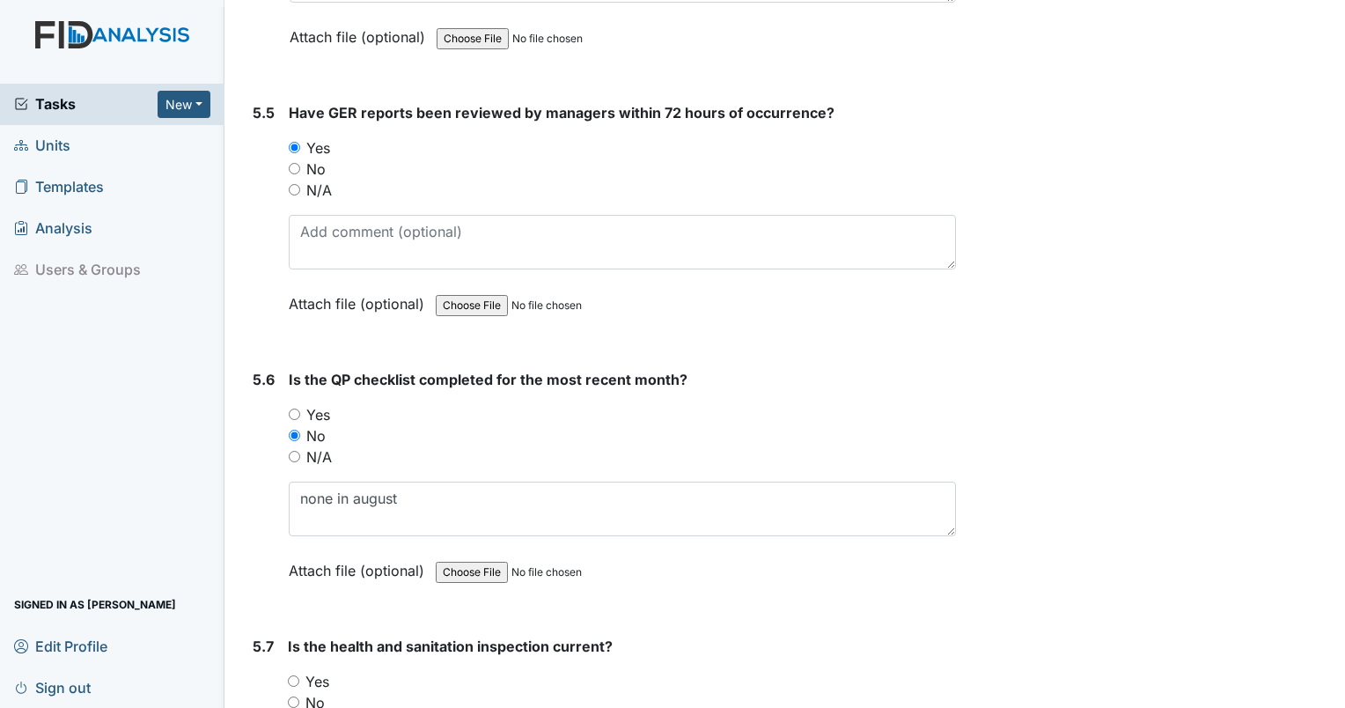
click at [290, 675] on input "Yes" at bounding box center [293, 680] width 11 height 11
radio input "true"
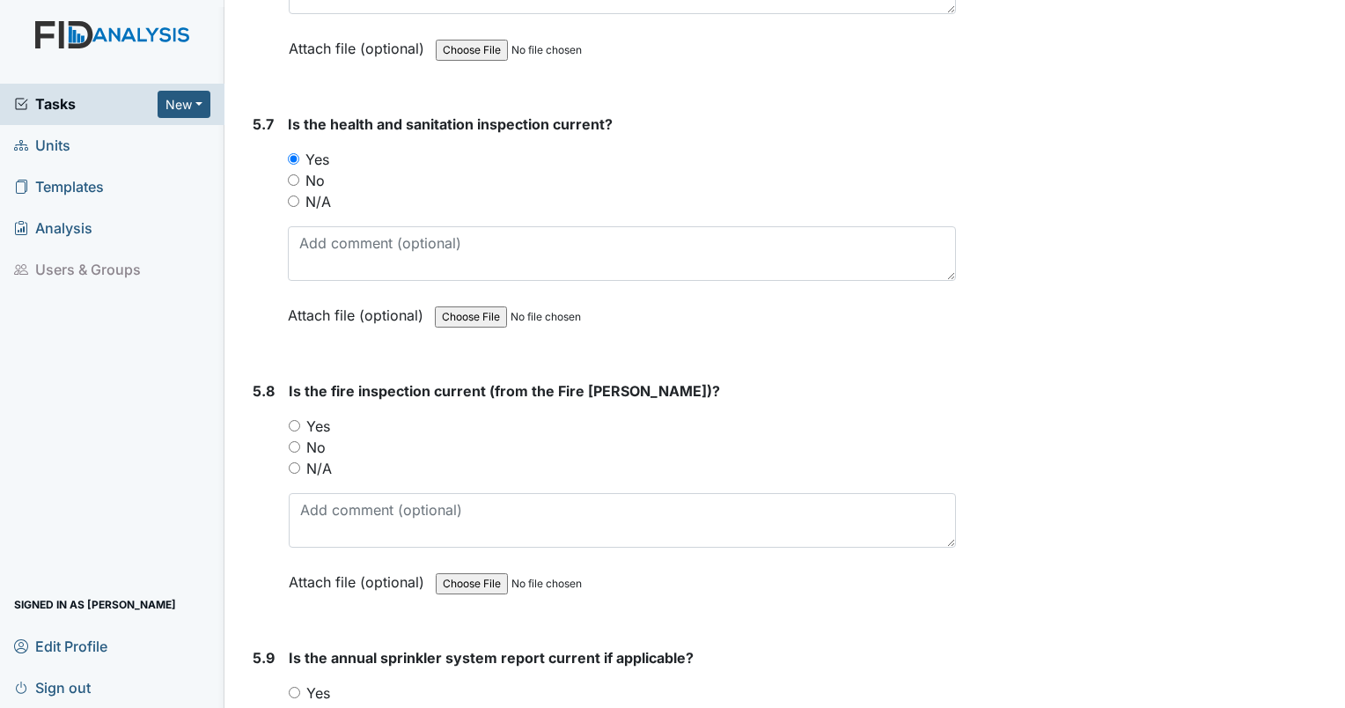
scroll to position [13475, 0]
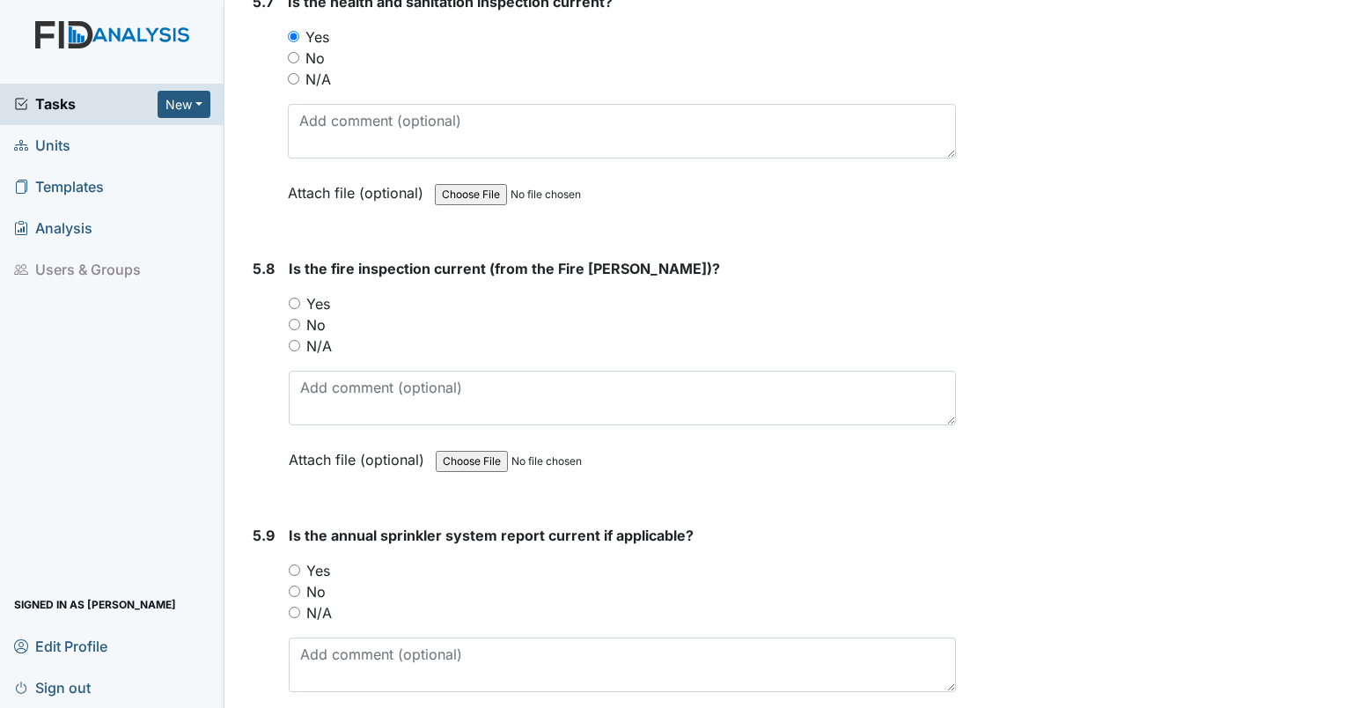
click at [289, 298] on input "Yes" at bounding box center [294, 303] width 11 height 11
radio input "true"
click at [294, 564] on input "Yes" at bounding box center [294, 569] width 11 height 11
radio input "true"
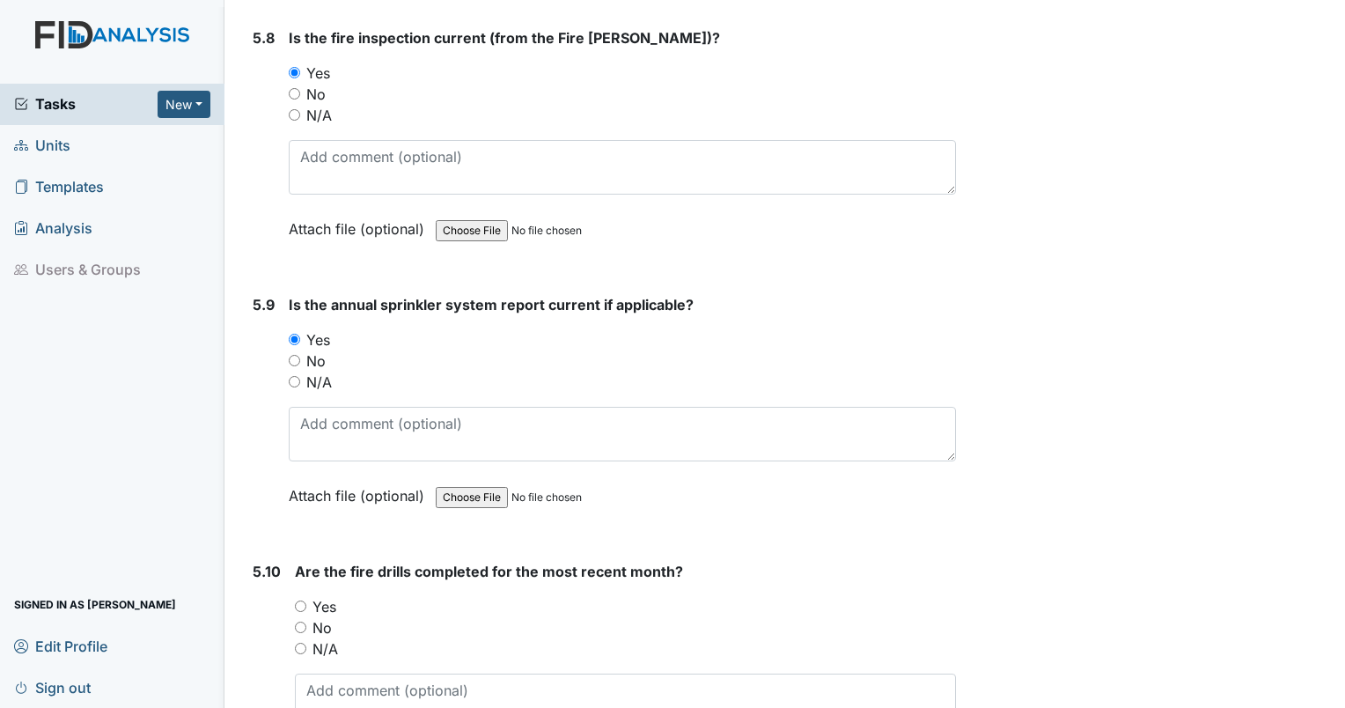
scroll to position [13824, 0]
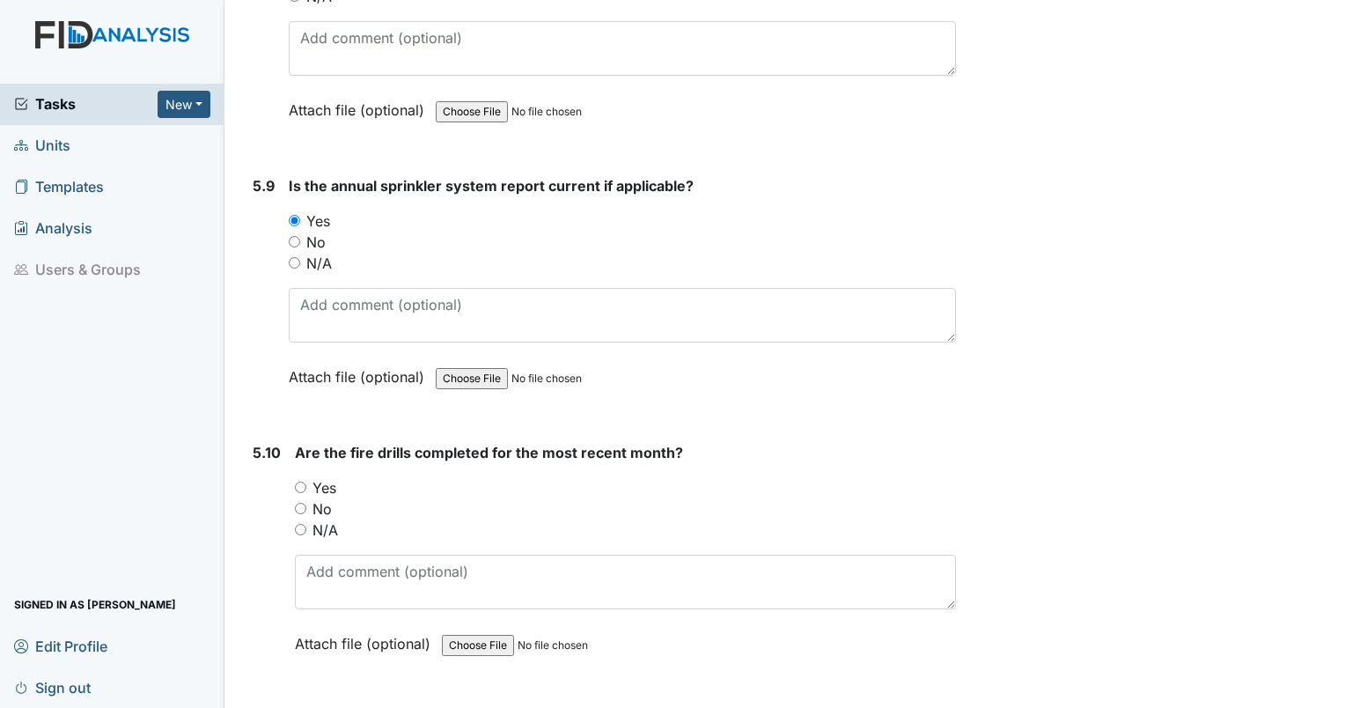
click at [300, 481] on input "Yes" at bounding box center [300, 486] width 11 height 11
radio input "true"
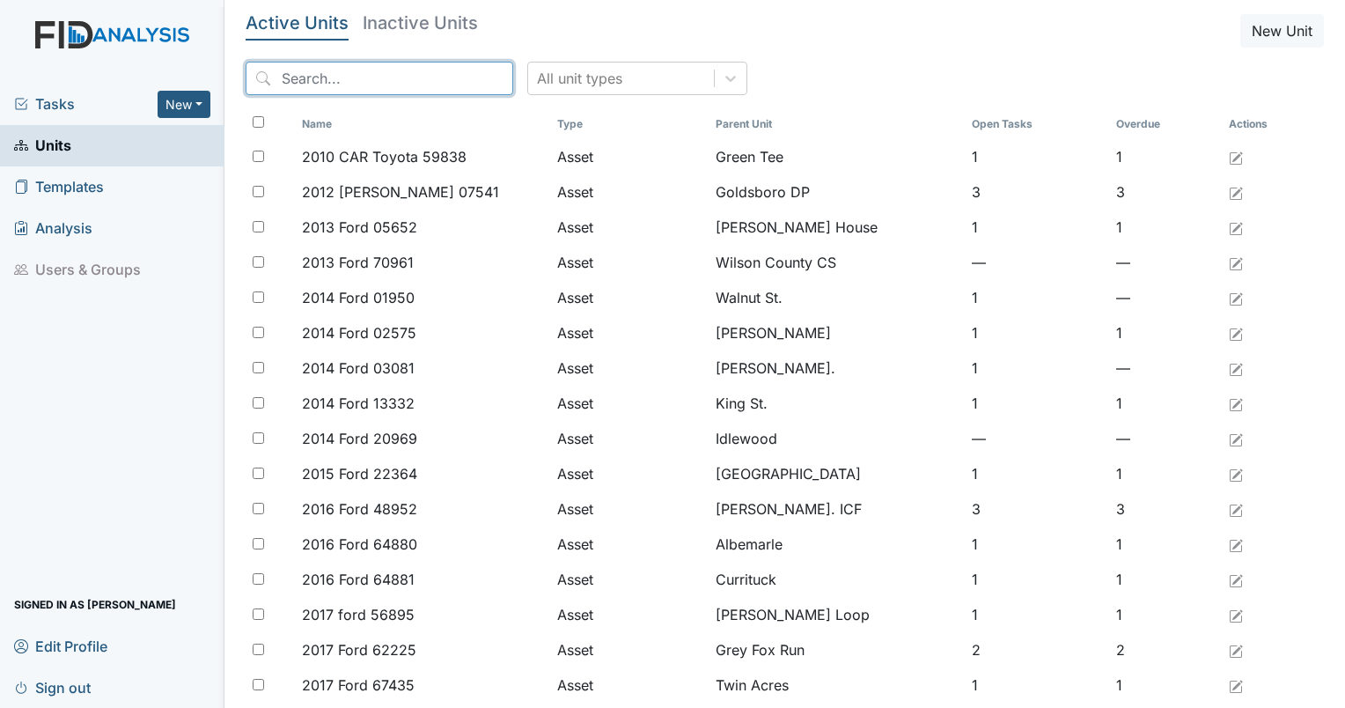
click at [341, 70] on input "search" at bounding box center [380, 78] width 268 height 33
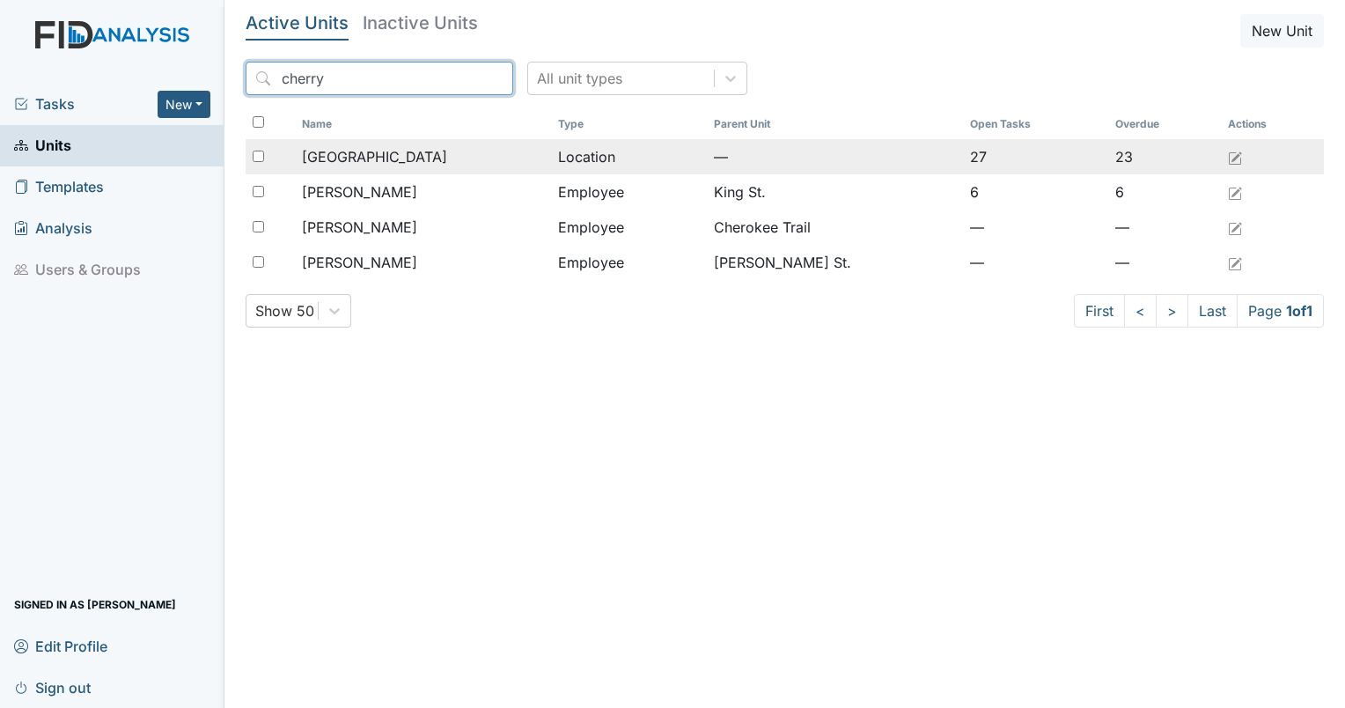
type input "cherry"
click at [367, 151] on span "Cherry Lane" at bounding box center [374, 156] width 145 height 21
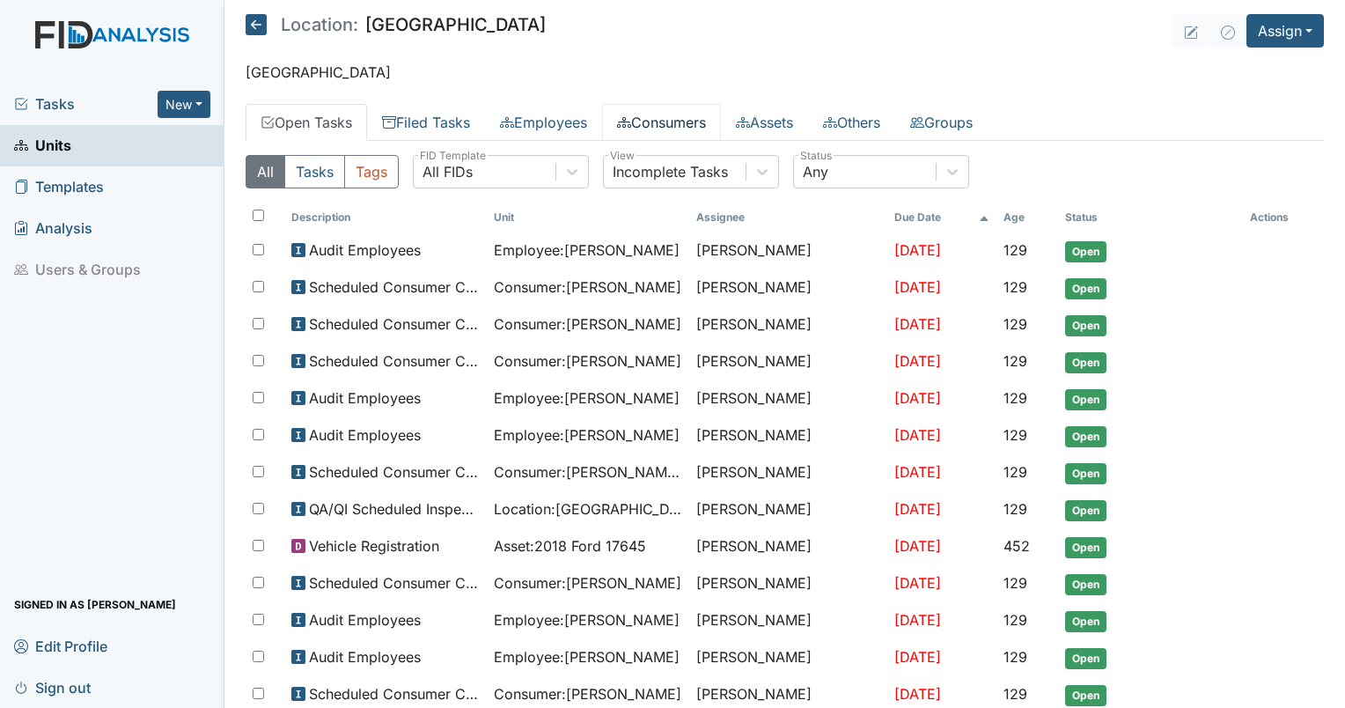
click at [656, 130] on link "Consumers" at bounding box center [661, 122] width 119 height 37
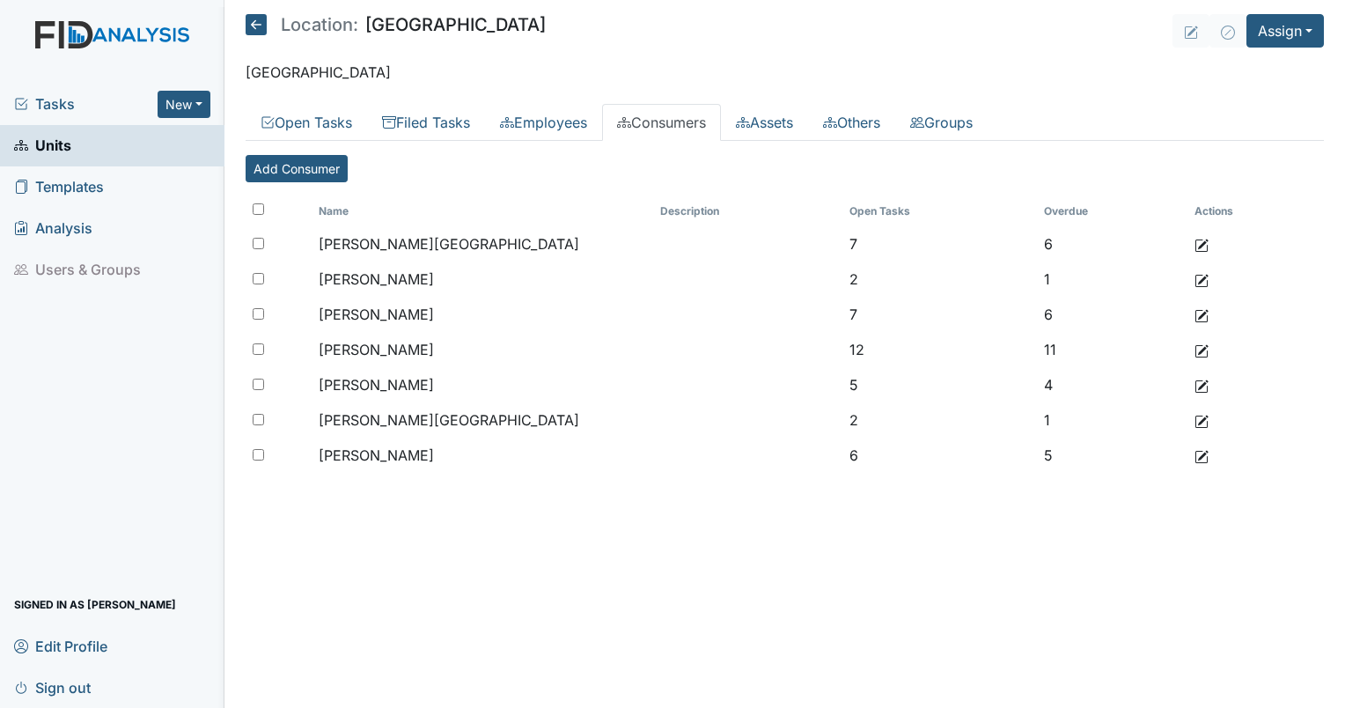
click at [656, 130] on link "Consumers" at bounding box center [661, 122] width 119 height 37
click at [423, 121] on link "Filed Tasks" at bounding box center [426, 122] width 118 height 37
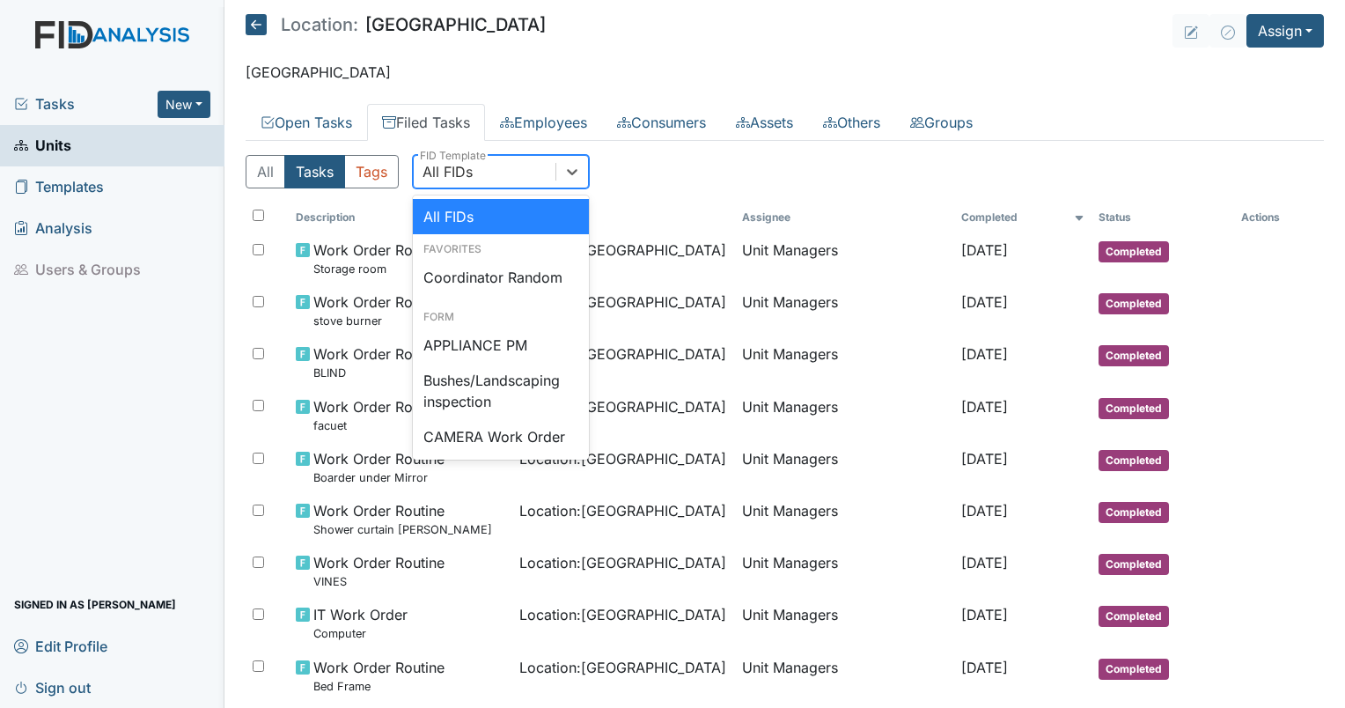
click at [465, 172] on div "All FIDs" at bounding box center [448, 171] width 50 height 21
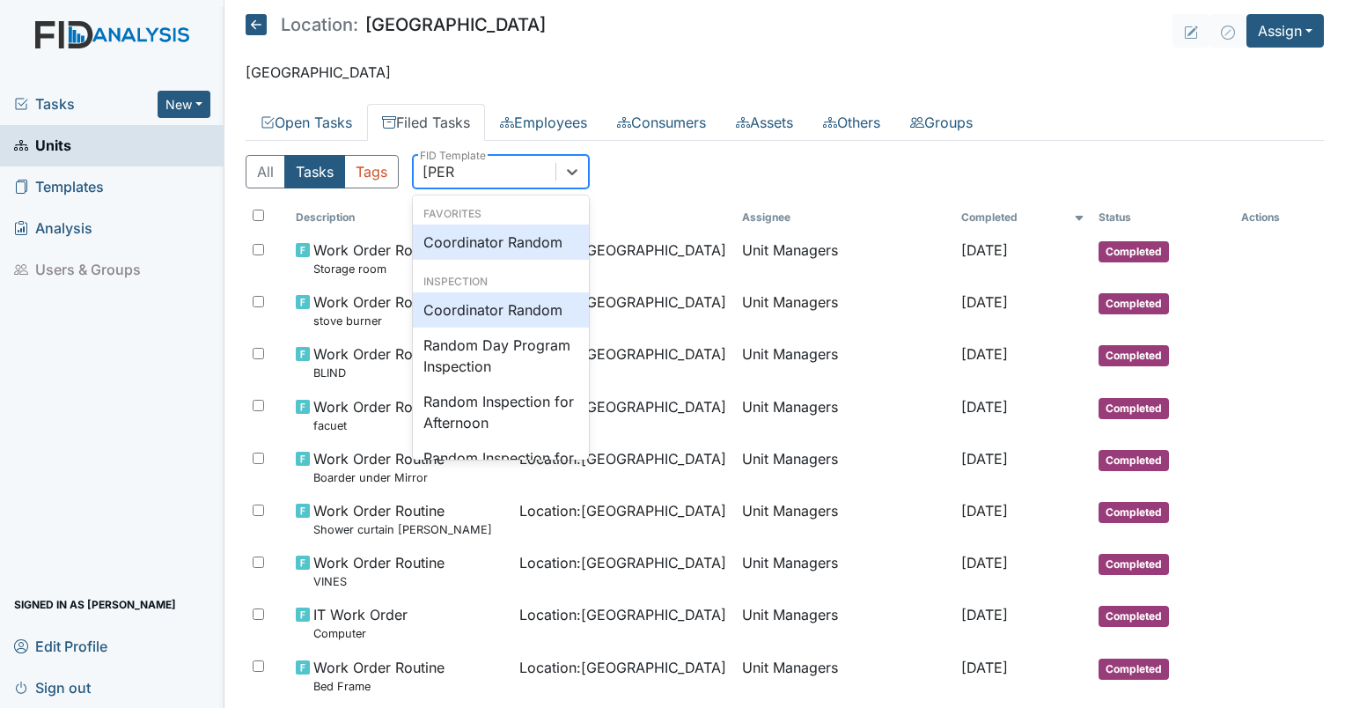
type input "random"
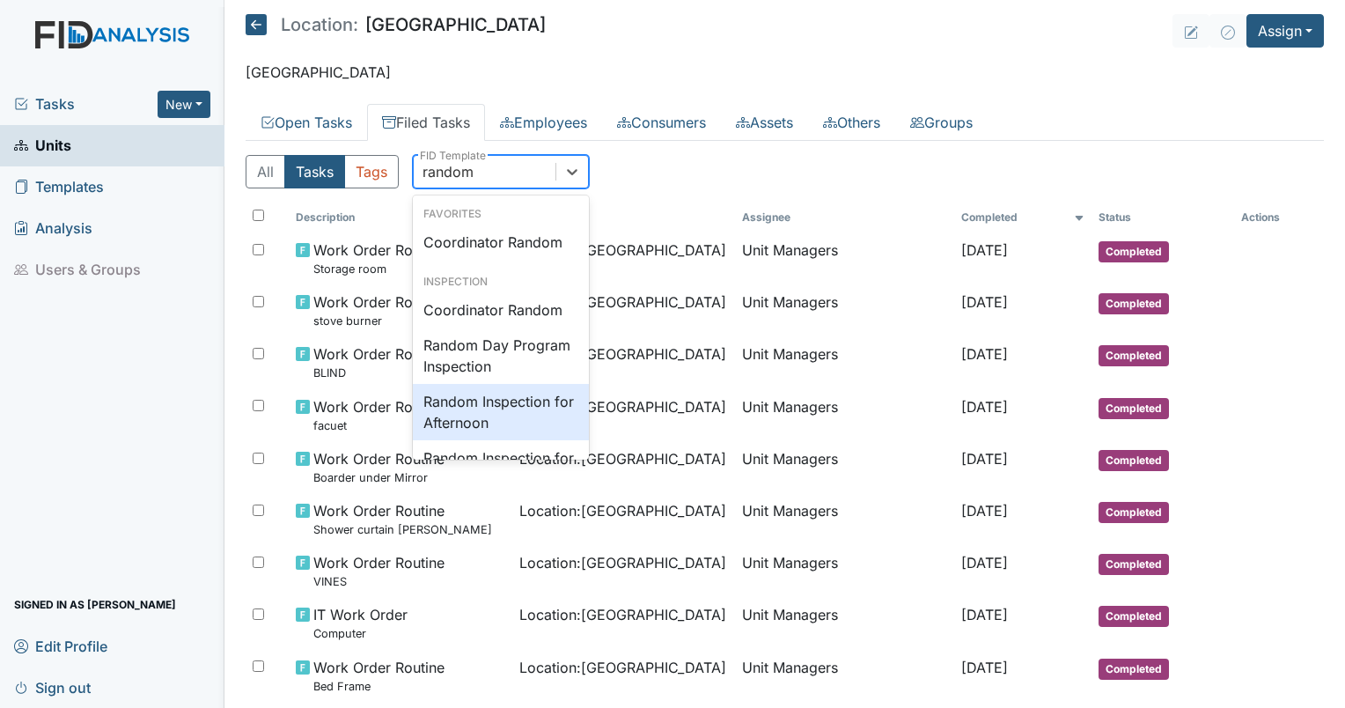
click at [493, 420] on div "Random Inspection for Afternoon" at bounding box center [501, 412] width 176 height 56
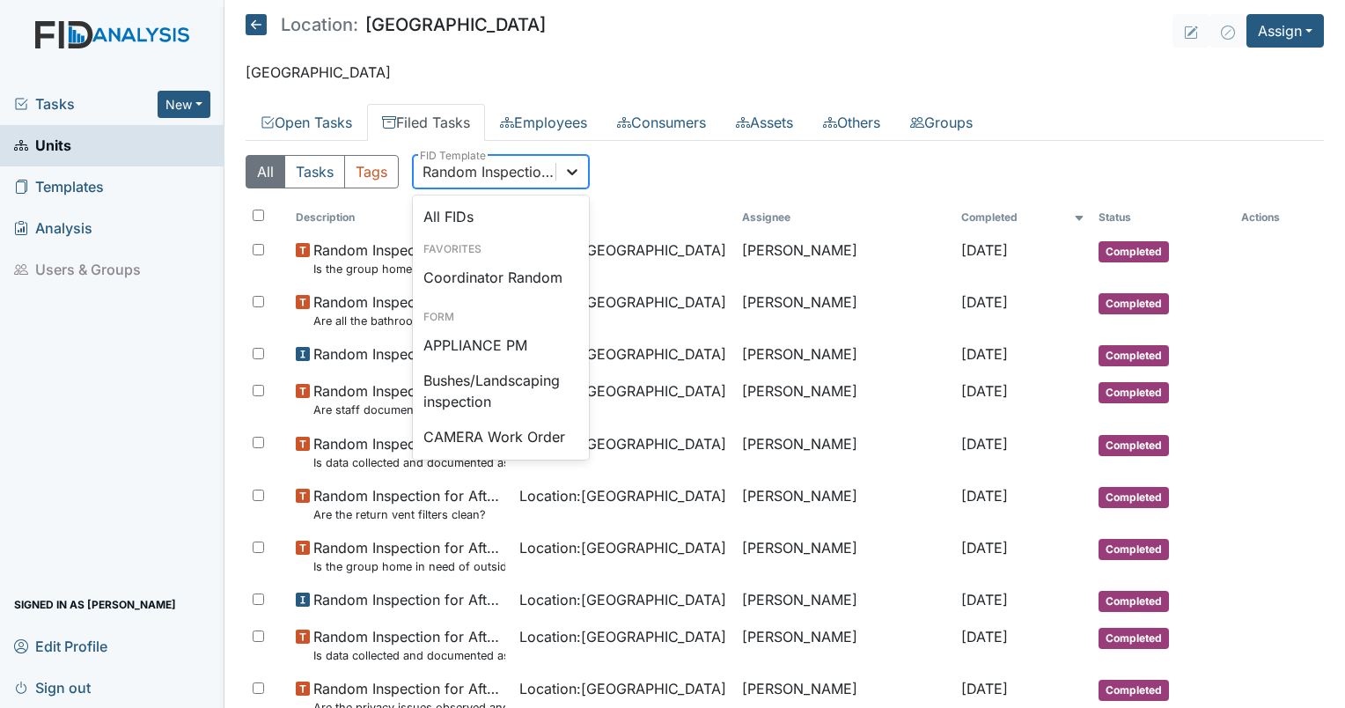
click at [570, 173] on icon at bounding box center [572, 172] width 11 height 6
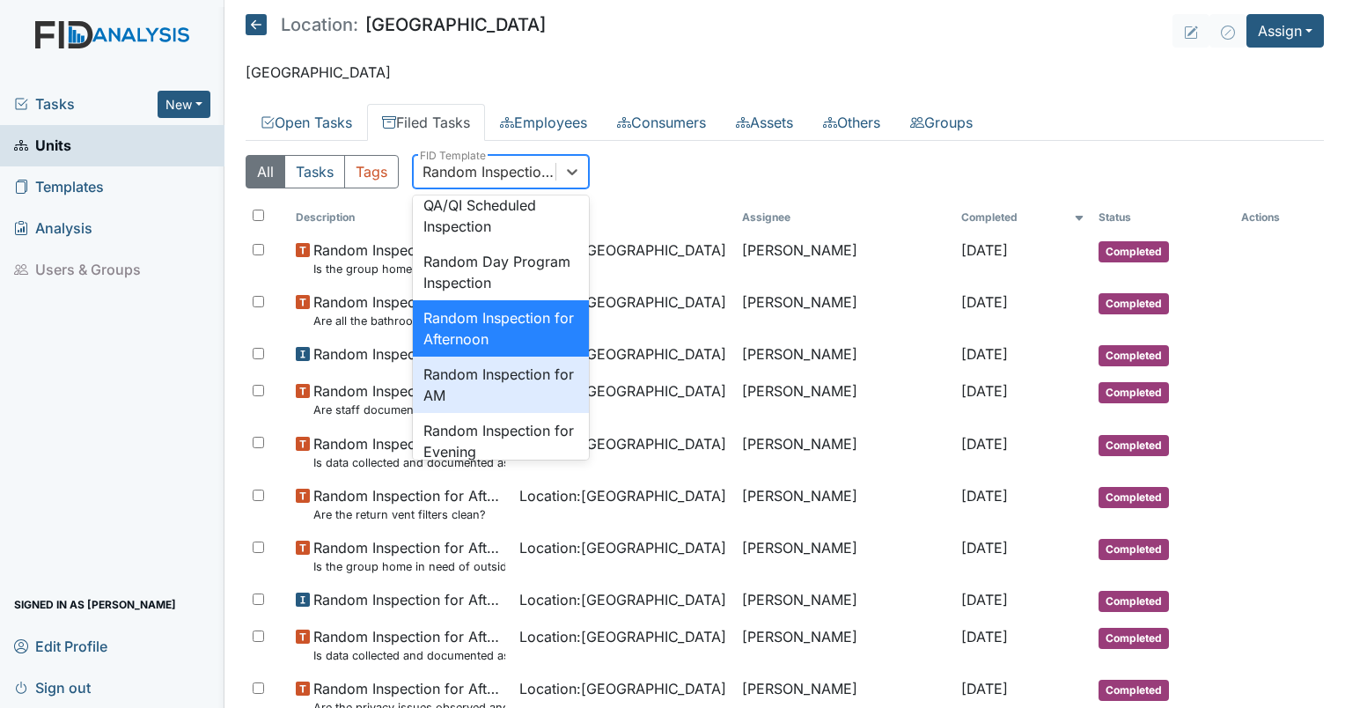
click at [521, 413] on div "Random Inspection for AM" at bounding box center [501, 384] width 176 height 56
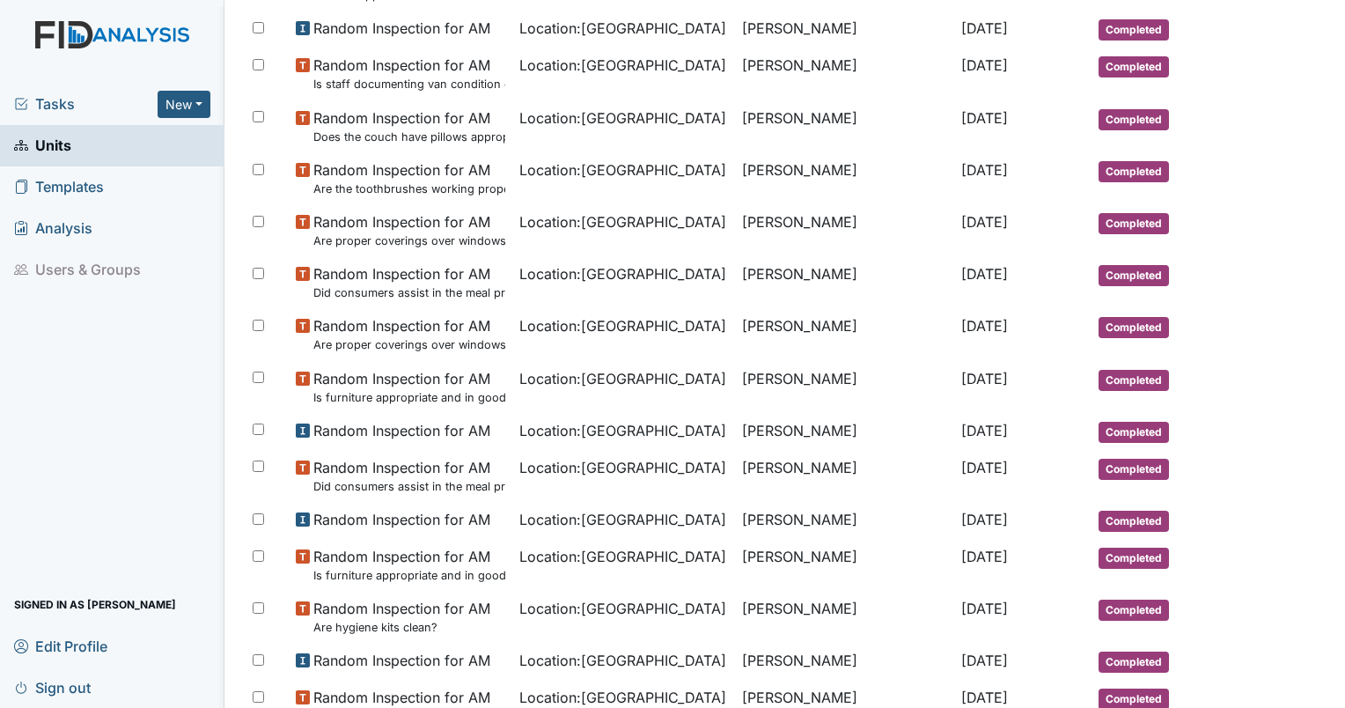
scroll to position [0, 0]
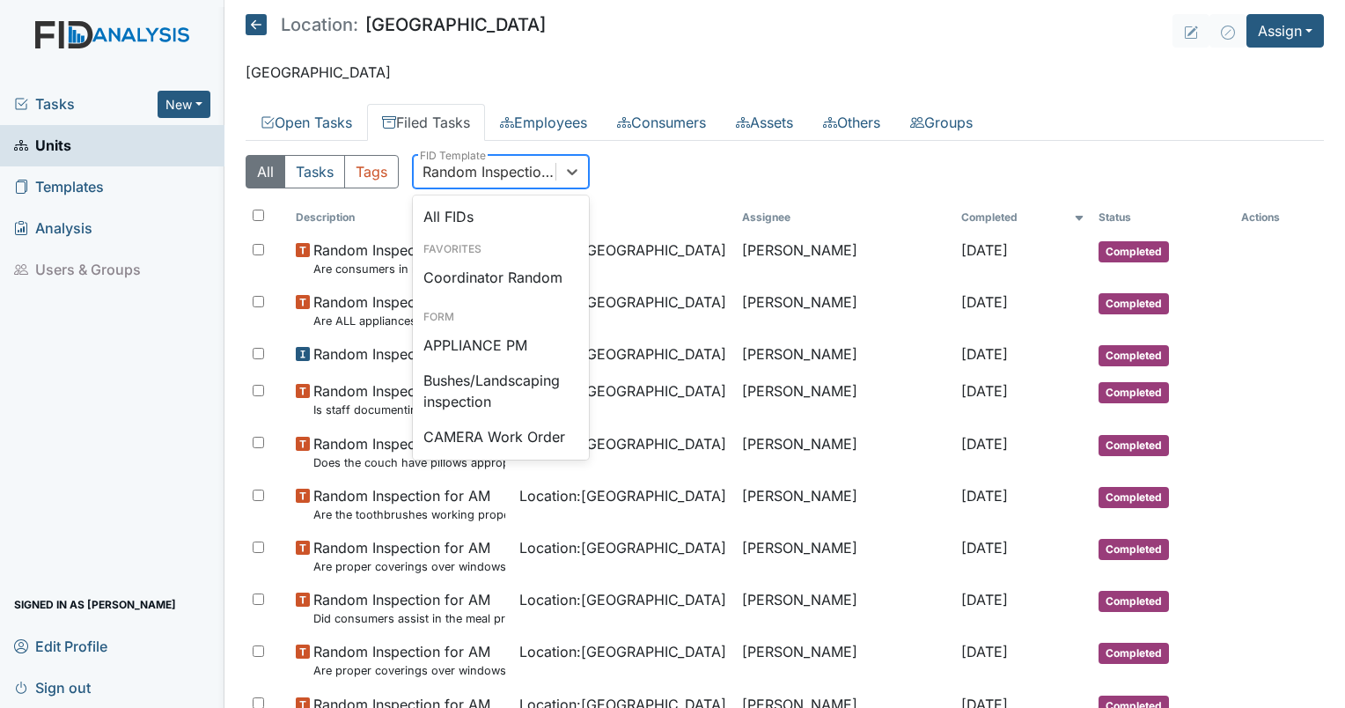
click at [488, 177] on div "Random Inspection for AM" at bounding box center [490, 171] width 135 height 21
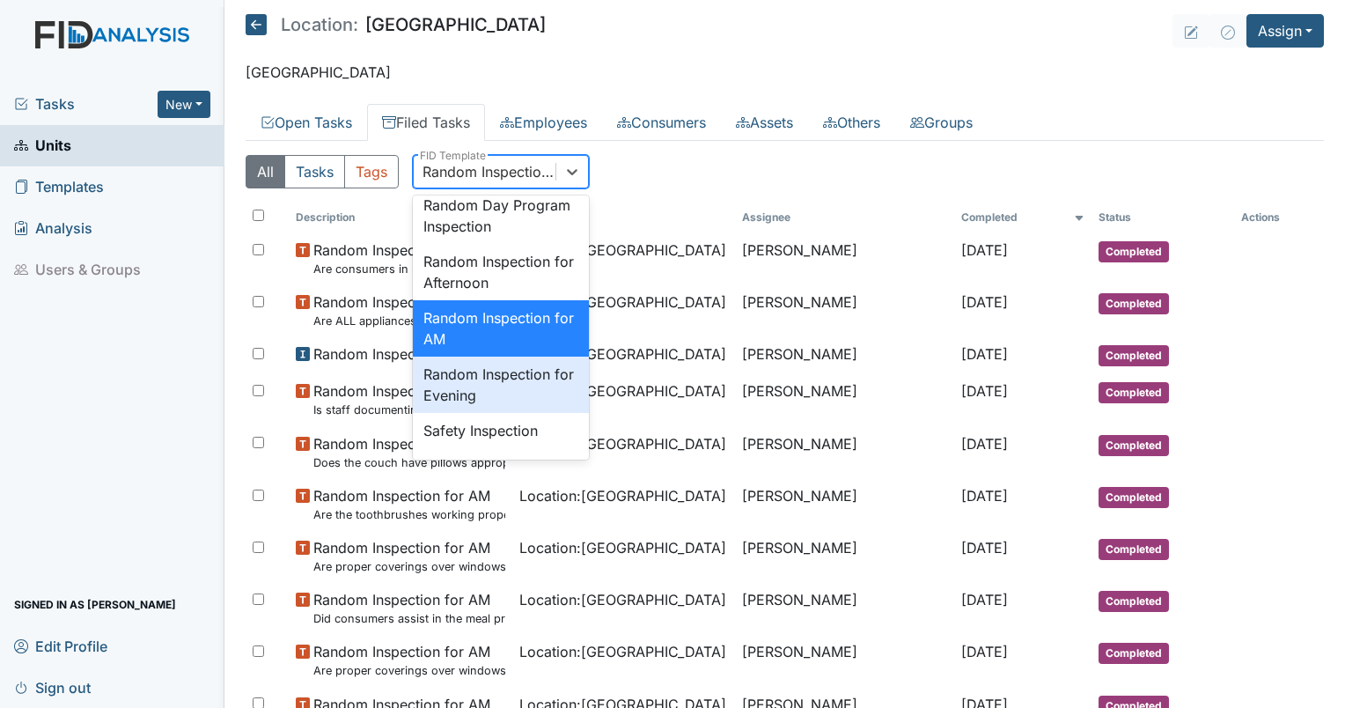
click at [490, 413] on div "Random Inspection for Evening" at bounding box center [501, 384] width 176 height 56
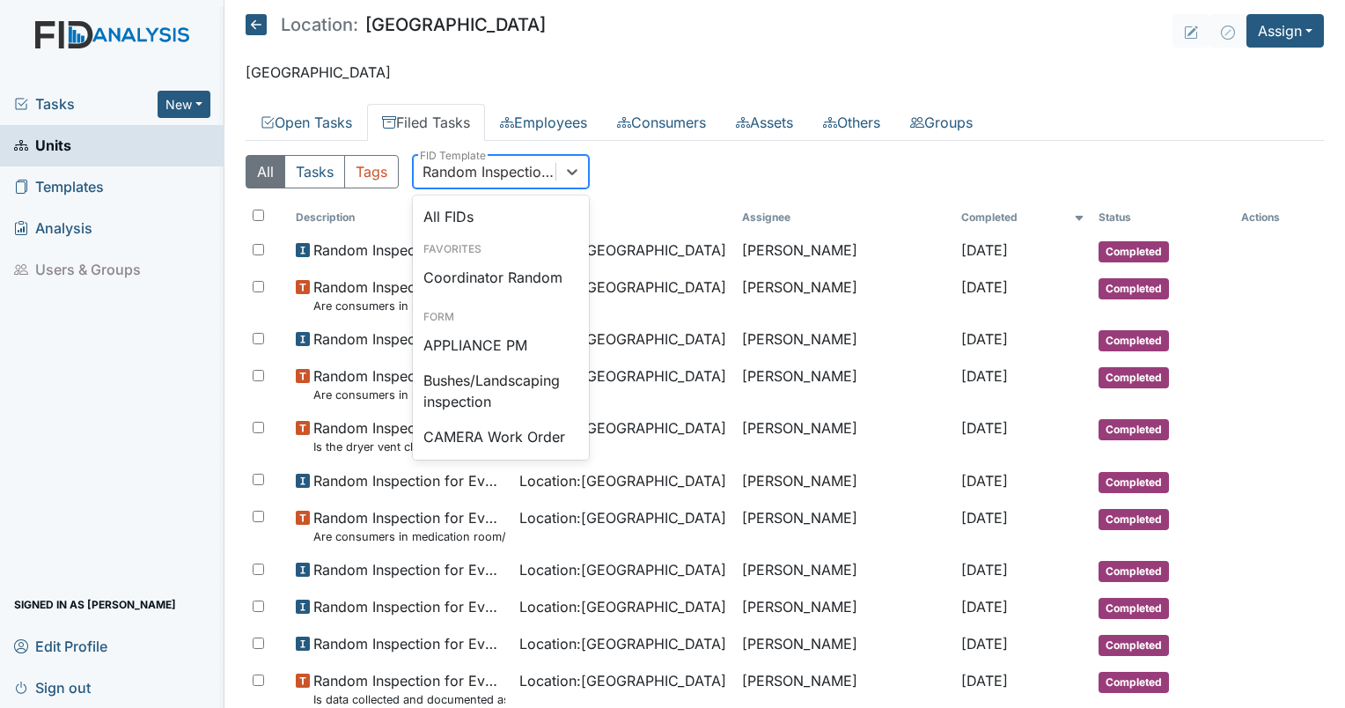
click at [486, 178] on div "Random Inspection for Evening" at bounding box center [490, 171] width 135 height 21
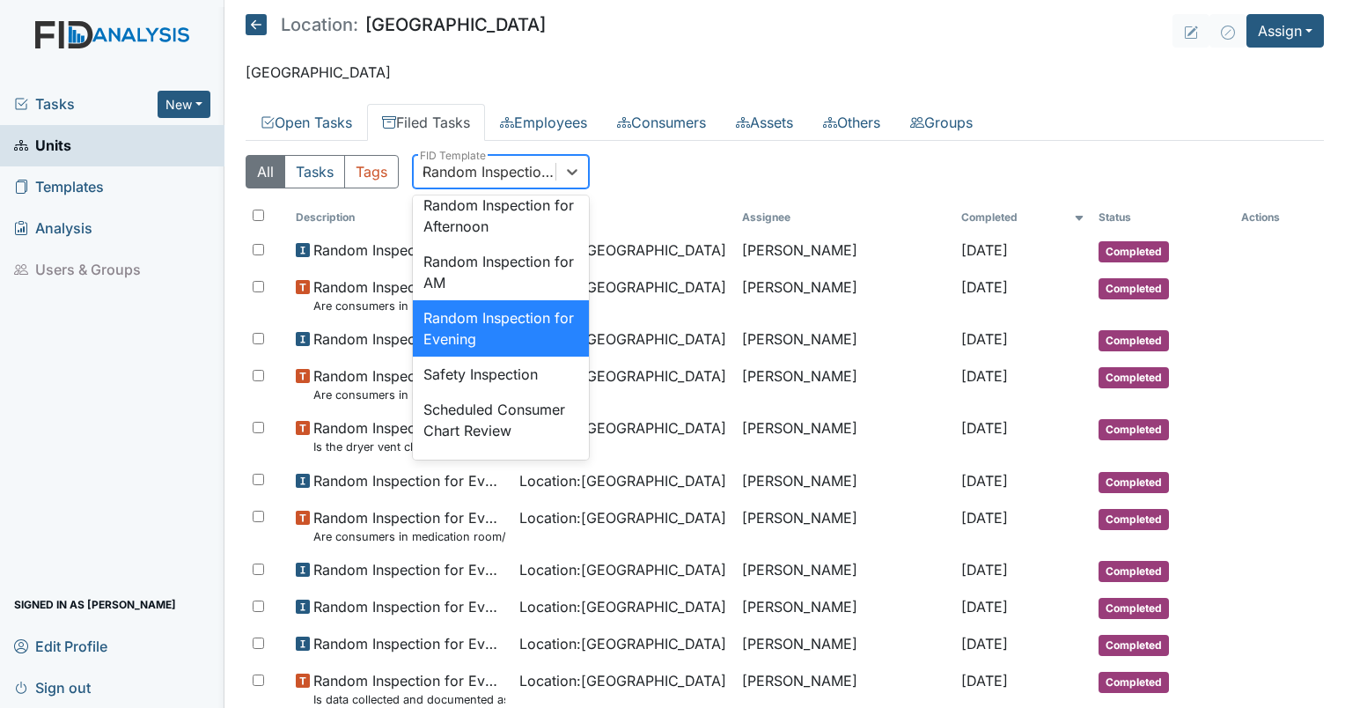
scroll to position [0, 0]
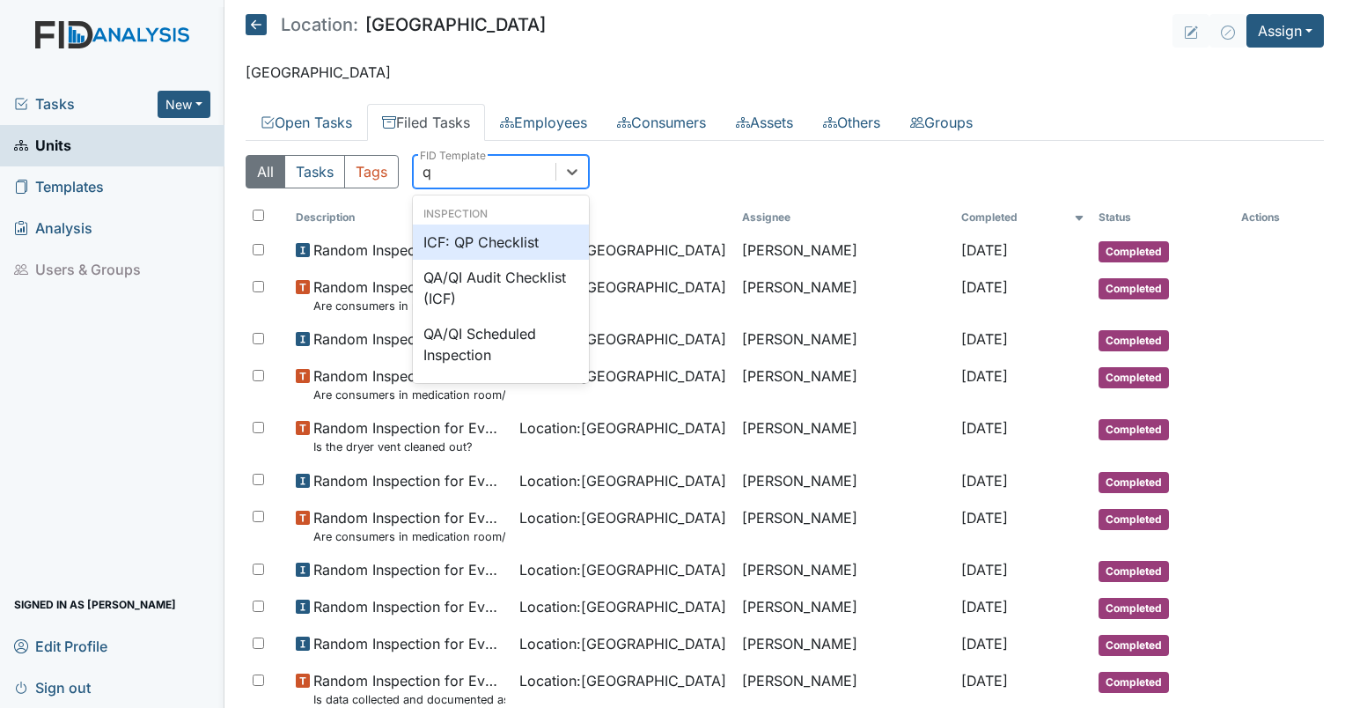
type input "qp"
click at [503, 254] on div "ICF: QP Checklist" at bounding box center [501, 241] width 176 height 35
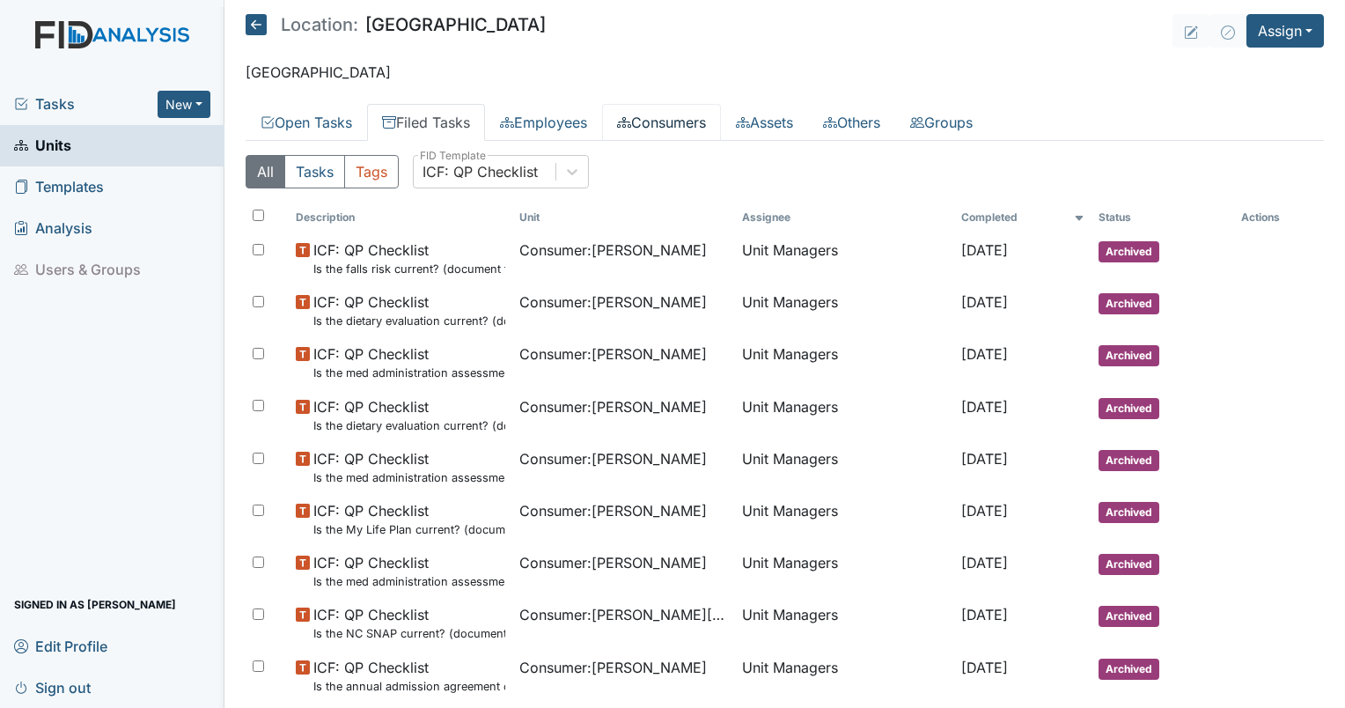
click at [665, 128] on link "Consumers" at bounding box center [661, 122] width 119 height 37
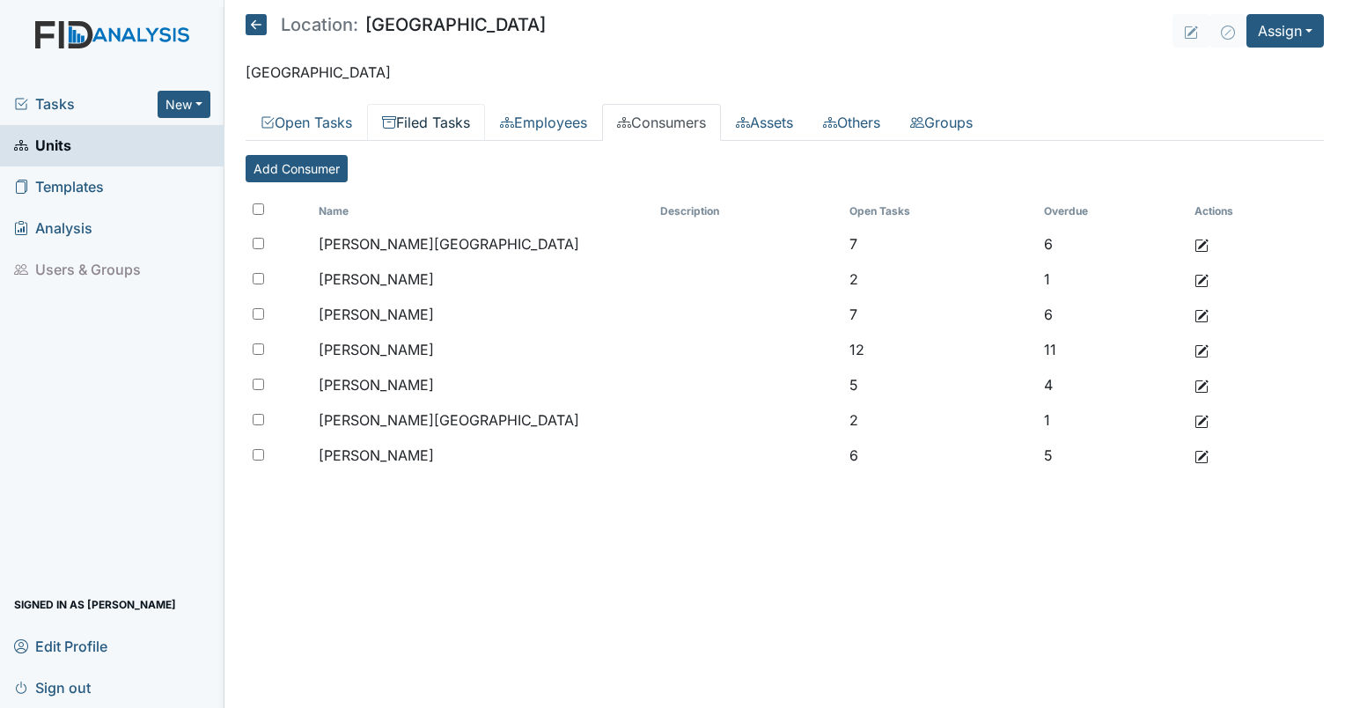
click at [423, 121] on link "Filed Tasks" at bounding box center [426, 122] width 118 height 37
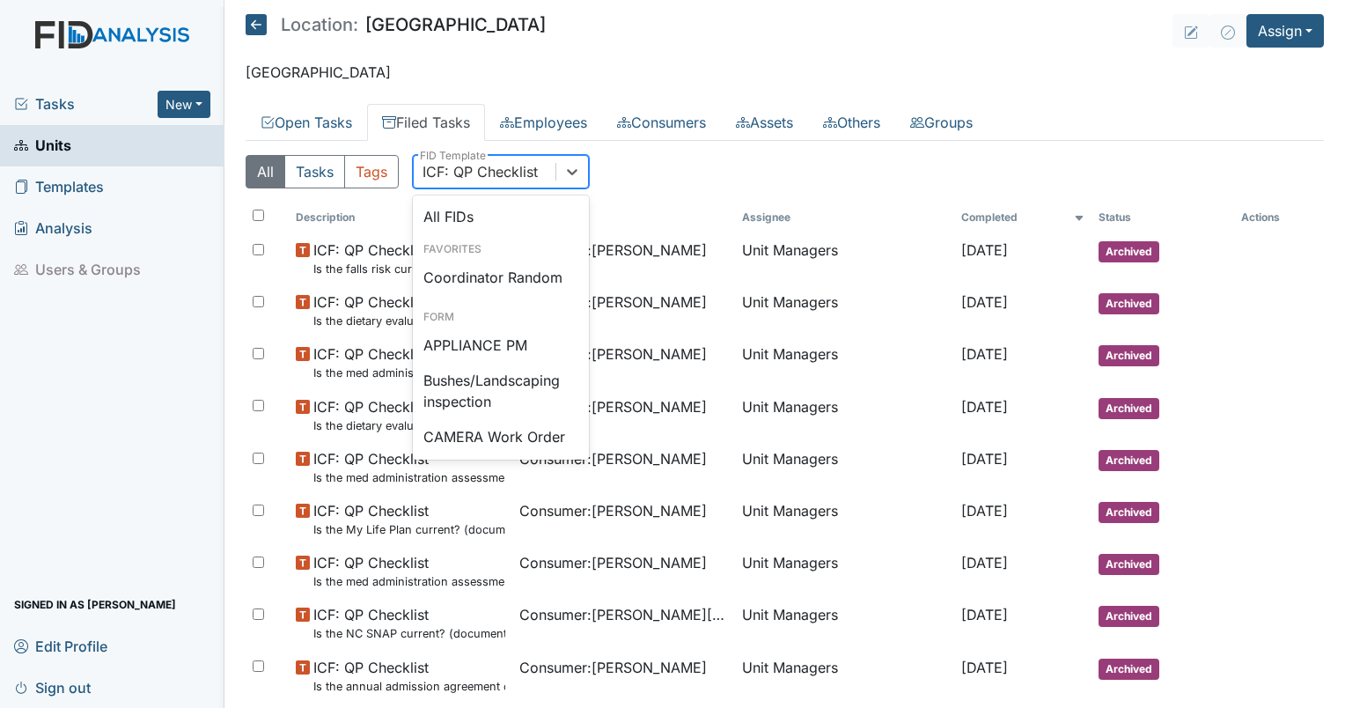
click at [448, 176] on div "ICF: QP Checklist" at bounding box center [480, 171] width 115 height 21
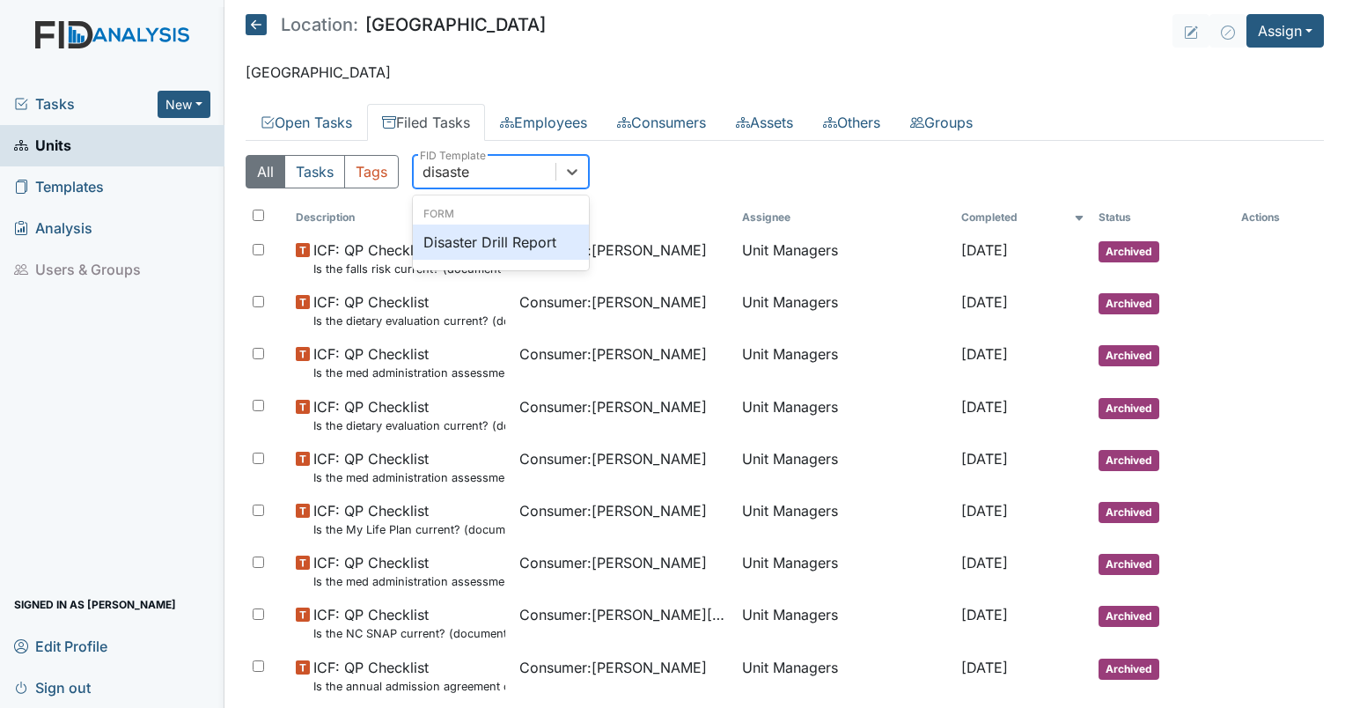
type input "disaster"
click at [484, 246] on div "Disaster Drill Report" at bounding box center [501, 241] width 176 height 35
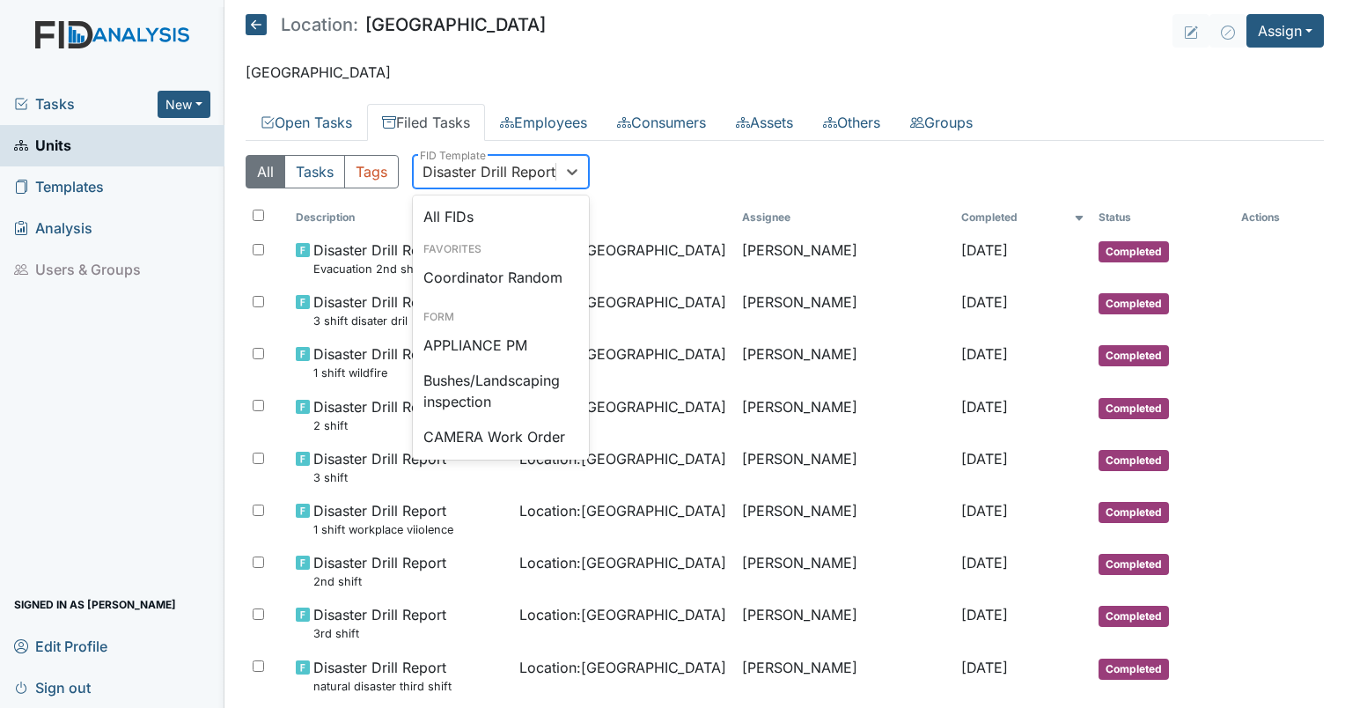
click at [523, 178] on div "Disaster Drill Report" at bounding box center [489, 171] width 133 height 21
type input "fire"
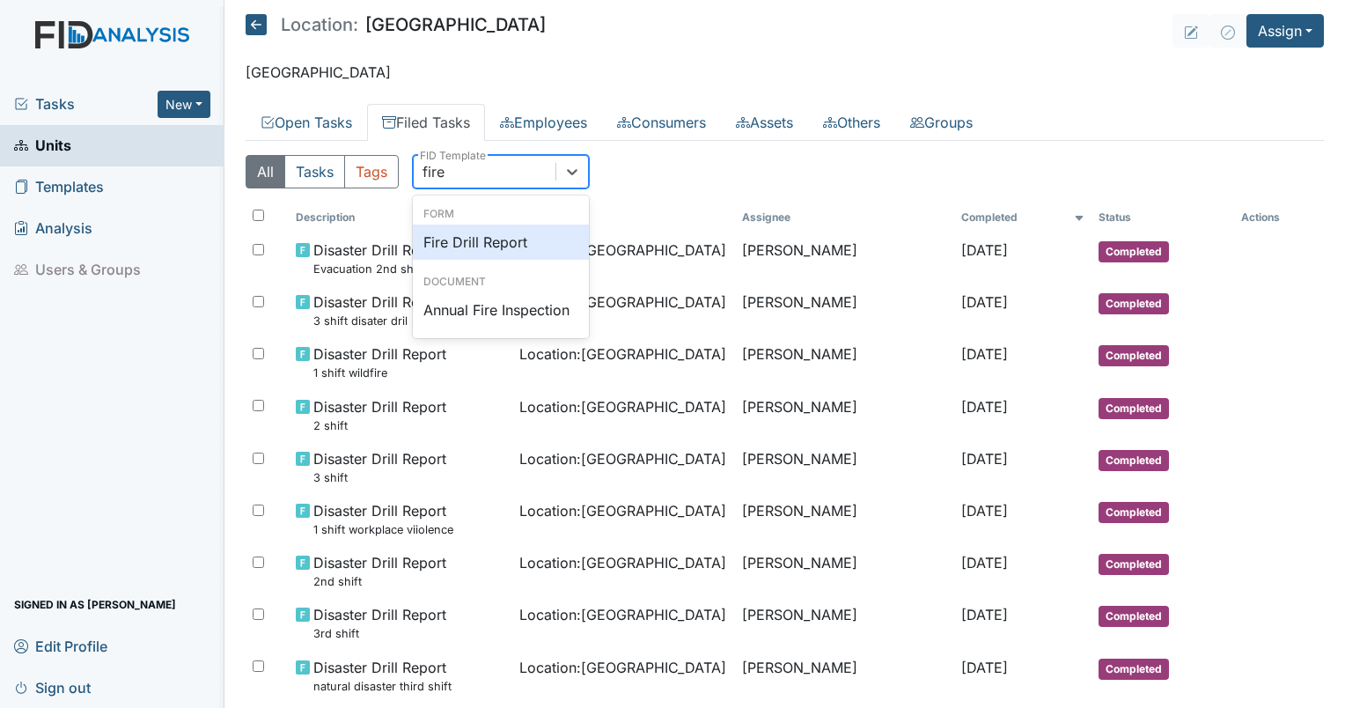
click at [503, 229] on div "Fire Drill Report" at bounding box center [501, 241] width 176 height 35
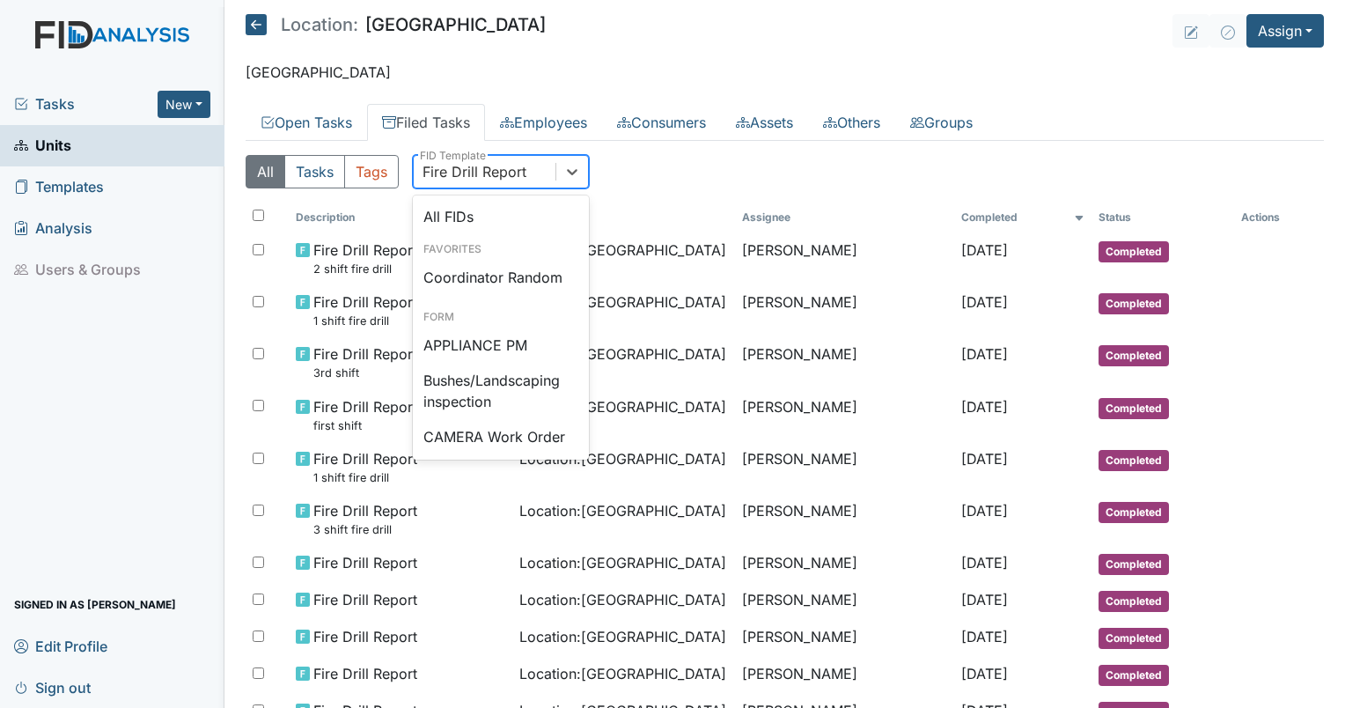
click at [464, 185] on div "Fire Drill Report" at bounding box center [485, 172] width 142 height 32
type input "qp"
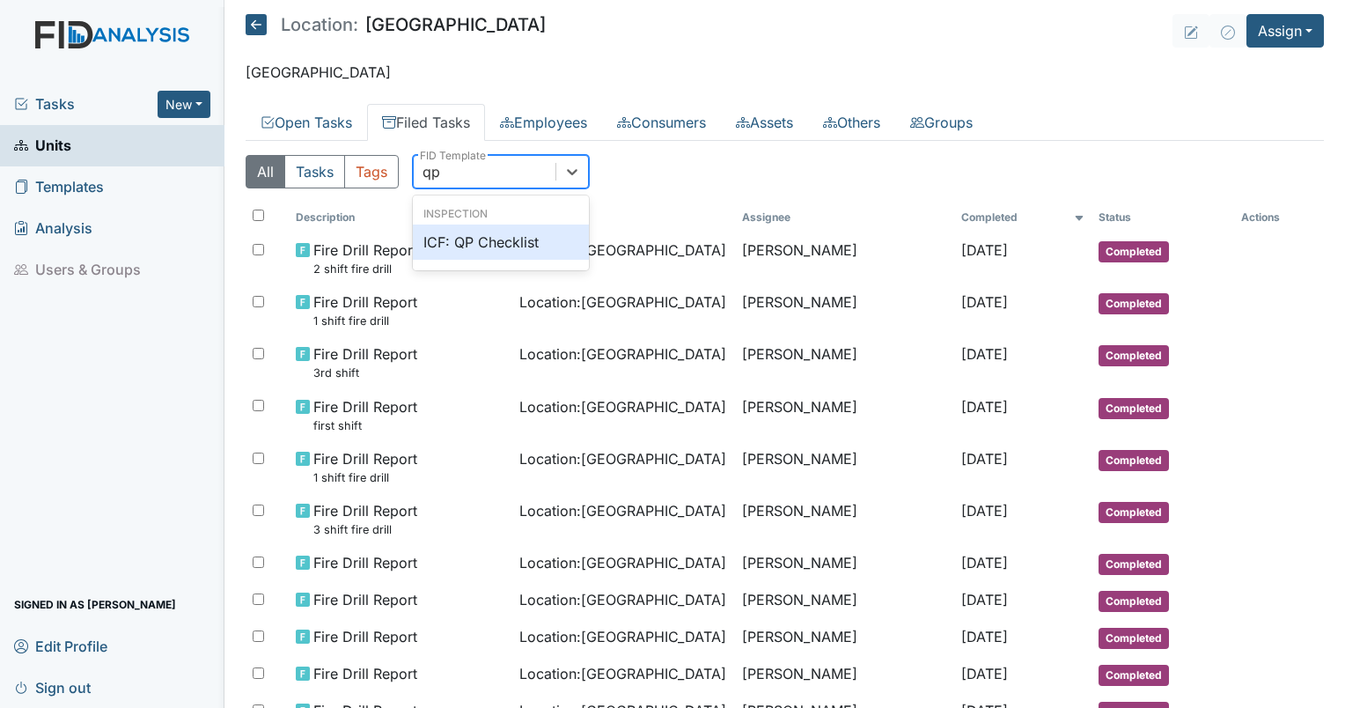
click at [488, 244] on div "ICF: QP Checklist" at bounding box center [501, 241] width 176 height 35
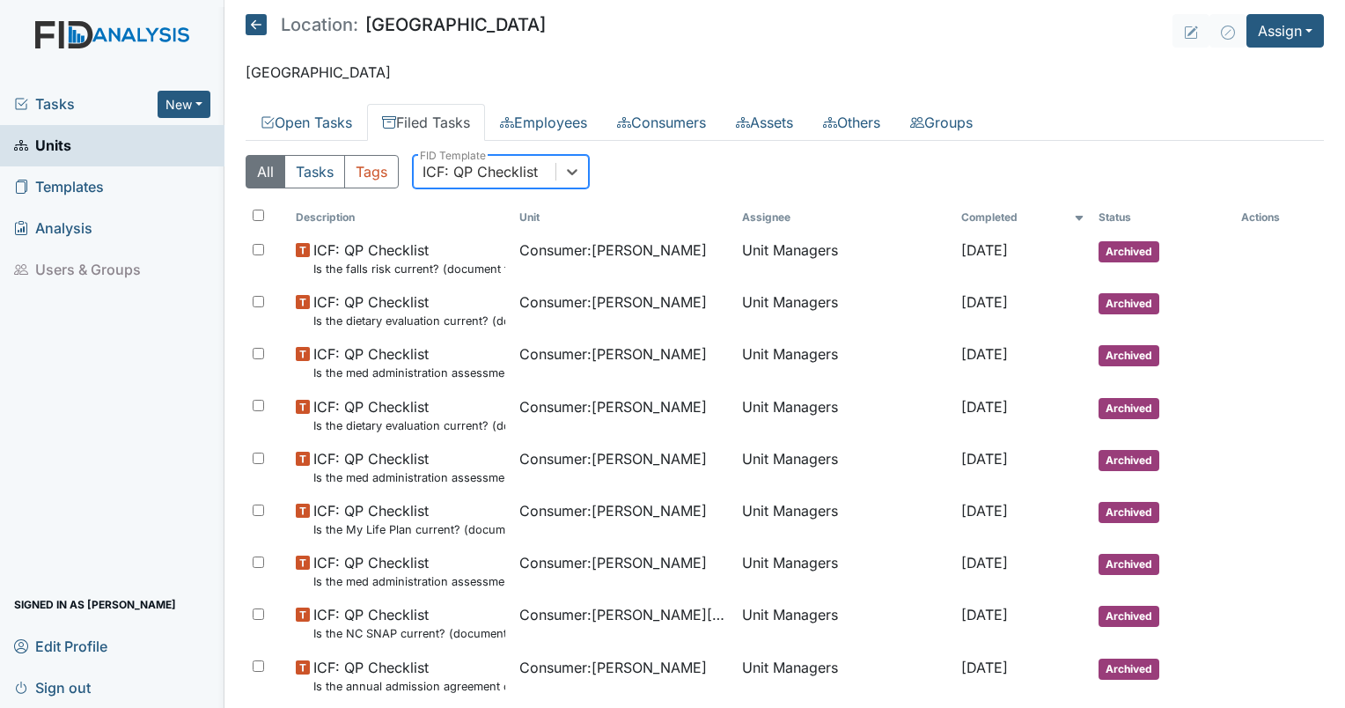
click at [451, 180] on div "ICF: QP Checklist" at bounding box center [480, 171] width 115 height 21
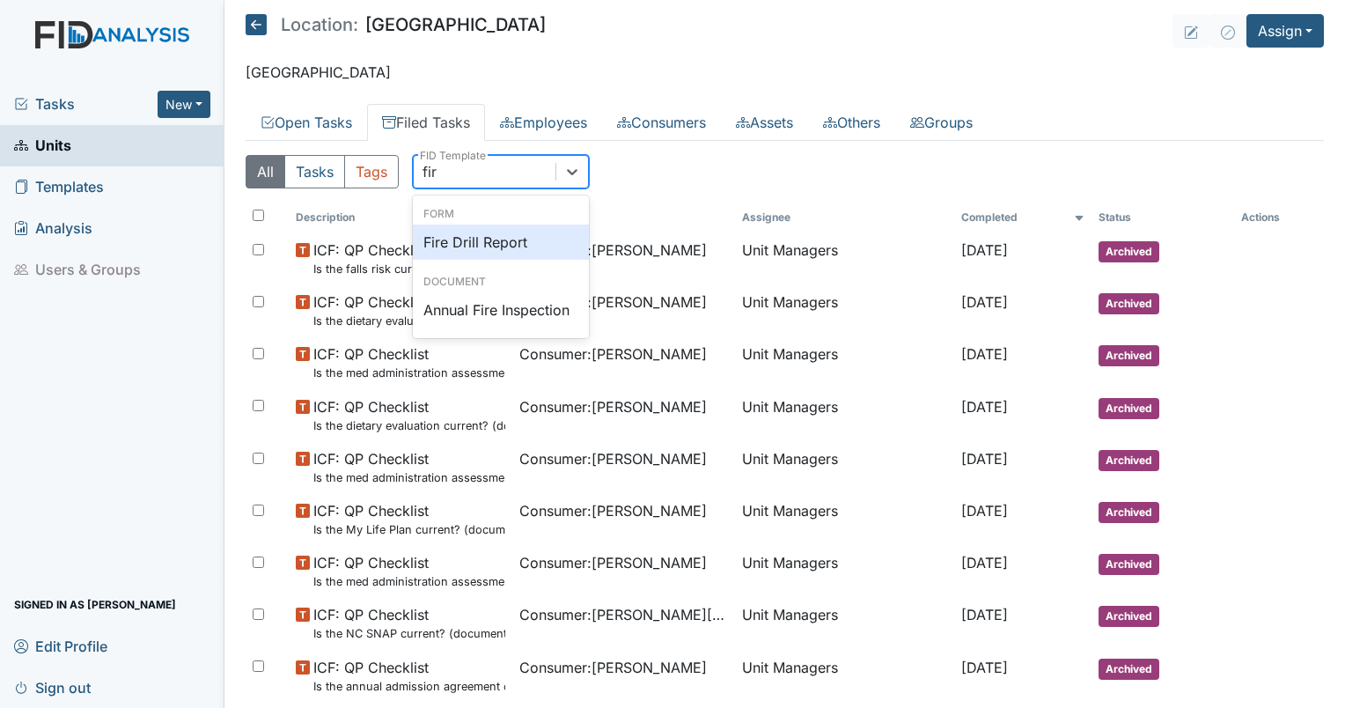
type input "fire"
click at [465, 232] on div "Fire Drill Report" at bounding box center [501, 241] width 176 height 35
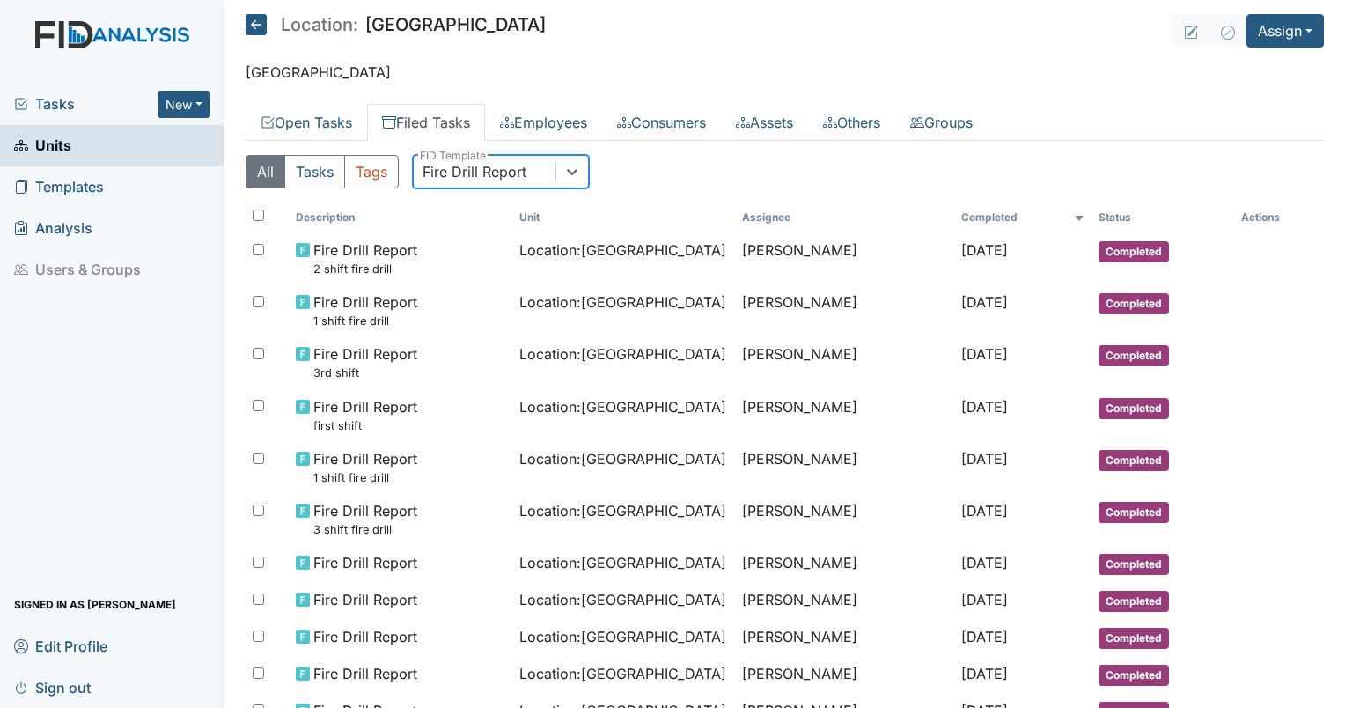
click at [71, 147] on link "Units" at bounding box center [112, 145] width 224 height 41
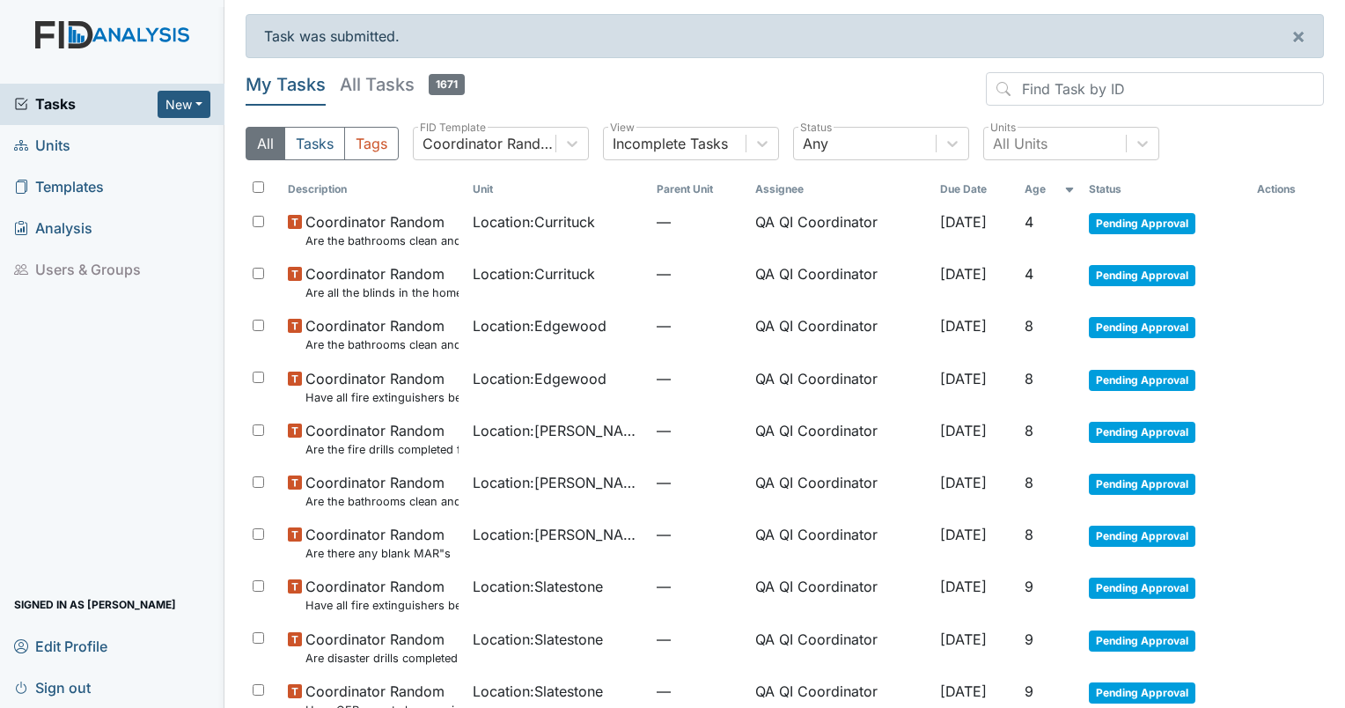
click at [68, 116] on div "Tasks New Form Inspection Document Bundle" at bounding box center [112, 104] width 224 height 41
click at [694, 155] on div "Incomplete Tasks" at bounding box center [675, 144] width 142 height 32
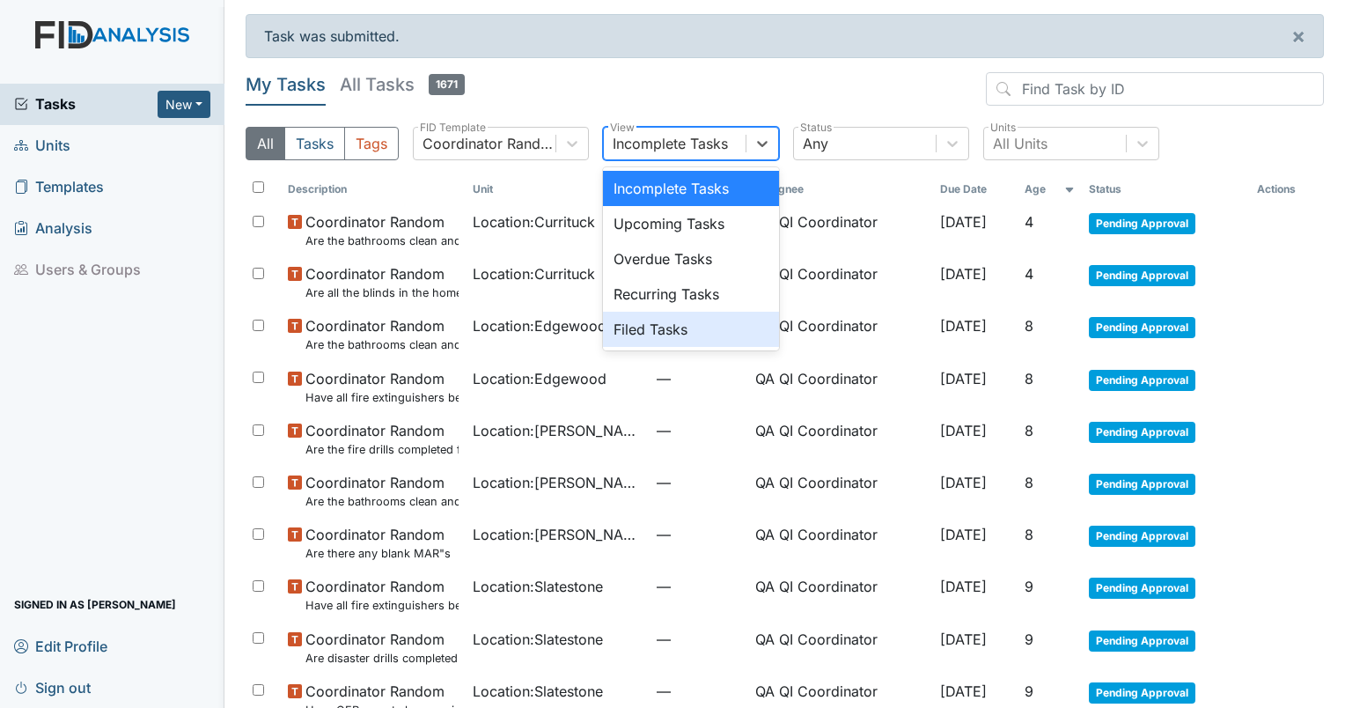
click at [679, 334] on div "Filed Tasks" at bounding box center [691, 329] width 176 height 35
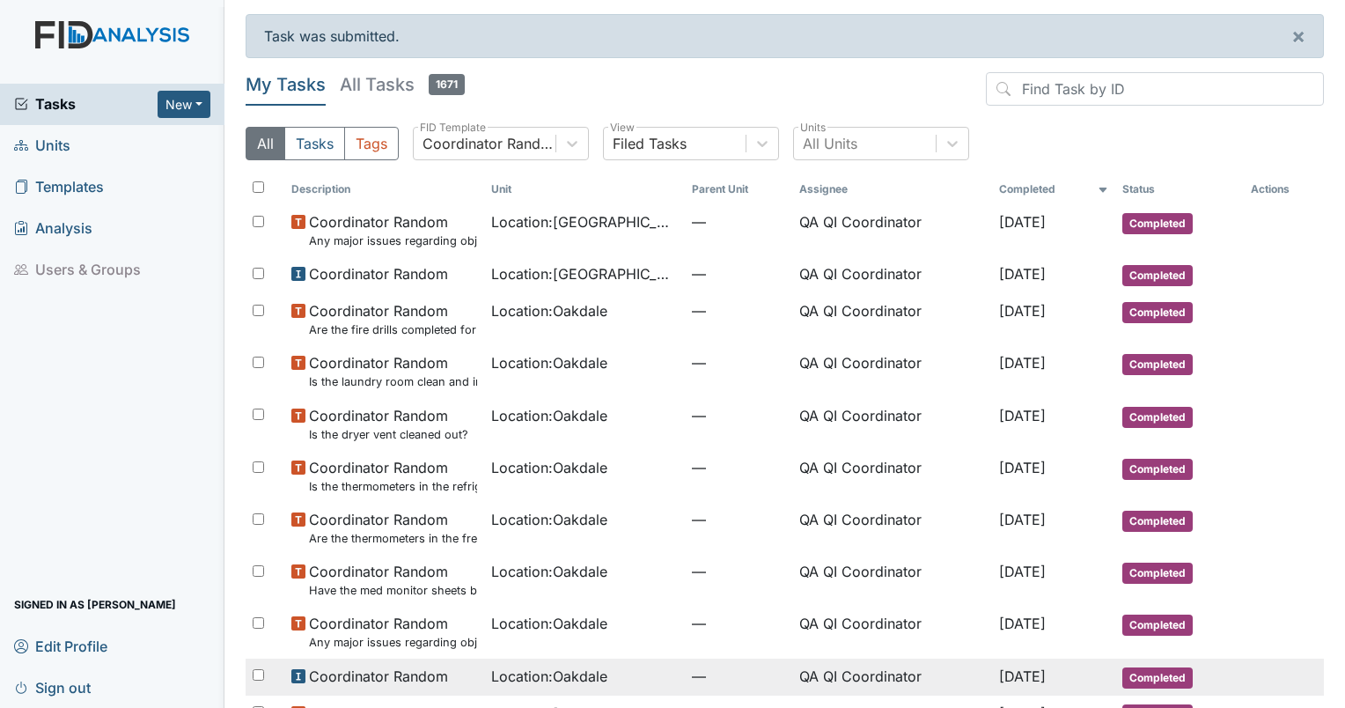
click at [556, 689] on td "Location : [GEOGRAPHIC_DATA]" at bounding box center [584, 676] width 201 height 37
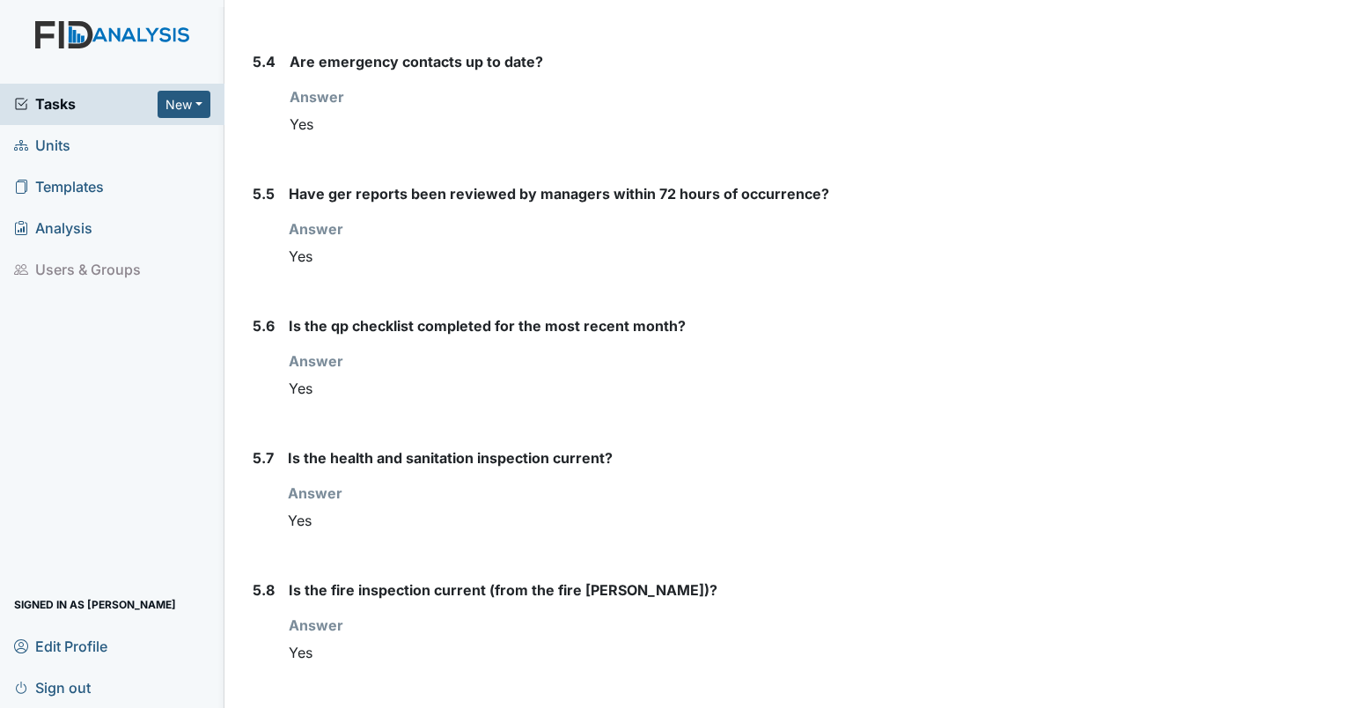
scroll to position [6901, 0]
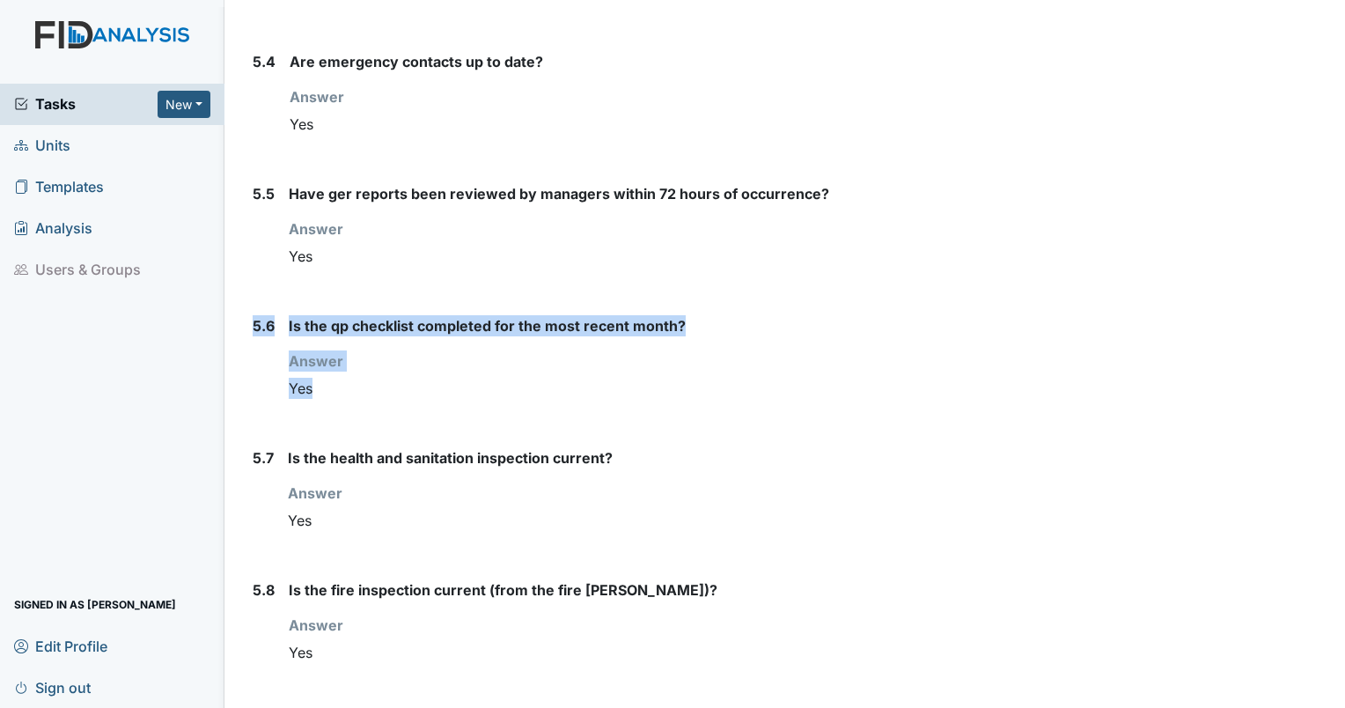
drag, startPoint x: 347, startPoint y: 393, endPoint x: 240, endPoint y: 319, distance: 130.2
drag, startPoint x: 240, startPoint y: 319, endPoint x: 356, endPoint y: 371, distance: 126.8
click at [356, 371] on div "Answer You must select one of the below options. Yes" at bounding box center [622, 377] width 667 height 55
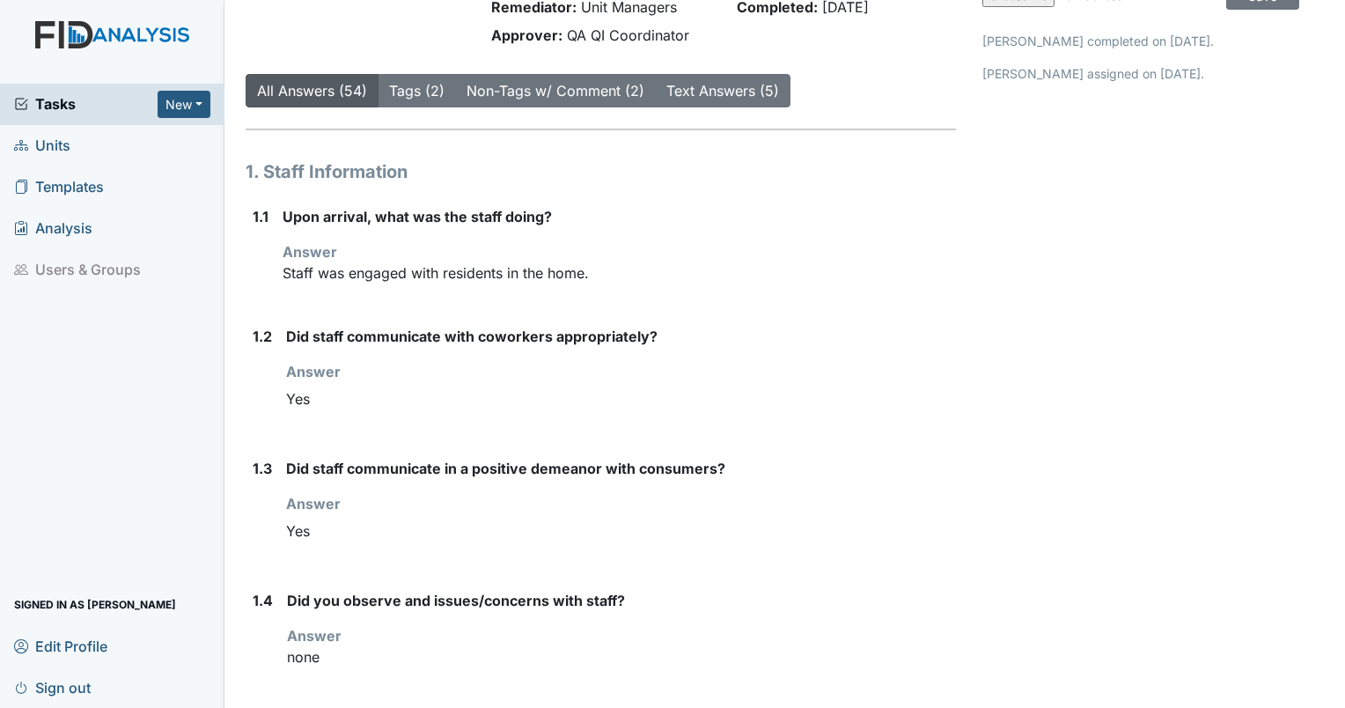
scroll to position [0, 0]
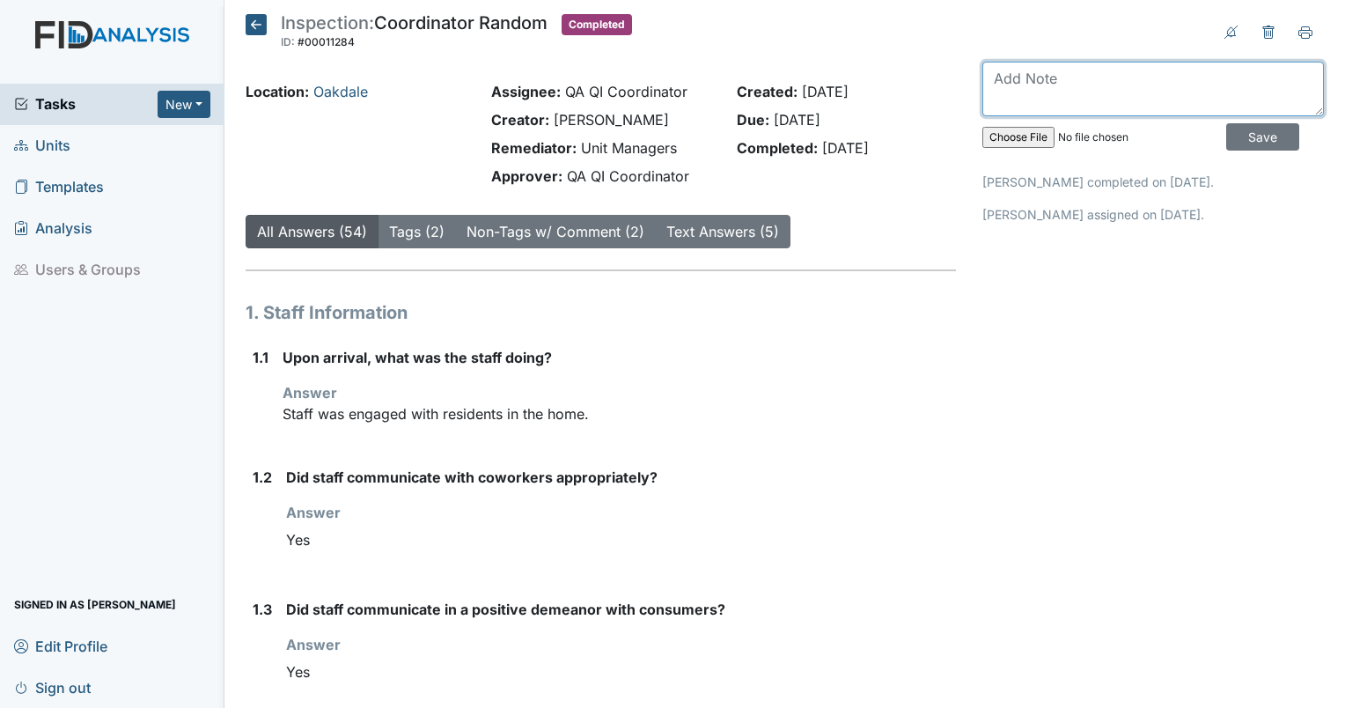
click at [1017, 84] on textarea at bounding box center [1153, 89] width 342 height 55
type textarea "QP check list not complete in August."
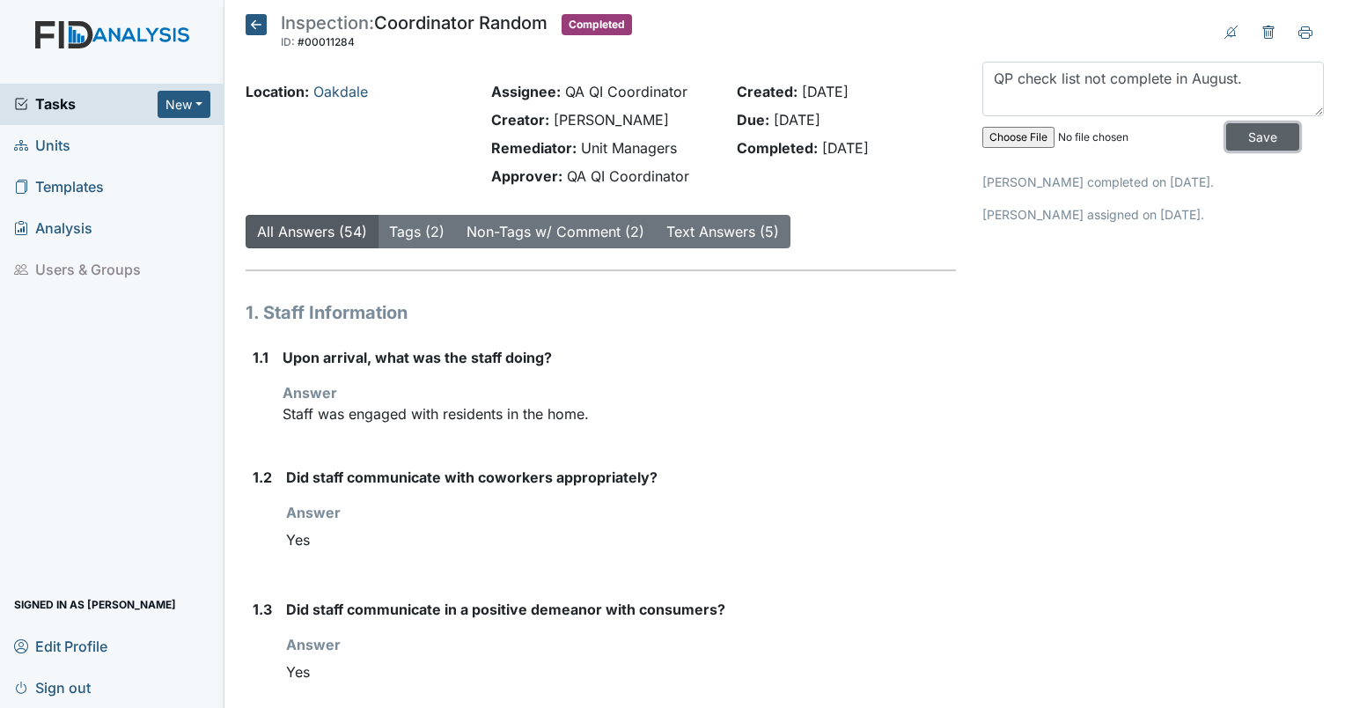
click at [1245, 128] on input "Save" at bounding box center [1262, 136] width 73 height 27
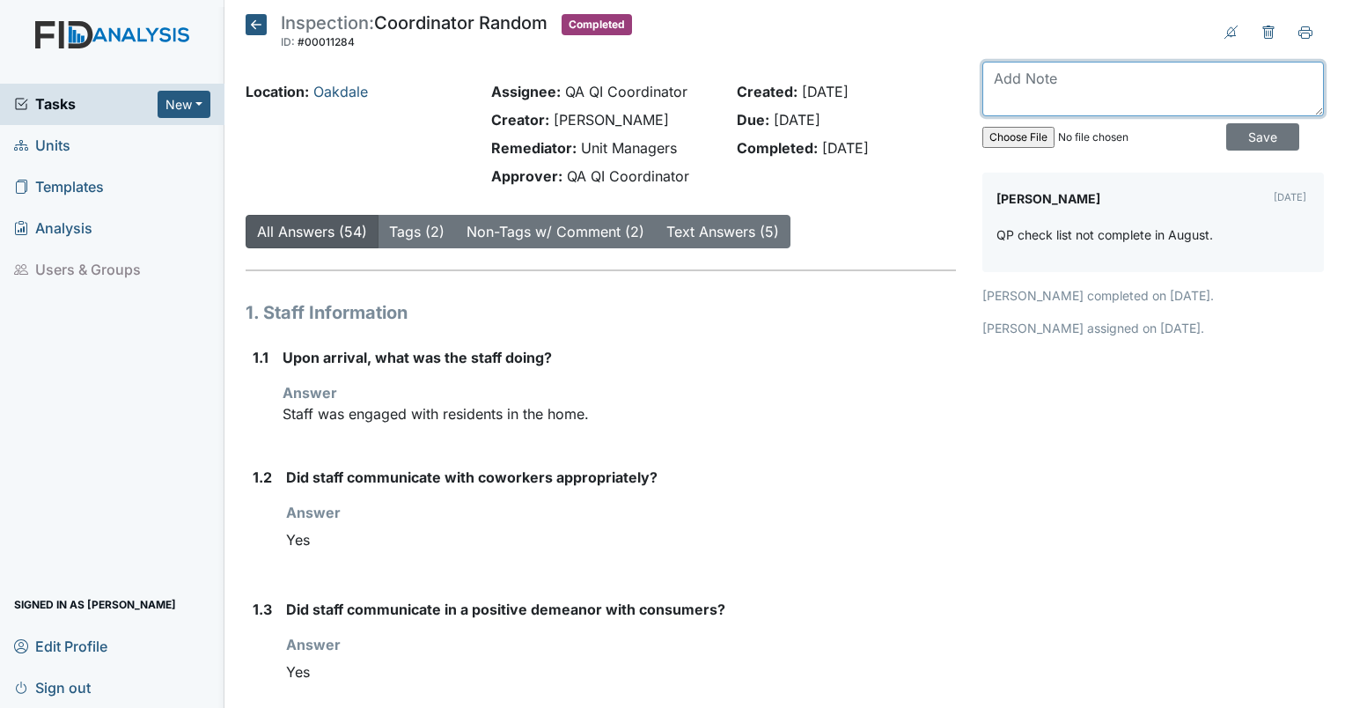
click at [1102, 104] on textarea at bounding box center [1153, 89] width 342 height 55
type textarea "GER not reviewed within 72 hours."
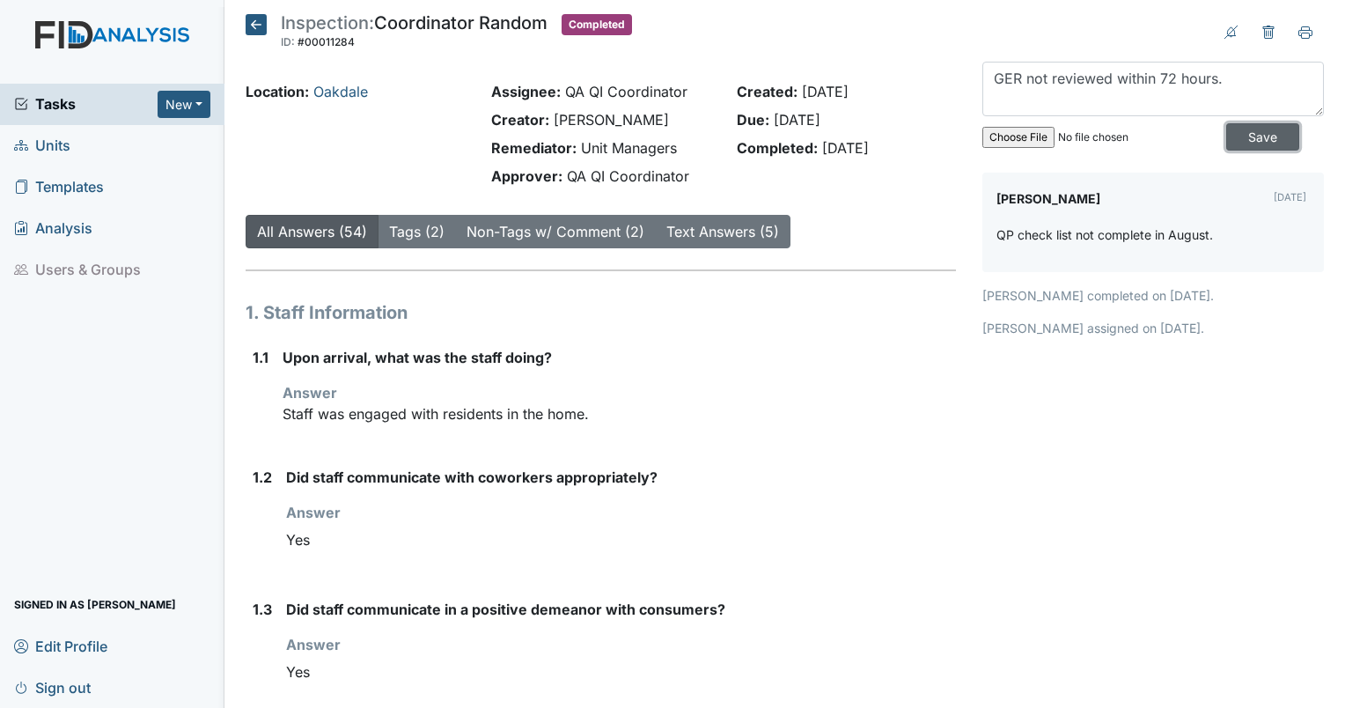
click at [1243, 132] on input "Save" at bounding box center [1262, 136] width 73 height 27
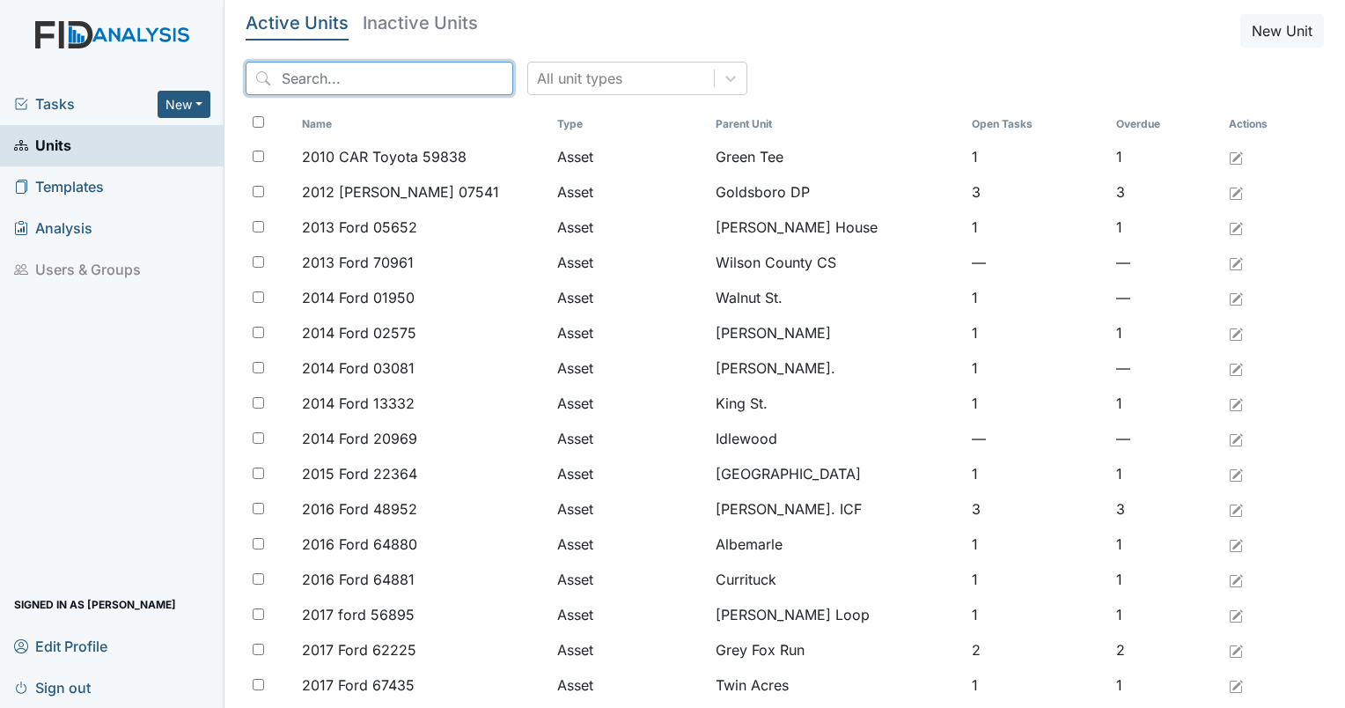
click at [338, 82] on input "search" at bounding box center [380, 78] width 268 height 33
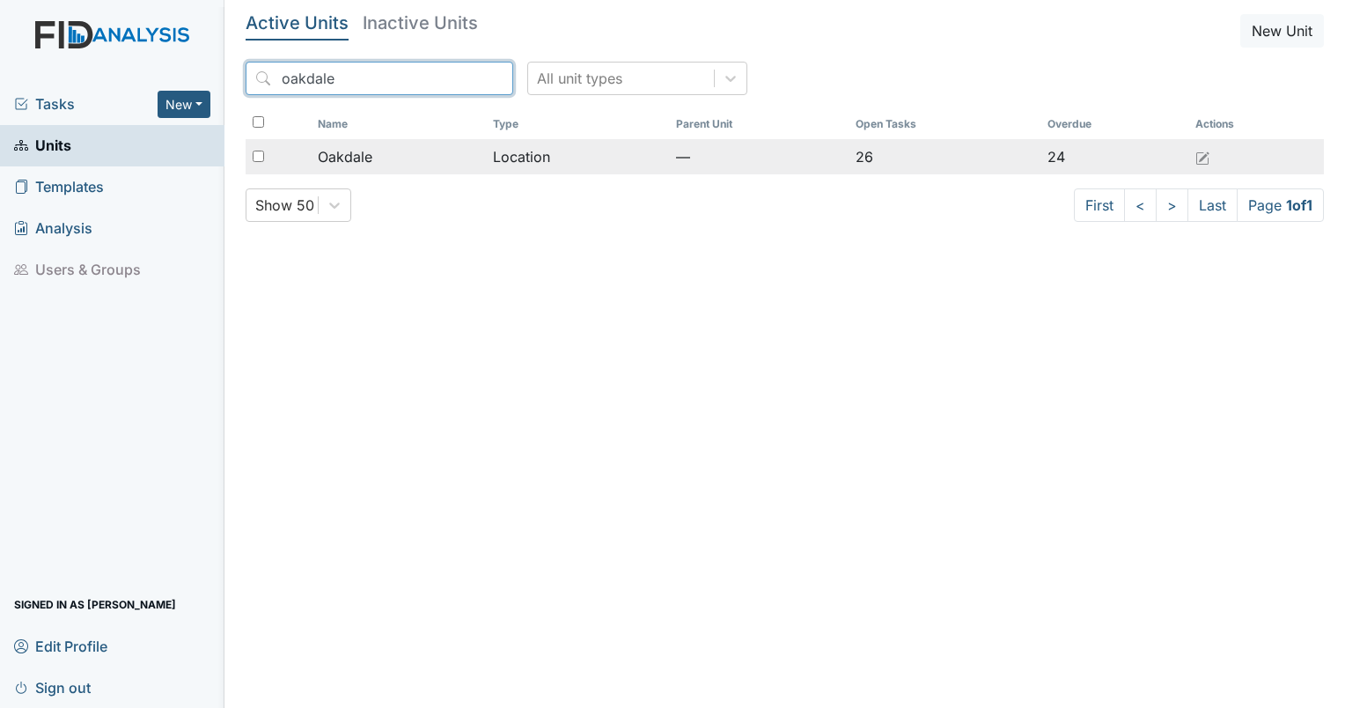
type input "oakdale"
click at [355, 155] on span "Oakdale" at bounding box center [345, 156] width 55 height 21
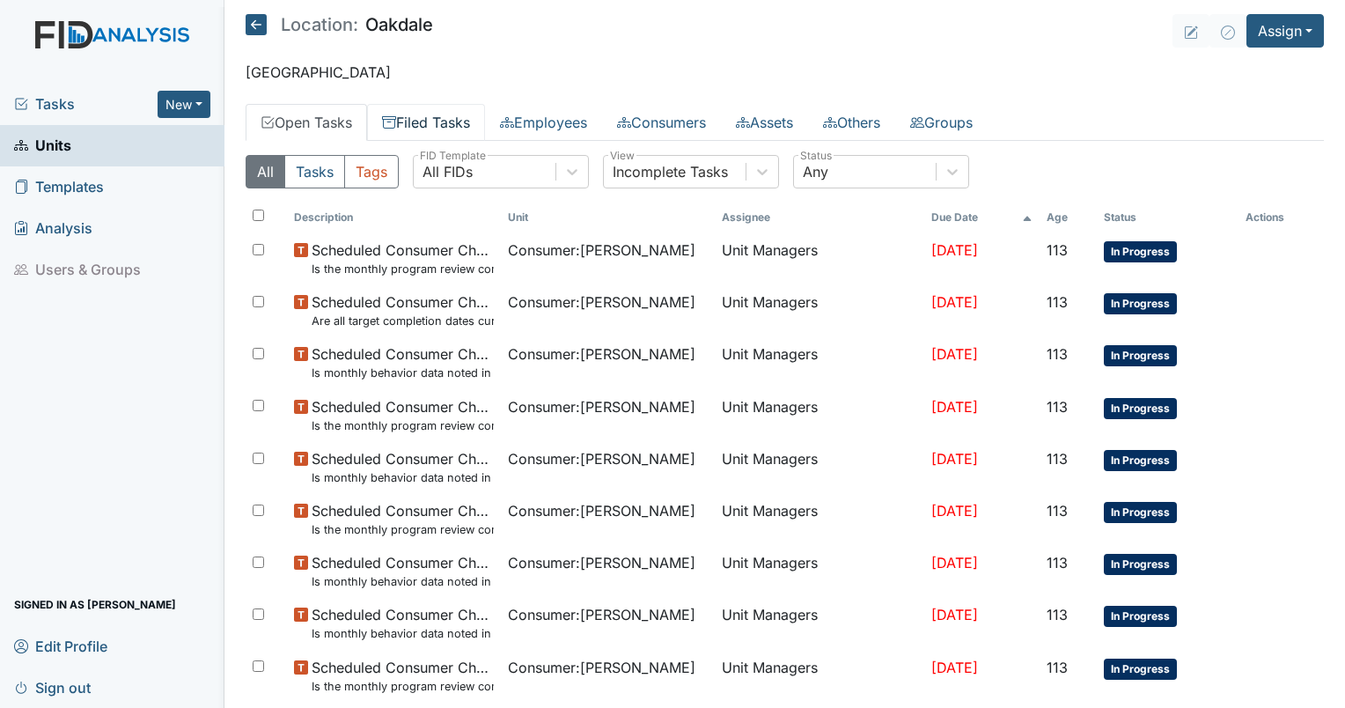
click at [445, 134] on link "Filed Tasks" at bounding box center [426, 122] width 118 height 37
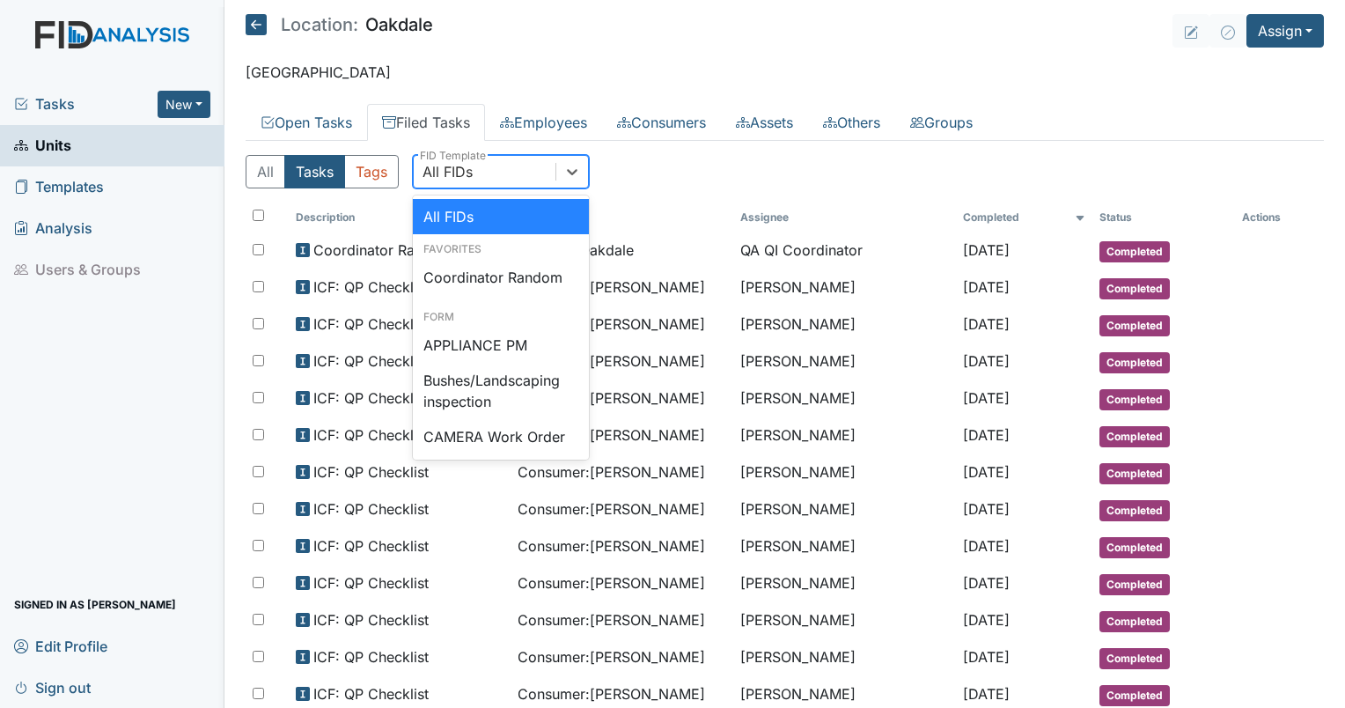
click at [461, 175] on div "All FIDs" at bounding box center [448, 171] width 50 height 21
type input "qp"
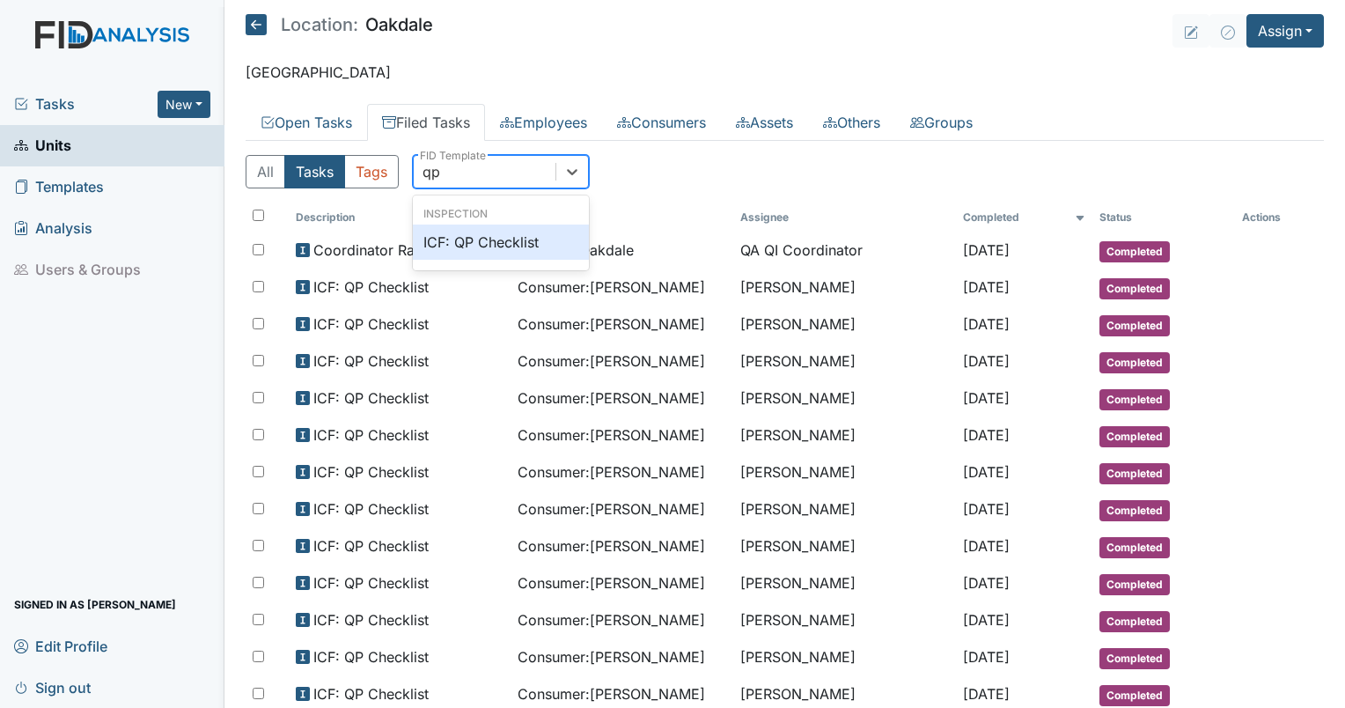
click at [489, 225] on div "ICF: QP Checklist" at bounding box center [501, 241] width 176 height 35
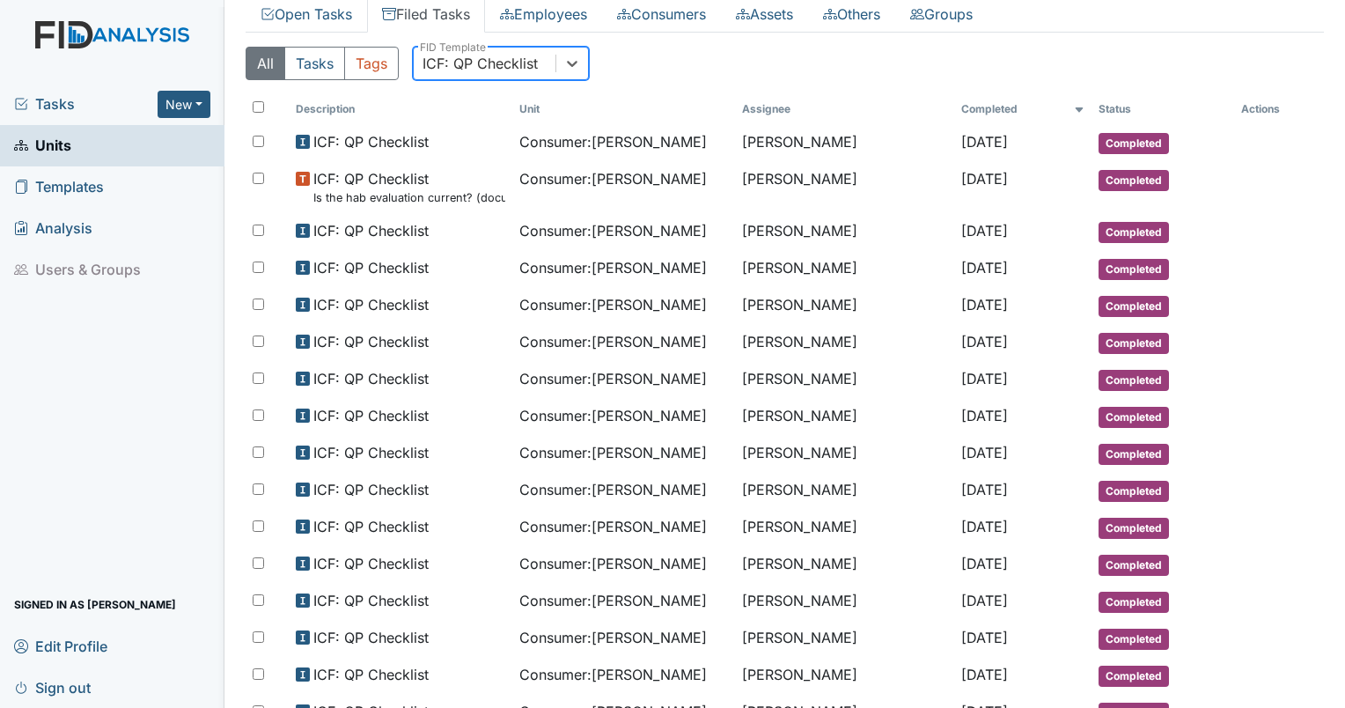
scroll to position [77, 0]
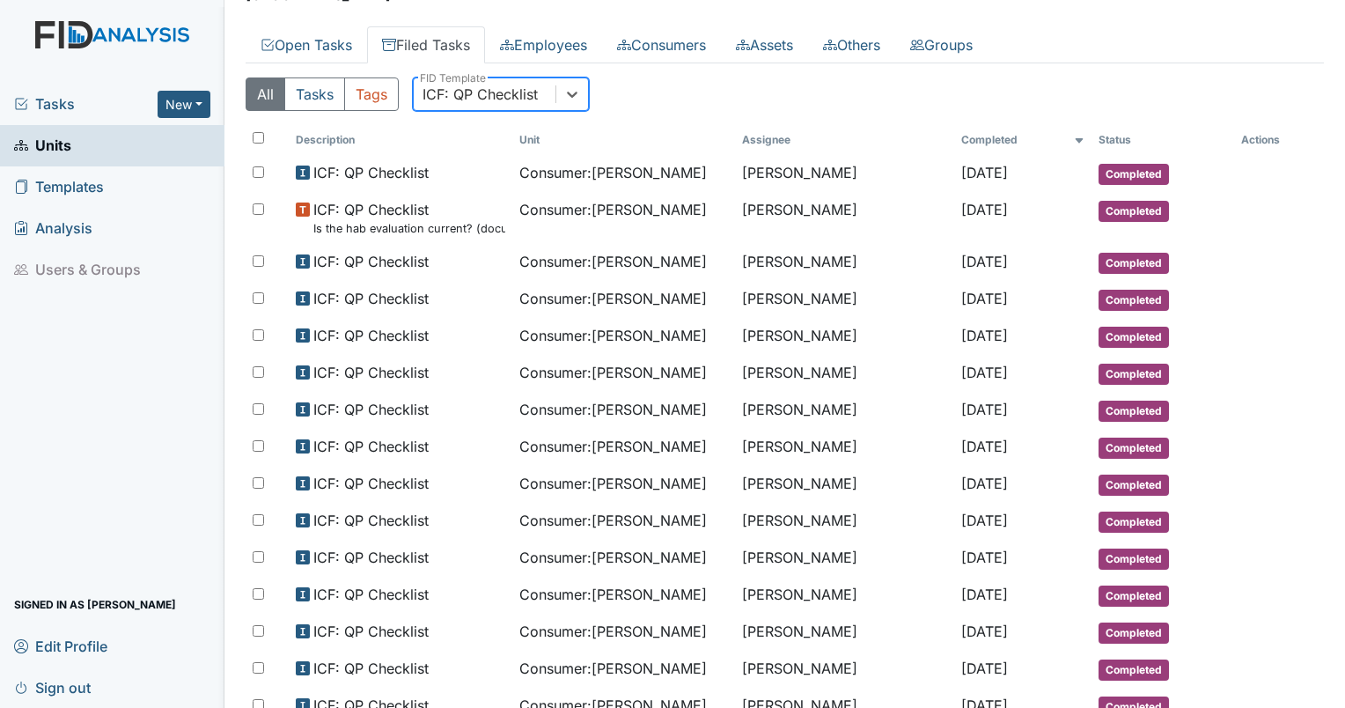
click at [48, 136] on span "Units" at bounding box center [42, 145] width 57 height 27
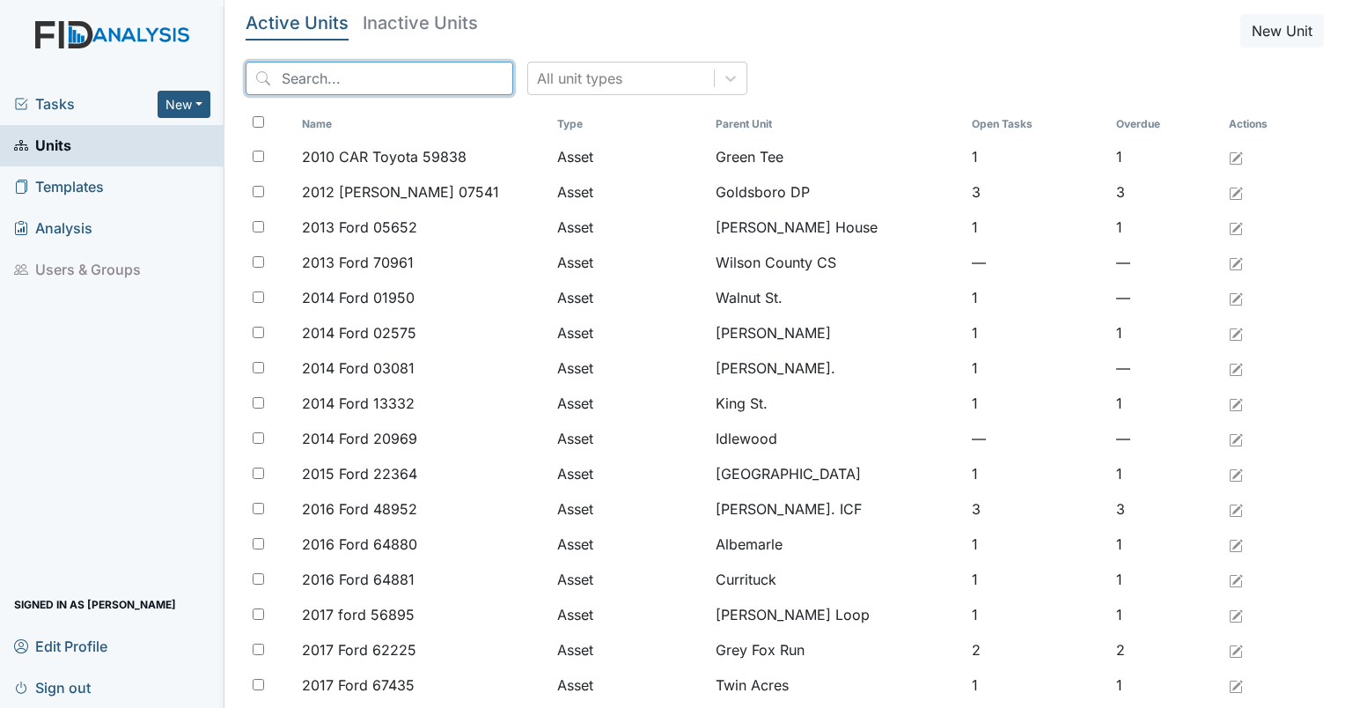
click at [318, 74] on input "search" at bounding box center [380, 78] width 268 height 33
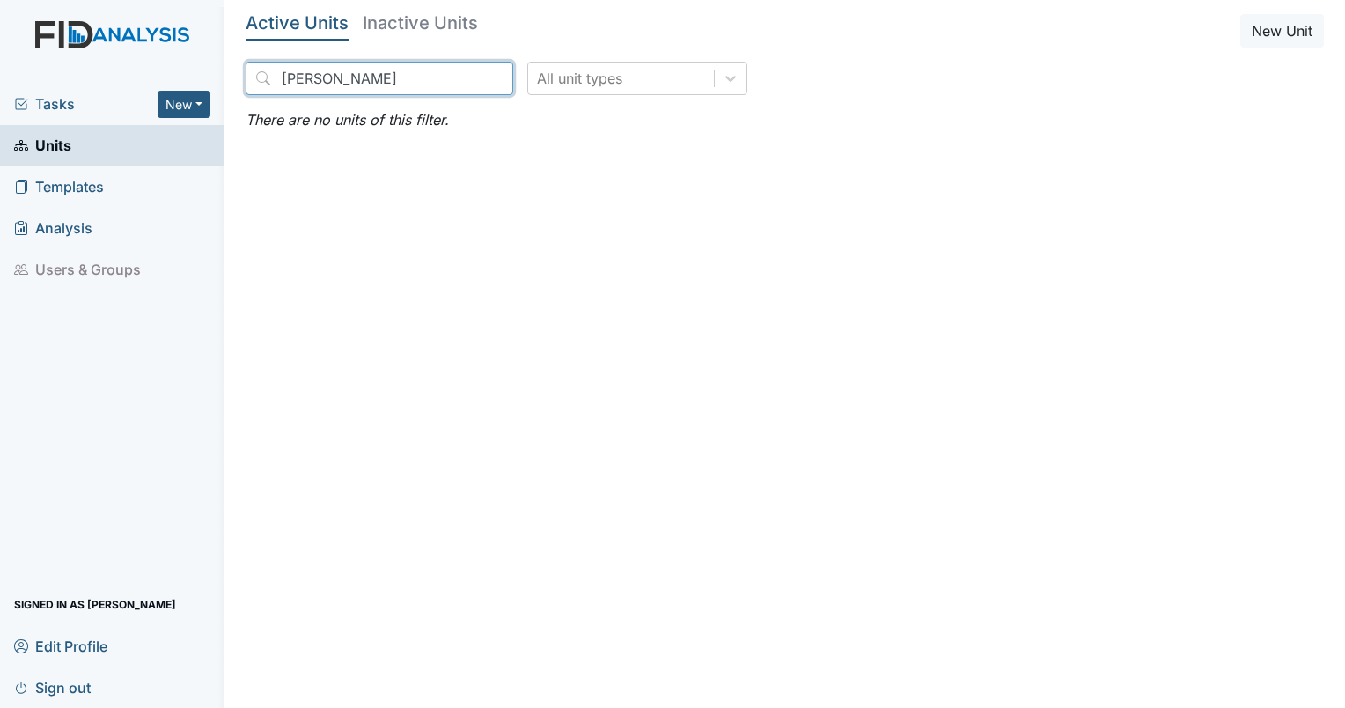
type input "[PERSON_NAME]"
click at [92, 145] on link "Units" at bounding box center [112, 145] width 224 height 41
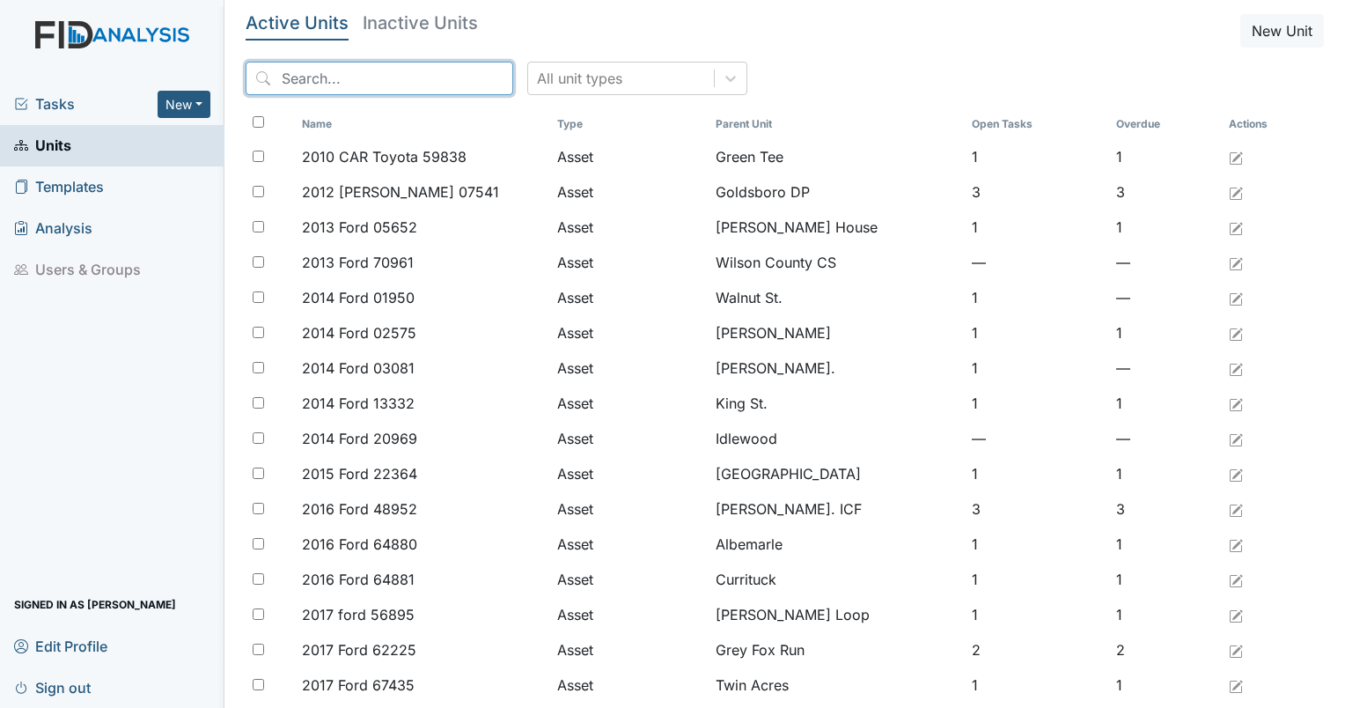
click at [299, 82] on input "search" at bounding box center [380, 78] width 268 height 33
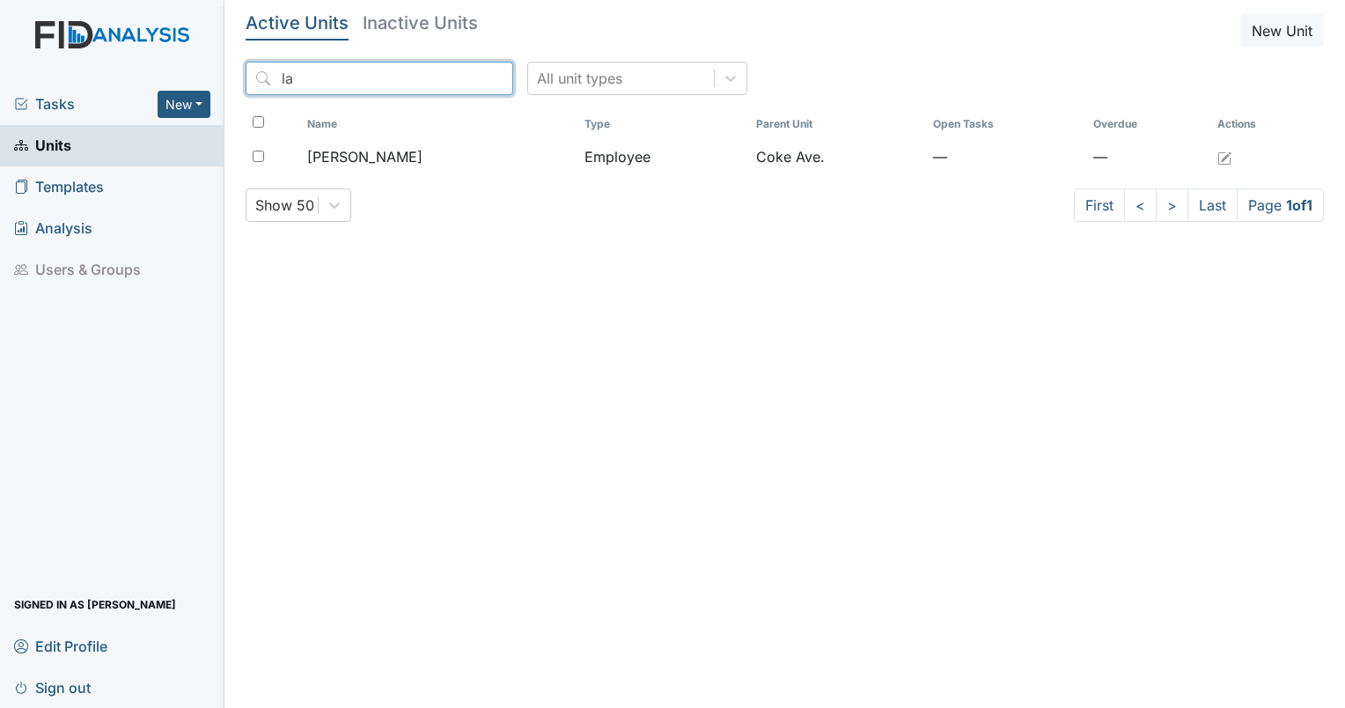
type input "l"
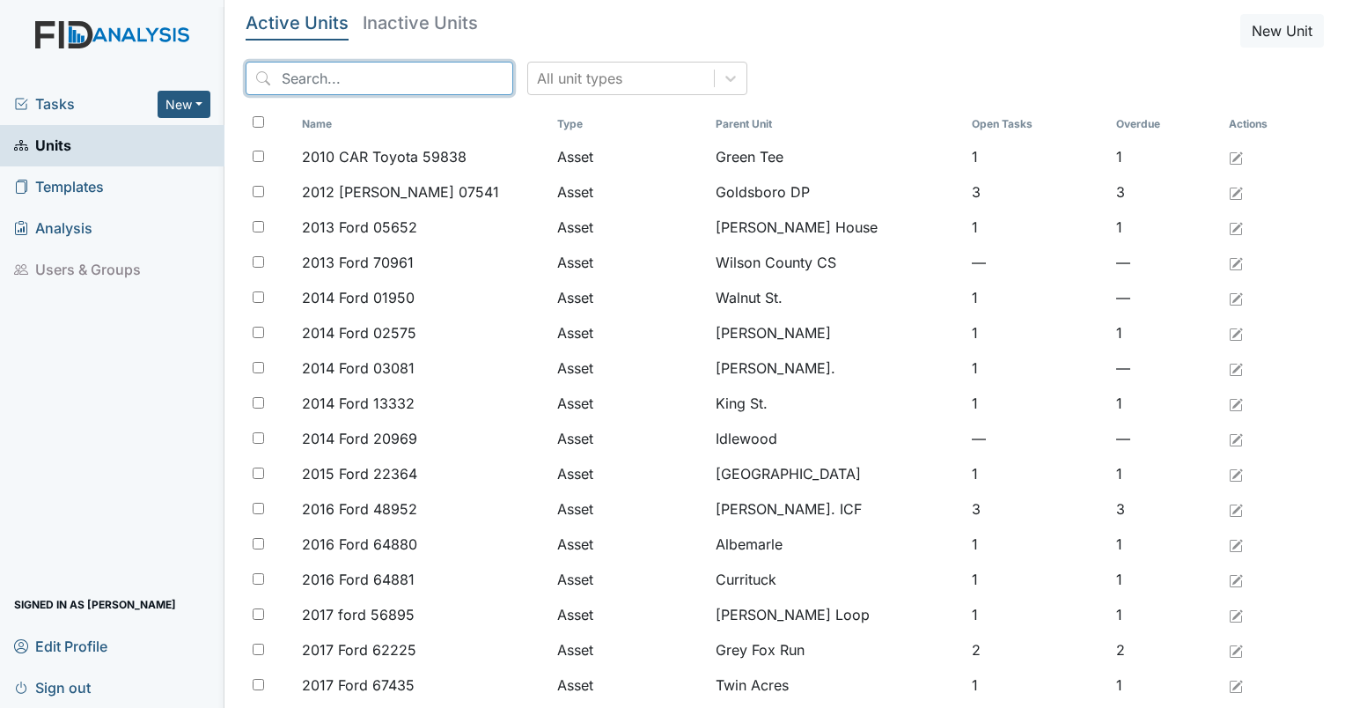
click at [292, 92] on input "search" at bounding box center [380, 78] width 268 height 33
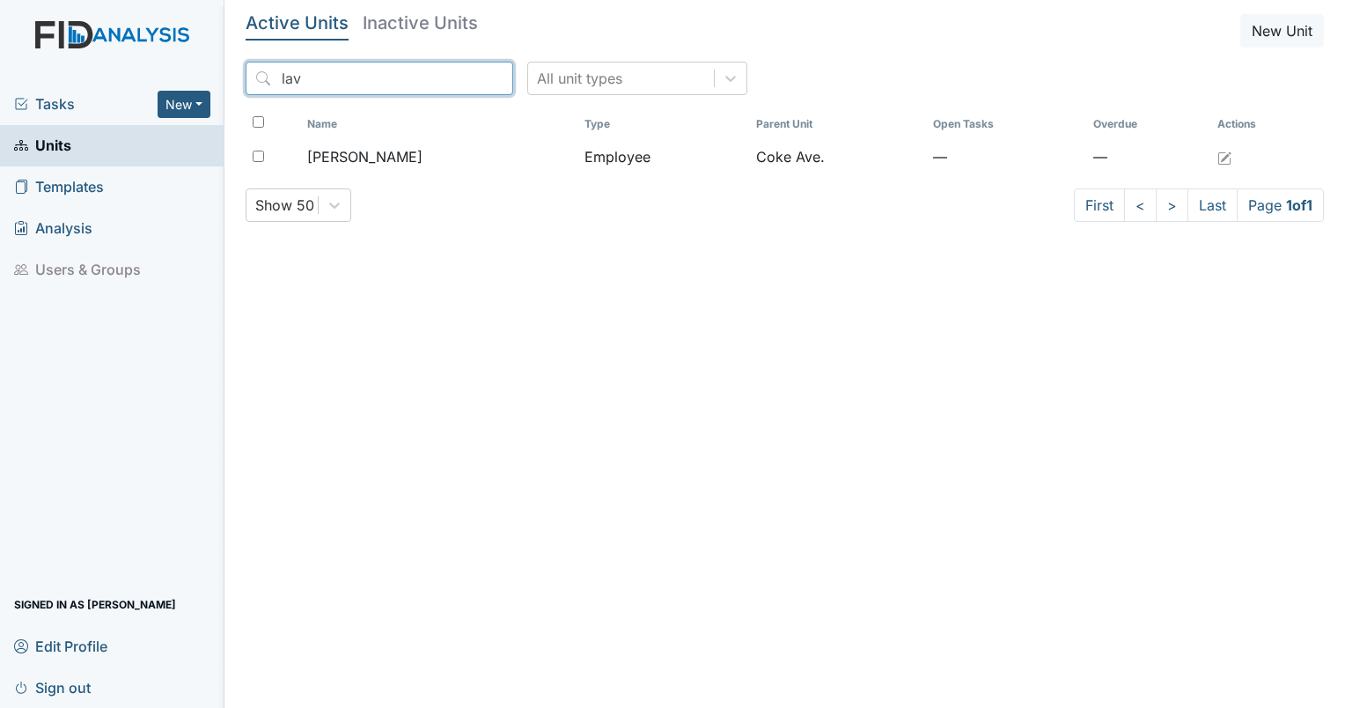
type input "lav"
click at [421, 18] on h5 "Inactive Units" at bounding box center [420, 23] width 115 height 18
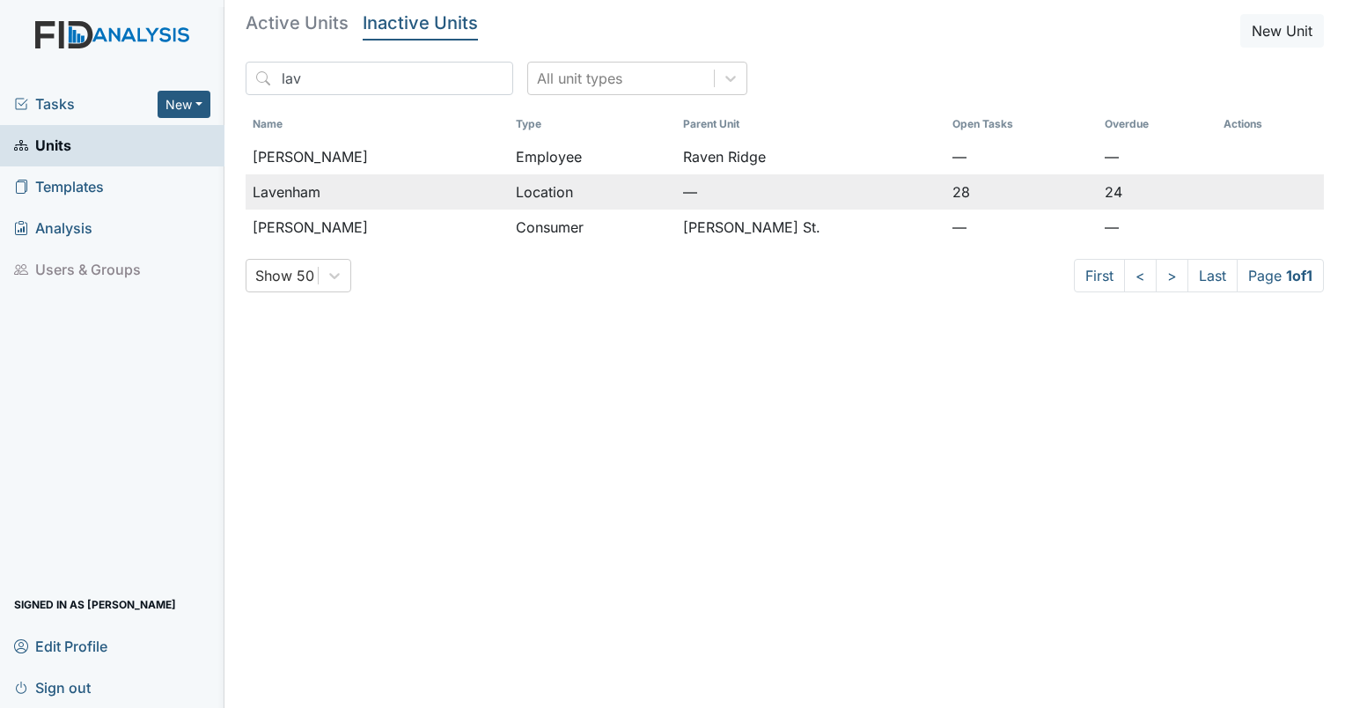
click at [276, 180] on td "Lavenham" at bounding box center [378, 191] width 264 height 35
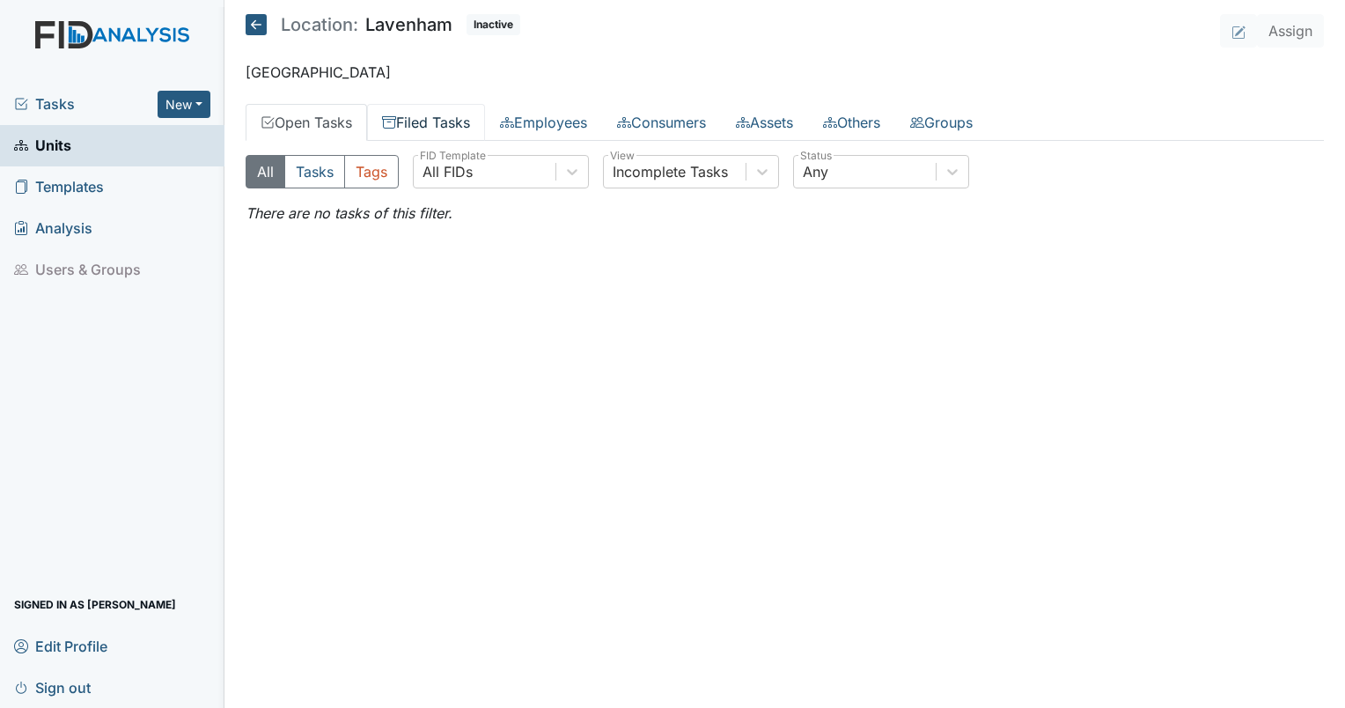
click at [414, 123] on link "Filed Tasks" at bounding box center [426, 122] width 118 height 37
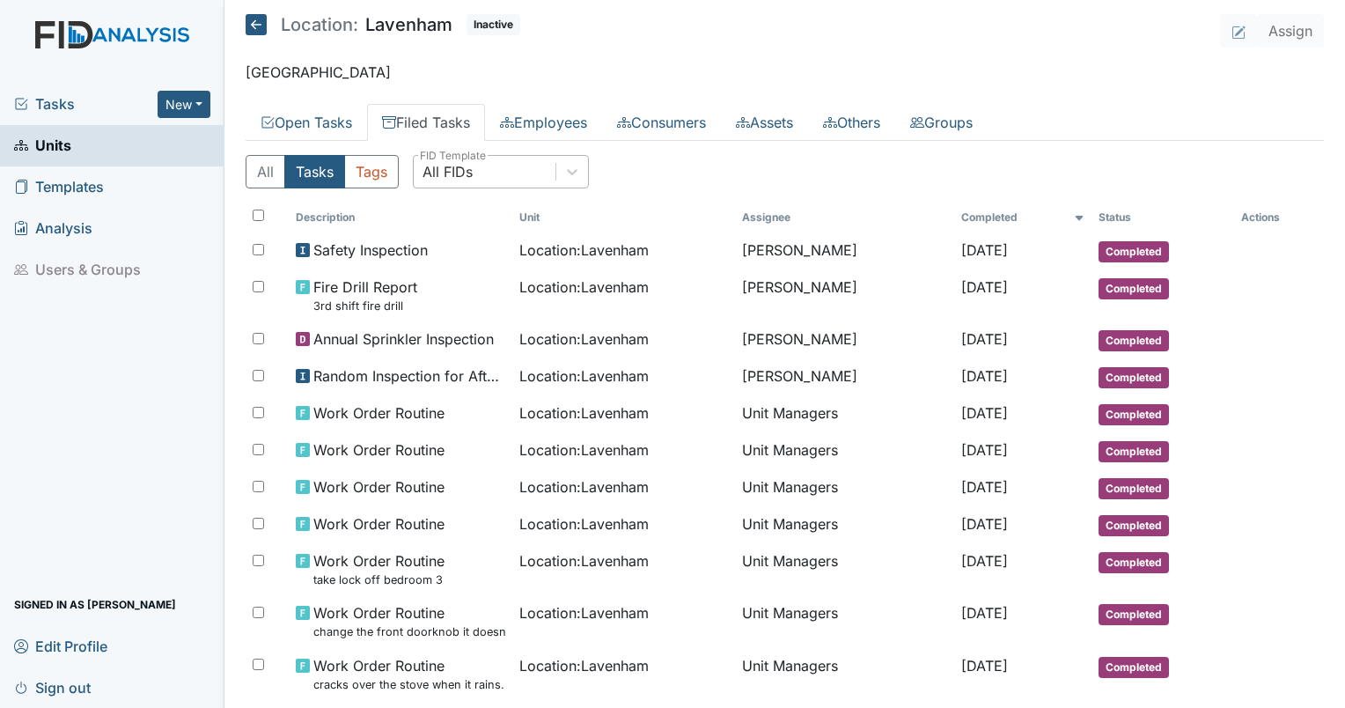
click at [457, 179] on div "All FIDs" at bounding box center [448, 171] width 50 height 21
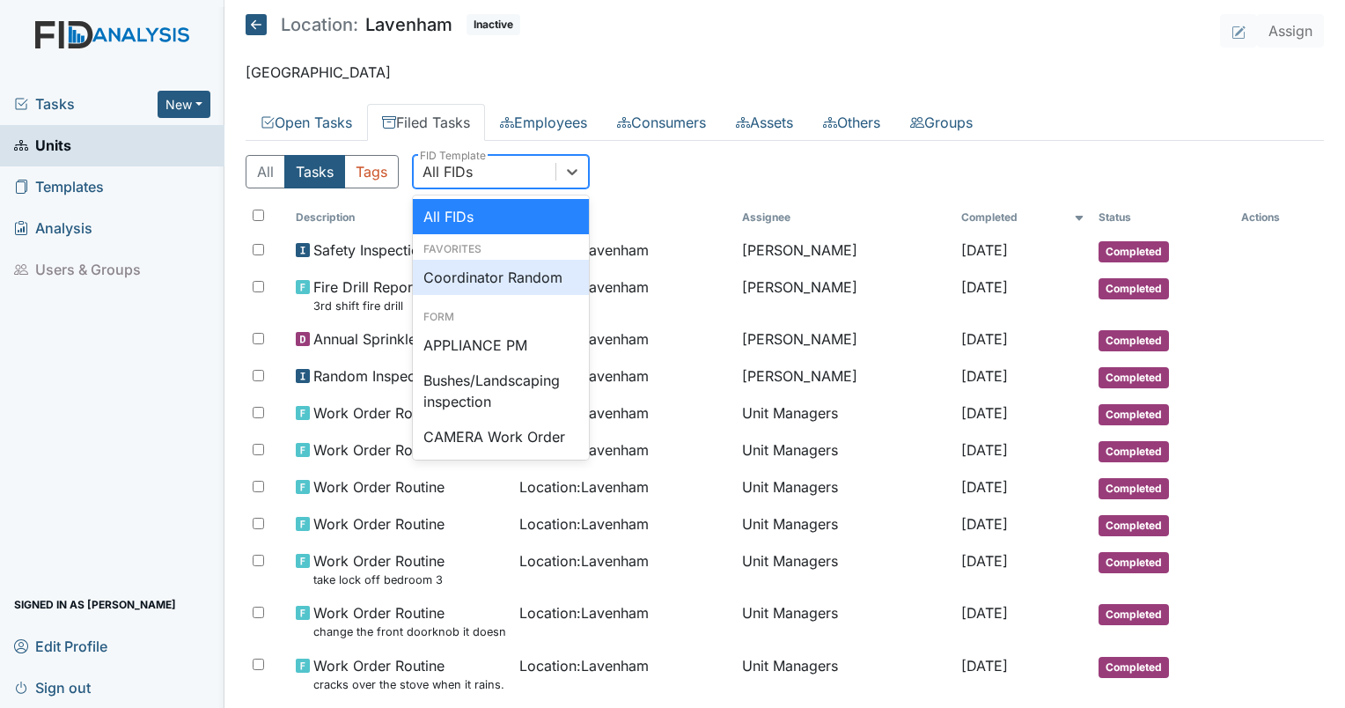
click at [470, 265] on div "Coordinator Random" at bounding box center [501, 277] width 176 height 35
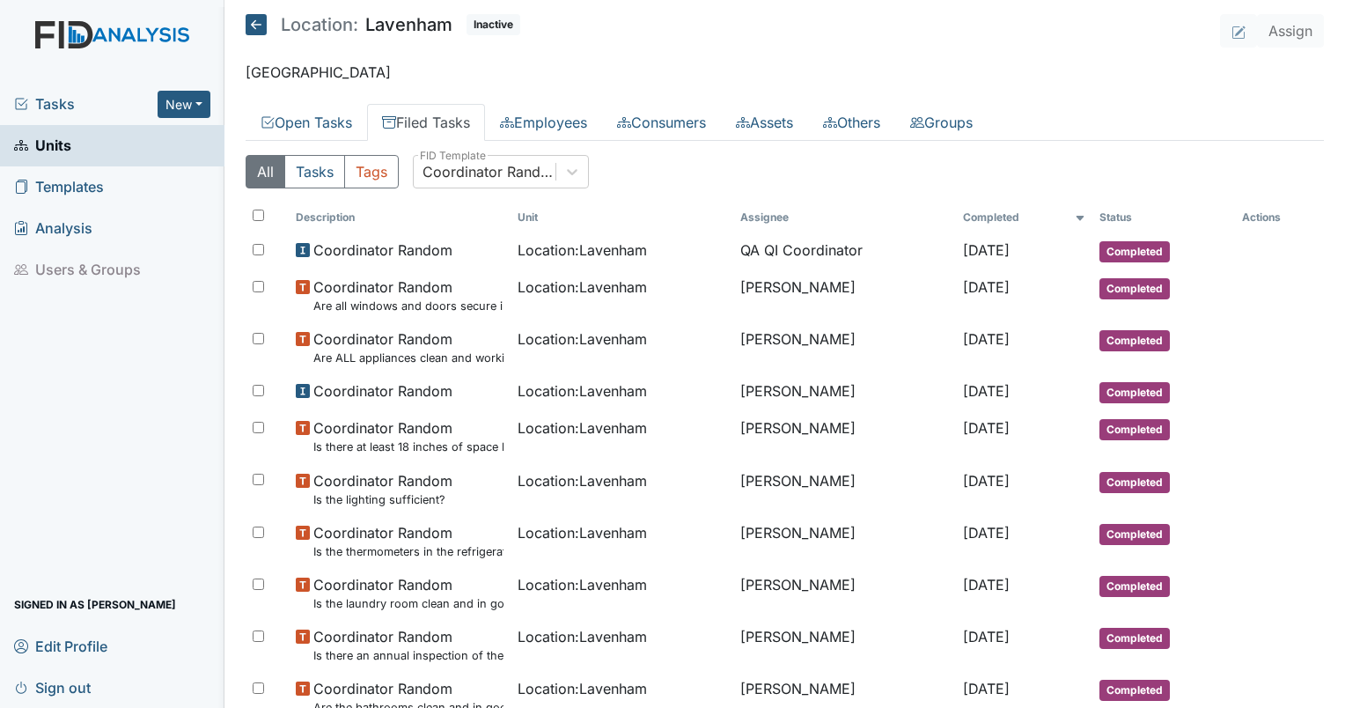
click at [490, 22] on span "Inactive" at bounding box center [494, 24] width 54 height 21
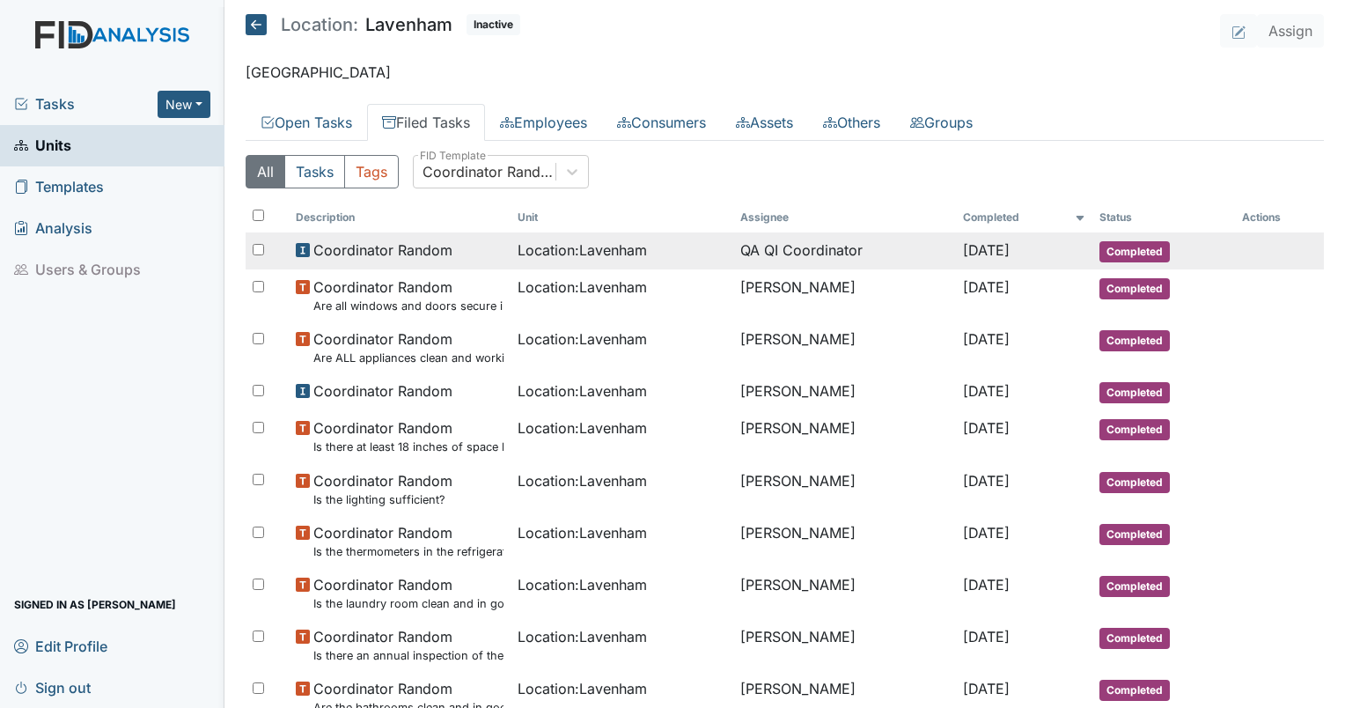
click at [348, 239] on span "Coordinator Random" at bounding box center [382, 249] width 139 height 21
